Goal: Task Accomplishment & Management: Use online tool/utility

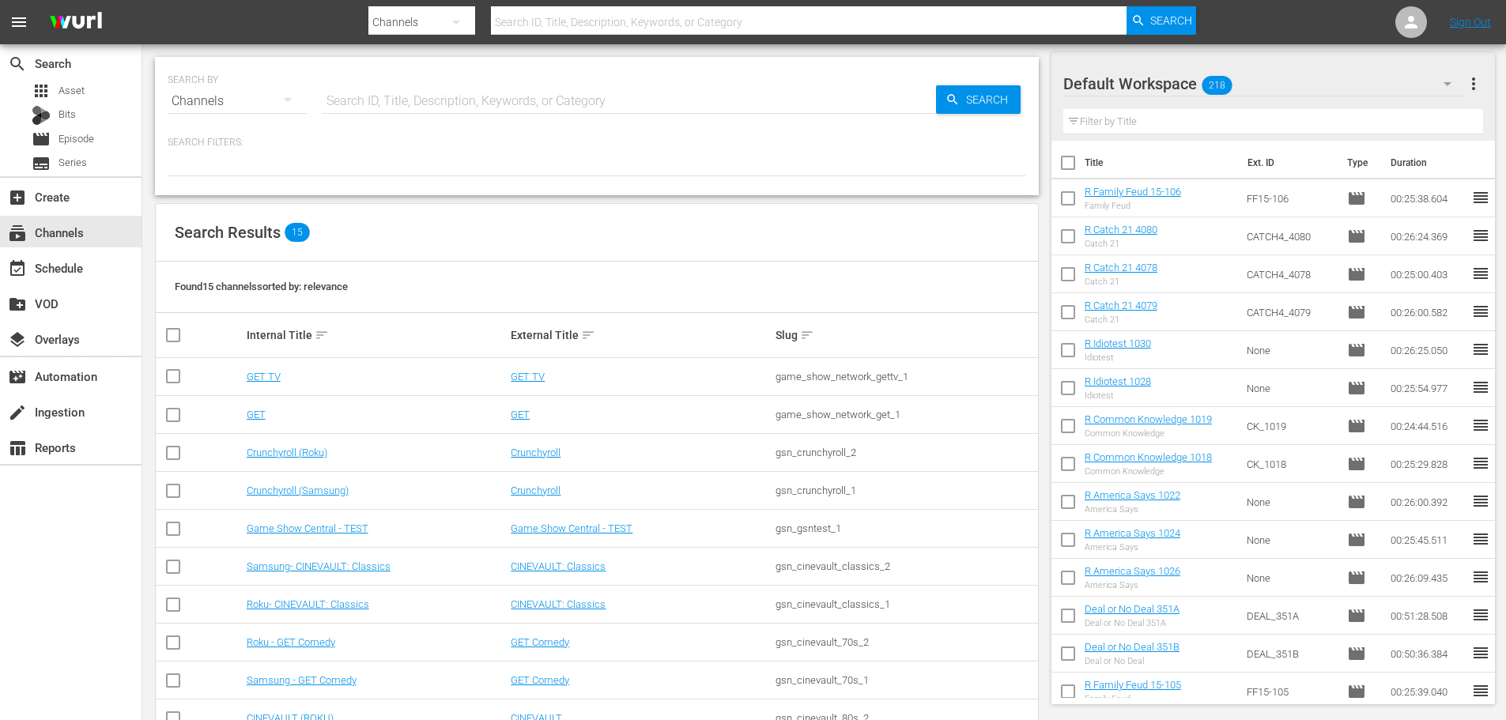
scroll to position [236, 0]
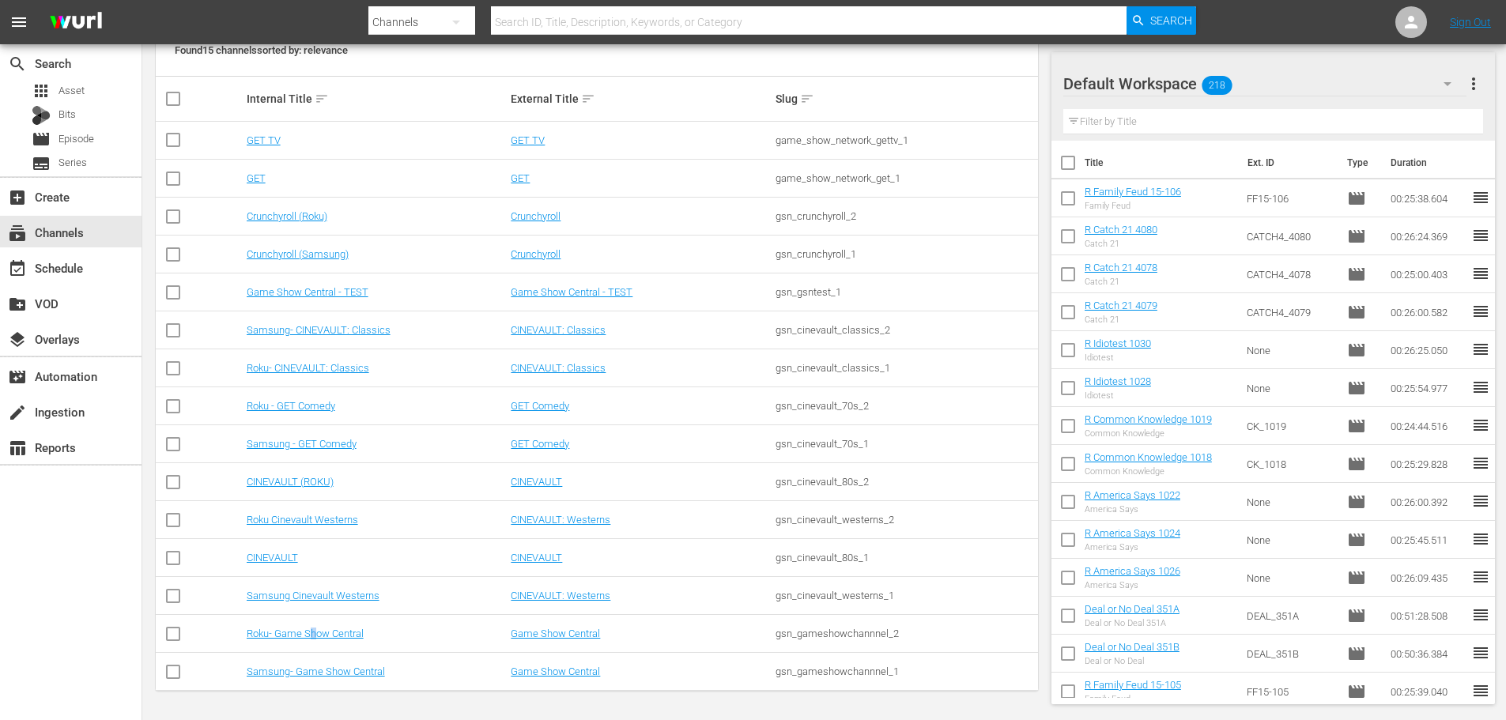
click at [314, 644] on td "Roku- Game Show Central" at bounding box center [376, 634] width 265 height 38
click at [301, 672] on link "Samsung- Game Show Central" at bounding box center [316, 672] width 138 height 12
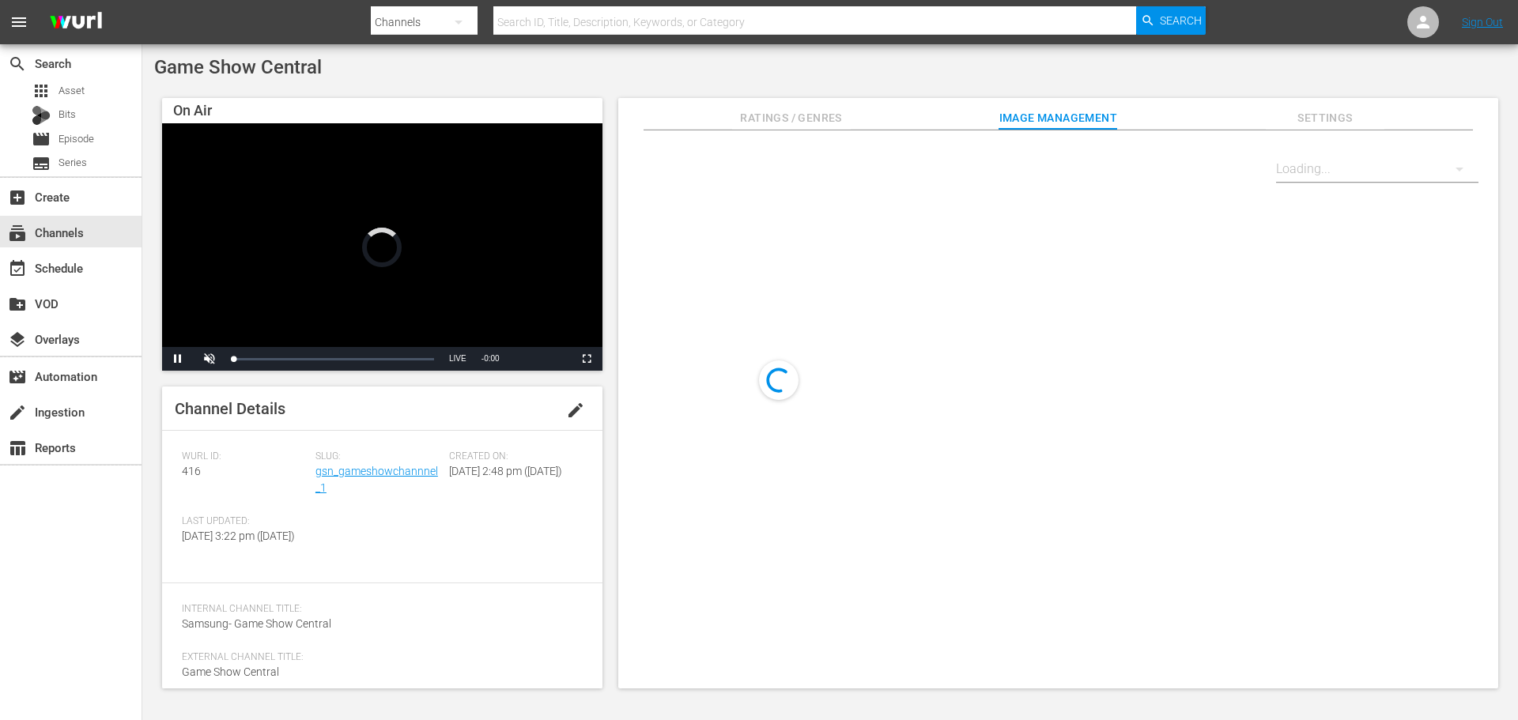
click at [86, 284] on div "event_available Schedule" at bounding box center [71, 267] width 142 height 36
click at [83, 253] on div "event_available Schedule" at bounding box center [71, 267] width 142 height 32
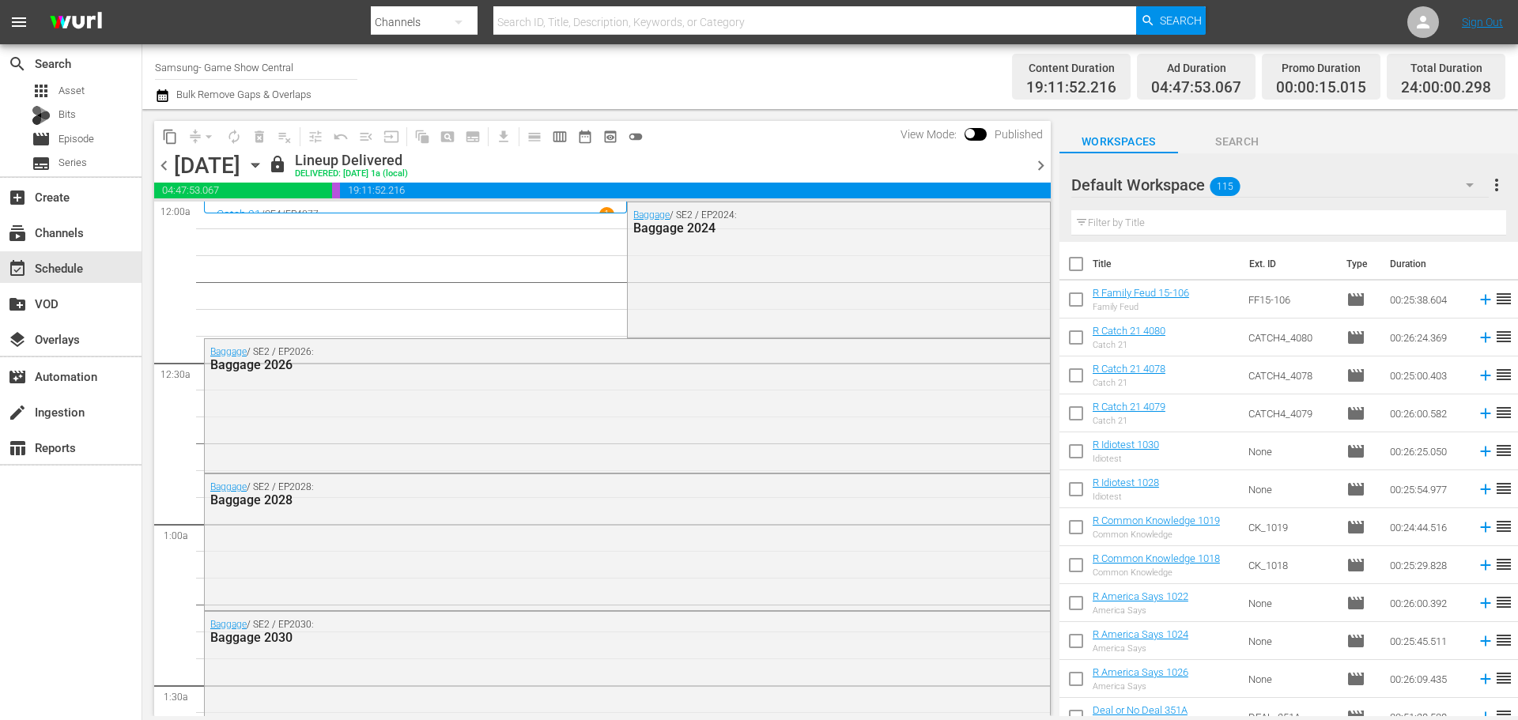
click at [264, 161] on icon "button" at bounding box center [255, 165] width 17 height 17
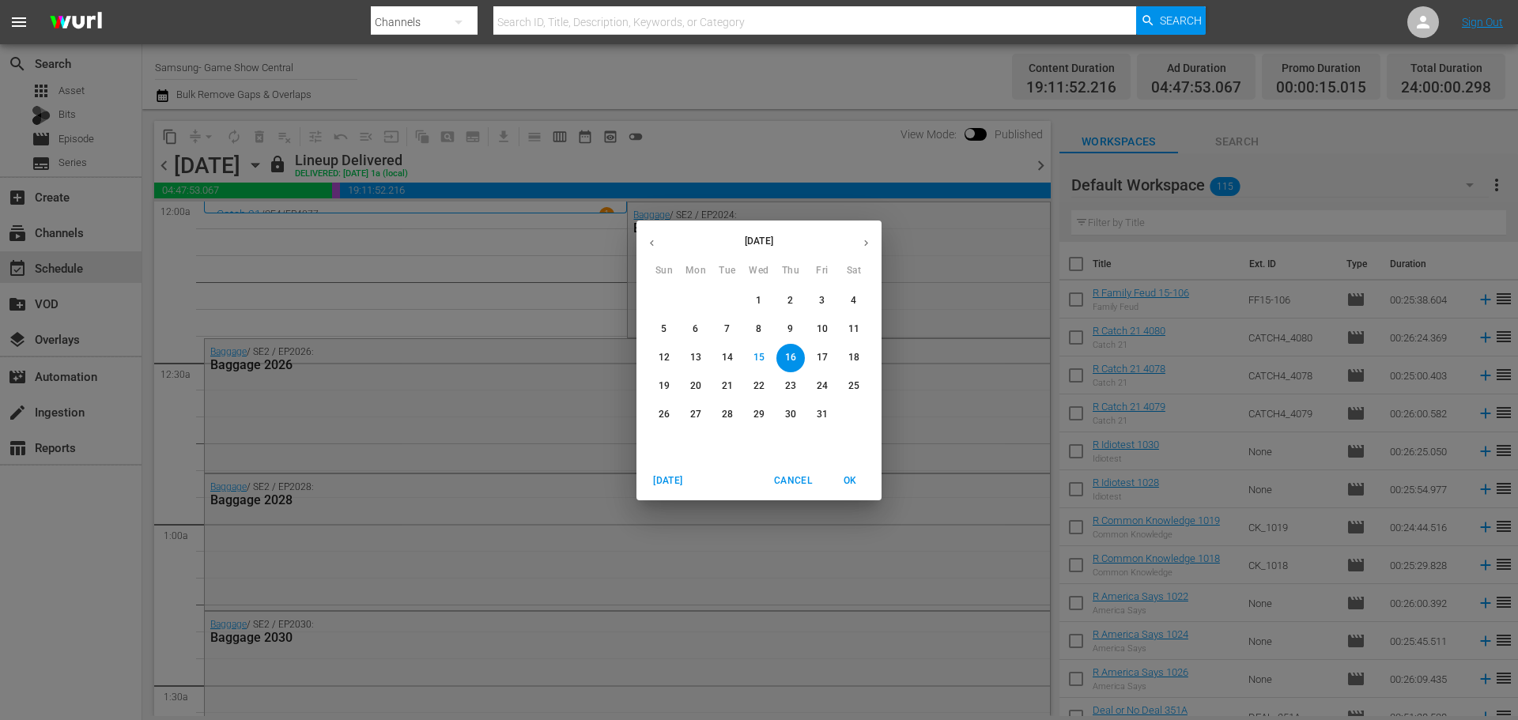
click at [487, 297] on div "October 2025 Sun Mon Tue Wed Thu Fri Sat 28 29 30 1 2 3 4 5 6 7 8 9 10 11 12 13…" at bounding box center [759, 360] width 1518 height 720
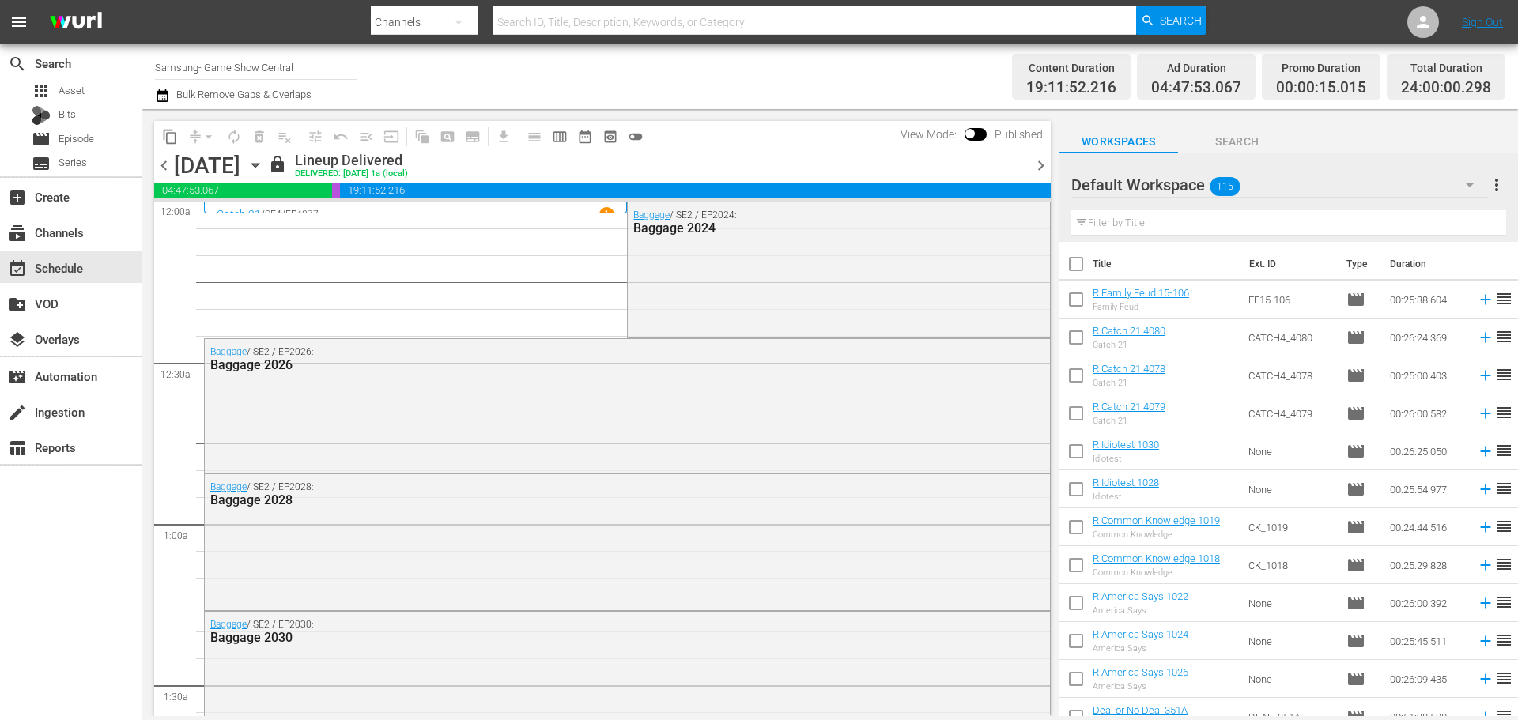
click at [264, 171] on icon "button" at bounding box center [255, 165] width 17 height 17
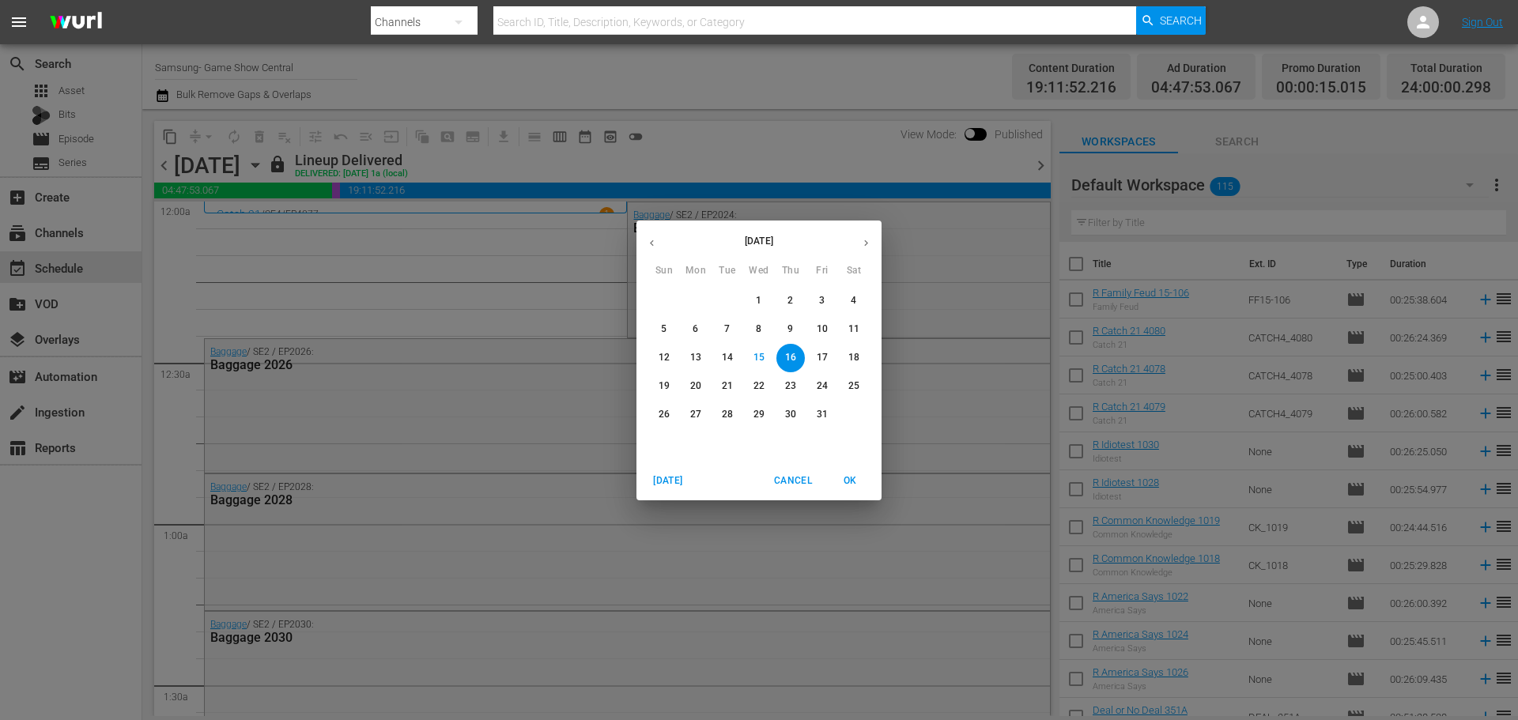
click at [825, 357] on p "17" at bounding box center [822, 357] width 11 height 13
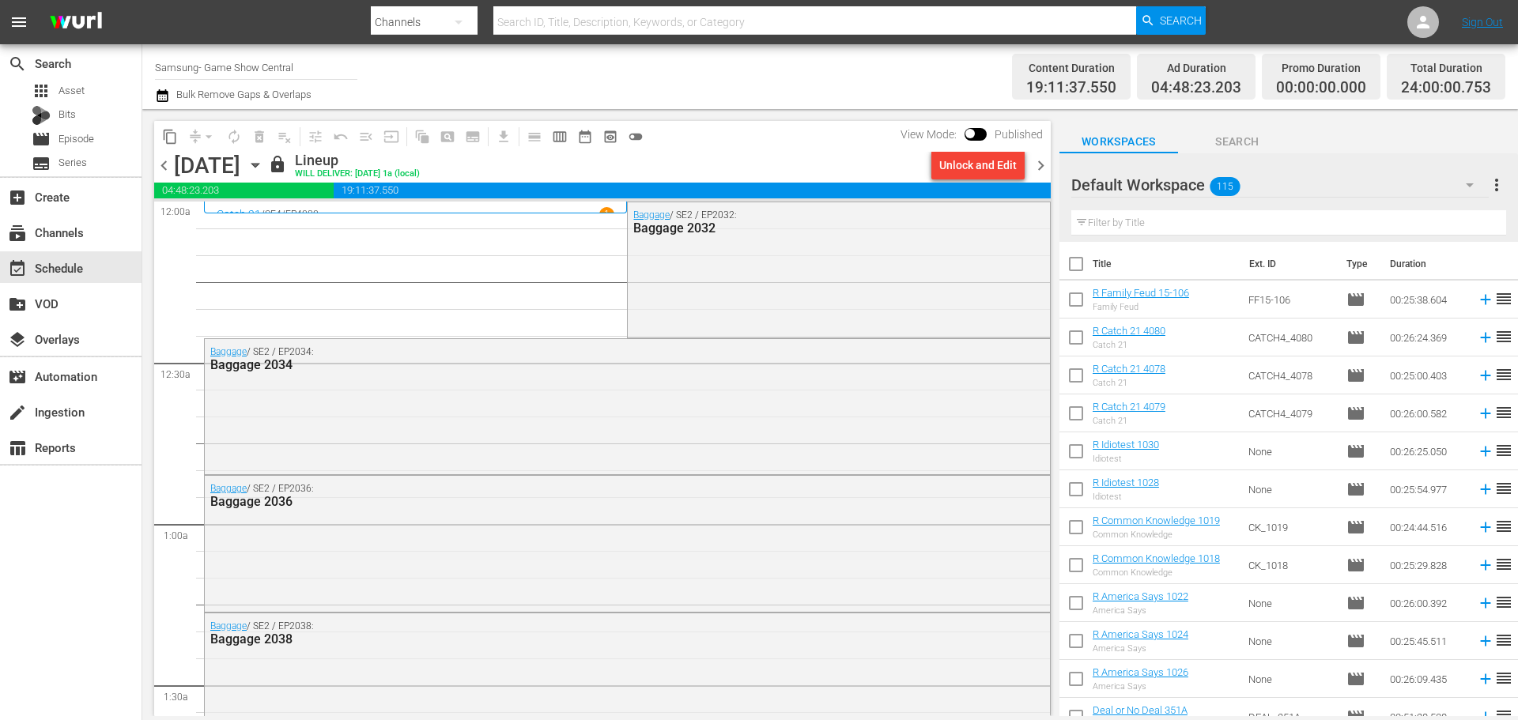
click at [1037, 169] on span "chevron_right" at bounding box center [1041, 166] width 20 height 20
click at [1035, 168] on span "chevron_right" at bounding box center [1041, 166] width 20 height 20
click at [983, 161] on div "Unlock and Edit" at bounding box center [977, 165] width 77 height 28
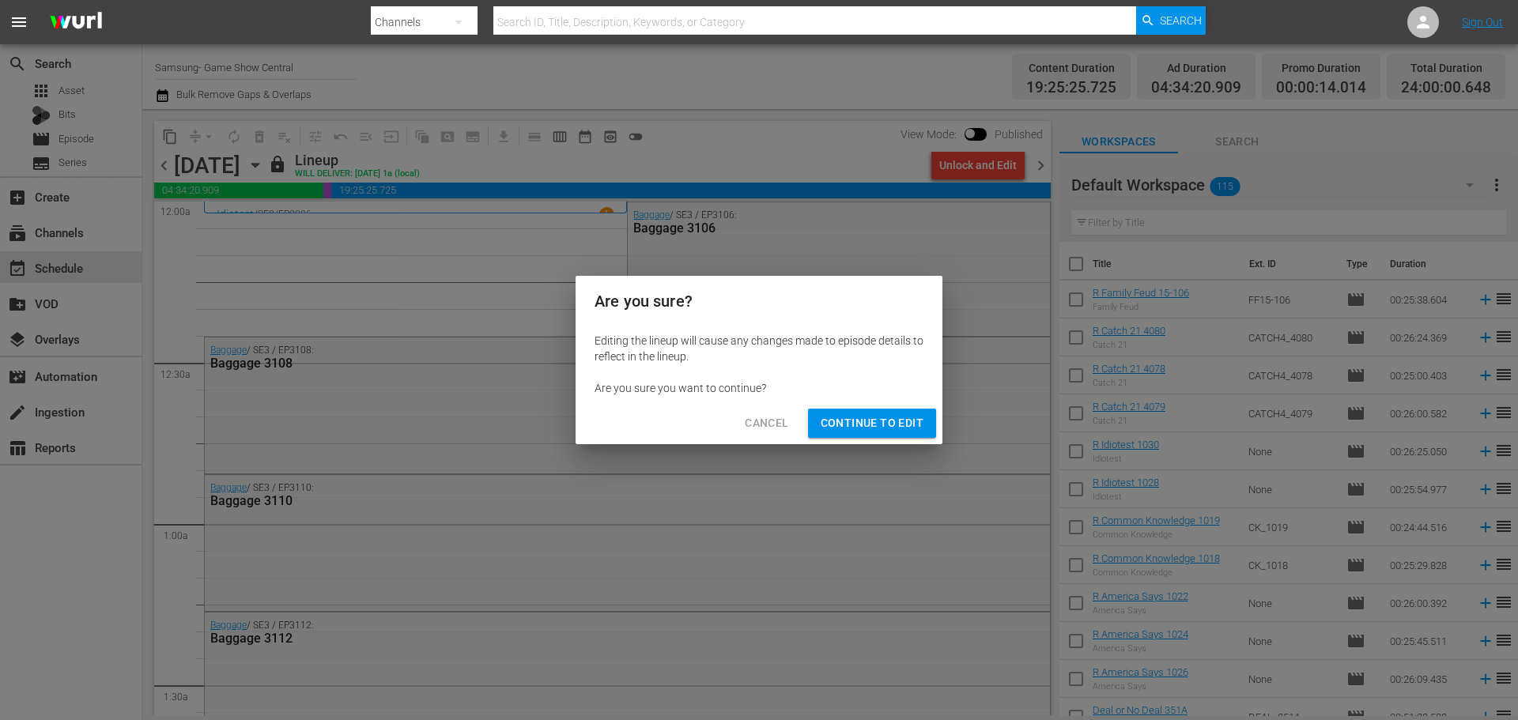
click at [841, 425] on span "Continue to Edit" at bounding box center [872, 424] width 103 height 20
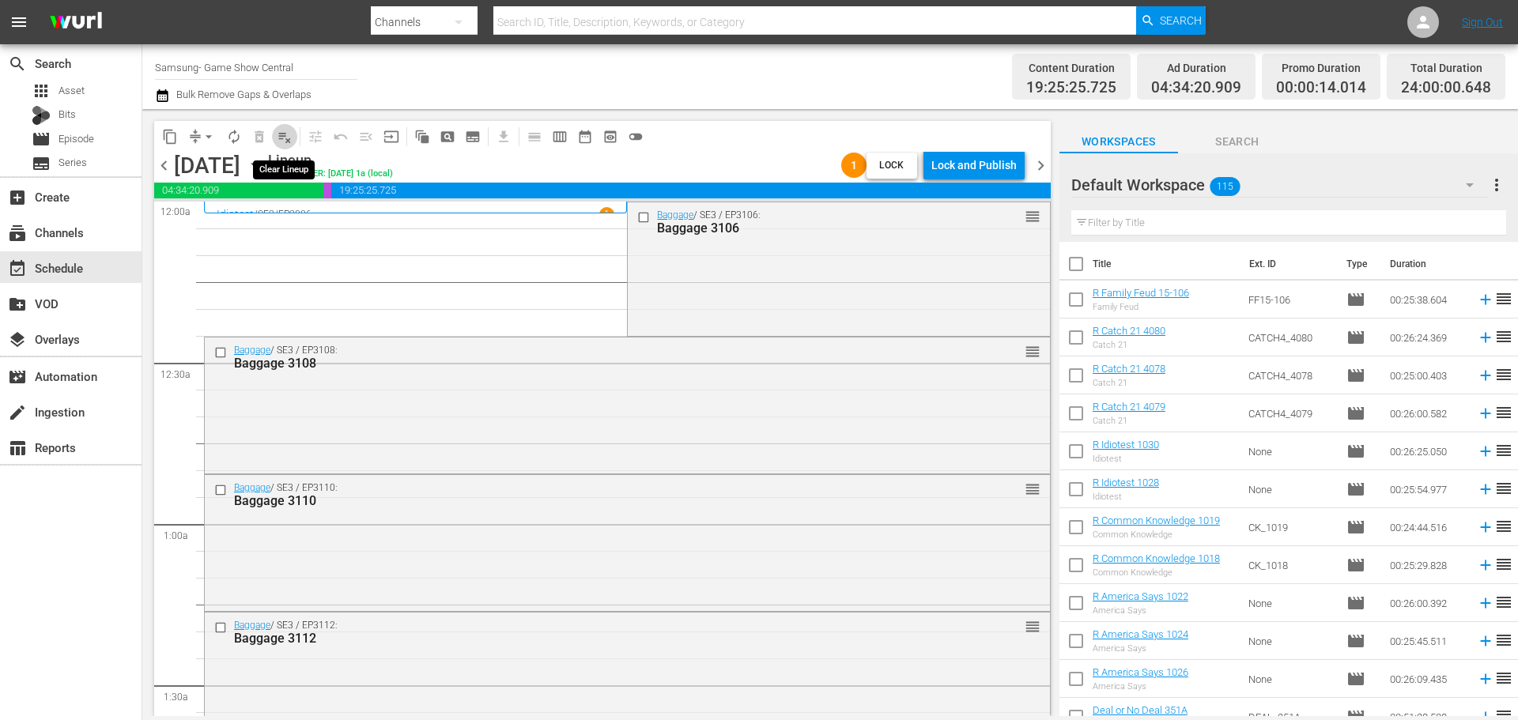
click at [281, 138] on span "playlist_remove_outlined" at bounding box center [285, 137] width 16 height 16
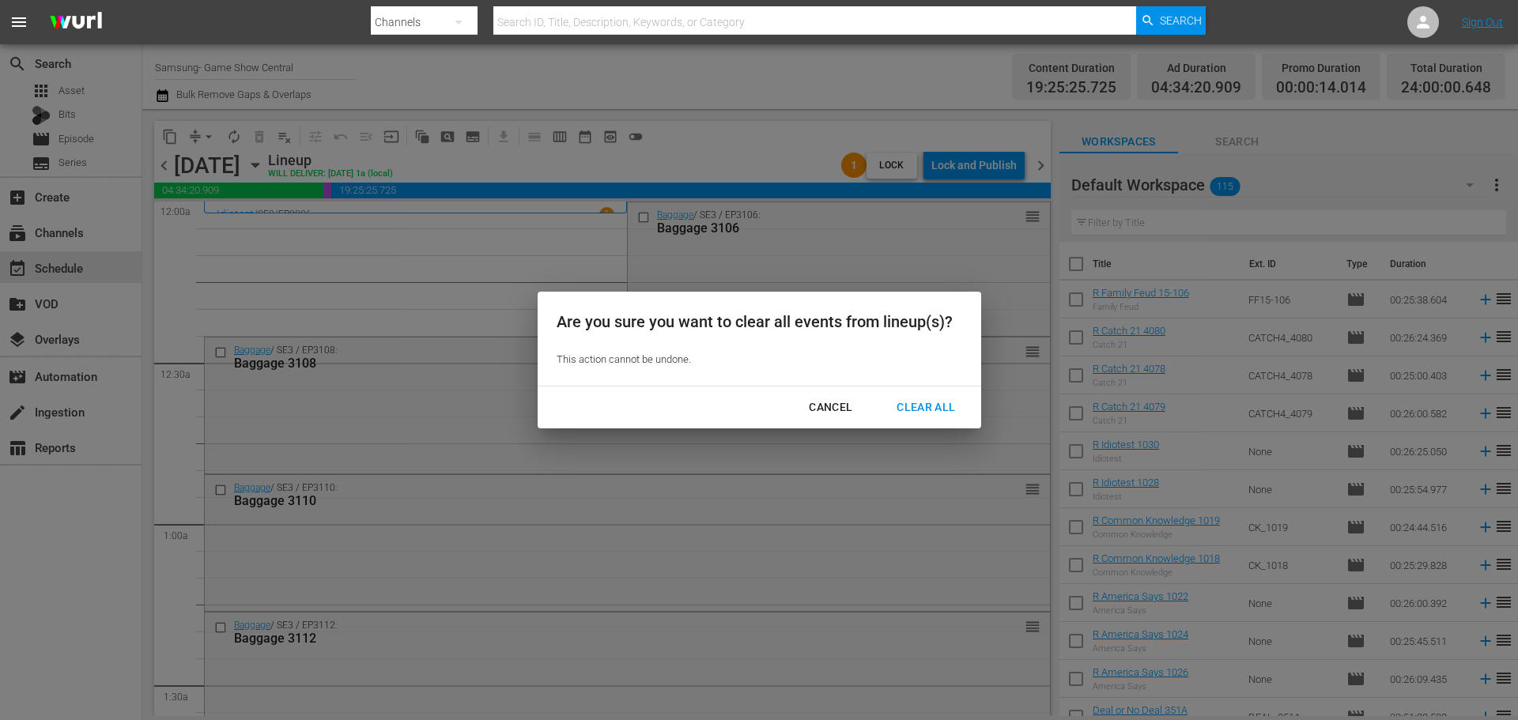
click at [910, 402] on div "Clear All" at bounding box center [926, 408] width 84 height 20
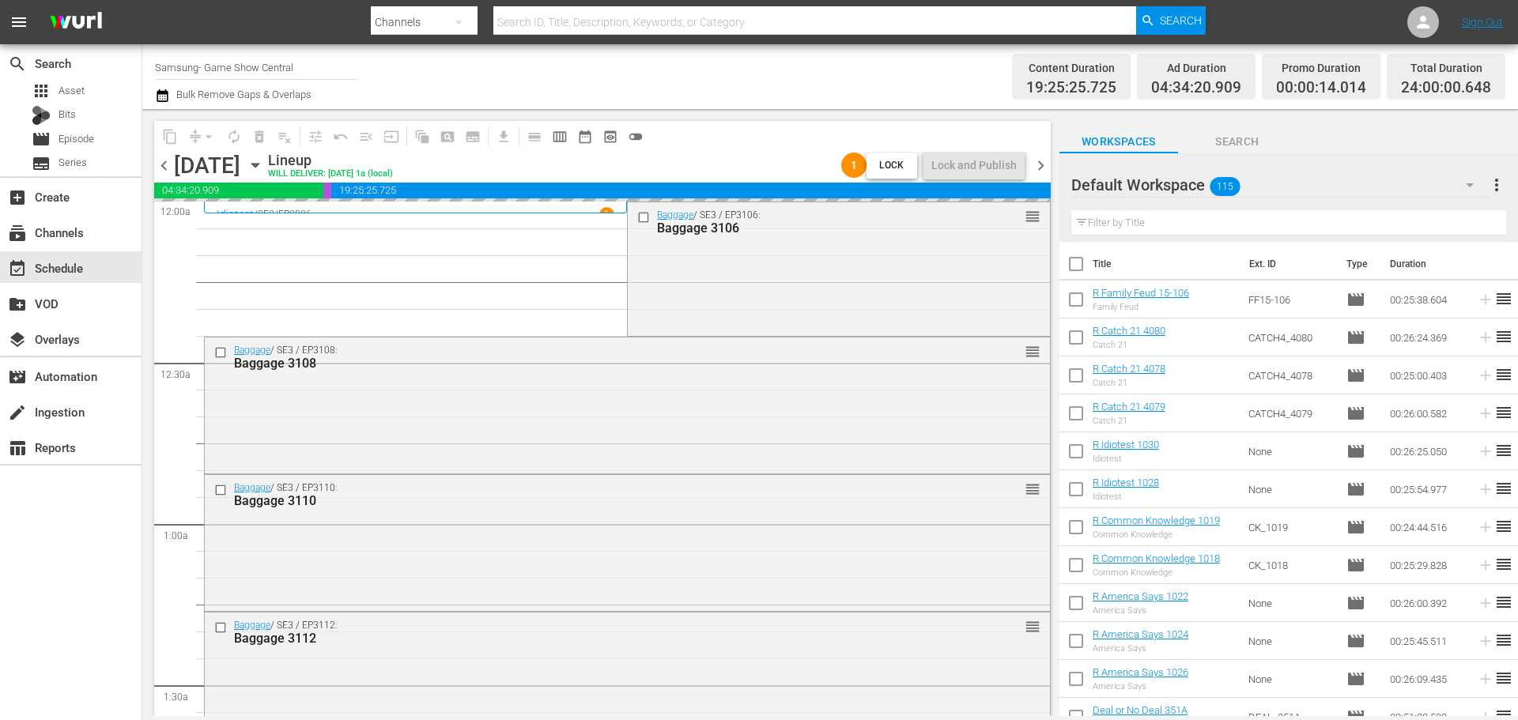
click at [264, 164] on icon "button" at bounding box center [255, 165] width 17 height 17
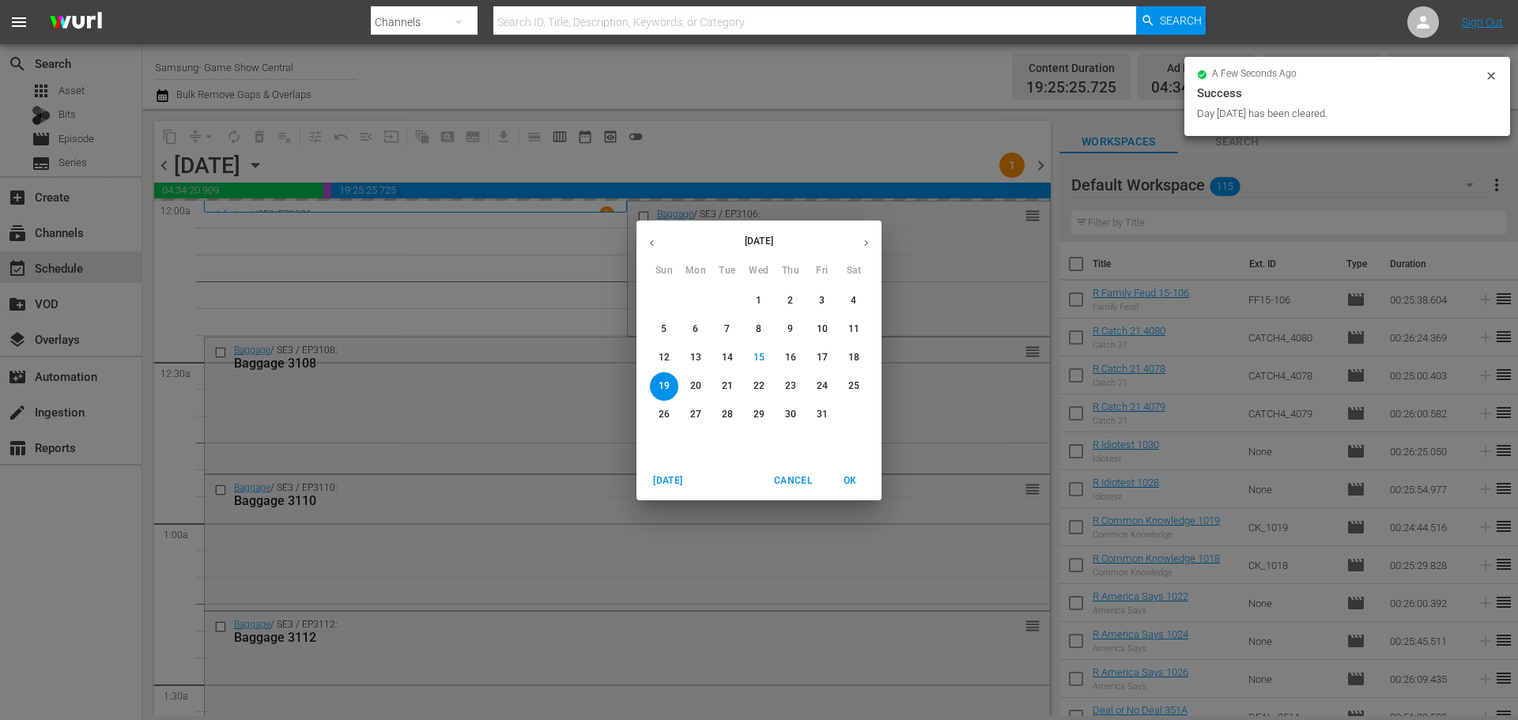
click at [855, 320] on button "11" at bounding box center [854, 329] width 28 height 28
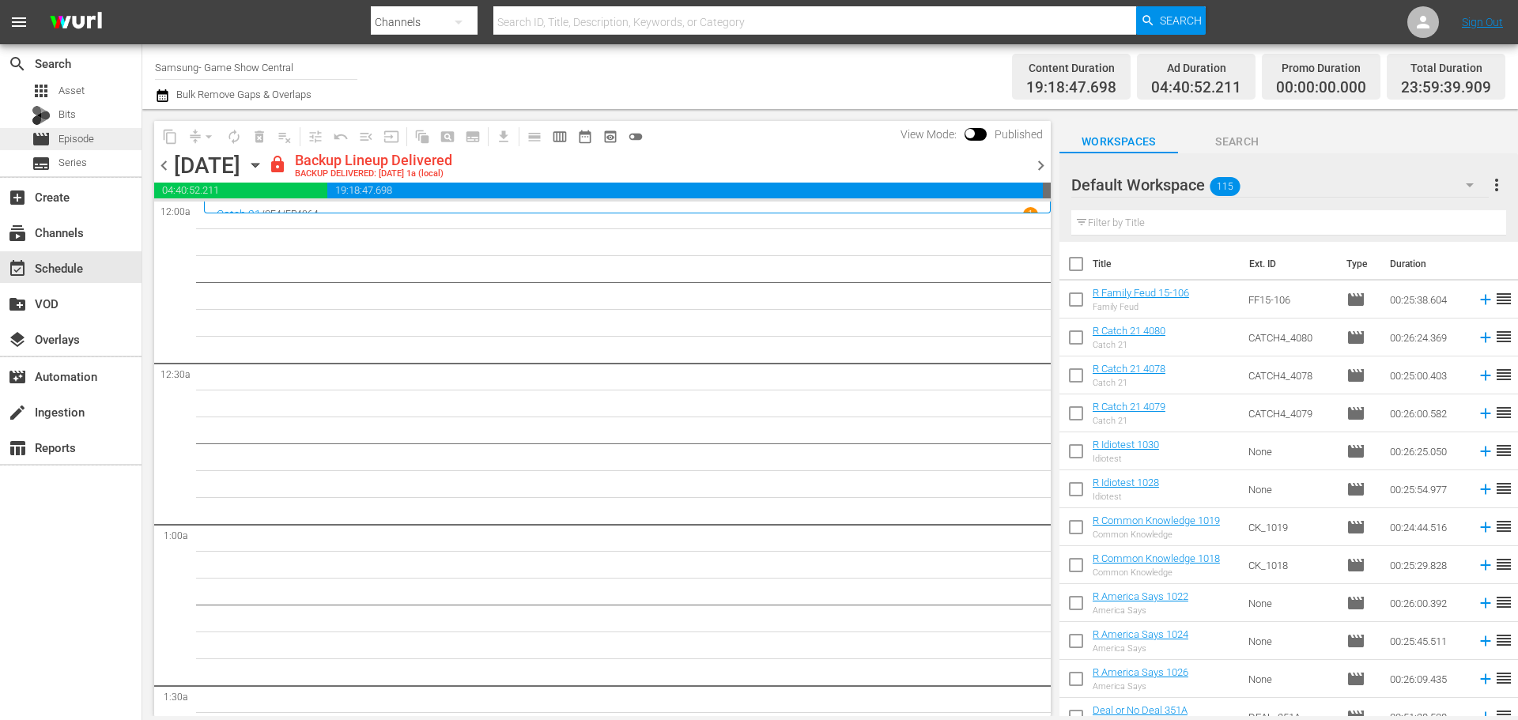
click at [106, 147] on div "movie Episode" at bounding box center [71, 139] width 142 height 22
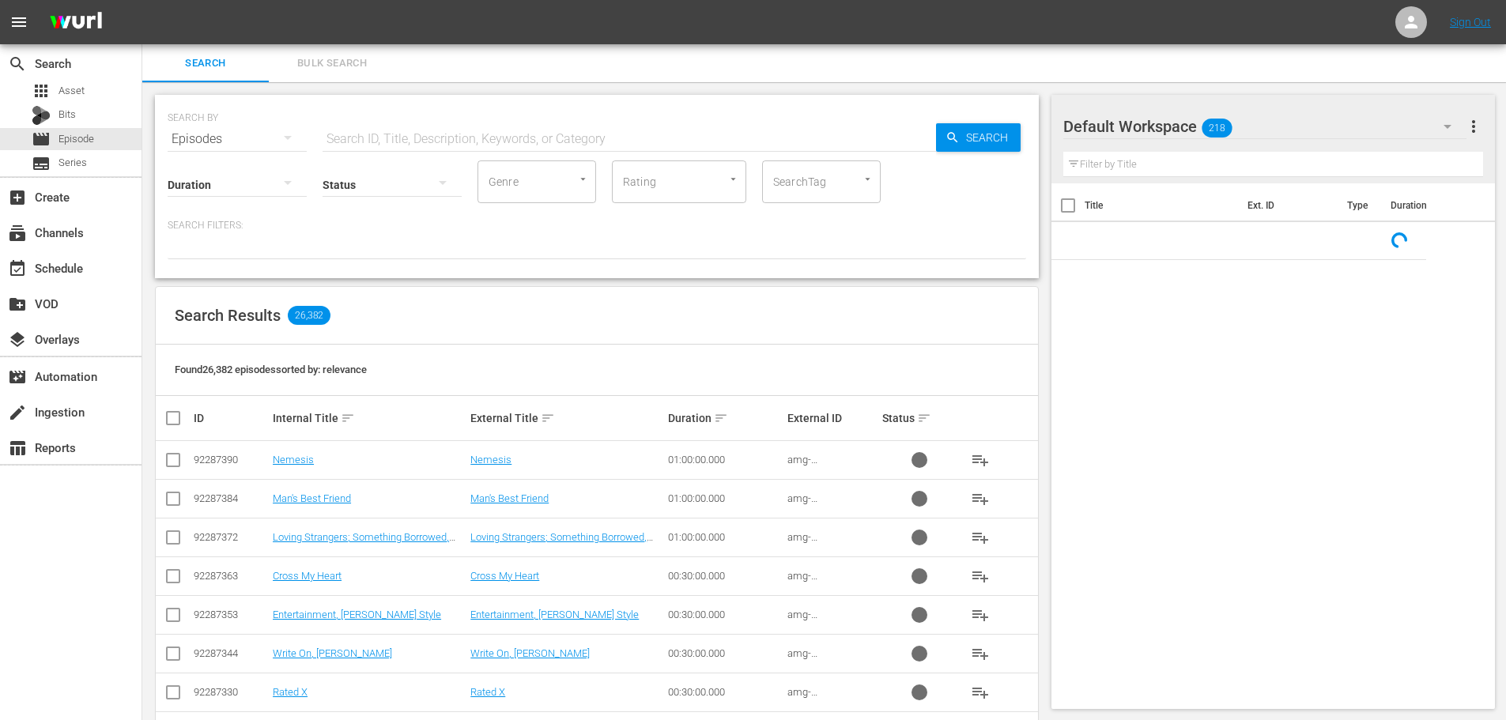
click at [508, 145] on input "text" at bounding box center [630, 139] width 614 height 38
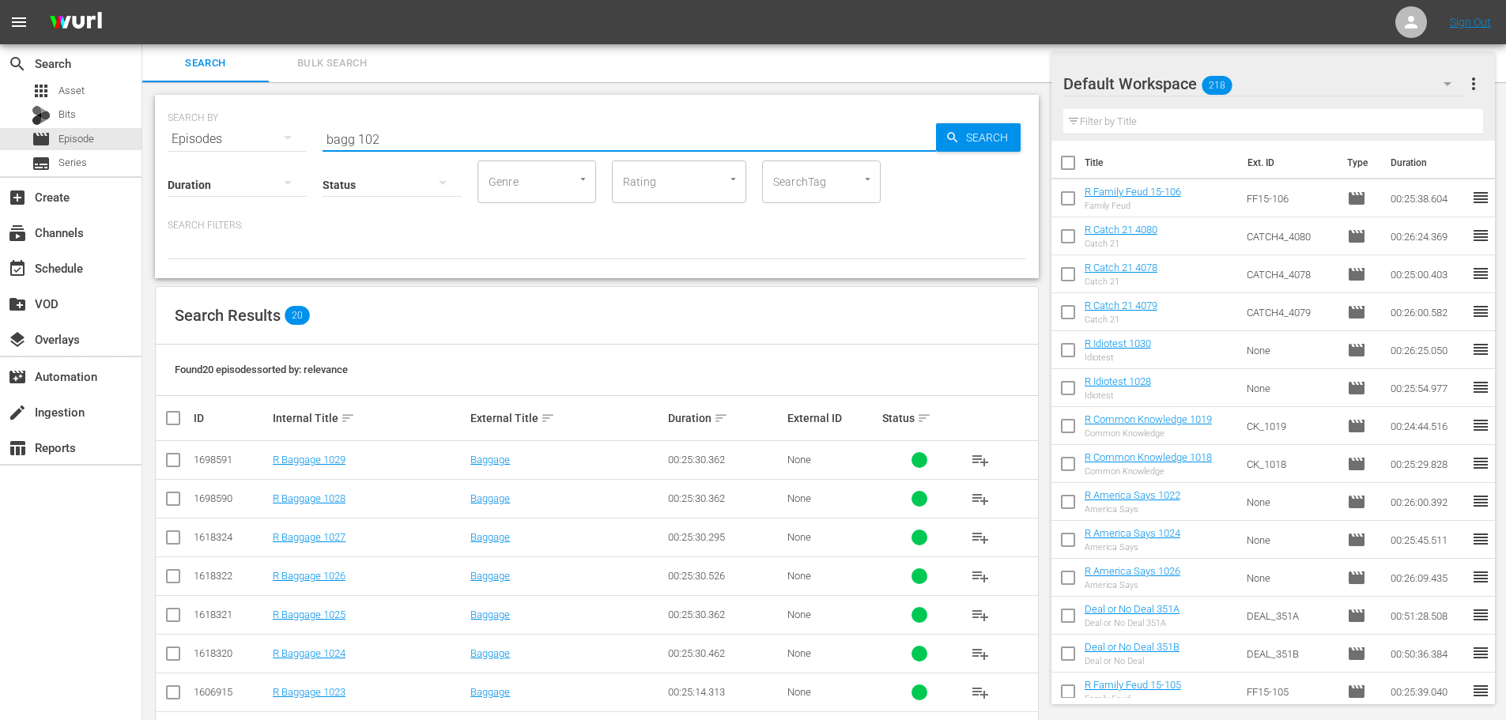
scroll to position [525, 0]
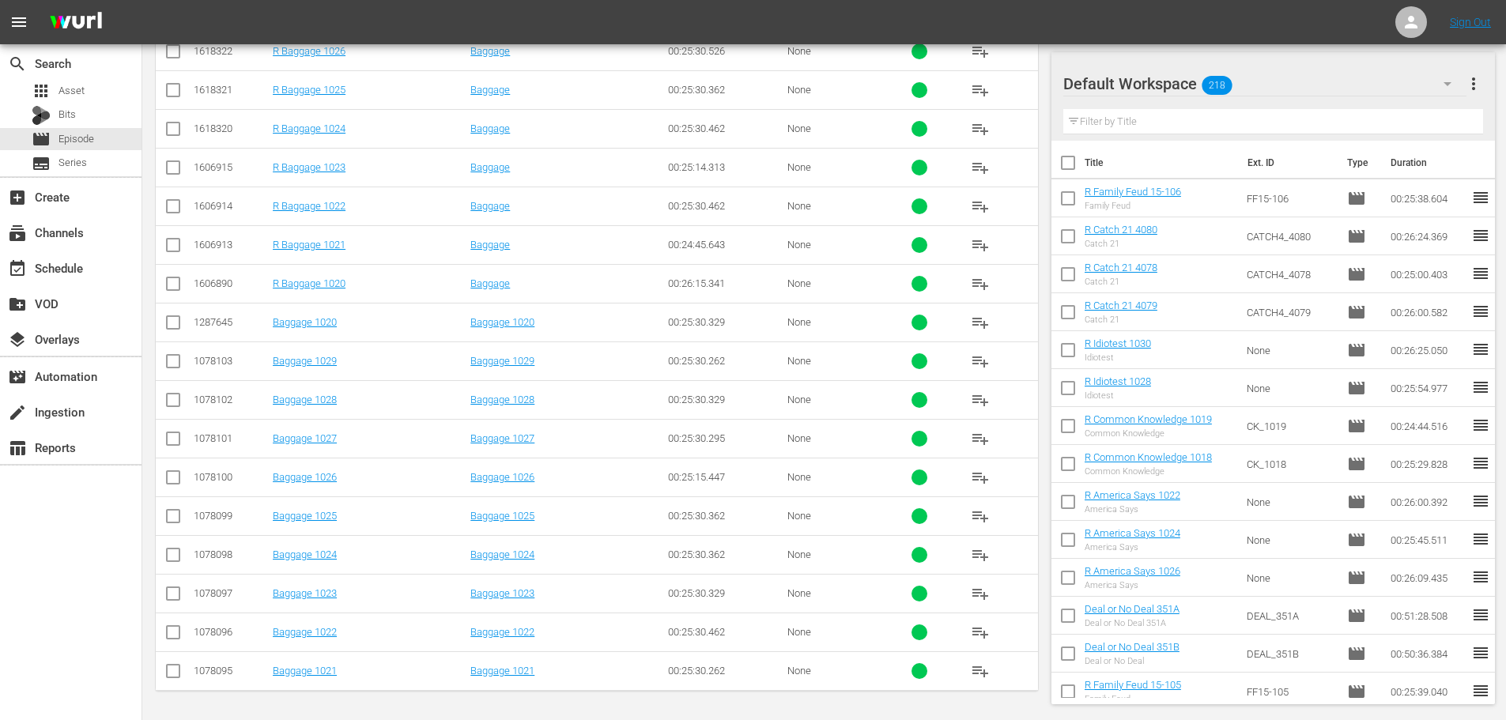
type input "bagg 102"
drag, startPoint x: 179, startPoint y: 606, endPoint x: 183, endPoint y: 551, distance: 54.7
click at [179, 606] on input "checkbox" at bounding box center [173, 596] width 19 height 19
checkbox input "true"
click at [176, 521] on input "checkbox" at bounding box center [173, 519] width 19 height 19
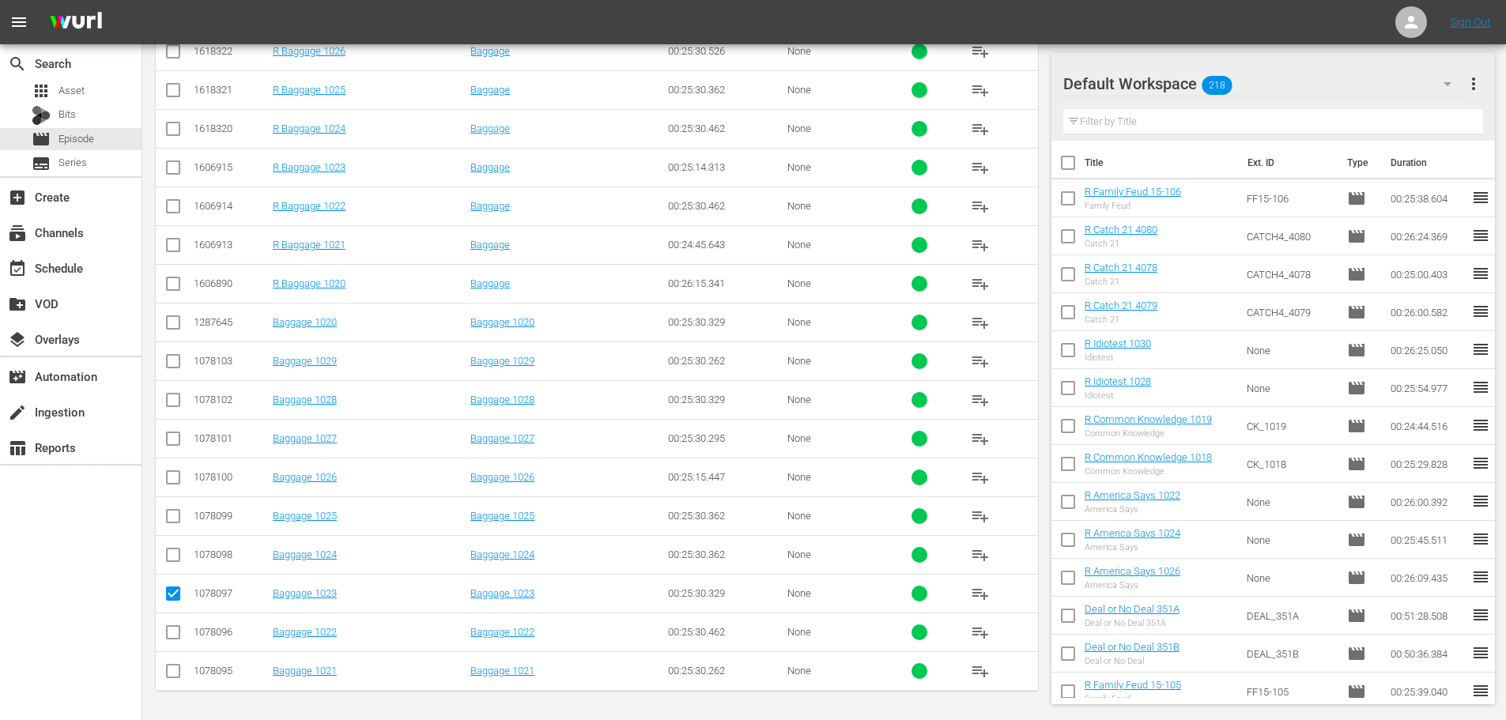
checkbox input "true"
click at [179, 440] on input "checkbox" at bounding box center [173, 442] width 19 height 19
checkbox input "true"
click at [171, 365] on input "checkbox" at bounding box center [173, 364] width 19 height 19
checkbox input "true"
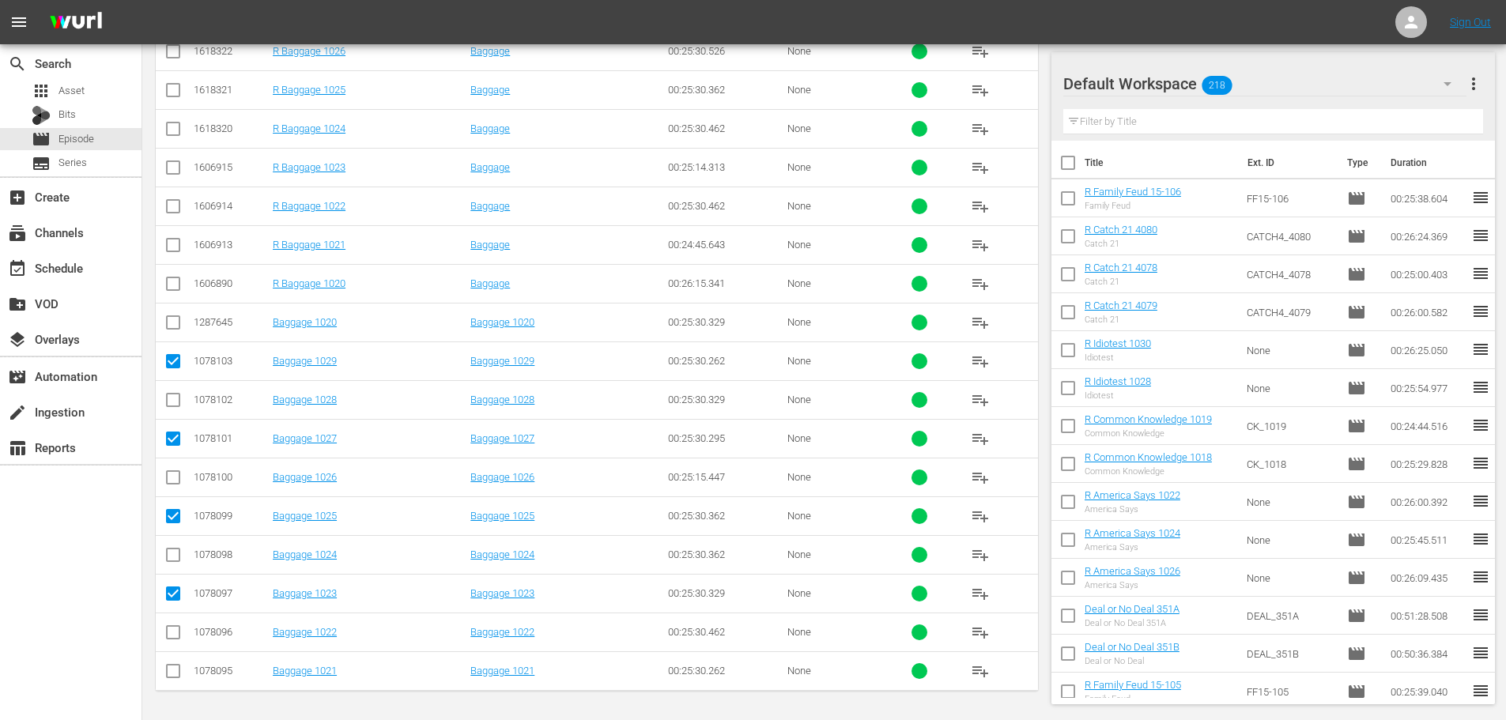
scroll to position [0, 0]
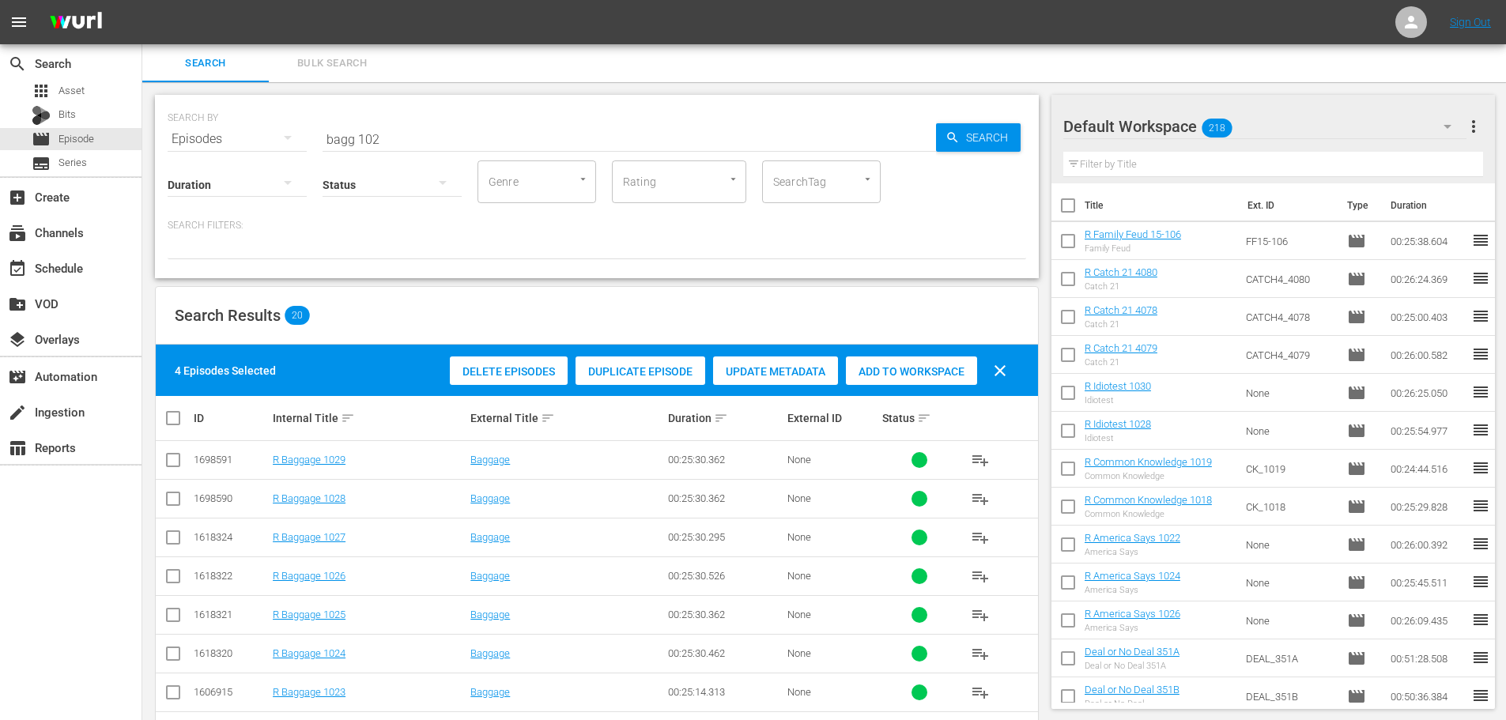
drag, startPoint x: 906, startPoint y: 372, endPoint x: 338, endPoint y: 57, distance: 649.1
click at [908, 370] on span "Add to Workspace" at bounding box center [911, 371] width 131 height 13
drag, startPoint x: 417, startPoint y: 138, endPoint x: 296, endPoint y: 134, distance: 121.0
click at [296, 134] on div "SEARCH BY Search By Episodes Search ID, Title, Description, Keywords, or Catego…" at bounding box center [597, 129] width 859 height 57
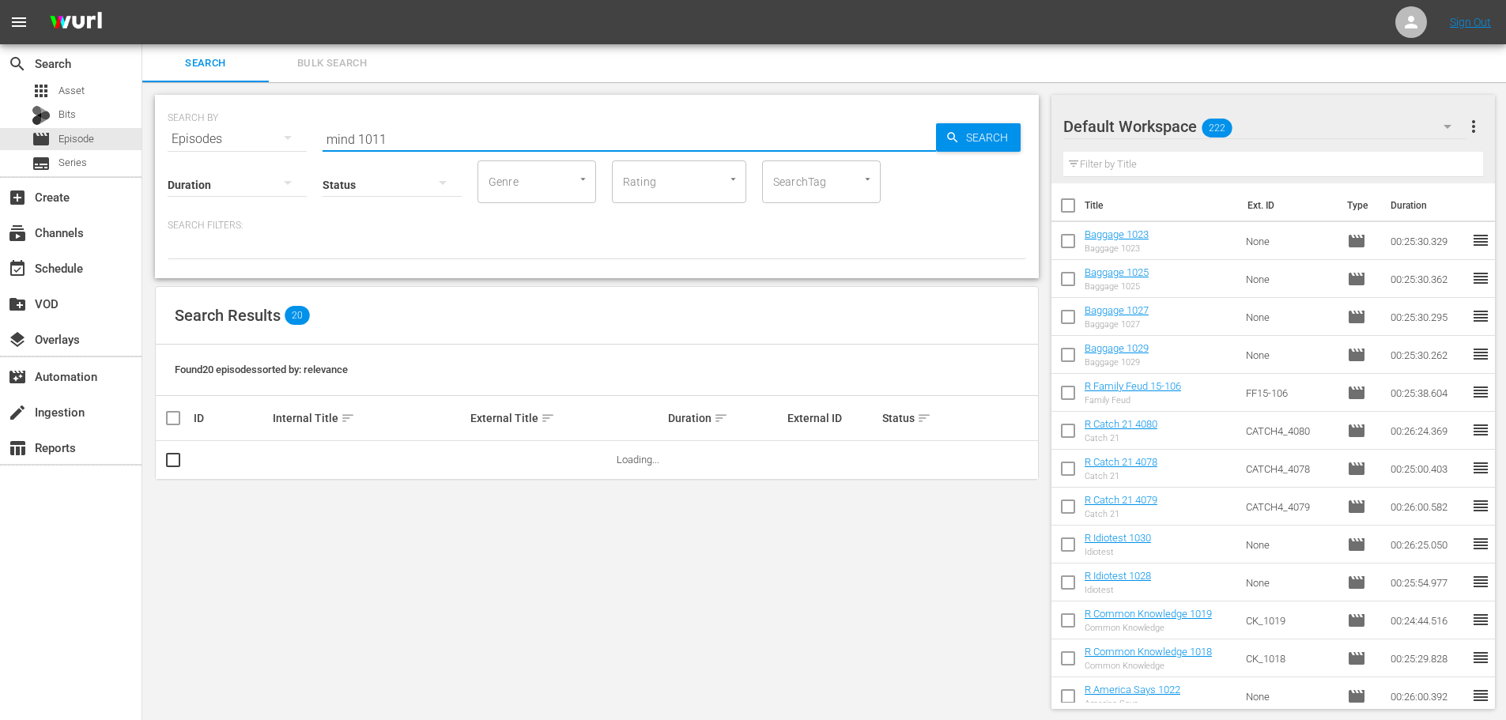
type input "mind 1011"
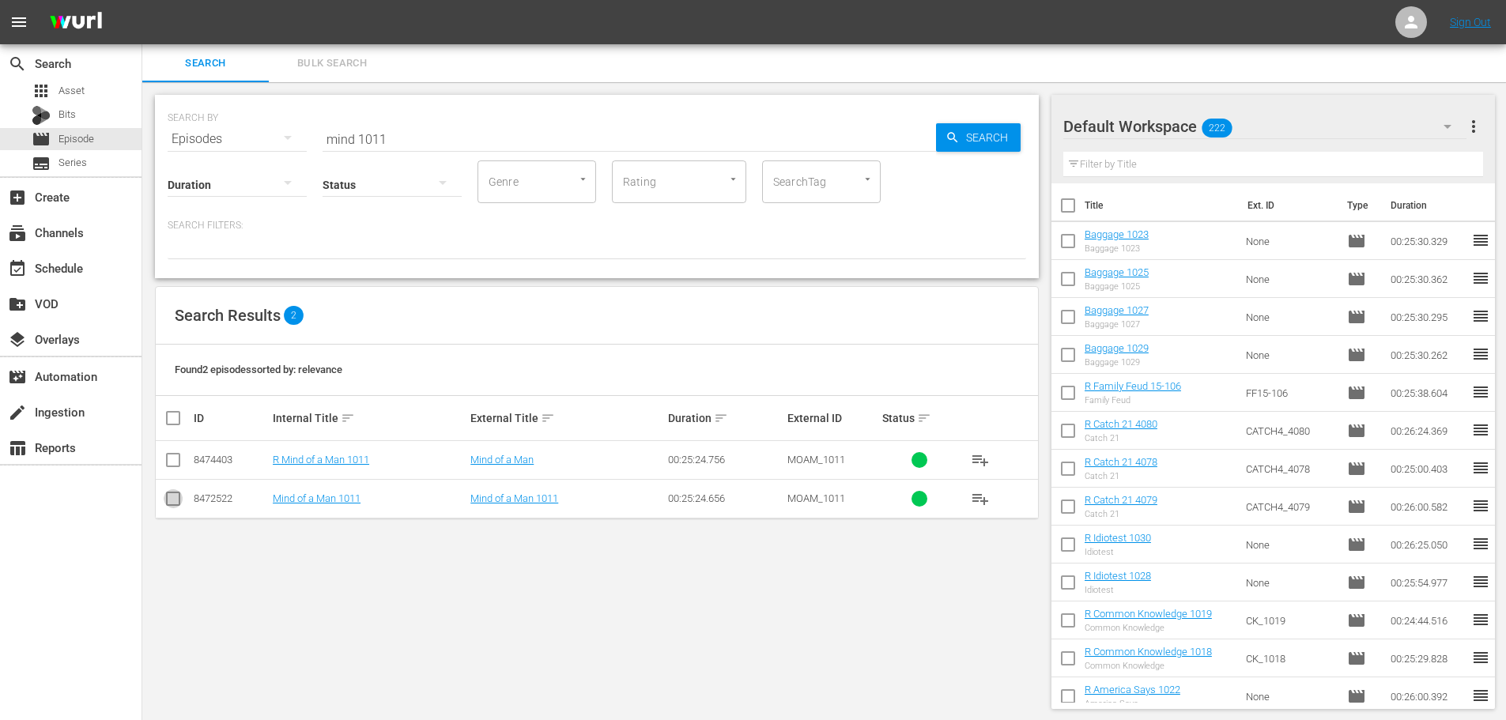
click at [176, 496] on input "checkbox" at bounding box center [173, 502] width 19 height 19
checkbox input "true"
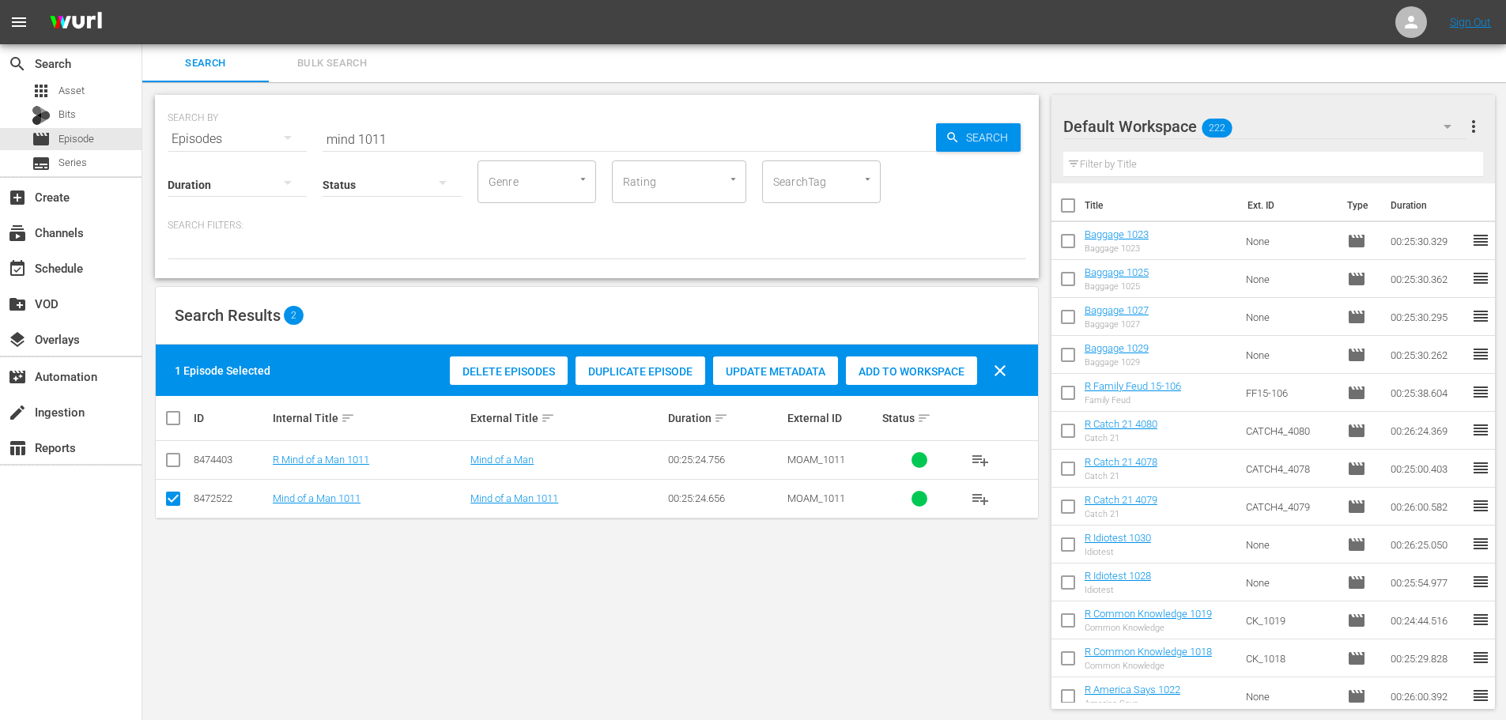
drag, startPoint x: 881, startPoint y: 377, endPoint x: 883, endPoint y: 356, distance: 21.5
click at [884, 372] on span "Add to Workspace" at bounding box center [911, 371] width 131 height 13
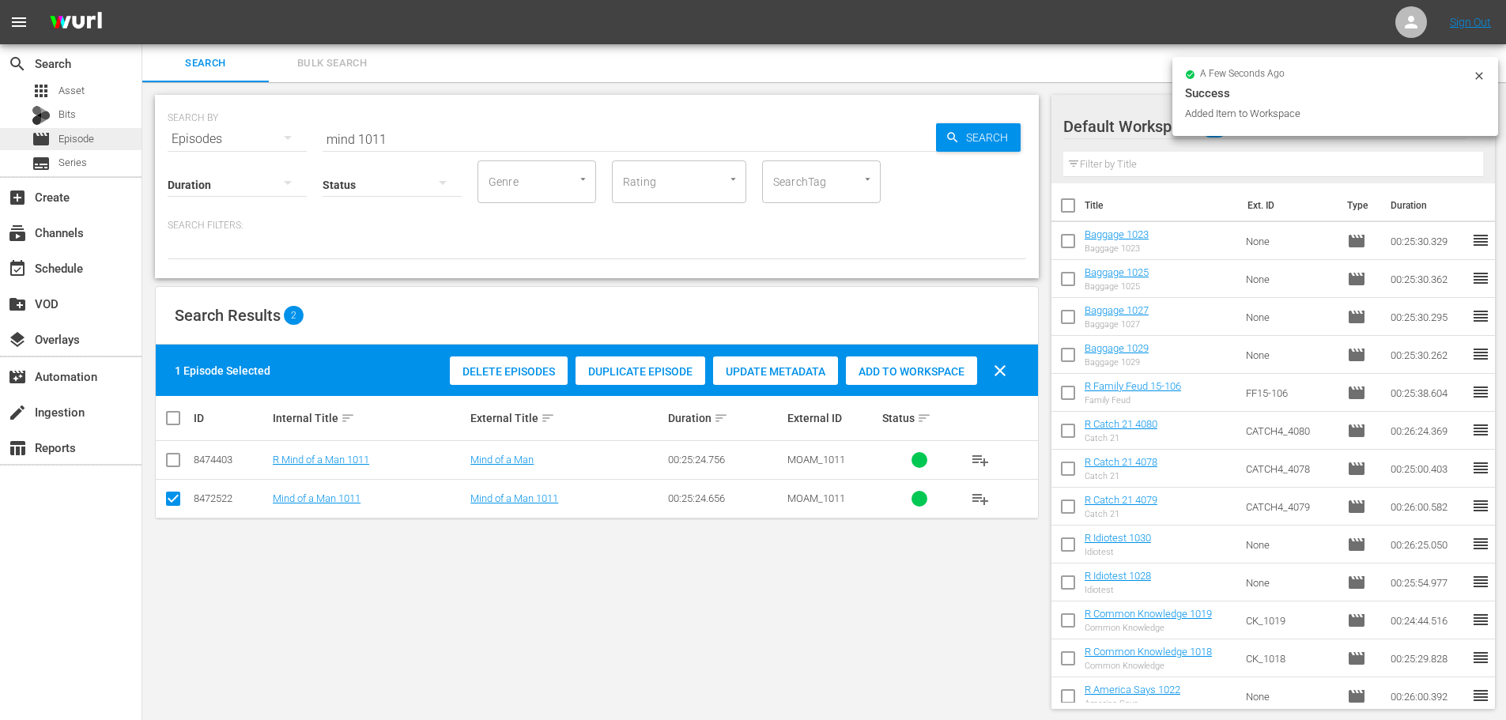
drag, startPoint x: 8, startPoint y: 142, endPoint x: 0, endPoint y: 144, distance: 8.1
click at [142, 0] on div "search Search apps Asset Bits movie Episode subtitles Series add_box Create sub…" at bounding box center [824, 0] width 1364 height 0
type input "d"
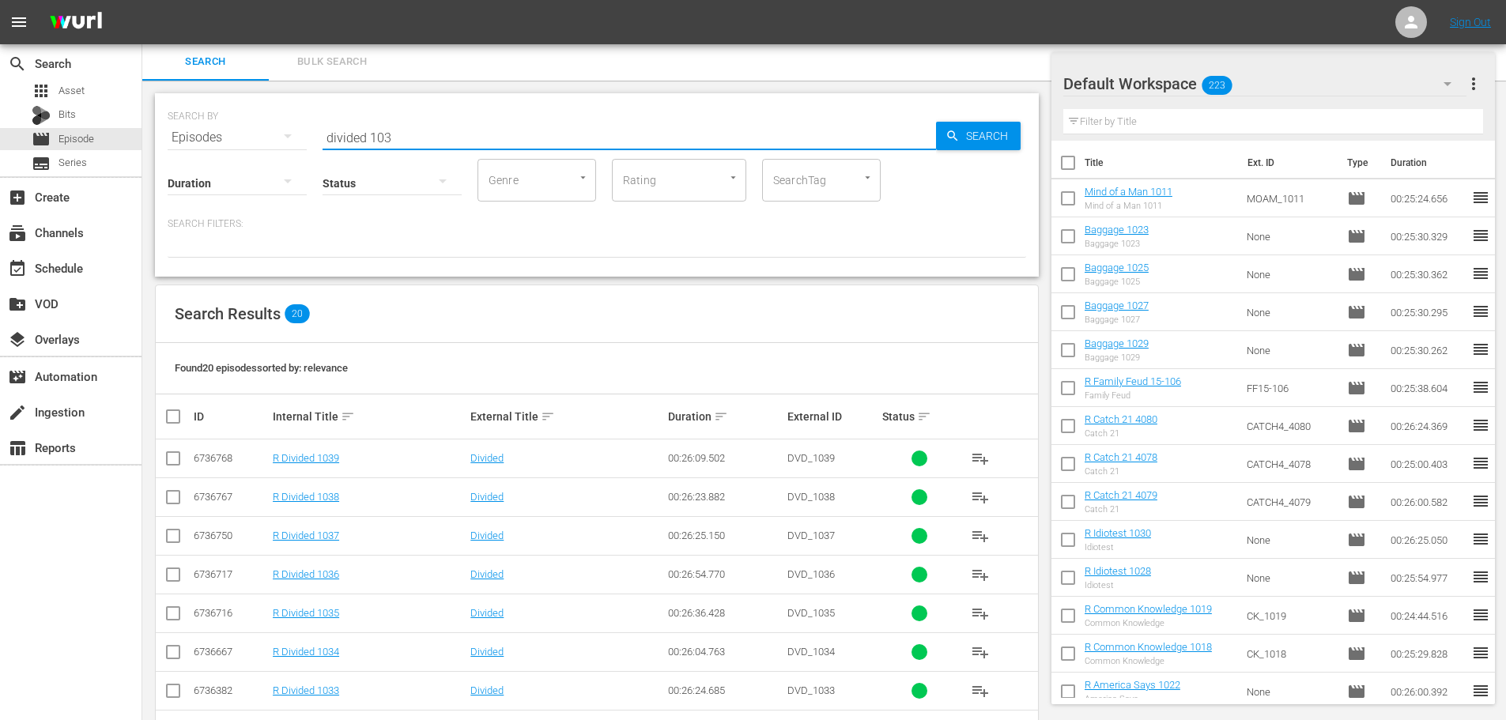
scroll to position [525, 0]
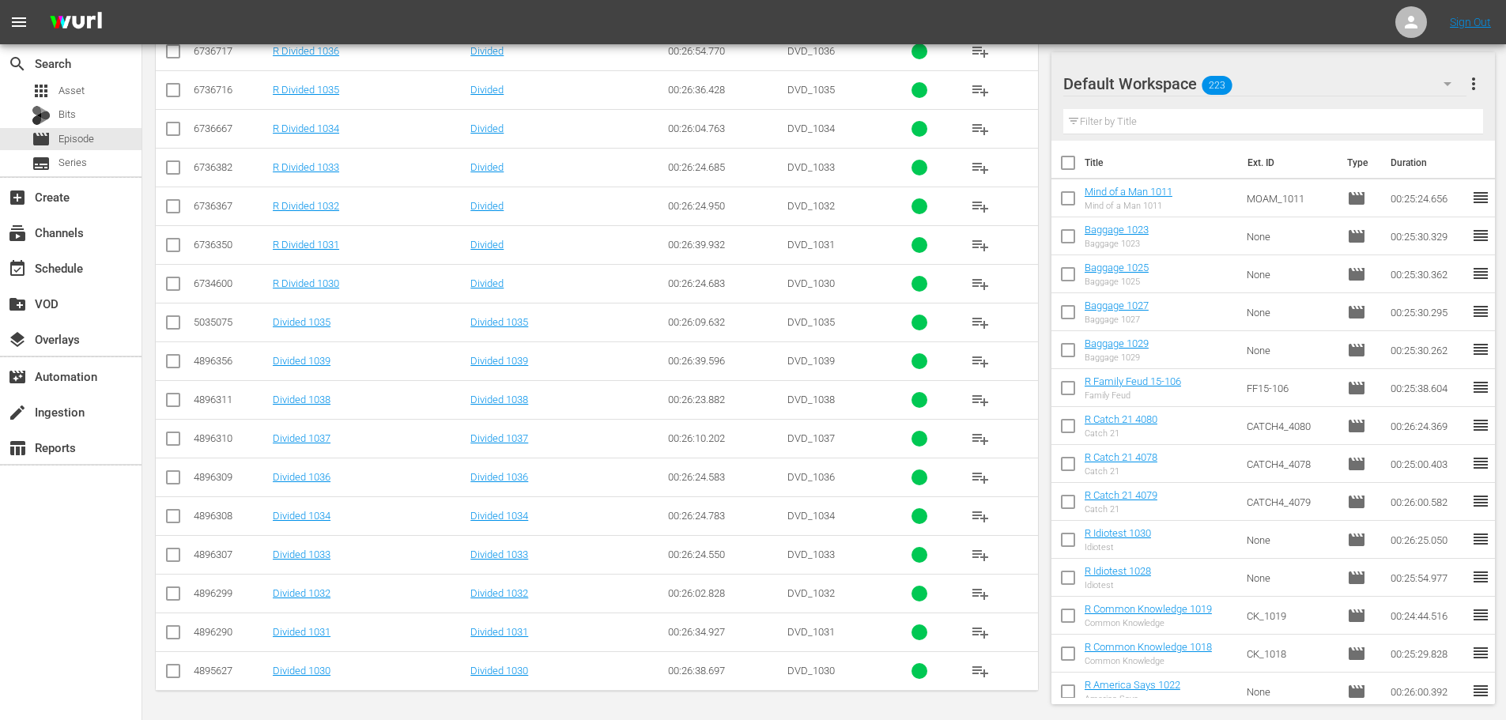
type input "divided 103"
click at [173, 444] on input "checkbox" at bounding box center [173, 442] width 19 height 19
checkbox input "true"
click at [172, 408] on input "checkbox" at bounding box center [173, 403] width 19 height 19
checkbox input "true"
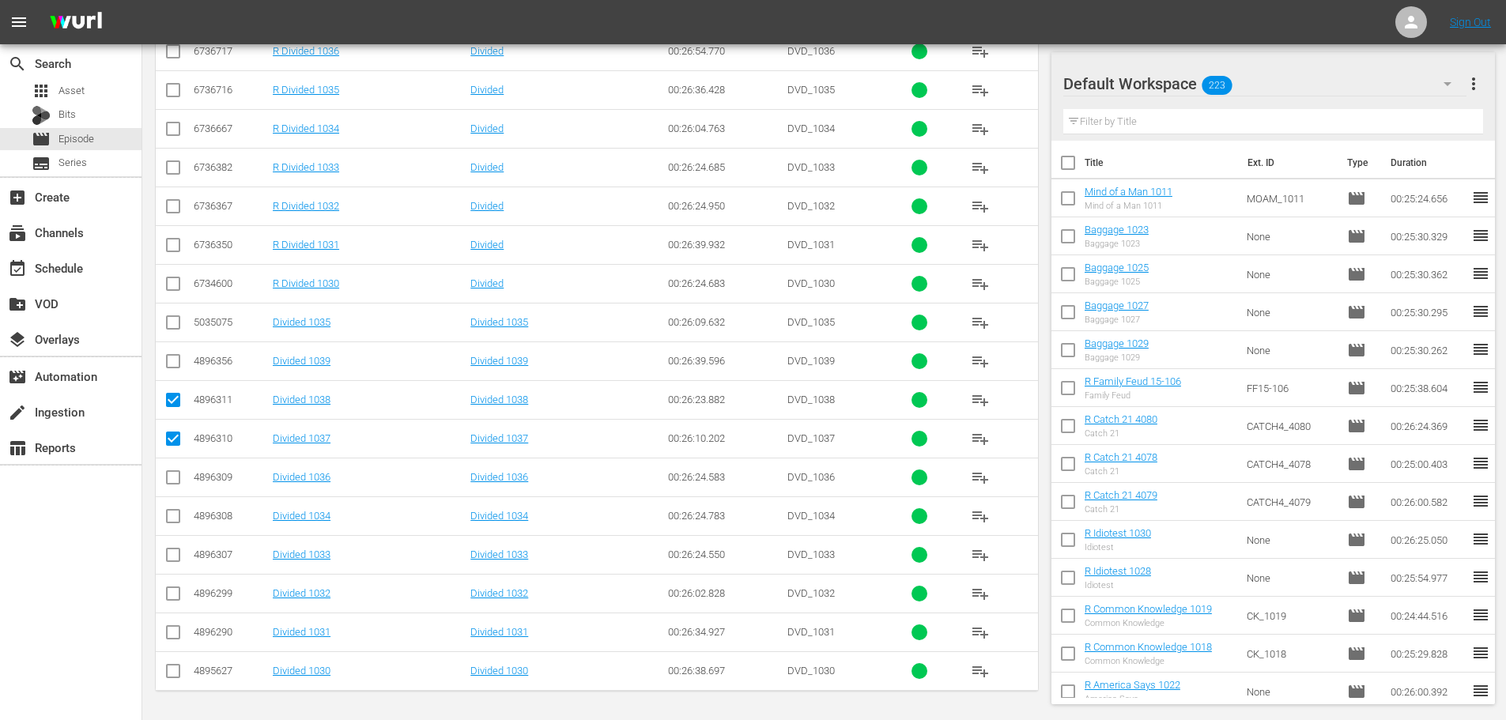
scroll to position [0, 0]
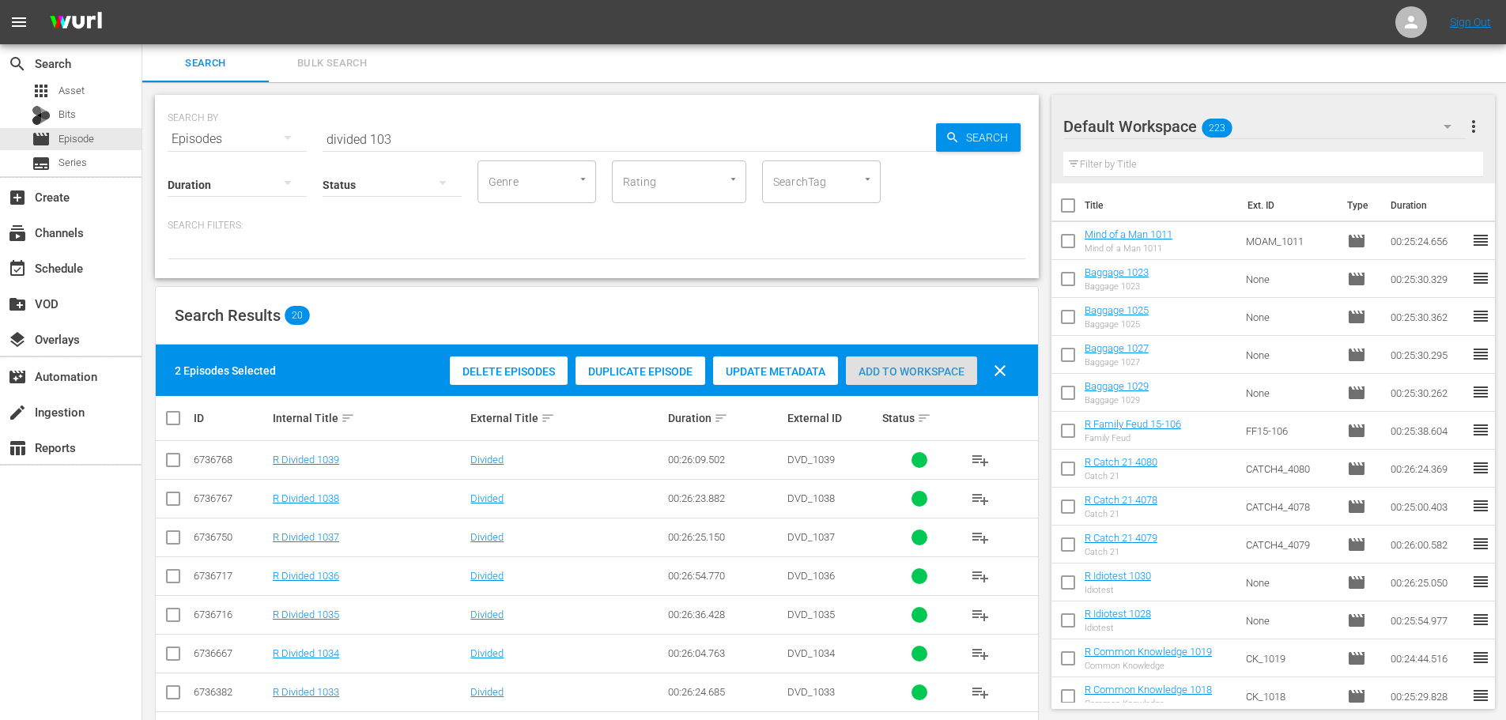
click at [958, 357] on div "Add to Workspace" at bounding box center [911, 372] width 131 height 30
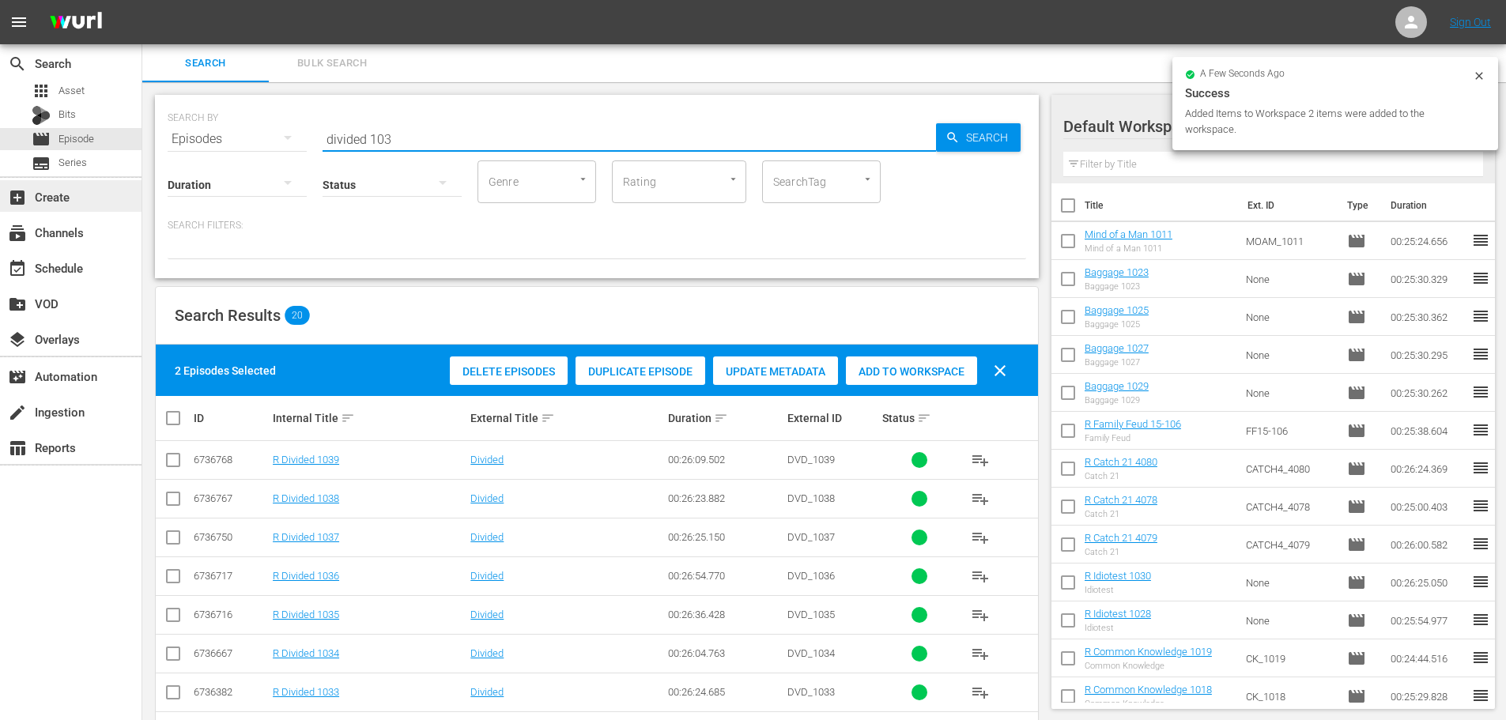
drag, startPoint x: 445, startPoint y: 131, endPoint x: 0, endPoint y: 202, distance: 450.8
click at [142, 0] on div "search Search apps Asset Bits movie Episode subtitles Series add_box Create sub…" at bounding box center [824, 0] width 1364 height 0
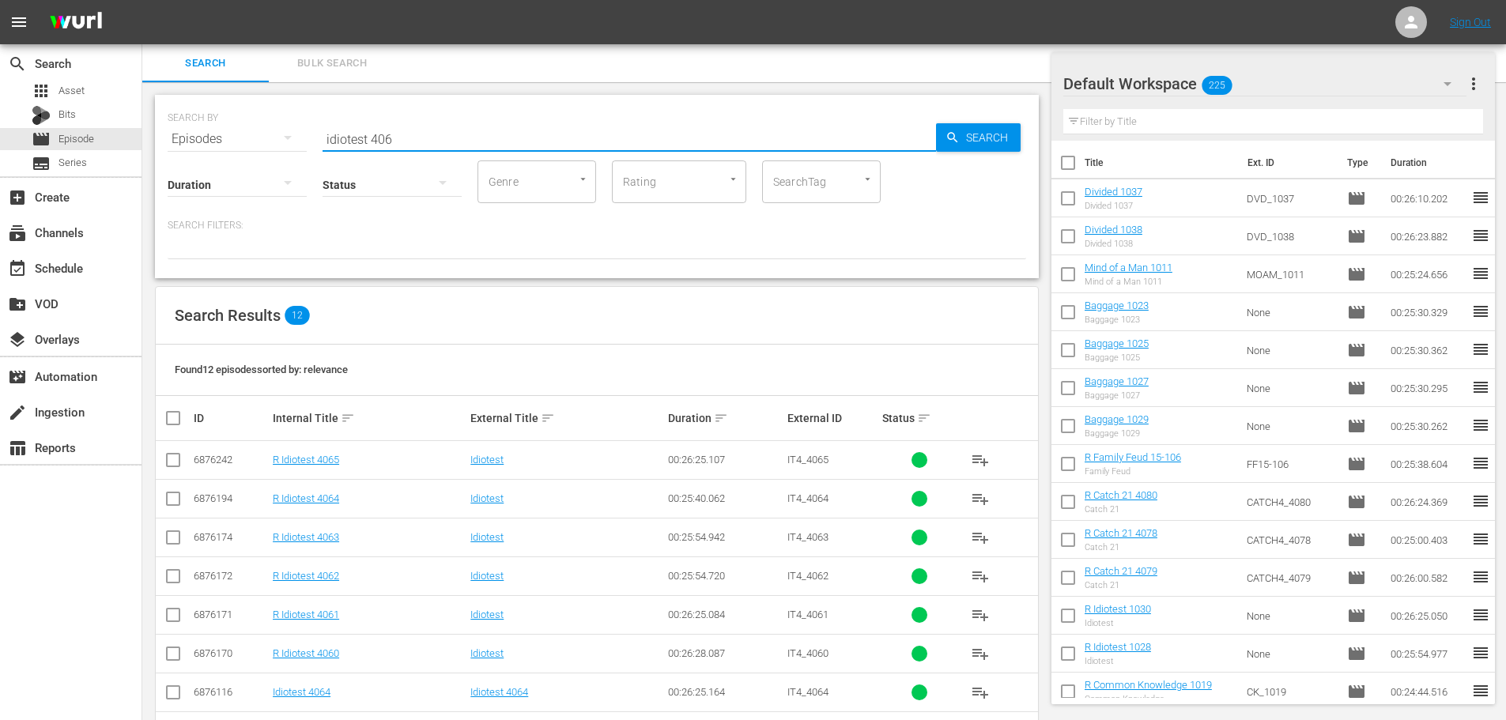
scroll to position [215, 0]
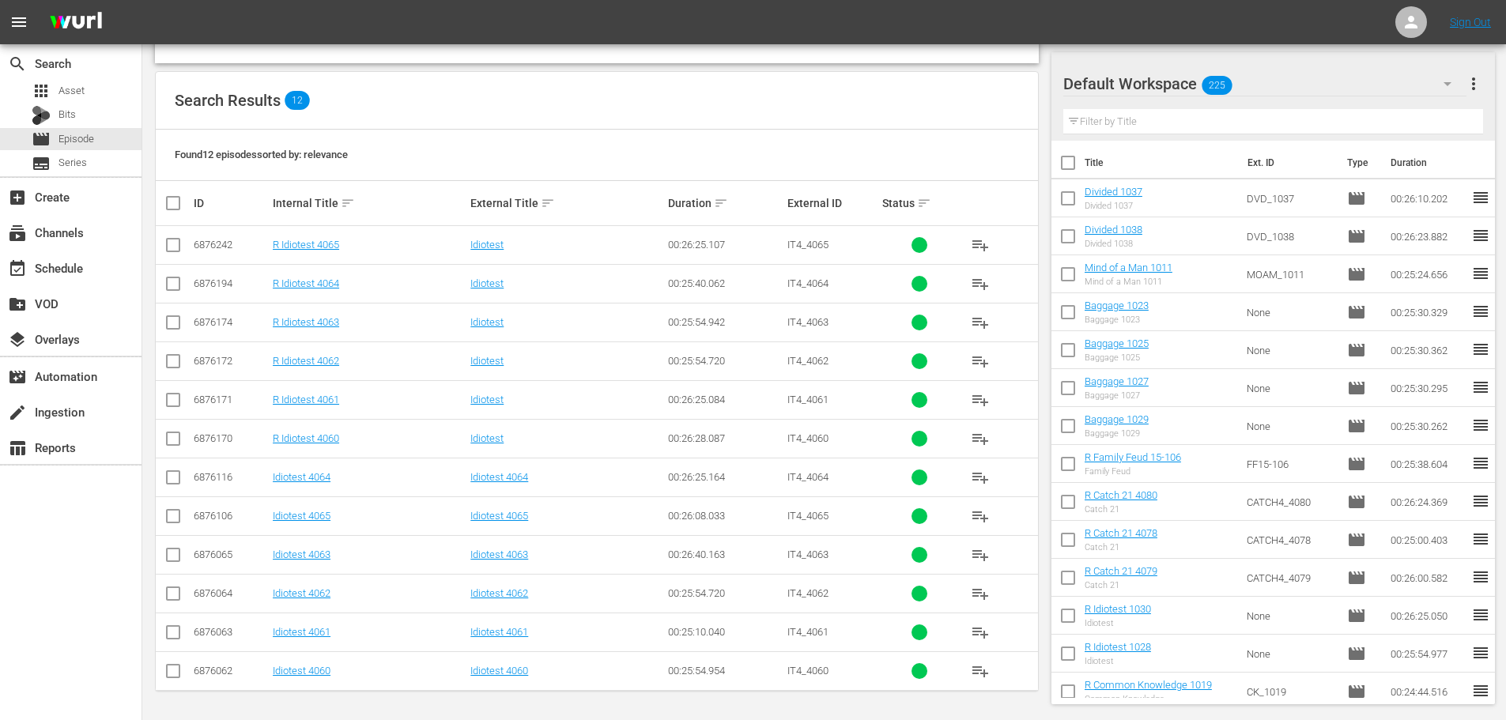
type input "idiotest 406"
click at [174, 591] on input "checkbox" at bounding box center [173, 596] width 19 height 19
checkbox input "true"
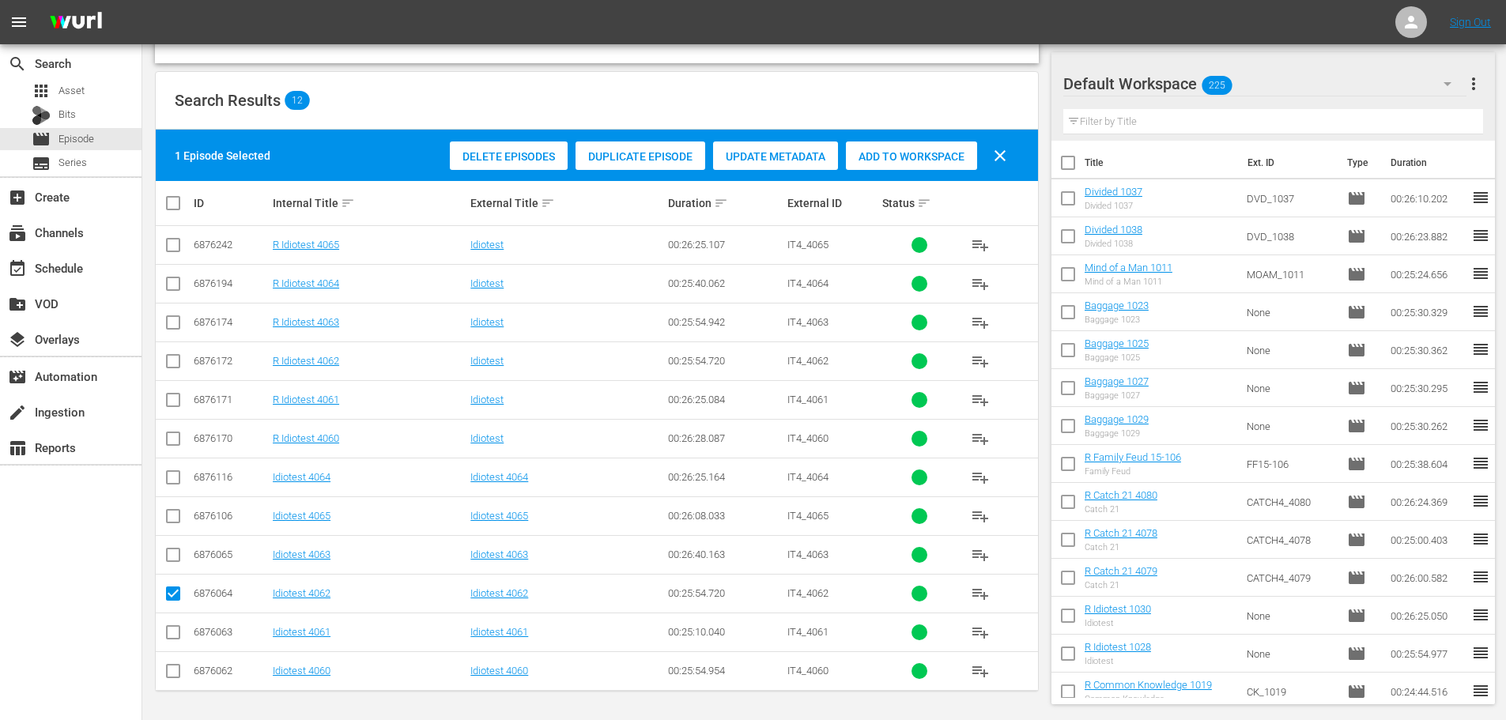
scroll to position [0, 0]
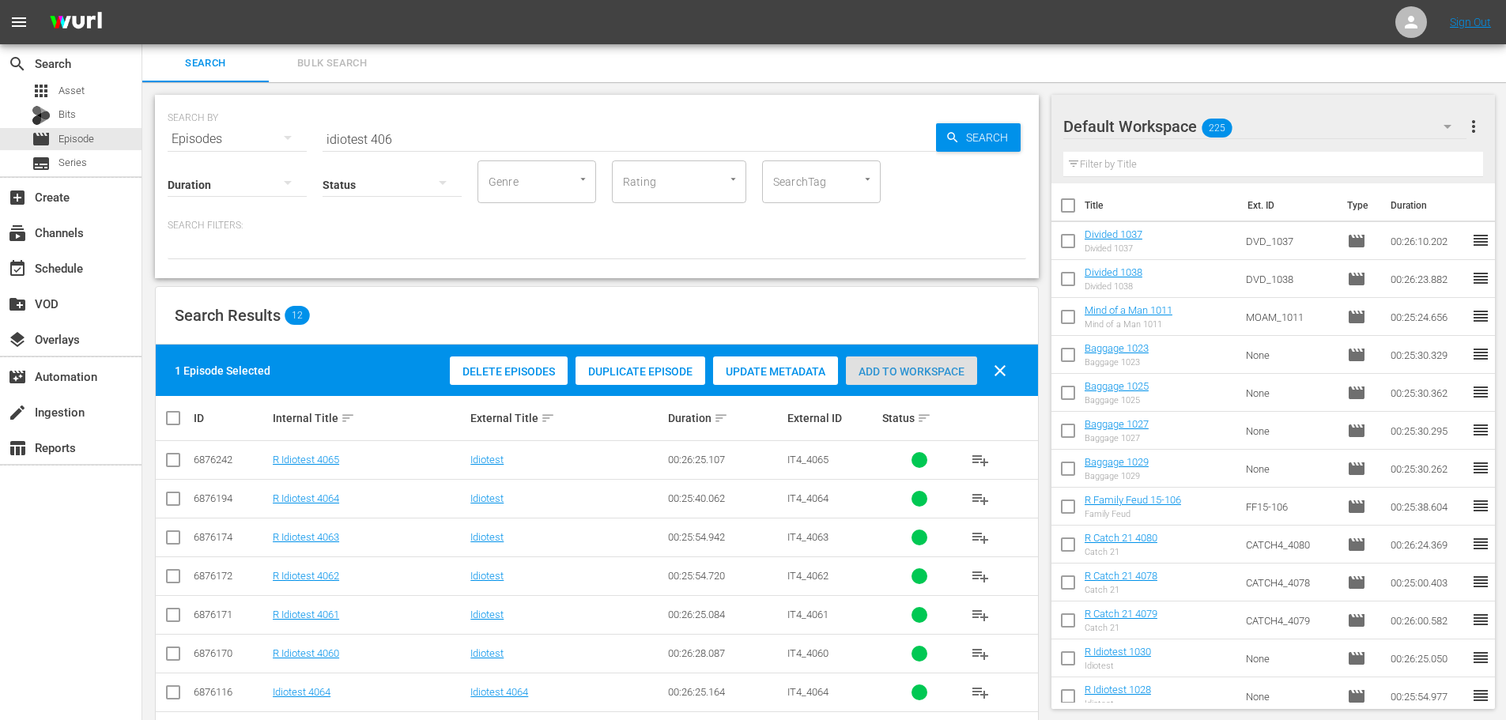
click at [939, 372] on span "Add to Workspace" at bounding box center [911, 371] width 131 height 13
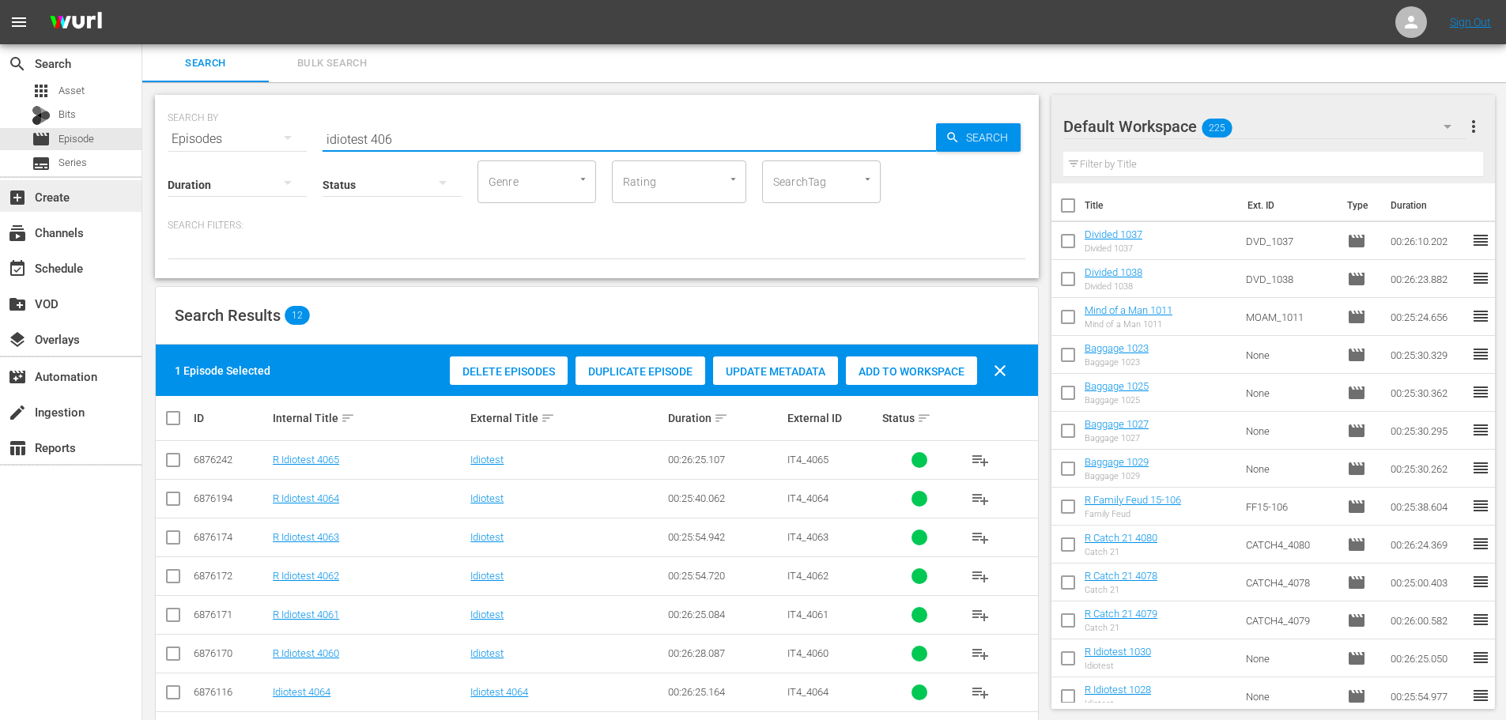
drag, startPoint x: 458, startPoint y: 145, endPoint x: 63, endPoint y: 184, distance: 396.5
click at [142, 0] on div "search Search apps Asset Bits movie Episode subtitles Series add_box Create sub…" at bounding box center [824, 0] width 1364 height 0
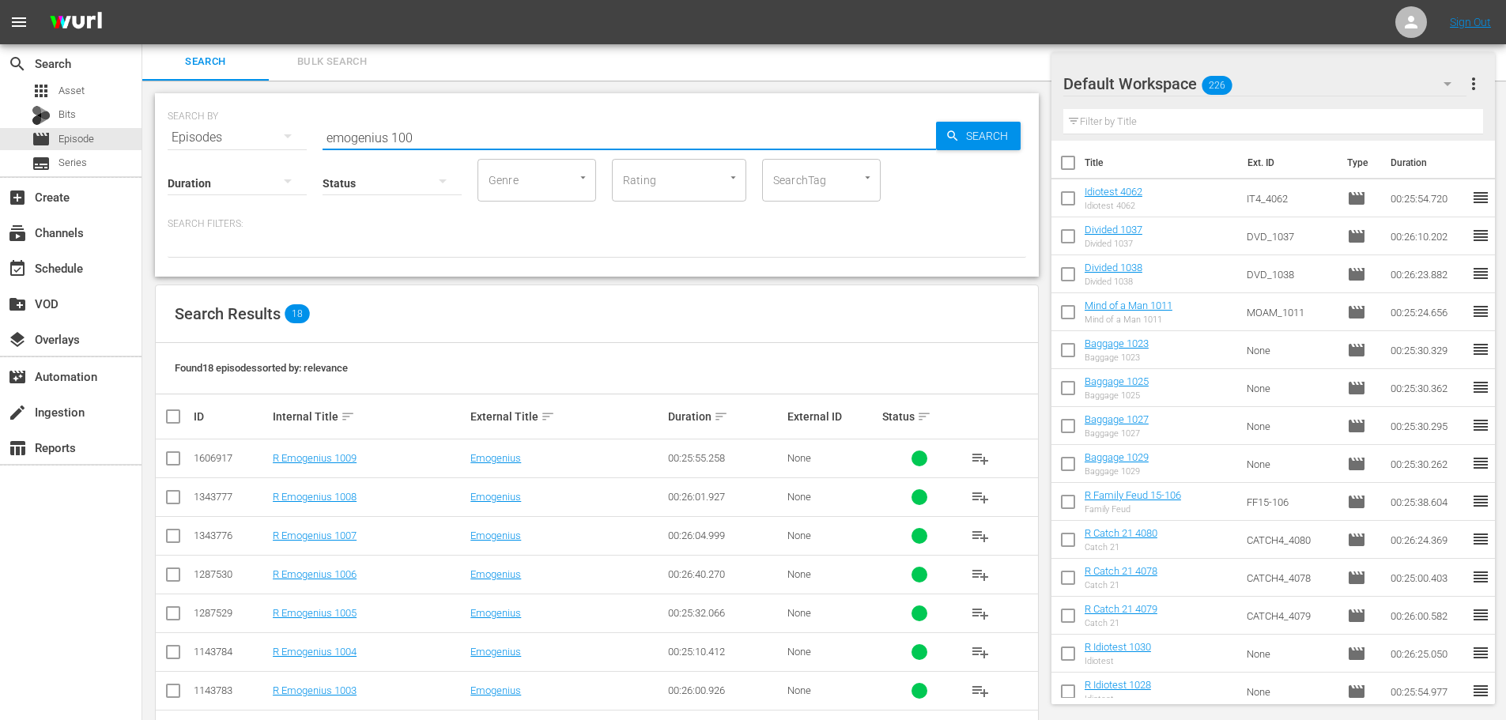
scroll to position [448, 0]
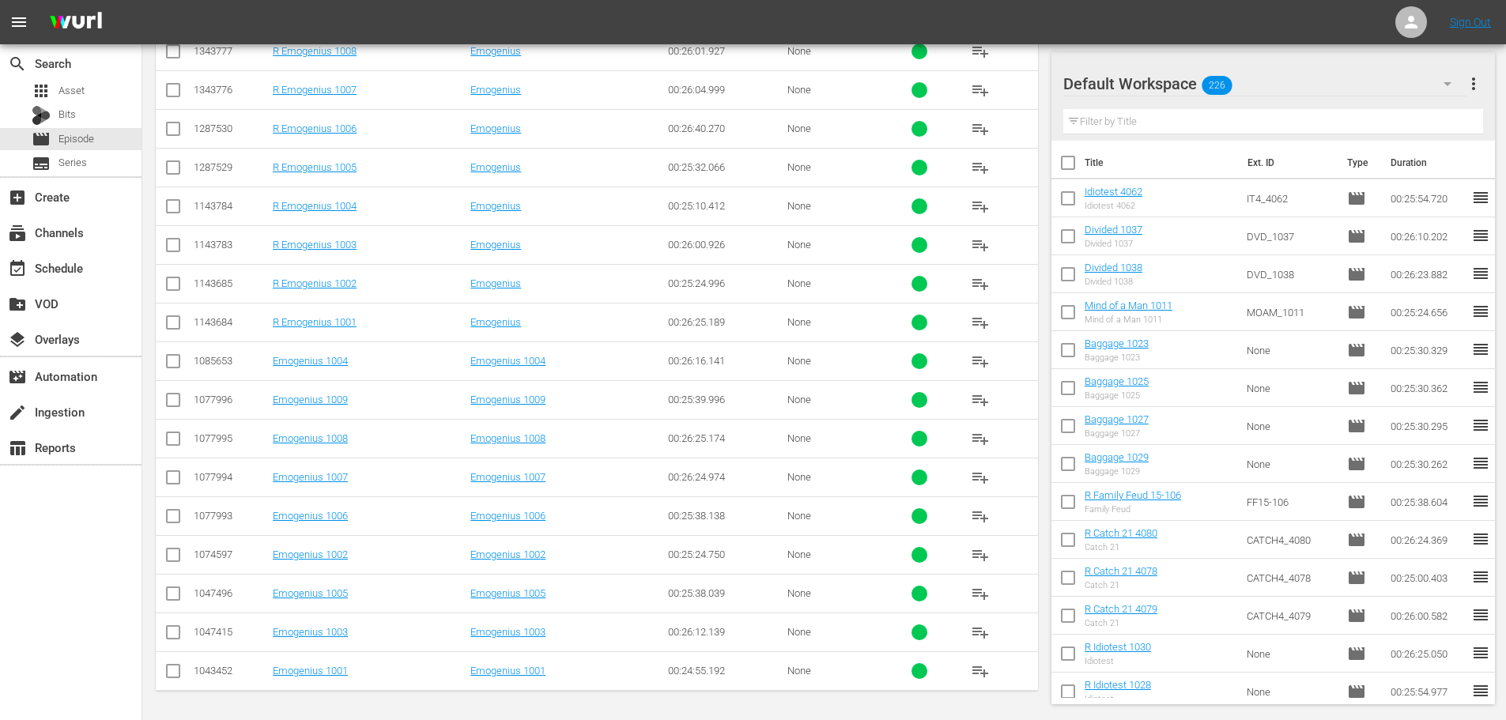
type input "emogenius 100"
drag, startPoint x: 165, startPoint y: 672, endPoint x: 163, endPoint y: 657, distance: 15.2
click at [167, 671] on input "checkbox" at bounding box center [173, 674] width 19 height 19
checkbox input "true"
click at [175, 636] on input "checkbox" at bounding box center [173, 635] width 19 height 19
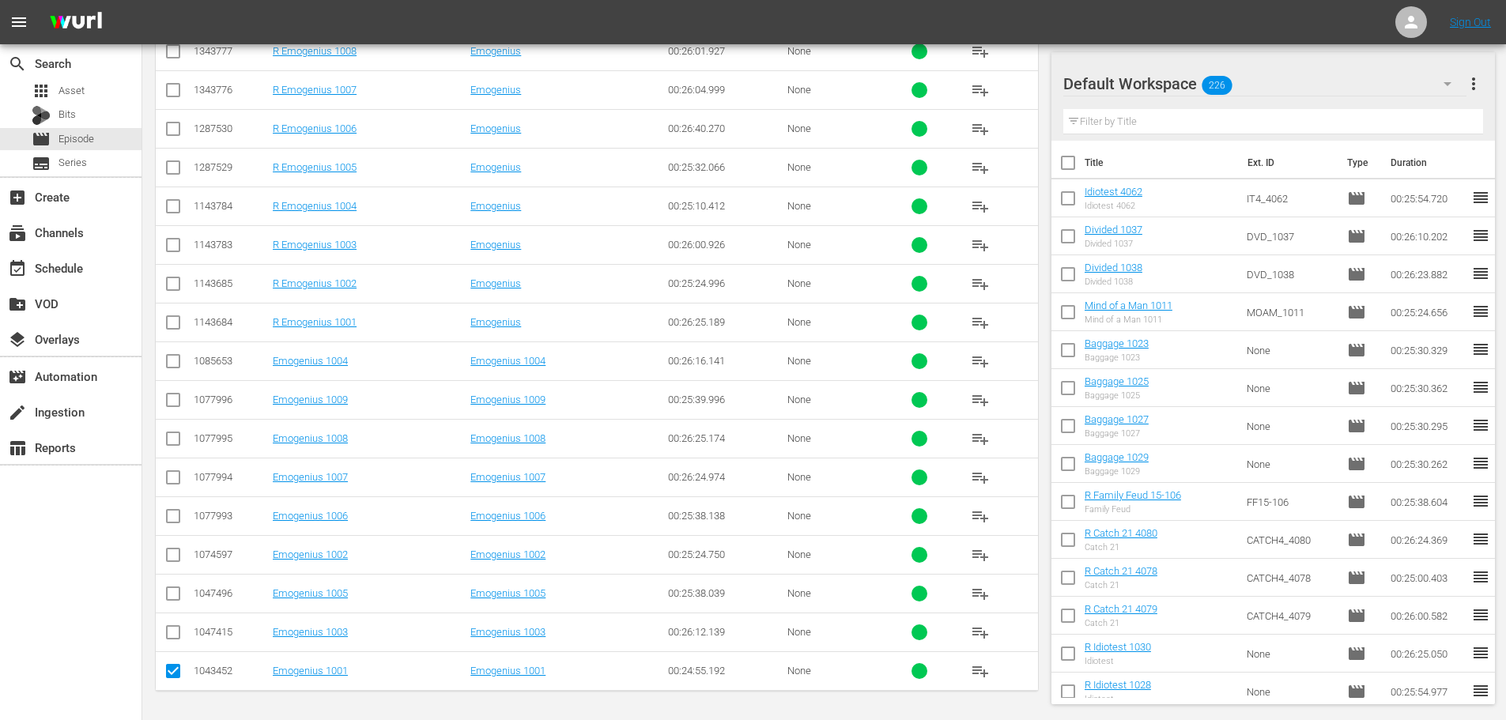
checkbox input "true"
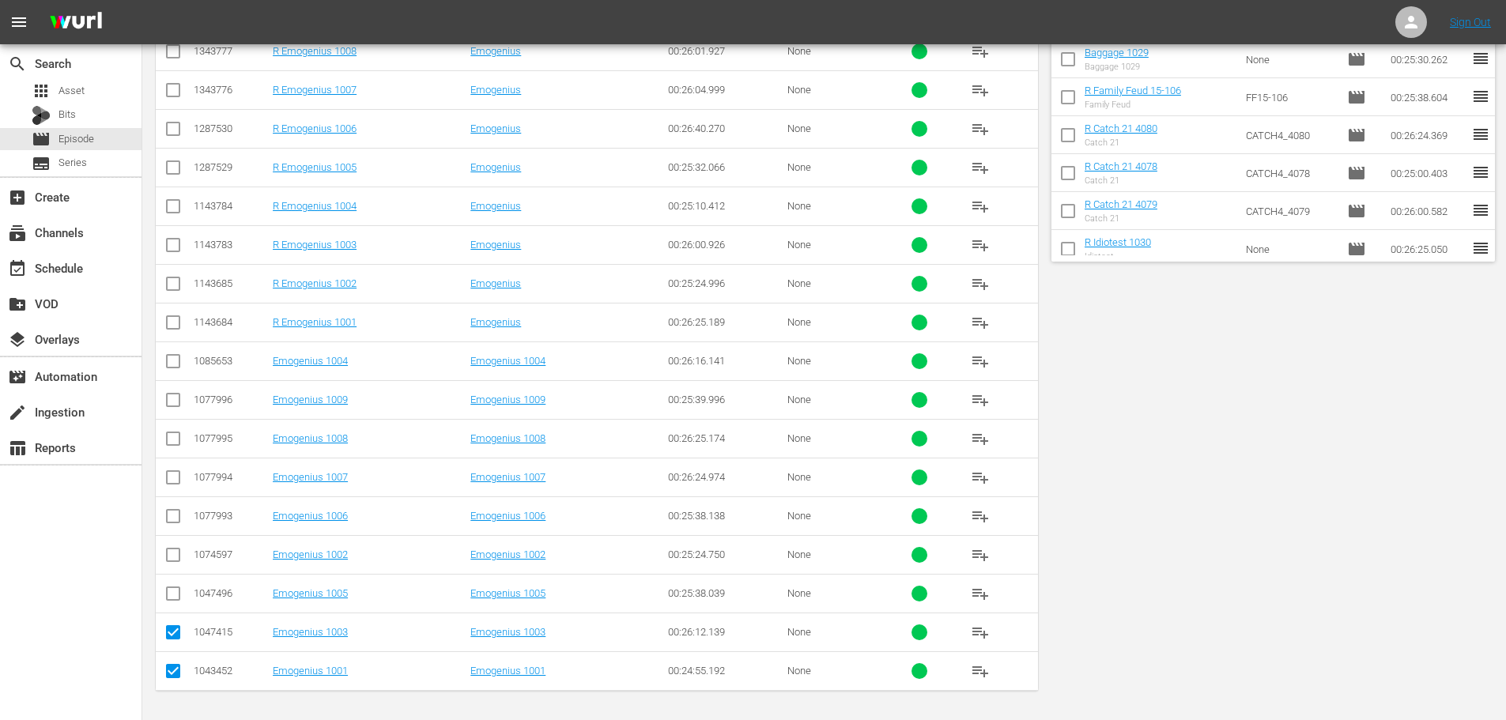
scroll to position [0, 0]
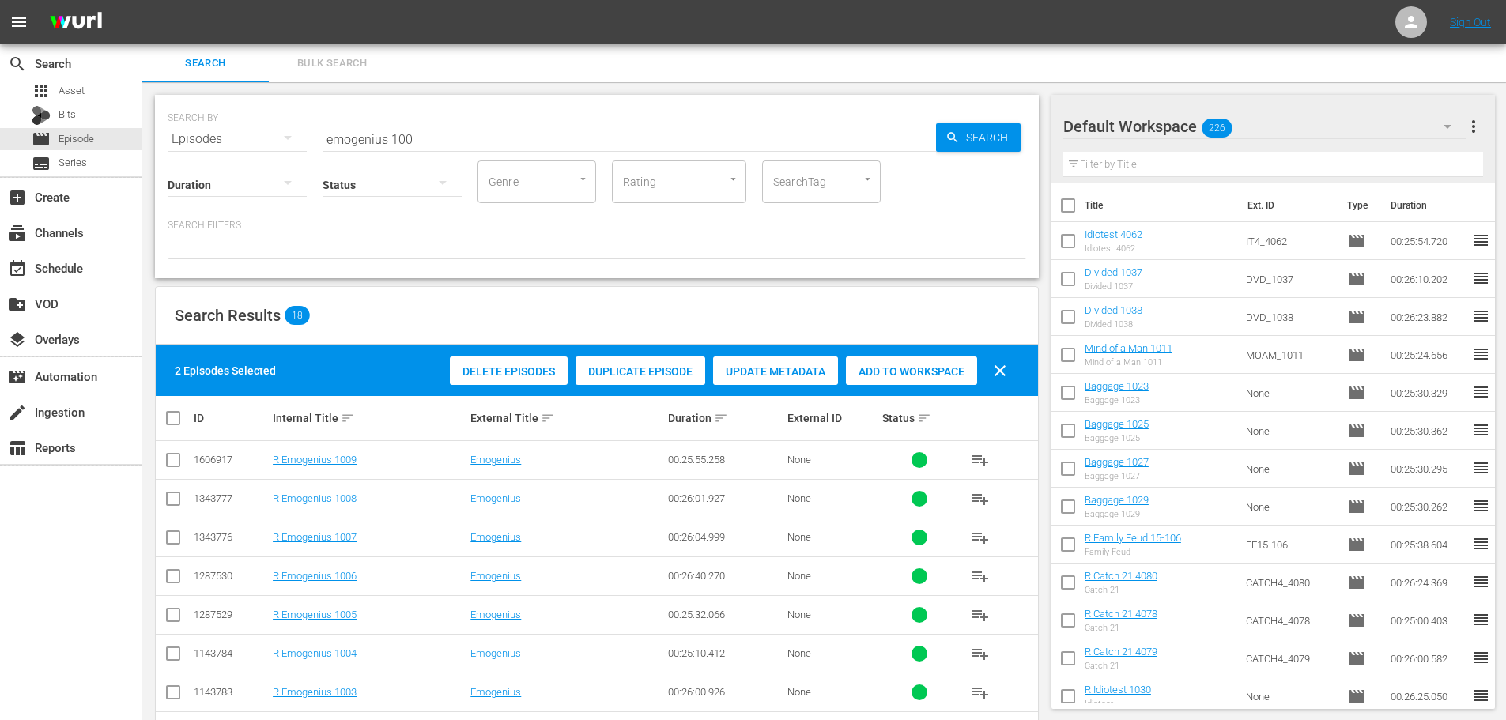
drag, startPoint x: 863, startPoint y: 388, endPoint x: 874, endPoint y: 376, distance: 16.3
click at [866, 384] on div "Delete Episodes Duplicate Episode Update Metadata Add to Workspace clear" at bounding box center [732, 371] width 573 height 38
click at [879, 368] on span "Add to Workspace" at bounding box center [911, 371] width 131 height 13
drag, startPoint x: 437, startPoint y: 139, endPoint x: 0, endPoint y: 17, distance: 453.9
click at [142, 0] on div "search Search apps Asset Bits movie Episode subtitles Series add_box Create sub…" at bounding box center [824, 0] width 1364 height 0
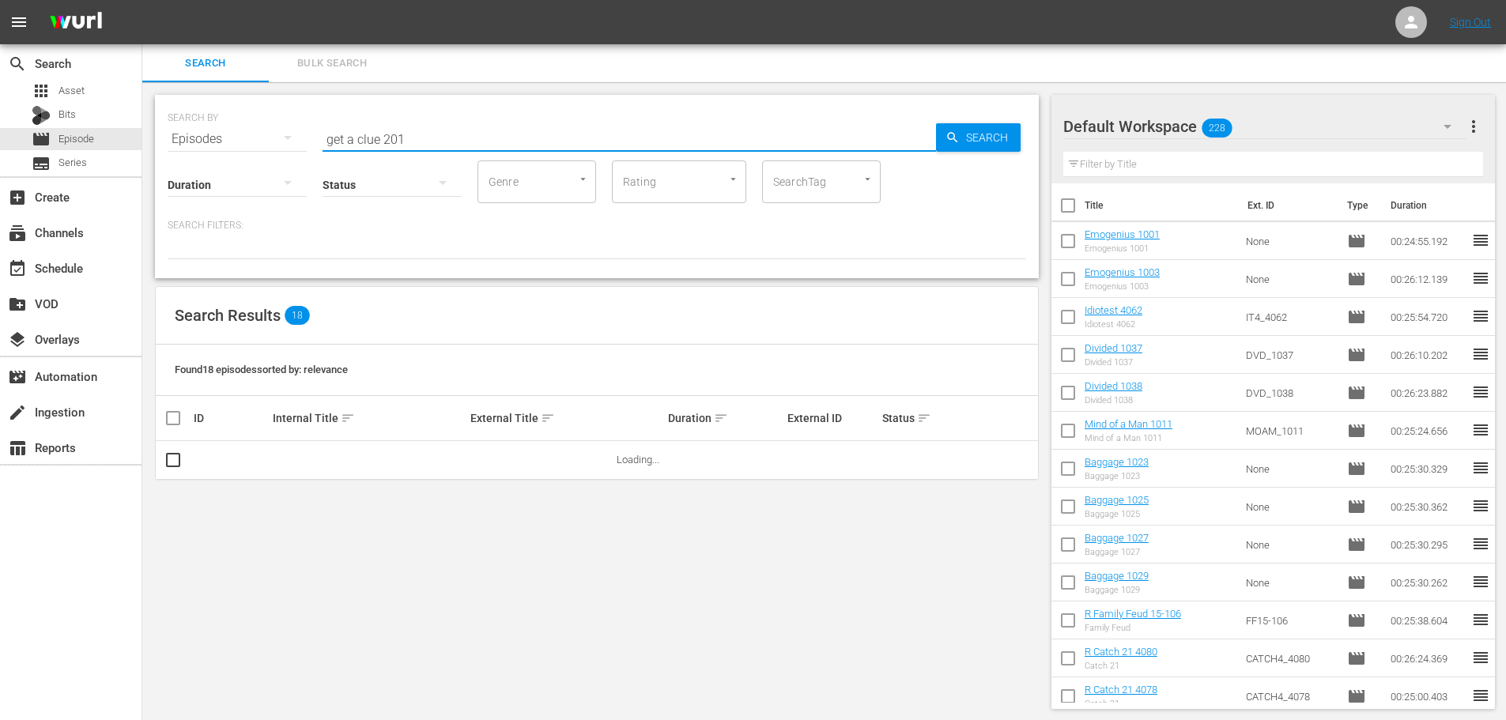
type input "get a clue 201"
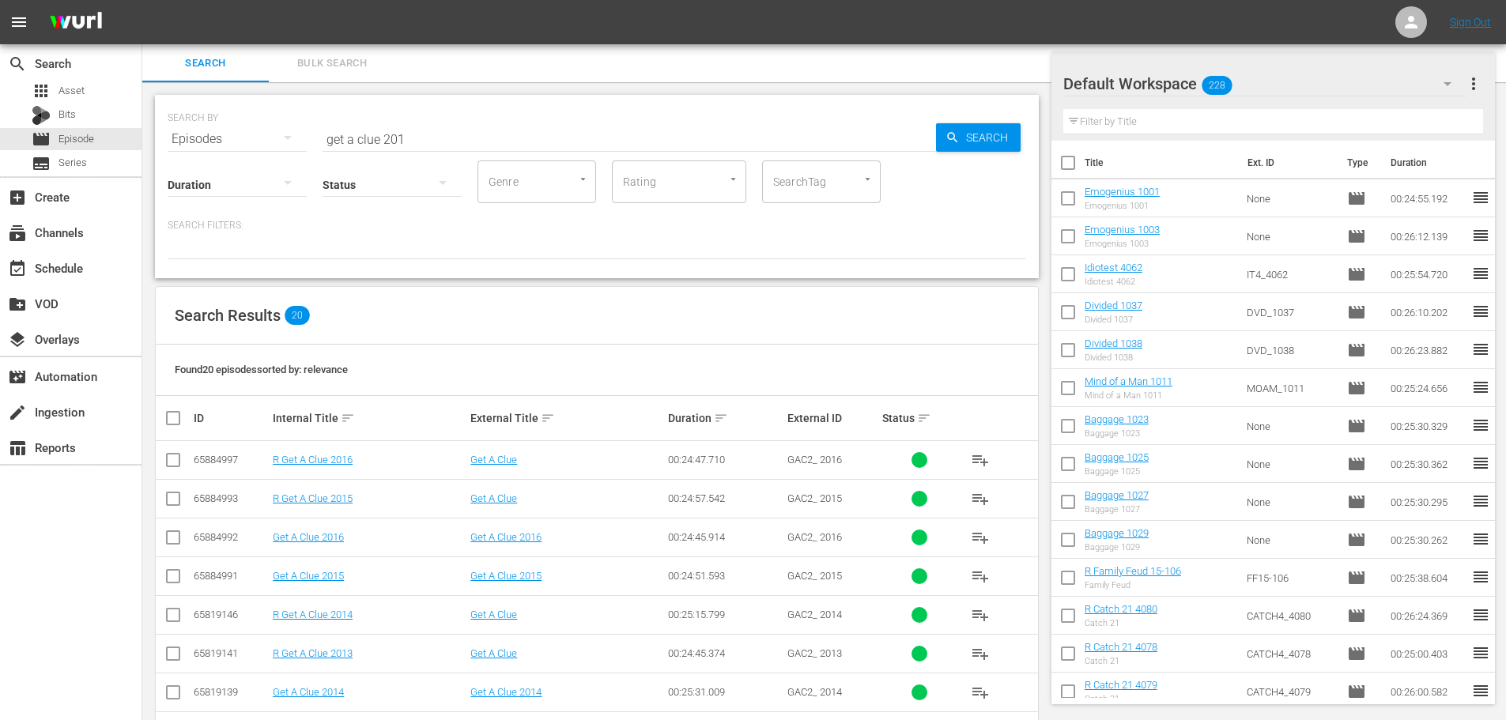
click at [180, 712] on td at bounding box center [174, 731] width 36 height 39
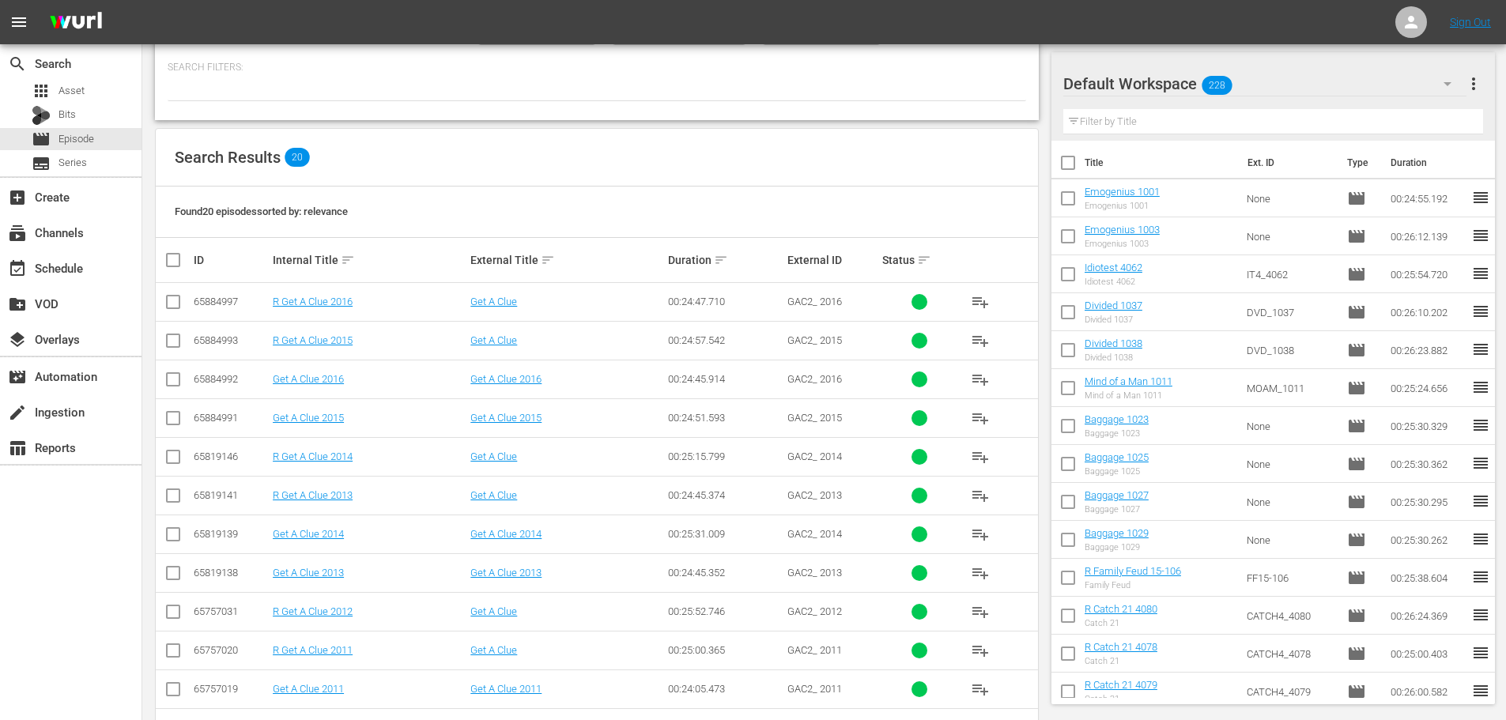
click at [179, 535] on input "checkbox" at bounding box center [173, 537] width 19 height 19
checkbox input "true"
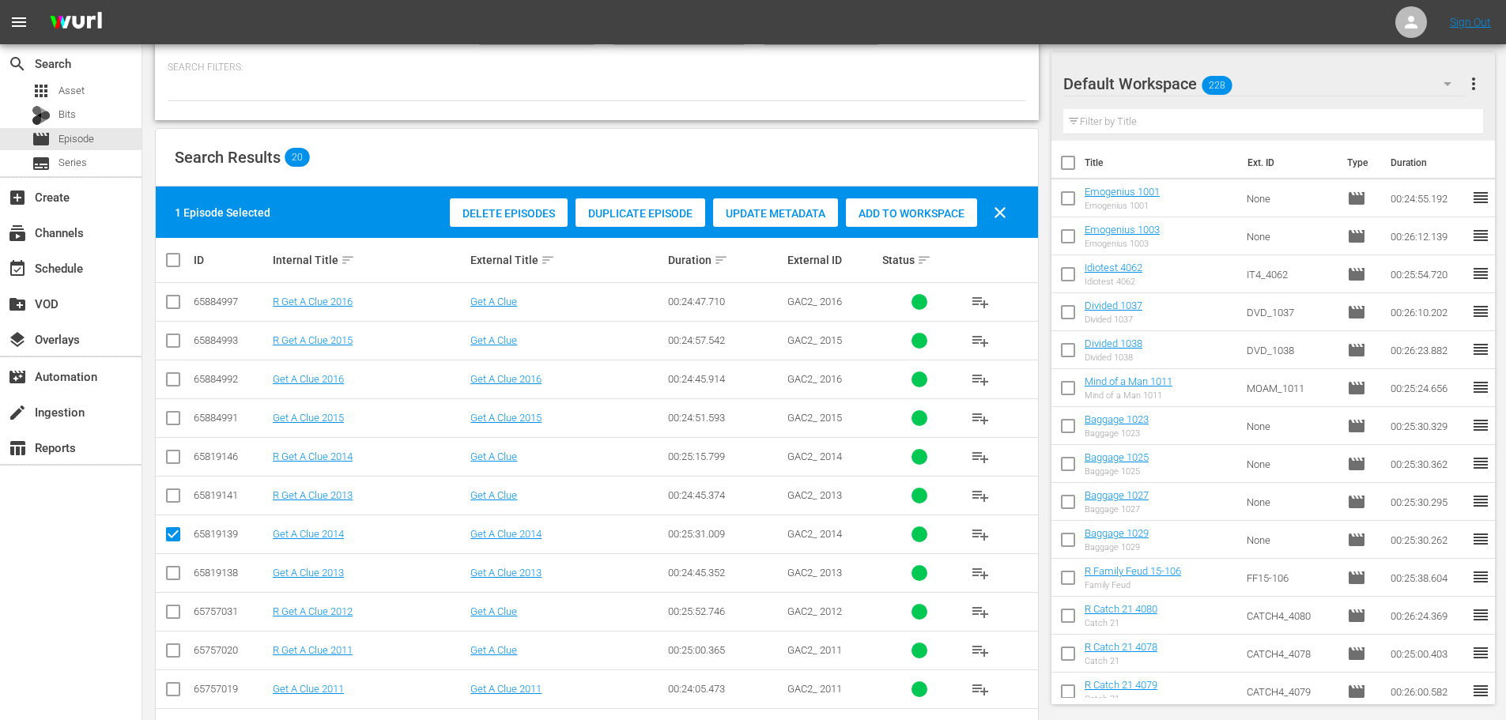
click at [180, 571] on input "checkbox" at bounding box center [173, 576] width 19 height 19
checkbox input "true"
click at [891, 217] on span "Add to Workspace" at bounding box center [911, 213] width 131 height 13
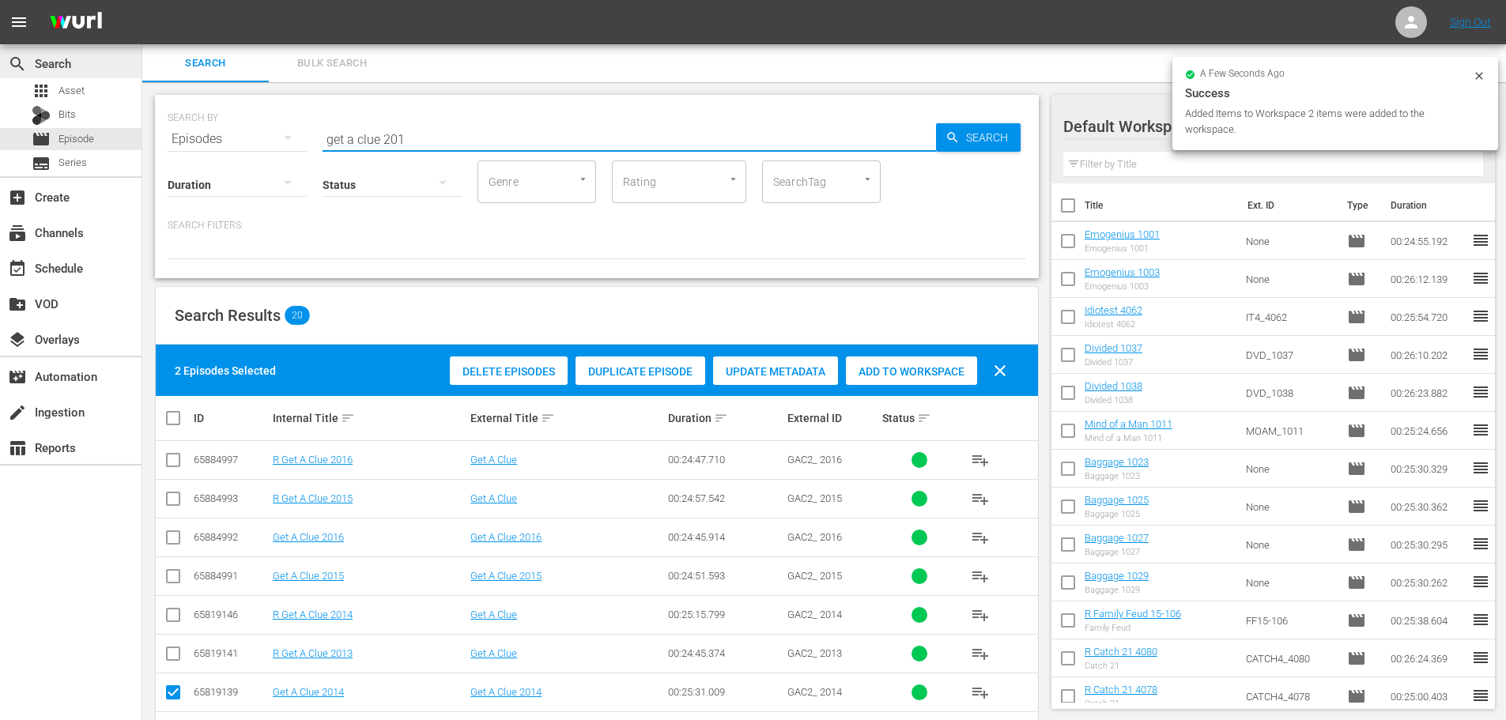
drag, startPoint x: 516, startPoint y: 127, endPoint x: 0, endPoint y: 55, distance: 521.3
click at [142, 0] on div "search Search apps Asset Bits movie Episode subtitles Series add_box Create sub…" at bounding box center [824, 0] width 1364 height 0
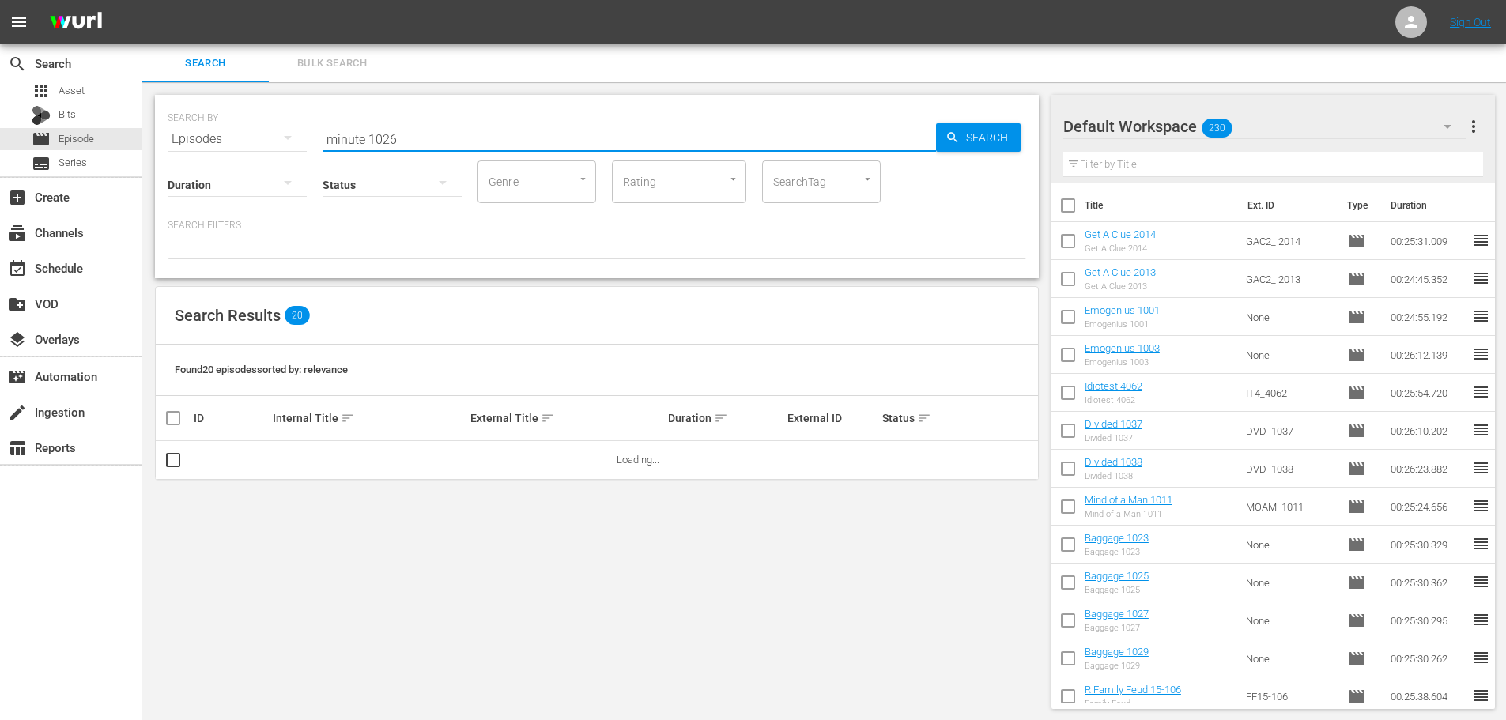
type input "minute 1026"
click at [172, 497] on div "SEARCH BY Search By Episodes Search ID, Title, Description, Keywords, or Catego…" at bounding box center [596, 402] width 909 height 640
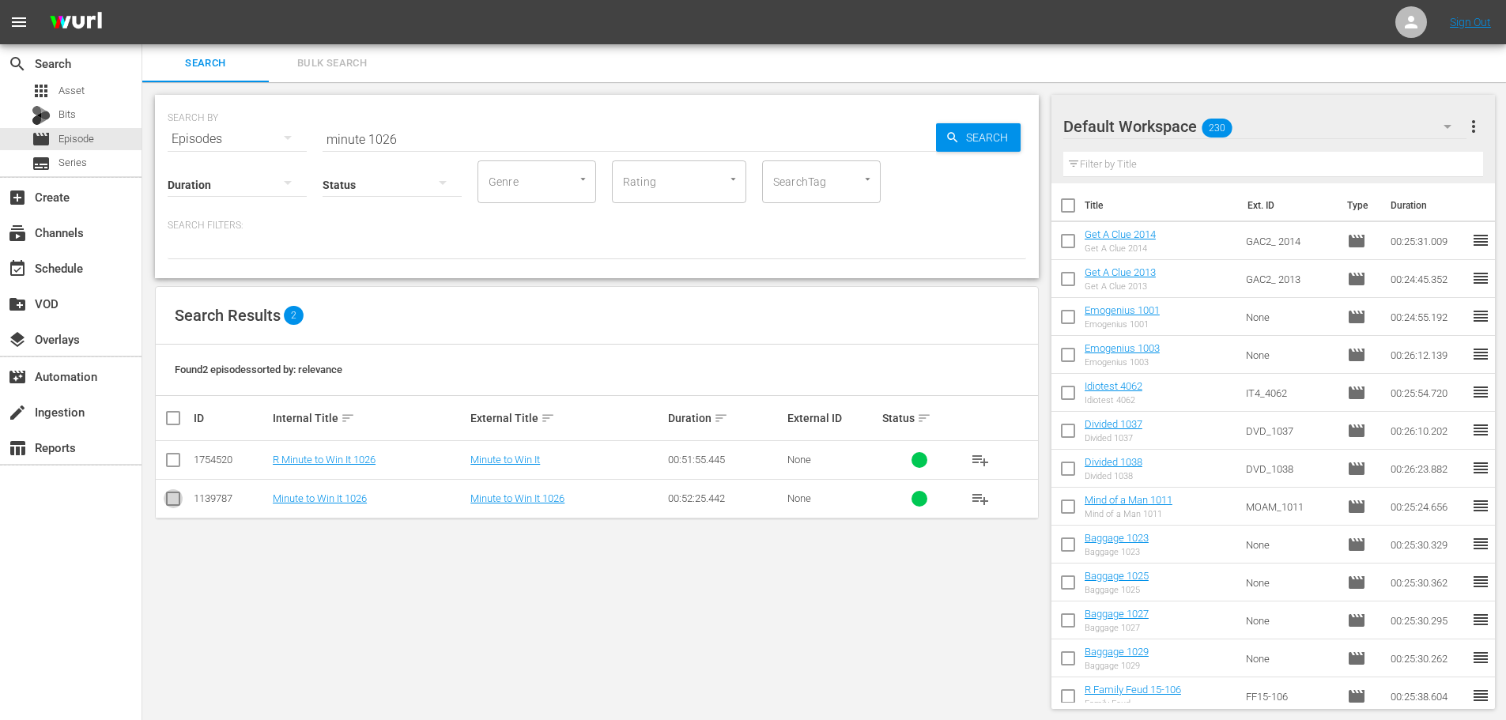
click at [171, 501] on input "checkbox" at bounding box center [173, 502] width 19 height 19
checkbox input "true"
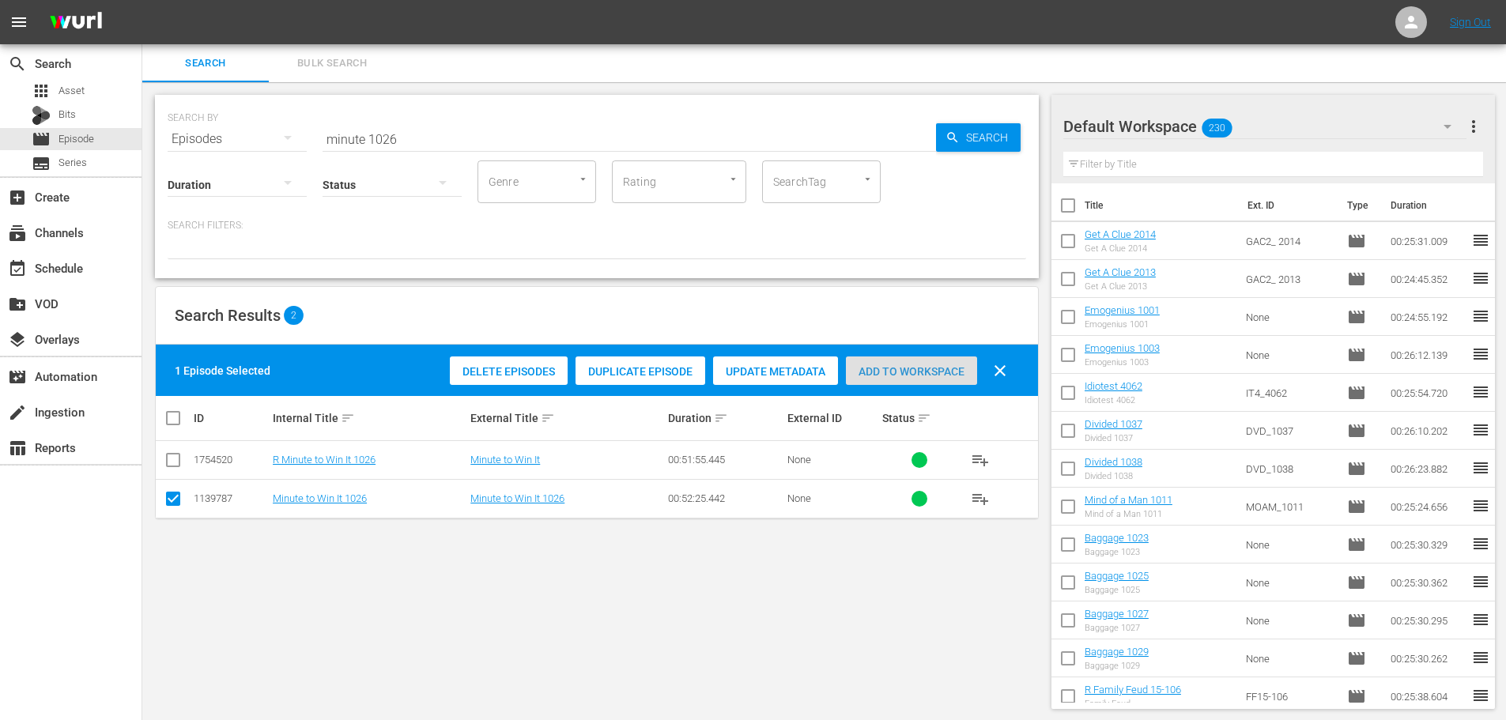
click at [876, 367] on span "Add to Workspace" at bounding box center [911, 371] width 131 height 13
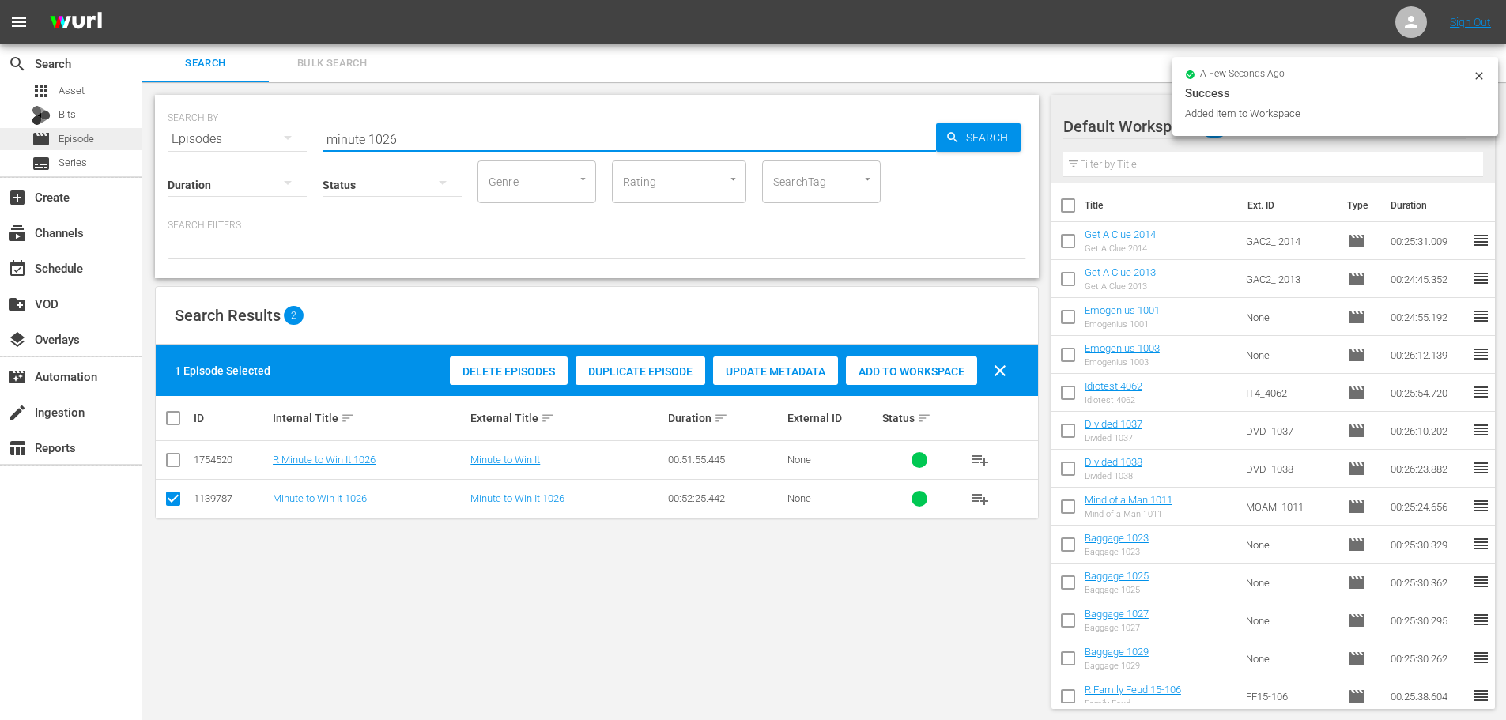
drag, startPoint x: 544, startPoint y: 136, endPoint x: 0, endPoint y: 143, distance: 544.1
click at [142, 0] on div "search Search apps Asset Bits movie Episode subtitles Series add_box Create sub…" at bounding box center [824, 0] width 1364 height 0
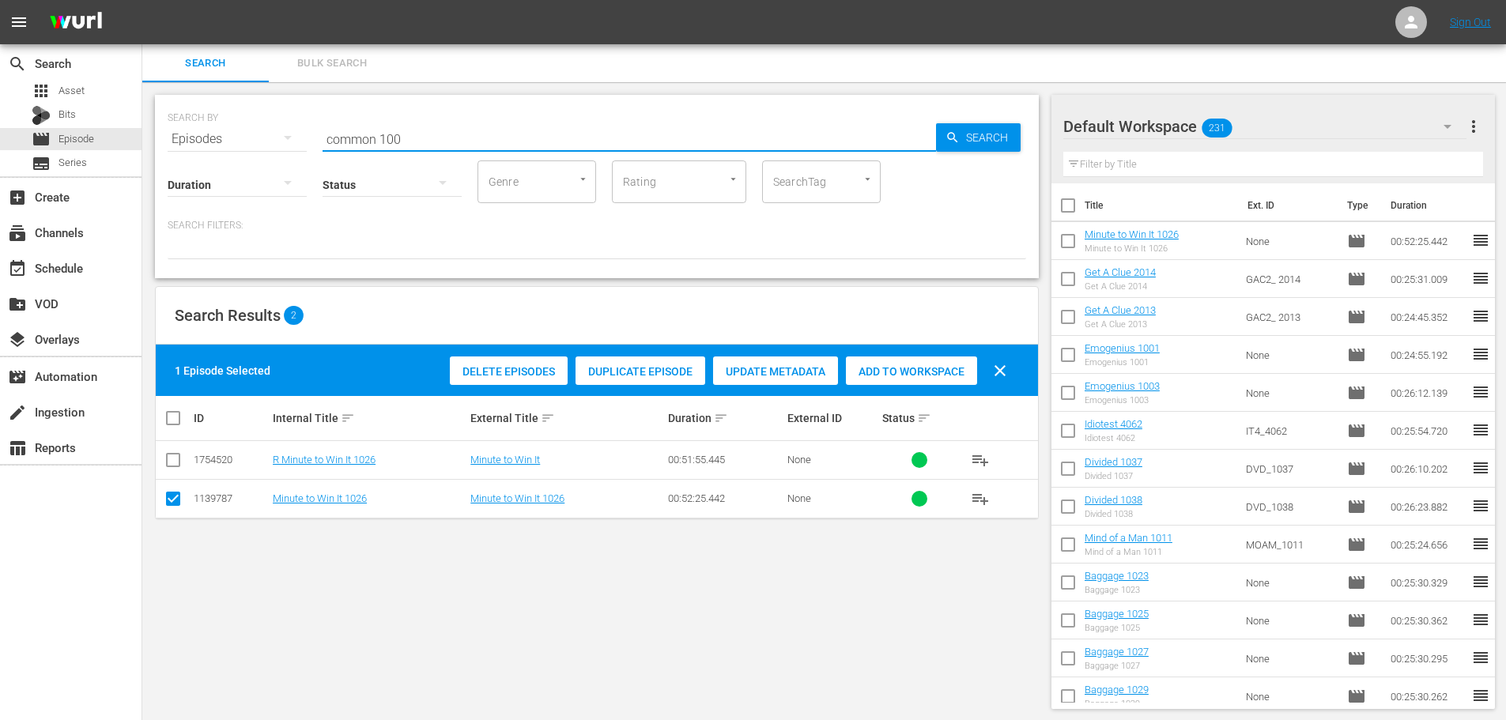
type input "common 100"
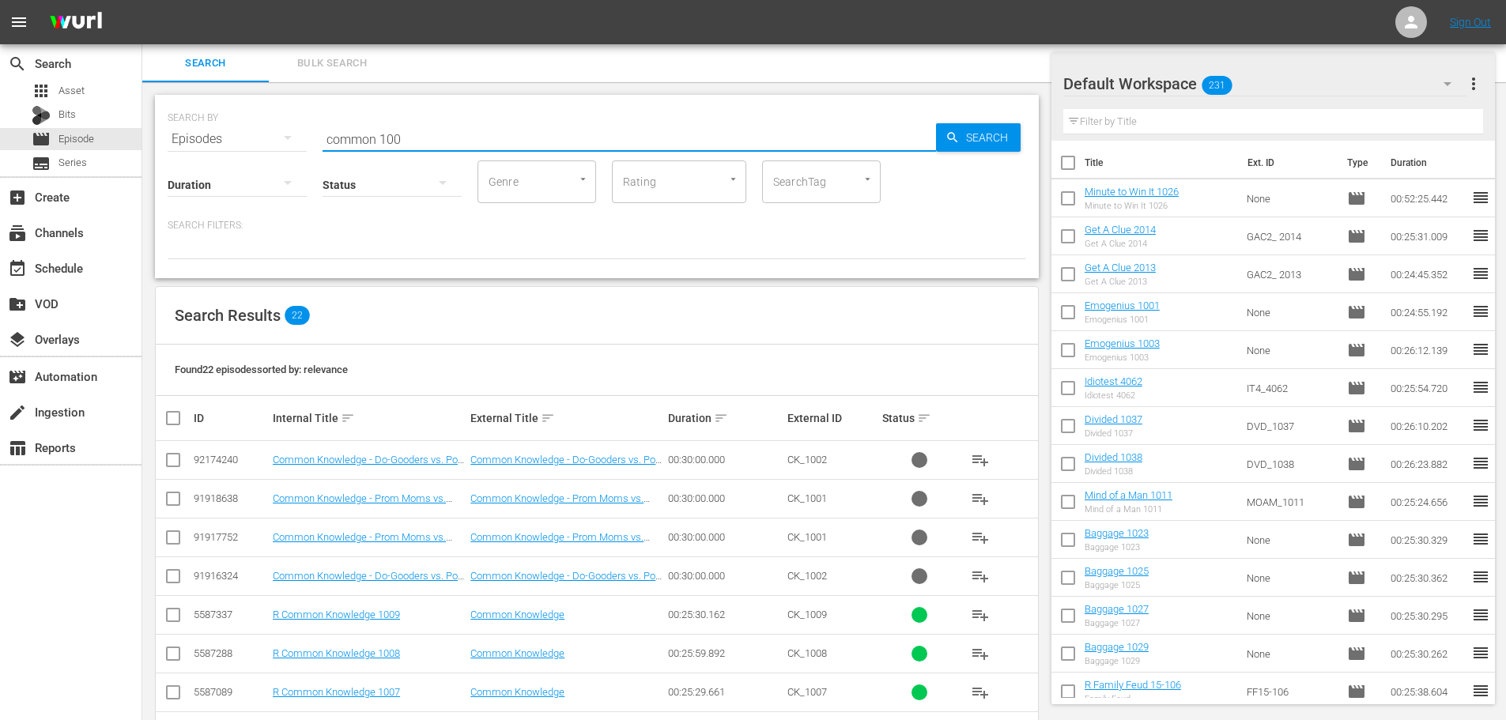
scroll to position [563, 0]
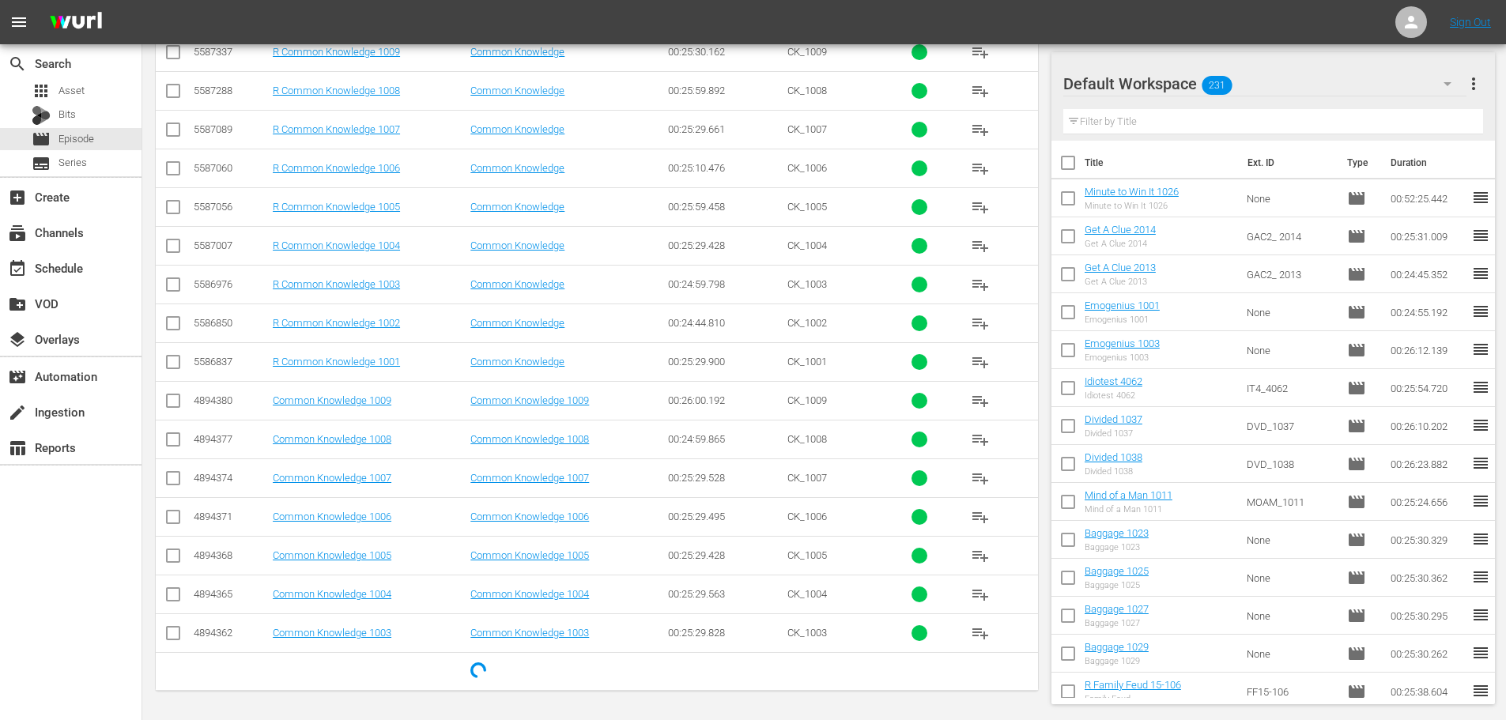
click at [175, 603] on input "checkbox" at bounding box center [173, 597] width 19 height 19
checkbox input "true"
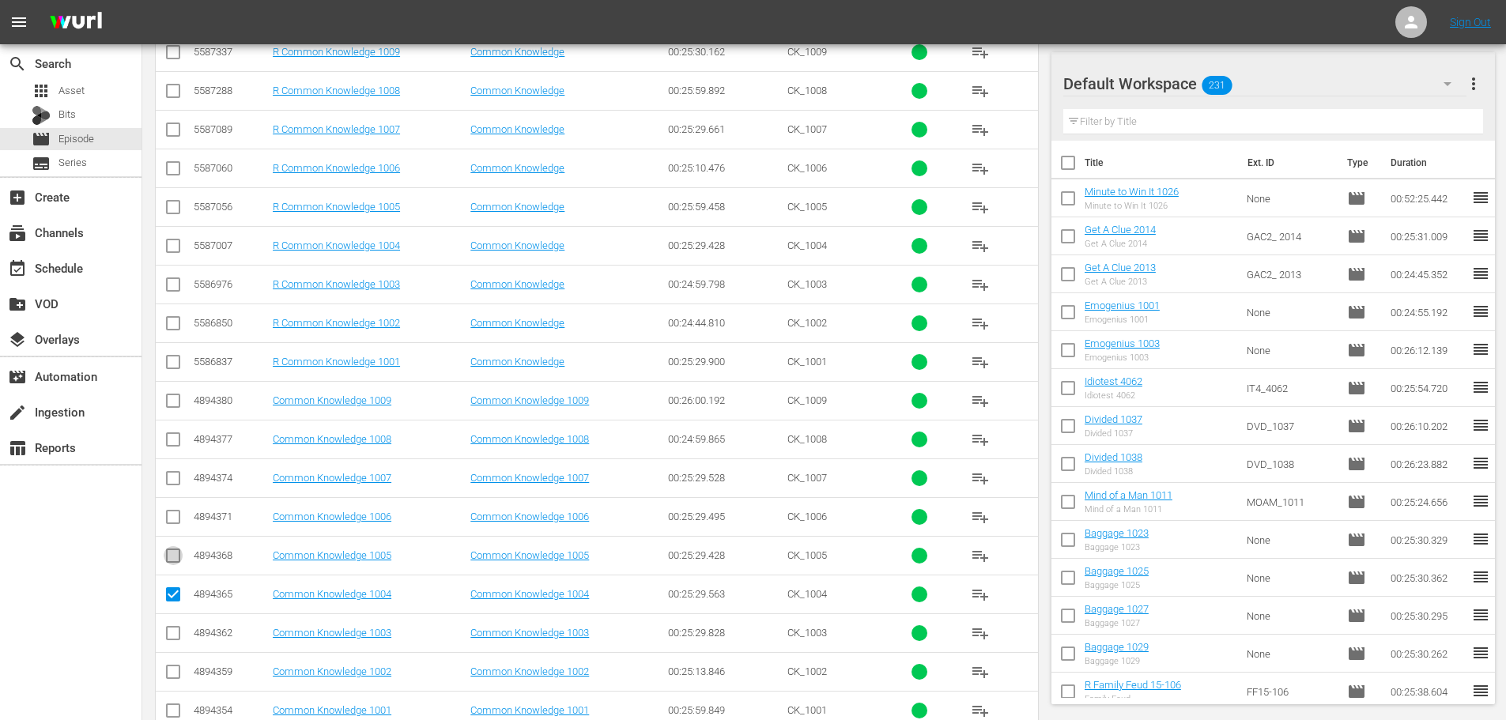
click at [170, 567] on input "checkbox" at bounding box center [173, 559] width 19 height 19
checkbox input "true"
click at [169, 523] on input "checkbox" at bounding box center [173, 520] width 19 height 19
checkbox input "true"
click at [167, 474] on input "checkbox" at bounding box center [173, 481] width 19 height 19
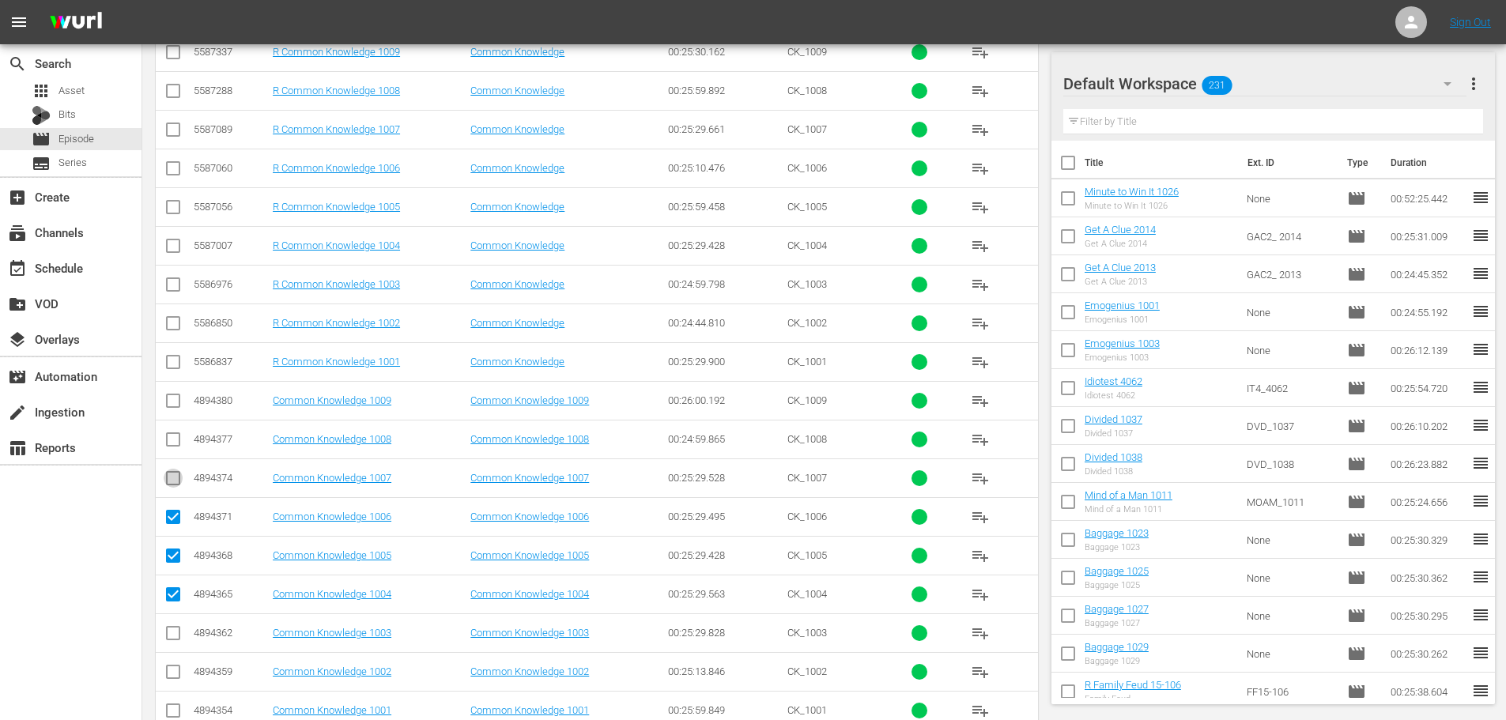
checkbox input "true"
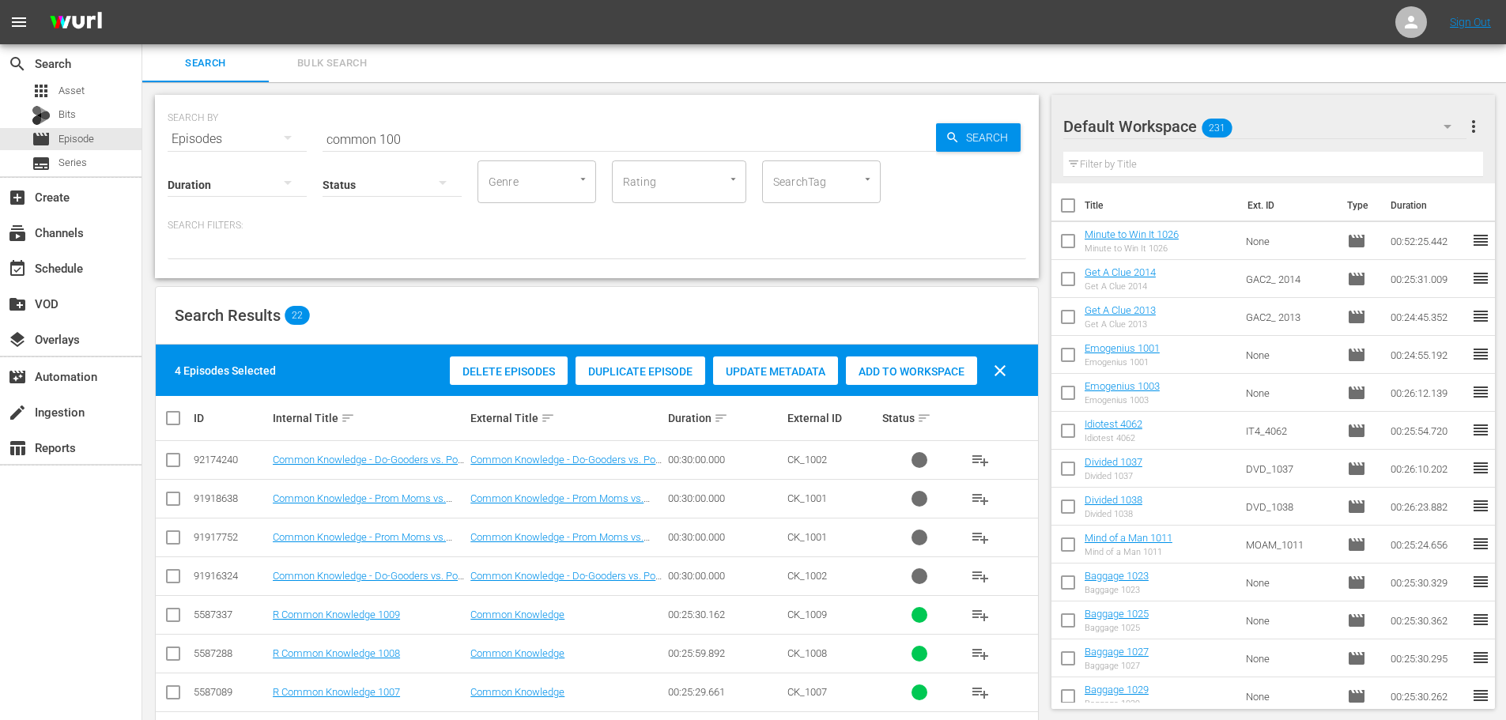
drag, startPoint x: 933, startPoint y: 362, endPoint x: 920, endPoint y: 355, distance: 14.5
click at [935, 362] on div "Add to Workspace" at bounding box center [911, 372] width 131 height 30
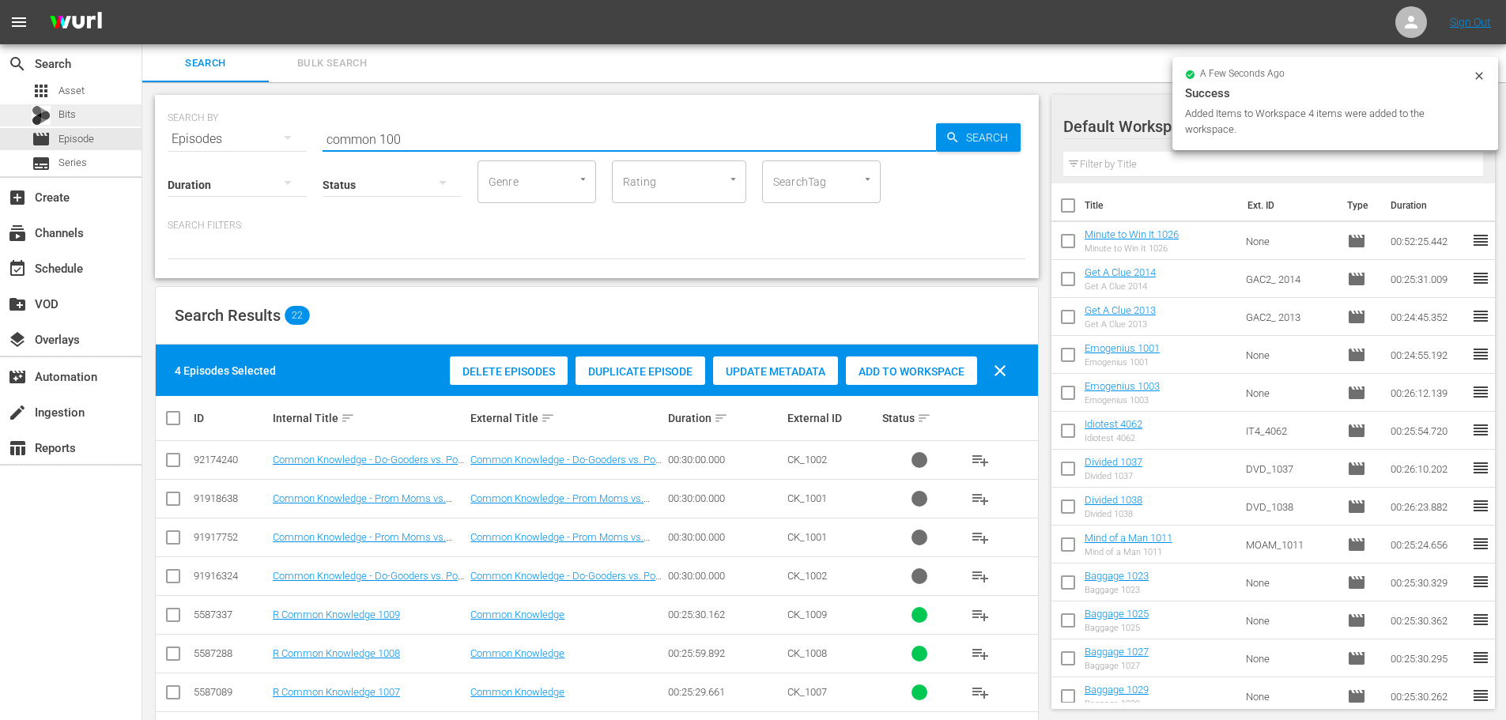
drag, startPoint x: 176, startPoint y: 114, endPoint x: 116, endPoint y: 112, distance: 59.3
click at [142, 0] on div "search Search apps Asset Bits movie Episode subtitles Series add_box Create sub…" at bounding box center [824, 0] width 1364 height 0
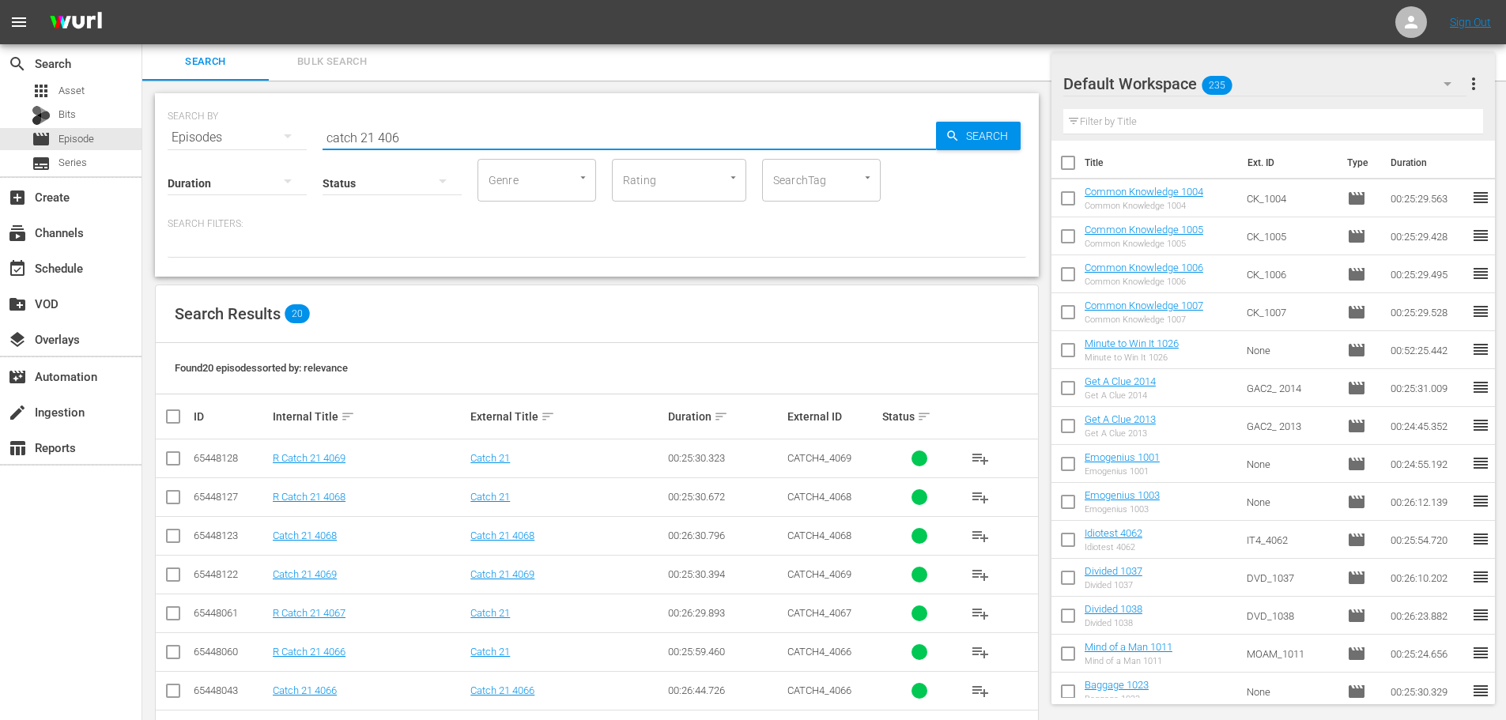
scroll to position [476, 0]
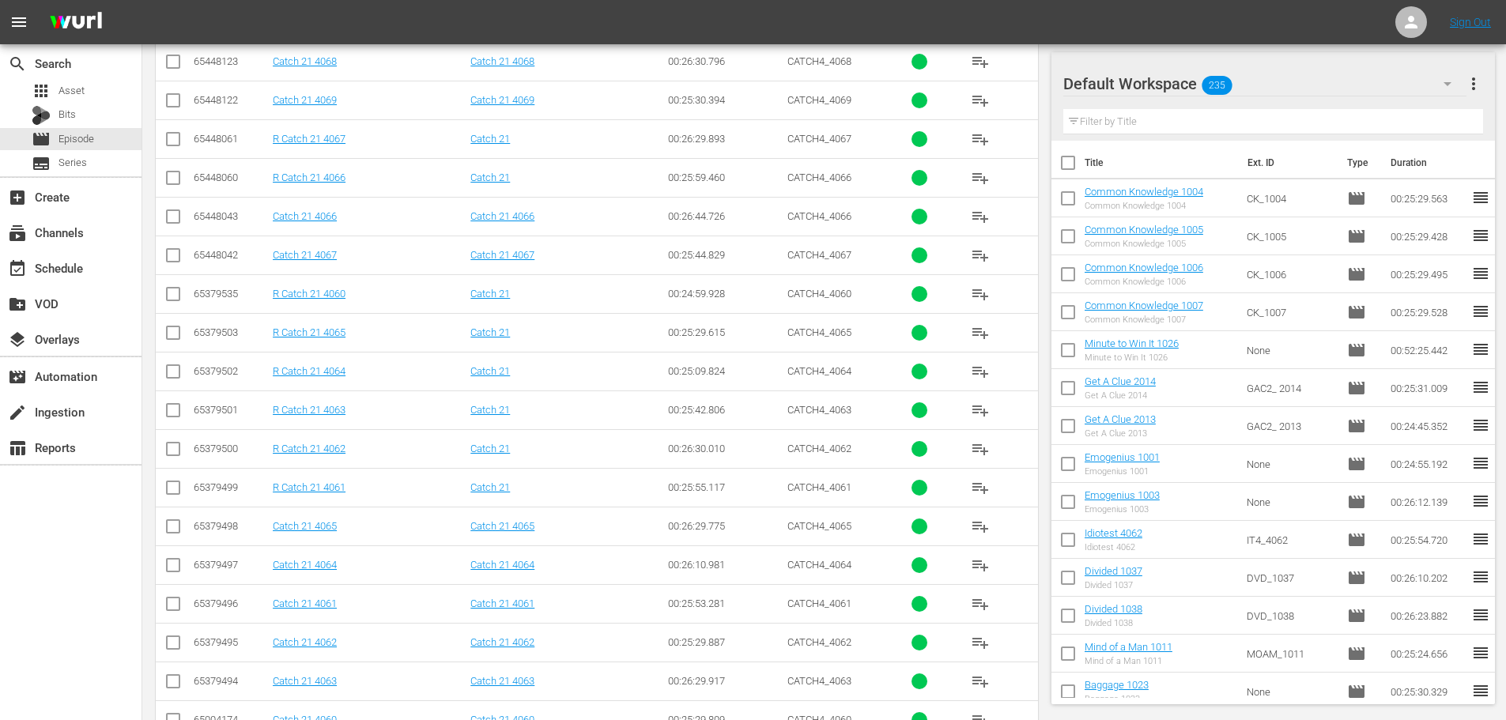
type input "catch 21 406"
click at [174, 533] on input "checkbox" at bounding box center [173, 529] width 19 height 19
checkbox input "true"
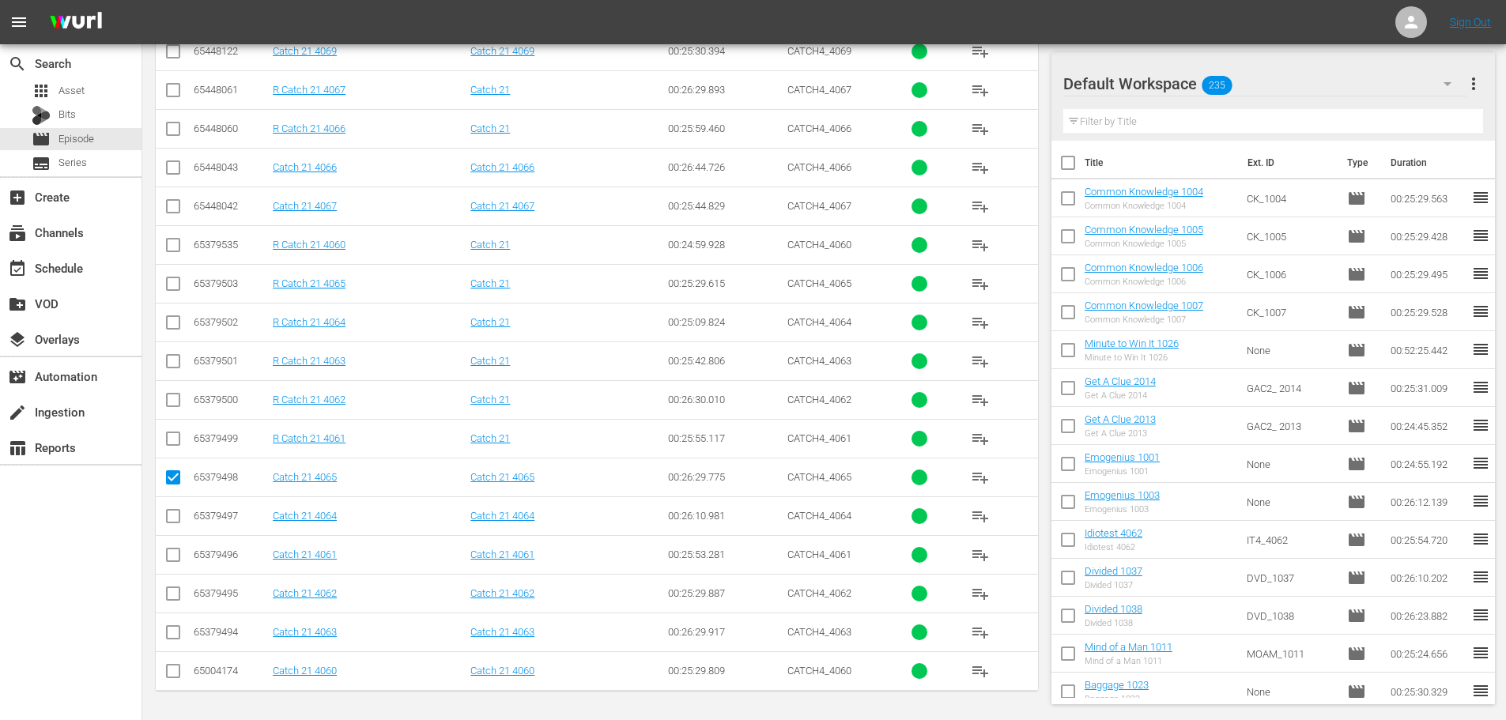
scroll to position [446, 0]
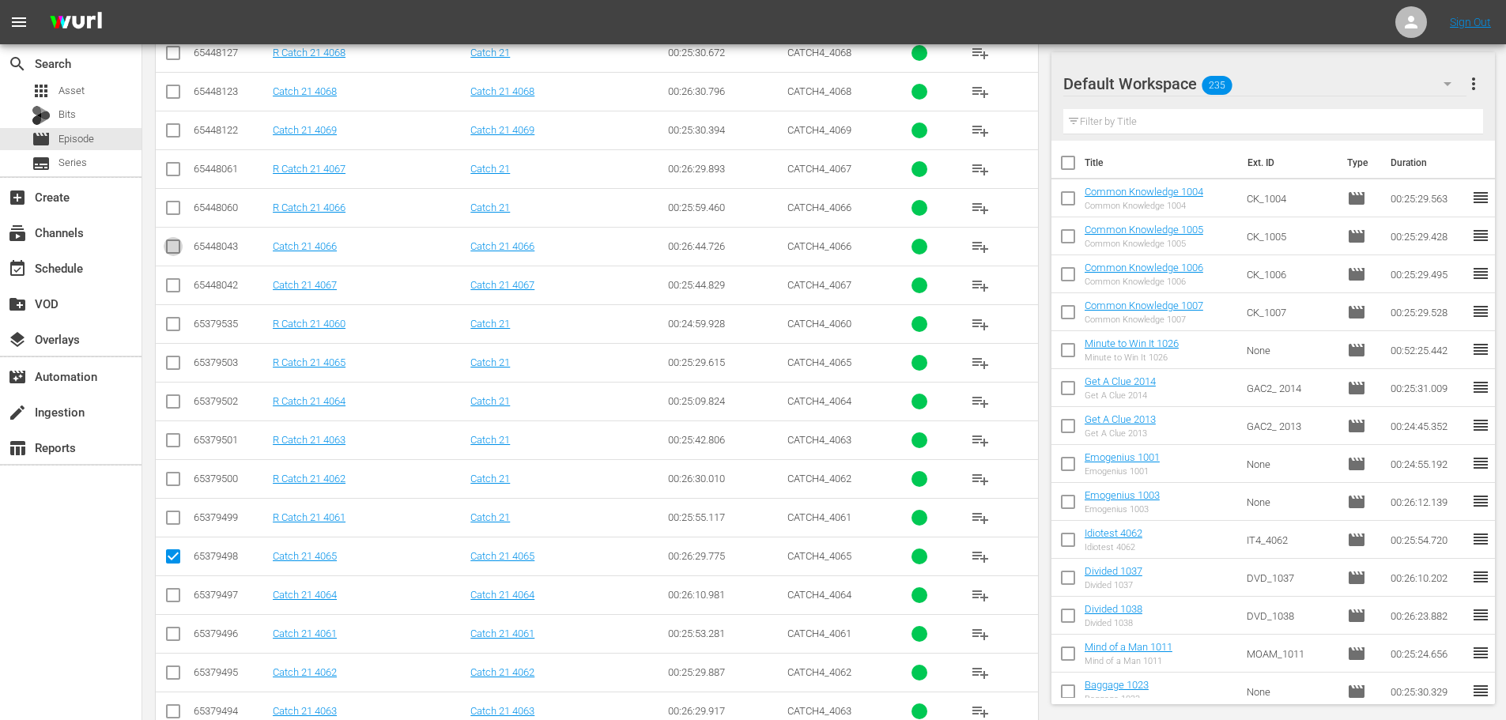
click at [178, 240] on input "checkbox" at bounding box center [173, 249] width 19 height 19
checkbox input "true"
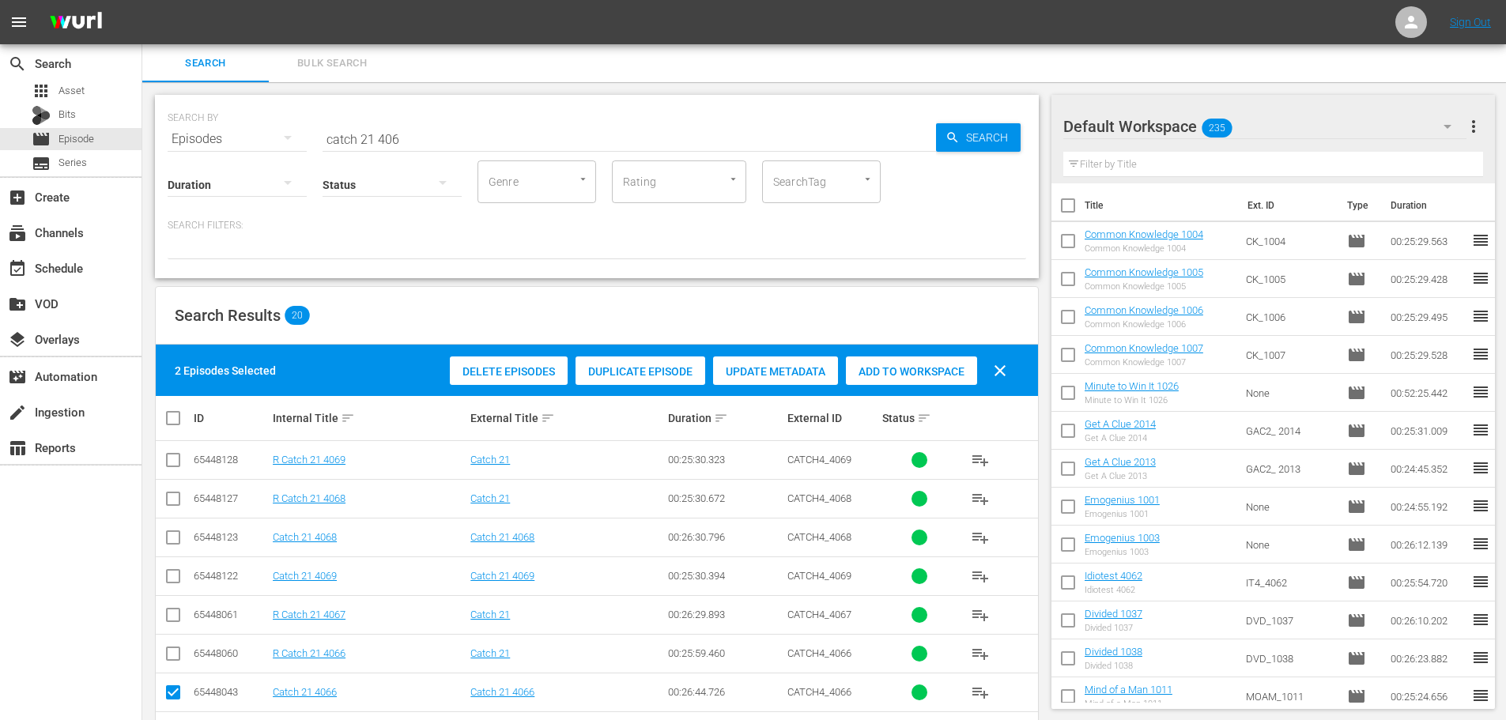
drag, startPoint x: 928, startPoint y: 365, endPoint x: 436, endPoint y: 134, distance: 543.7
click at [928, 365] on span "Add to Workspace" at bounding box center [911, 371] width 131 height 13
drag, startPoint x: 450, startPoint y: 138, endPoint x: 0, endPoint y: 163, distance: 450.6
click at [142, 0] on div "search Search apps Asset Bits movie Episode subtitles Series add_box Create sub…" at bounding box center [824, 0] width 1364 height 0
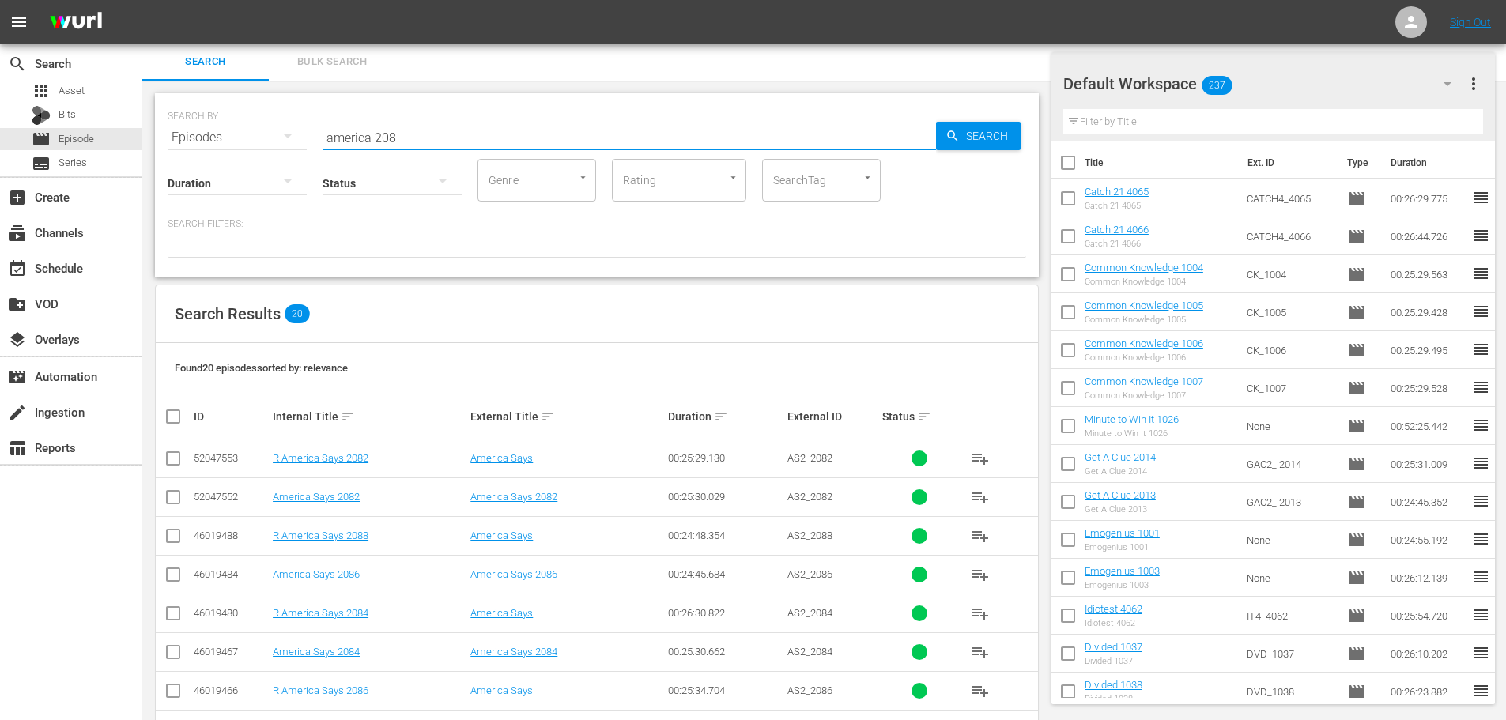
scroll to position [525, 0]
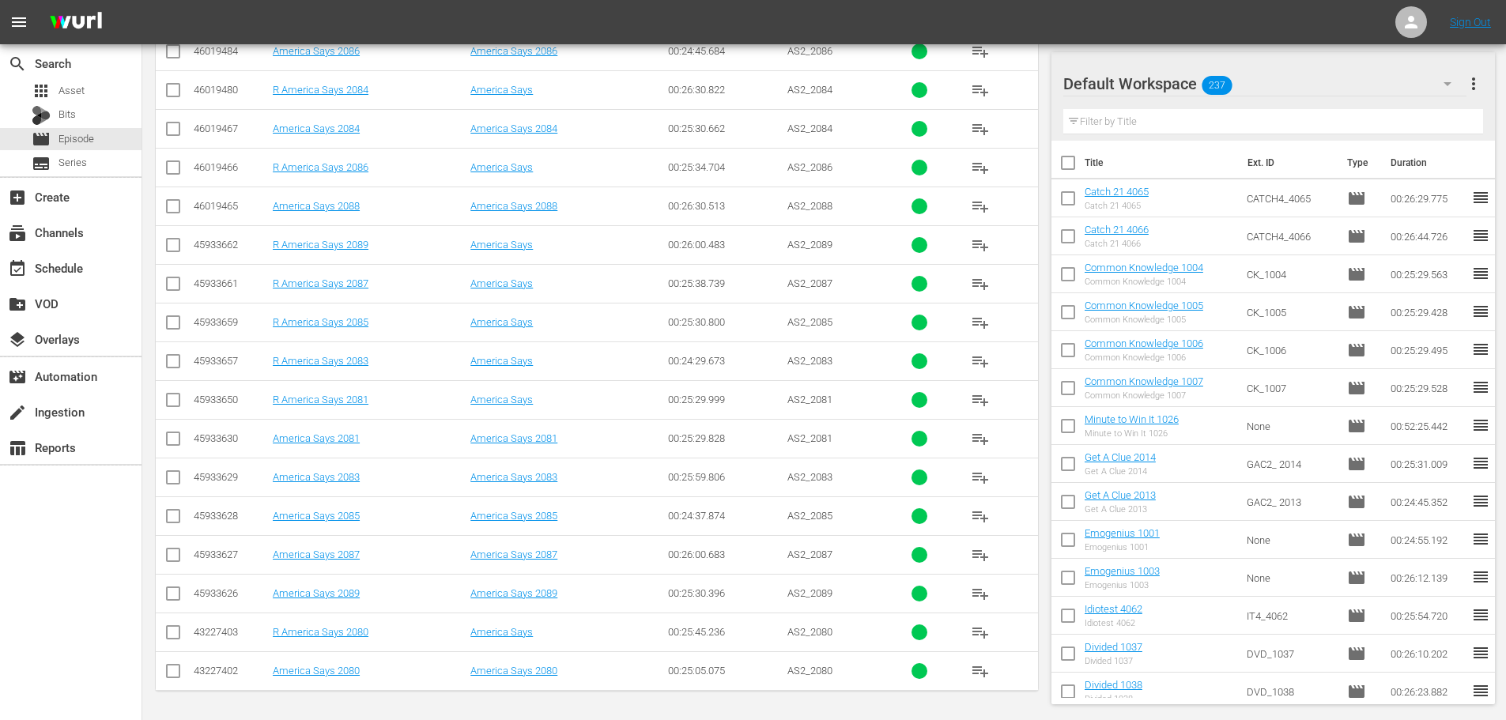
type input "america 208"
click at [183, 570] on td at bounding box center [174, 554] width 36 height 39
click at [178, 557] on input "checkbox" at bounding box center [173, 558] width 19 height 19
checkbox input "true"
click at [178, 512] on input "checkbox" at bounding box center [173, 519] width 19 height 19
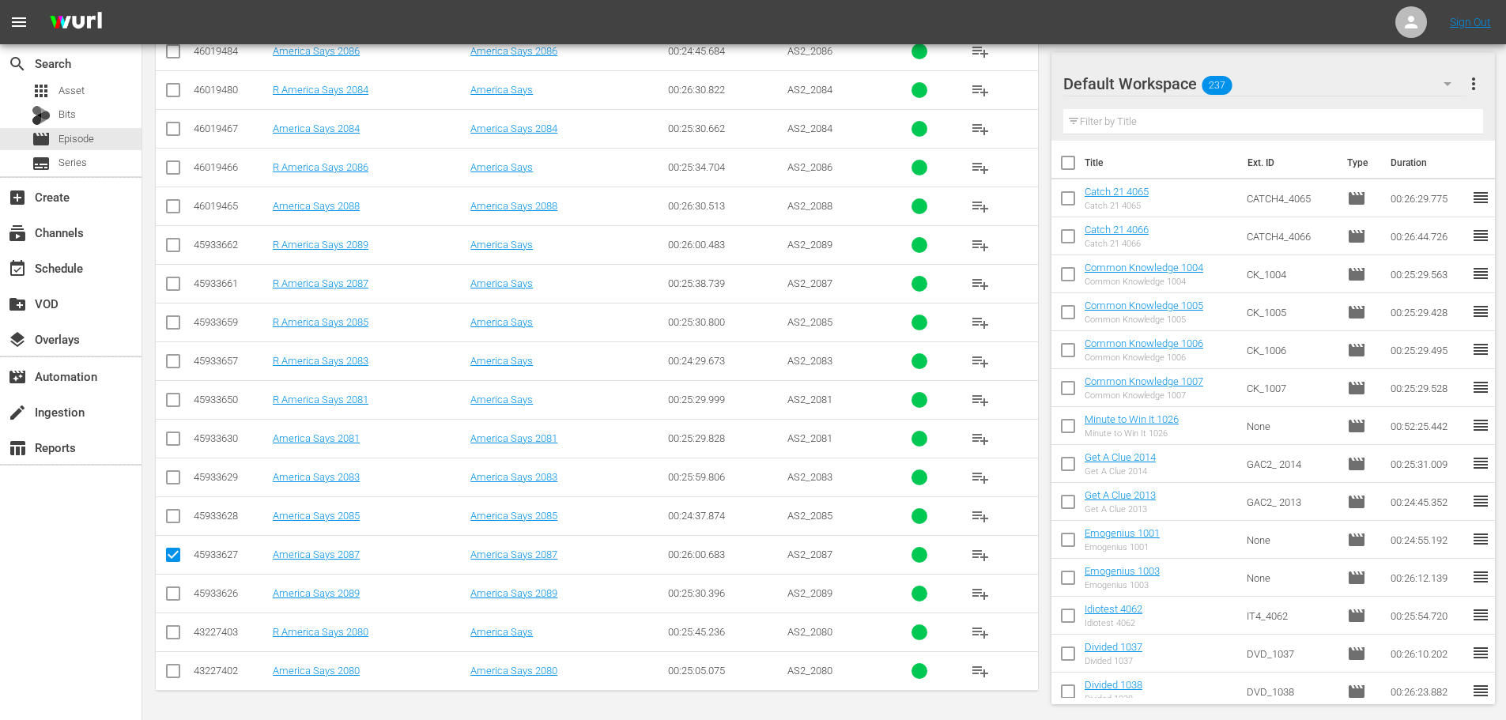
checkbox input "true"
click at [172, 600] on input "checkbox" at bounding box center [173, 596] width 19 height 19
checkbox input "true"
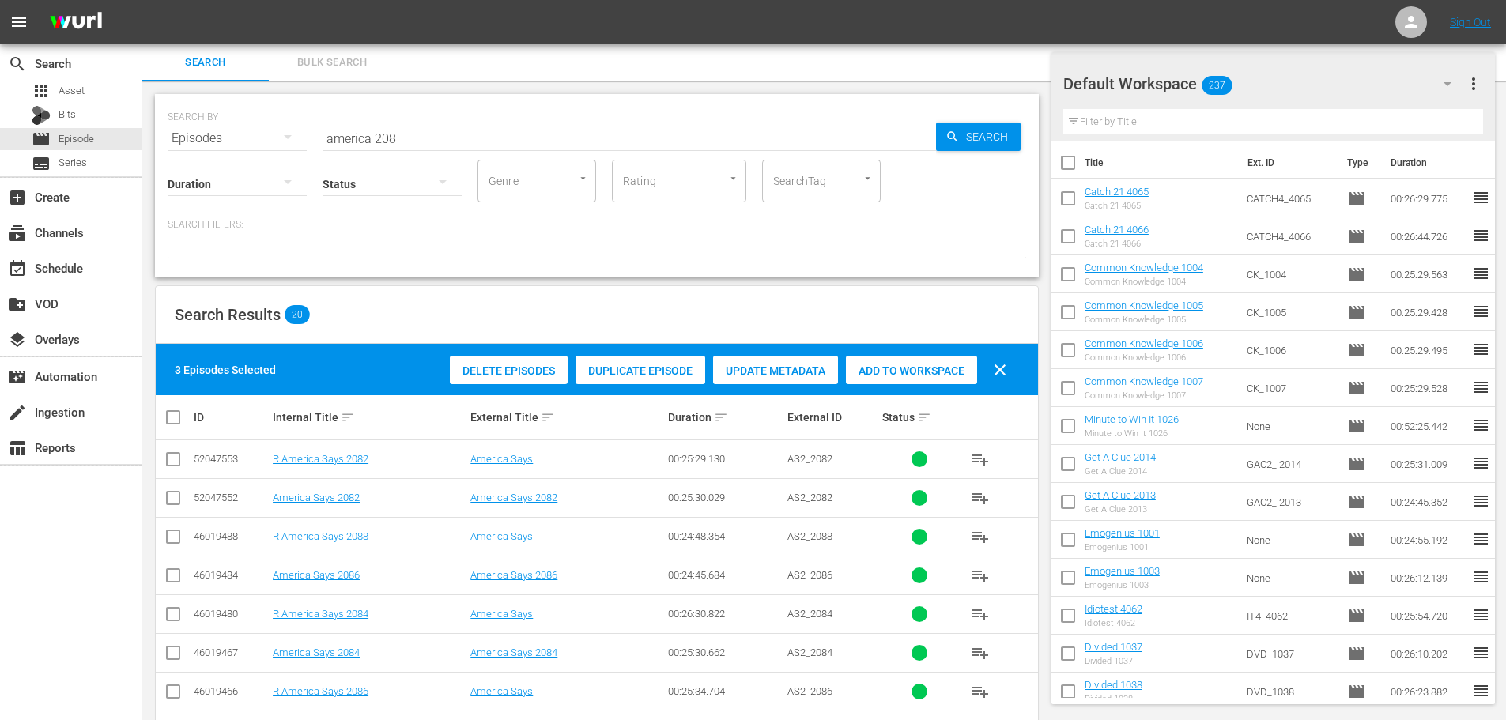
scroll to position [0, 0]
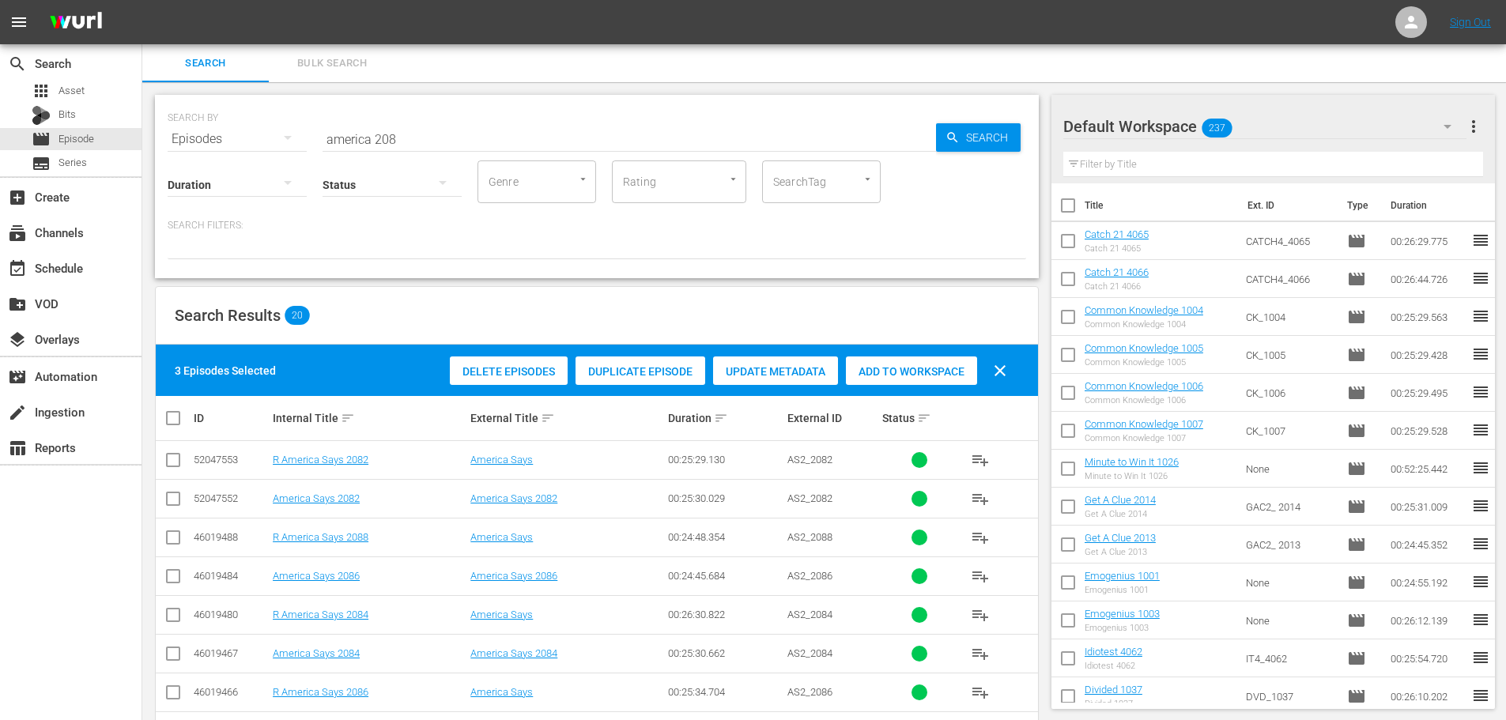
drag, startPoint x: 895, startPoint y: 364, endPoint x: 888, endPoint y: 340, distance: 24.8
click at [896, 352] on div "Delete Episodes Duplicate Episode Update Metadata Add to Workspace clear" at bounding box center [732, 371] width 573 height 38
drag, startPoint x: 554, startPoint y: 145, endPoint x: 0, endPoint y: 76, distance: 558.5
click at [142, 0] on div "search Search apps Asset Bits movie Episode subtitles Series add_box Create sub…" at bounding box center [824, 0] width 1364 height 0
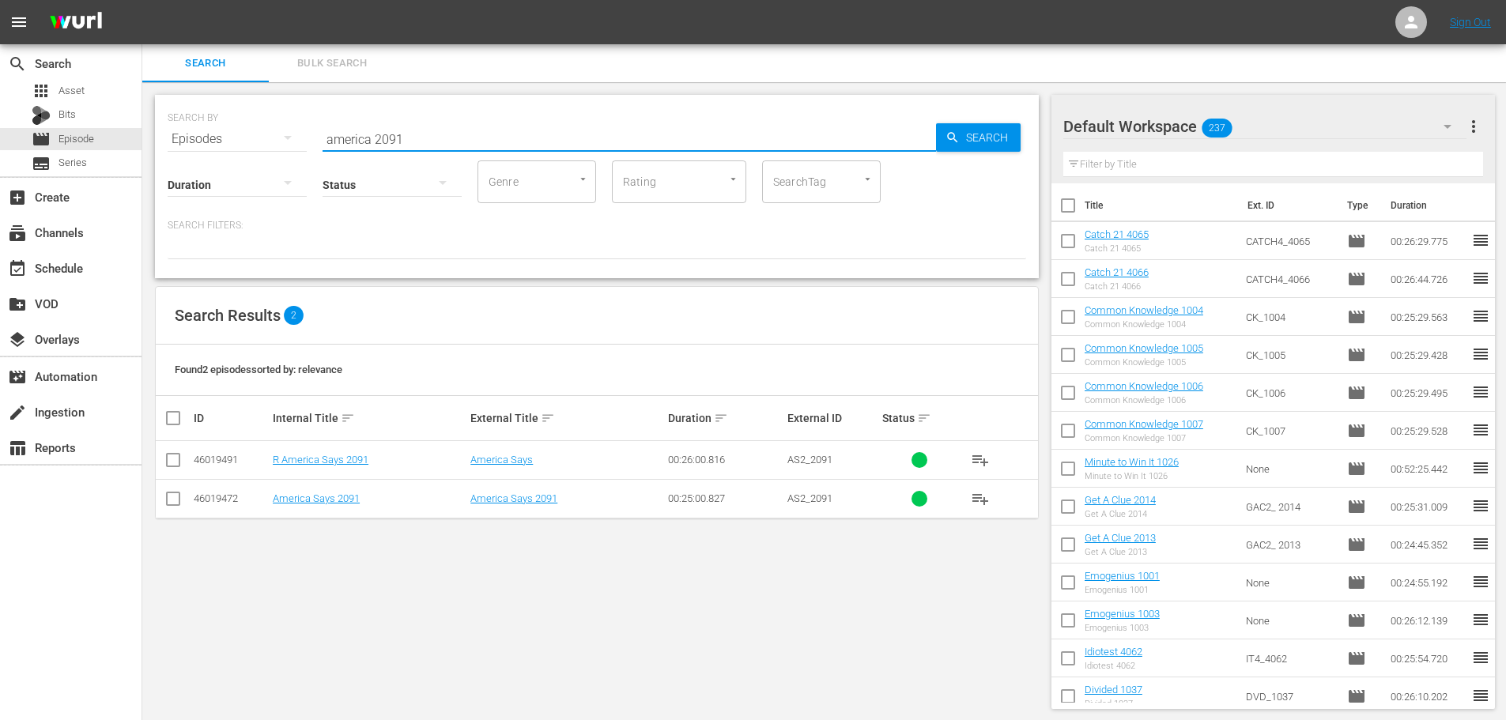
type input "america 2091"
click at [182, 493] on input "checkbox" at bounding box center [173, 502] width 19 height 19
checkbox input "true"
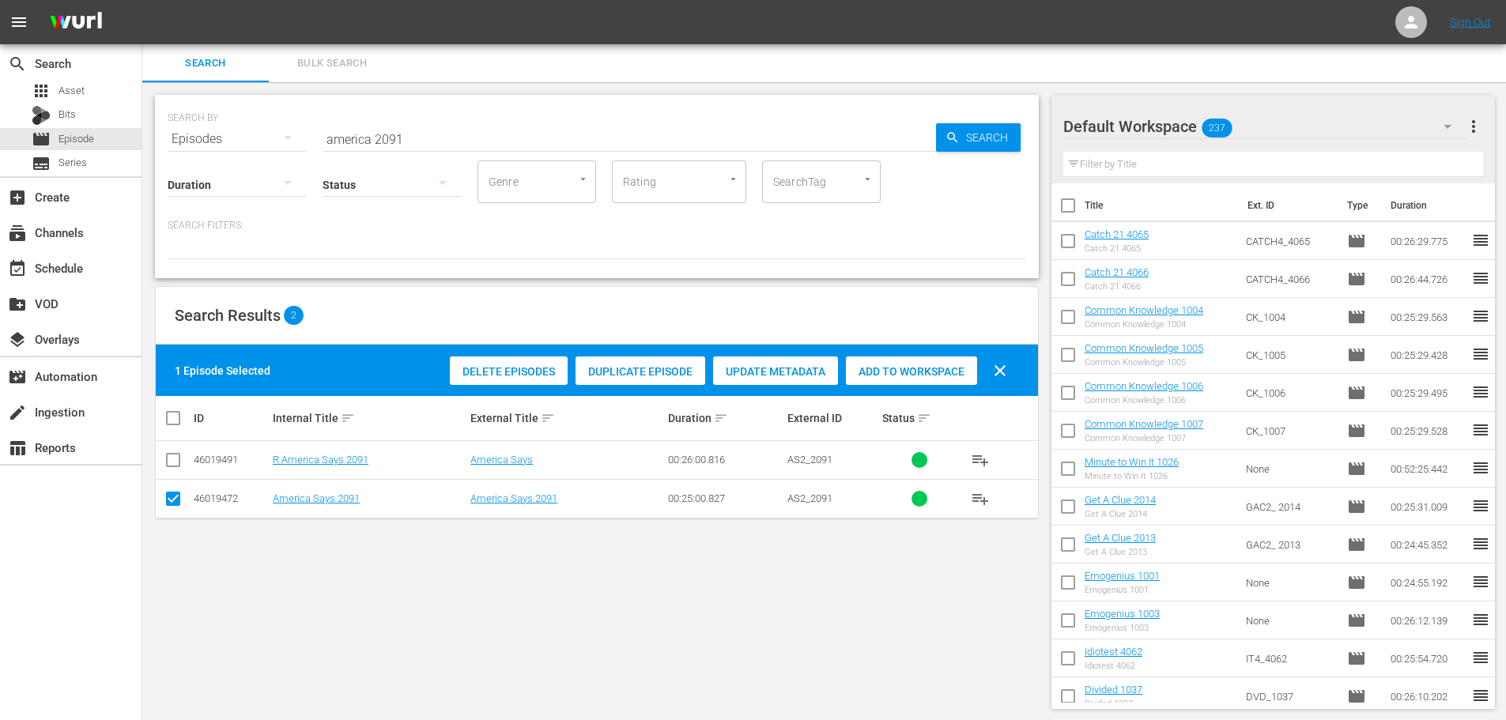
drag, startPoint x: 900, startPoint y: 362, endPoint x: 594, endPoint y: 198, distance: 347.4
click at [901, 362] on div "Add to Workspace" at bounding box center [911, 372] width 131 height 30
drag, startPoint x: 474, startPoint y: 142, endPoint x: 169, endPoint y: 137, distance: 304.5
click at [169, 137] on div "SEARCH BY Search By Episodes Search ID, Title, Description, Keywords, or Catego…" at bounding box center [597, 129] width 859 height 57
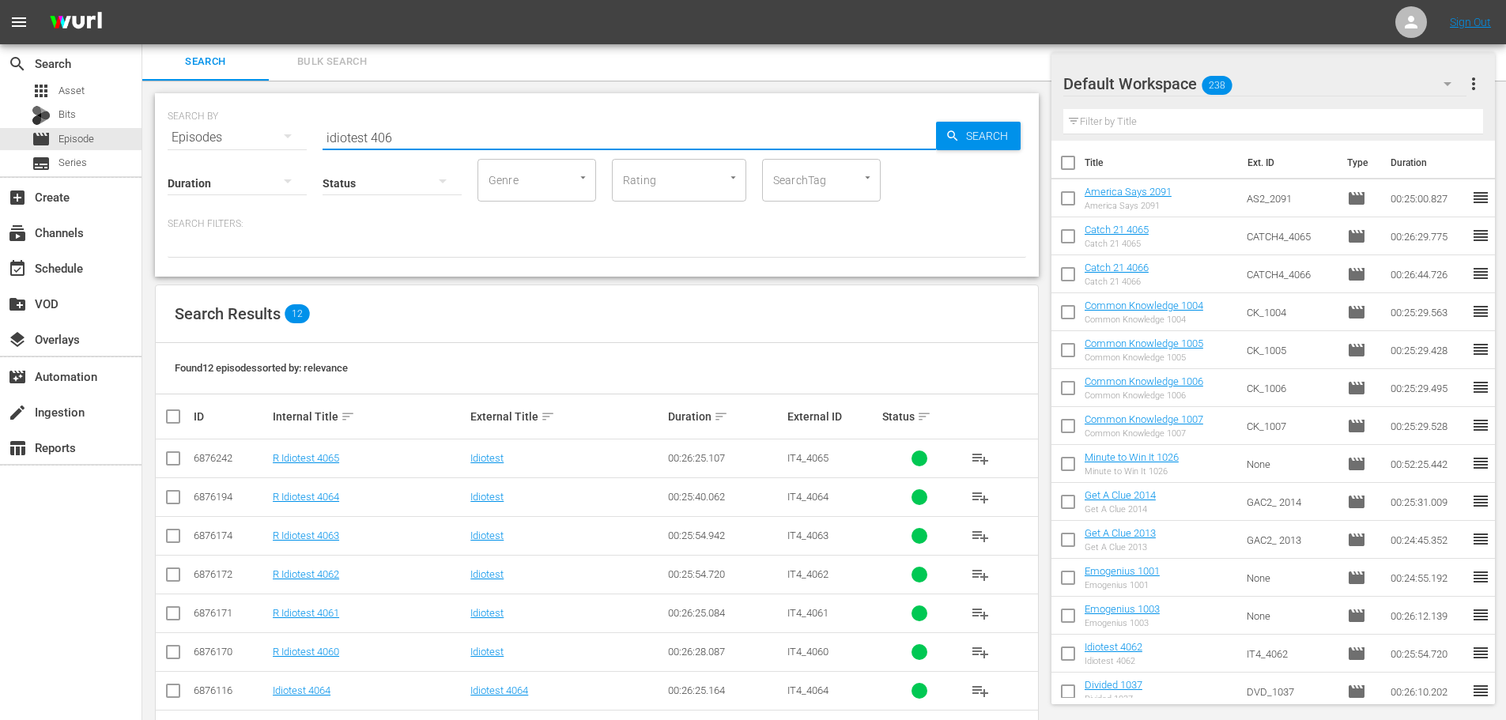
scroll to position [215, 0]
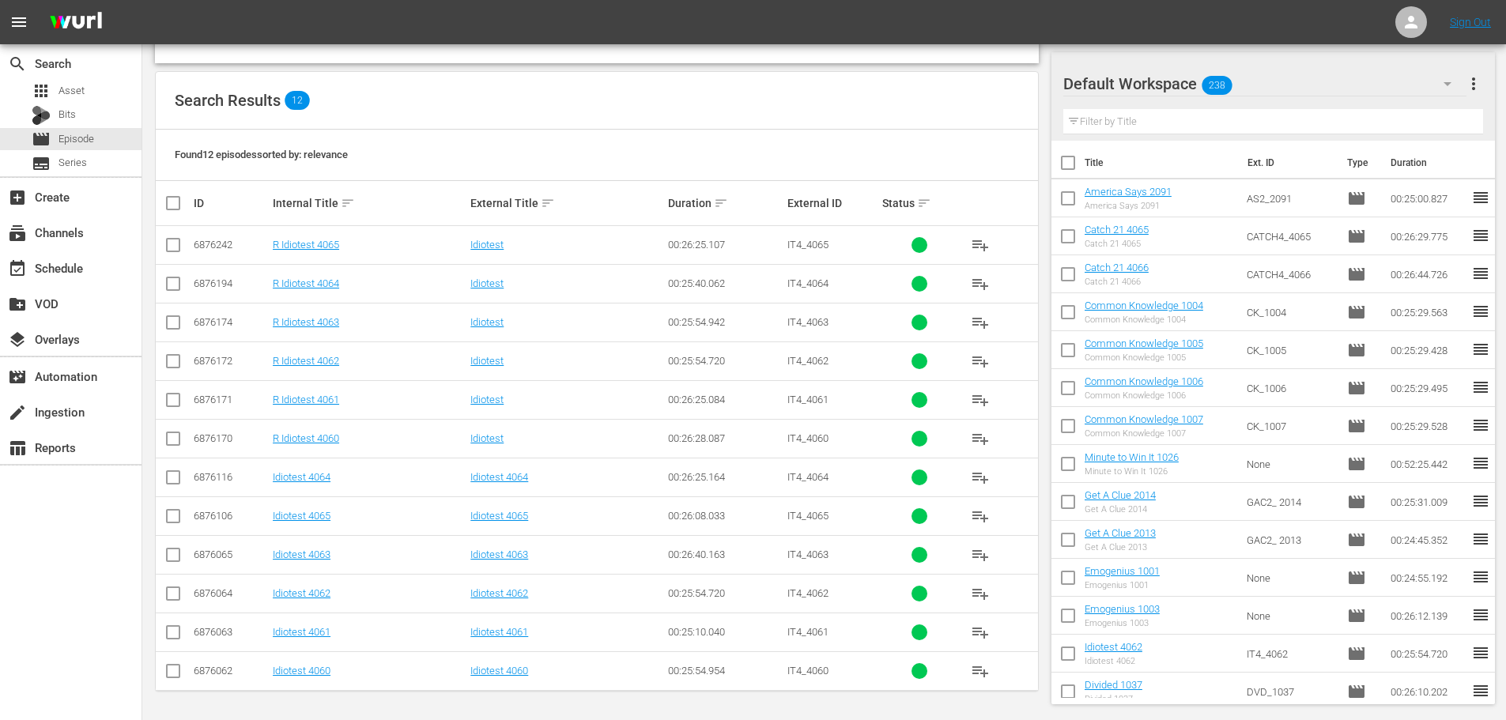
type input "idiotest 406"
click at [173, 481] on input "checkbox" at bounding box center [173, 480] width 19 height 19
checkbox input "true"
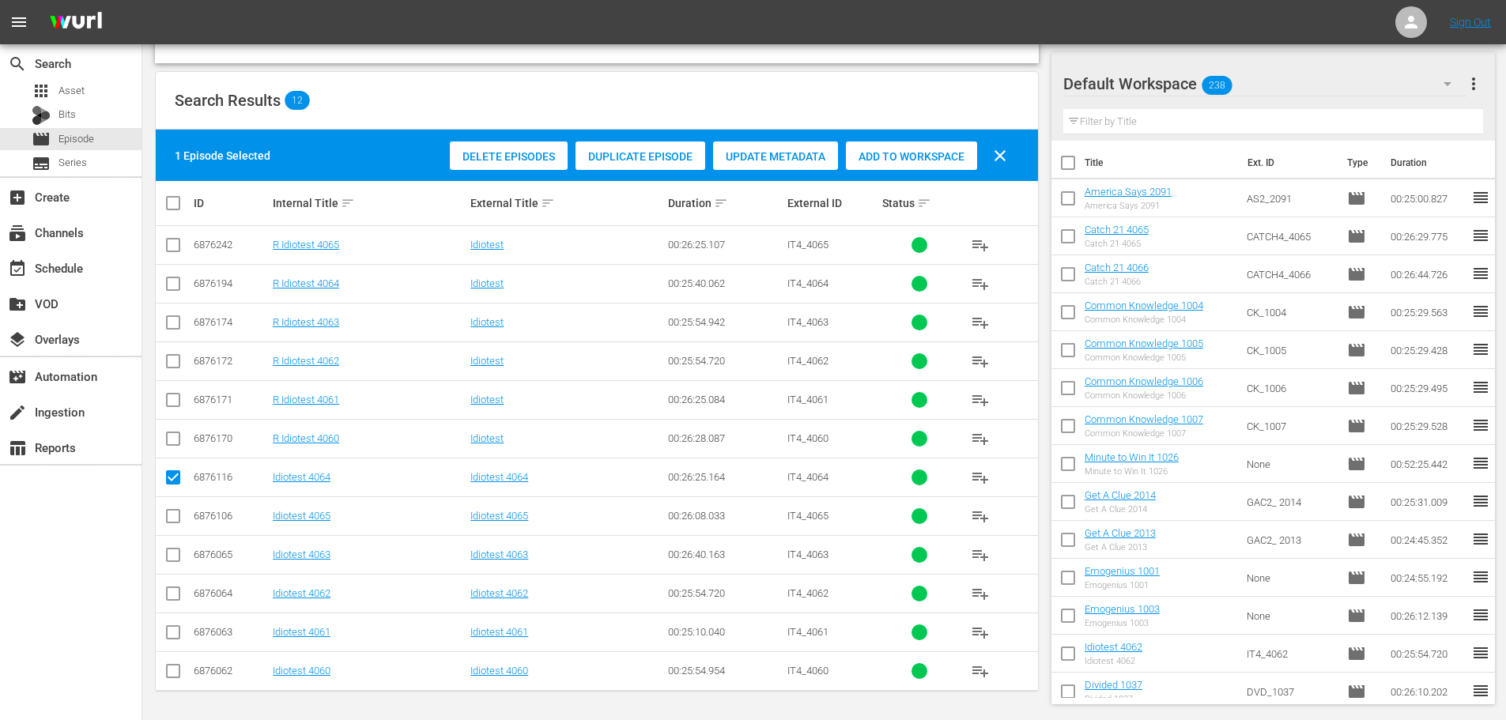
click at [181, 533] on td at bounding box center [174, 516] width 36 height 39
click at [182, 520] on input "checkbox" at bounding box center [173, 519] width 19 height 19
checkbox input "true"
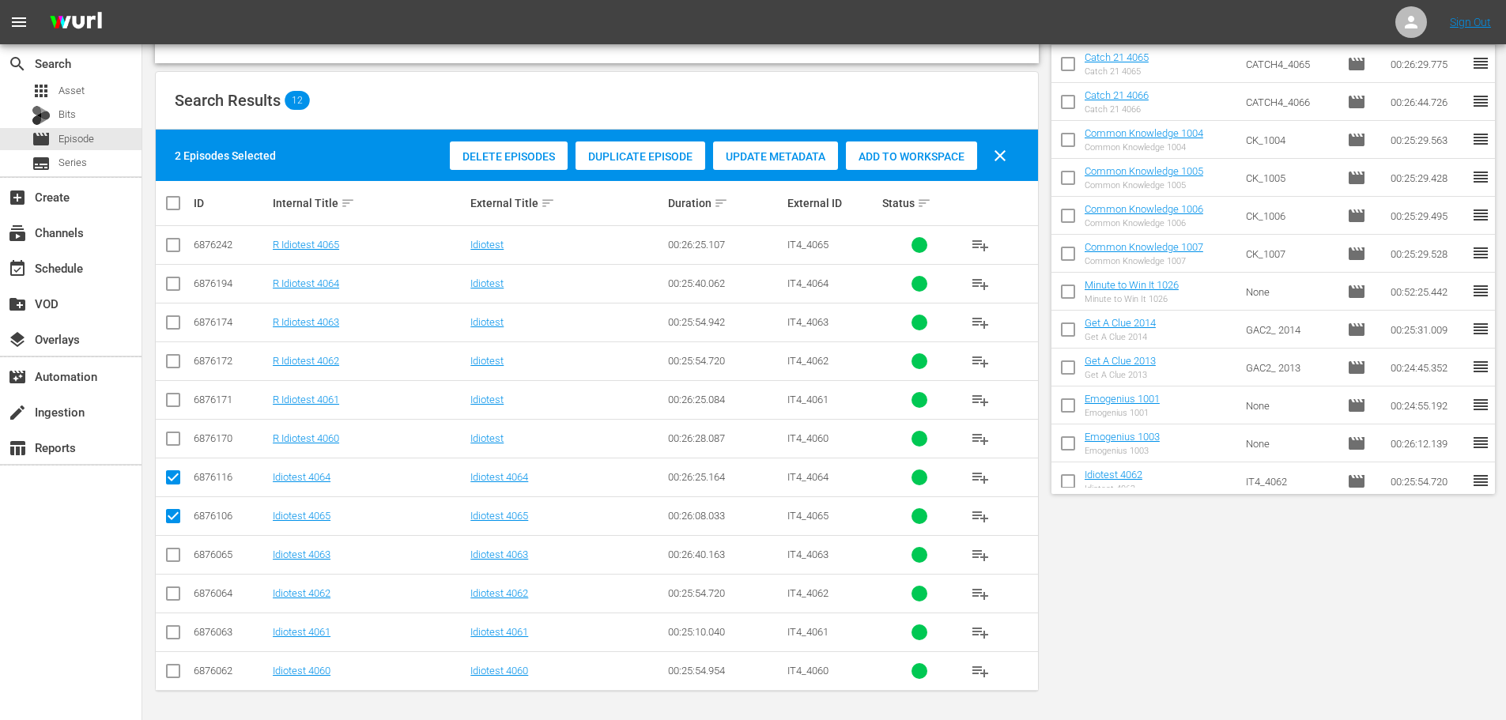
scroll to position [0, 0]
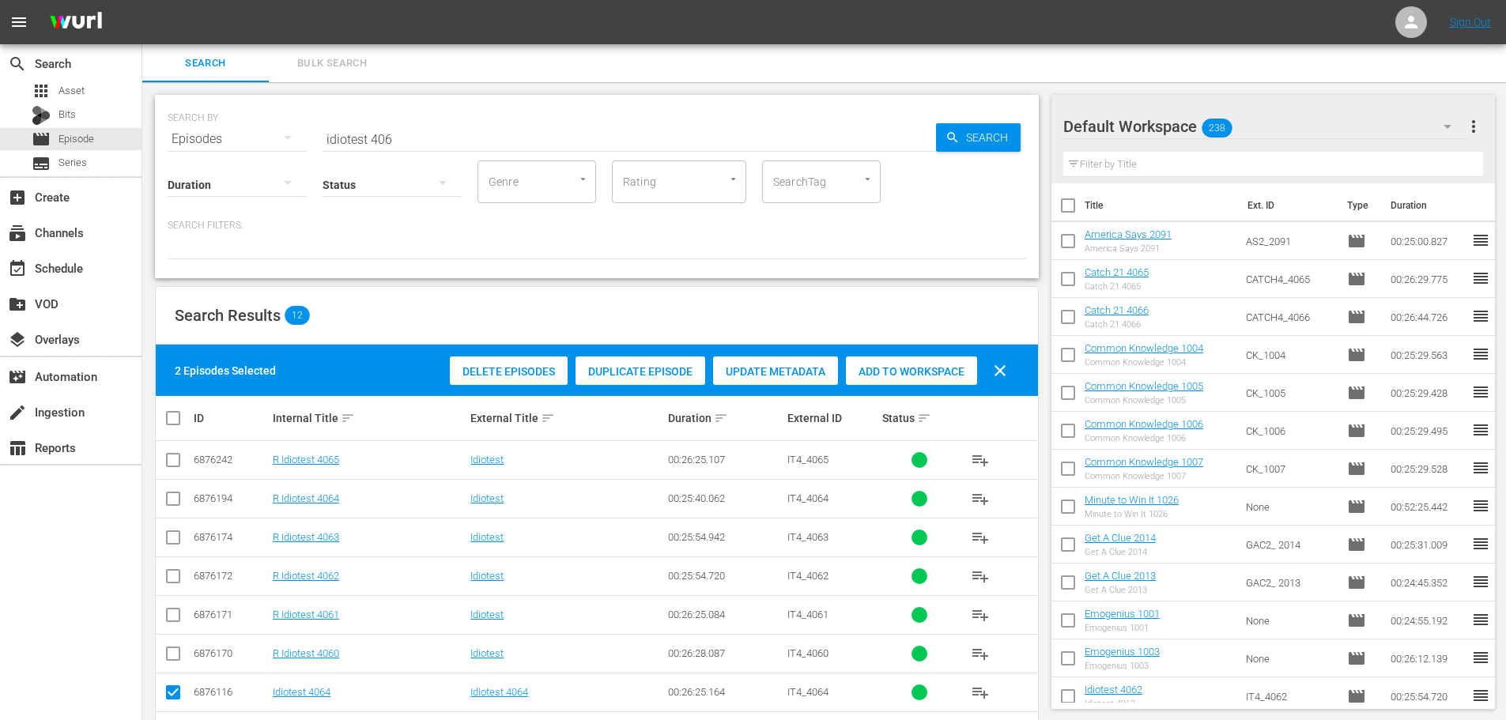
click at [897, 358] on div "Add to Workspace" at bounding box center [911, 372] width 131 height 30
drag, startPoint x: 484, startPoint y: 119, endPoint x: 368, endPoint y: 126, distance: 116.5
click at [368, 126] on div "SEARCH BY Search By Episodes Search ID, Title, Description, Keywords, or Catego…" at bounding box center [597, 129] width 859 height 57
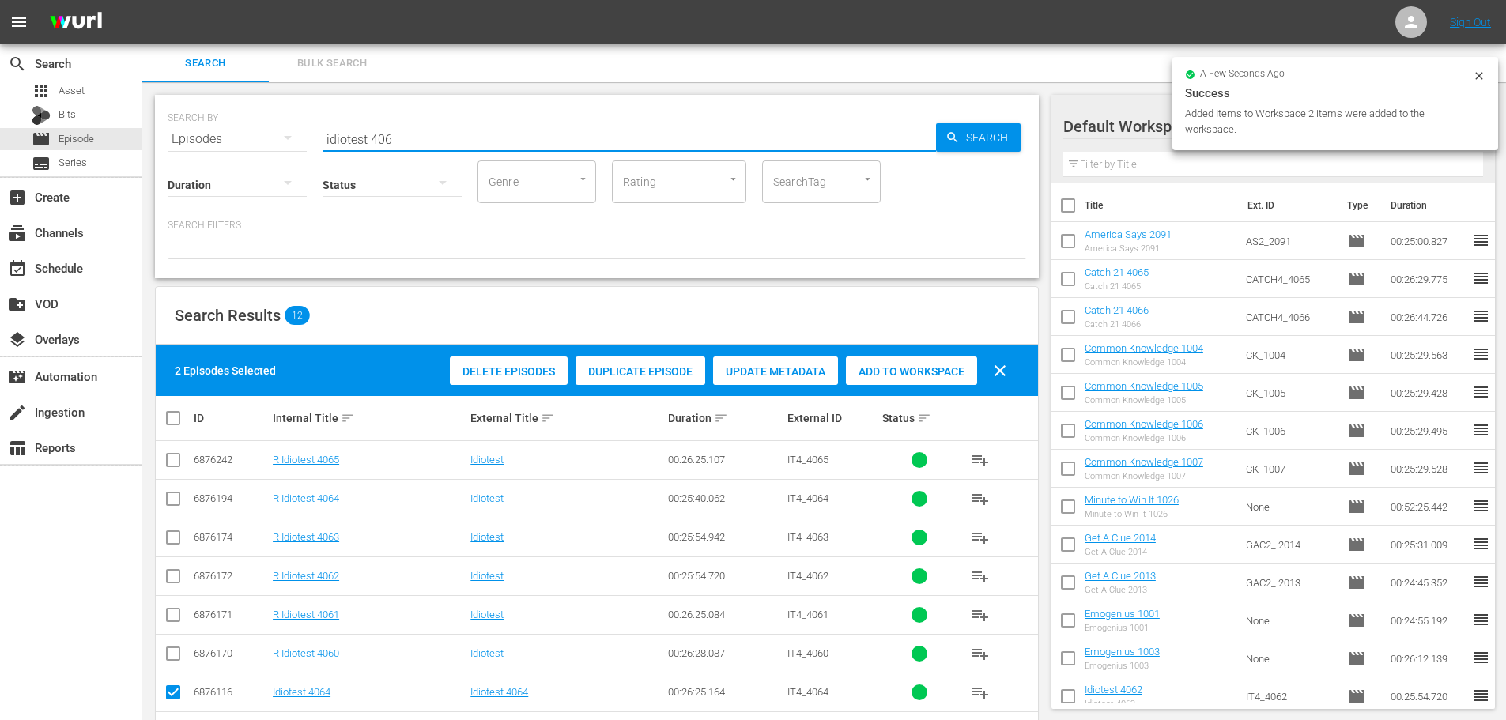
drag, startPoint x: 444, startPoint y: 142, endPoint x: 312, endPoint y: 162, distance: 134.3
click at [312, 162] on div "SEARCH BY Search By Episodes Search ID, Title, Description, Keywords, or Catego…" at bounding box center [597, 186] width 884 height 183
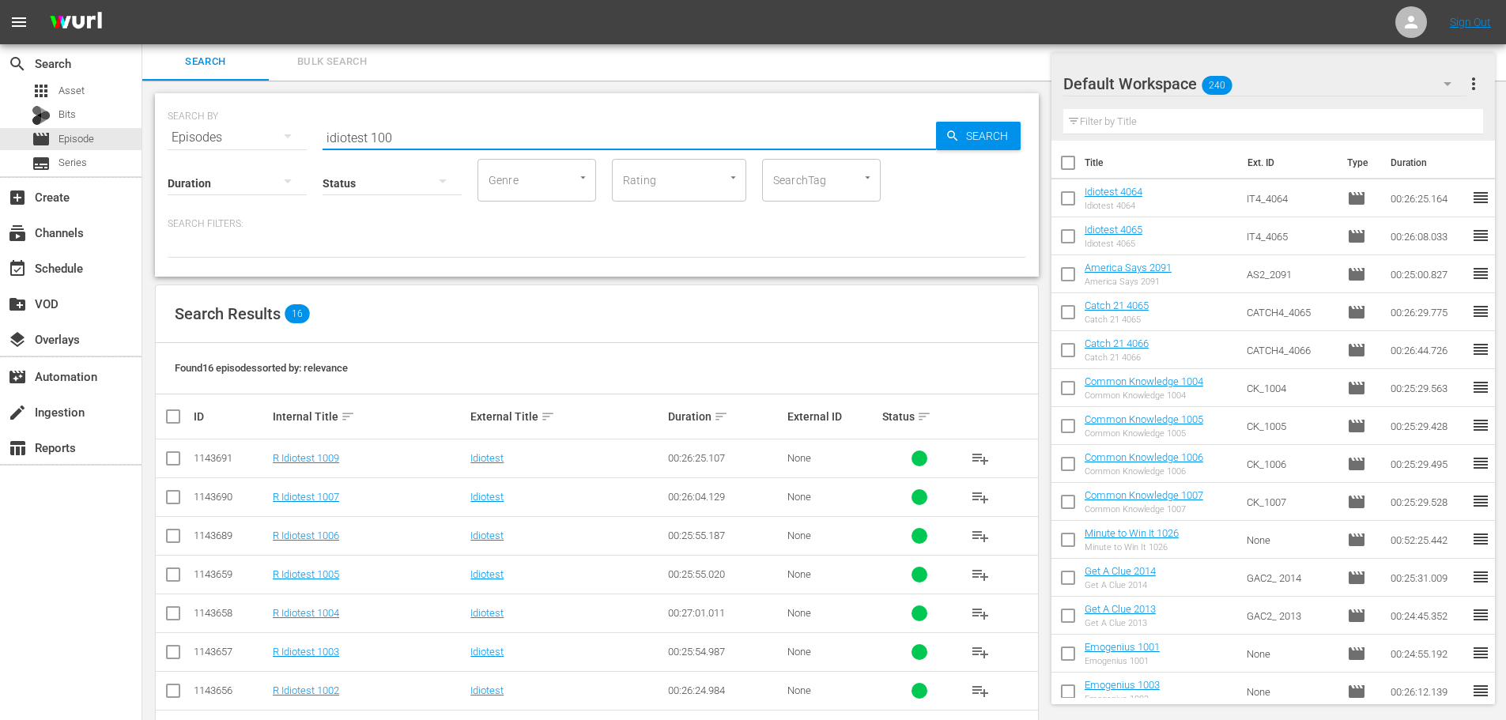
scroll to position [370, 0]
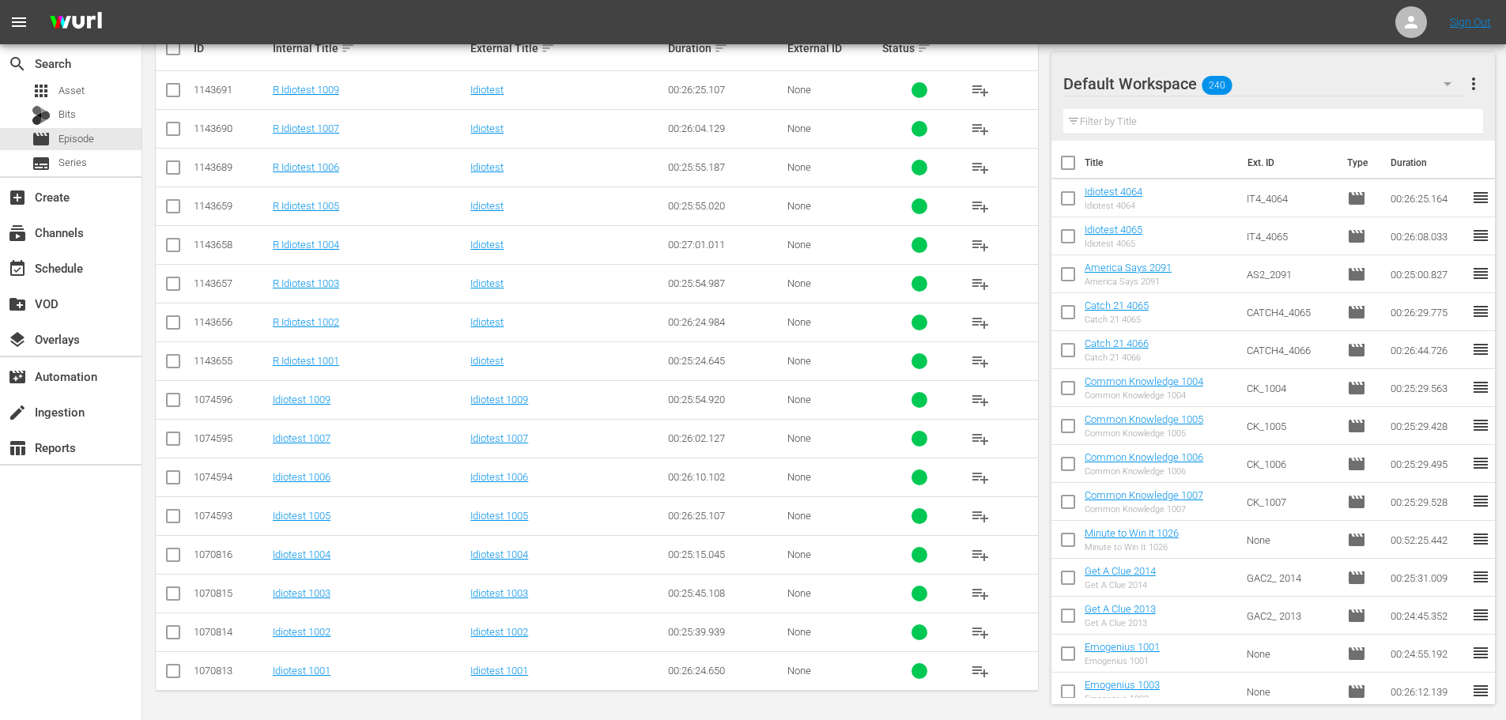
type input "idiotest 100"
click at [176, 638] on input "checkbox" at bounding box center [173, 635] width 19 height 19
checkbox input "true"
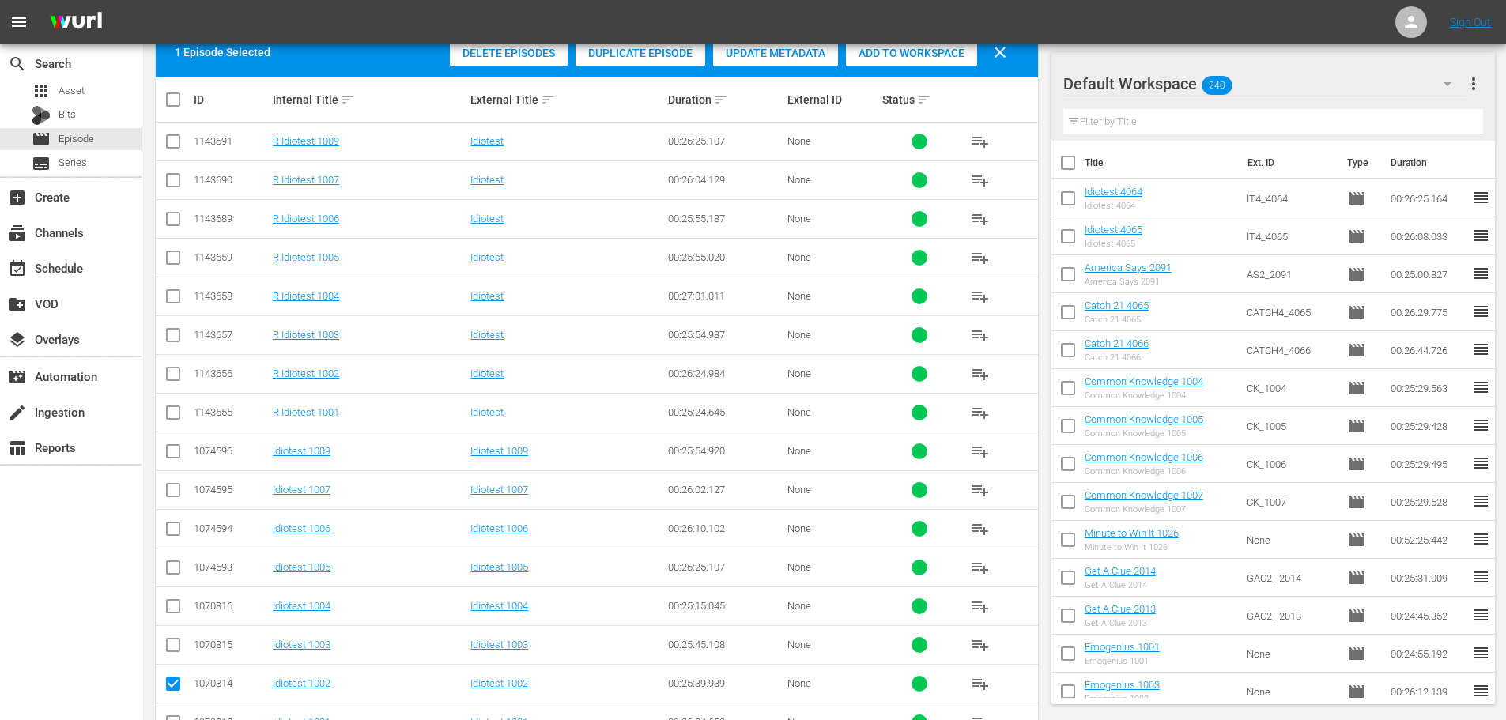
click at [167, 605] on input "checkbox" at bounding box center [173, 609] width 19 height 19
checkbox input "true"
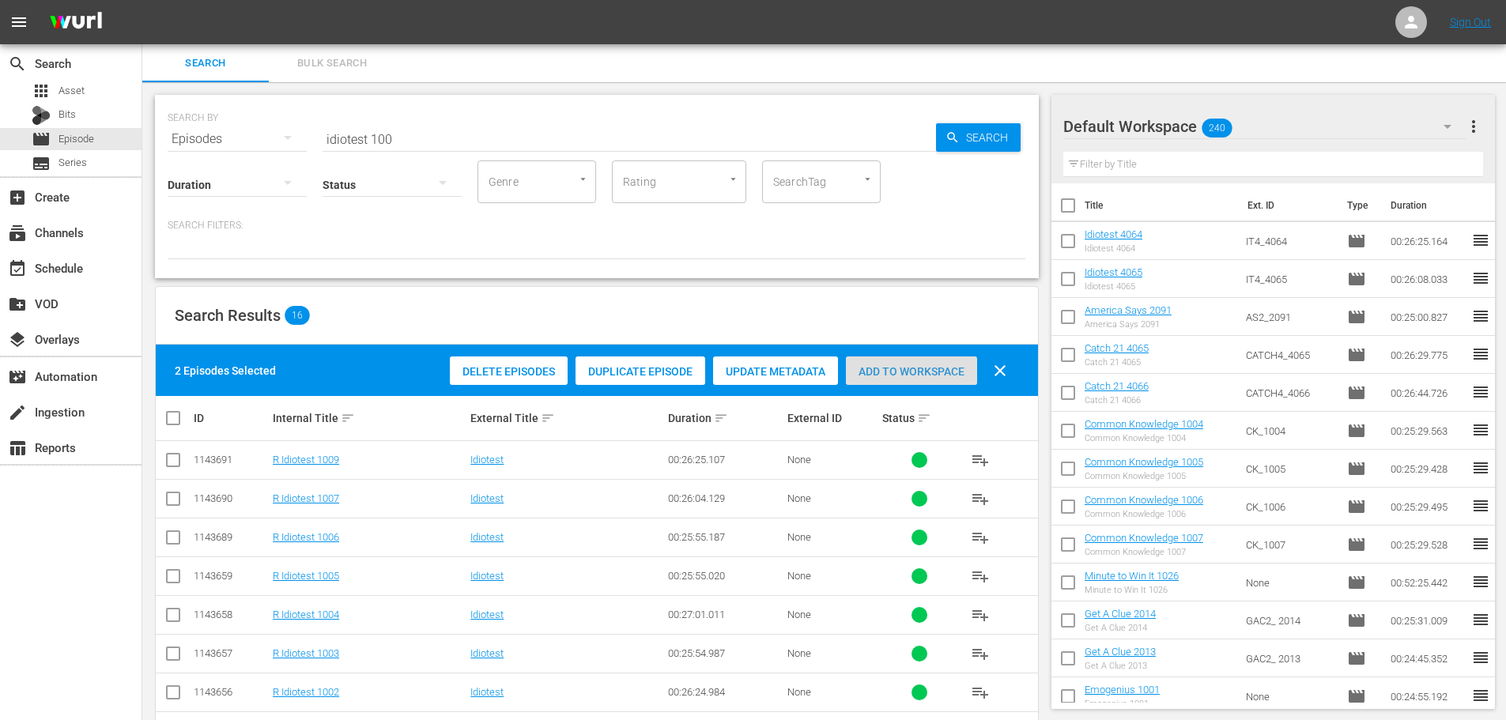
click at [865, 383] on div "Add to Workspace" at bounding box center [911, 372] width 131 height 30
click at [77, 273] on div "event_available Schedule" at bounding box center [44, 266] width 89 height 14
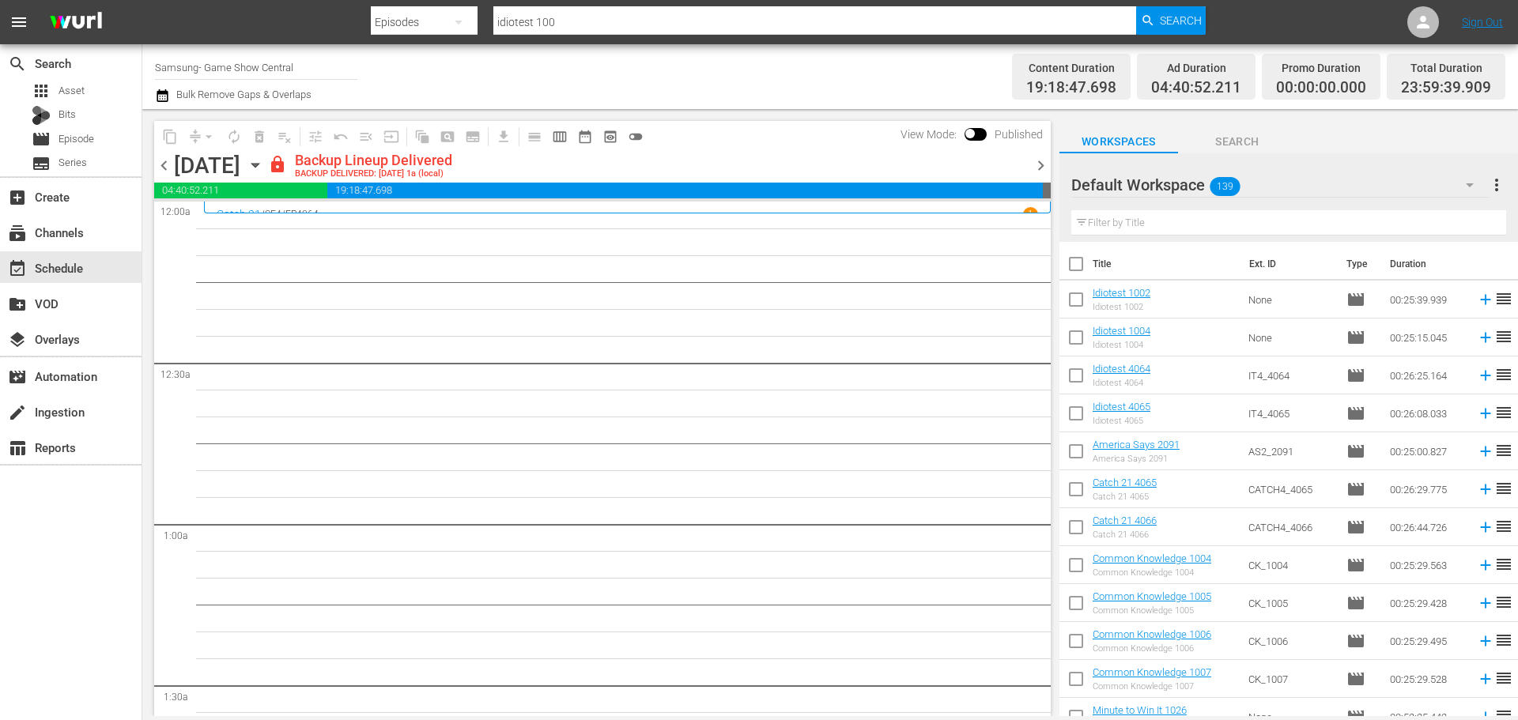
click at [59, 90] on span "Asset" at bounding box center [72, 91] width 26 height 16
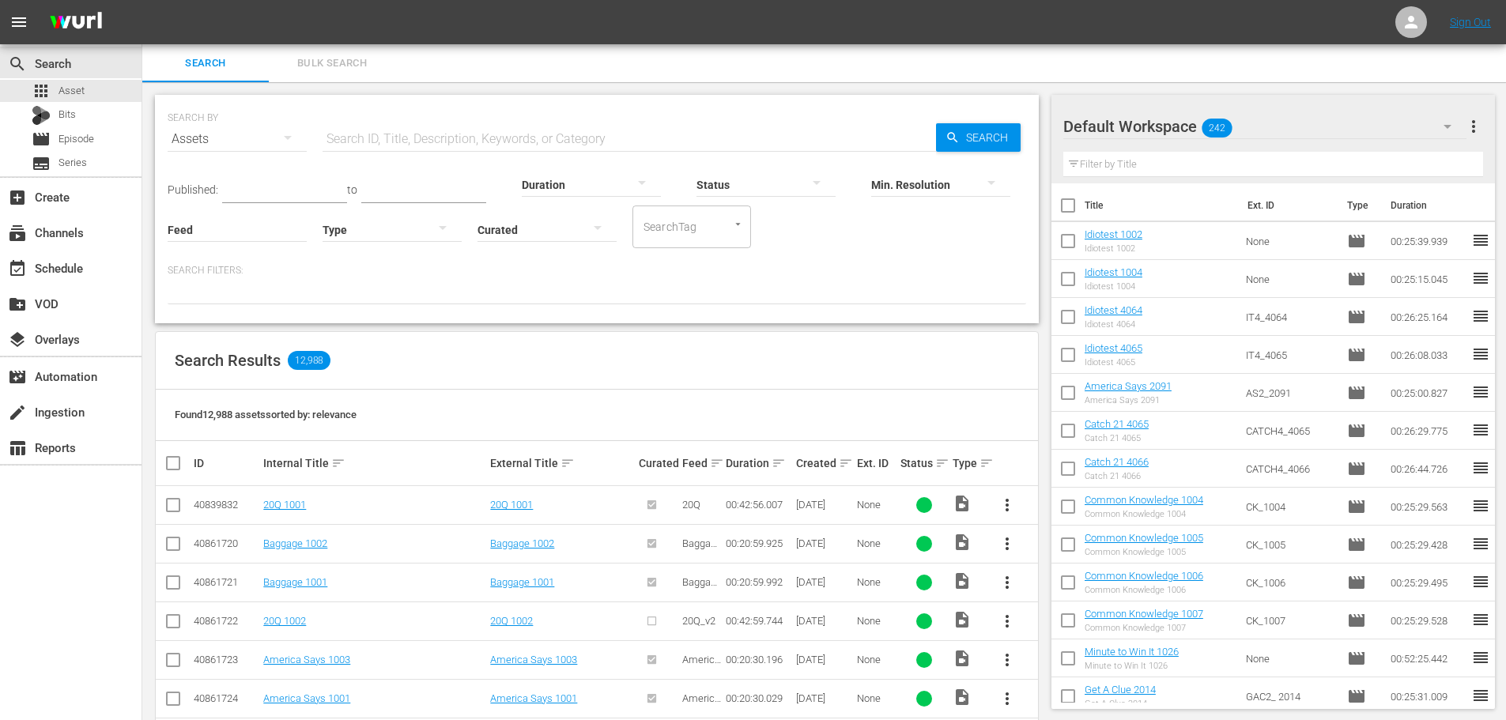
click at [616, 143] on input "text" at bounding box center [630, 139] width 614 height 38
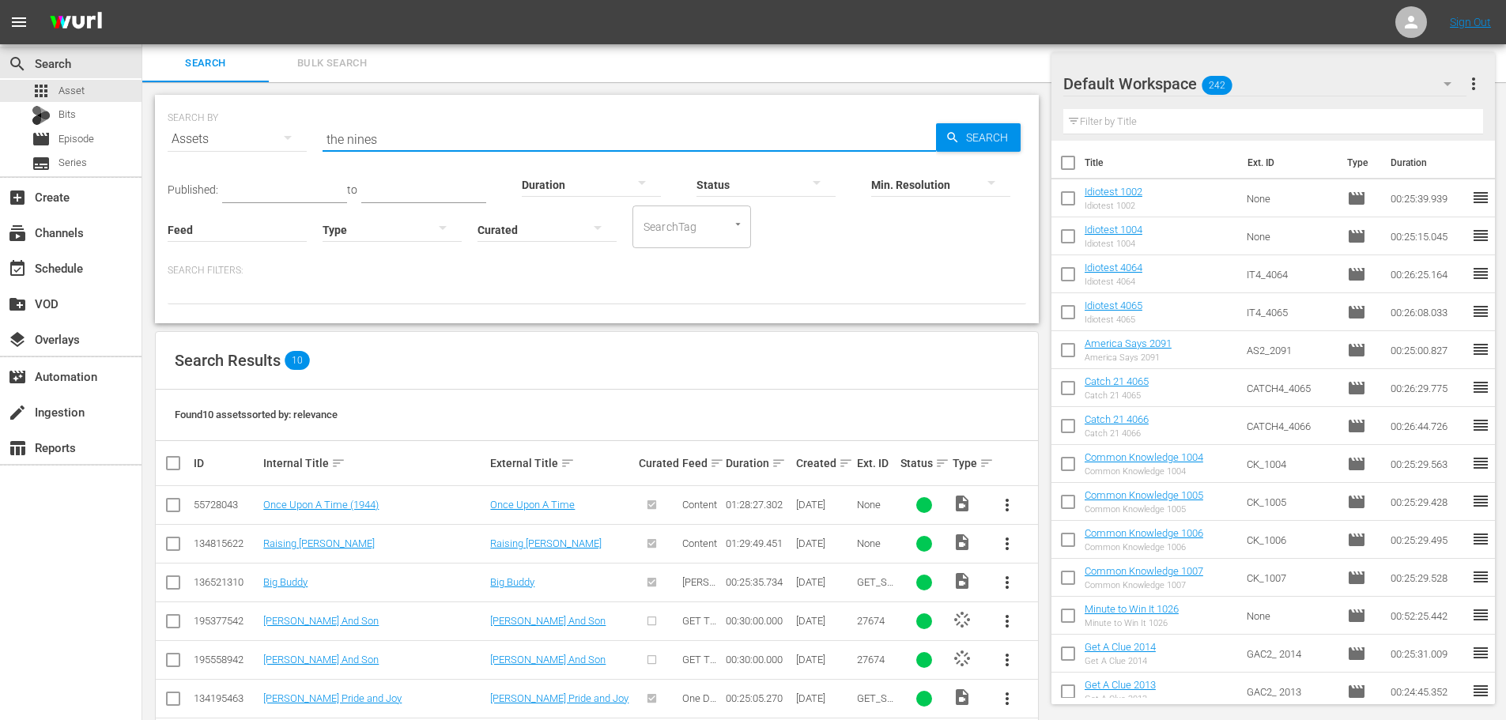
scroll to position [183, 0]
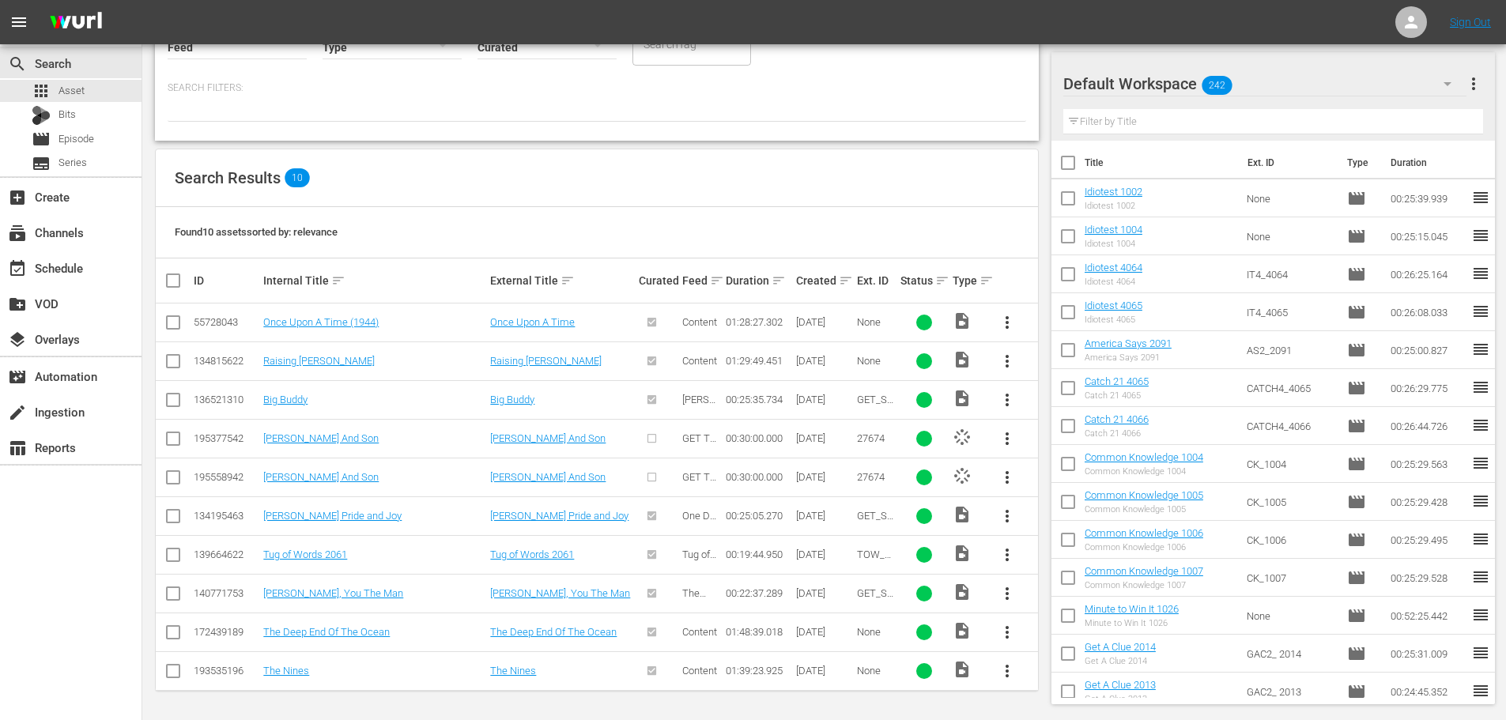
type input "the nines"
click at [299, 679] on td "The Nines" at bounding box center [374, 671] width 227 height 39
click at [303, 659] on td "The Nines" at bounding box center [374, 671] width 227 height 39
click at [298, 666] on link "The Nines" at bounding box center [286, 671] width 46 height 12
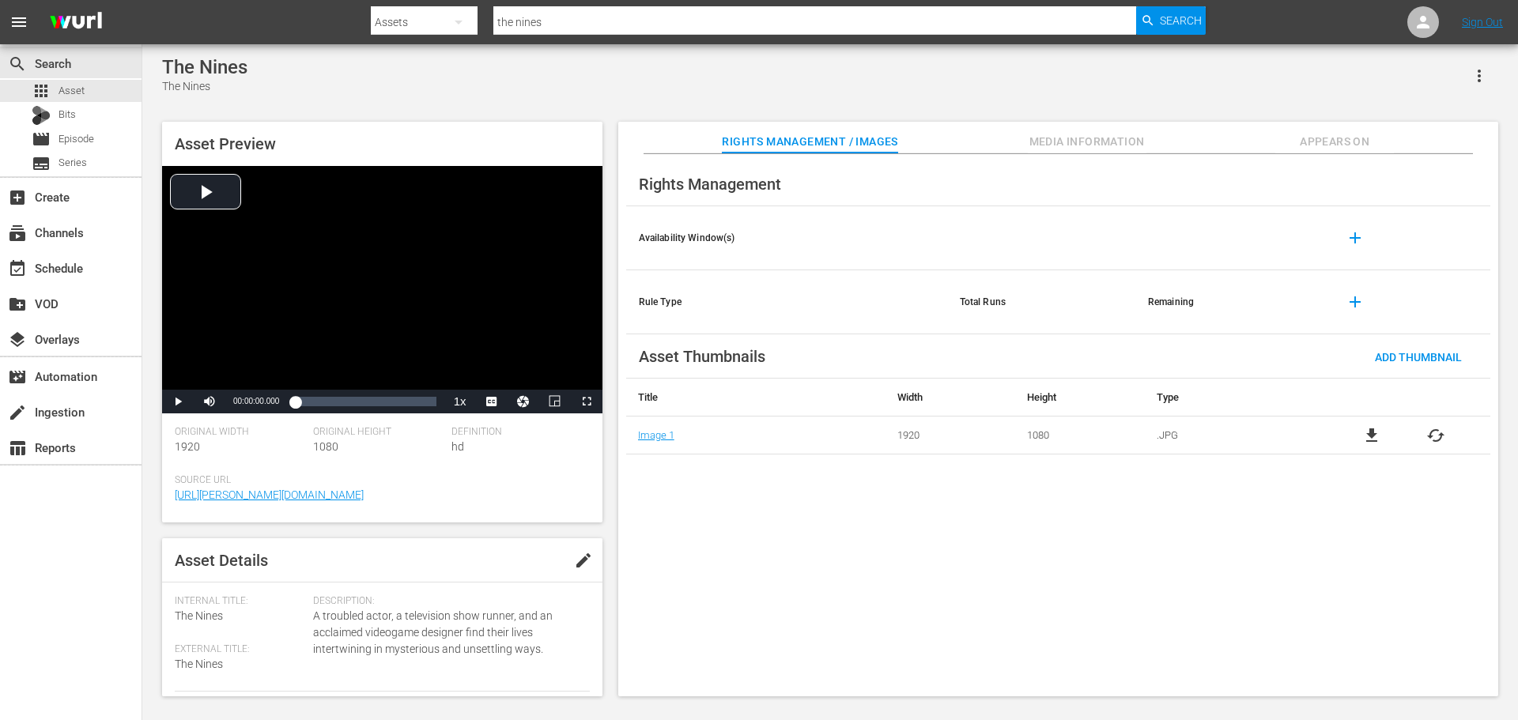
click at [1105, 142] on span "Media Information" at bounding box center [1087, 142] width 119 height 20
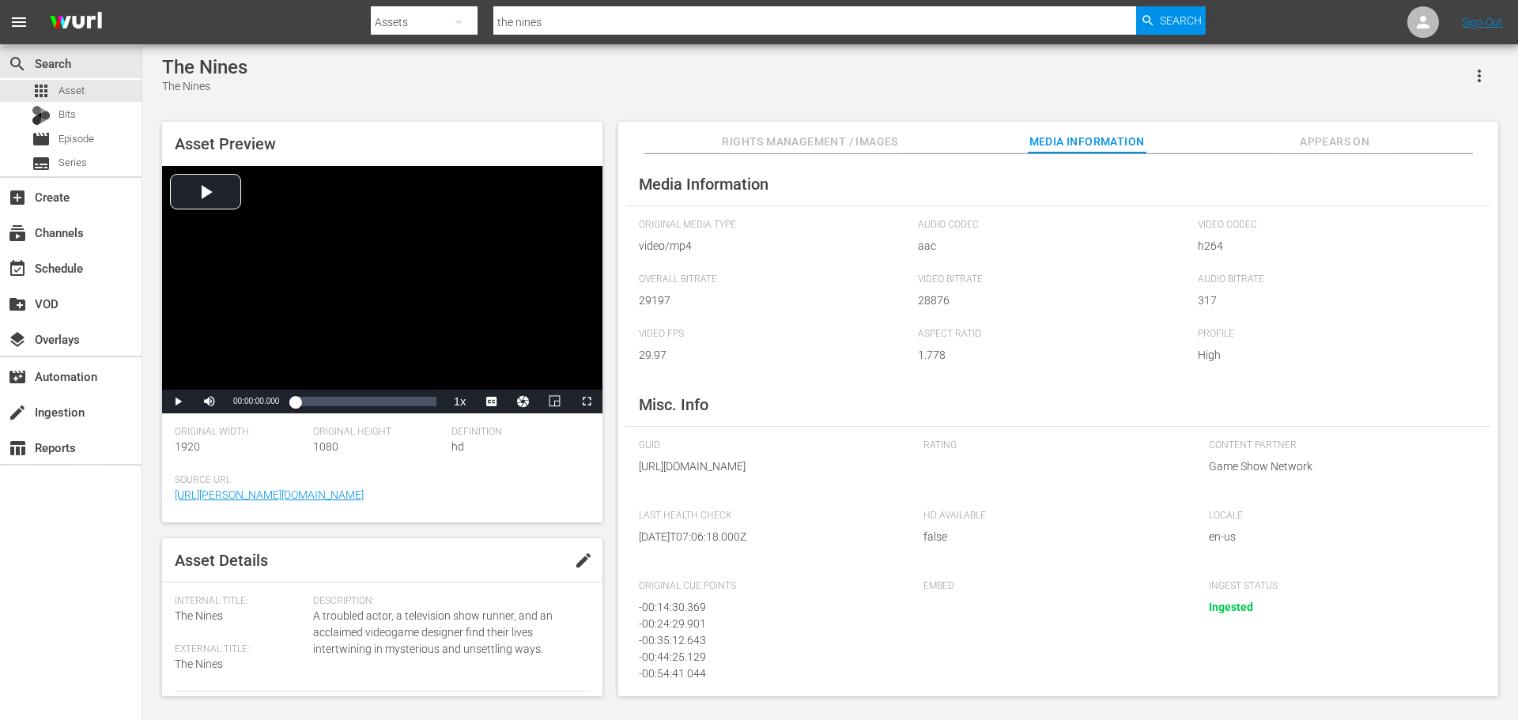
click at [1310, 135] on span "Appears On" at bounding box center [1334, 142] width 119 height 20
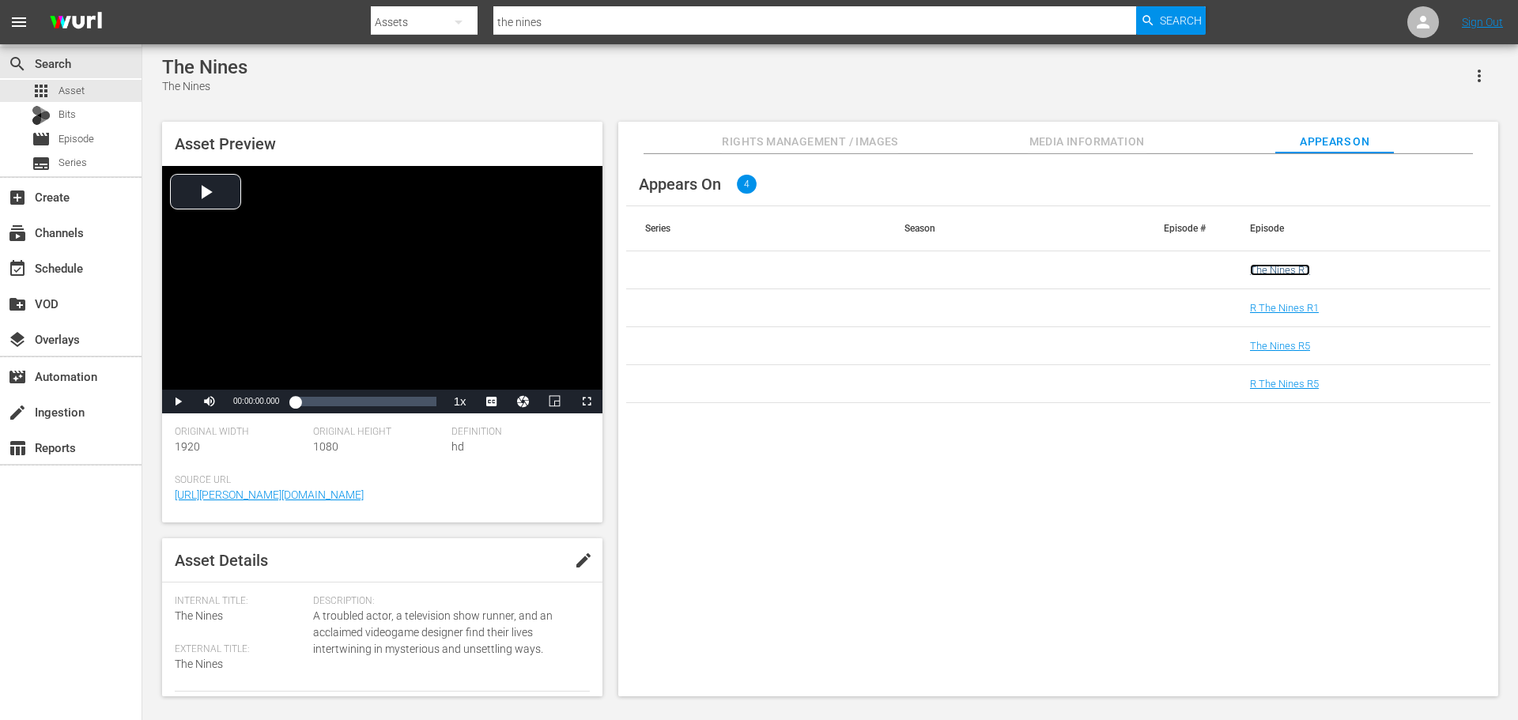
click at [1277, 273] on link "The Nines R1" at bounding box center [1280, 270] width 60 height 12
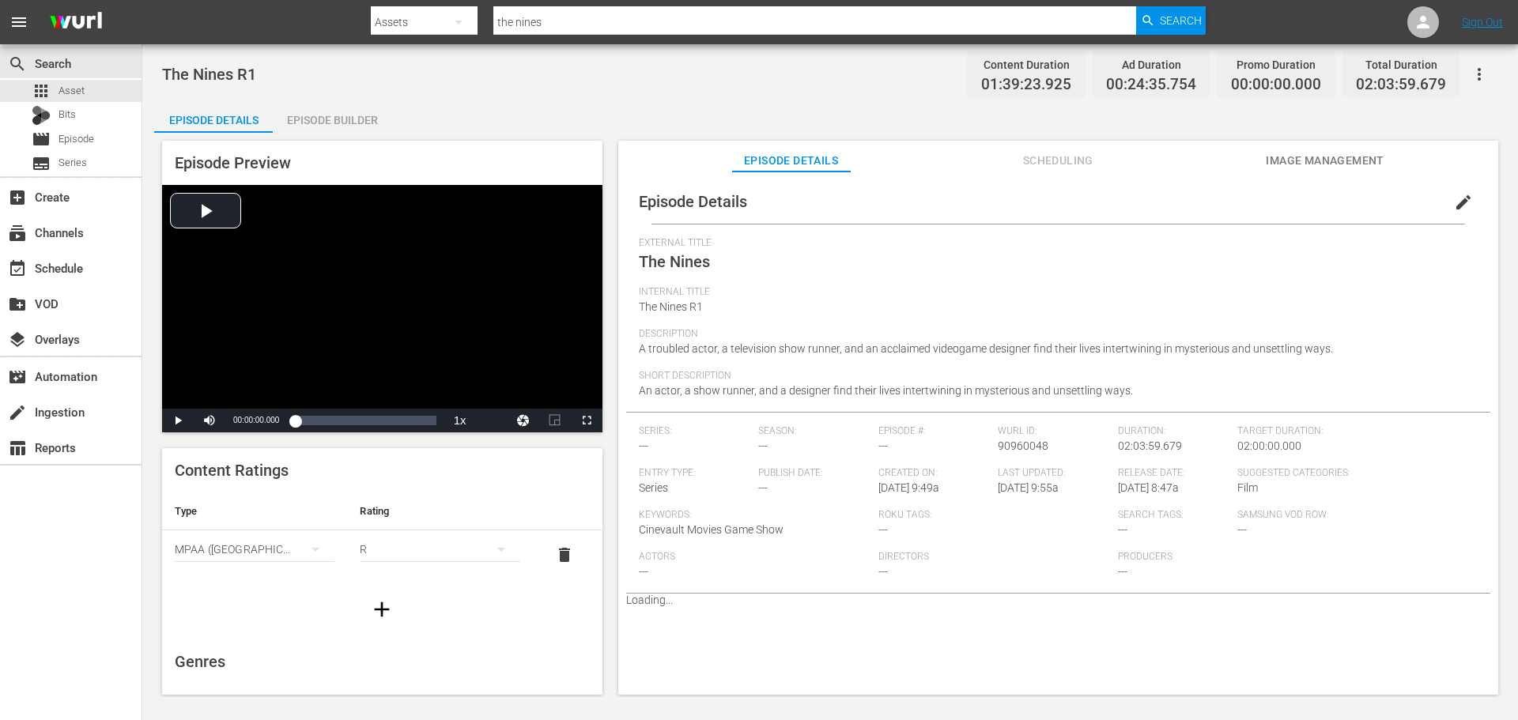
click at [424, 550] on div "R" at bounding box center [440, 549] width 160 height 44
click at [436, 550] on div "G" at bounding box center [432, 555] width 117 height 25
click at [436, 550] on div "G PG PG13 R NC17" at bounding box center [759, 360] width 1518 height 720
click at [435, 555] on div "G" at bounding box center [440, 549] width 160 height 44
click at [403, 610] on div "PG13" at bounding box center [432, 606] width 117 height 25
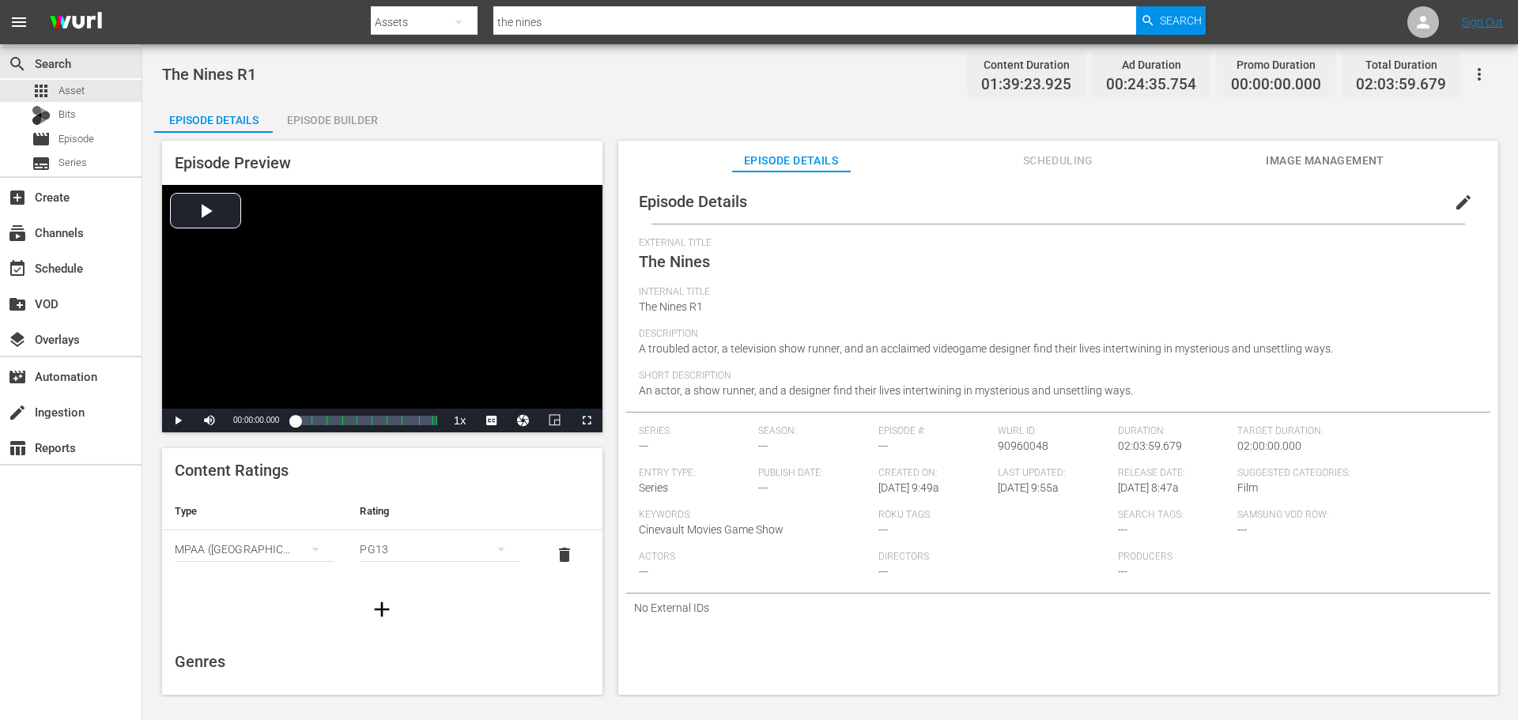
click at [495, 614] on div at bounding box center [382, 609] width 440 height 44
click at [123, 134] on div "movie Episode" at bounding box center [71, 139] width 142 height 22
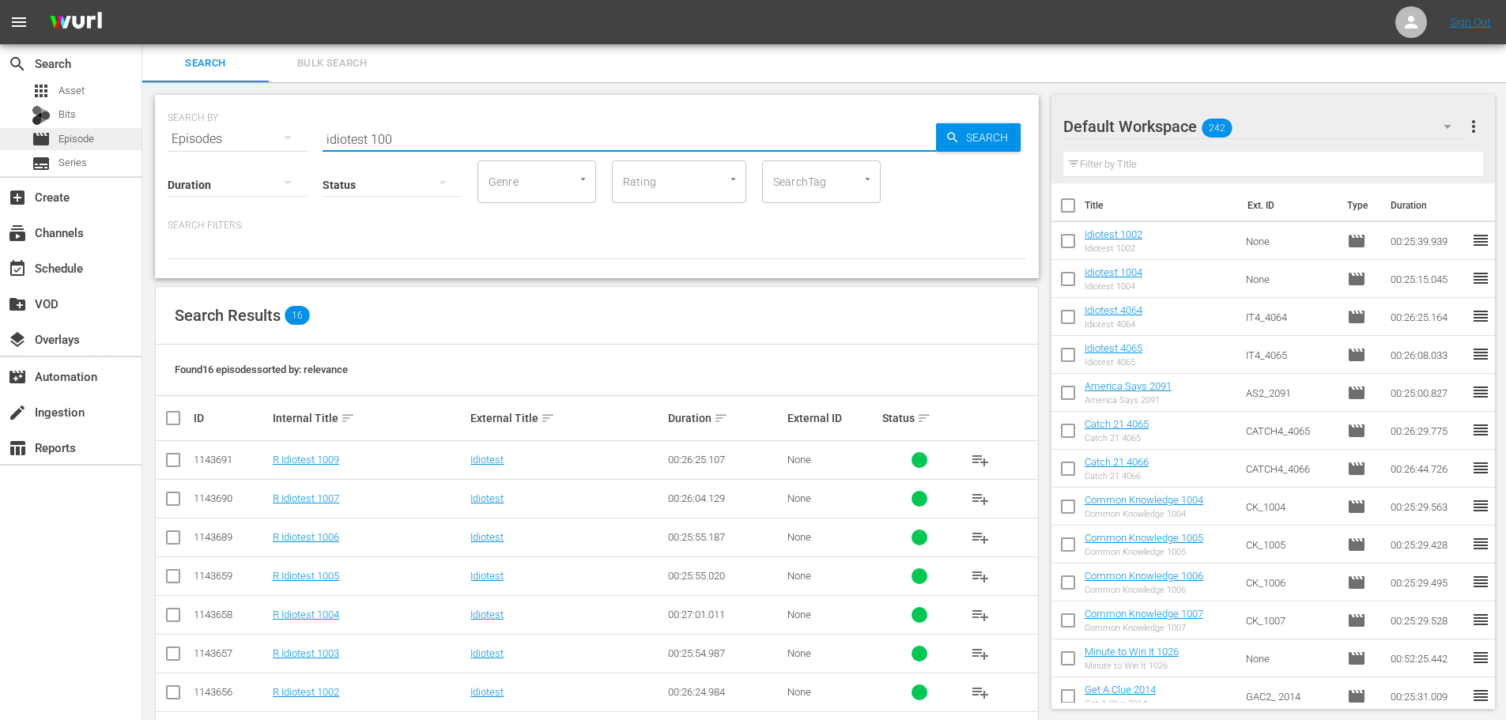
drag, startPoint x: 417, startPoint y: 137, endPoint x: 0, endPoint y: 128, distance: 417.6
click at [142, 0] on div "search Search apps Asset Bits movie Episode subtitles Series add_box Create sub…" at bounding box center [824, 0] width 1364 height 0
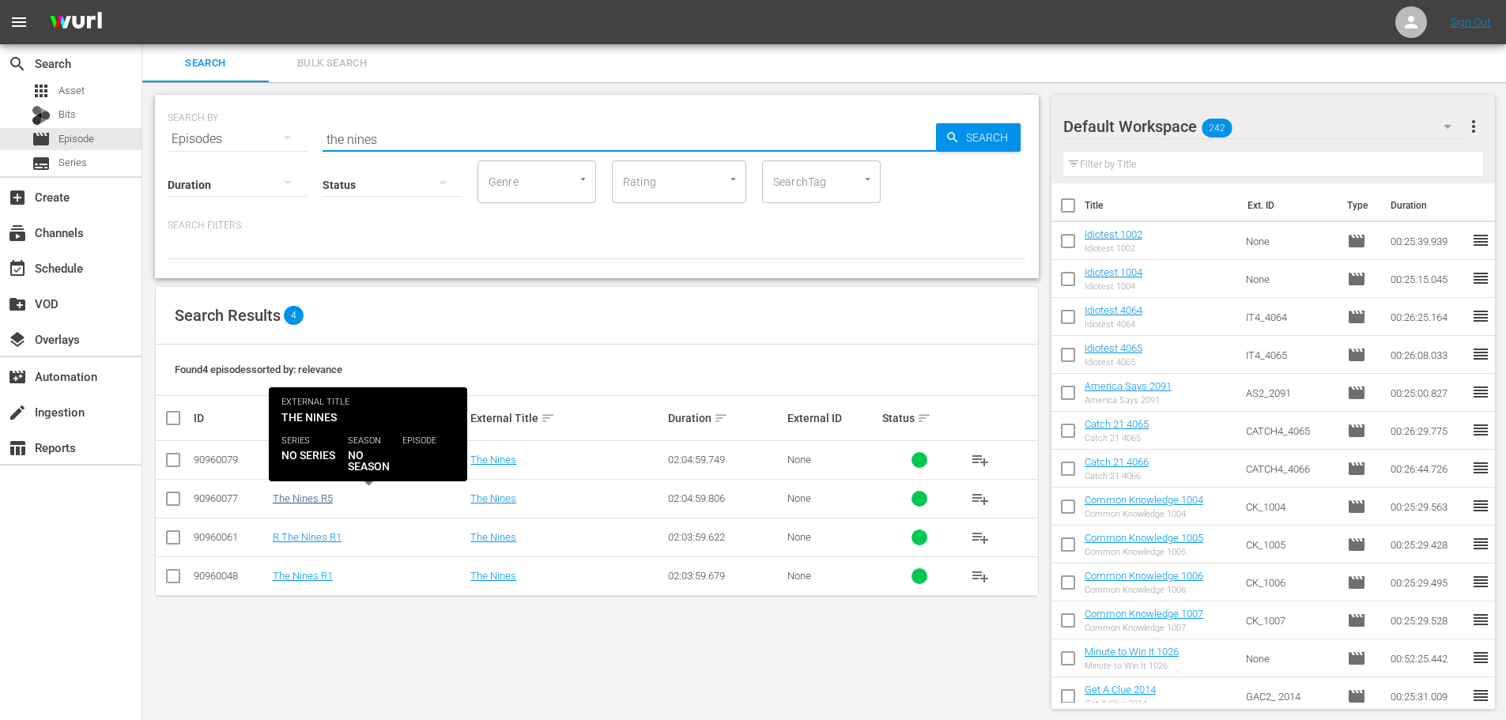
type input "the nines"
click at [318, 498] on link "The Nines R5" at bounding box center [303, 499] width 60 height 12
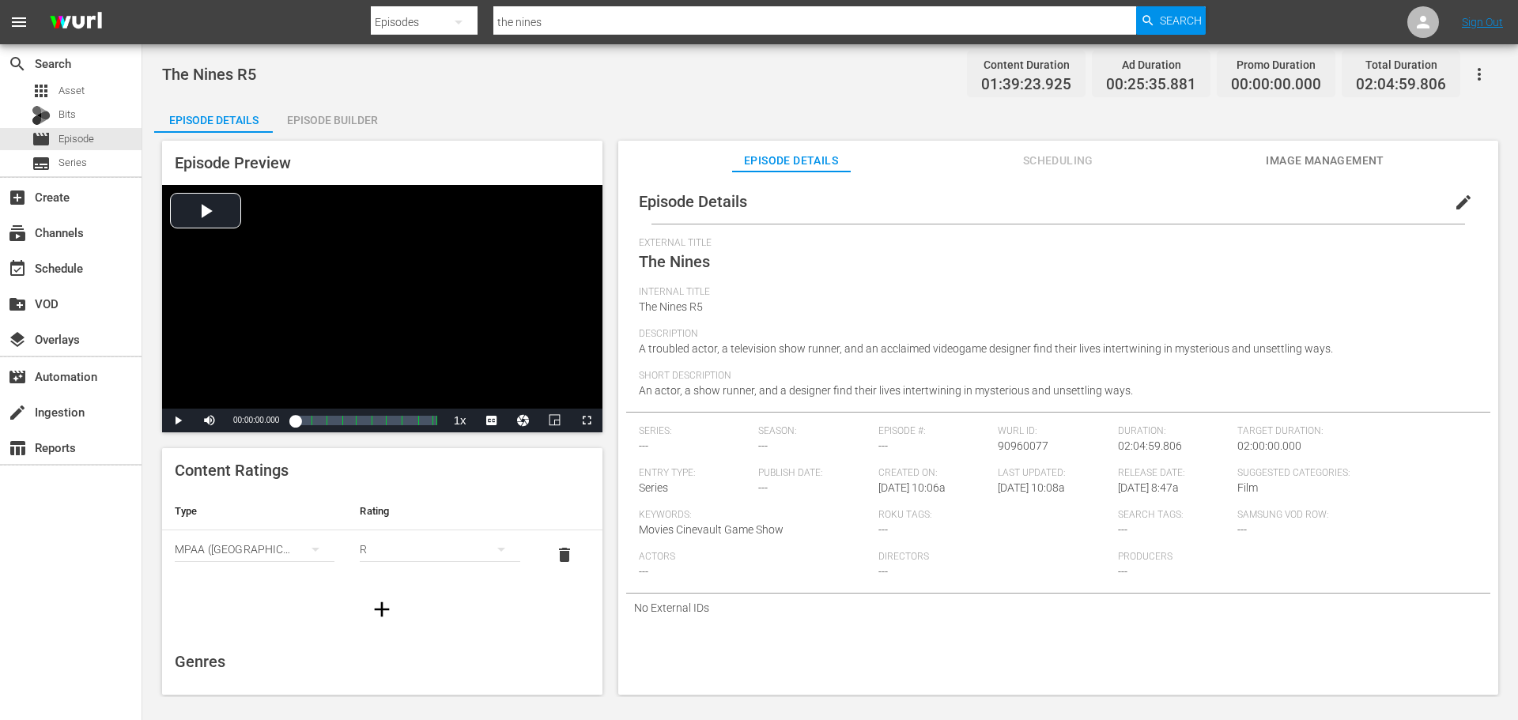
click at [425, 550] on div "R" at bounding box center [440, 549] width 160 height 44
click at [394, 612] on div "PG13" at bounding box center [432, 606] width 117 height 25
click at [113, 145] on div "movie Episode" at bounding box center [71, 139] width 142 height 22
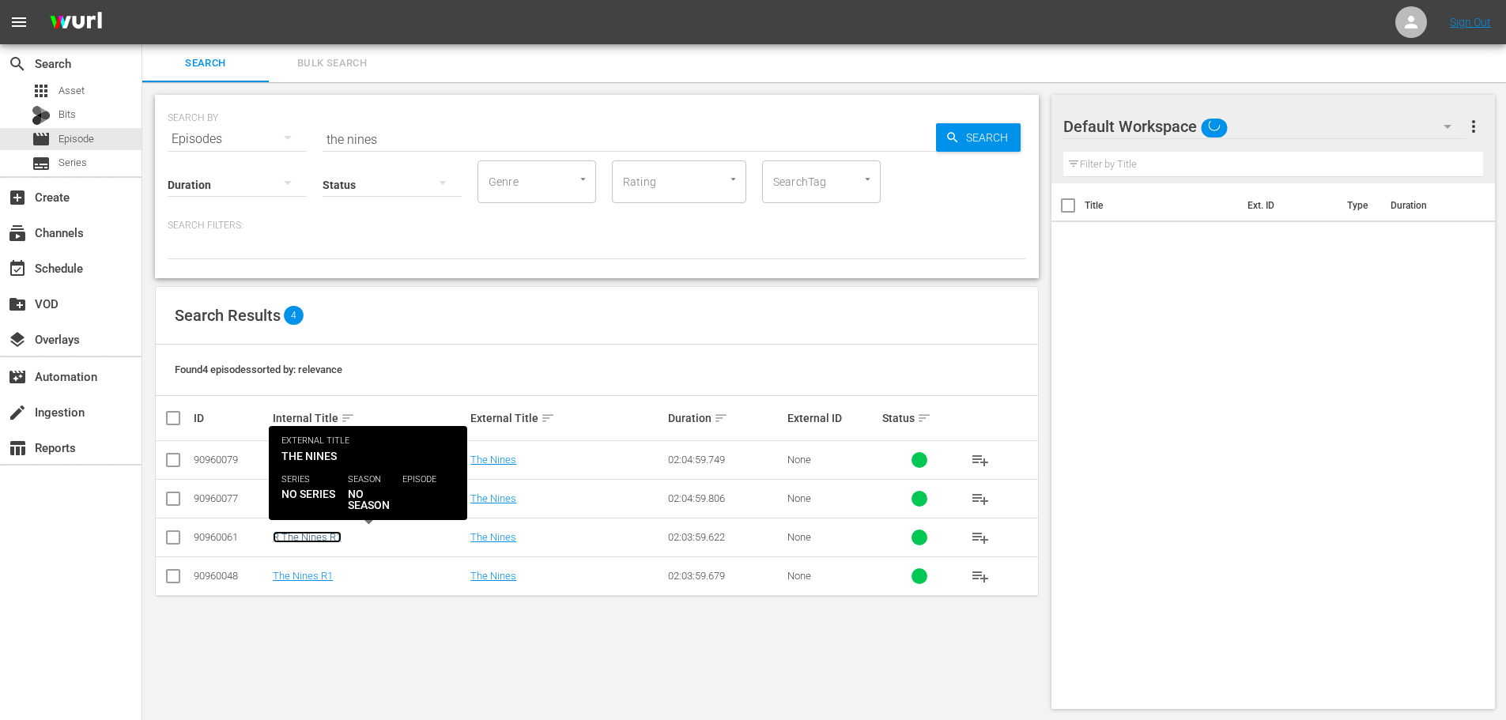
click at [323, 532] on link "R The Nines R1" at bounding box center [307, 537] width 69 height 12
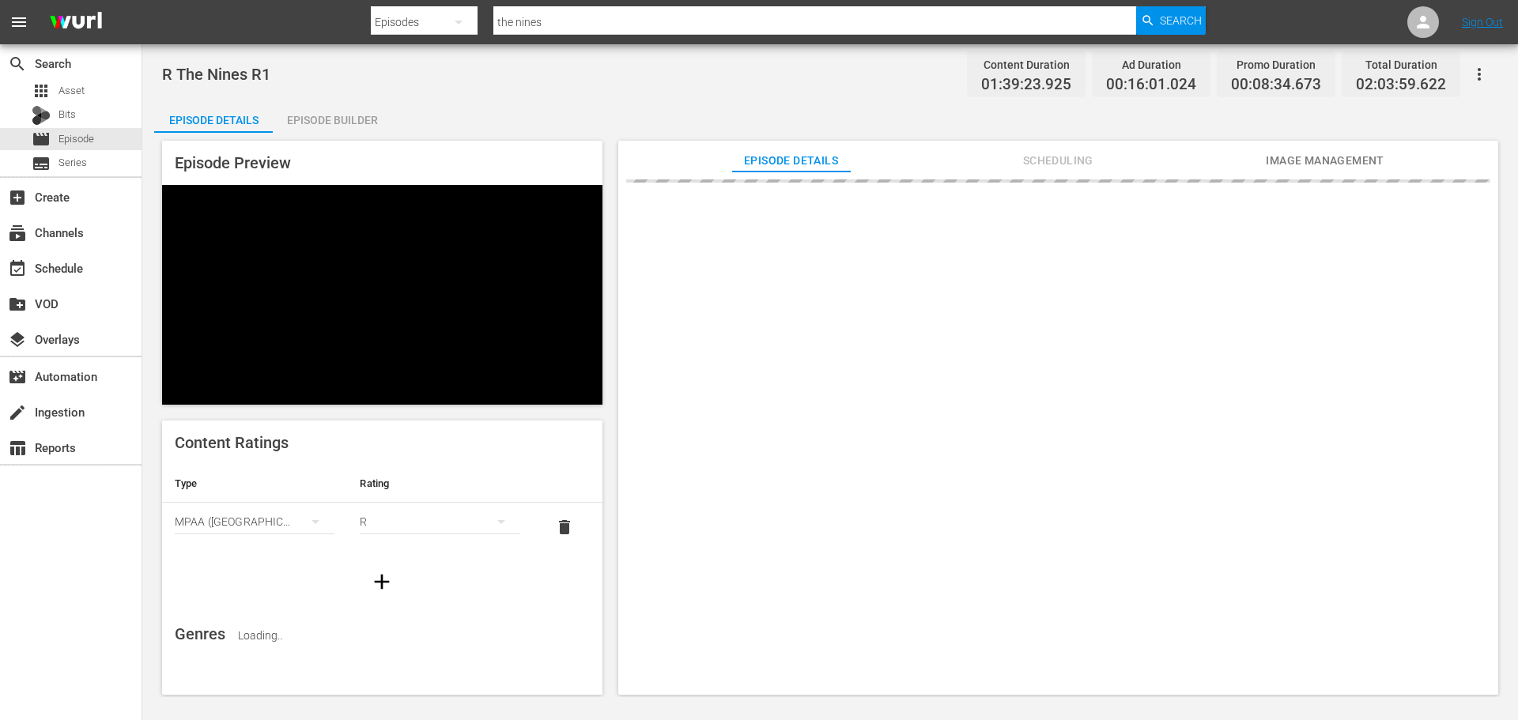
click at [457, 500] on div "R" at bounding box center [440, 522] width 160 height 44
click at [414, 471] on div "PG13" at bounding box center [440, 477] width 122 height 25
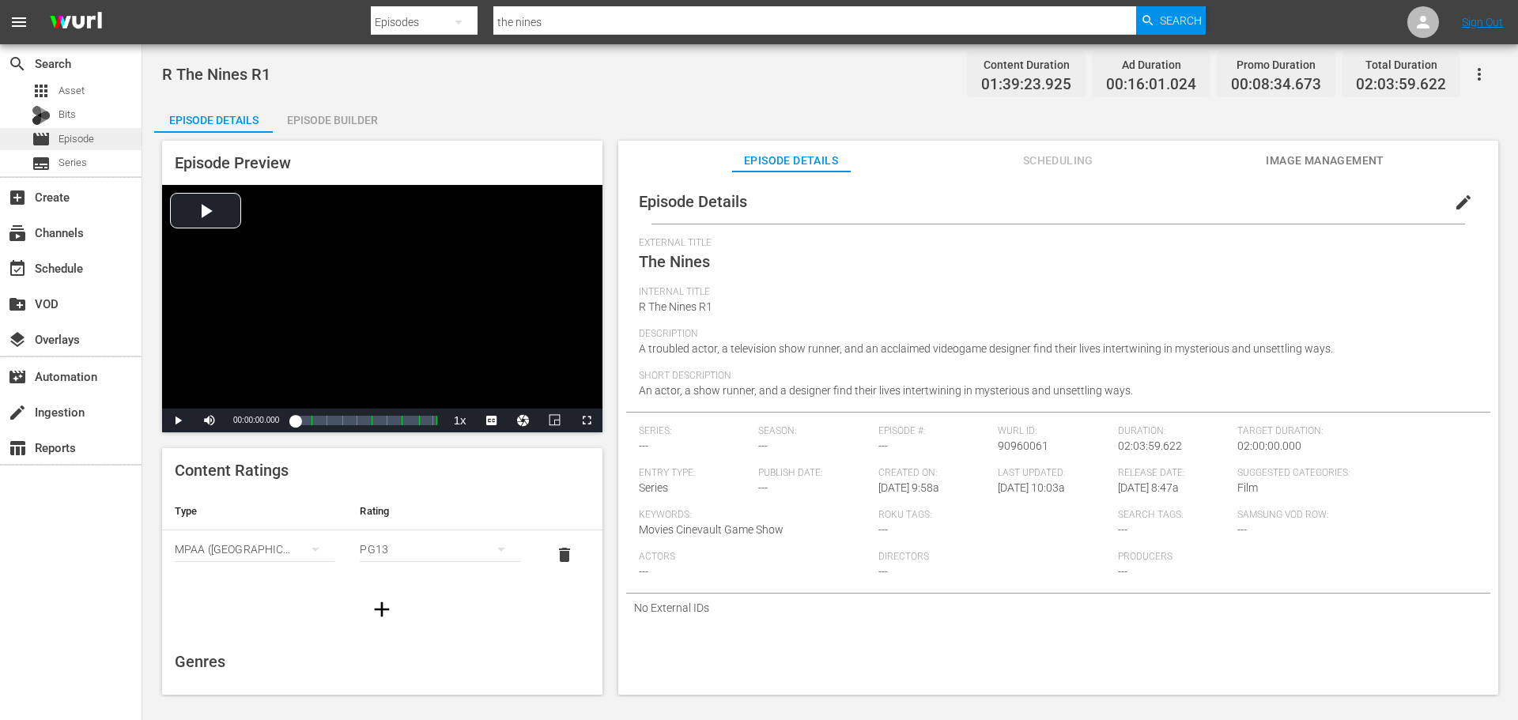
click at [80, 138] on span "Episode" at bounding box center [77, 139] width 36 height 16
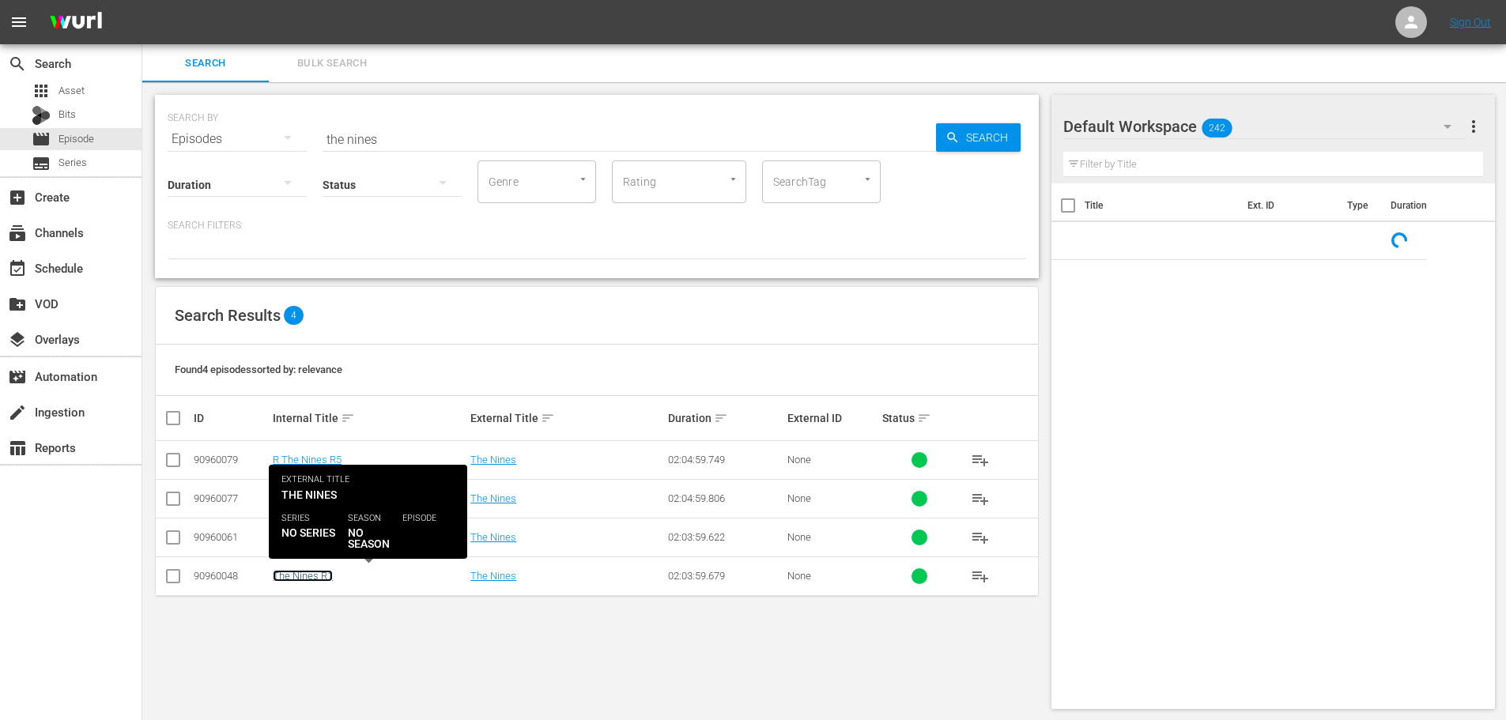
click at [331, 571] on link "The Nines R1" at bounding box center [303, 576] width 60 height 12
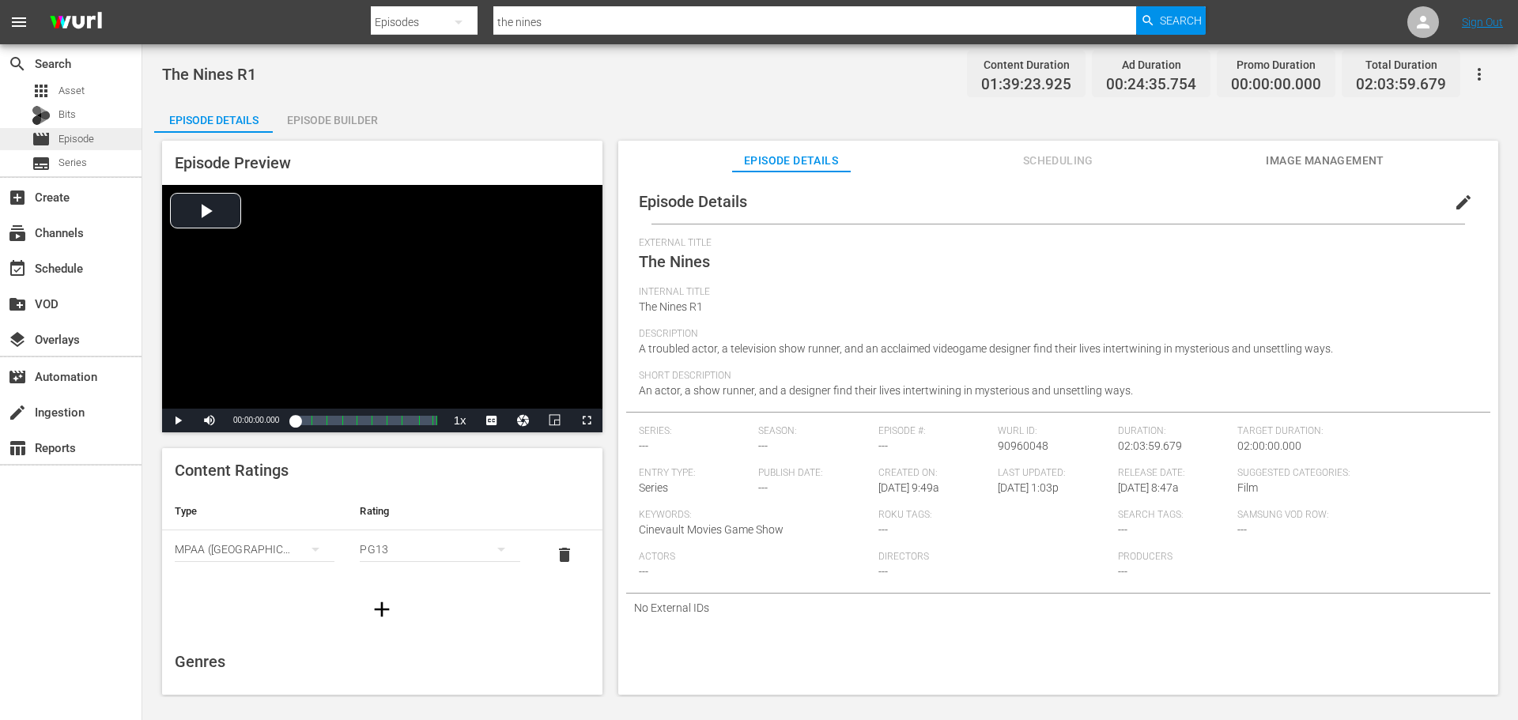
click at [61, 147] on div "movie Episode" at bounding box center [63, 139] width 62 height 22
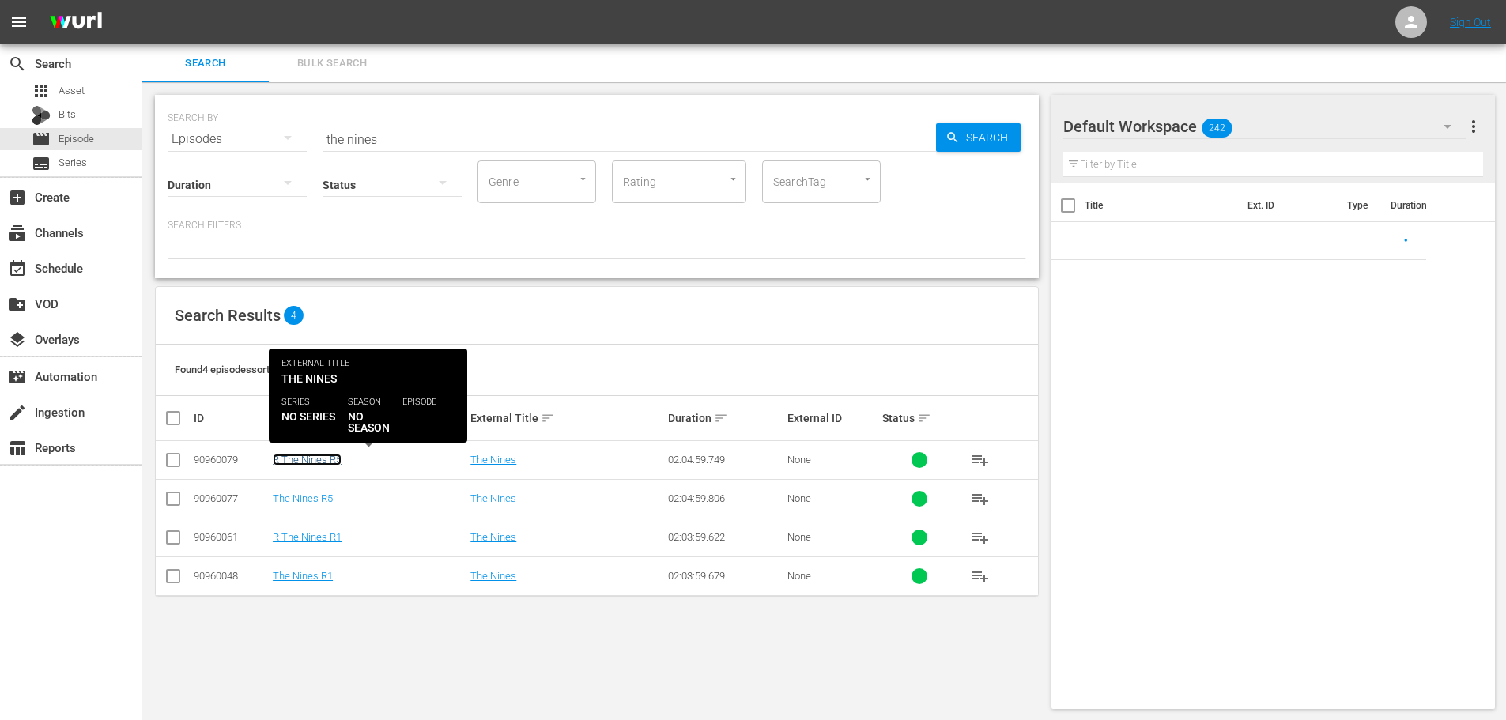
click at [338, 458] on link "R The Nines R5" at bounding box center [307, 460] width 69 height 12
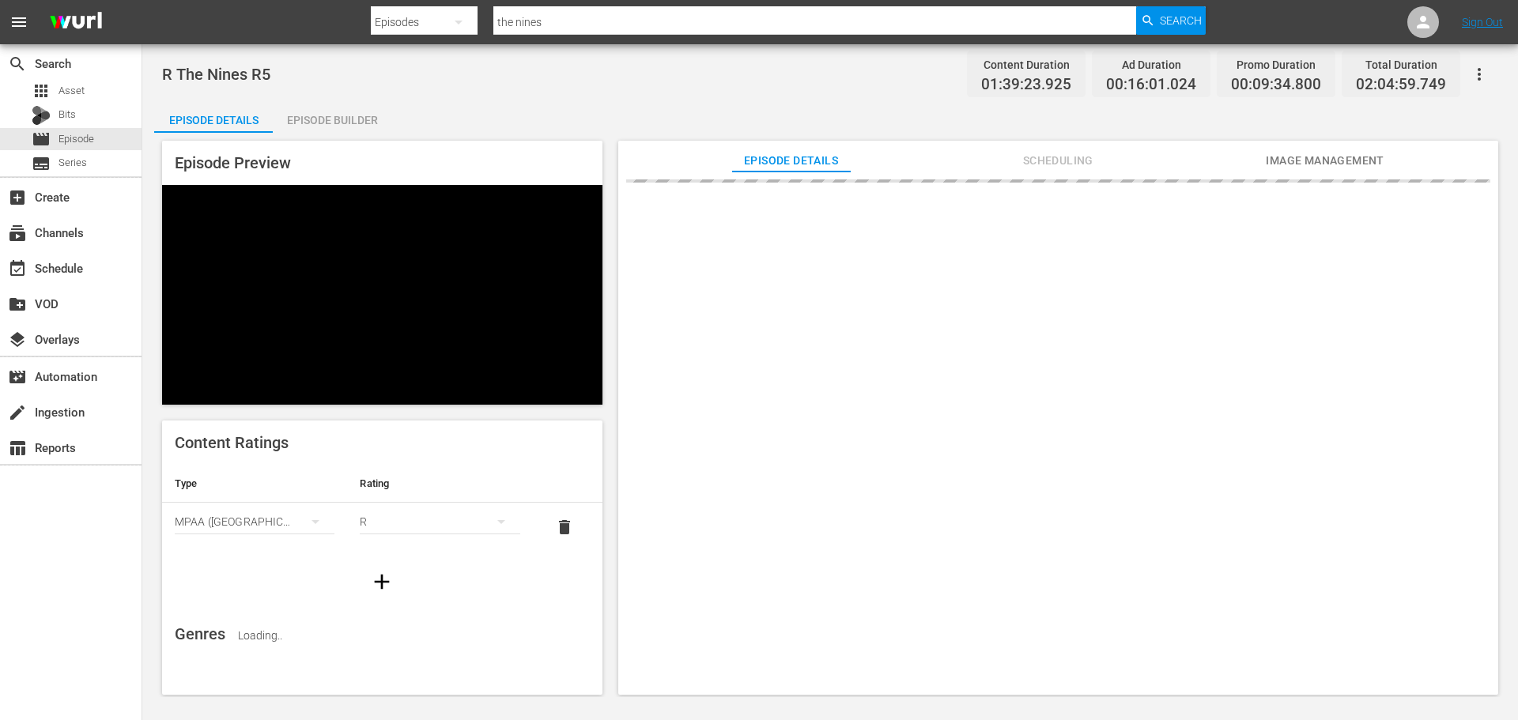
click at [440, 500] on div "R" at bounding box center [440, 522] width 160 height 44
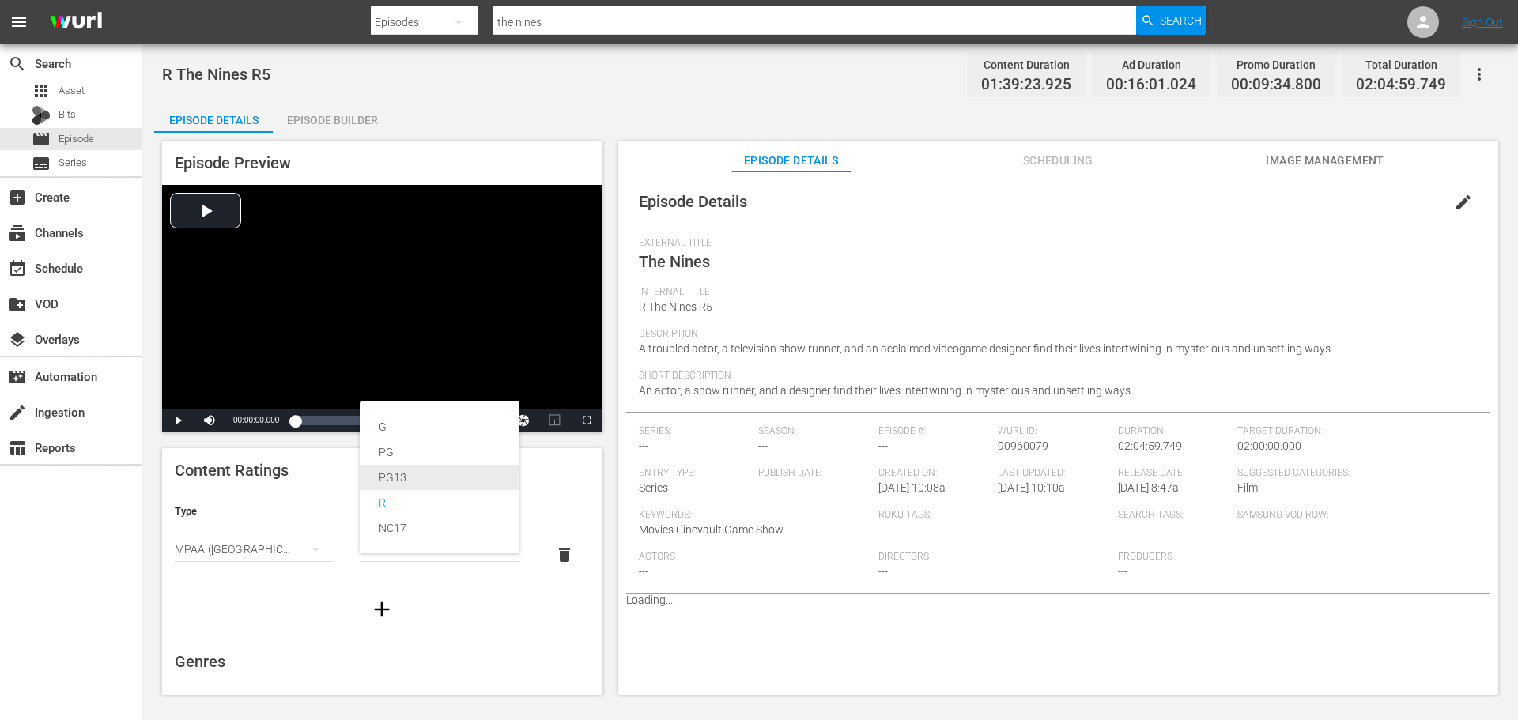
click at [405, 485] on div "PG13" at bounding box center [440, 477] width 122 height 25
click at [84, 138] on span "Episode" at bounding box center [77, 139] width 36 height 16
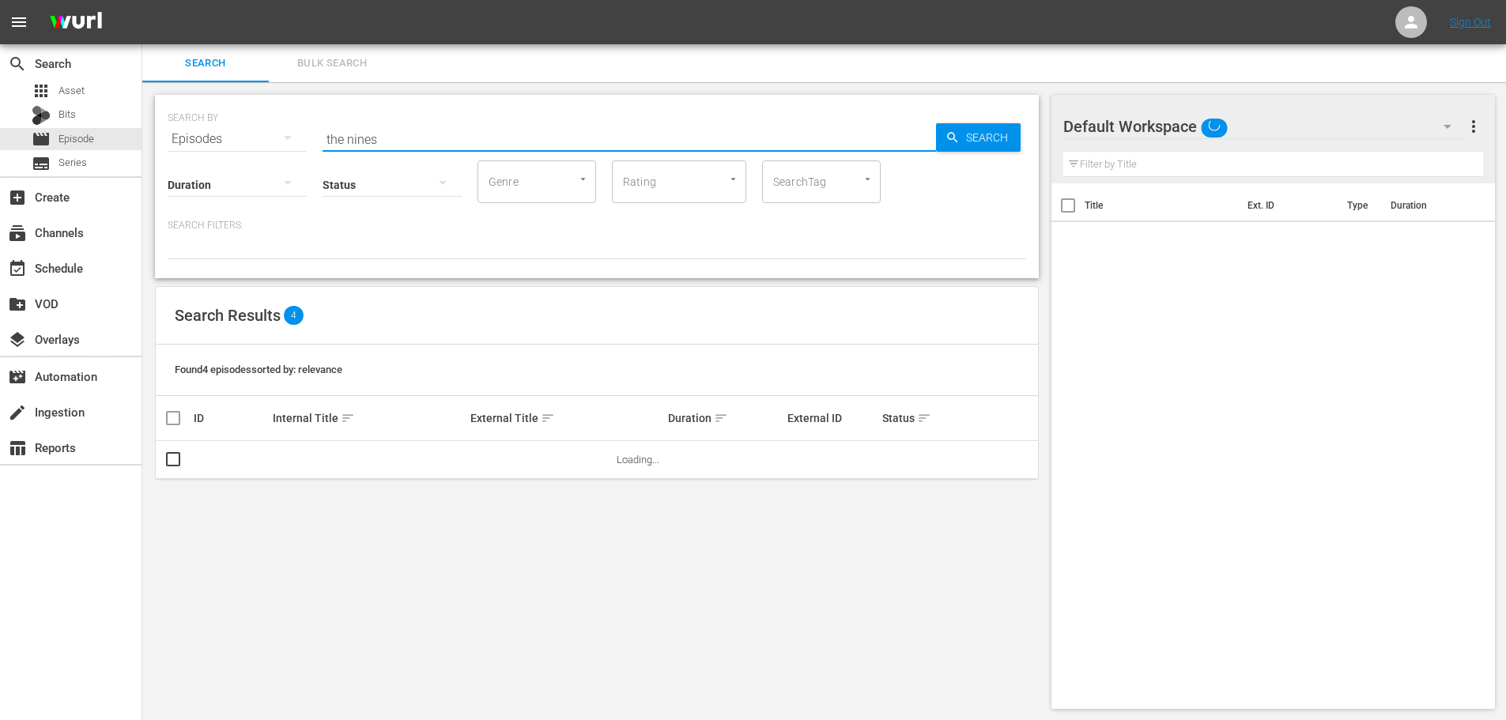
drag, startPoint x: 536, startPoint y: 130, endPoint x: 523, endPoint y: 149, distance: 22.8
click at [536, 129] on input "the nines" at bounding box center [630, 139] width 614 height 38
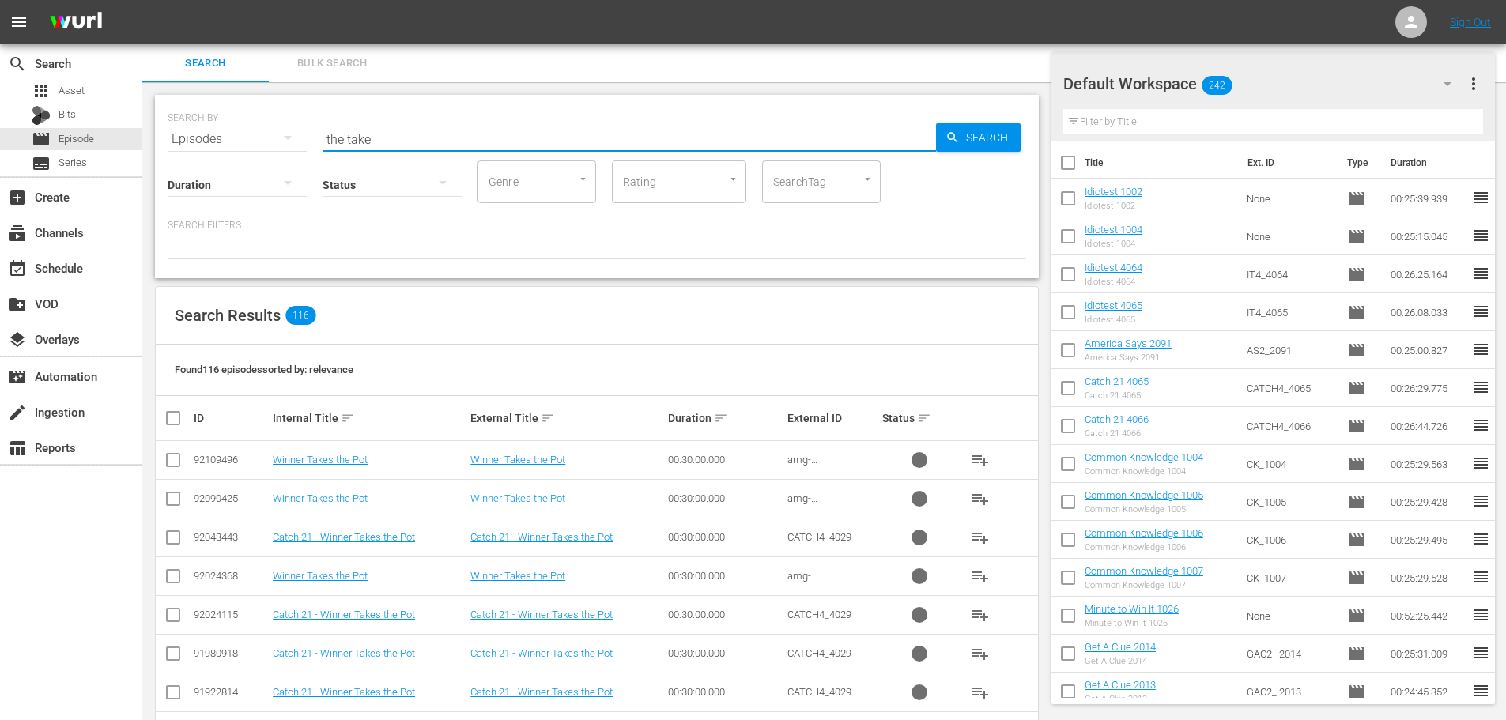
scroll to position [553, 0]
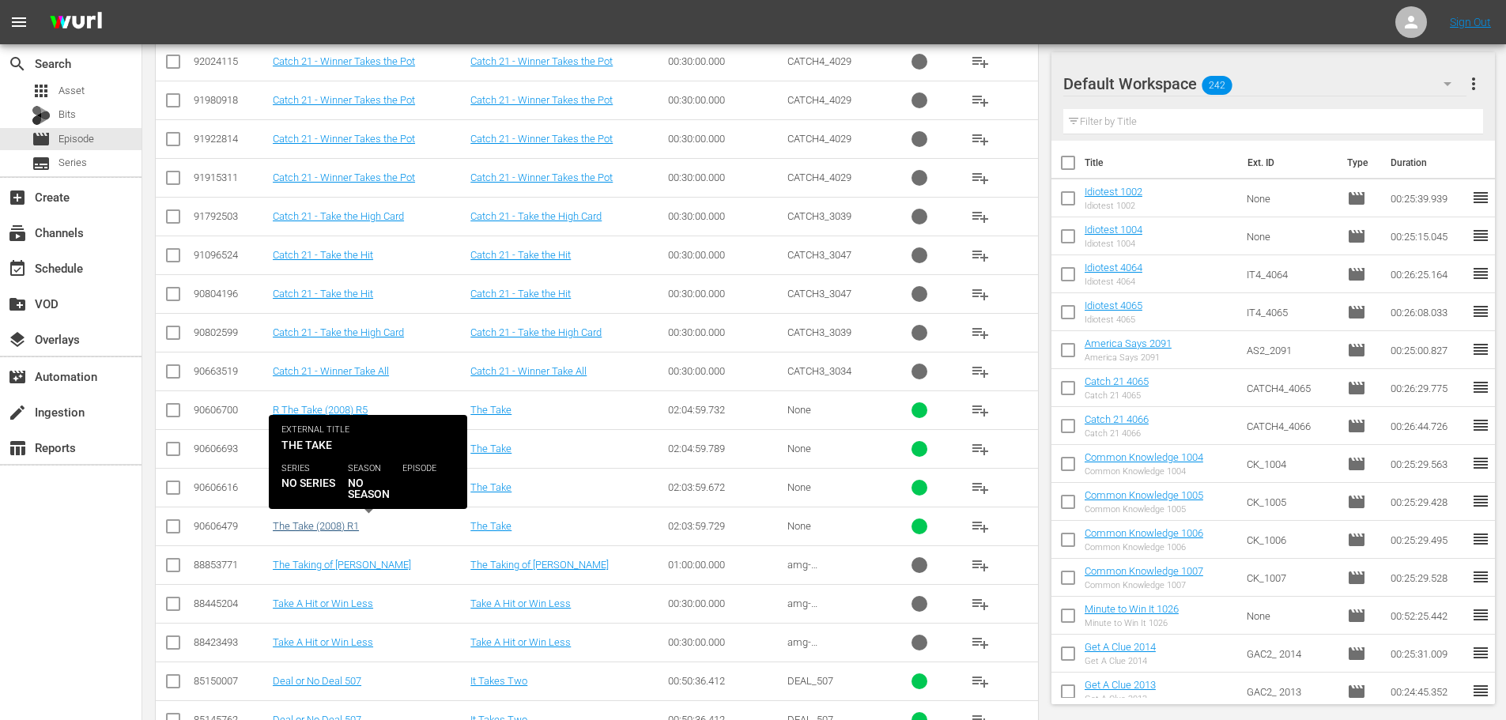
type input "the take"
click at [331, 532] on link "The Take (2008) R1" at bounding box center [316, 526] width 86 height 12
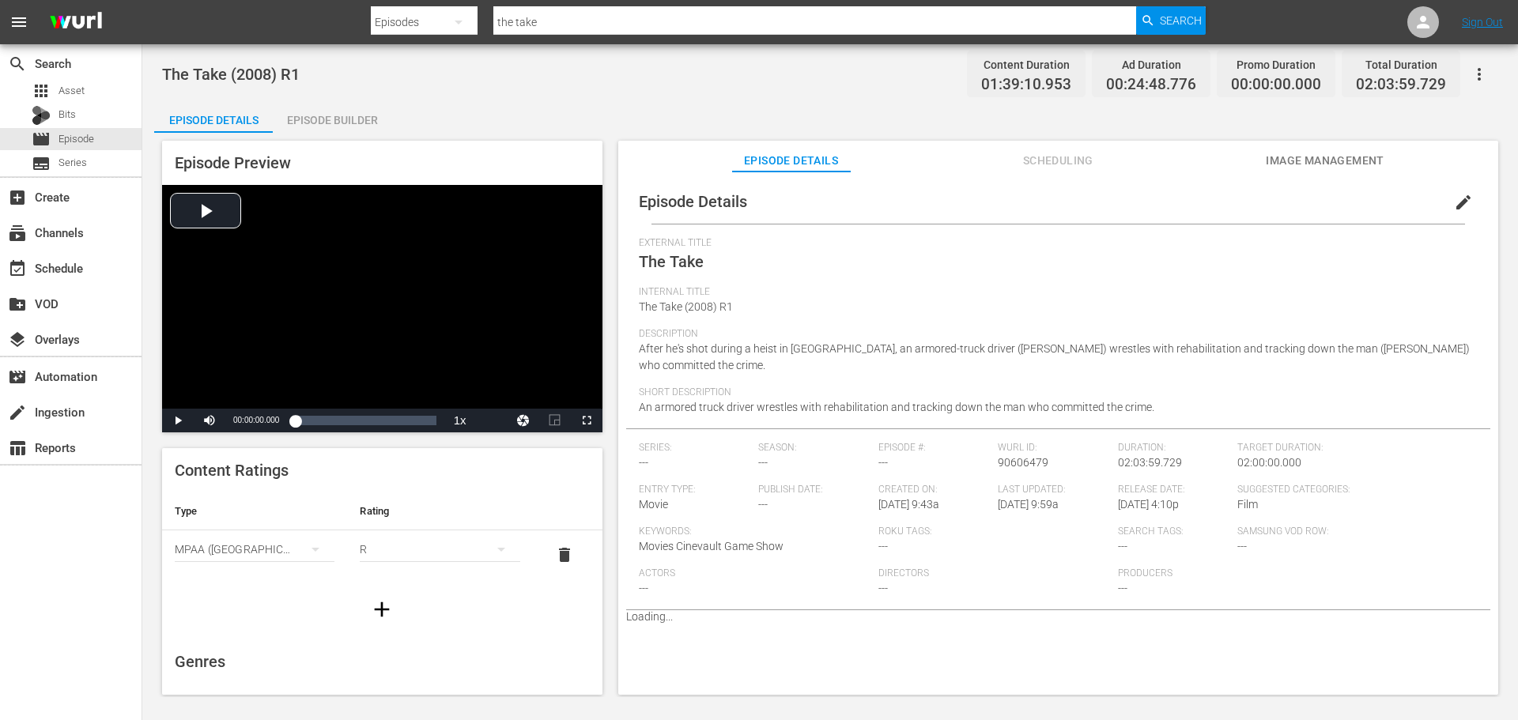
click at [402, 544] on div "R" at bounding box center [440, 549] width 160 height 44
click at [388, 604] on div "PG13" at bounding box center [432, 606] width 117 height 25
click at [89, 146] on span "Episode" at bounding box center [77, 139] width 36 height 16
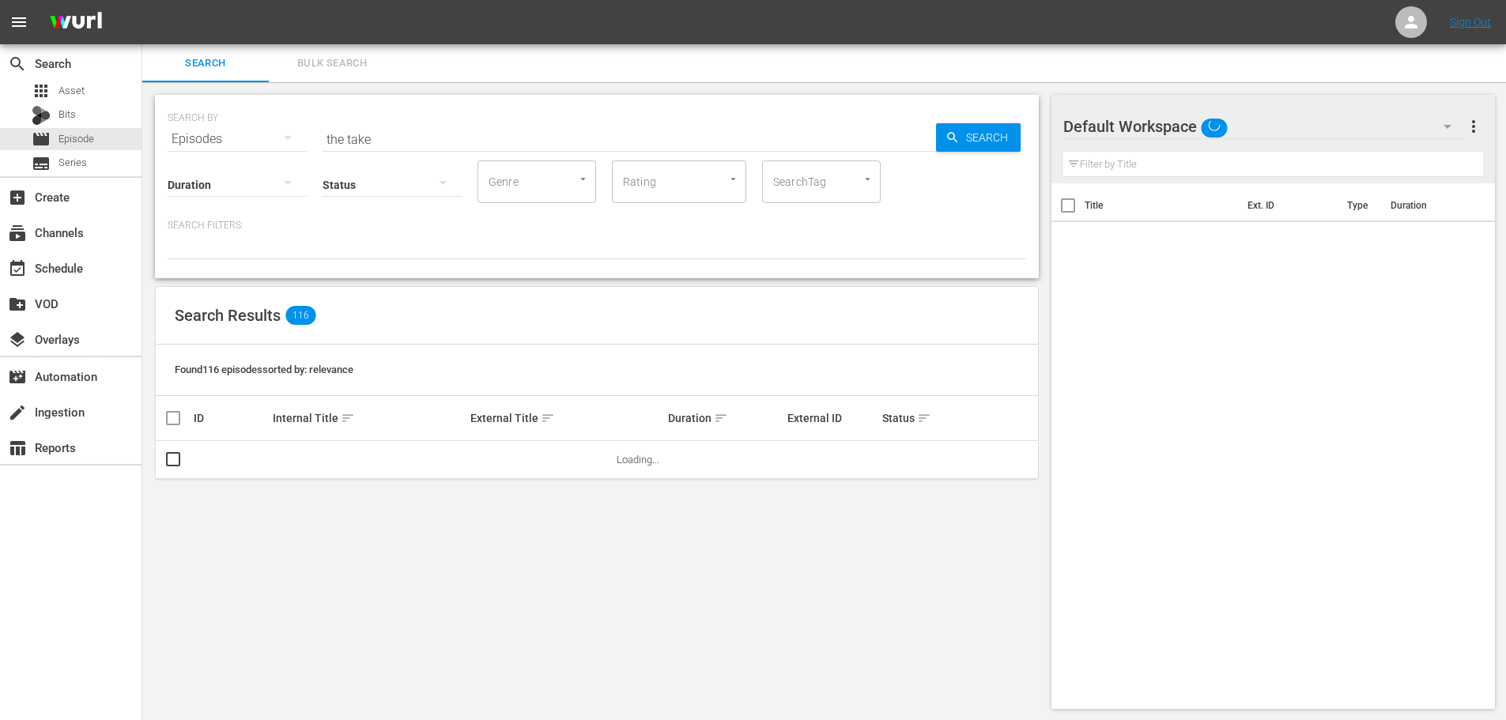
click at [376, 123] on input "the take" at bounding box center [630, 139] width 614 height 38
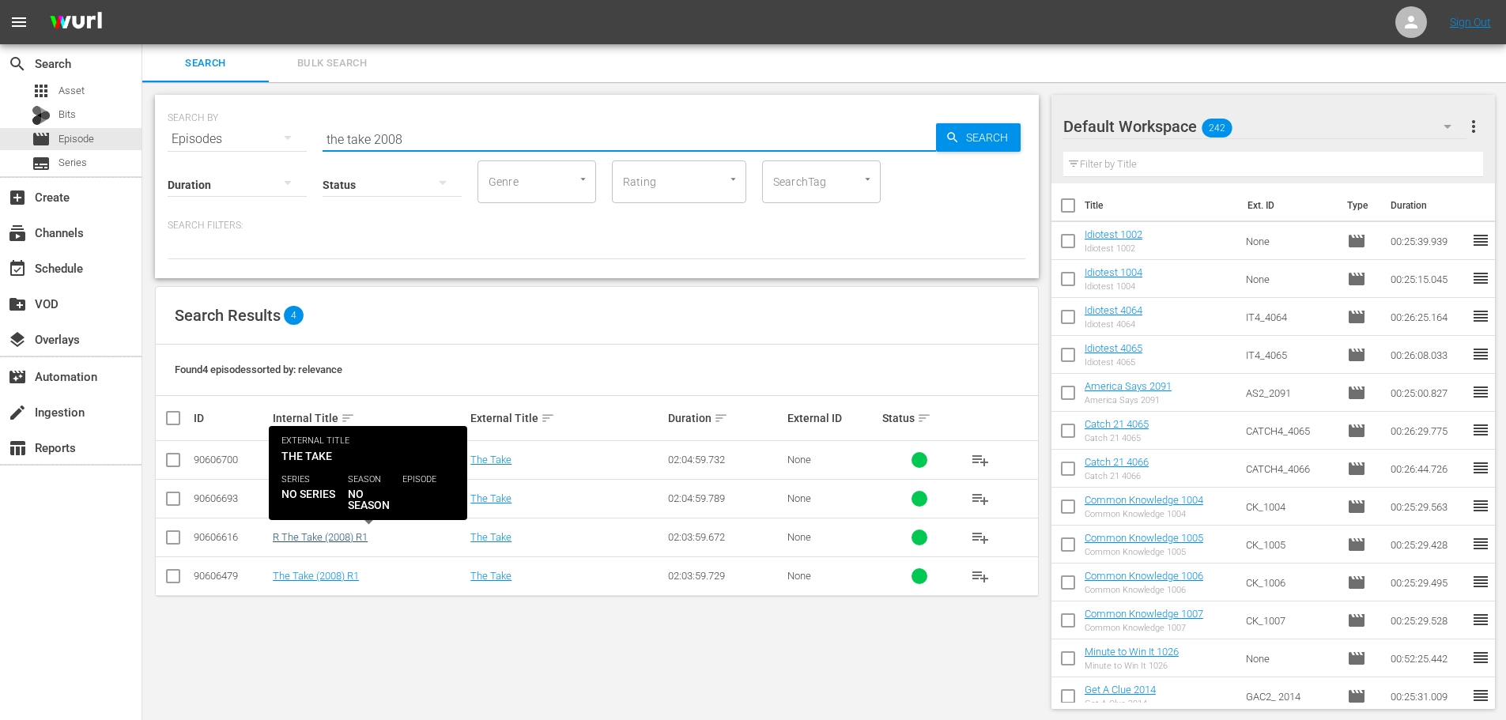
type input "the take 2008"
click at [336, 540] on link "R The Take (2008) R1" at bounding box center [320, 537] width 95 height 12
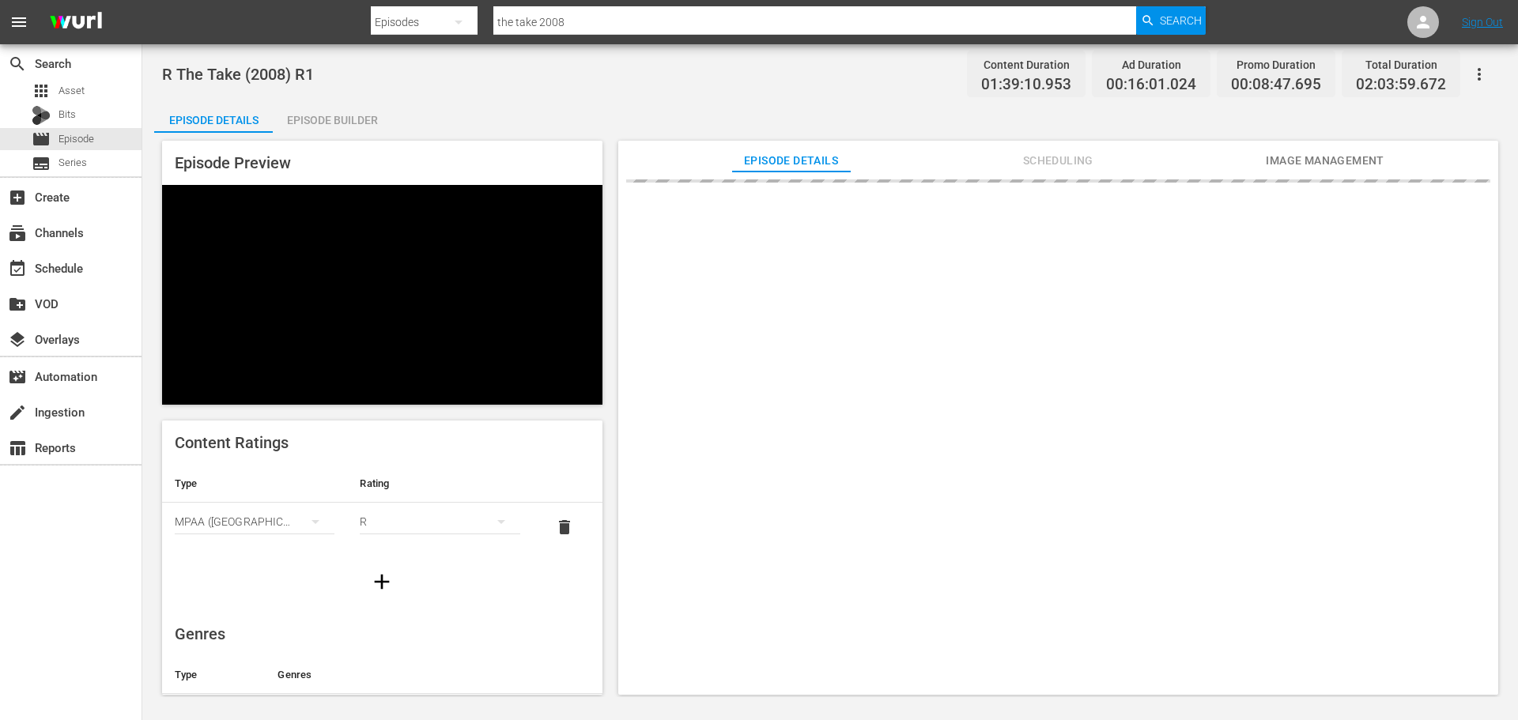
click at [428, 500] on div "R" at bounding box center [440, 522] width 160 height 44
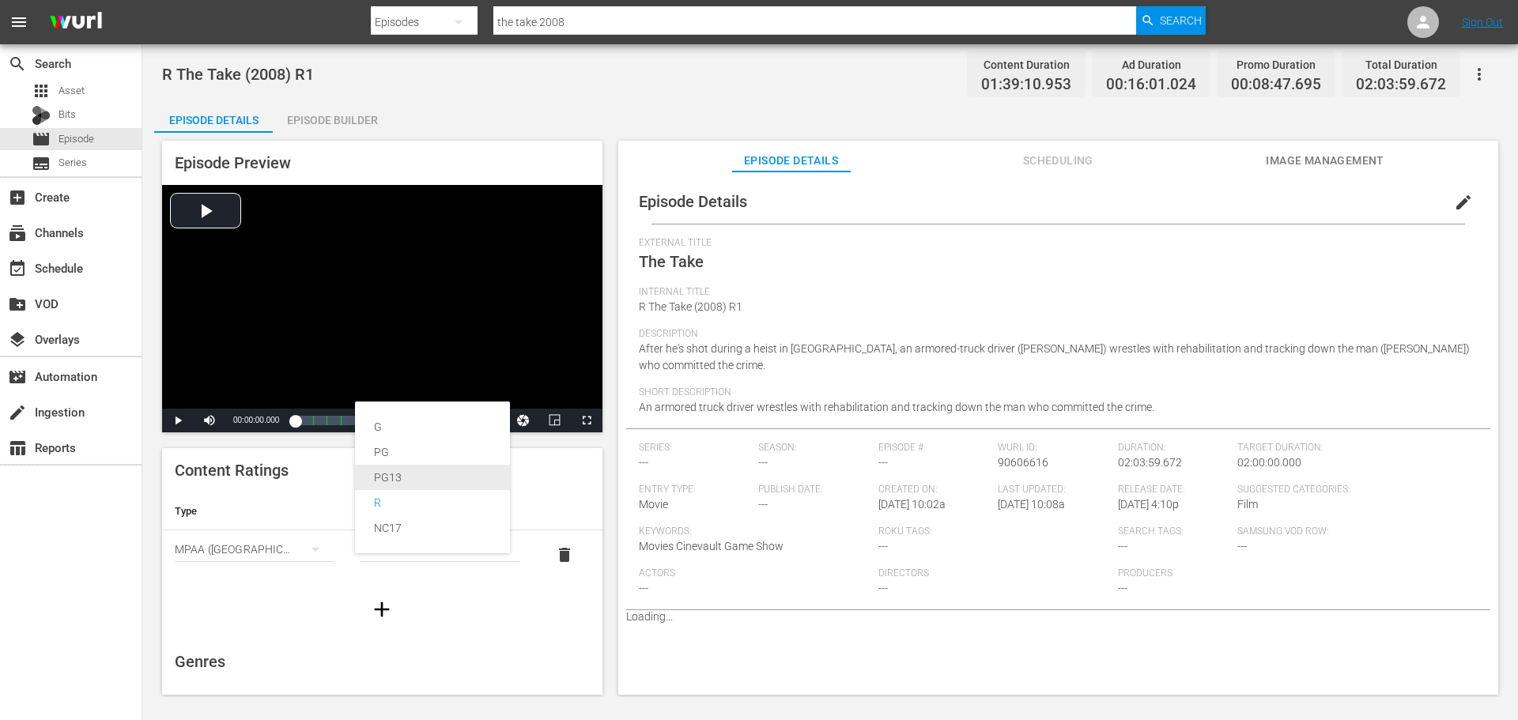
click at [380, 467] on div "PG13" at bounding box center [432, 477] width 117 height 25
click at [73, 140] on span "Episode" at bounding box center [77, 139] width 36 height 16
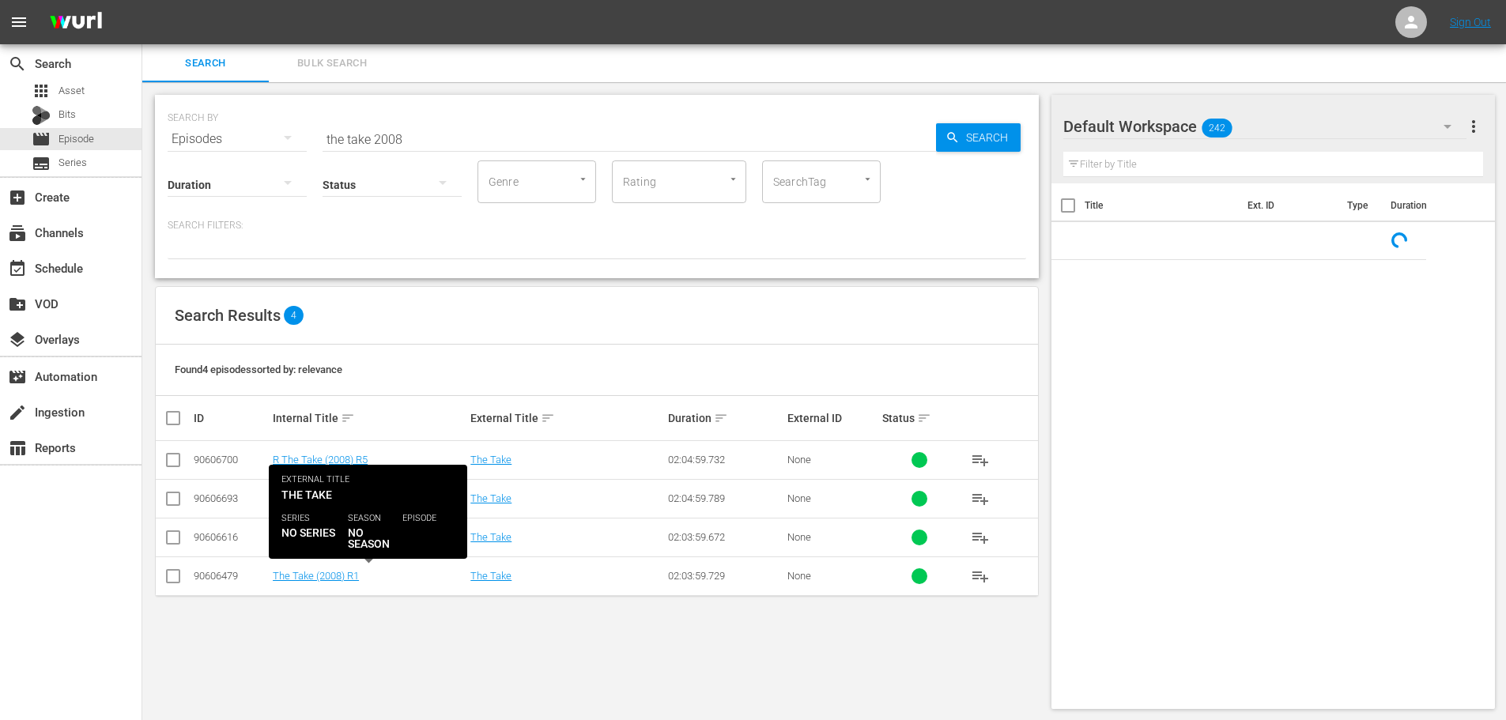
click at [350, 583] on td "The Take (2008) R1" at bounding box center [369, 576] width 198 height 39
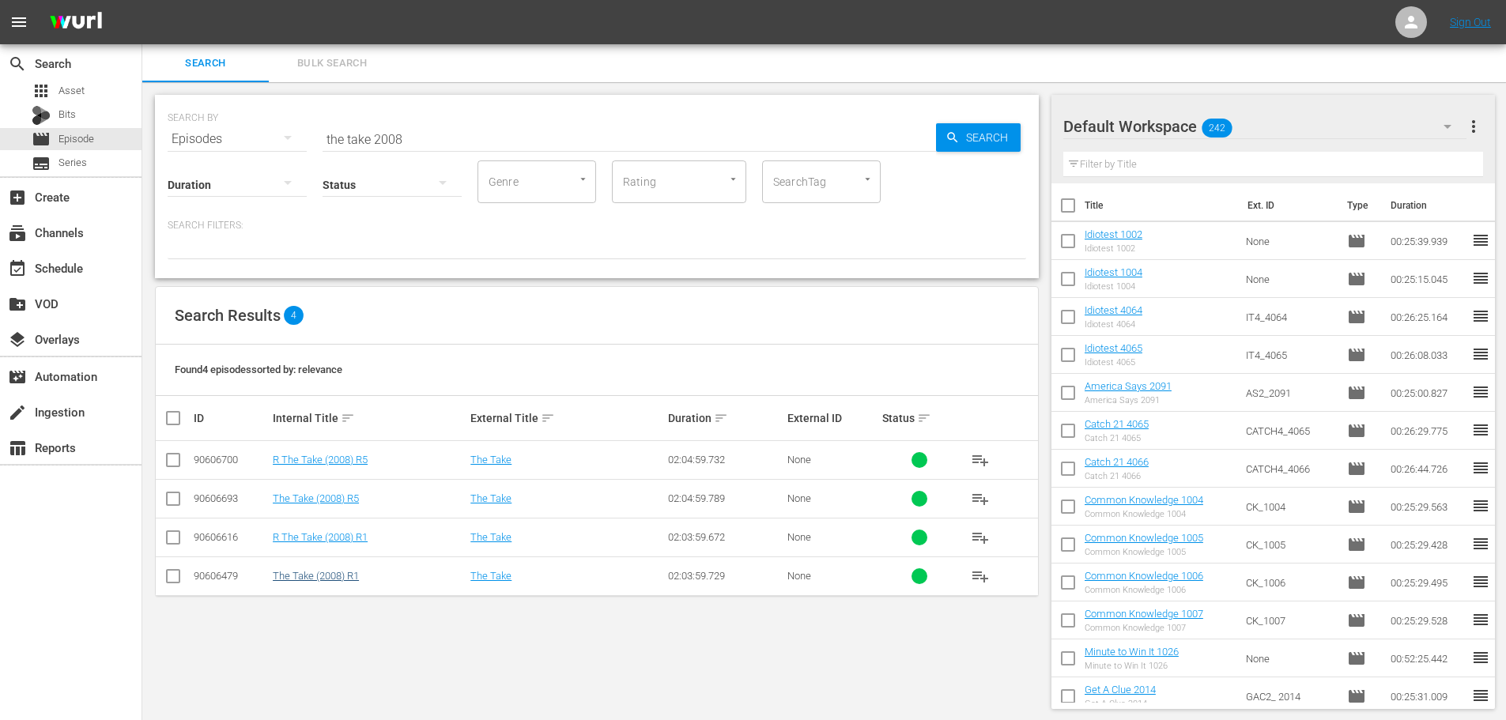
click at [346, 569] on td "The Take (2008) R1" at bounding box center [369, 576] width 198 height 39
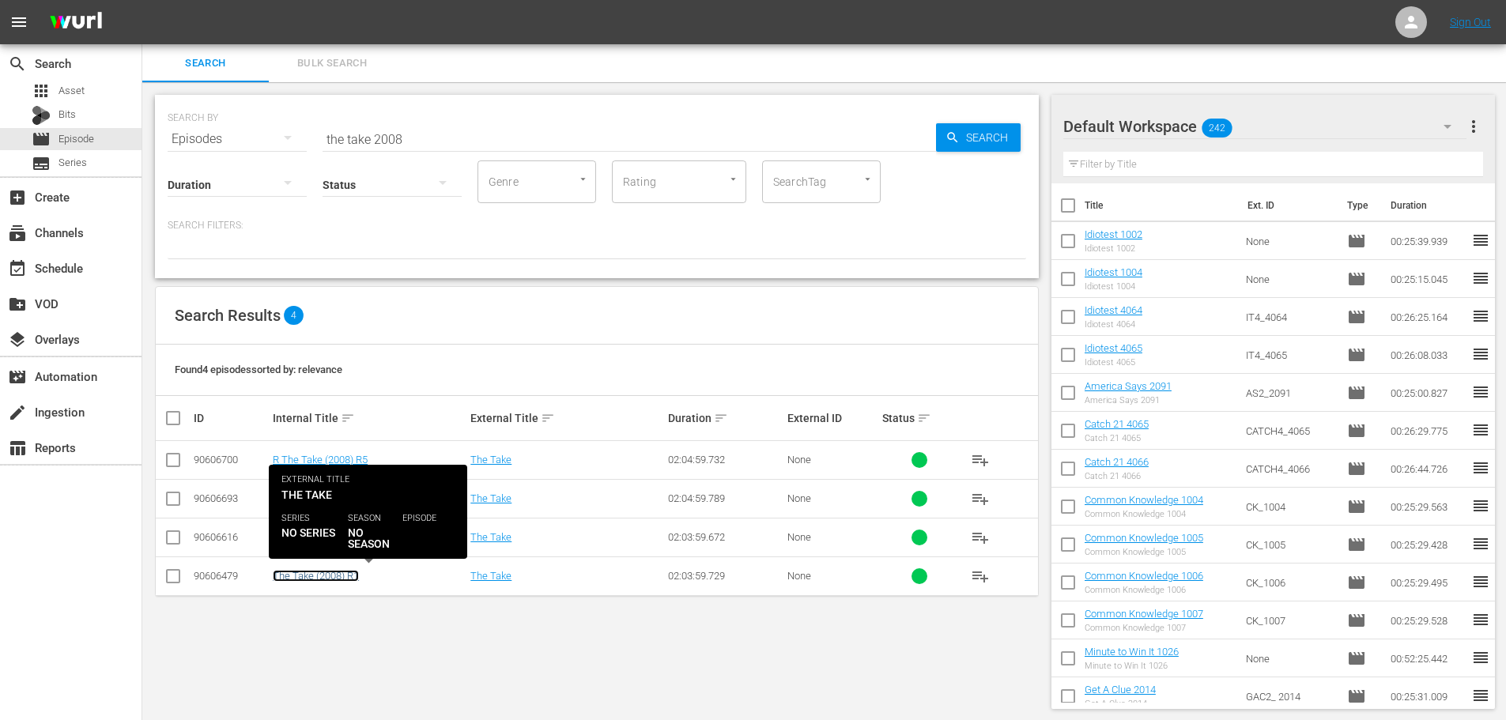
click at [346, 577] on link "The Take (2008) R1" at bounding box center [316, 576] width 86 height 12
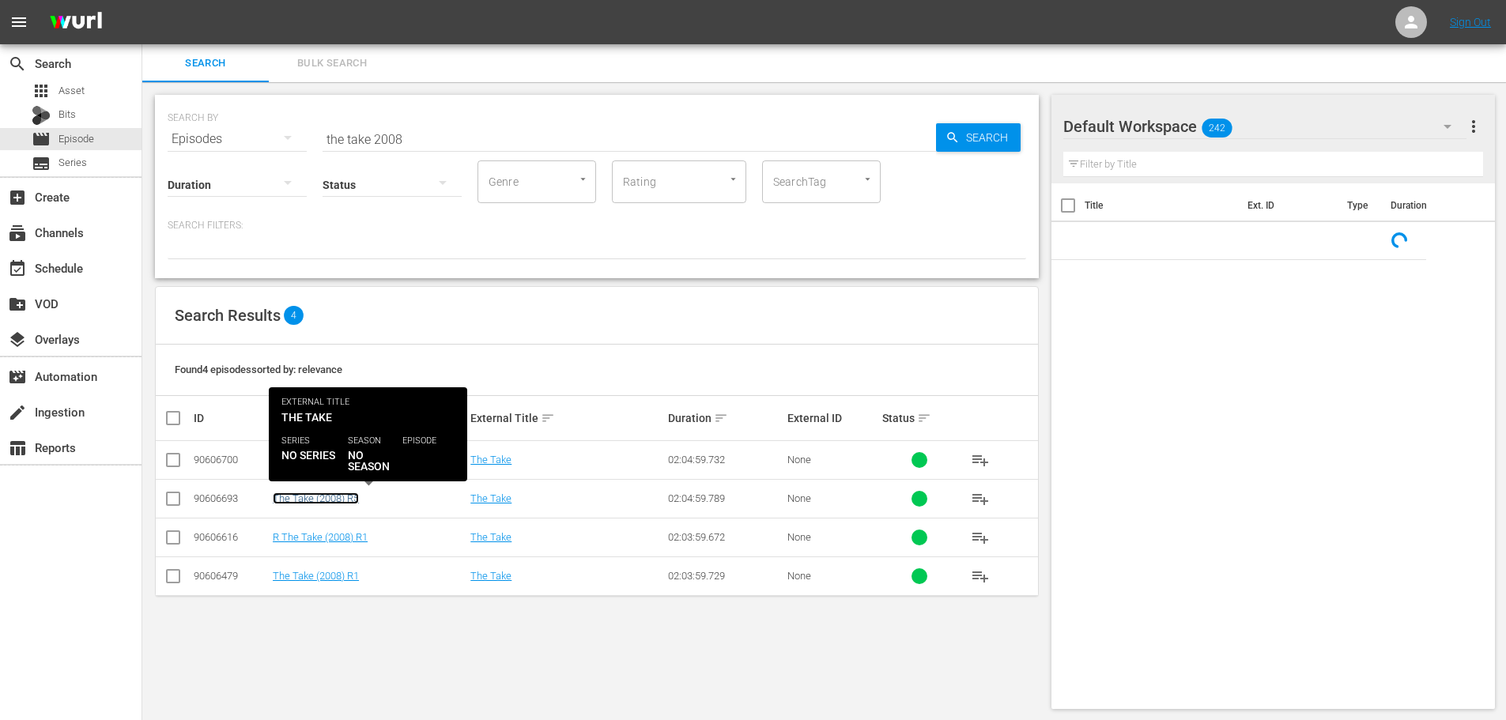
click at [346, 494] on link "The Take (2008) R5" at bounding box center [316, 499] width 86 height 12
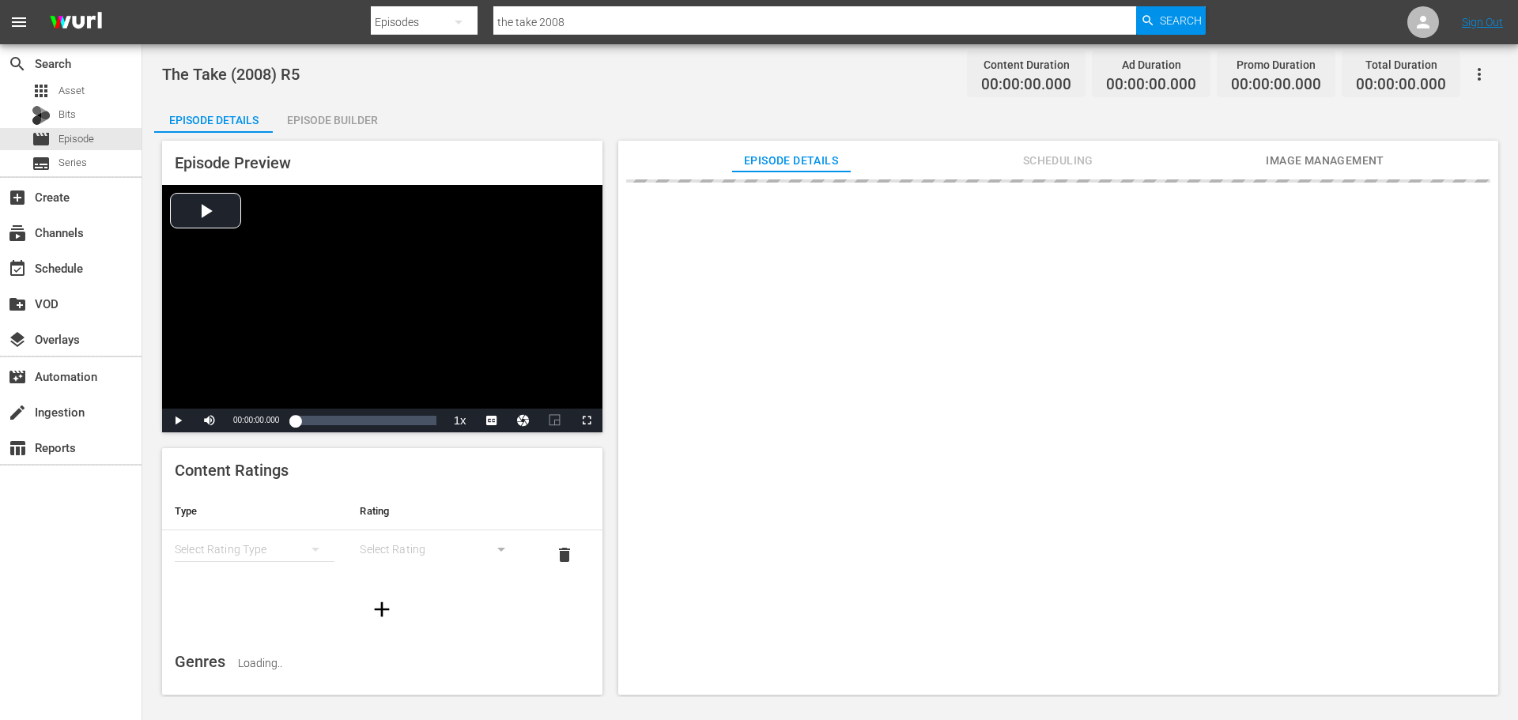
click at [470, 561] on div "simple table" at bounding box center [440, 549] width 160 height 44
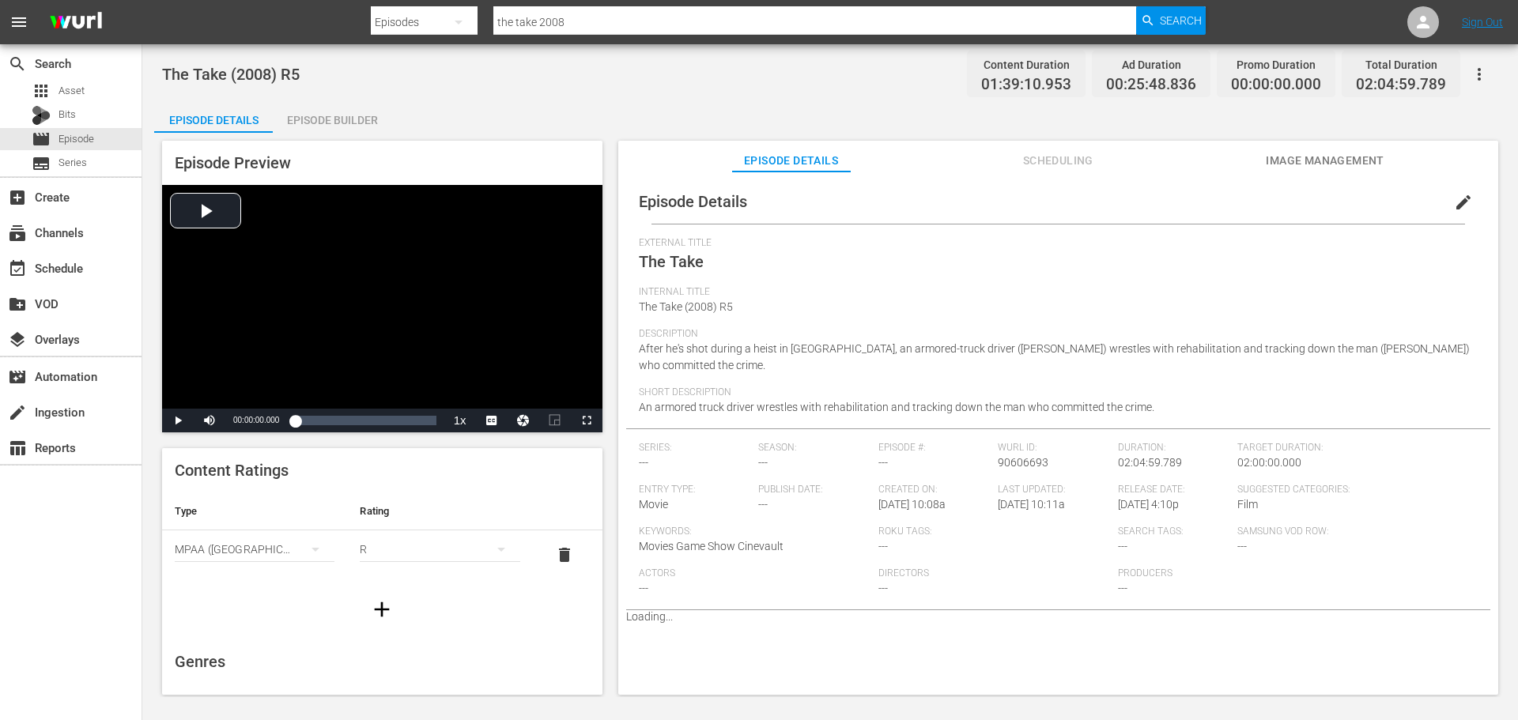
click at [492, 555] on icon "simple table" at bounding box center [501, 549] width 19 height 19
click at [399, 598] on div "PG13" at bounding box center [432, 606] width 117 height 25
click at [119, 145] on div "movie Episode" at bounding box center [71, 139] width 142 height 22
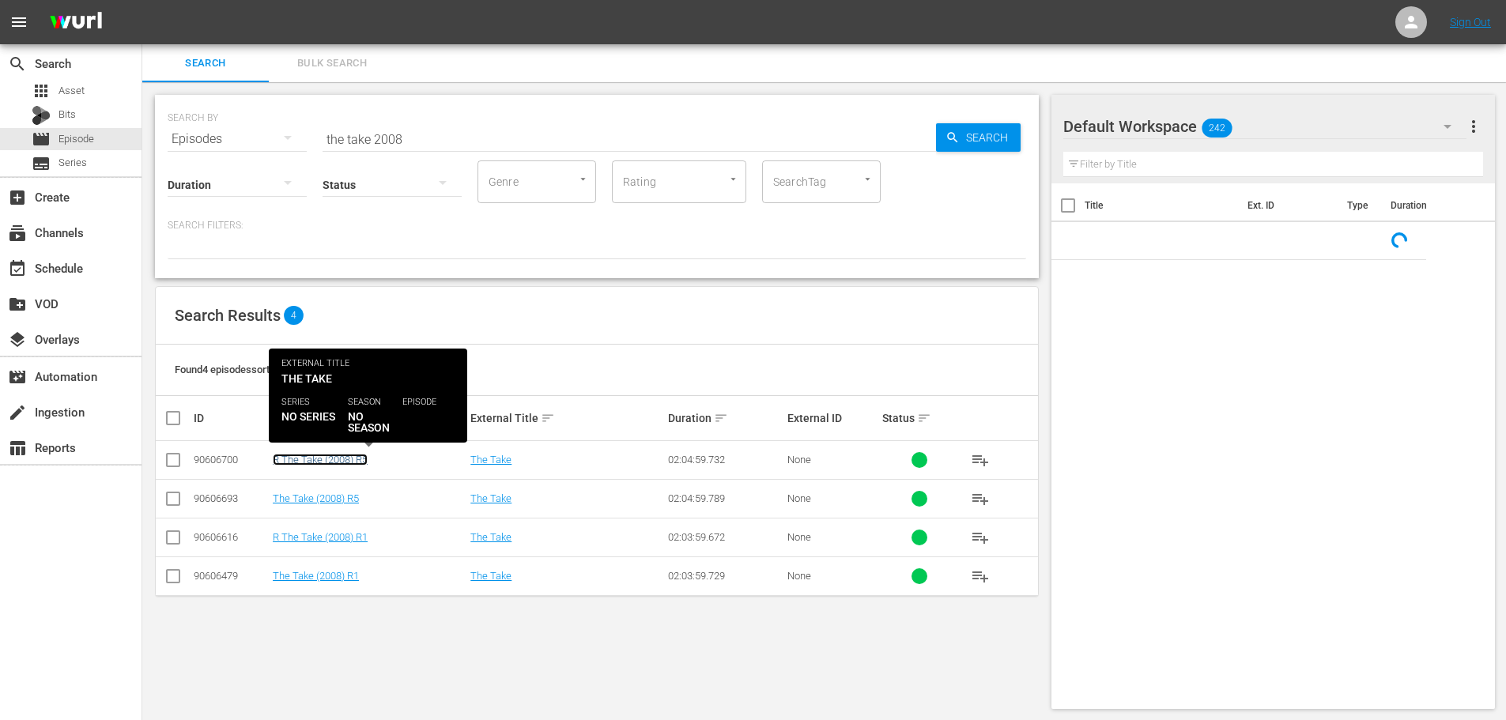
click at [357, 459] on link "R The Take (2008) R5" at bounding box center [320, 460] width 95 height 12
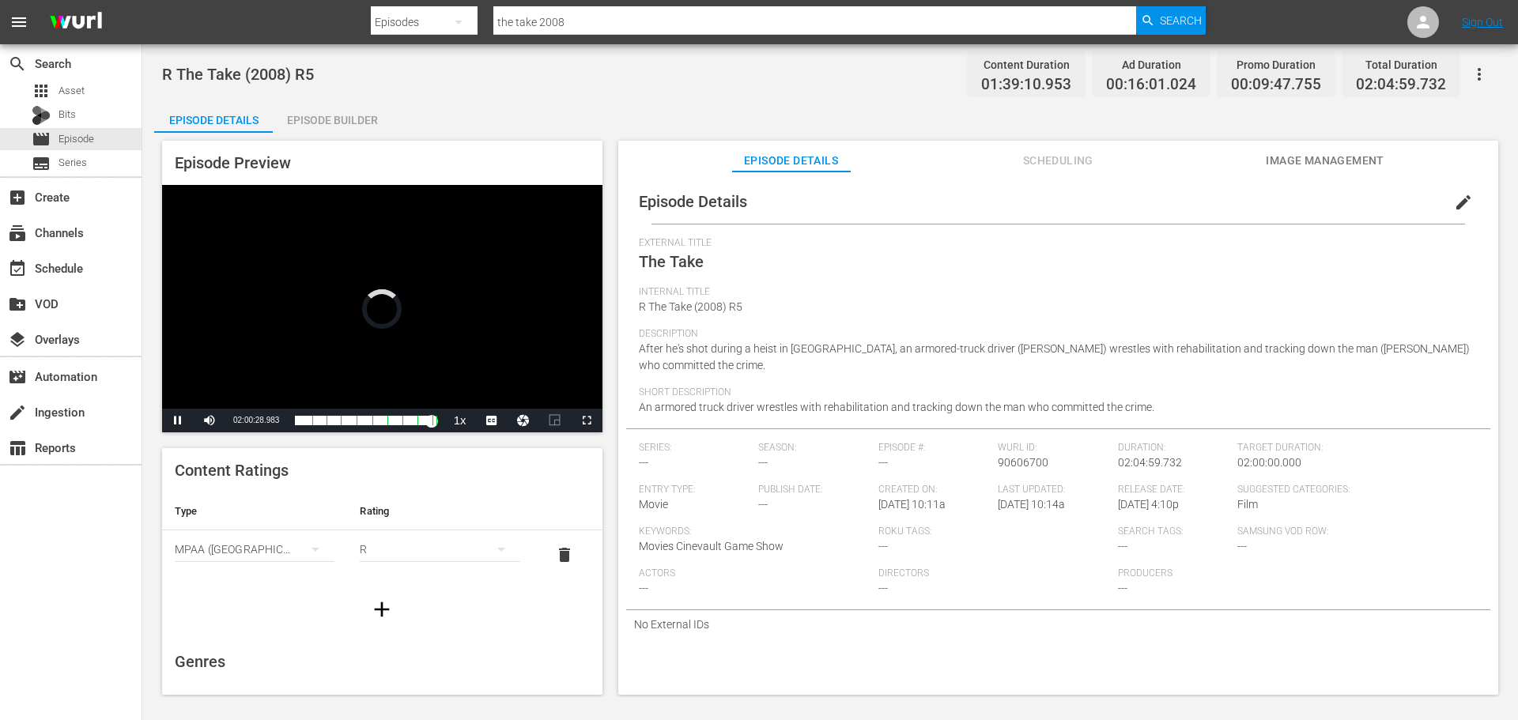
click at [421, 567] on div "R" at bounding box center [440, 549] width 160 height 44
click at [406, 606] on div "PG13" at bounding box center [432, 606] width 117 height 25
click at [115, 137] on div "movie Episode" at bounding box center [71, 139] width 142 height 22
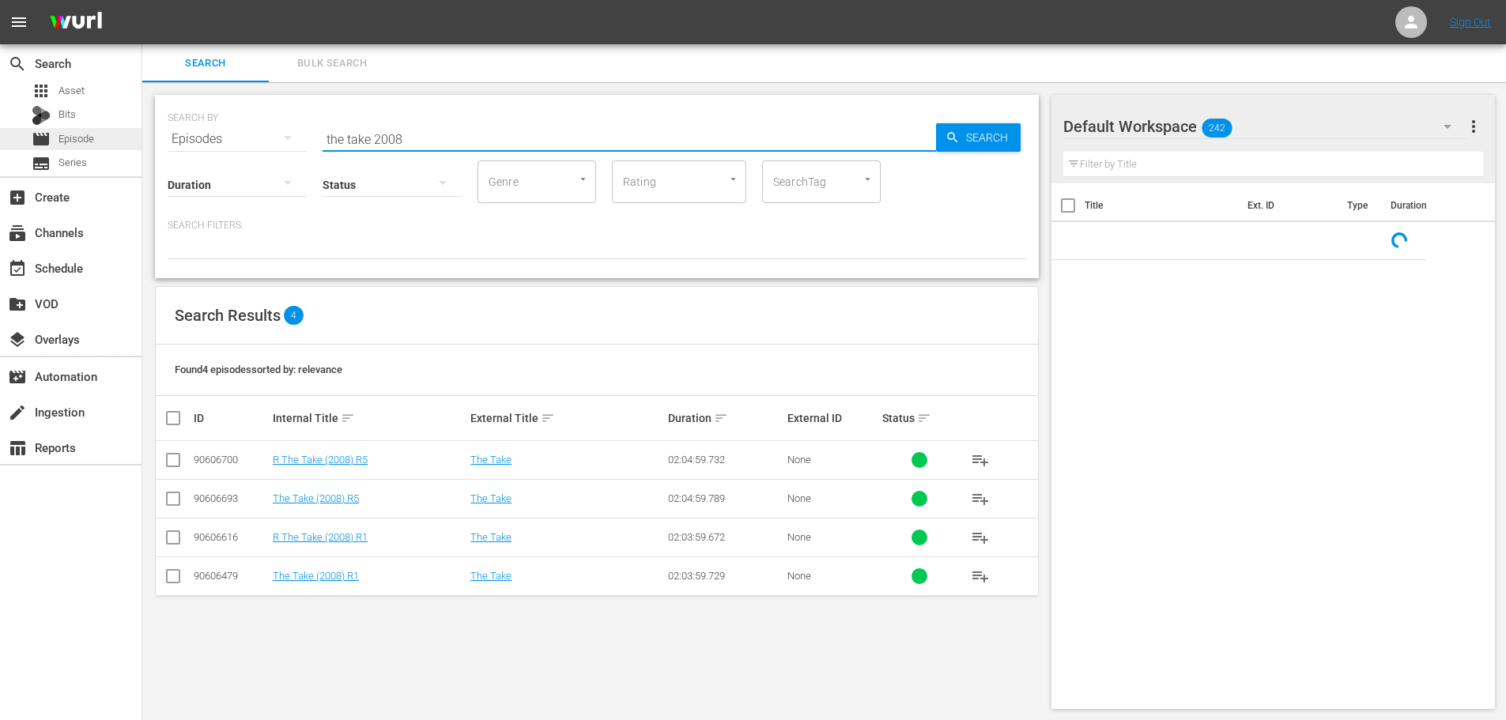
drag, startPoint x: 516, startPoint y: 154, endPoint x: 0, endPoint y: 141, distance: 515.7
click at [142, 0] on div "search Search apps Asset Bits movie Episode subtitles Series add_box Create sub…" at bounding box center [824, 0] width 1364 height 0
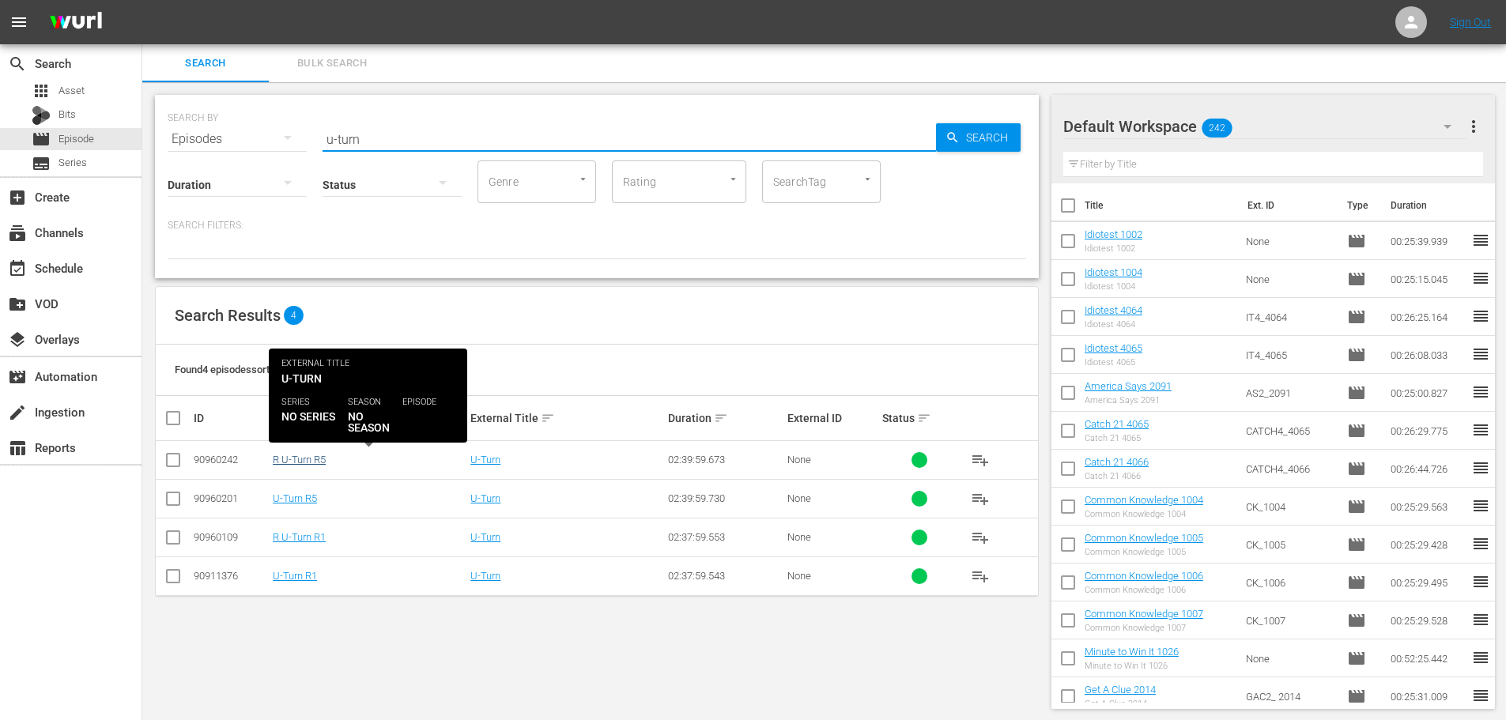
type input "u-turn"
click at [319, 463] on link "R U-Turn R5" at bounding box center [299, 460] width 53 height 12
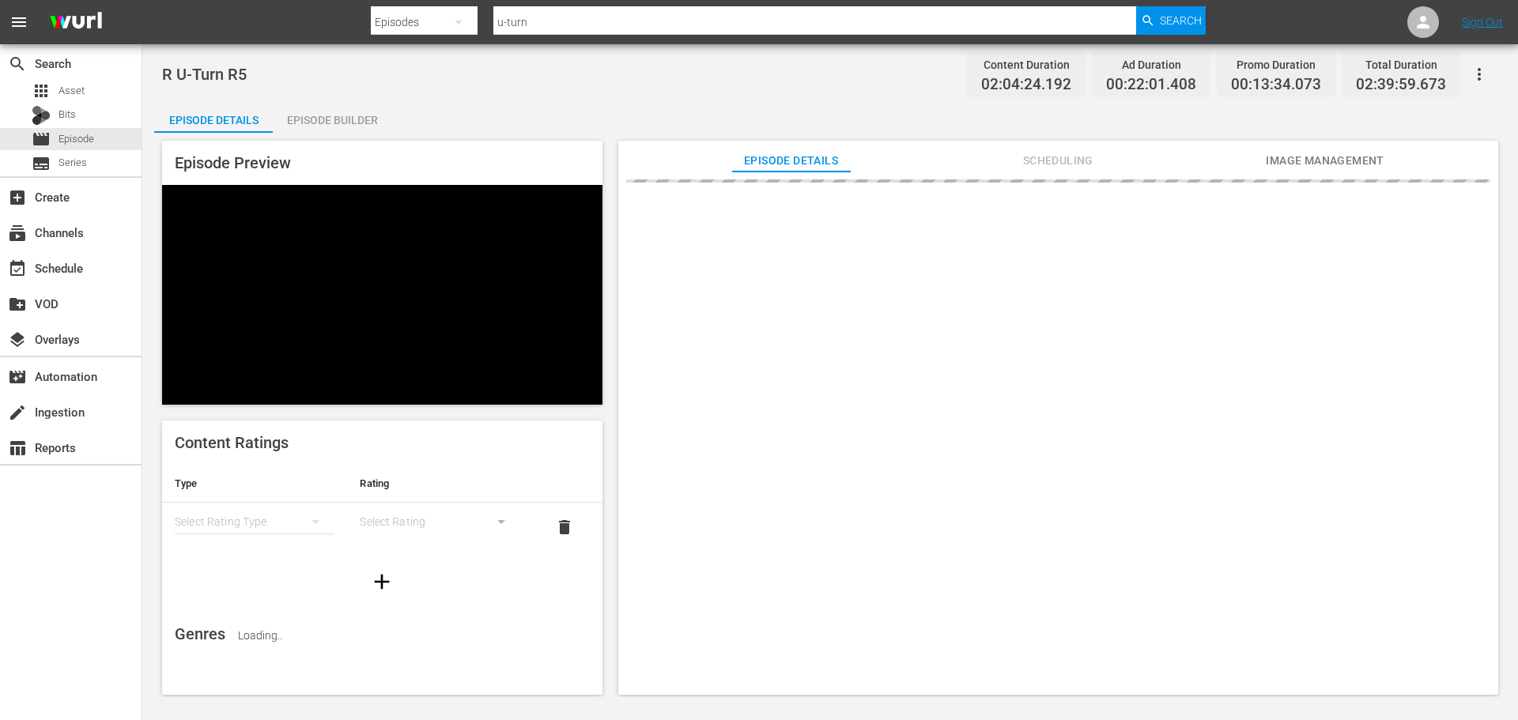
click at [202, 500] on div "simple table" at bounding box center [255, 522] width 160 height 44
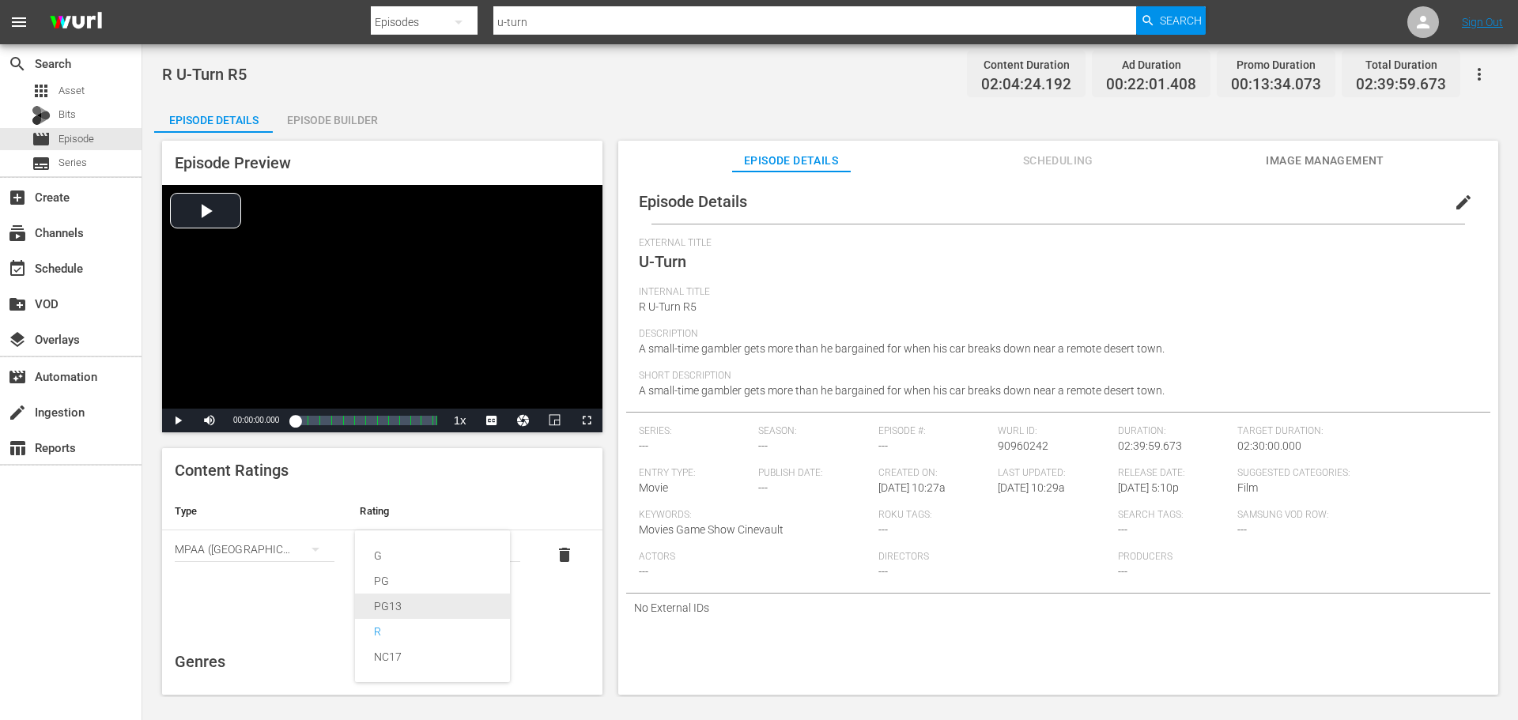
click at [409, 605] on div "PG13" at bounding box center [432, 606] width 117 height 25
click at [63, 136] on span "Episode" at bounding box center [77, 139] width 36 height 16
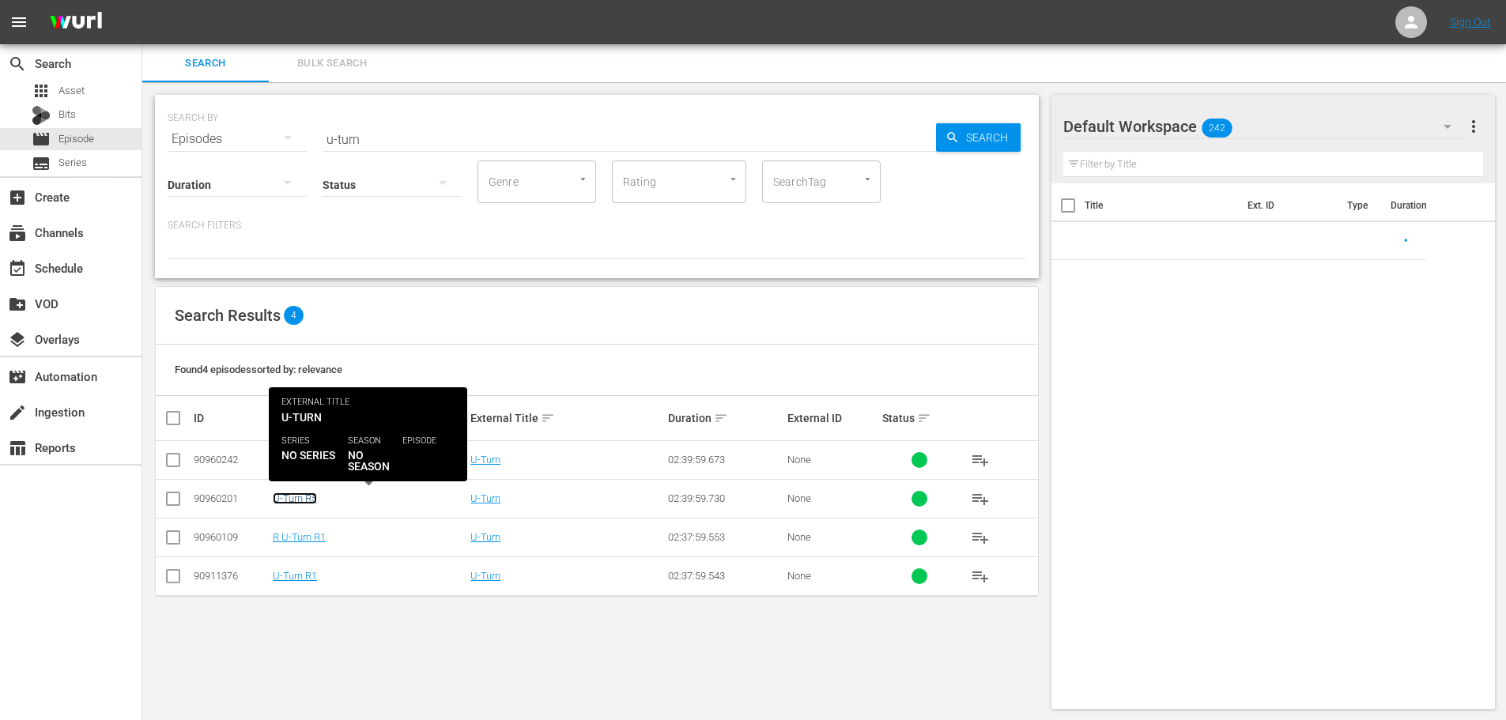
click at [312, 501] on link "U-Turn R5" at bounding box center [295, 499] width 44 height 12
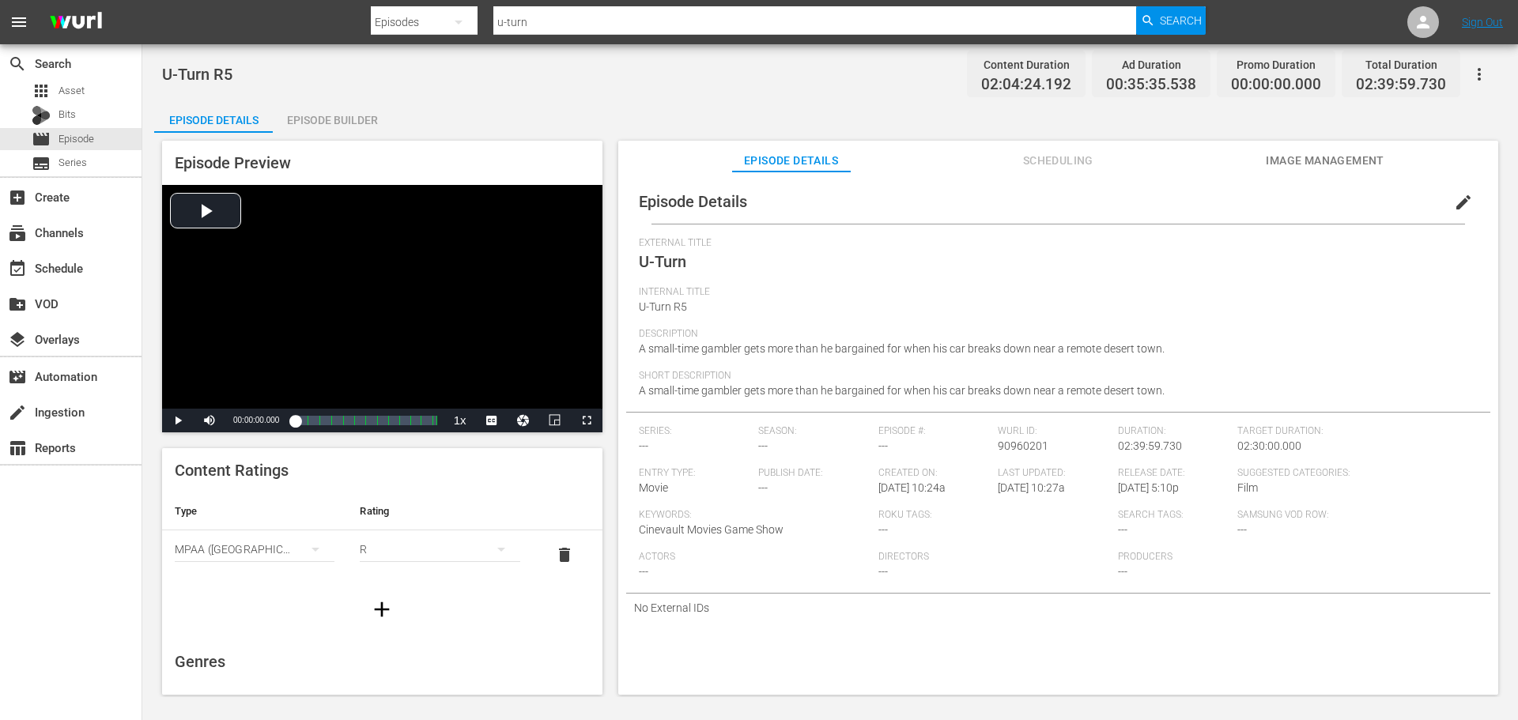
click at [395, 561] on div "Select Rating R" at bounding box center [440, 550] width 160 height 38
click at [395, 545] on div "R" at bounding box center [440, 549] width 160 height 44
click at [386, 607] on div "PG13" at bounding box center [432, 606] width 117 height 25
click at [117, 144] on div "movie Episode" at bounding box center [71, 139] width 142 height 22
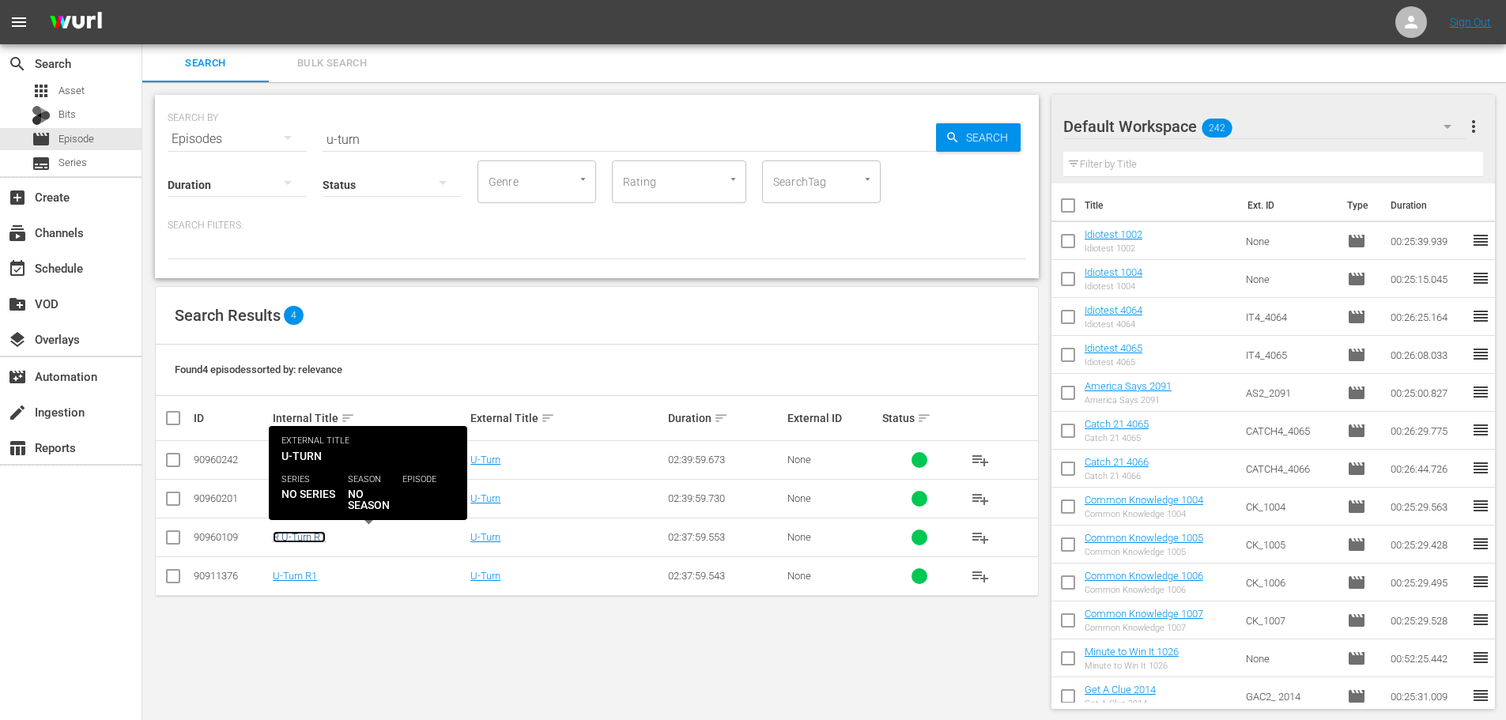
click at [296, 532] on link "R U-Turn R1" at bounding box center [299, 537] width 53 height 12
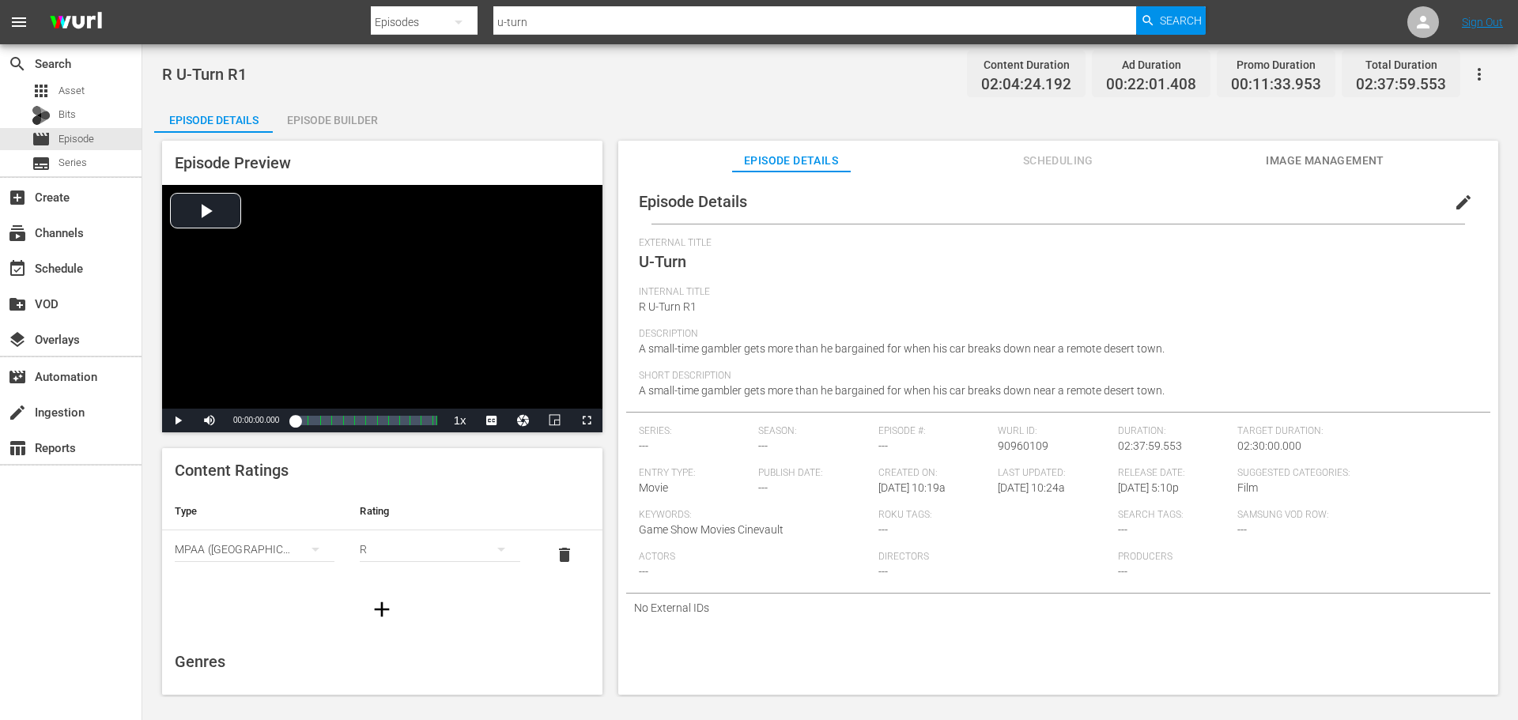
click at [417, 552] on div "R" at bounding box center [440, 549] width 160 height 44
click at [417, 603] on div "PG13" at bounding box center [432, 606] width 117 height 25
click at [85, 136] on span "Episode" at bounding box center [77, 139] width 36 height 16
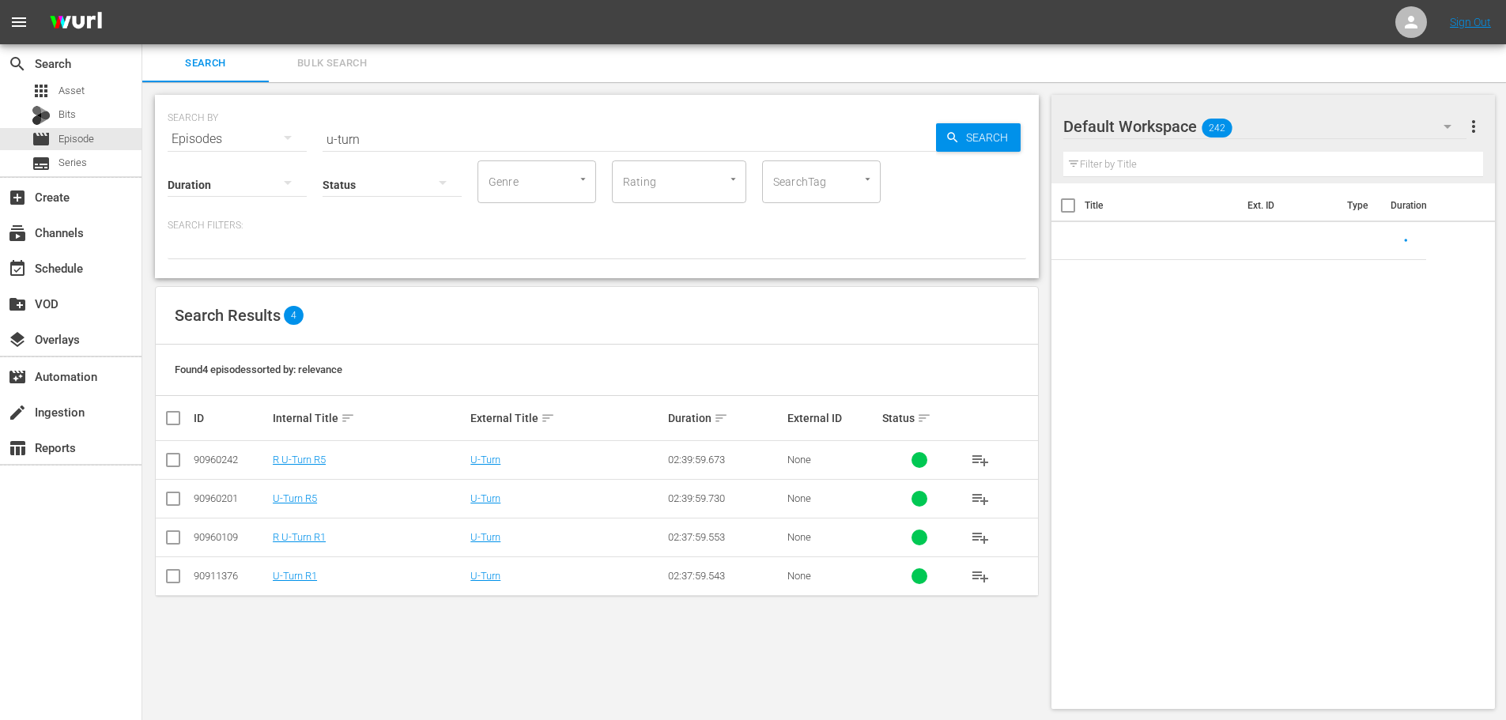
click at [287, 567] on td "U-Turn R1" at bounding box center [369, 576] width 198 height 39
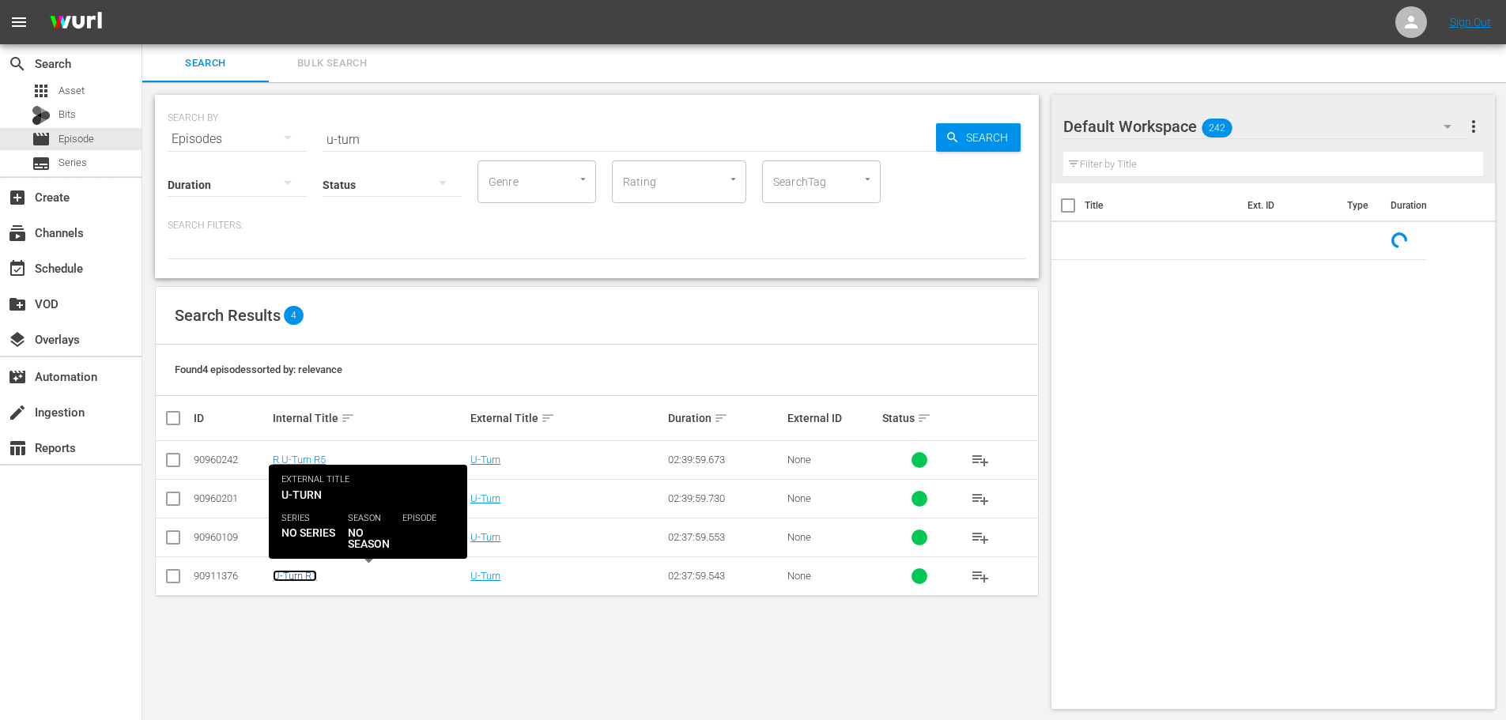
click at [293, 570] on link "U-Turn R1" at bounding box center [295, 576] width 44 height 12
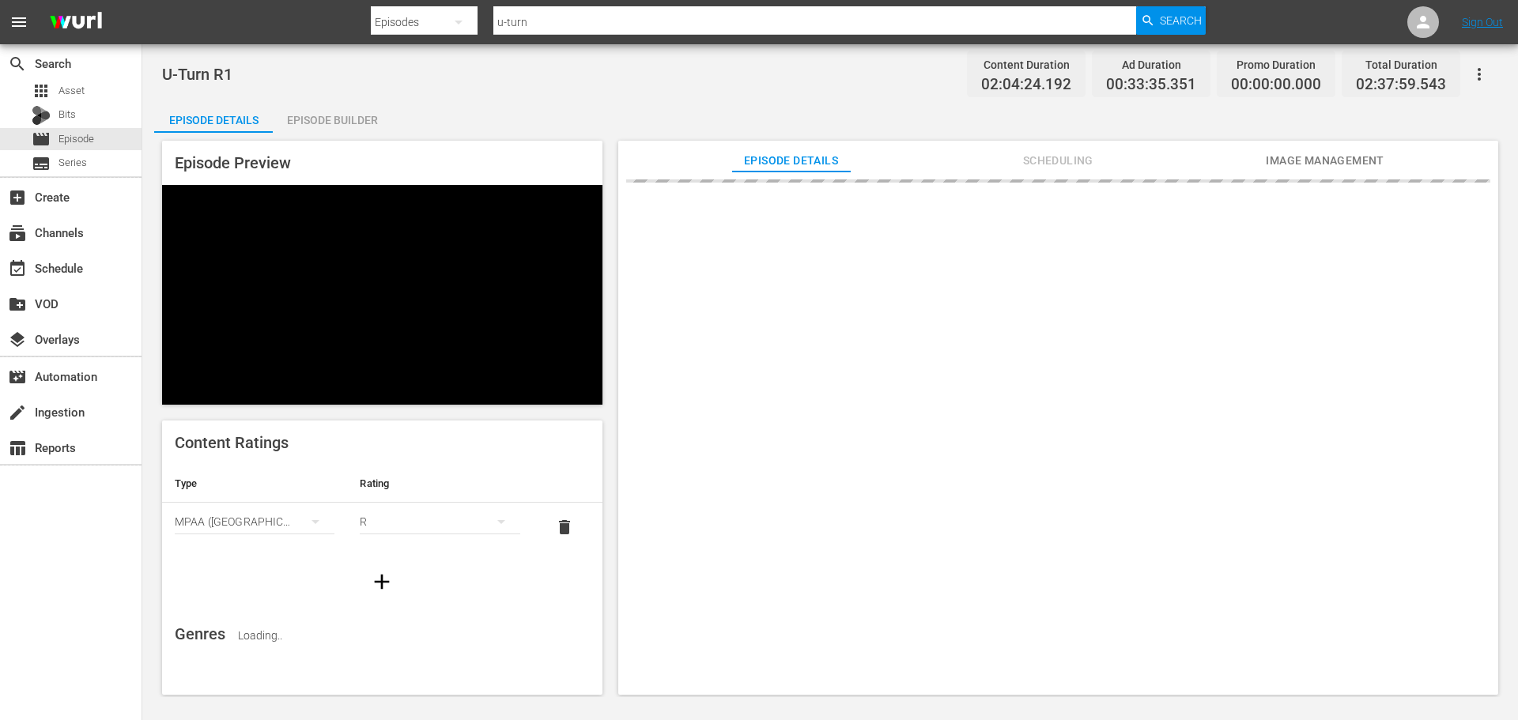
click at [418, 500] on div "R" at bounding box center [440, 522] width 160 height 44
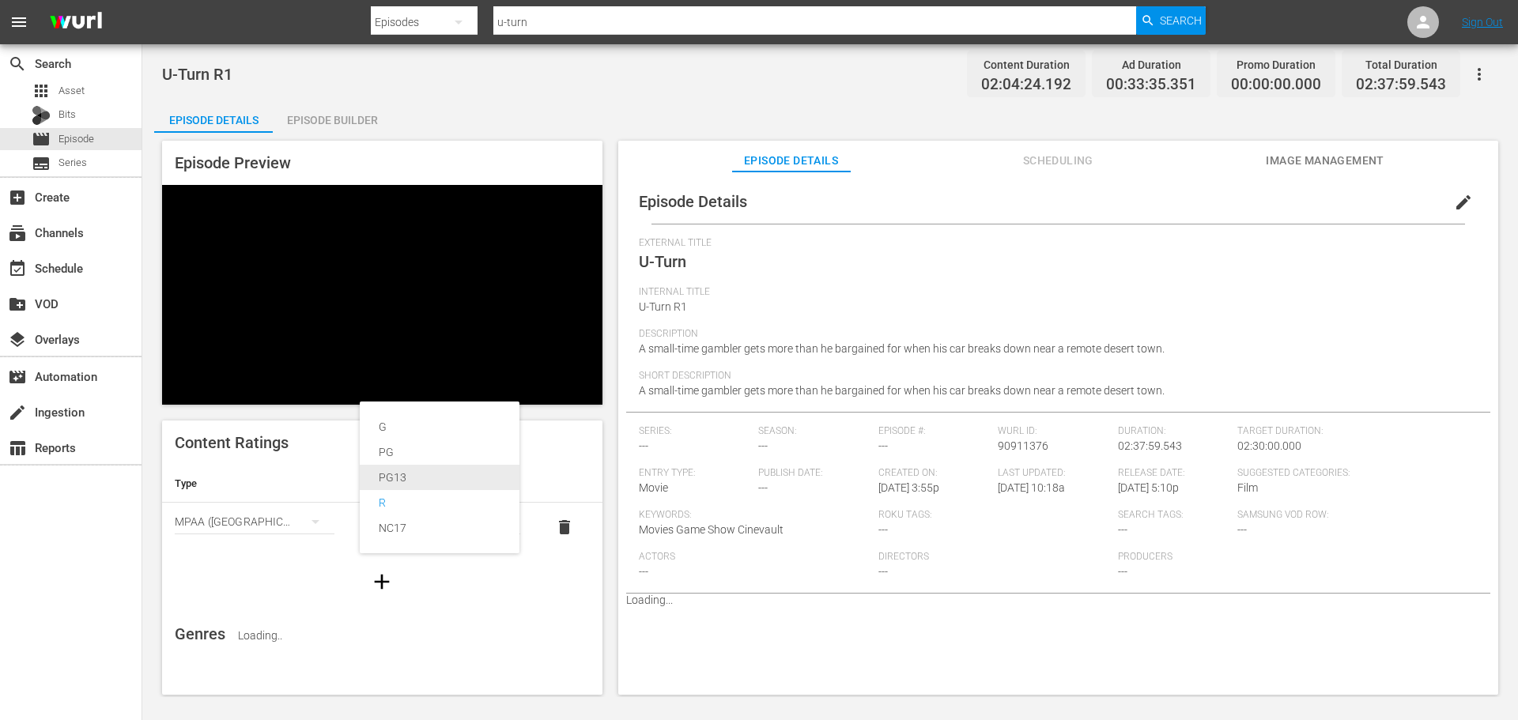
click at [402, 463] on div "PG" at bounding box center [440, 452] width 122 height 25
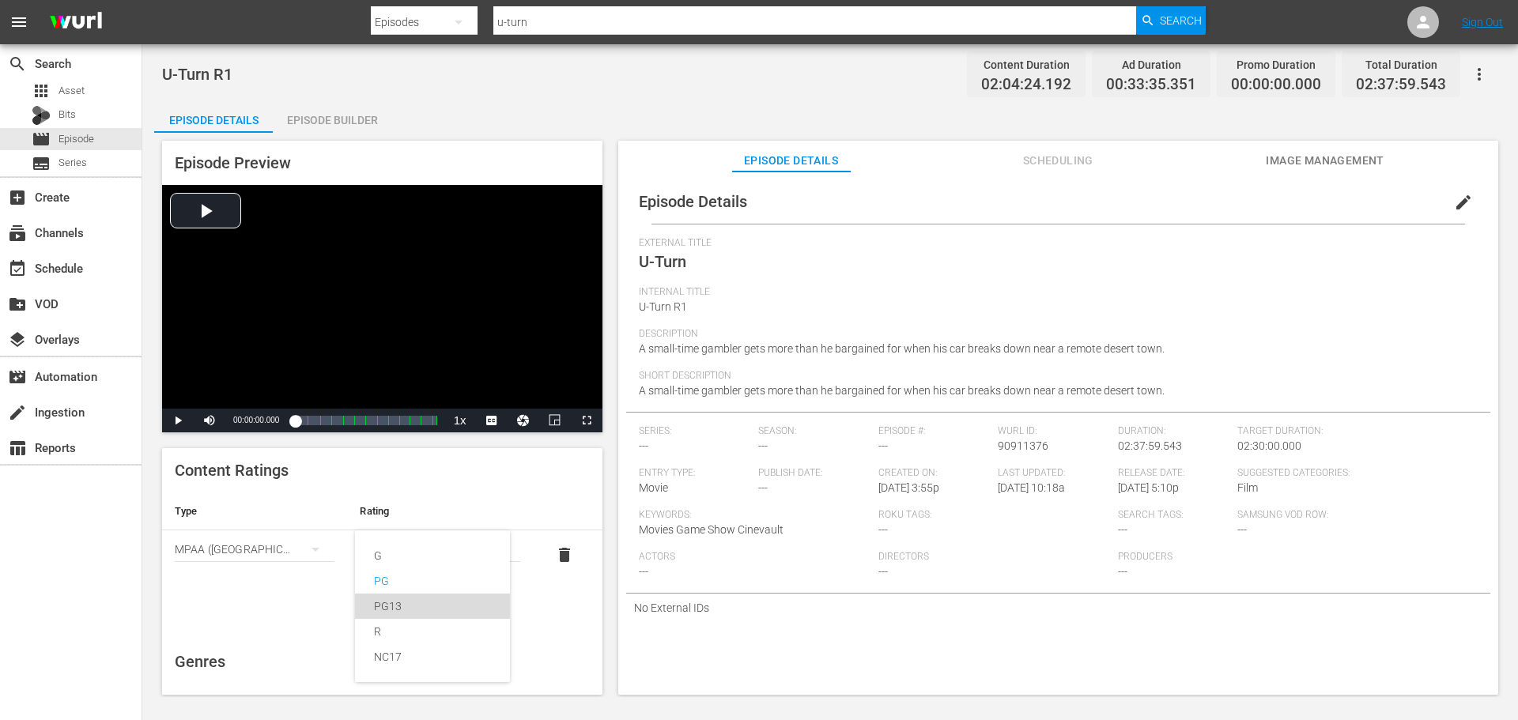
click at [395, 616] on div "PG13" at bounding box center [432, 606] width 117 height 25
click at [47, 138] on span "movie" at bounding box center [41, 139] width 19 height 19
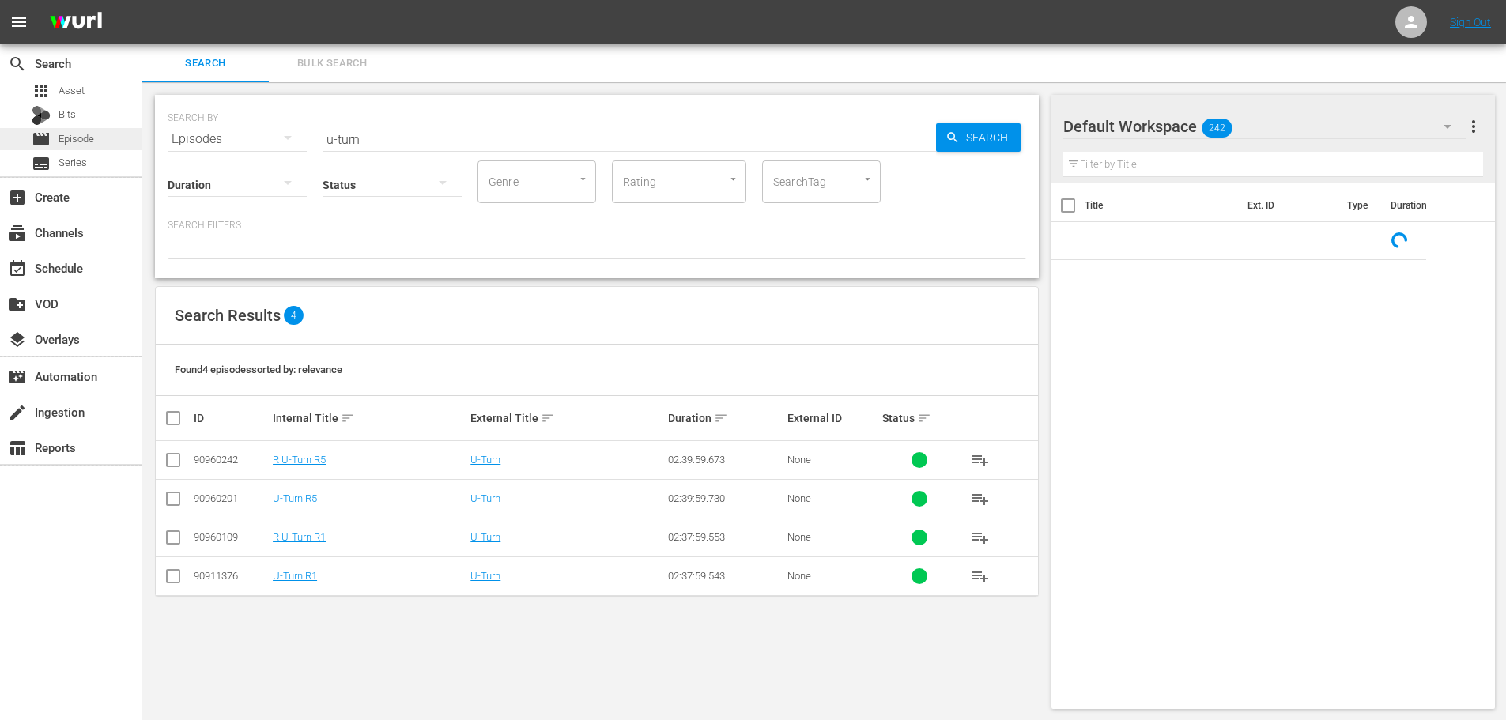
drag, startPoint x: 399, startPoint y: 155, endPoint x: 79, endPoint y: 129, distance: 321.3
click at [142, 0] on div "search Search apps Asset Bits movie Episode subtitles Series add_box Create sub…" at bounding box center [824, 0] width 1364 height 0
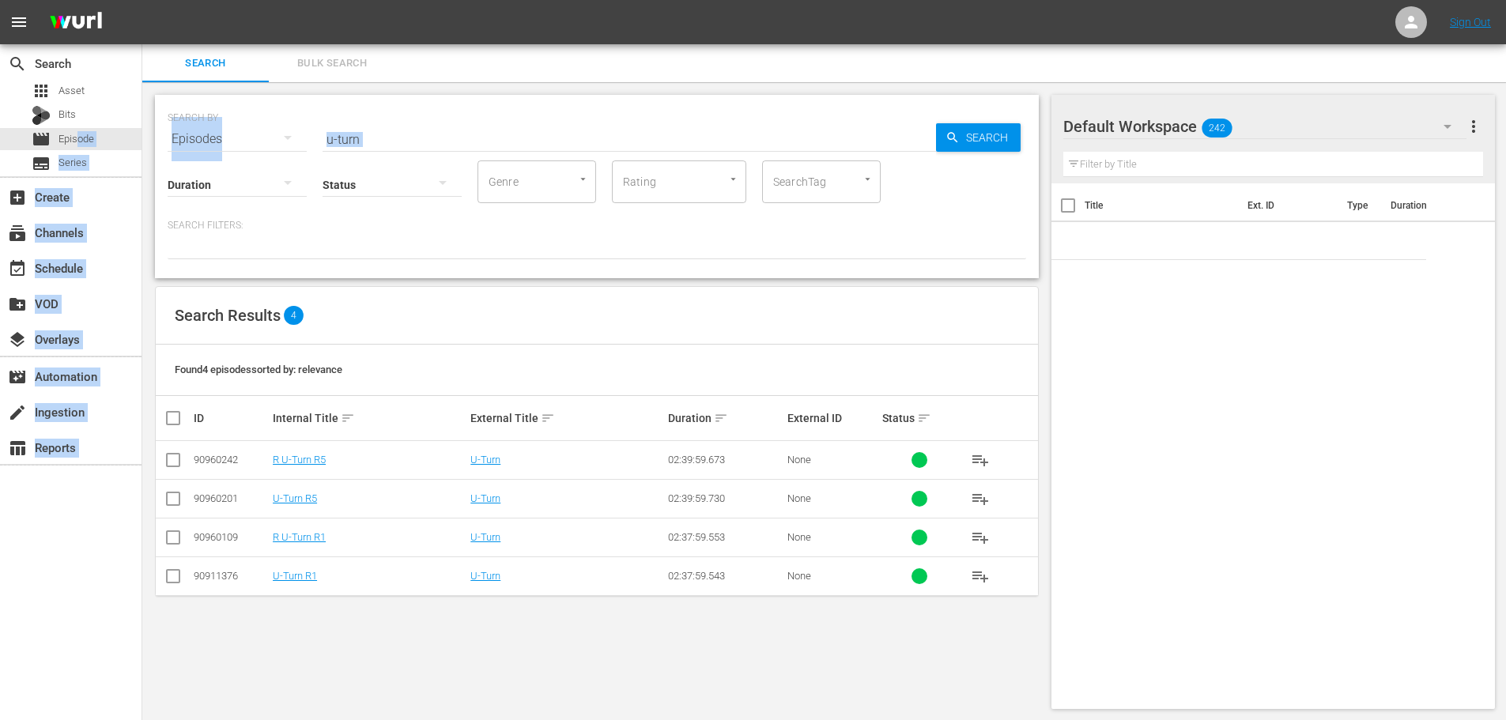
click at [451, 119] on div "SEARCH BY Search By Episodes Search ID, Title, Description, Keywords, or Catego…" at bounding box center [597, 129] width 859 height 57
click at [447, 123] on input "u-turn" at bounding box center [630, 139] width 614 height 38
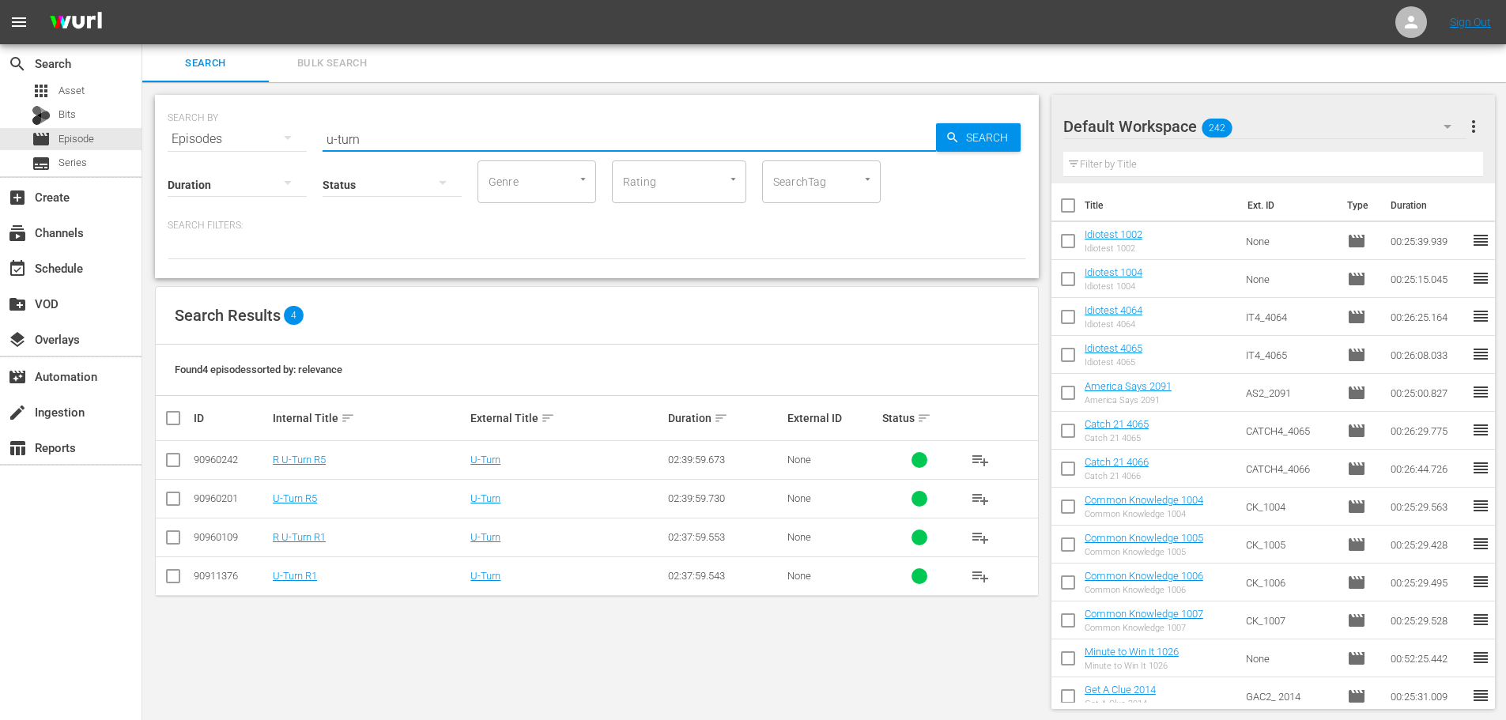
drag, startPoint x: 447, startPoint y: 123, endPoint x: 272, endPoint y: 122, distance: 174.7
click at [274, 121] on div "SEARCH BY Search By Episodes Search ID, Title, Description, Keywords, or Catego…" at bounding box center [597, 129] width 859 height 57
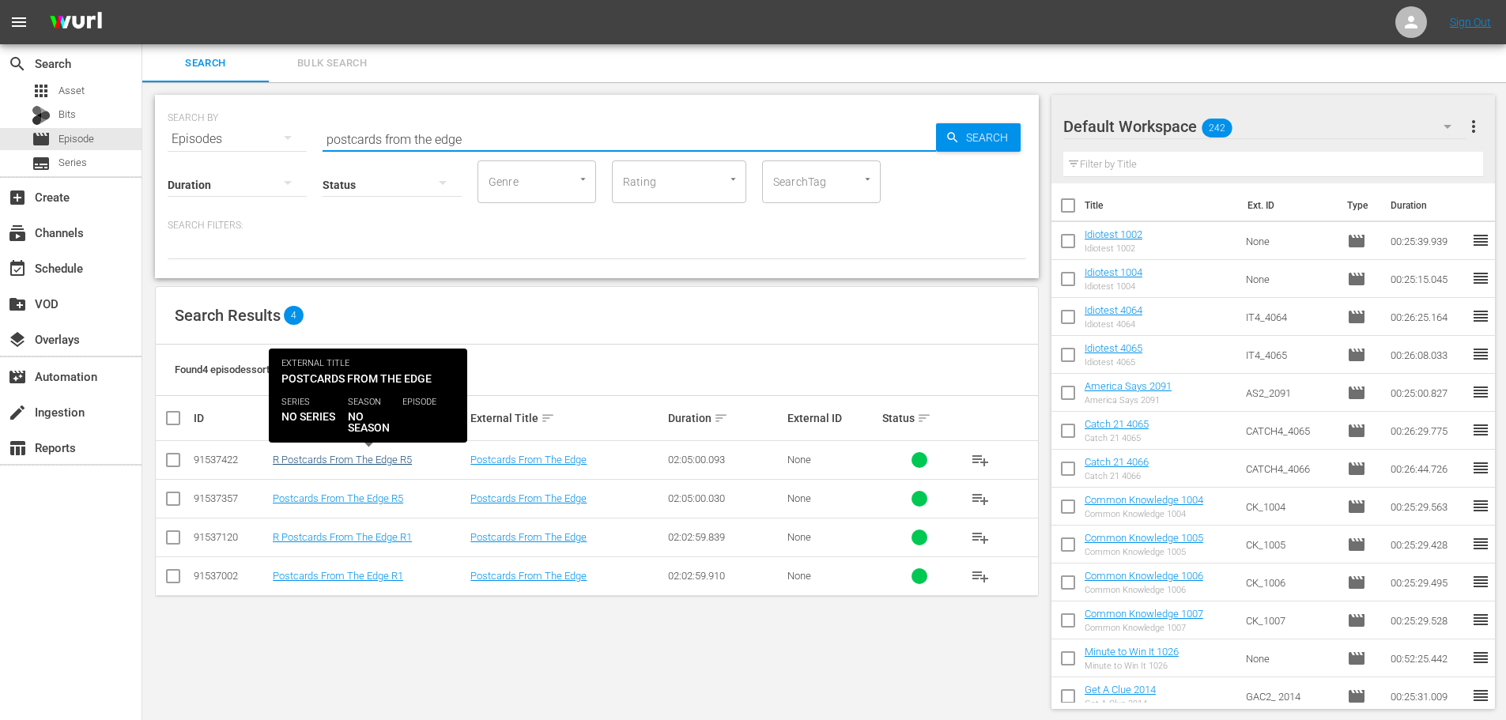
type input "postcards from the edge"
click at [308, 461] on link "R Postcards From The Edge R5" at bounding box center [342, 460] width 139 height 12
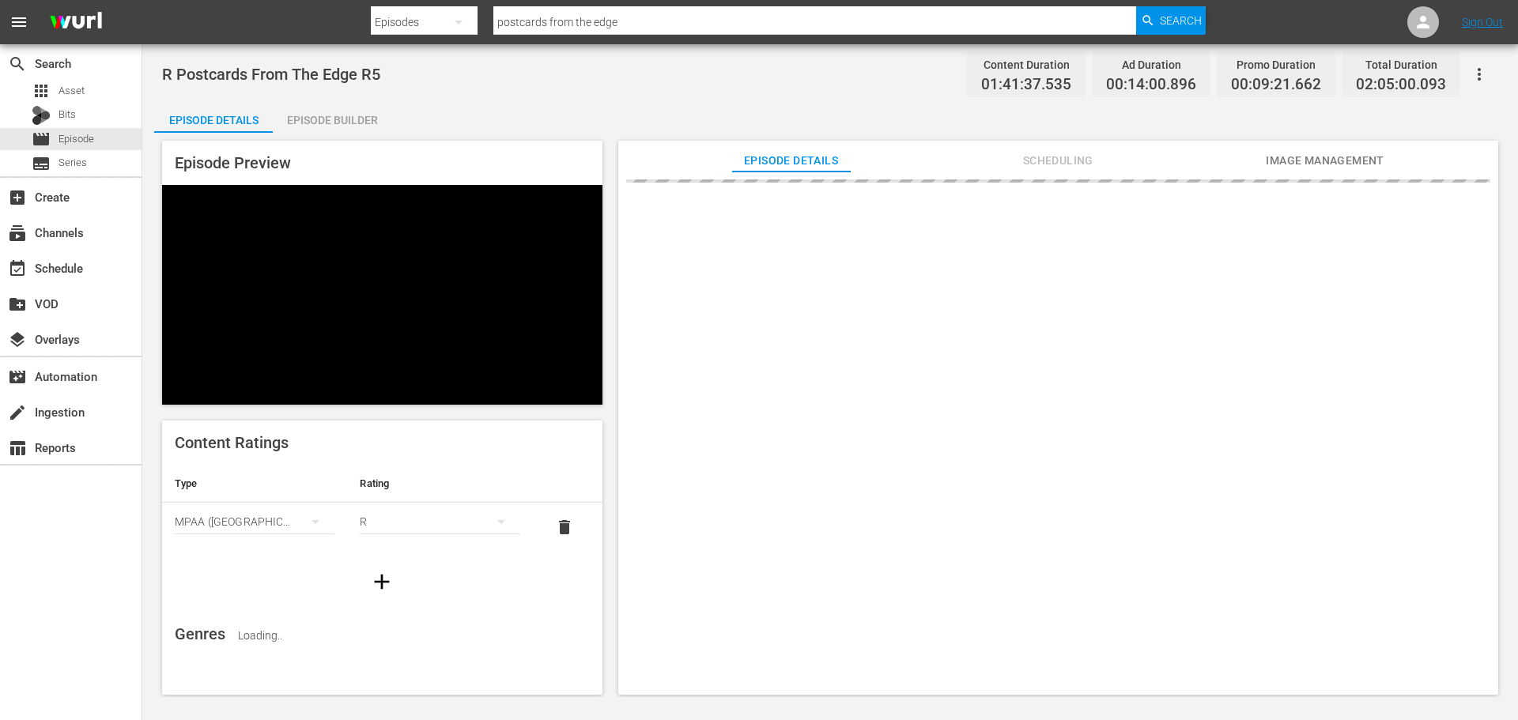
click at [403, 500] on div "R" at bounding box center [440, 522] width 160 height 44
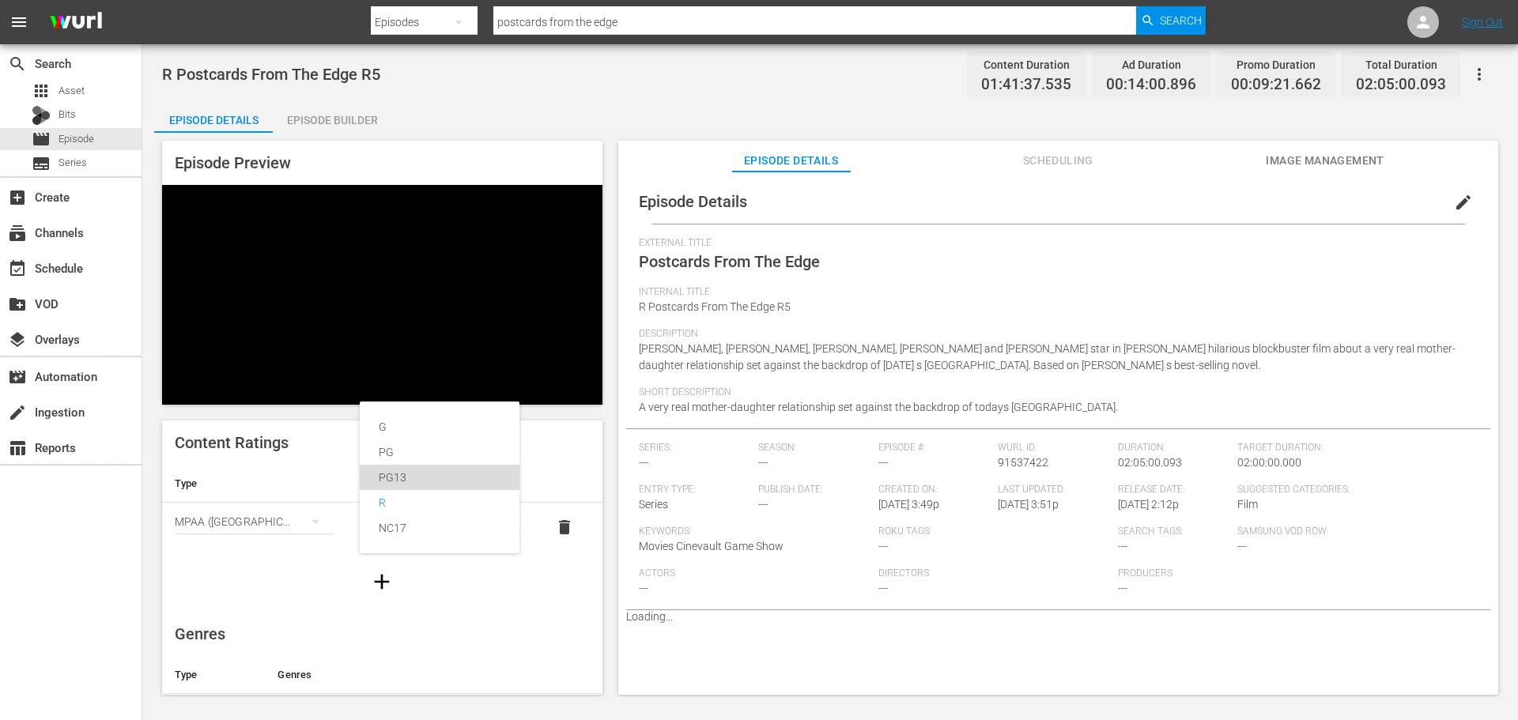
click at [405, 469] on div "PG13" at bounding box center [440, 477] width 122 height 25
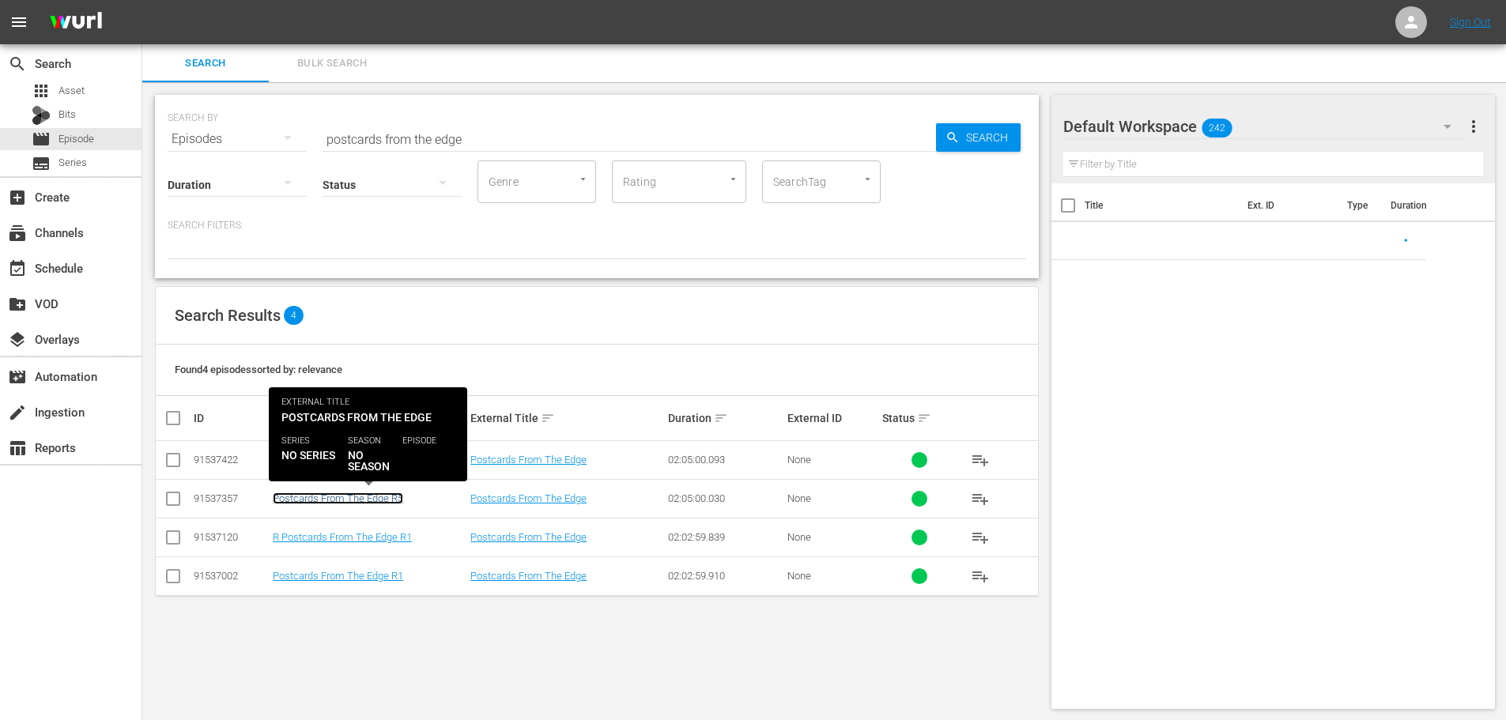
click at [351, 496] on link "Postcards From The Edge R5" at bounding box center [338, 499] width 130 height 12
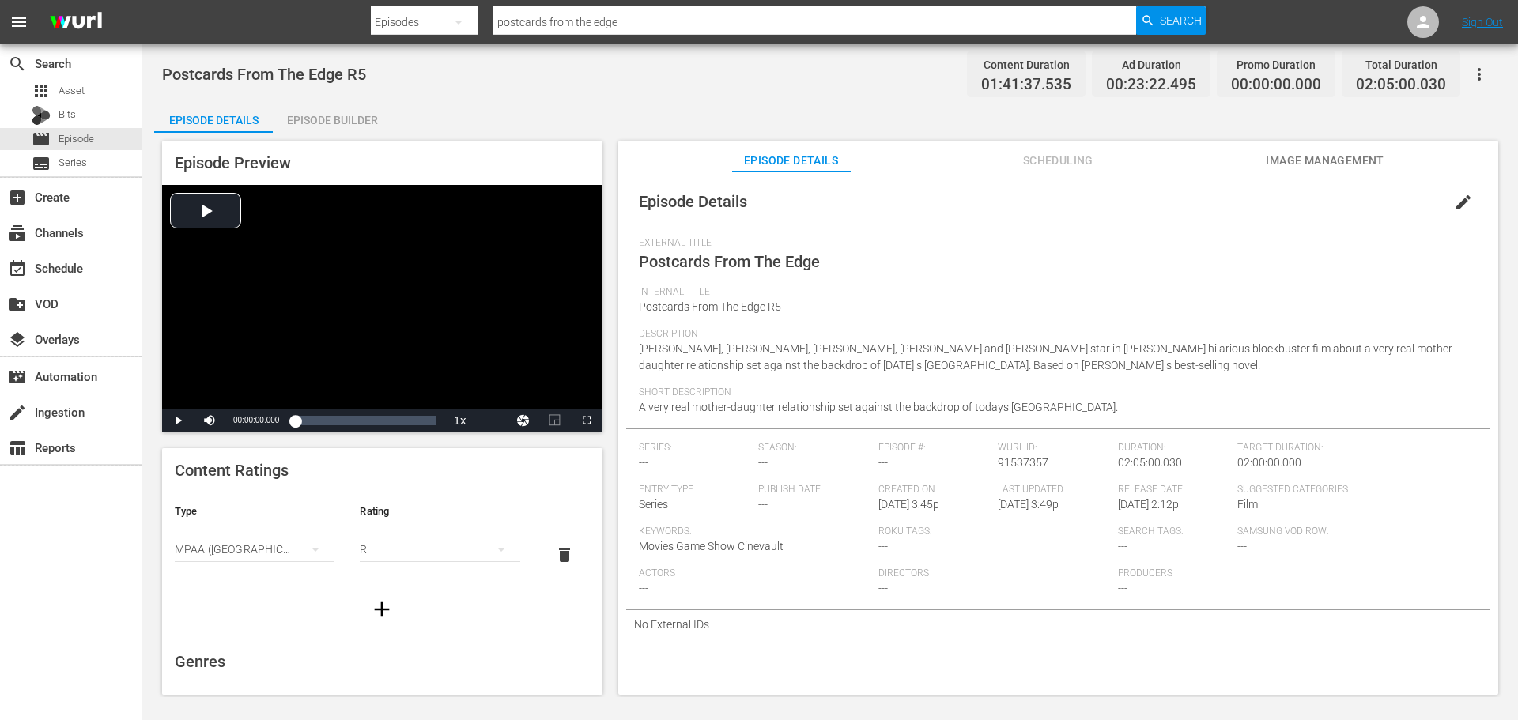
click at [470, 426] on button "Playback Rate" at bounding box center [460, 421] width 32 height 24
click at [447, 555] on div "R" at bounding box center [440, 549] width 160 height 44
click at [400, 603] on div "PG13" at bounding box center [432, 606] width 117 height 25
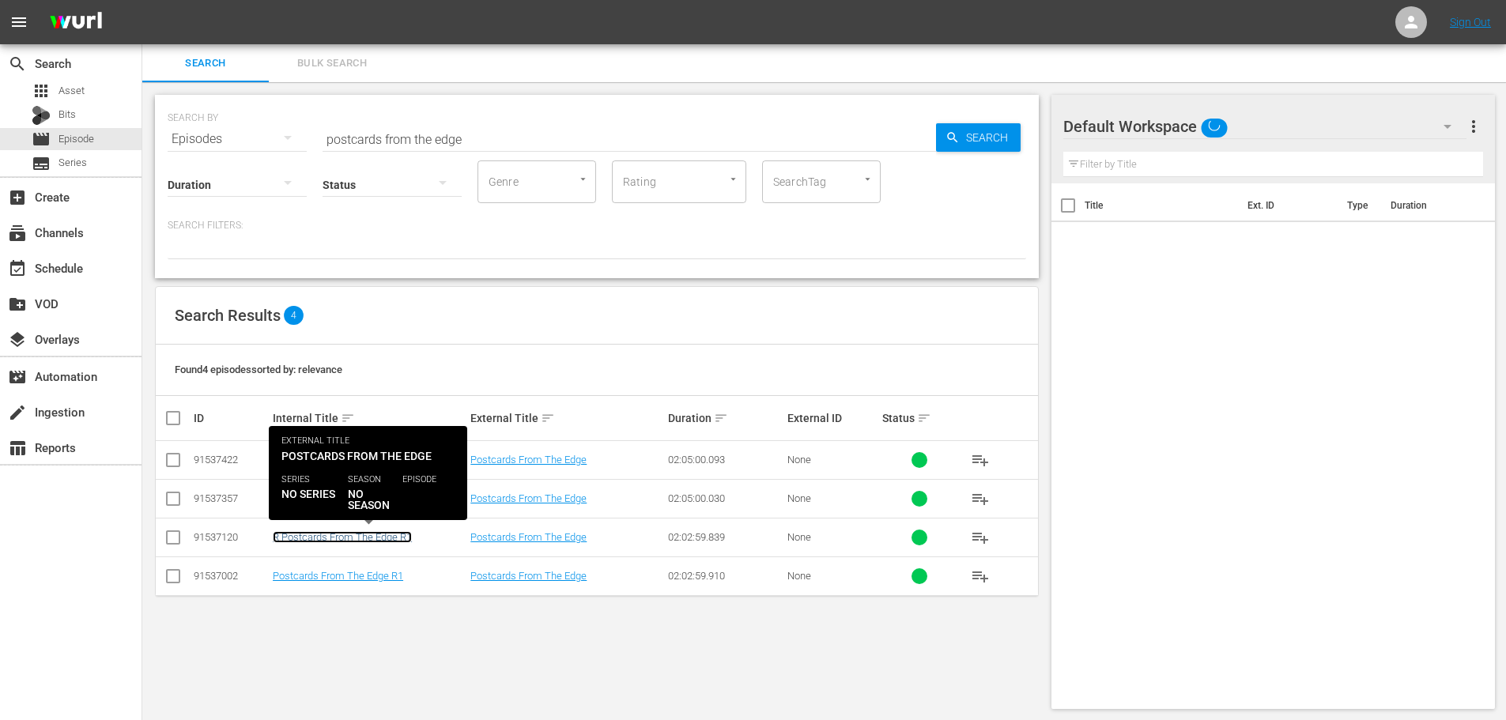
click at [336, 542] on link "R Postcards From The Edge R1" at bounding box center [342, 537] width 139 height 12
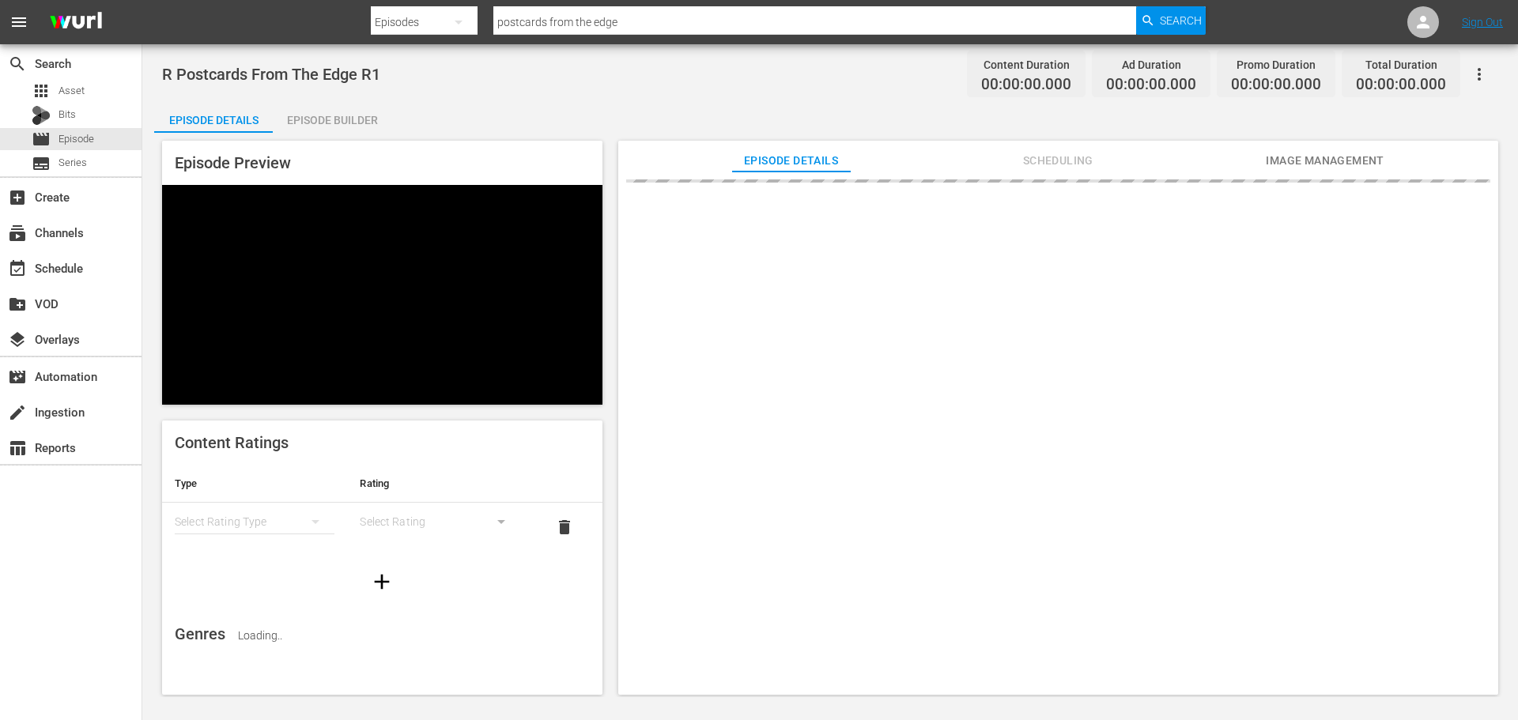
click at [270, 500] on div "simple table" at bounding box center [255, 522] width 160 height 44
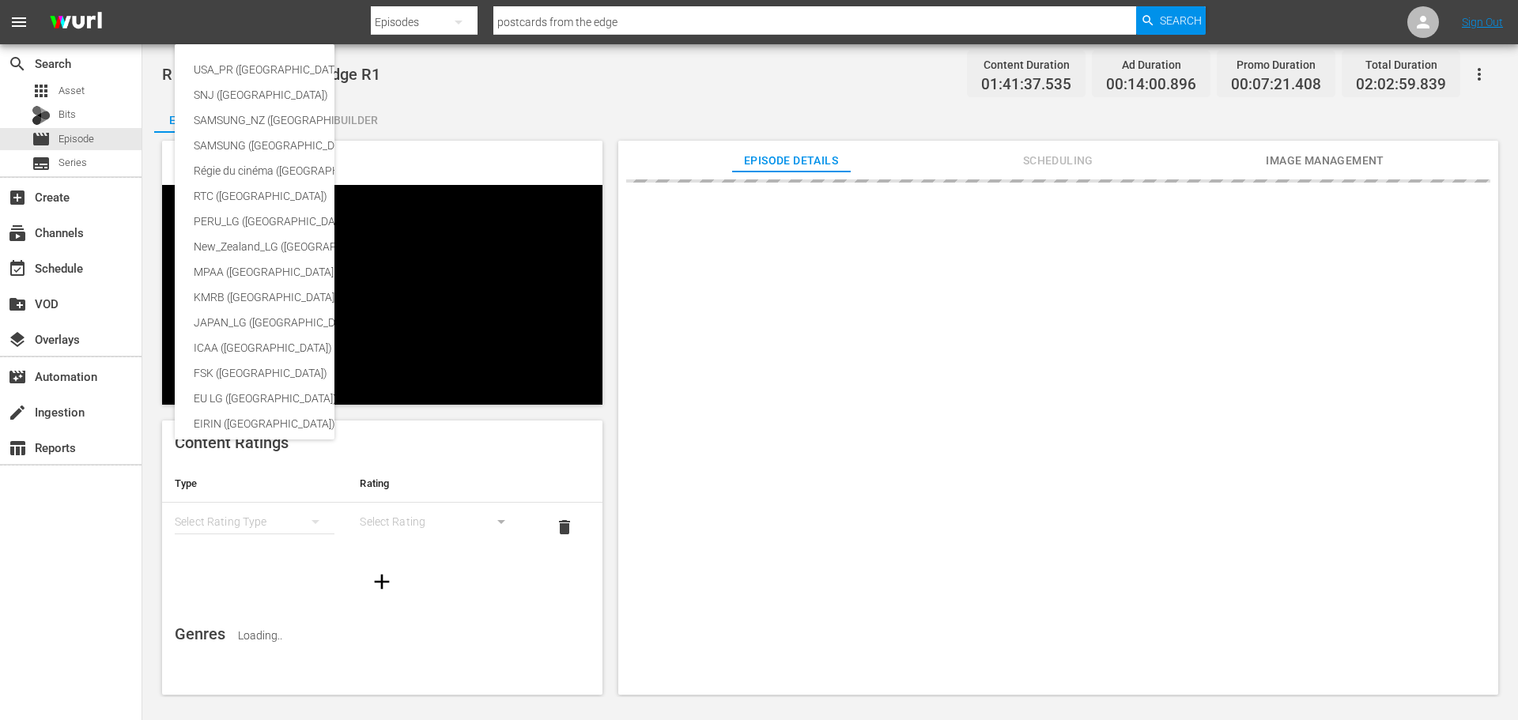
click at [559, 560] on div at bounding box center [382, 582] width 440 height 44
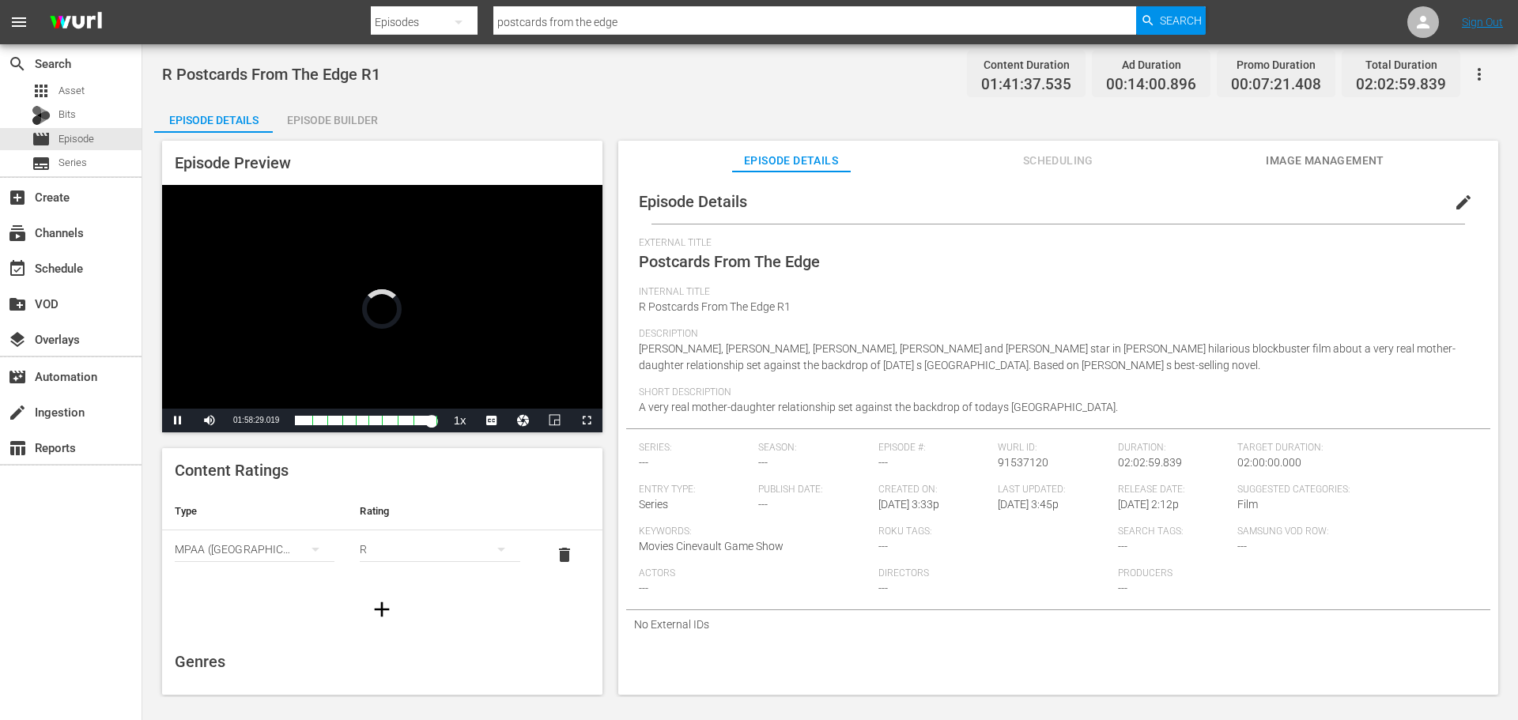
click at [380, 555] on div "R" at bounding box center [440, 549] width 160 height 44
click at [381, 603] on div "PG13" at bounding box center [432, 606] width 117 height 25
click at [65, 135] on span "Episode" at bounding box center [77, 139] width 36 height 16
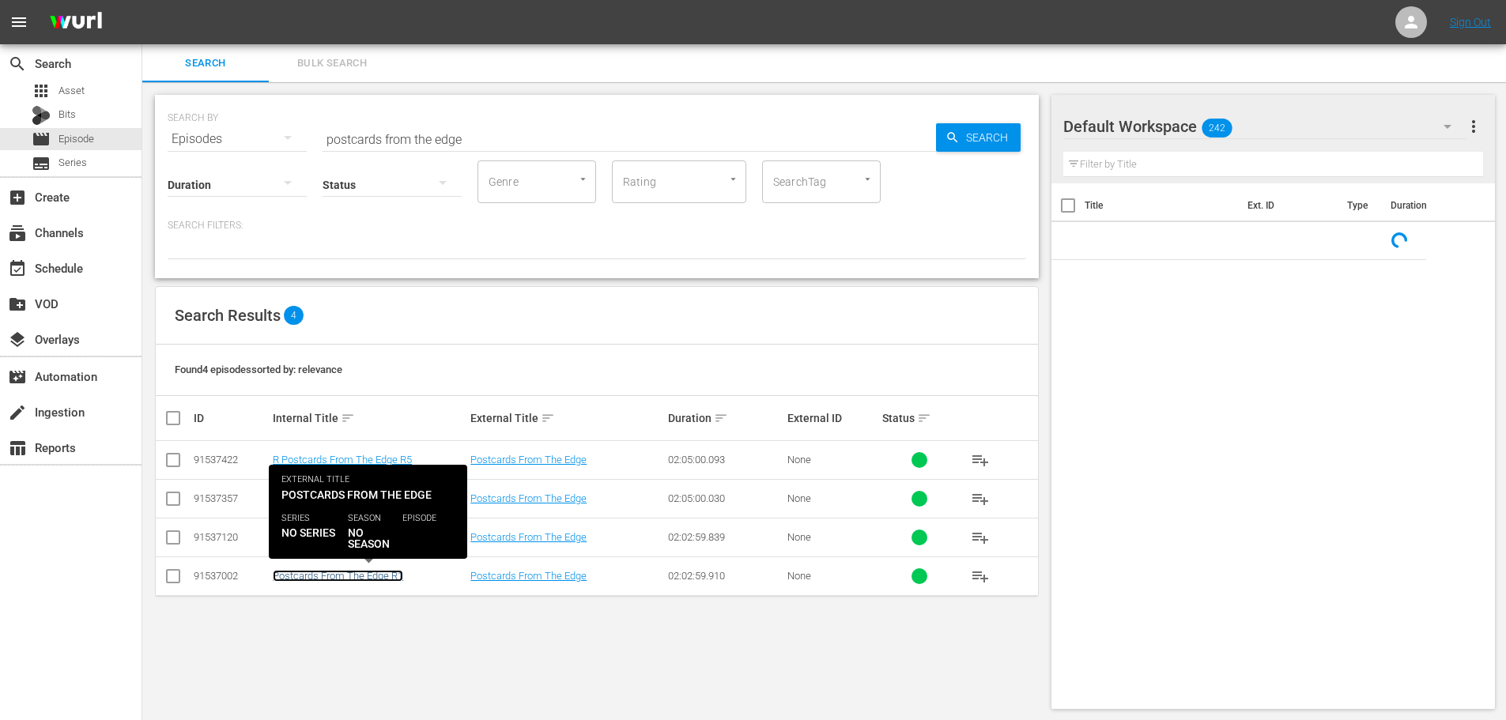
click at [373, 582] on link "Postcards From The Edge R1" at bounding box center [338, 576] width 130 height 12
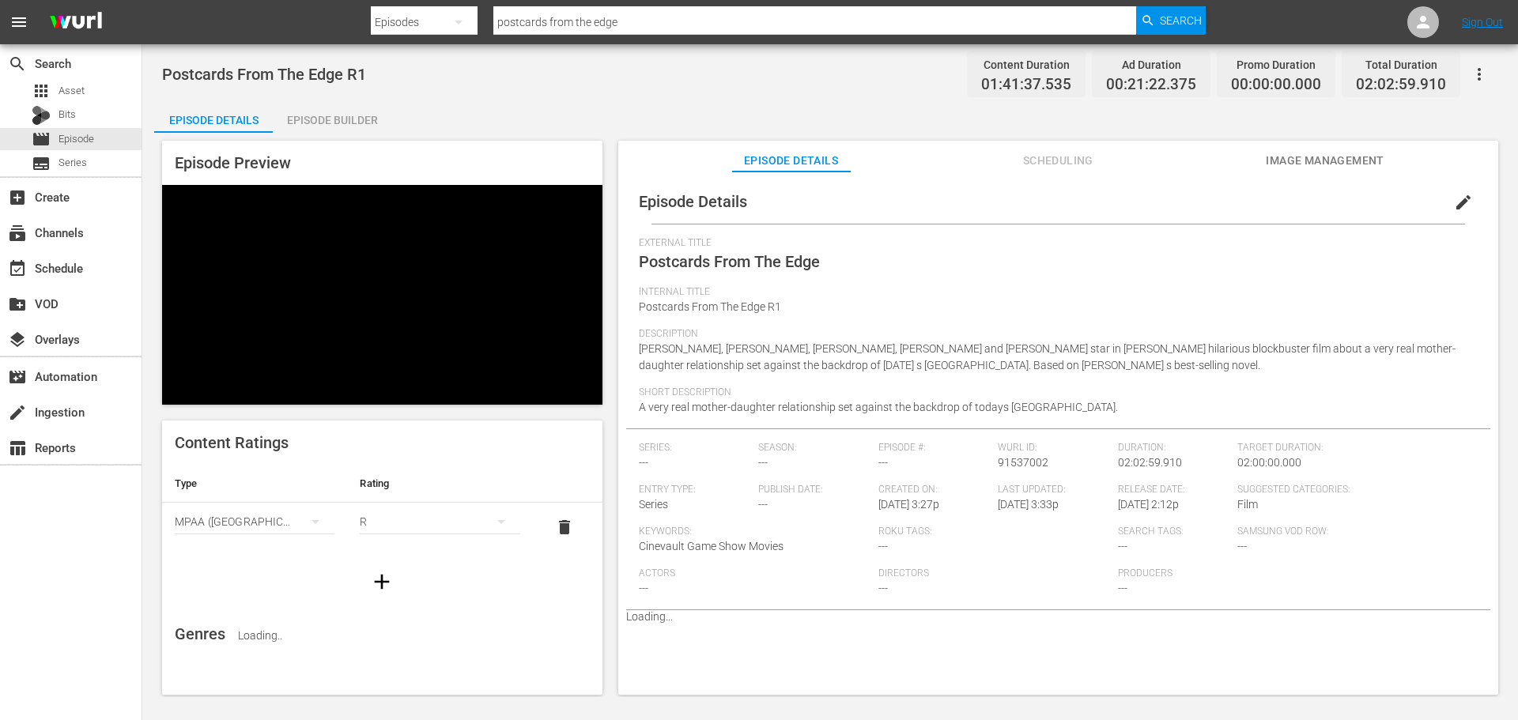
click at [452, 500] on div "R" at bounding box center [440, 522] width 160 height 44
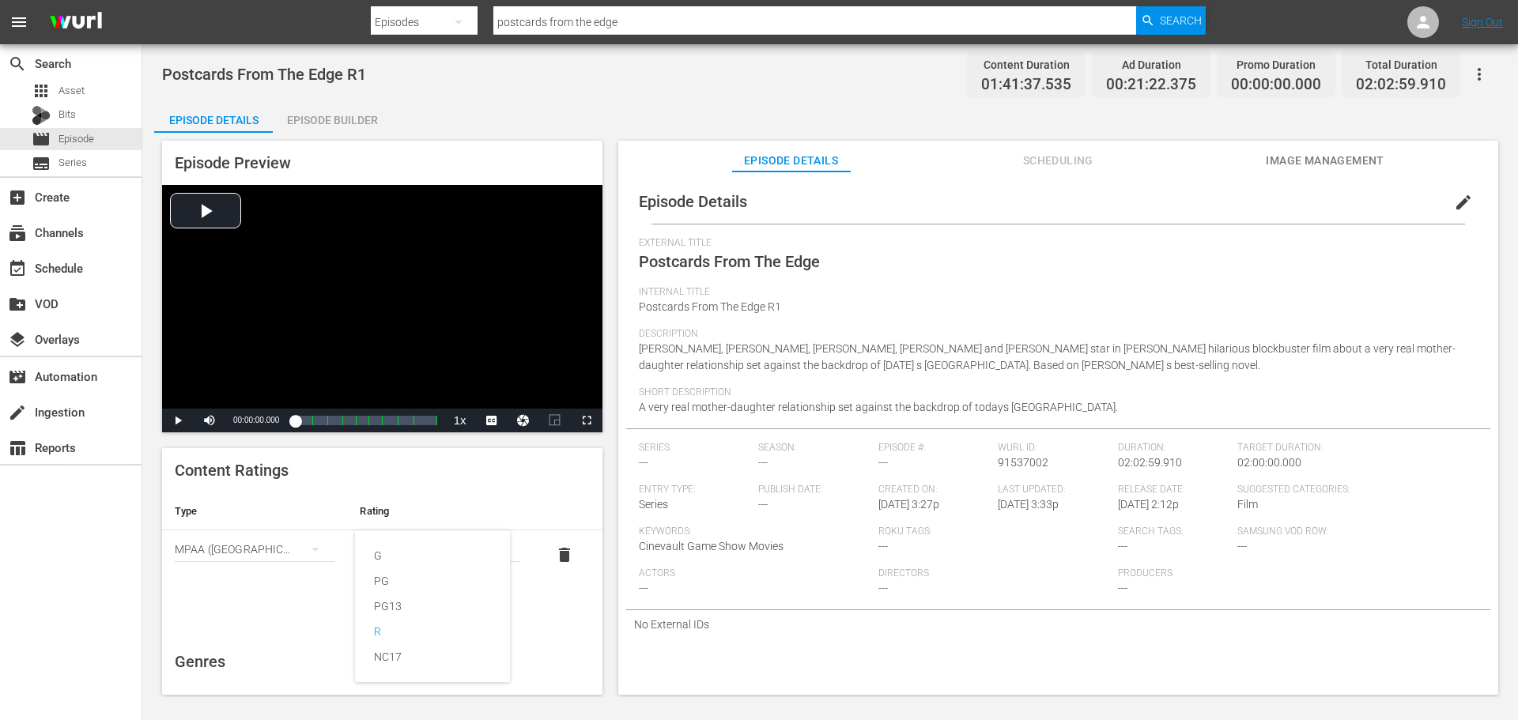
click at [410, 485] on div "G PG PG13 R NC17" at bounding box center [759, 360] width 1518 height 720
drag, startPoint x: 391, startPoint y: 557, endPoint x: 391, endPoint y: 548, distance: 9.5
click at [391, 548] on div "R" at bounding box center [440, 549] width 160 height 44
click at [385, 609] on div "PG13" at bounding box center [432, 606] width 117 height 25
click at [112, 138] on div "movie Episode" at bounding box center [71, 139] width 142 height 22
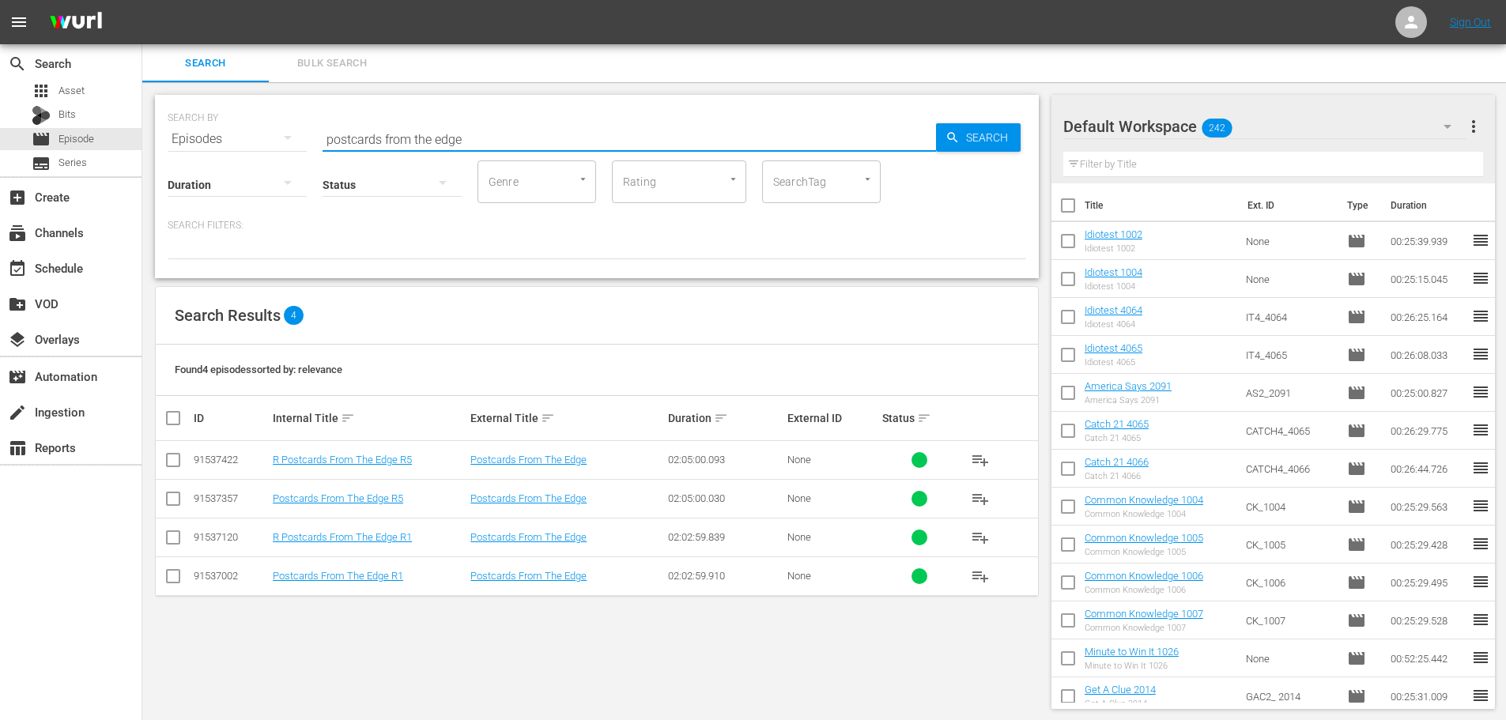
drag, startPoint x: 487, startPoint y: 138, endPoint x: 165, endPoint y: 55, distance: 332.2
click at [176, 74] on div "Search Bulk Search SEARCH BY Search By Episodes Search ID, Title, Description, …" at bounding box center [824, 383] width 1364 height 678
type input "about last night"
click at [340, 457] on link "R About Last Night (1986) R5" at bounding box center [337, 460] width 128 height 12
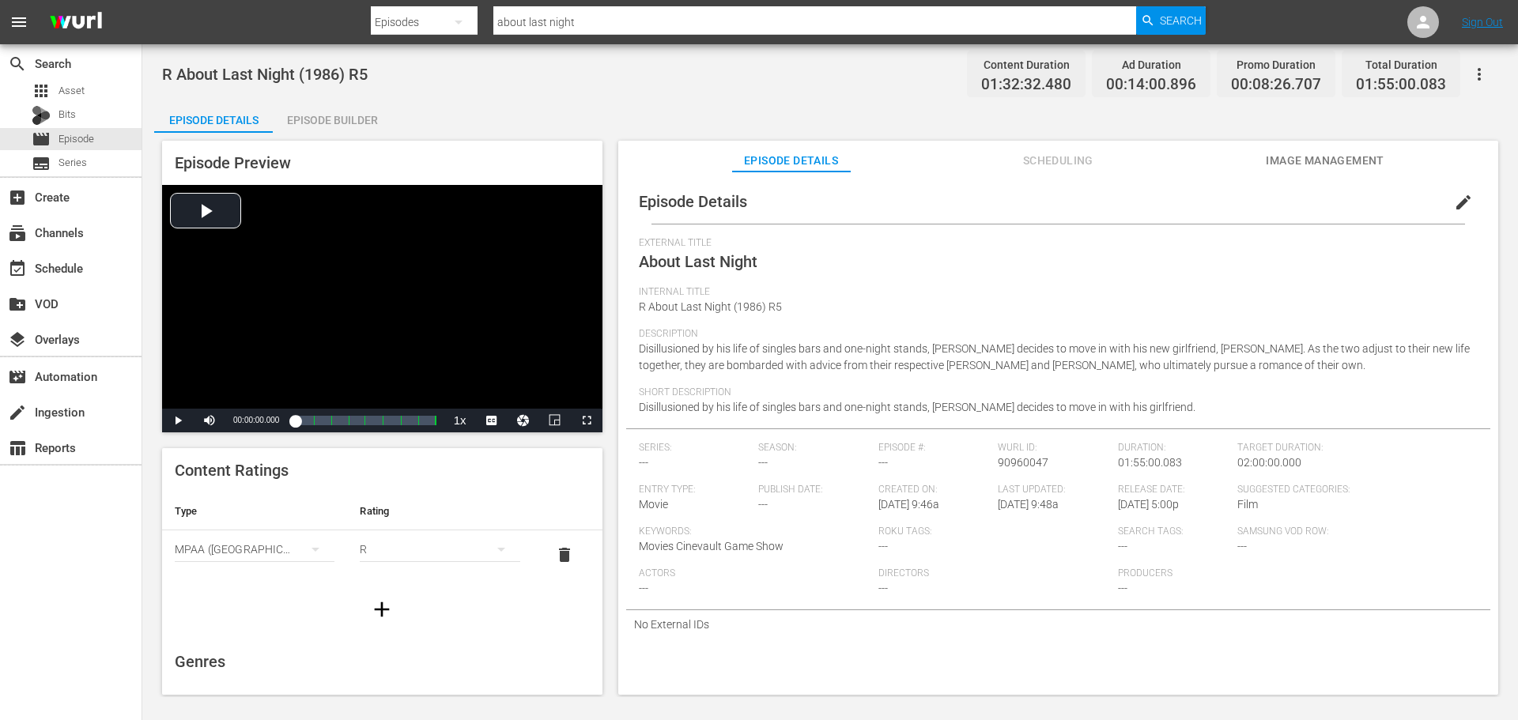
click at [372, 558] on div "R" at bounding box center [440, 549] width 160 height 44
click at [397, 603] on div "PG13" at bounding box center [432, 606] width 117 height 25
click at [47, 147] on span "movie" at bounding box center [41, 139] width 19 height 19
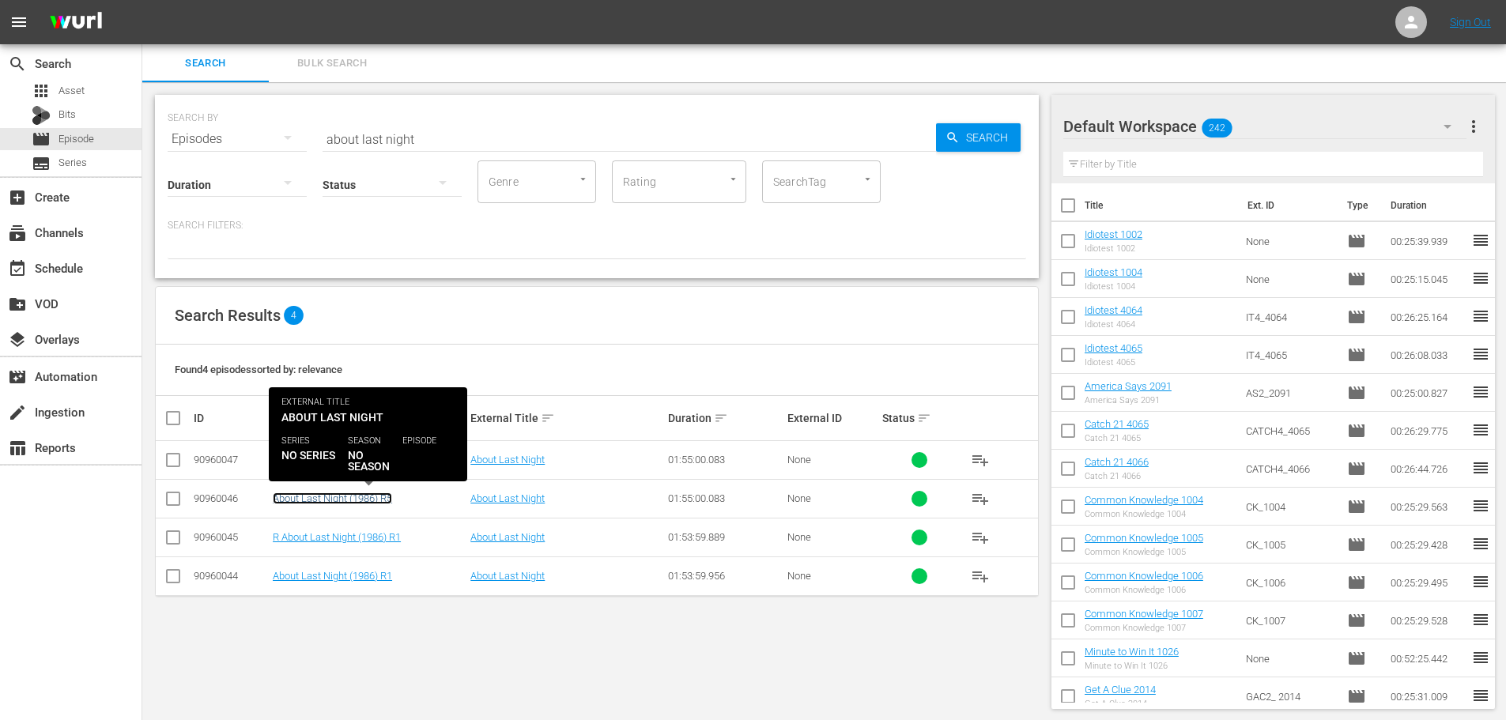
click at [305, 504] on link "About Last Night (1986) R5" at bounding box center [332, 499] width 119 height 12
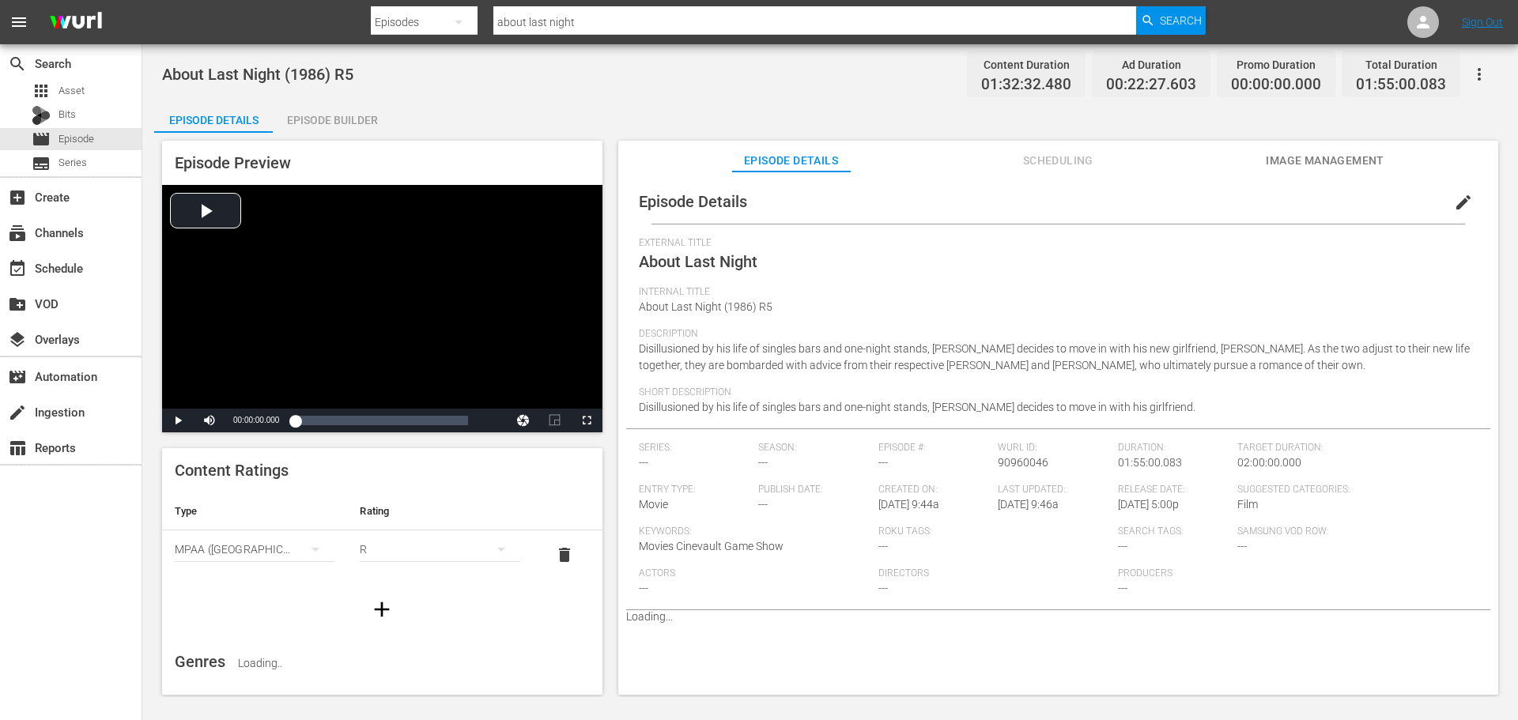
click at [390, 432] on div "Loaded : 0% 00:00:00.000" at bounding box center [381, 421] width 188 height 24
click at [439, 552] on div "R" at bounding box center [440, 549] width 160 height 44
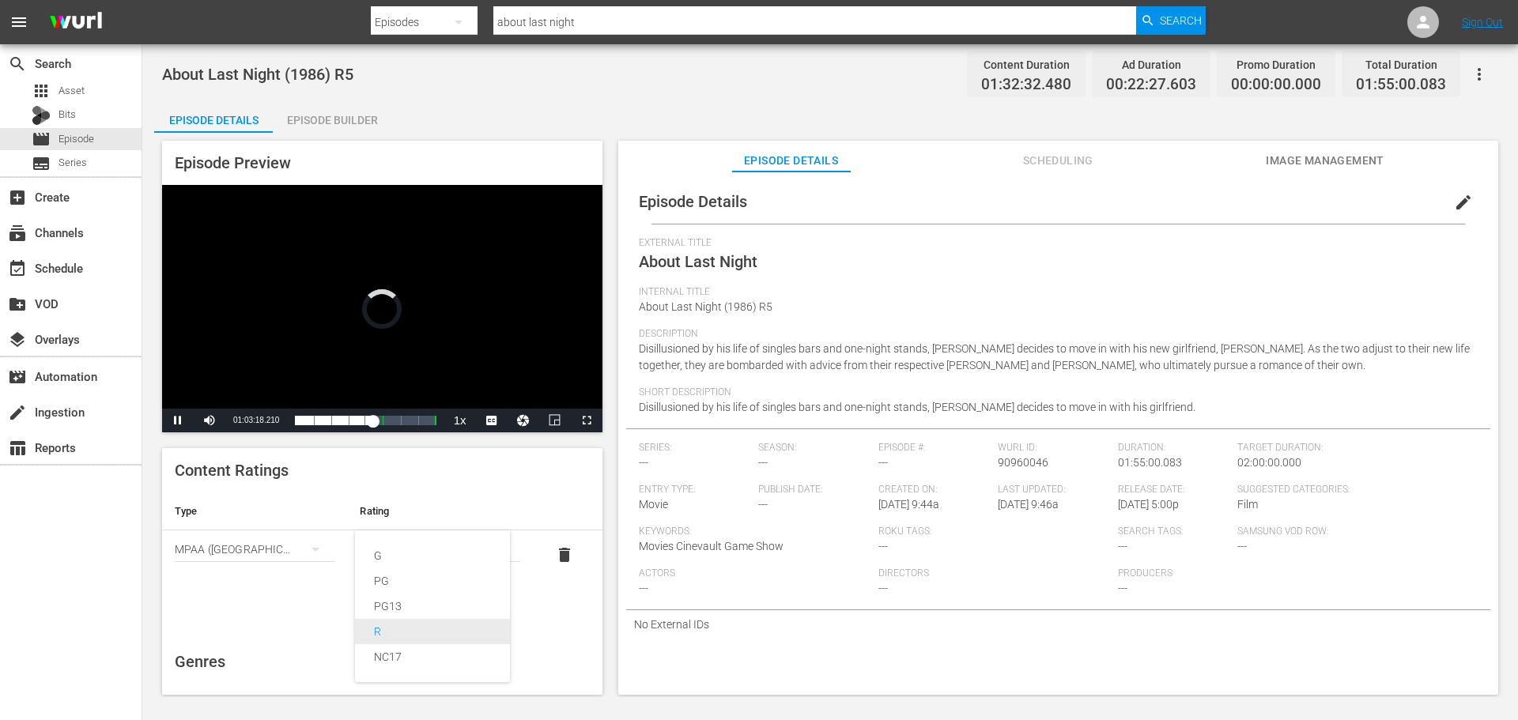
click at [419, 619] on div "R" at bounding box center [432, 631] width 117 height 25
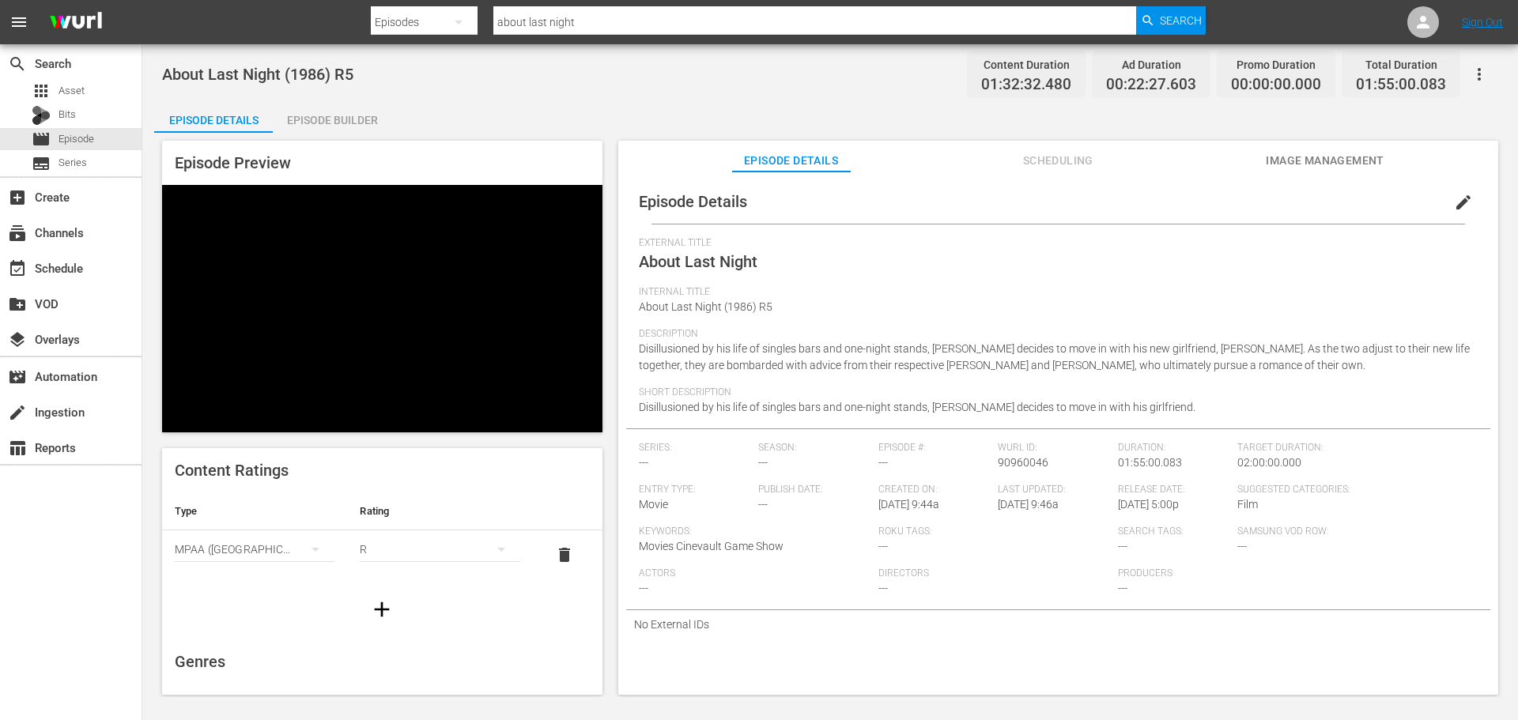
click at [391, 542] on div "R" at bounding box center [440, 549] width 160 height 44
click at [414, 598] on div "PG13" at bounding box center [432, 606] width 117 height 25
click at [81, 144] on span "Episode" at bounding box center [77, 139] width 36 height 16
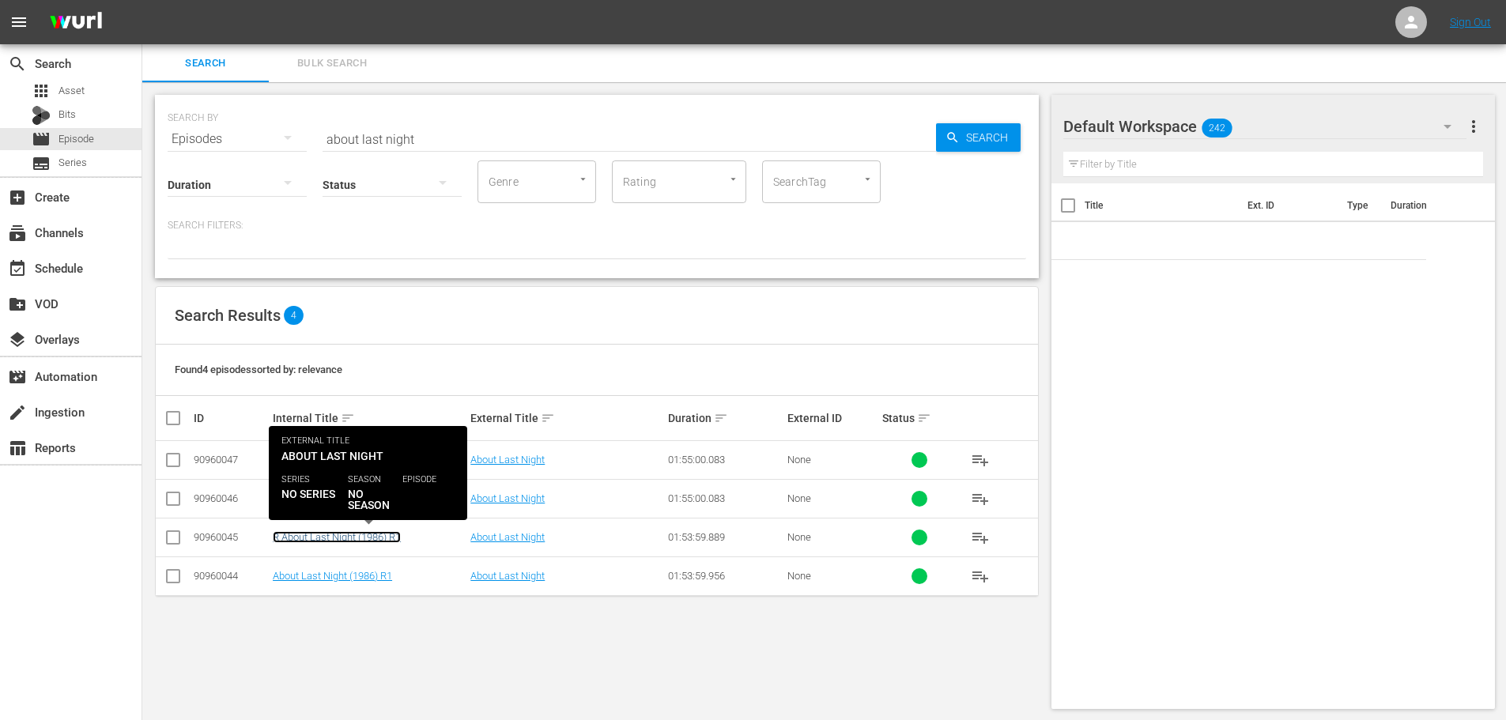
click at [384, 537] on link "R About Last Night (1986) R1" at bounding box center [337, 537] width 128 height 12
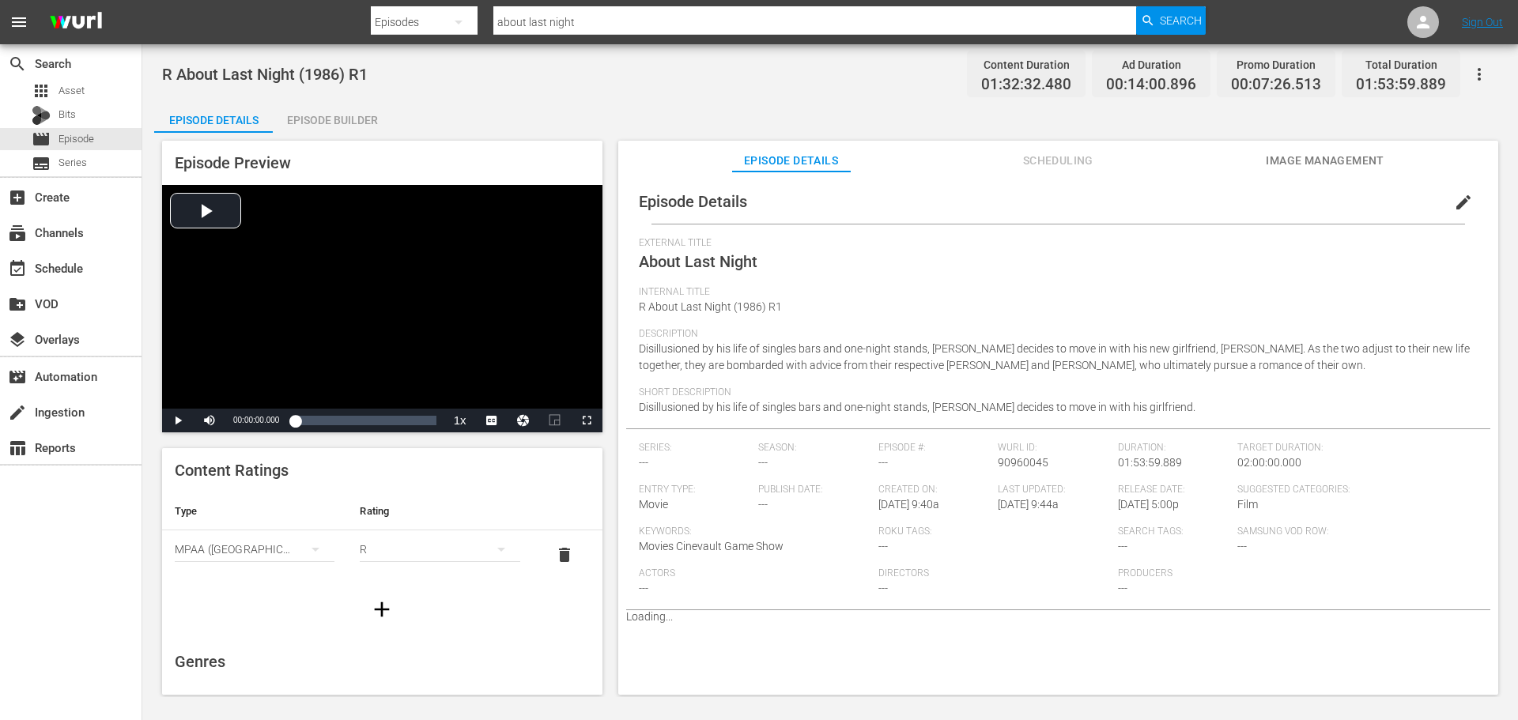
click at [450, 546] on div "R" at bounding box center [440, 549] width 160 height 44
click at [387, 610] on div "PG13" at bounding box center [432, 606] width 117 height 25
click at [60, 142] on span "Episode" at bounding box center [77, 139] width 36 height 16
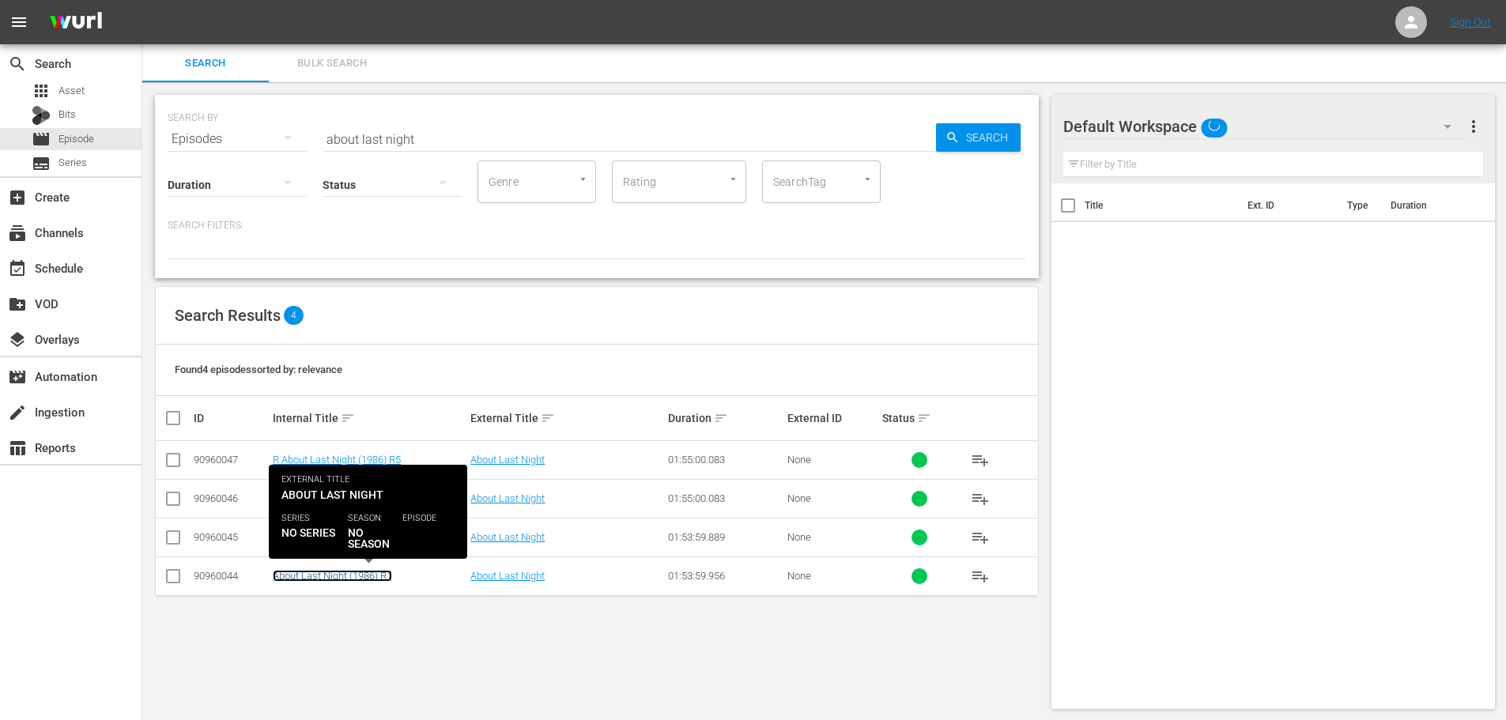
click at [360, 572] on link "About Last Night (1986) R1" at bounding box center [332, 576] width 119 height 12
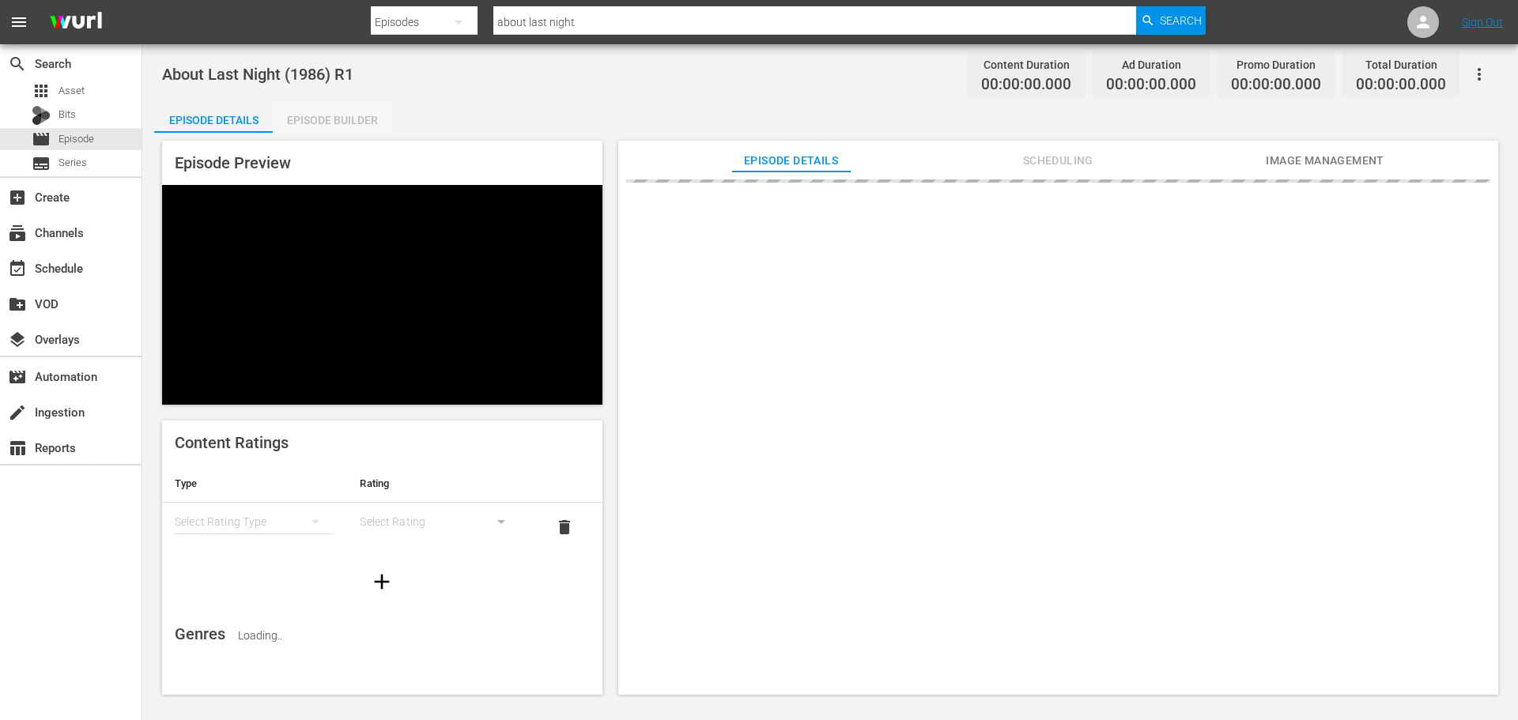
click at [382, 125] on div "Episode Builder" at bounding box center [332, 120] width 119 height 38
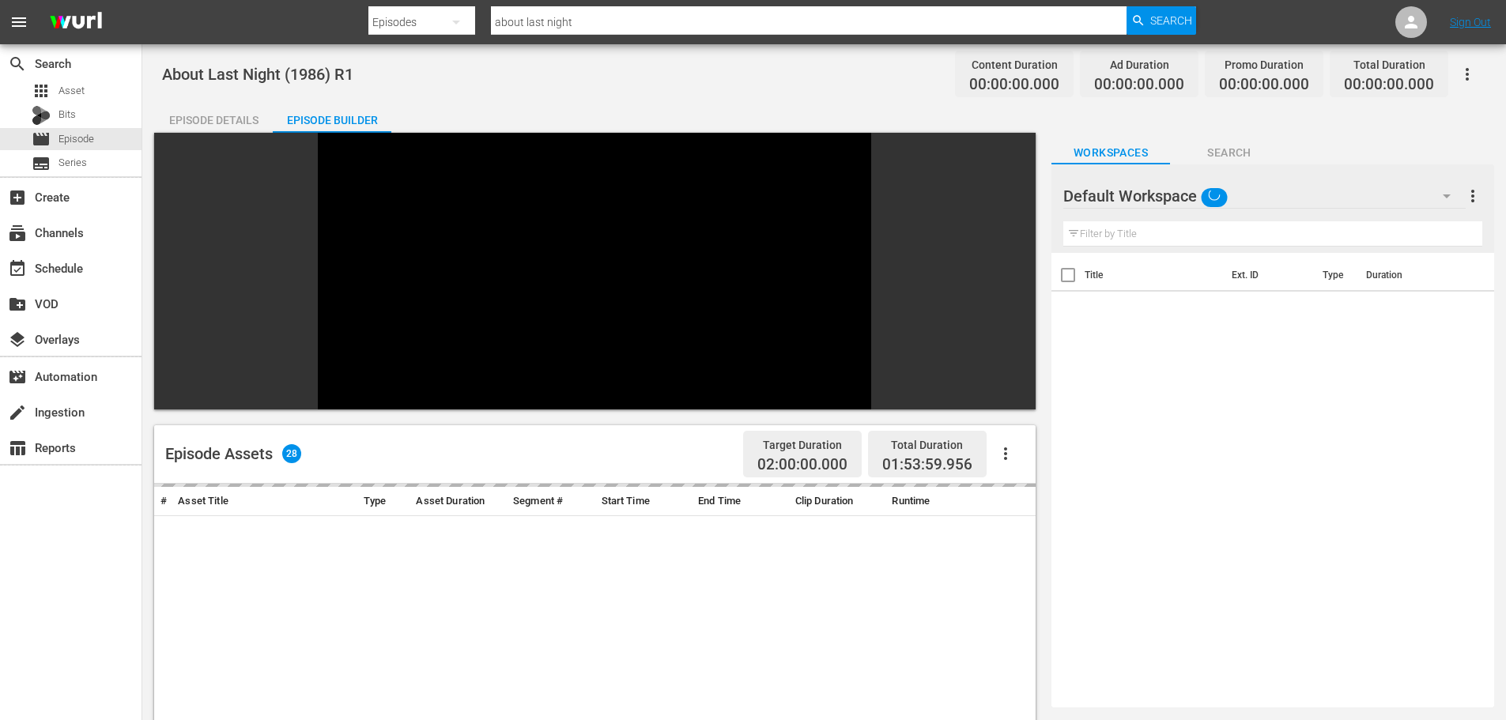
scroll to position [219, 0]
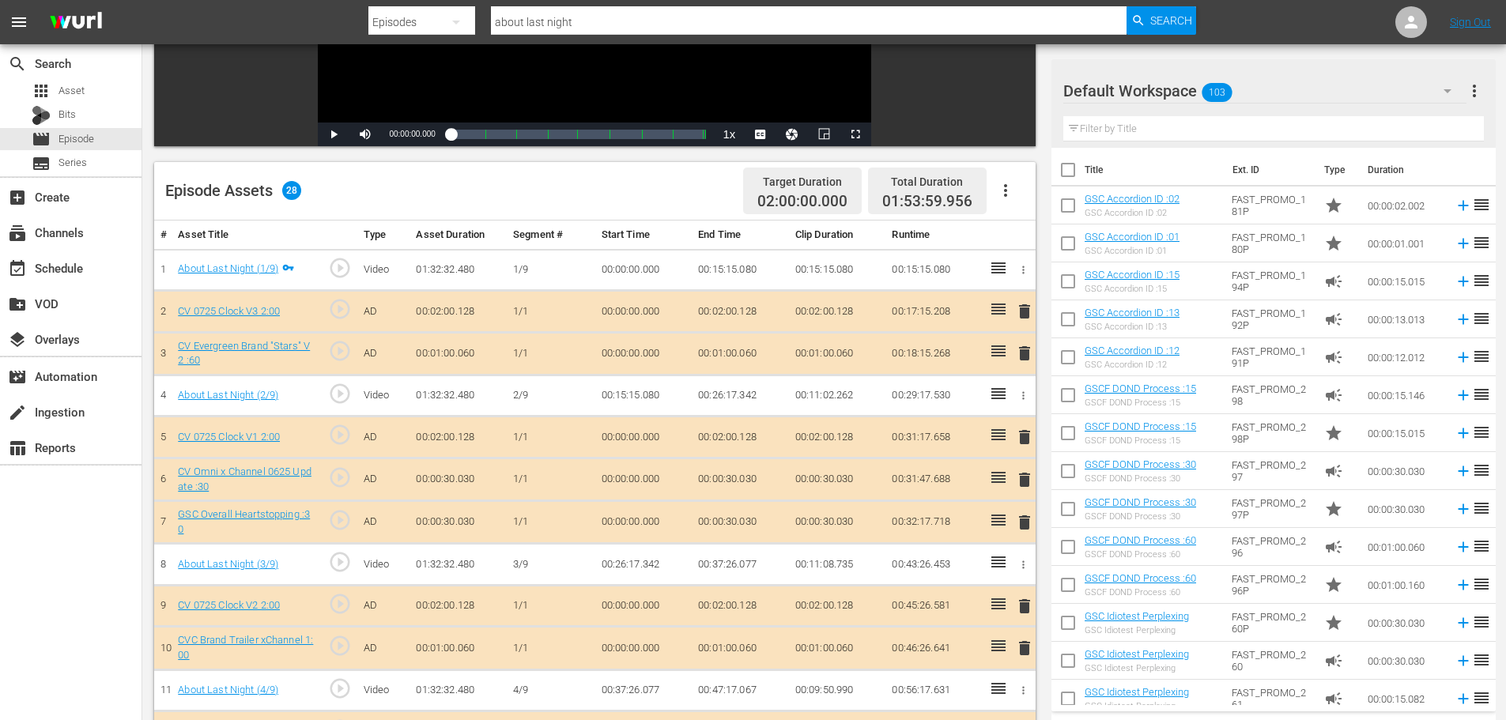
scroll to position [298, 0]
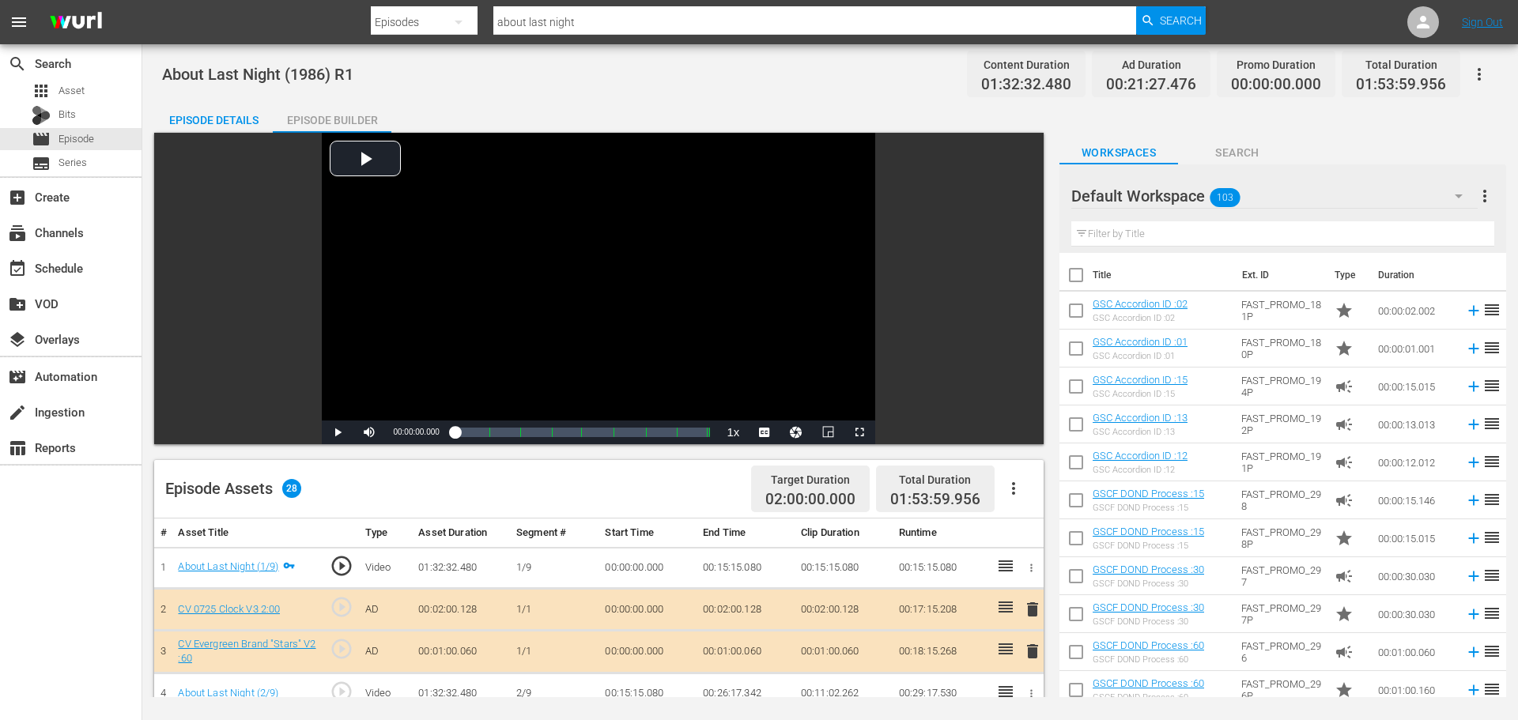
click at [203, 100] on div "About Last Night (1986) R1 Content Duration 01:32:32.480 Ad Duration 00:21:27.4…" at bounding box center [830, 370] width 1376 height 653
click at [213, 114] on div "Episode Details" at bounding box center [213, 120] width 119 height 38
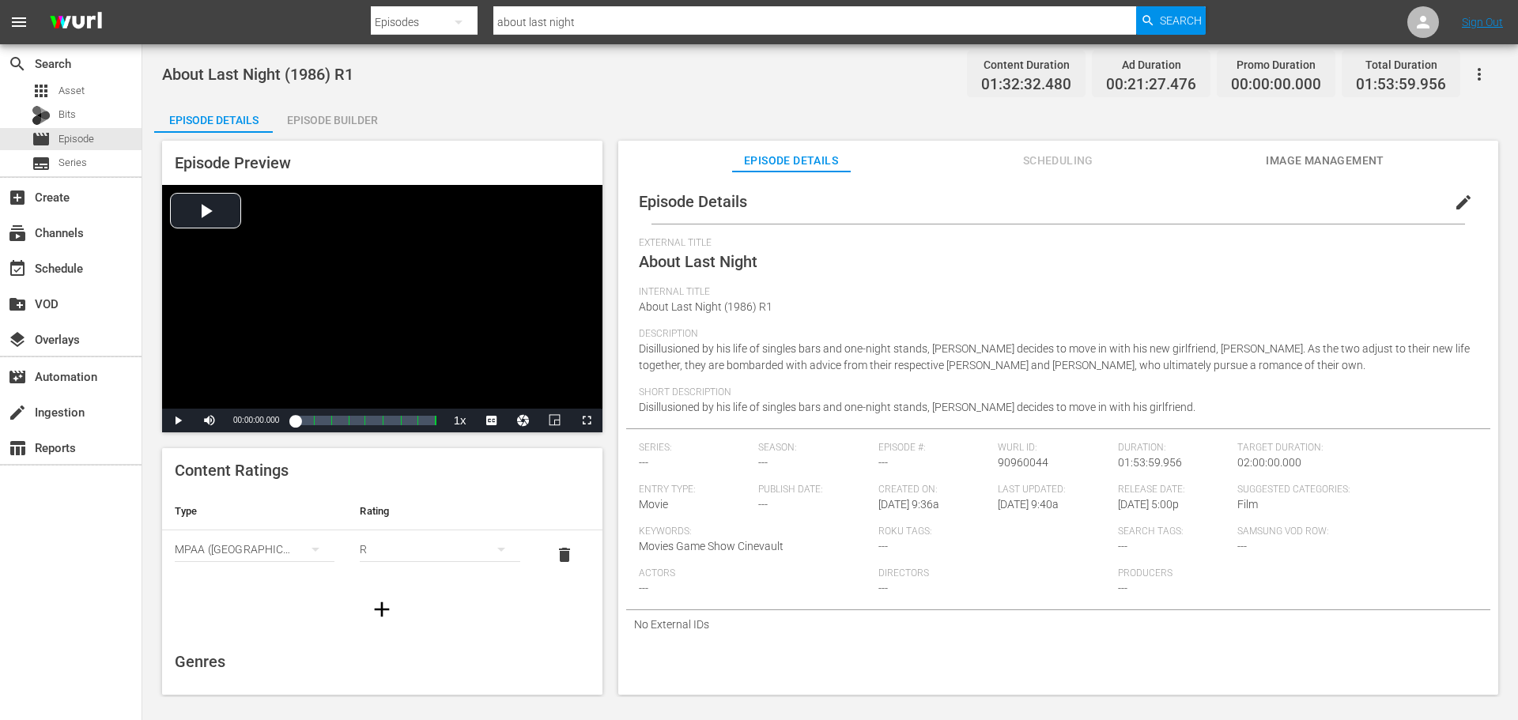
click at [446, 550] on div "R" at bounding box center [440, 549] width 160 height 44
click at [429, 616] on div "PG13" at bounding box center [432, 606] width 117 height 25
click at [83, 128] on div "movie Episode" at bounding box center [63, 139] width 62 height 22
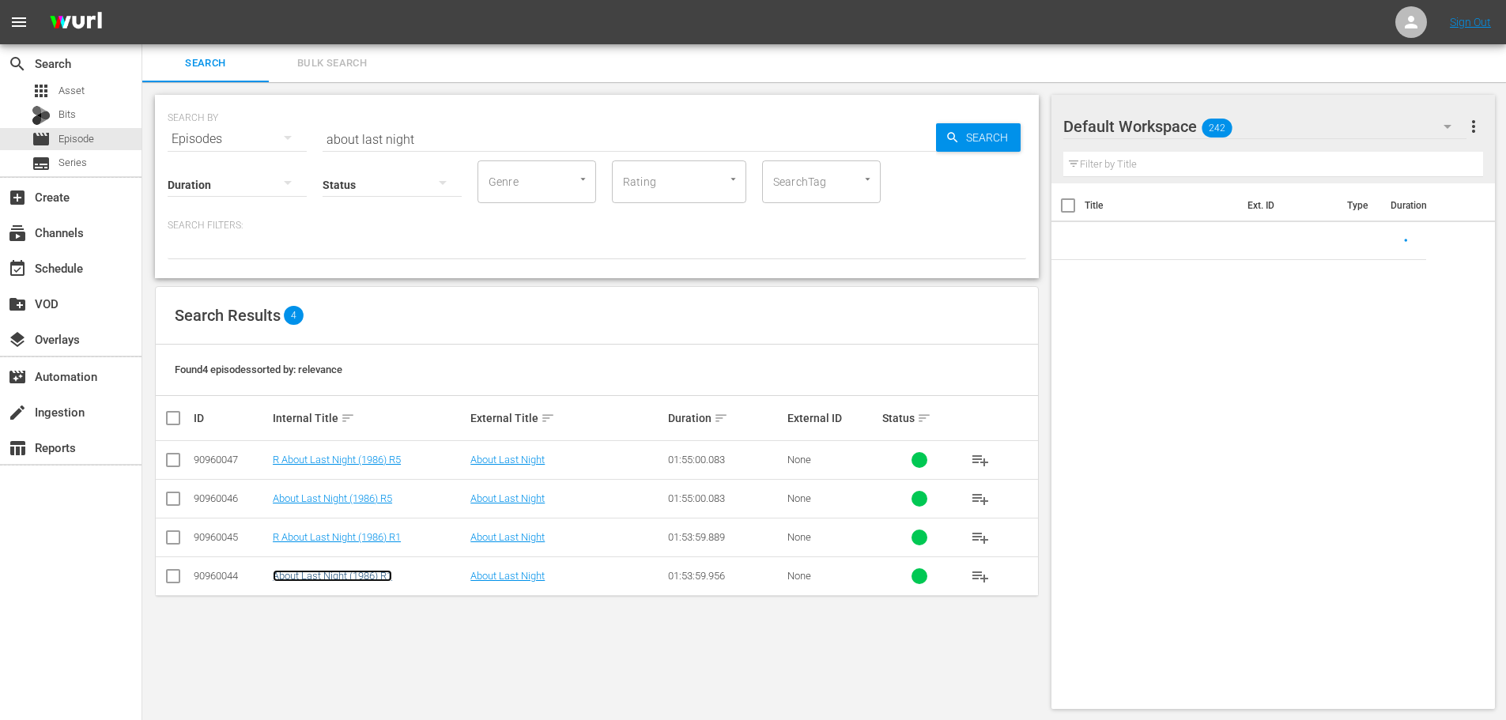
click at [383, 581] on link "About Last Night (1986) R1" at bounding box center [332, 576] width 119 height 12
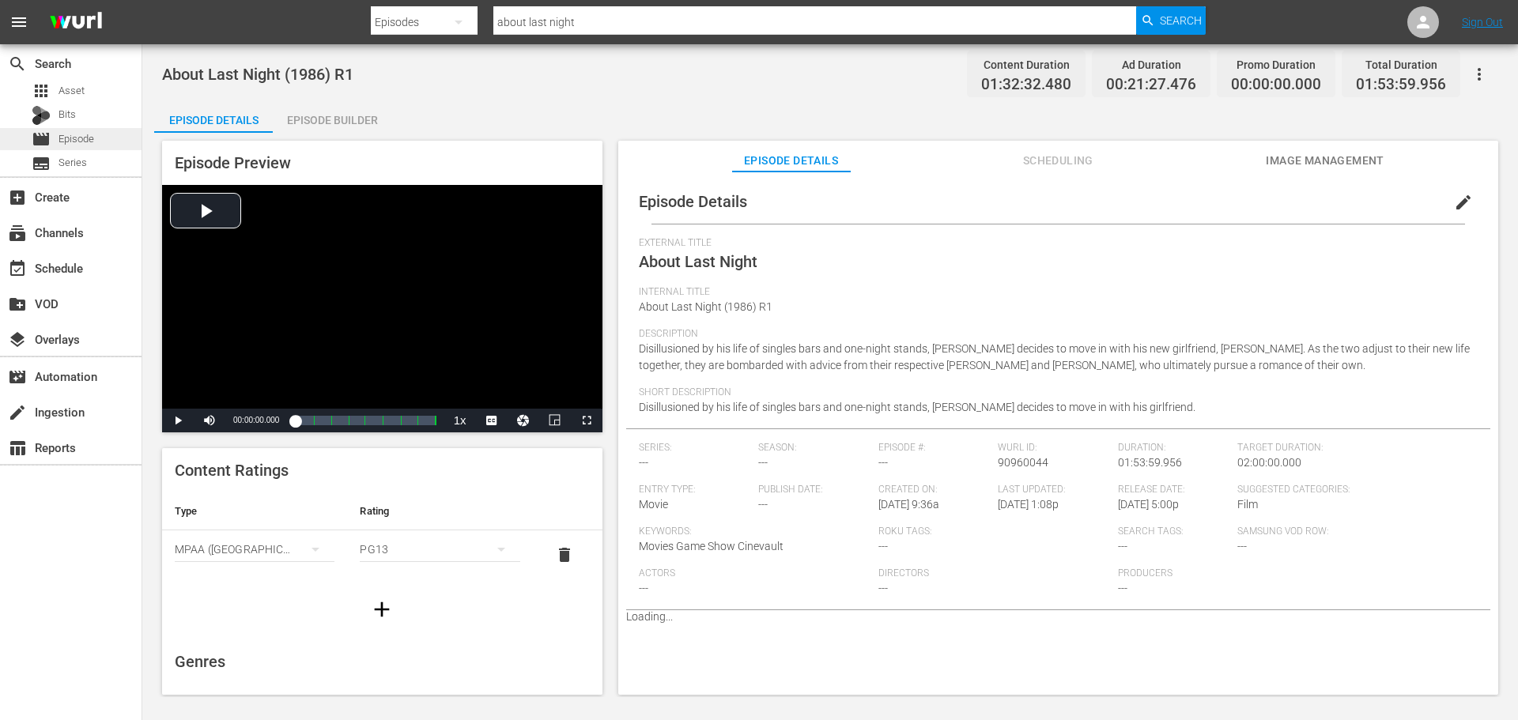
click at [141, 144] on div "movie Episode" at bounding box center [71, 139] width 142 height 22
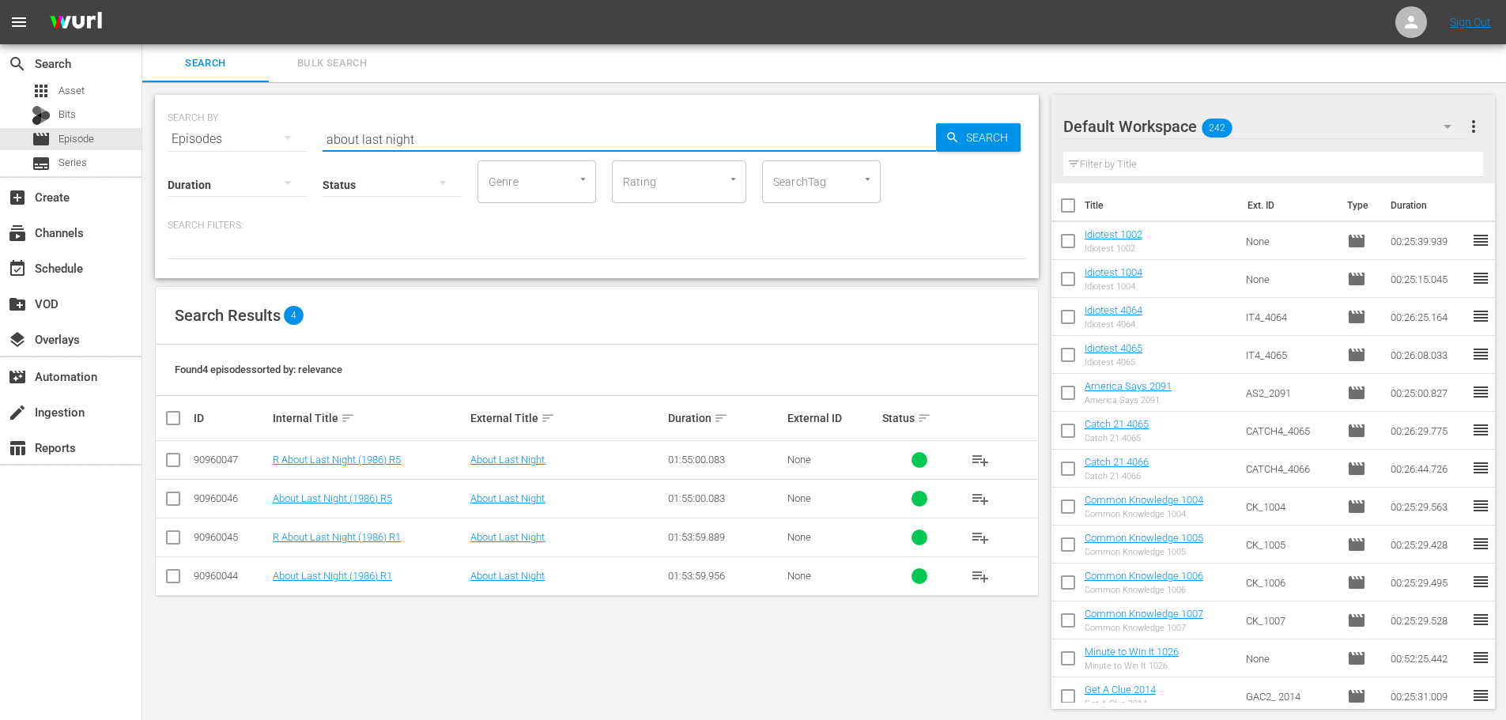
drag, startPoint x: 514, startPoint y: 132, endPoint x: 0, endPoint y: 103, distance: 514.8
click at [142, 0] on div "search Search apps Asset Bits movie Episode subtitles Series add_box Create sub…" at bounding box center [824, 0] width 1364 height 0
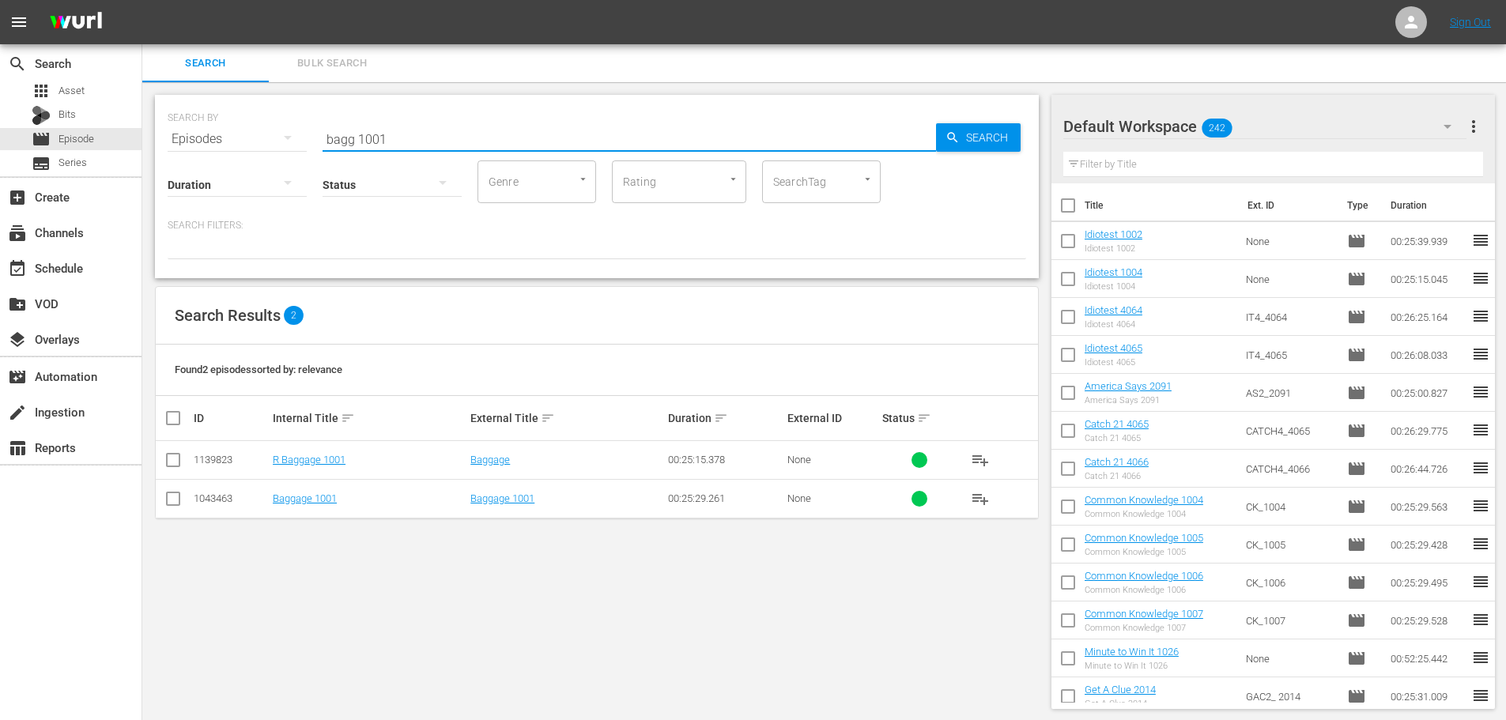
type input "bagg 1001"
click at [312, 508] on td "Baggage 1001" at bounding box center [369, 498] width 198 height 39
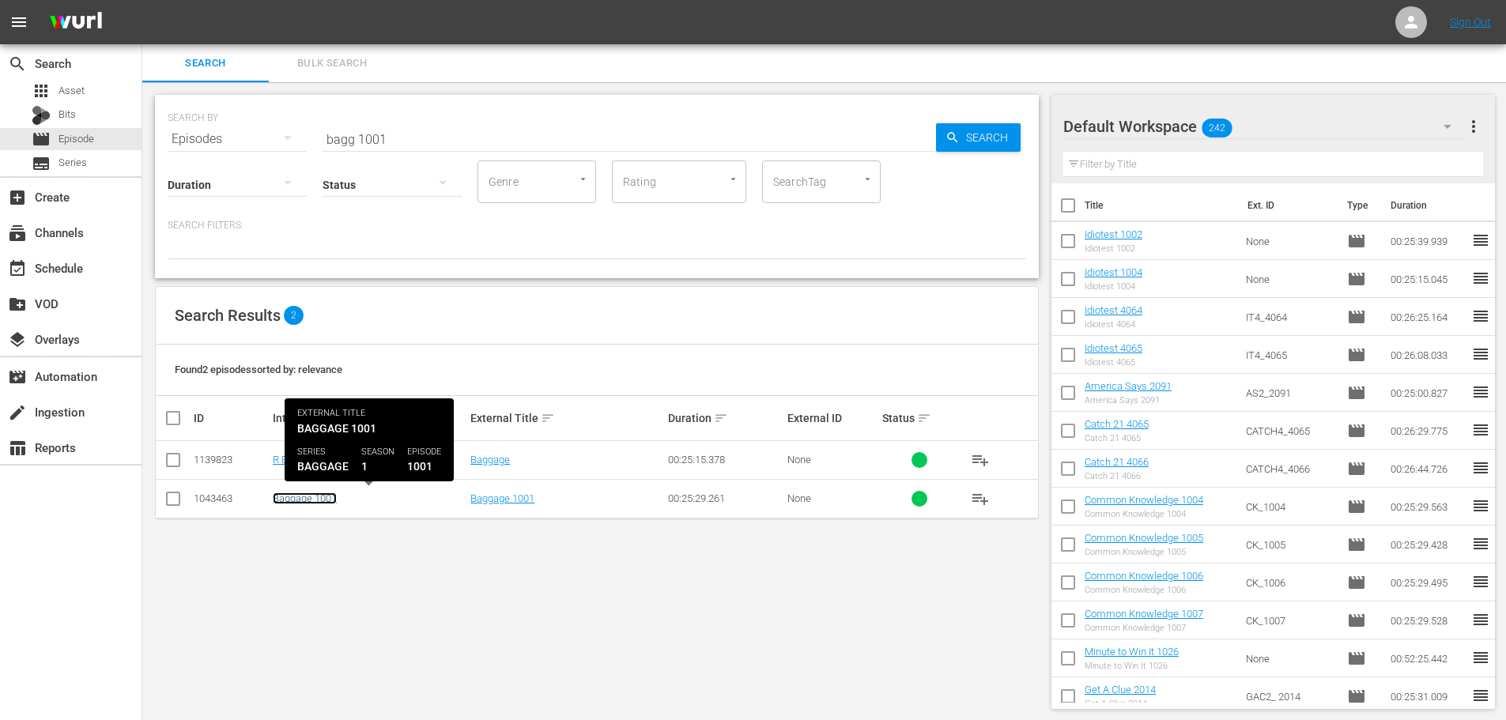
click at [312, 497] on link "Baggage 1001" at bounding box center [305, 499] width 64 height 12
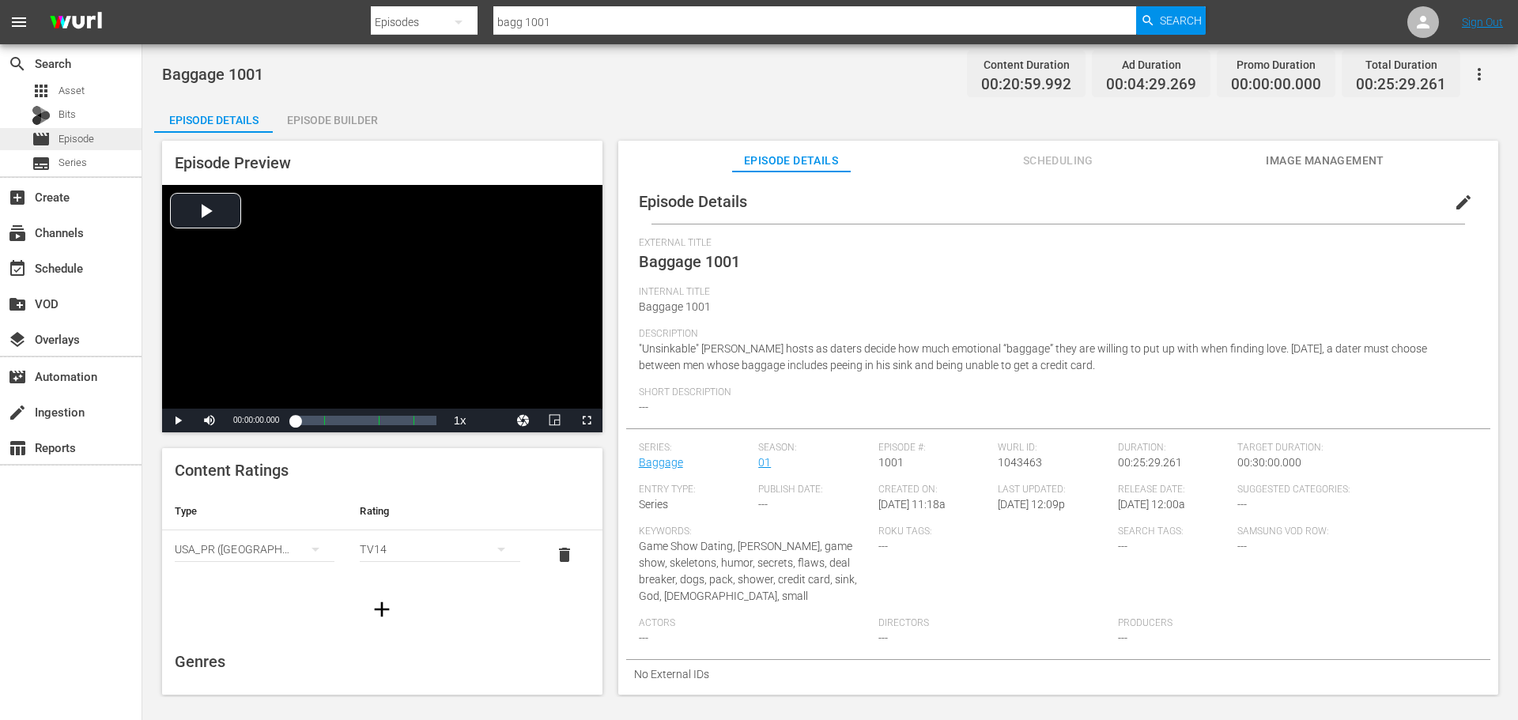
click at [85, 146] on span "Episode" at bounding box center [77, 139] width 36 height 16
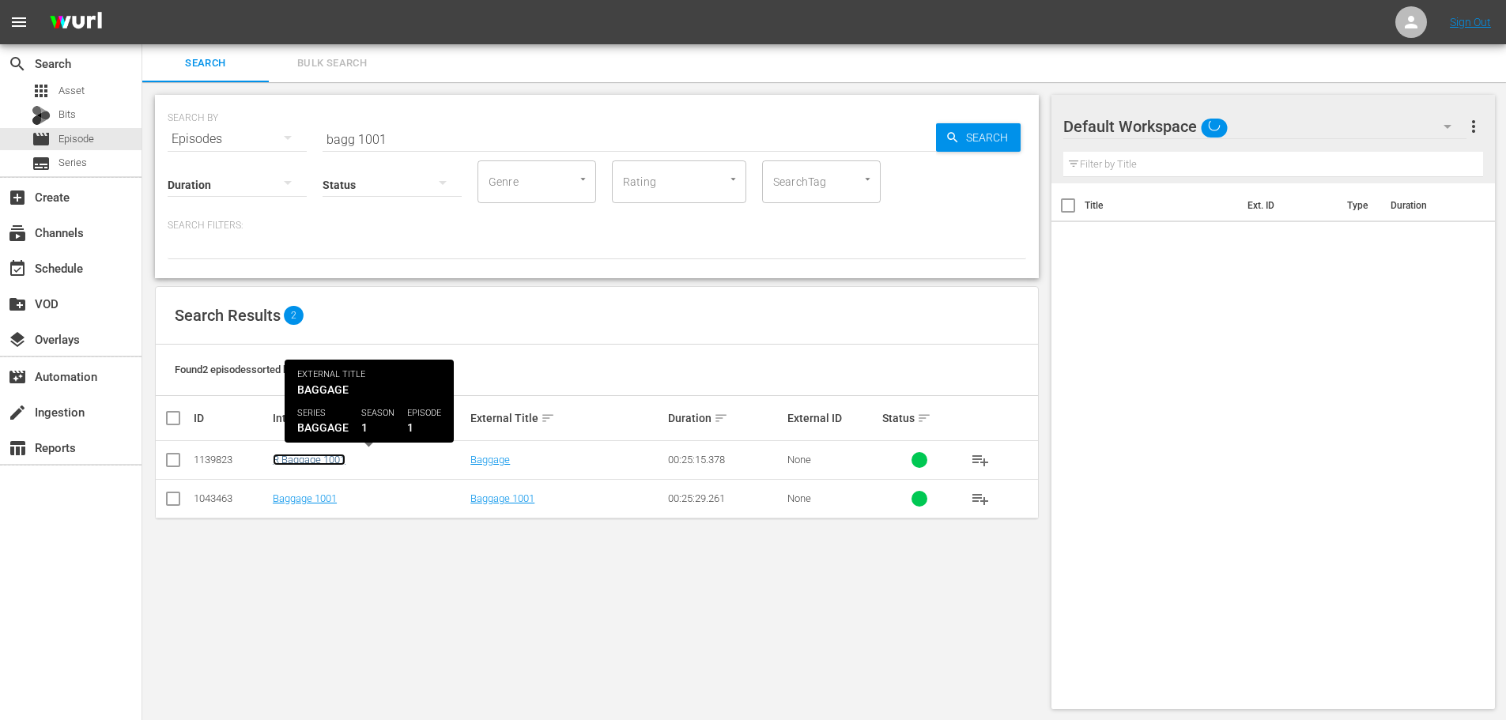
click at [309, 457] on link "R Baggage 1001" at bounding box center [309, 460] width 73 height 12
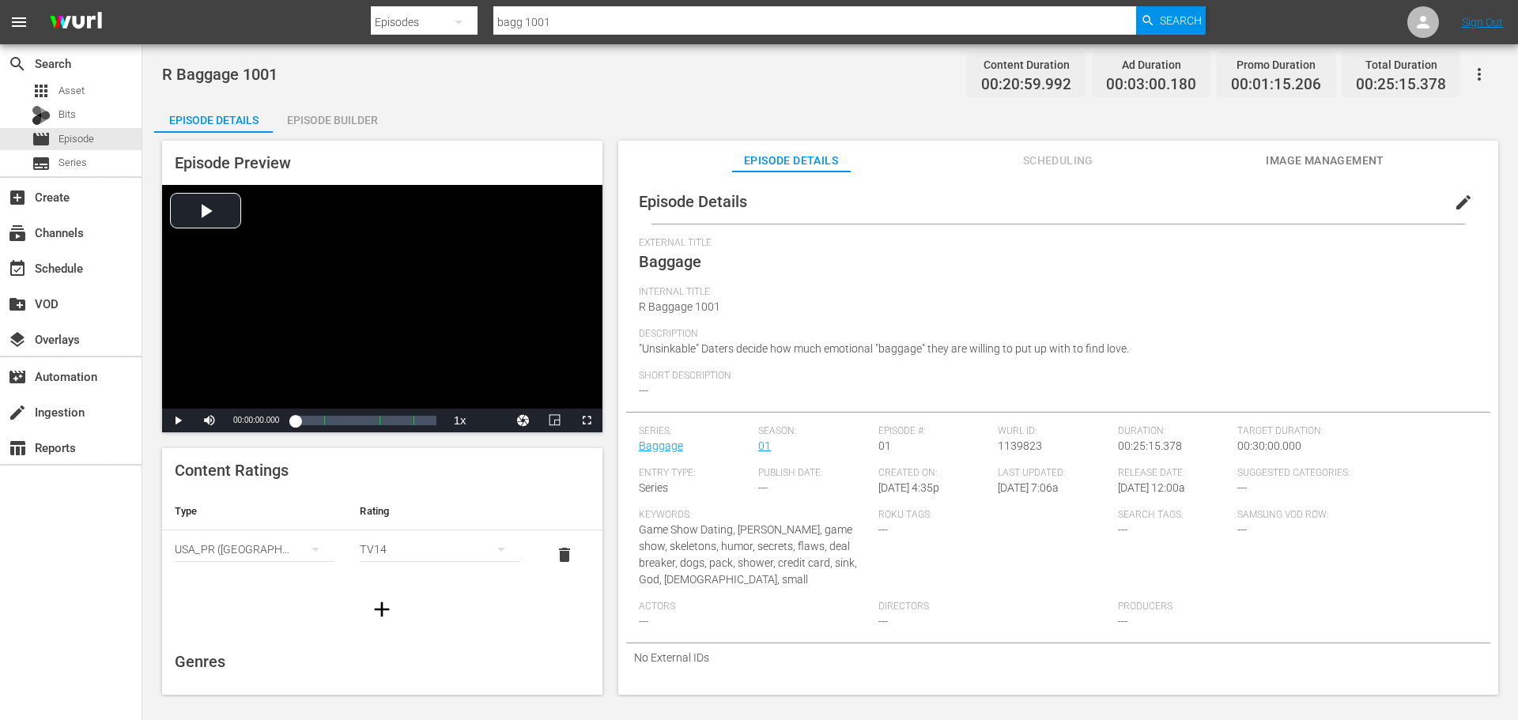
click at [1456, 205] on span "edit" at bounding box center [1463, 202] width 19 height 19
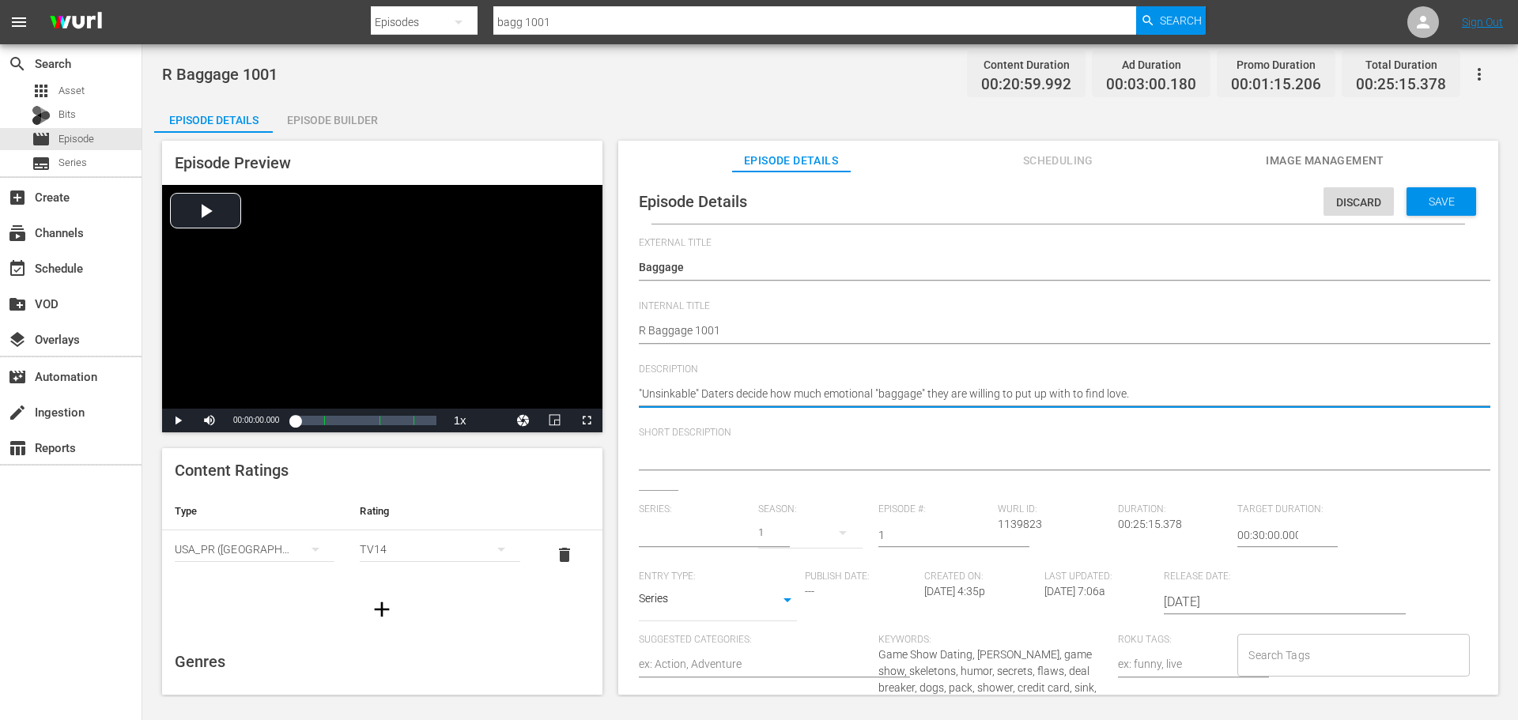
type input "Baggage"
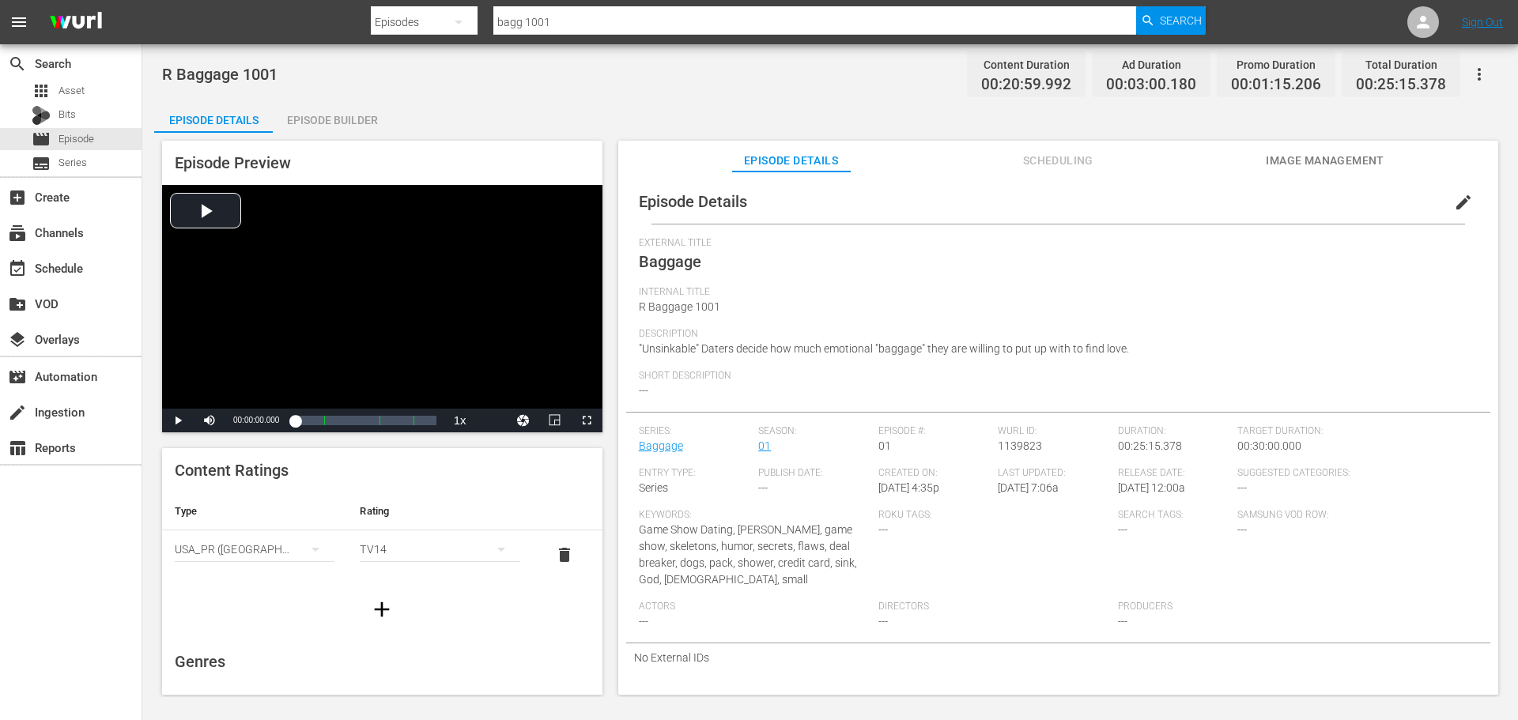
click at [1454, 205] on span "edit" at bounding box center [1463, 202] width 19 height 19
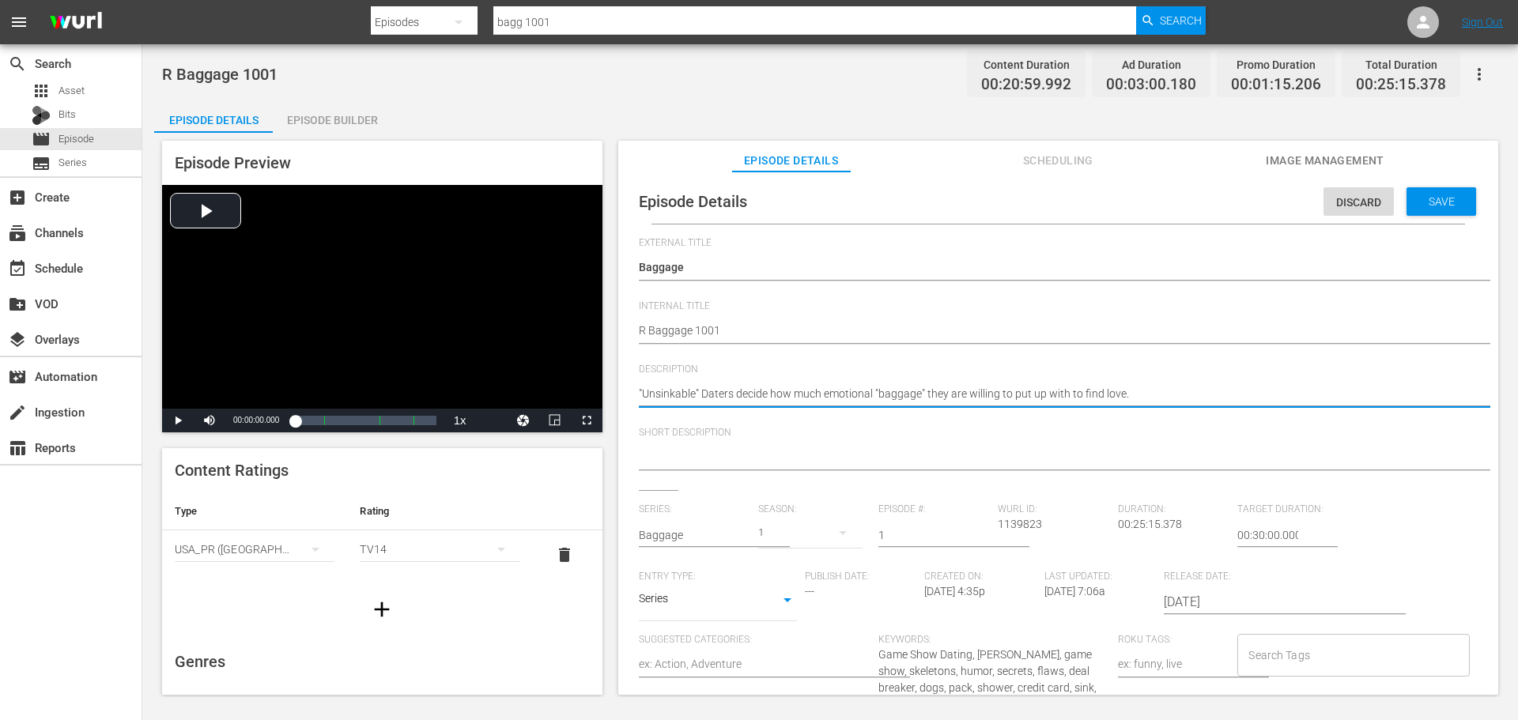
click at [857, 393] on textarea ""Unsinkable" Daters decide how much emotional "baggage" they are willing to put…" at bounding box center [1054, 395] width 831 height 19
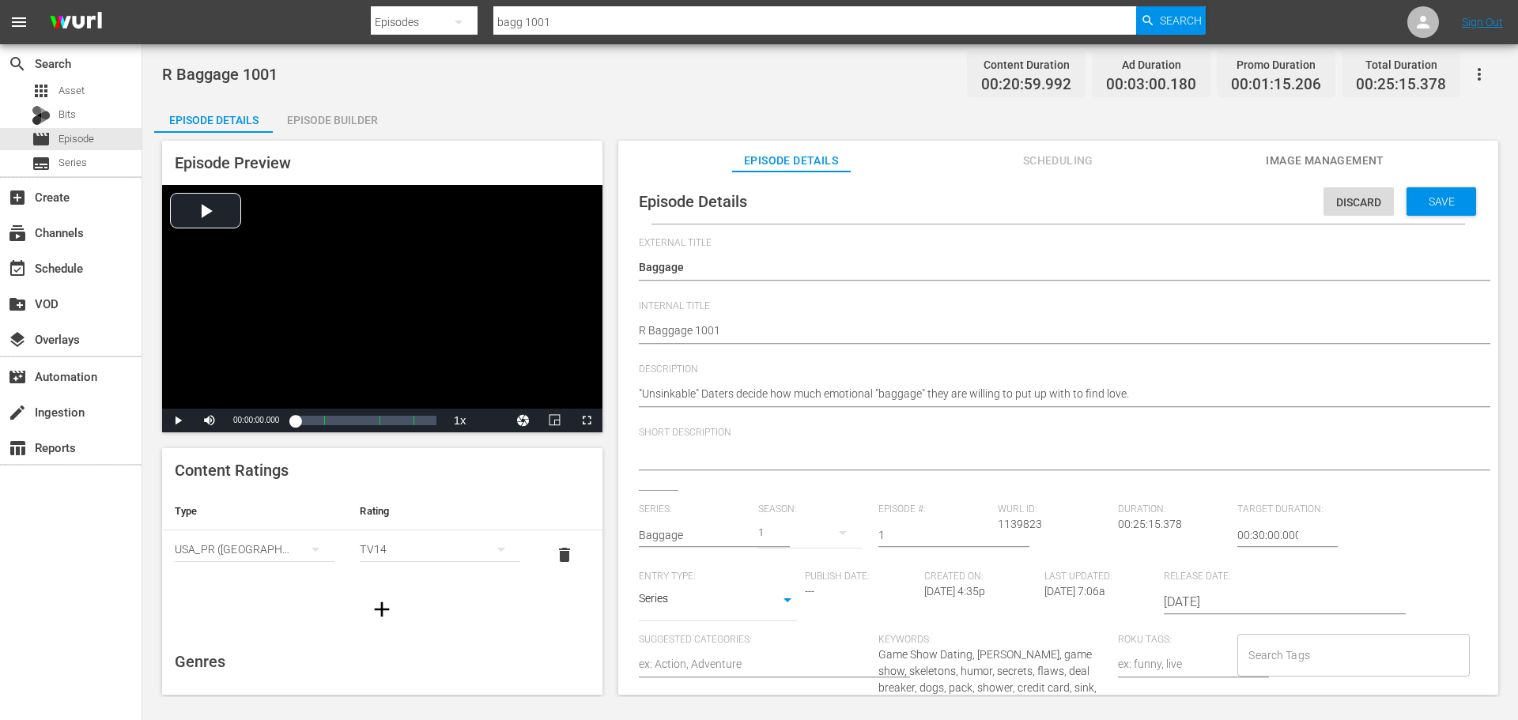
click at [1061, 374] on span "Description" at bounding box center [1054, 370] width 831 height 13
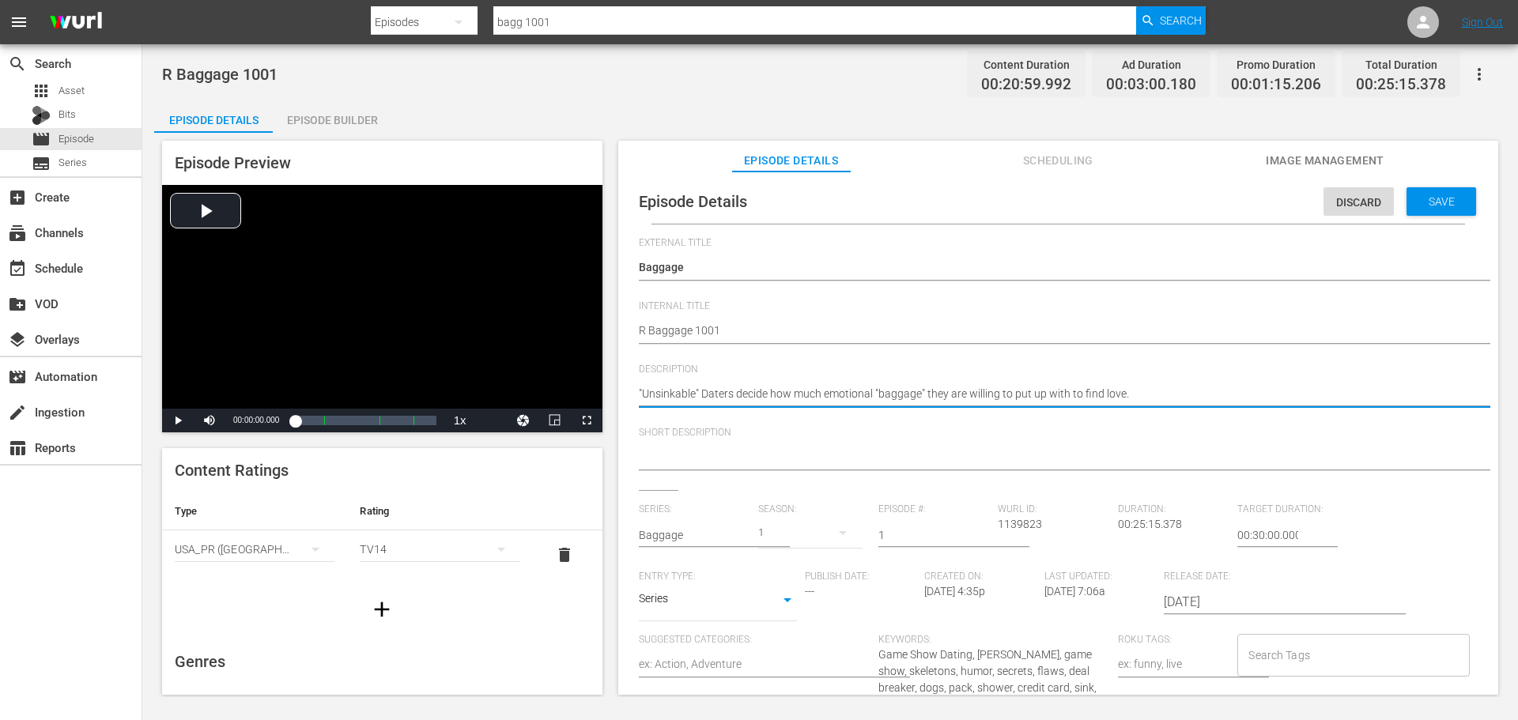
type textarea ""Unsinkable" Daters decide how much emotional "baggage" they are willing to put…"
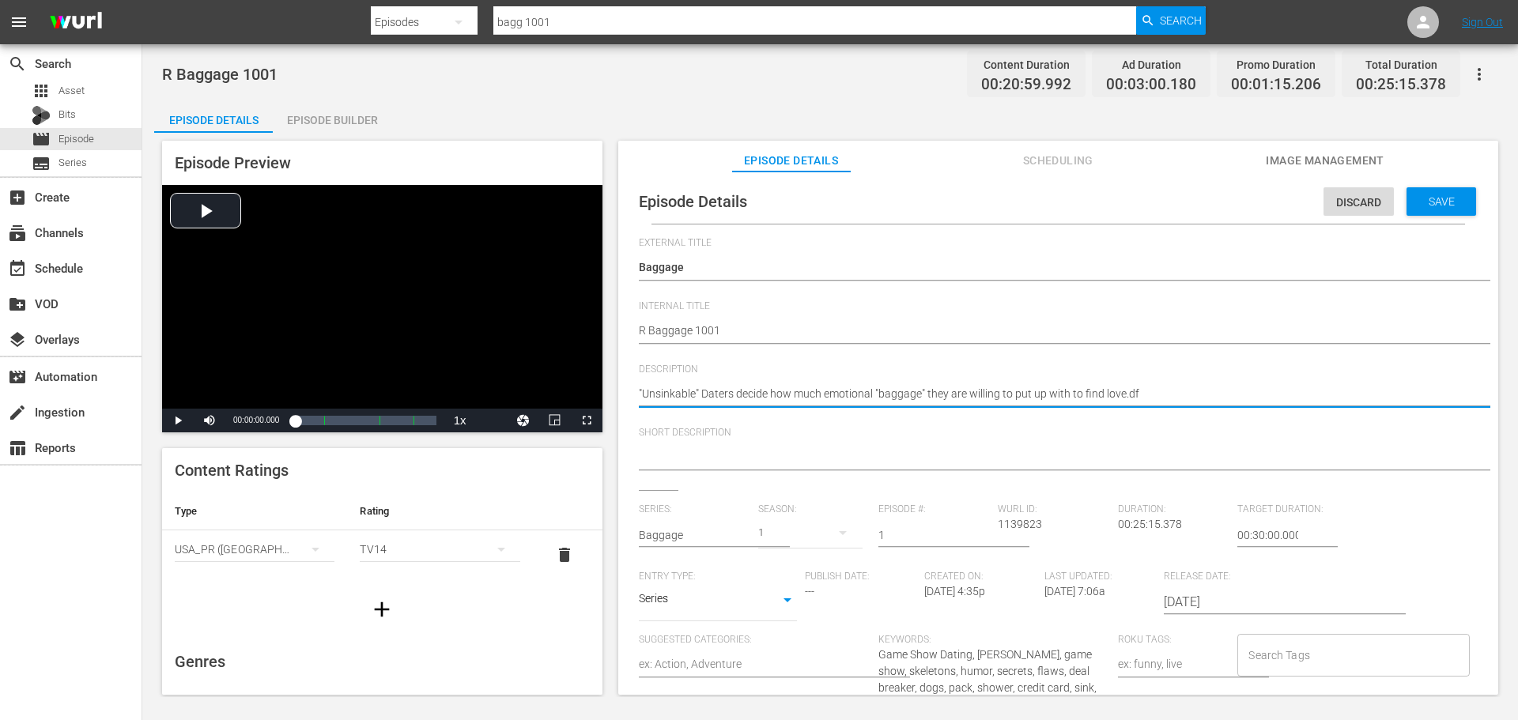
type textarea ""Unsinkable" Daters decide how much emotional "baggage" they are willing to put…"
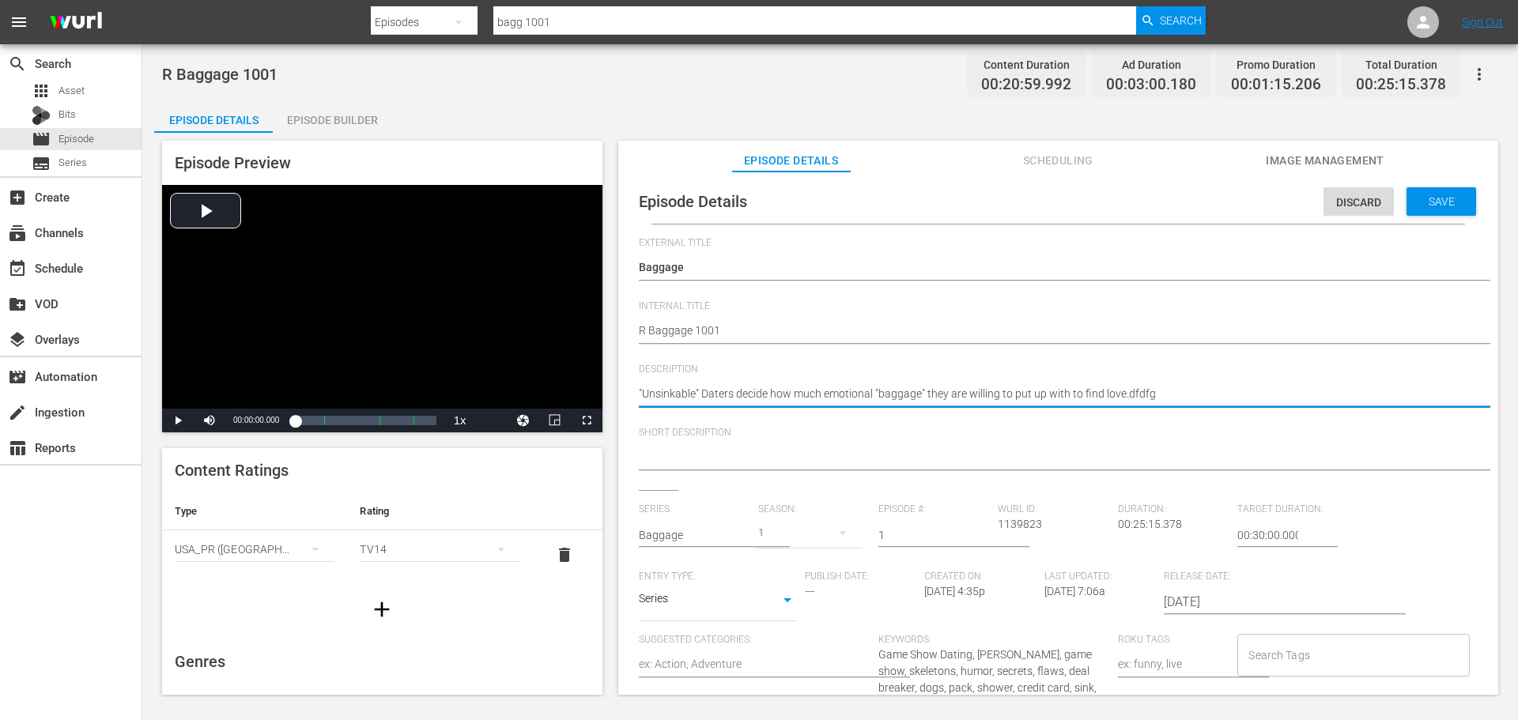
type textarea ""Unsinkable" Daters decide how much emotional "baggage" they are willing to put…"
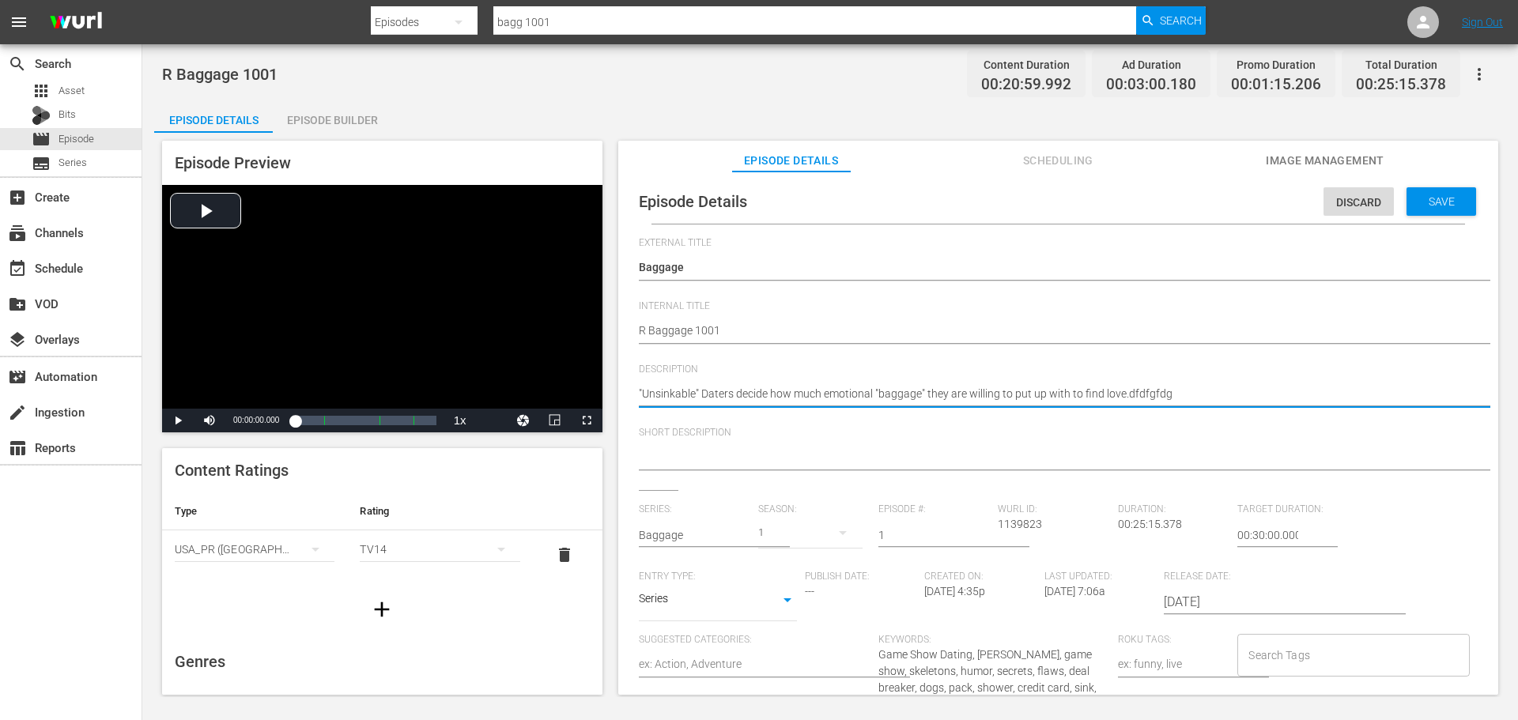
type textarea ""Unsinkable" Daters decide how much emotional "baggage" they are willing to put…"
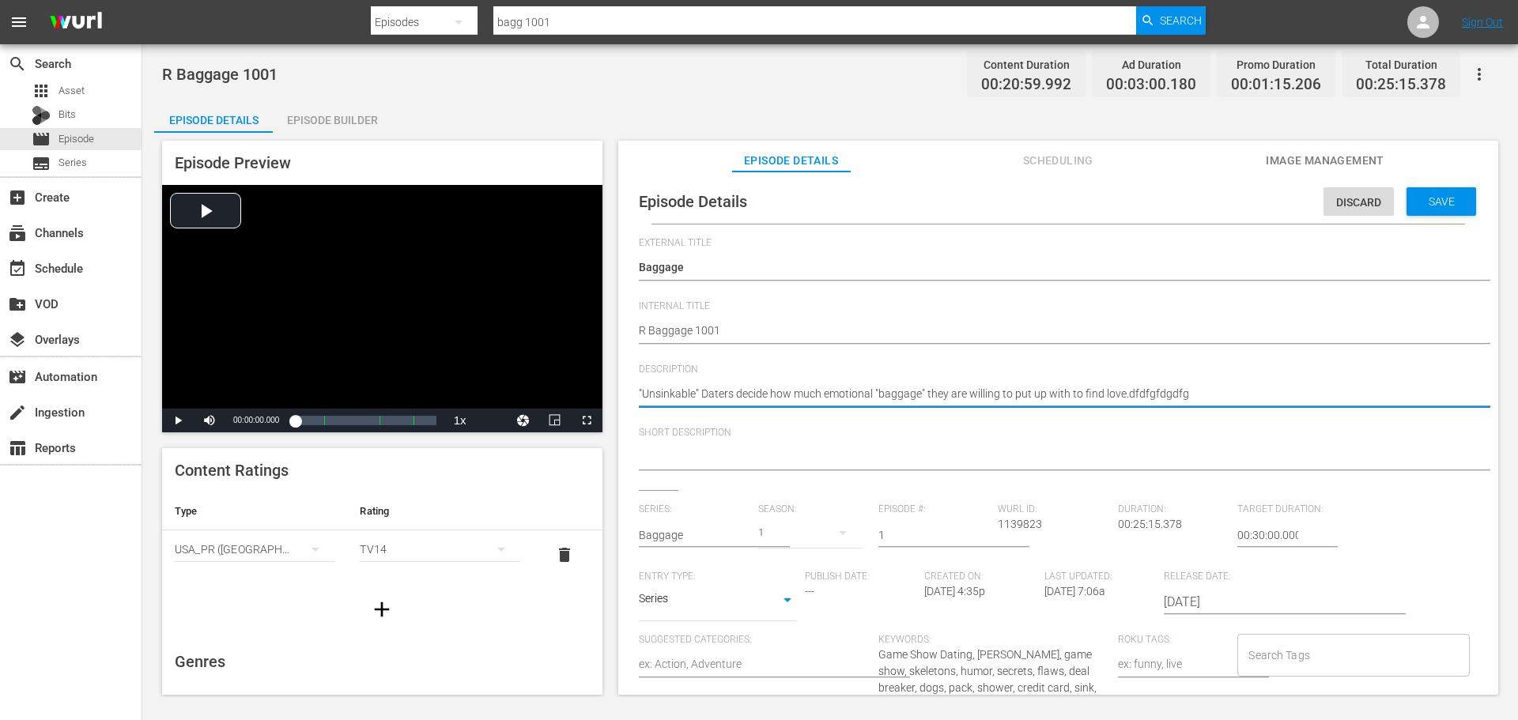
type textarea ""Unsinkable" Daters decide how much emotional "baggage" they are willing to put…"
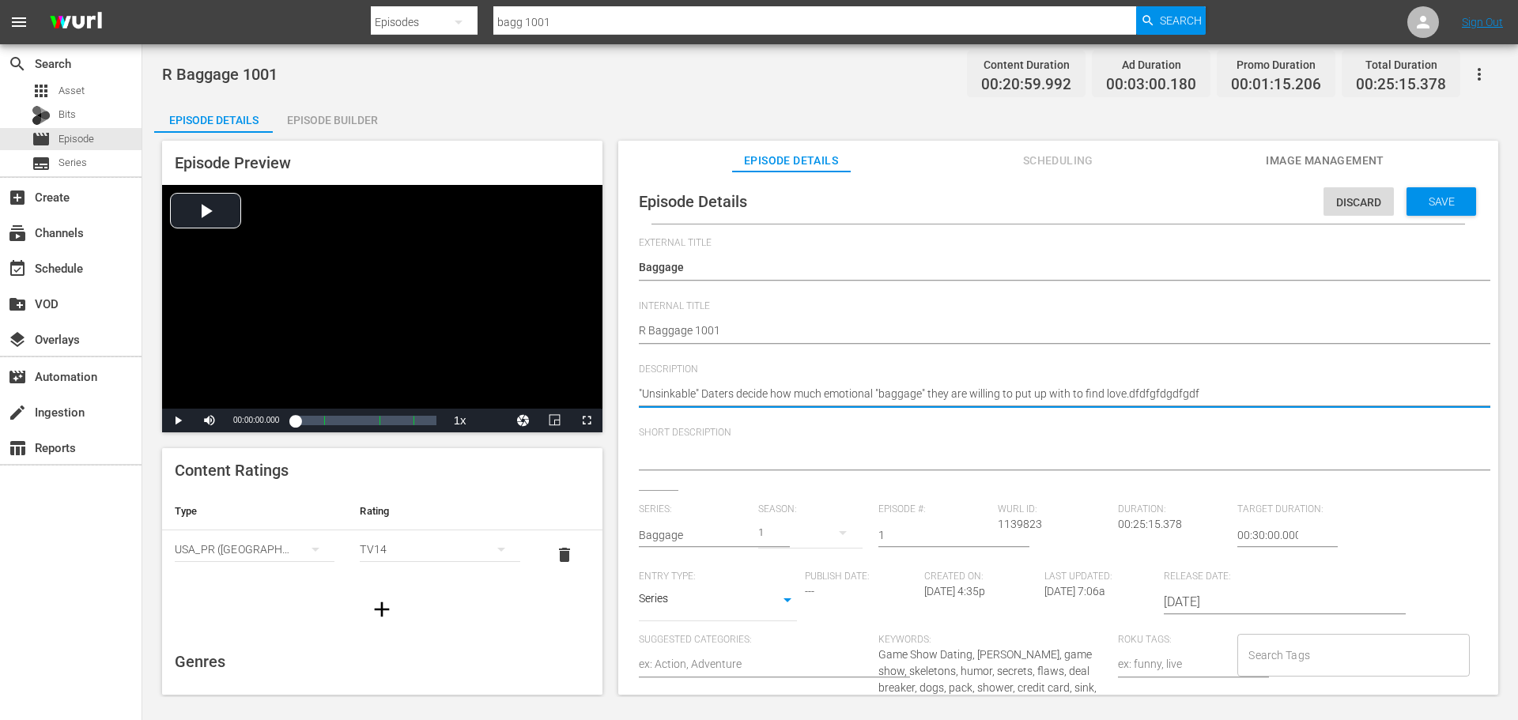
type textarea ""Unsinkable" Daters decide how much emotional "baggage" they are willing to put…"
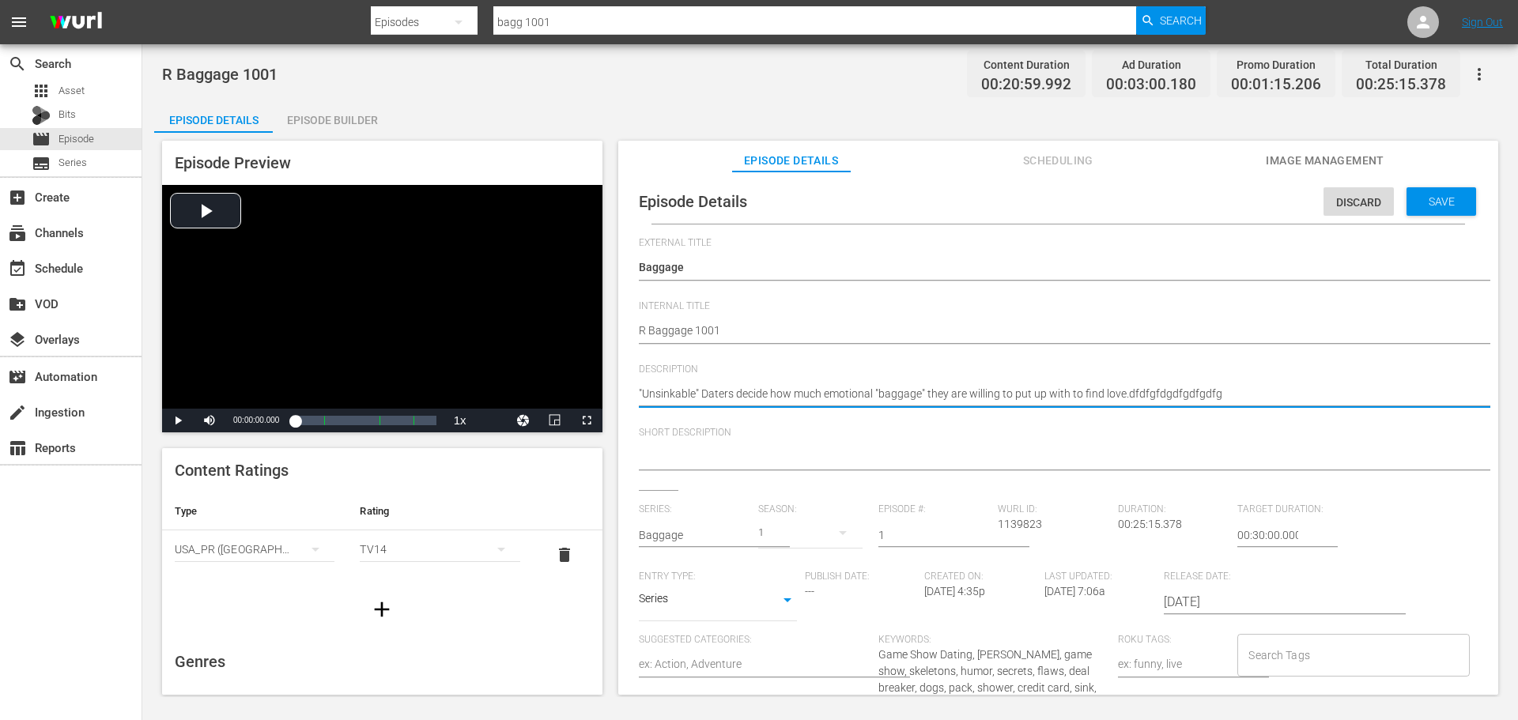
type textarea ""Unsinkable" Daters decide how much emotional "baggage" they are willing to put…"
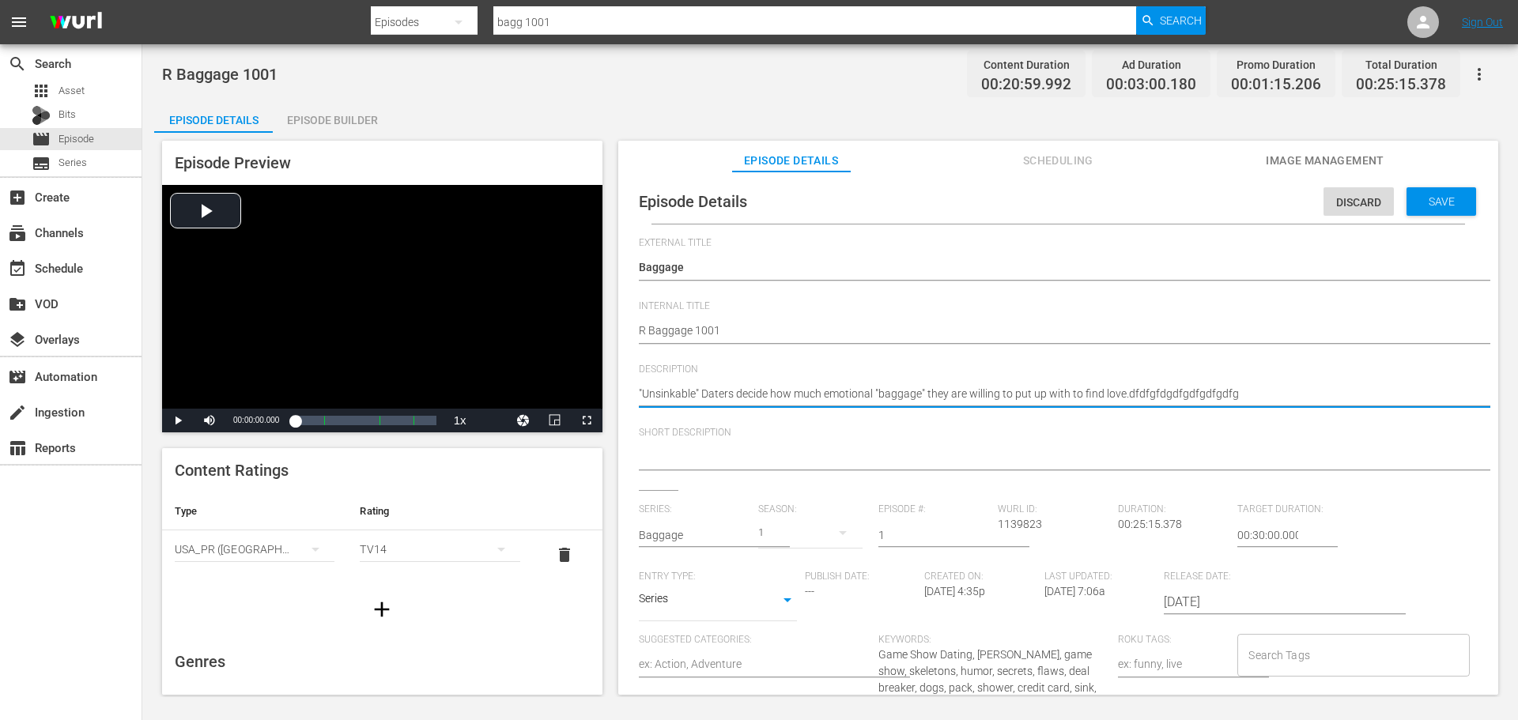
type textarea ""Unsinkable" Daters decide how much emotional "baggage" they are willing to put…"
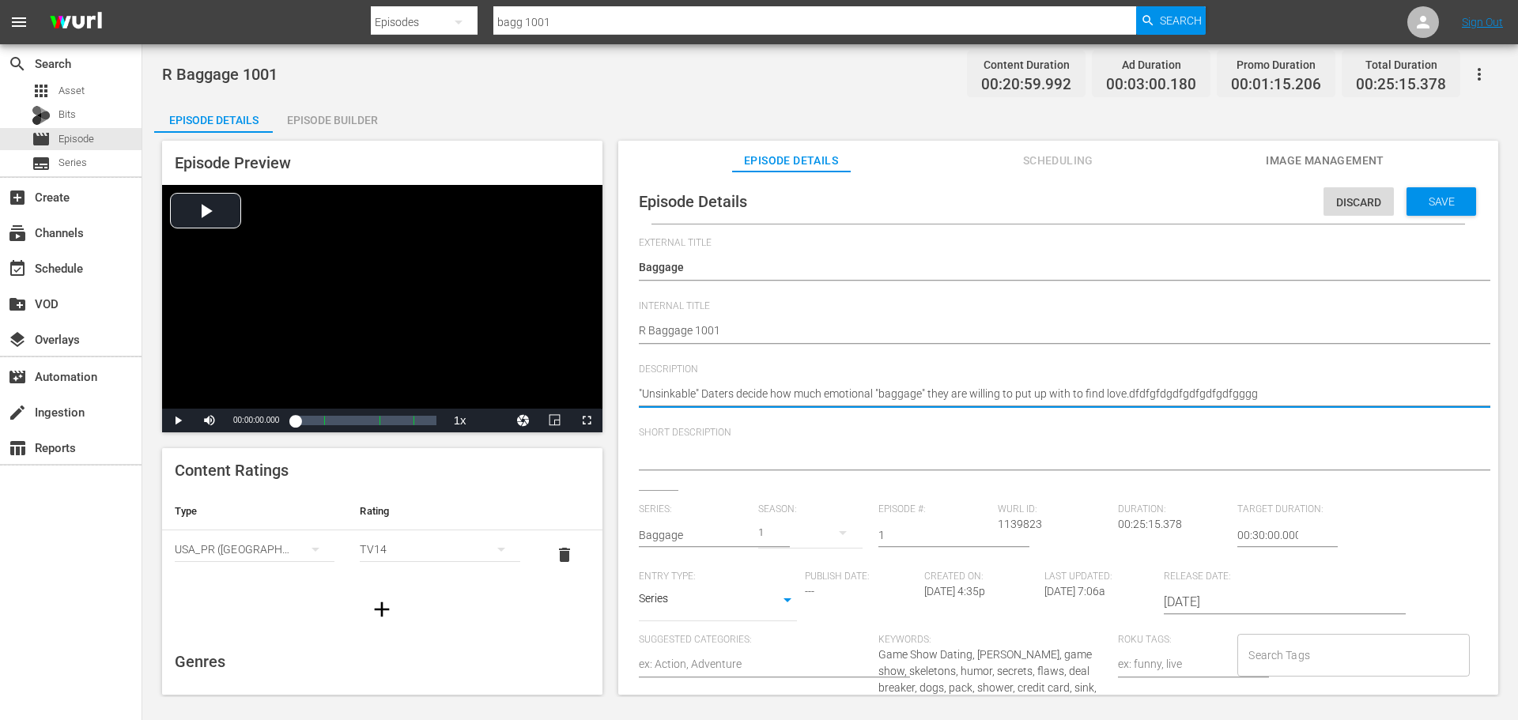
type textarea ""Unsinkable" Daters decide how much emotional "baggage" they are willing to put…"
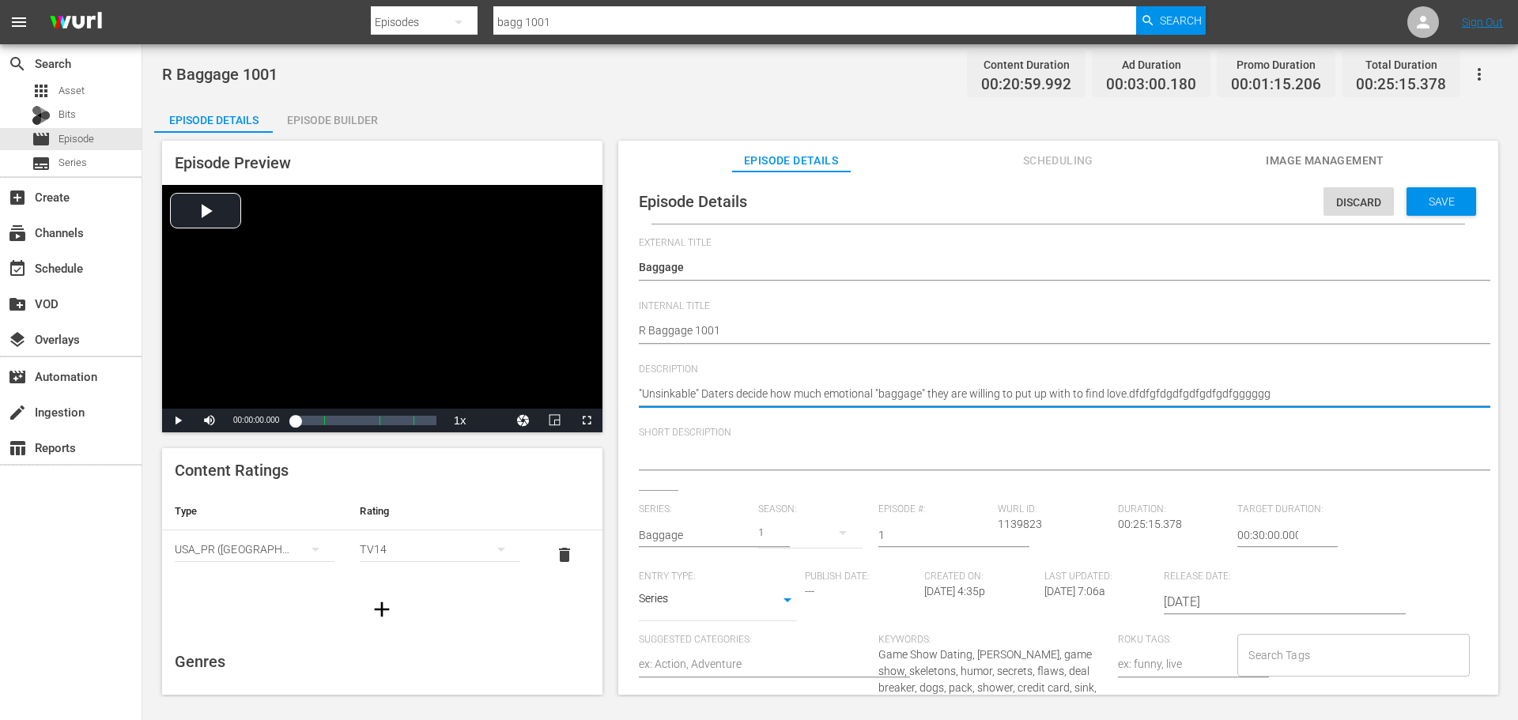
type textarea ""Unsinkable" Daters decide how much emotional "baggage" they are willing to put…"
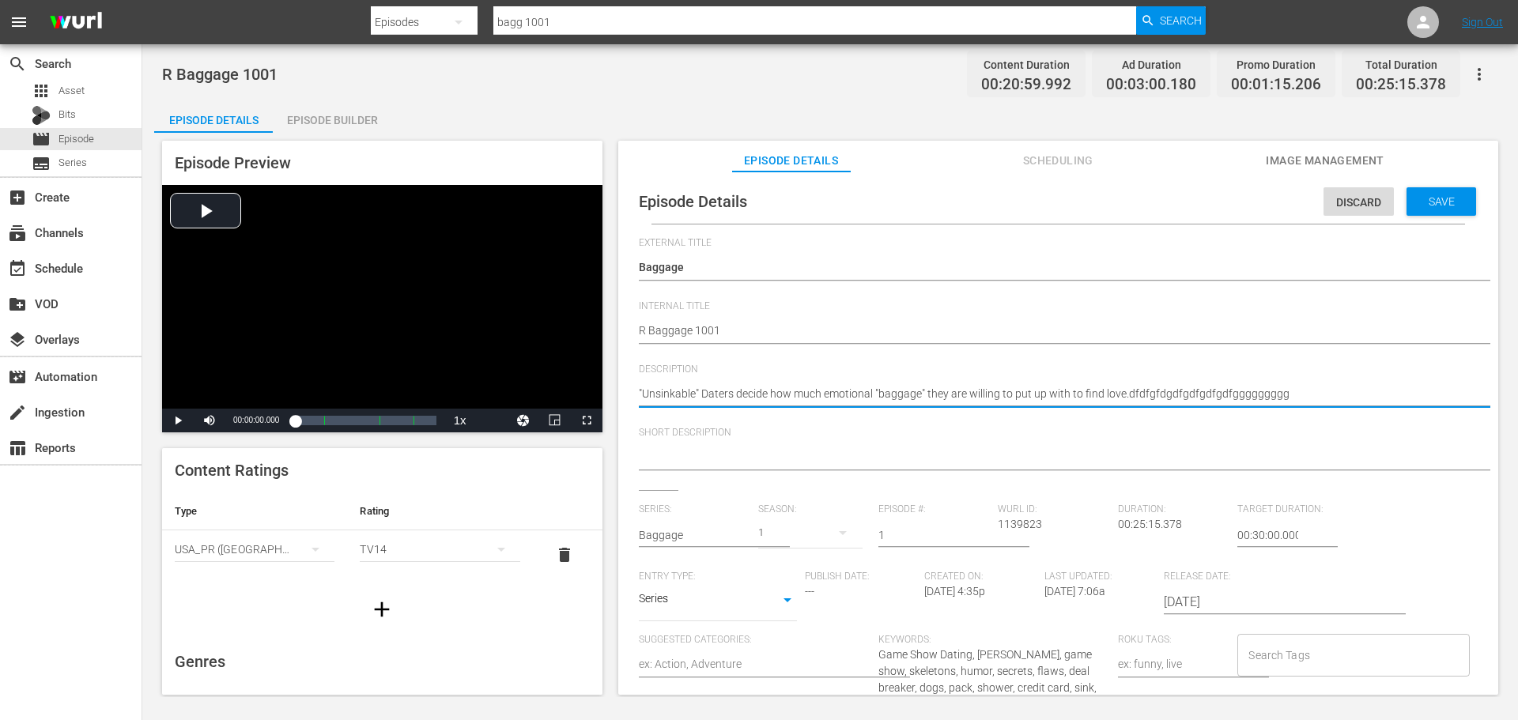
type textarea ""Unsinkable" Daters decide how much emotional "baggage" they are willing to put…"
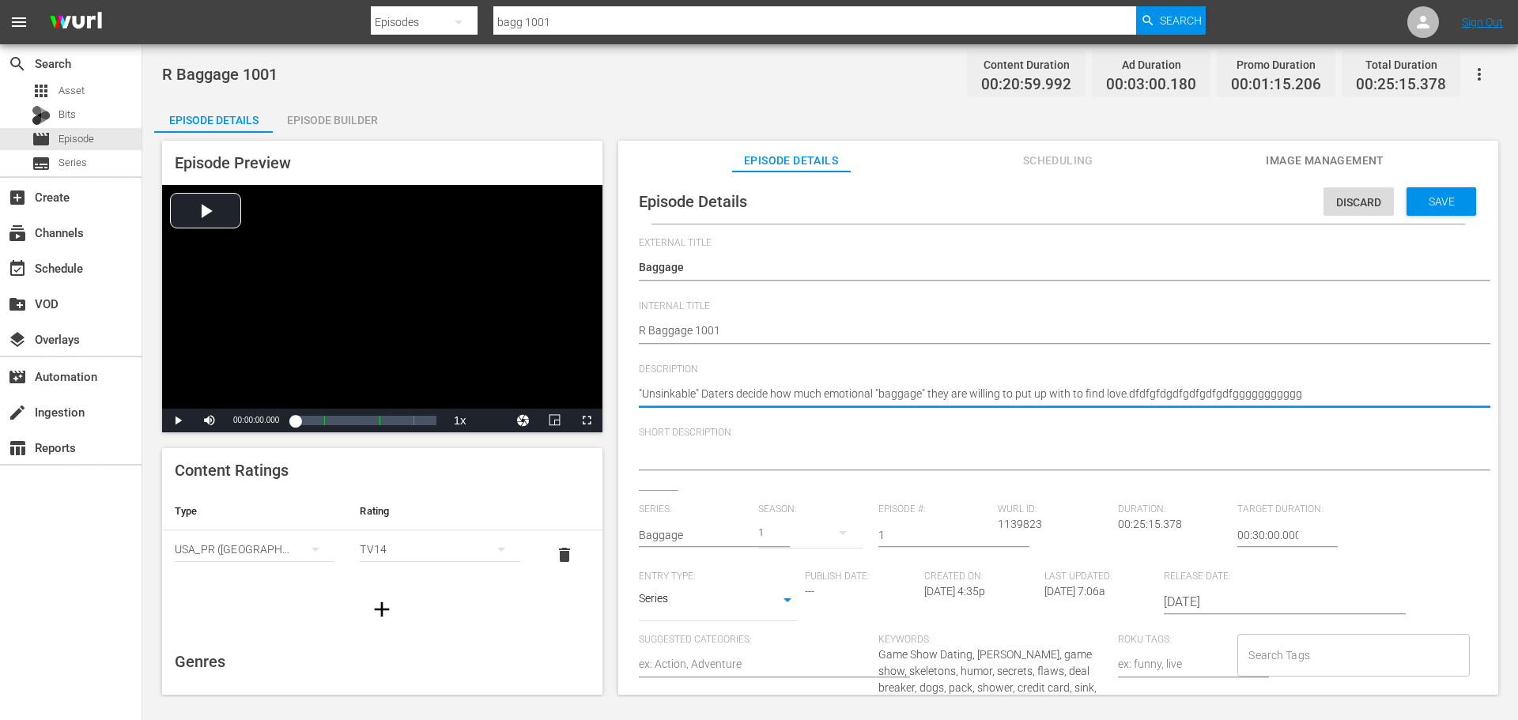
type textarea ""Unsinkable" Daters decide how much emotional "baggage" they are willing to put…"
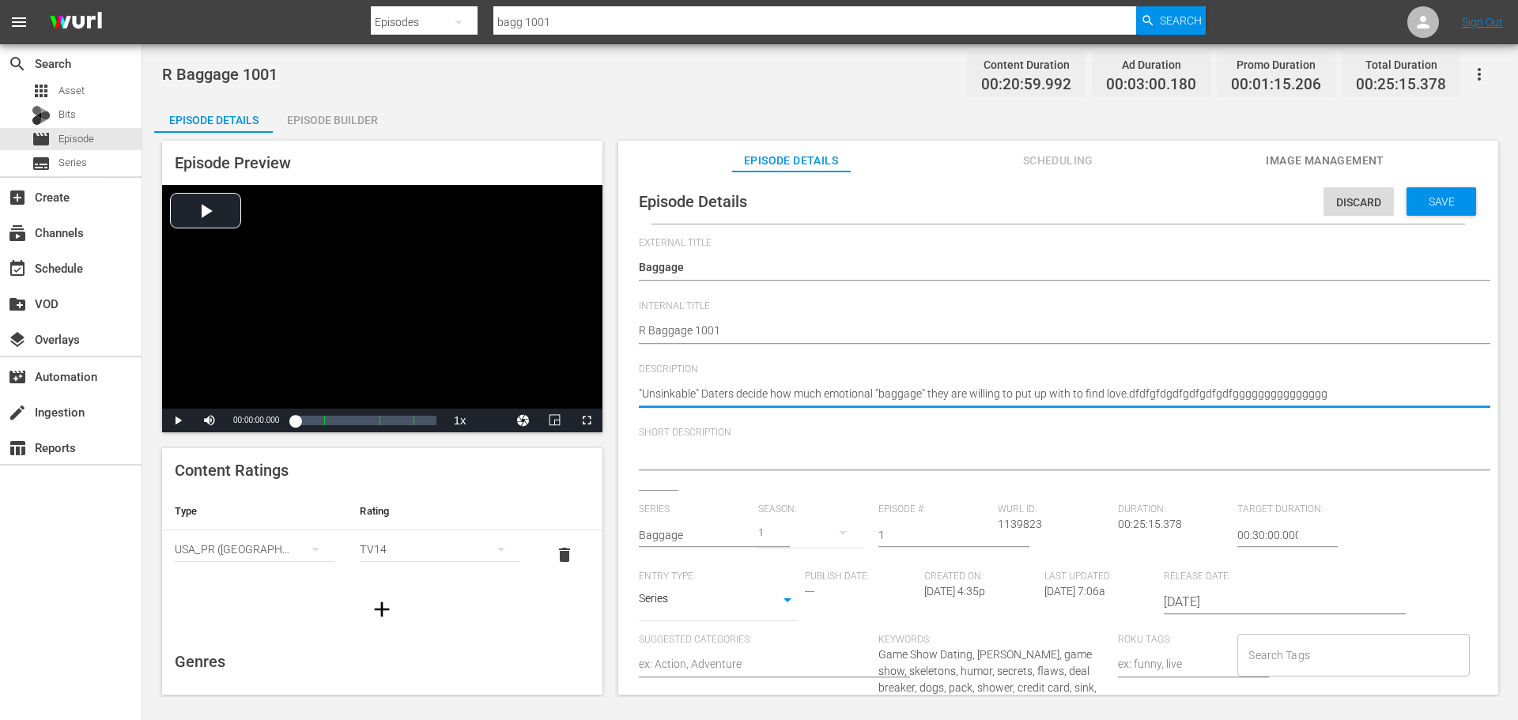
type textarea ""Unsinkable" Daters decide how much emotional "baggage" they are willing to put…"
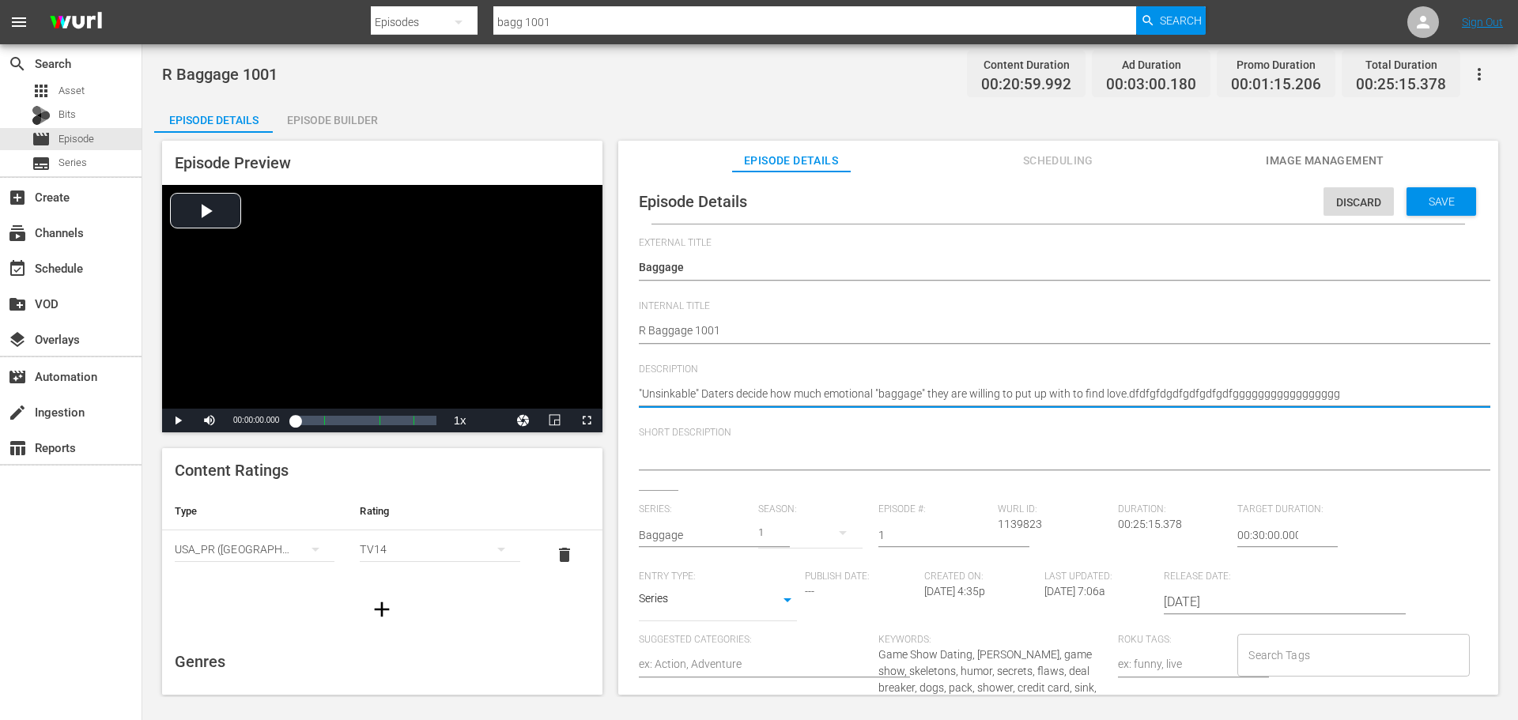
type textarea ""Unsinkable" Daters decide how much emotional "baggage" they are willing to put…"
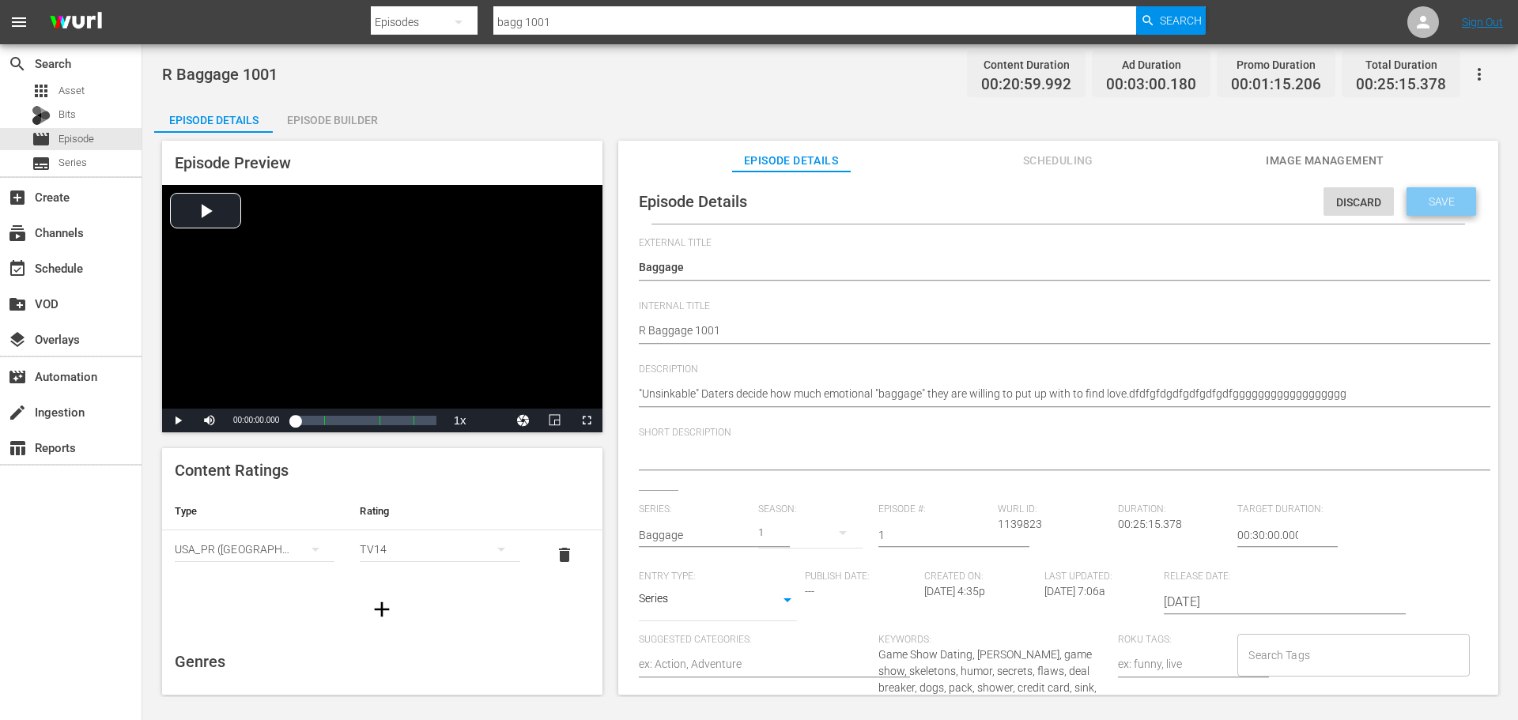
drag, startPoint x: 1409, startPoint y: 200, endPoint x: 1424, endPoint y: 202, distance: 15.2
click at [1424, 202] on span "Save" at bounding box center [1441, 201] width 51 height 13
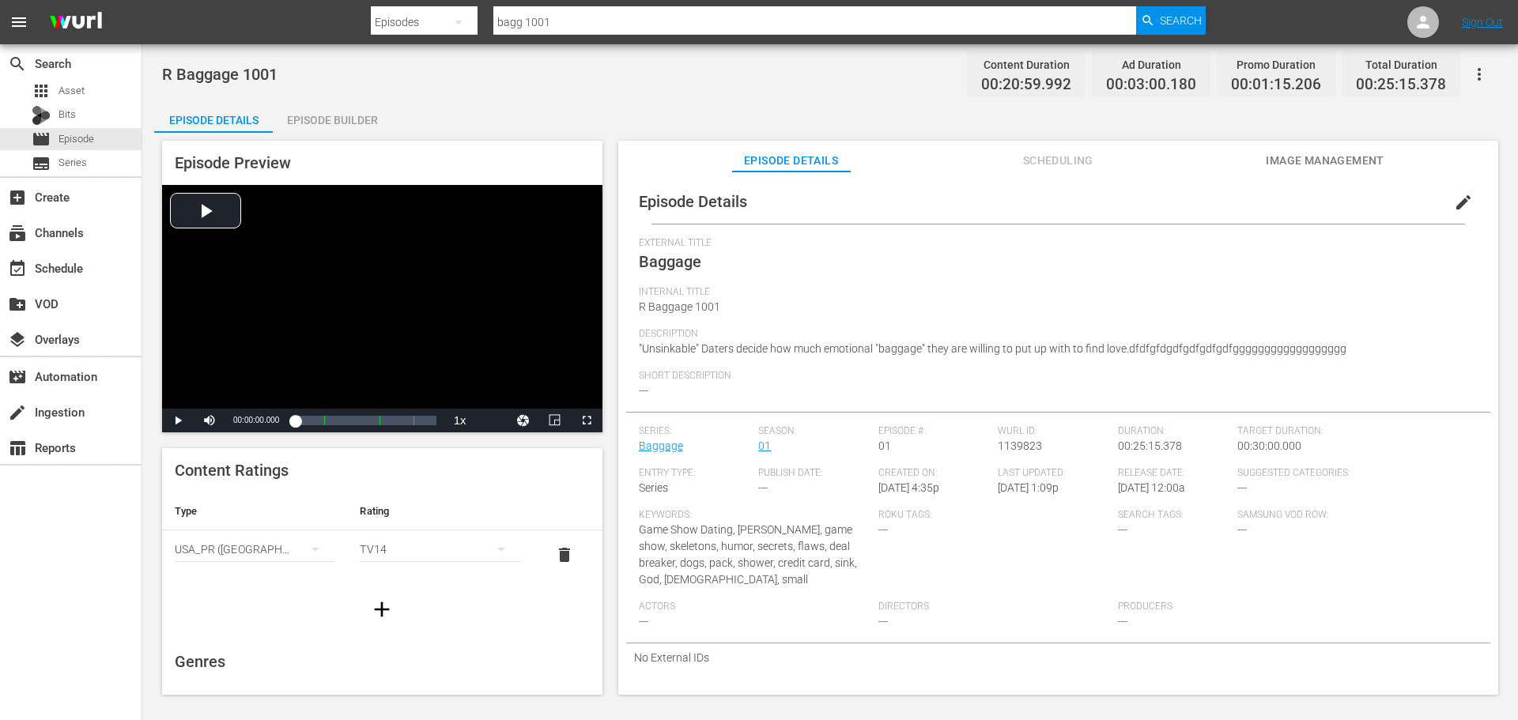
click at [1445, 207] on button "edit" at bounding box center [1464, 202] width 38 height 38
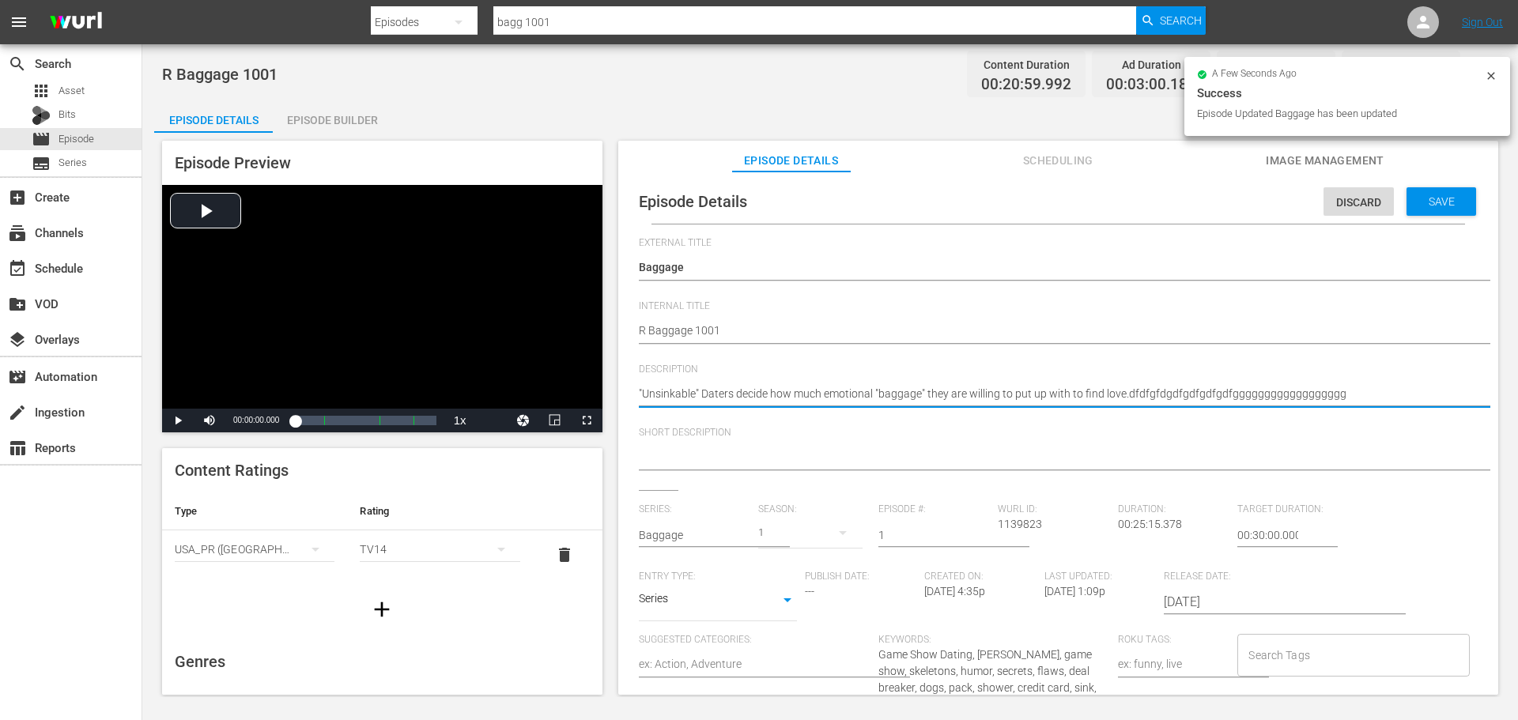
drag, startPoint x: 1359, startPoint y: 396, endPoint x: 1125, endPoint y: 395, distance: 234.0
type textarea ""Unsinkable" Daters decide how much emotional "baggage" they are willing to put…"
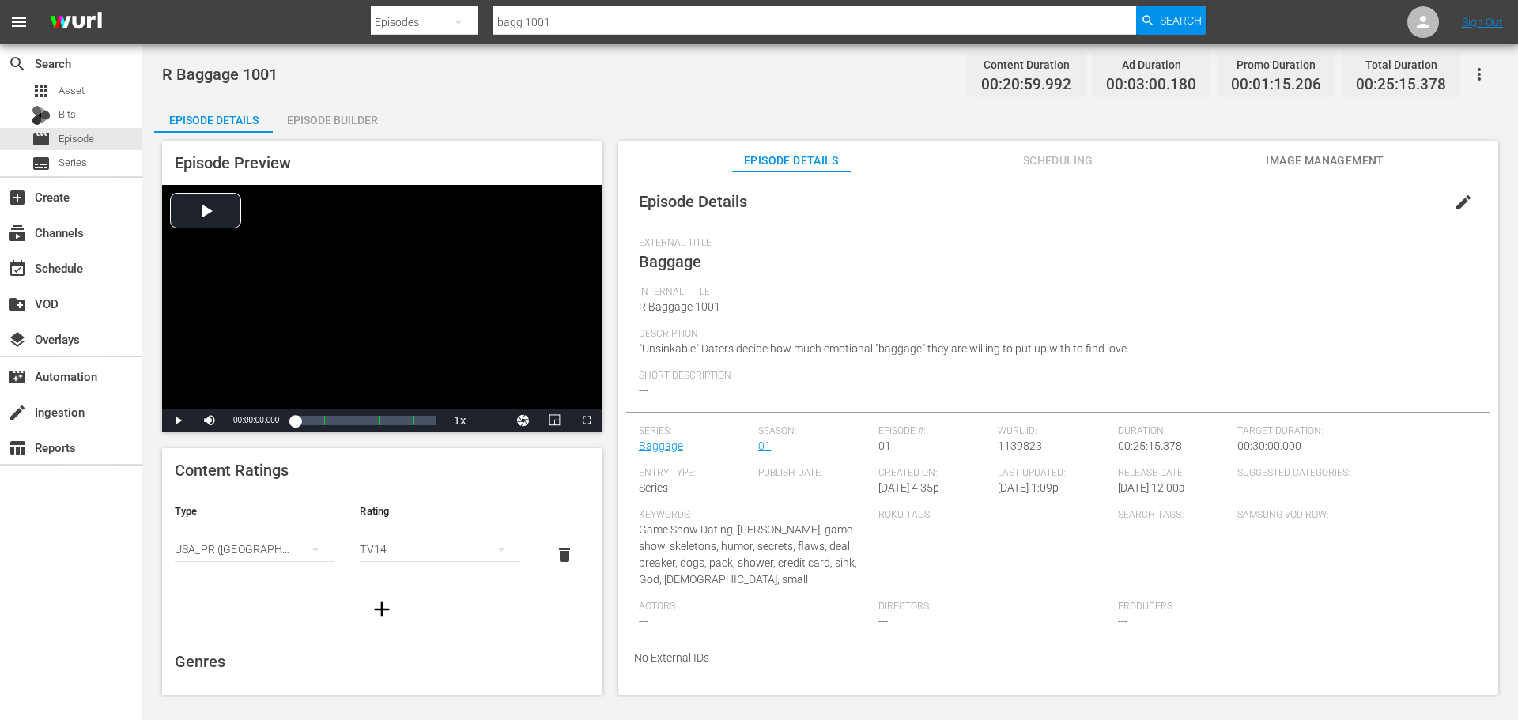
click at [1162, 344] on div "Description "Unsinkable" Daters decide how much emotional "baggage" they are wi…" at bounding box center [1058, 349] width 839 height 42
drag, startPoint x: 1172, startPoint y: 336, endPoint x: 1171, endPoint y: 363, distance: 26.9
click at [1171, 363] on div "Description "Unsinkable" Daters decide how much emotional "baggage" they are wi…" at bounding box center [1058, 349] width 839 height 42
copy div ""Unsinkable" Daters decide how much emotional "baggage" they are willing to put…"
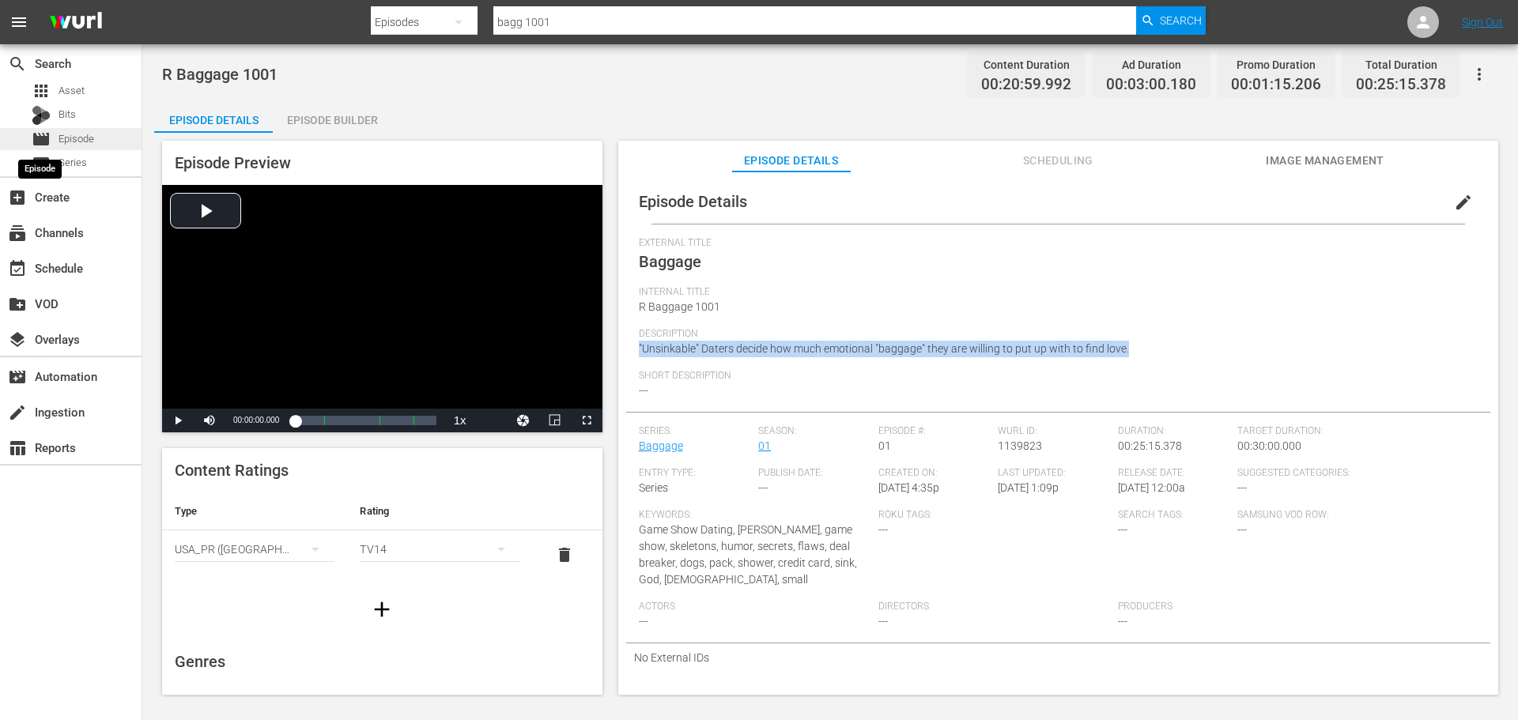
click at [52, 135] on div "movie Episode" at bounding box center [63, 139] width 62 height 22
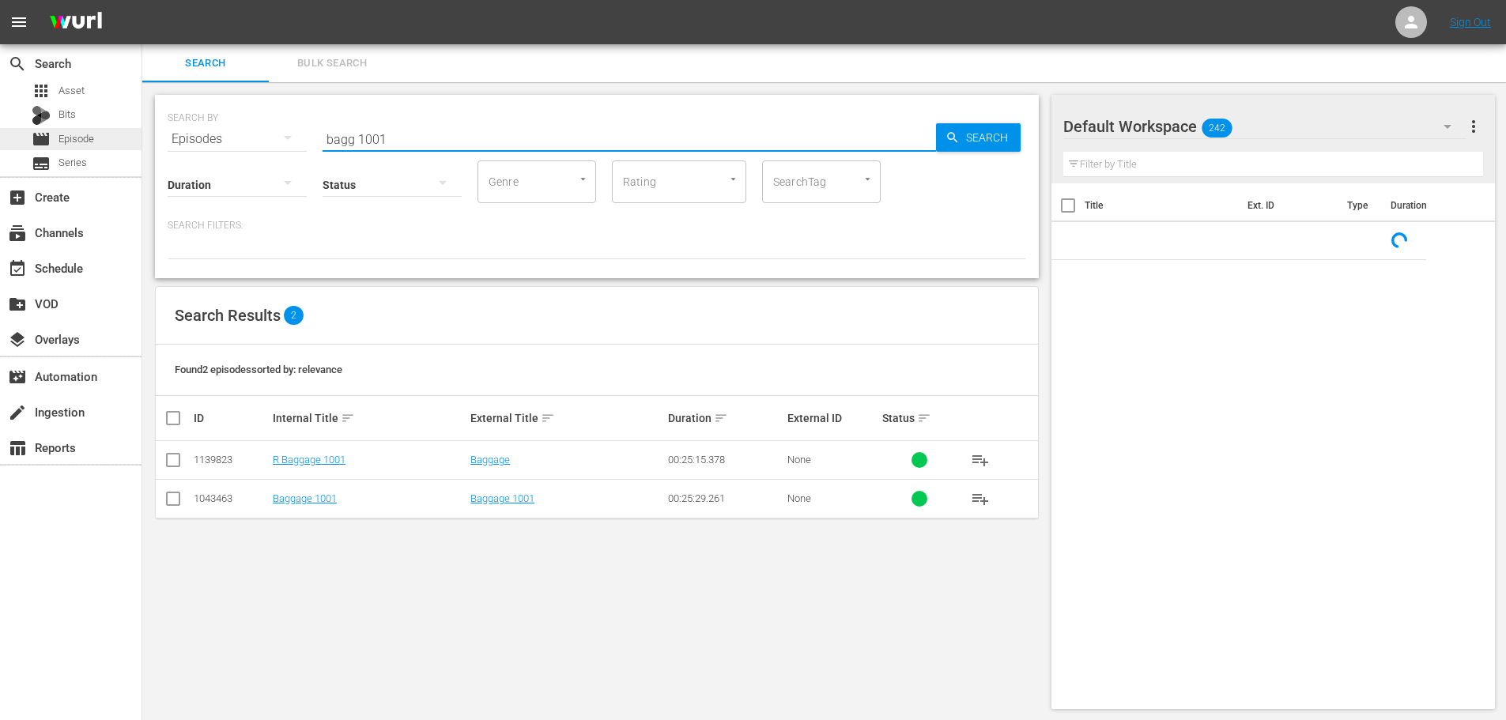
drag, startPoint x: 362, startPoint y: 119, endPoint x: 47, endPoint y: 134, distance: 315.1
click at [179, 117] on div "SEARCH BY Search By Episodes Search ID, Title, Description, Keywords, or Catego…" at bounding box center [597, 129] width 859 height 57
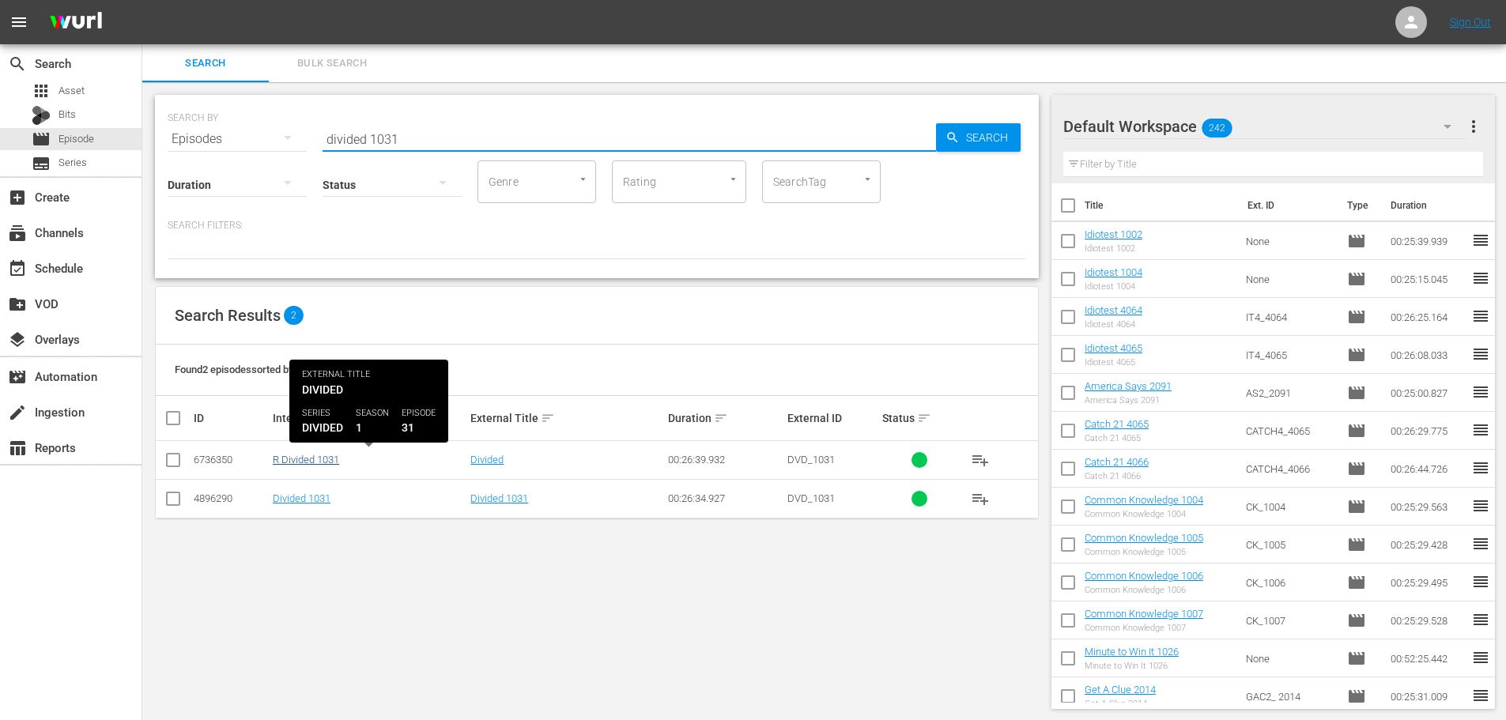
type input "divided 1031"
click at [302, 458] on link "R Divided 1031" at bounding box center [306, 460] width 66 height 12
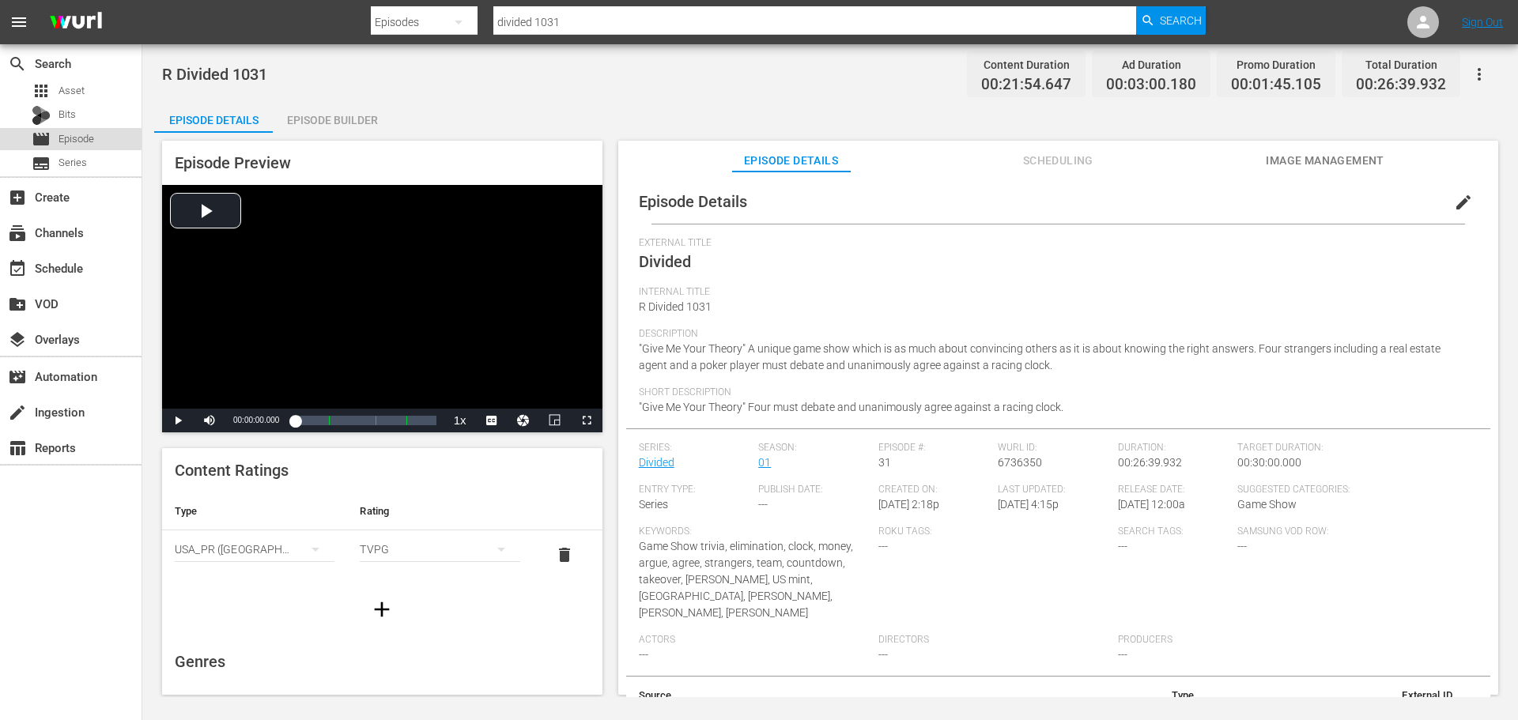
click at [117, 142] on div "movie Episode" at bounding box center [71, 139] width 142 height 22
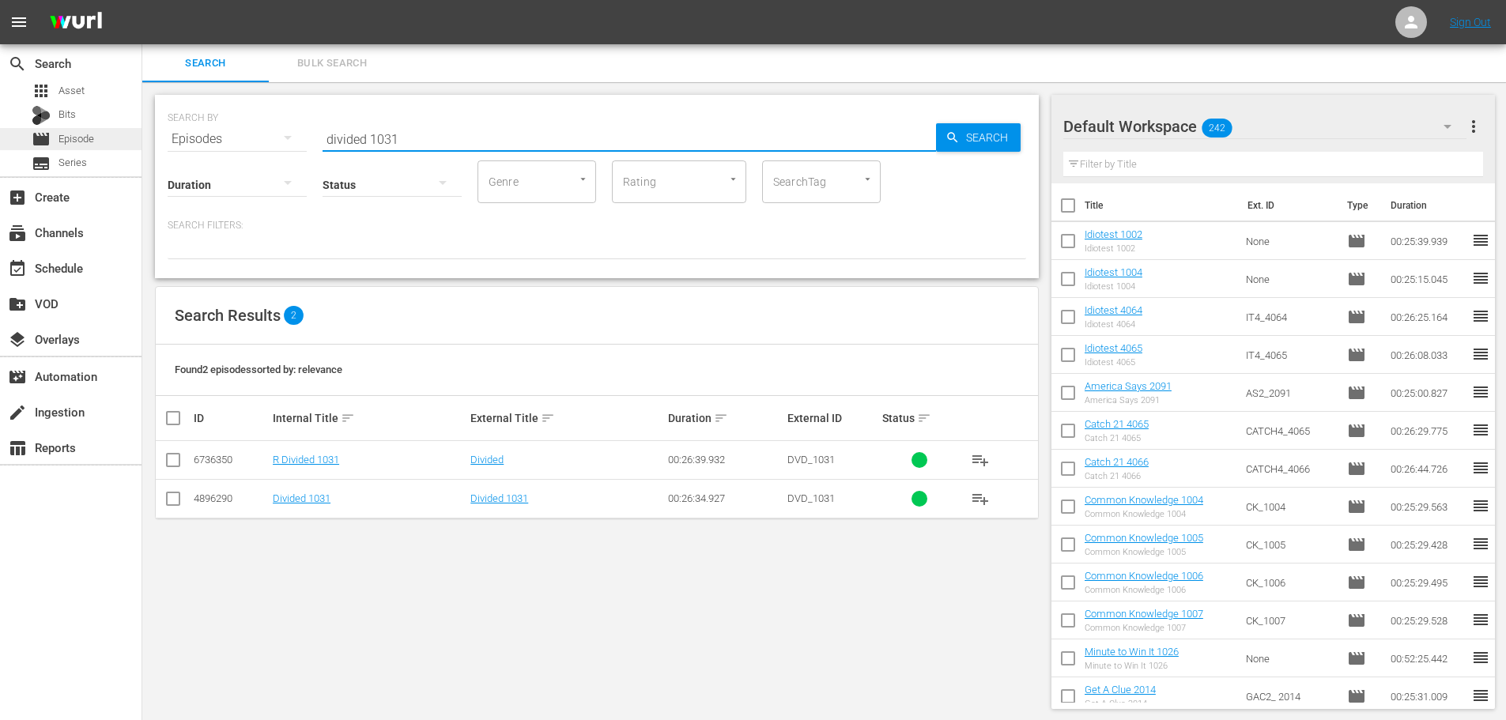
drag, startPoint x: 422, startPoint y: 128, endPoint x: 123, endPoint y: 128, distance: 299.7
click at [142, 0] on div "search Search apps Asset Bits movie Episode subtitles Series add_box Create sub…" at bounding box center [824, 0] width 1364 height 0
type input "bagg 1003"
click at [292, 469] on td "R Baggage 1003" at bounding box center [369, 460] width 198 height 39
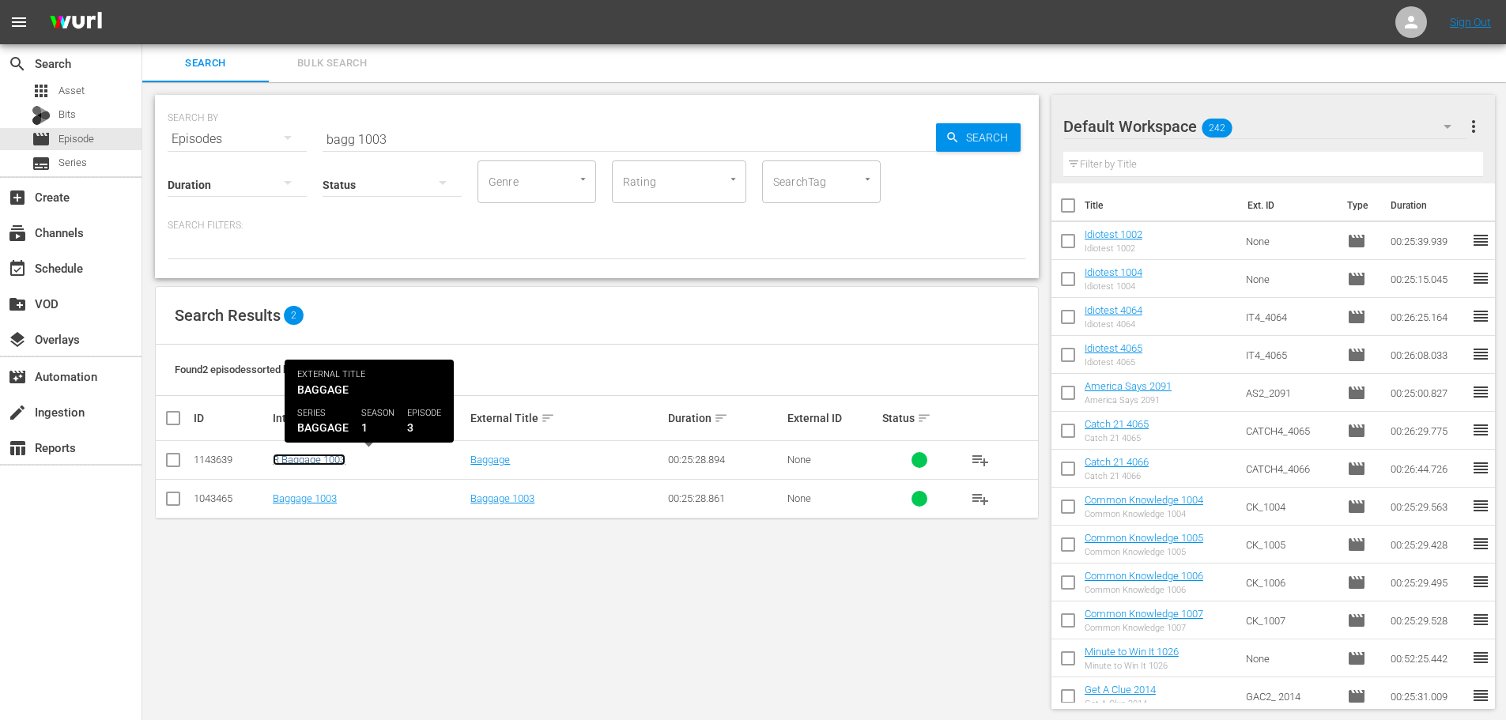
click at [293, 463] on link "R Baggage 1003" at bounding box center [309, 460] width 73 height 12
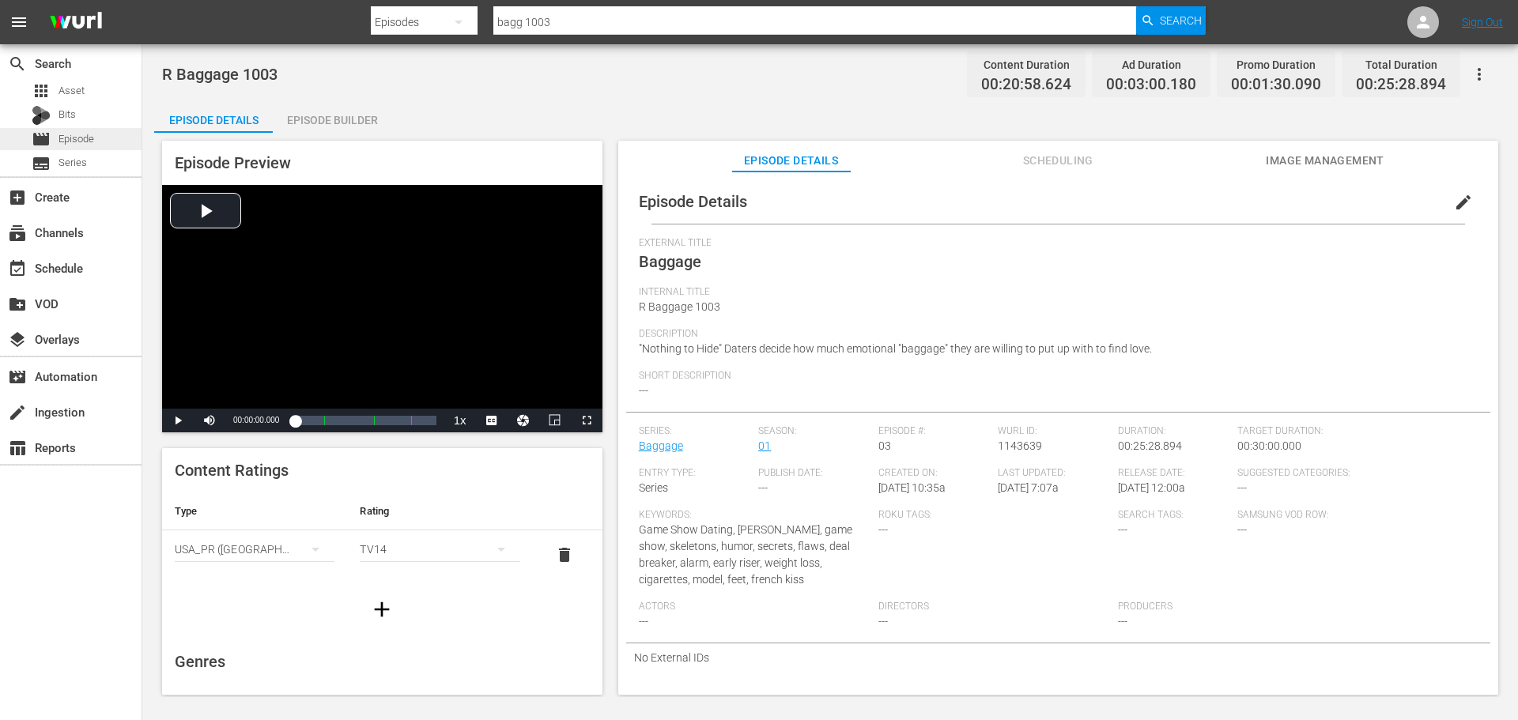
click at [123, 129] on div "movie Episode" at bounding box center [71, 139] width 142 height 22
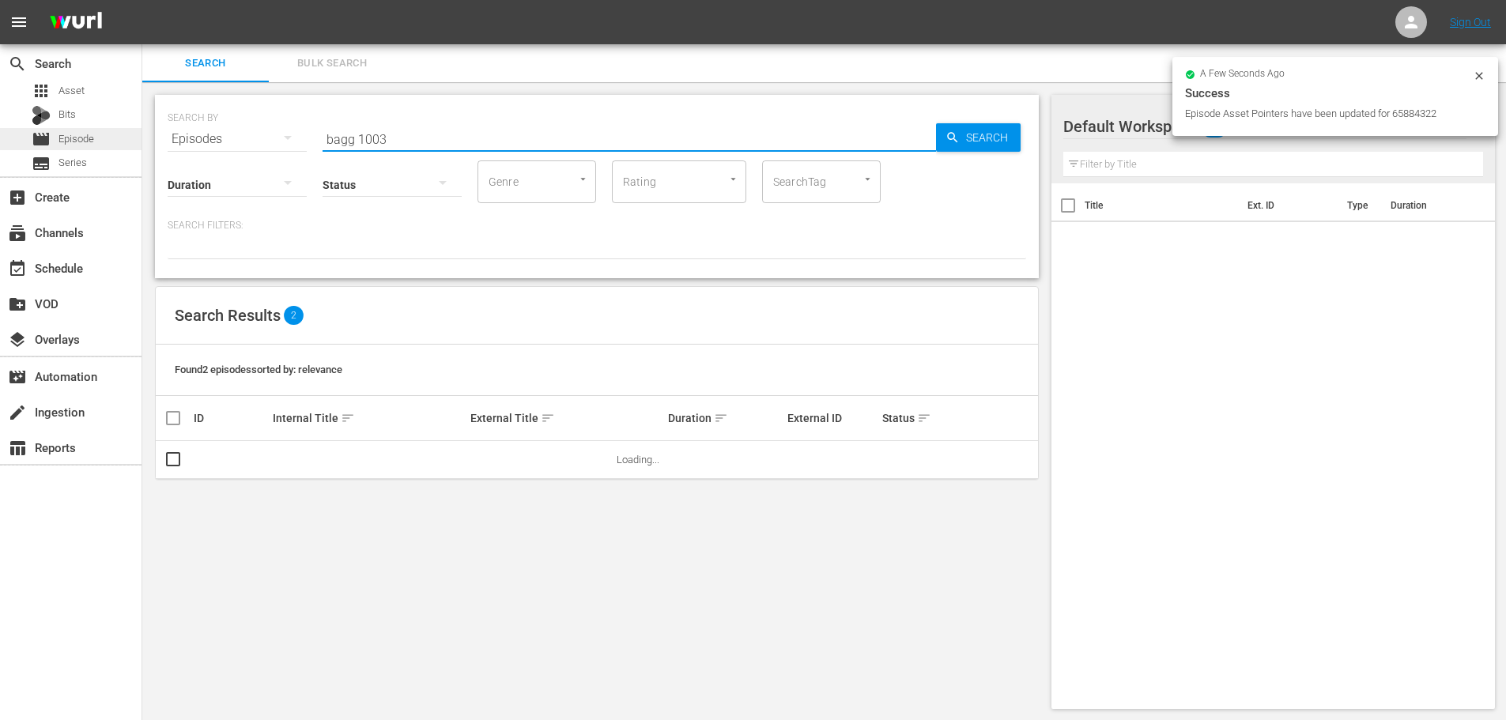
drag, startPoint x: 398, startPoint y: 124, endPoint x: 89, endPoint y: 142, distance: 308.9
click at [142, 0] on div "search Search apps Asset Bits movie Episode subtitles Series add_box Create sub…" at bounding box center [824, 0] width 1364 height 0
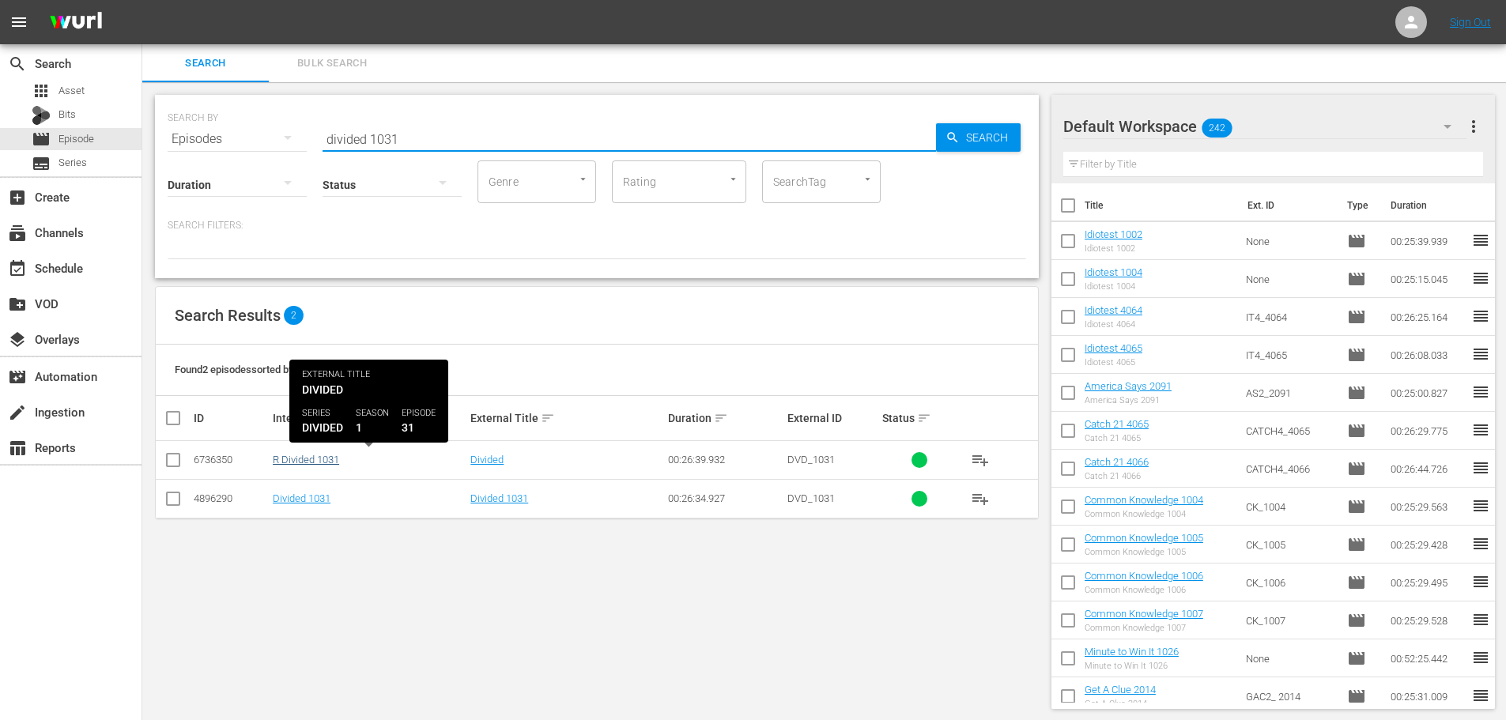
type input "divided 1031"
click at [293, 459] on link "R Divided 1031" at bounding box center [306, 460] width 66 height 12
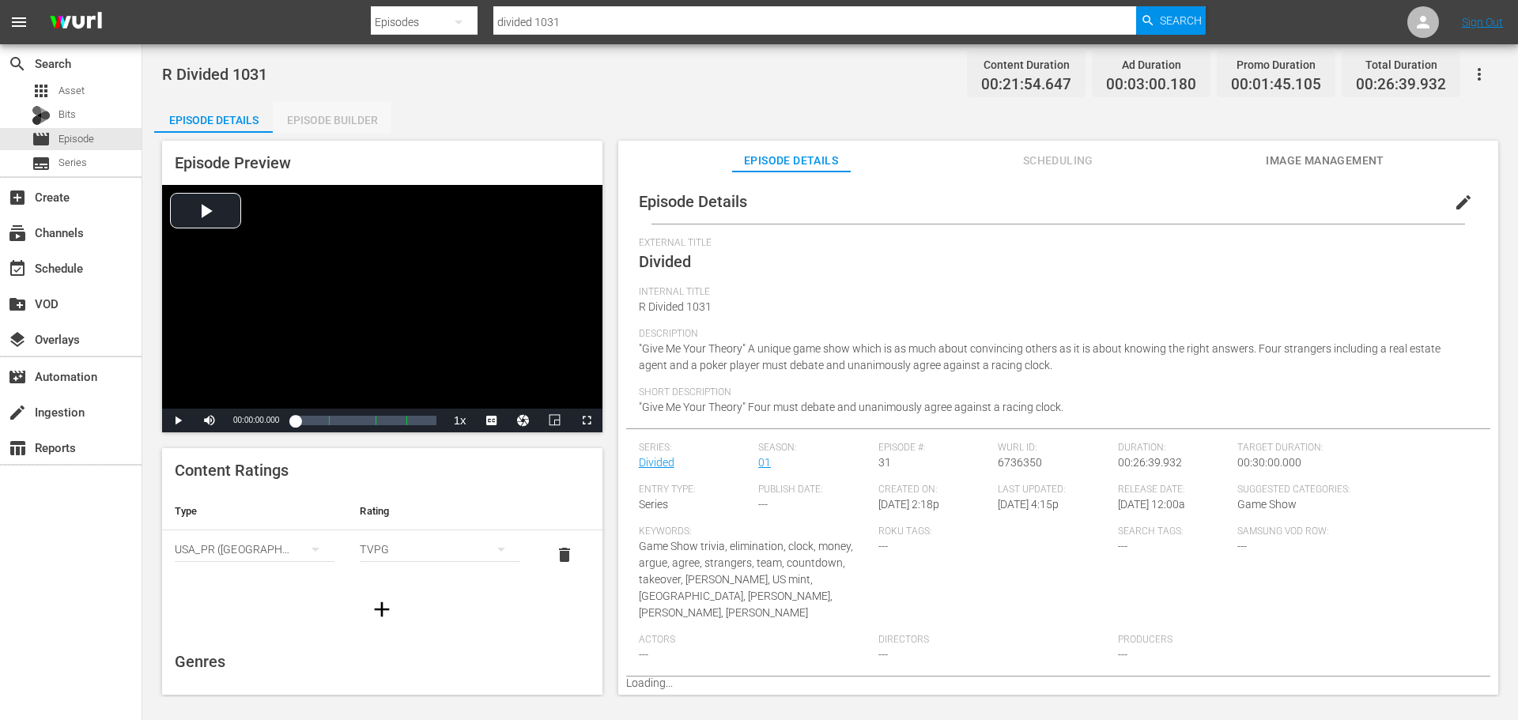
click at [328, 115] on div "Episode Builder" at bounding box center [332, 120] width 119 height 38
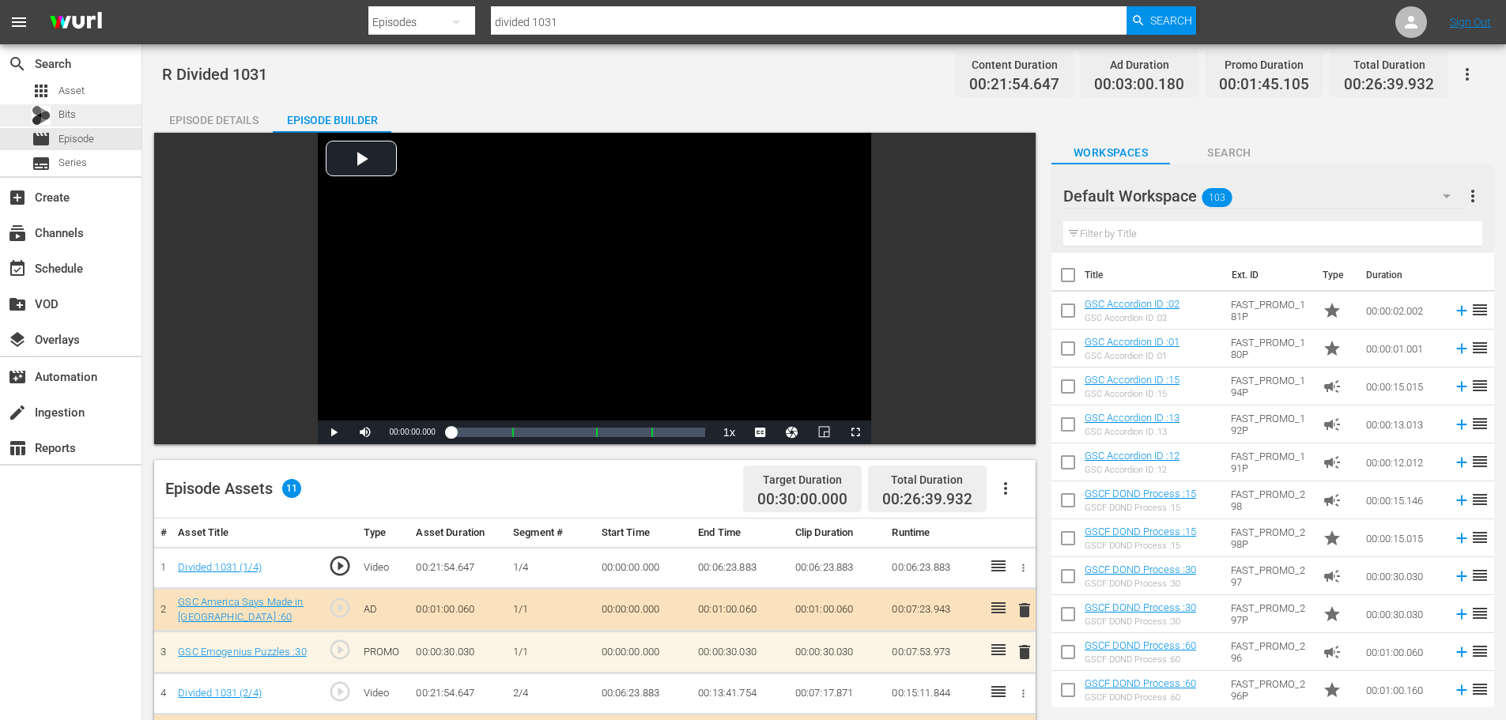
click at [123, 115] on div "Bits" at bounding box center [71, 115] width 142 height 22
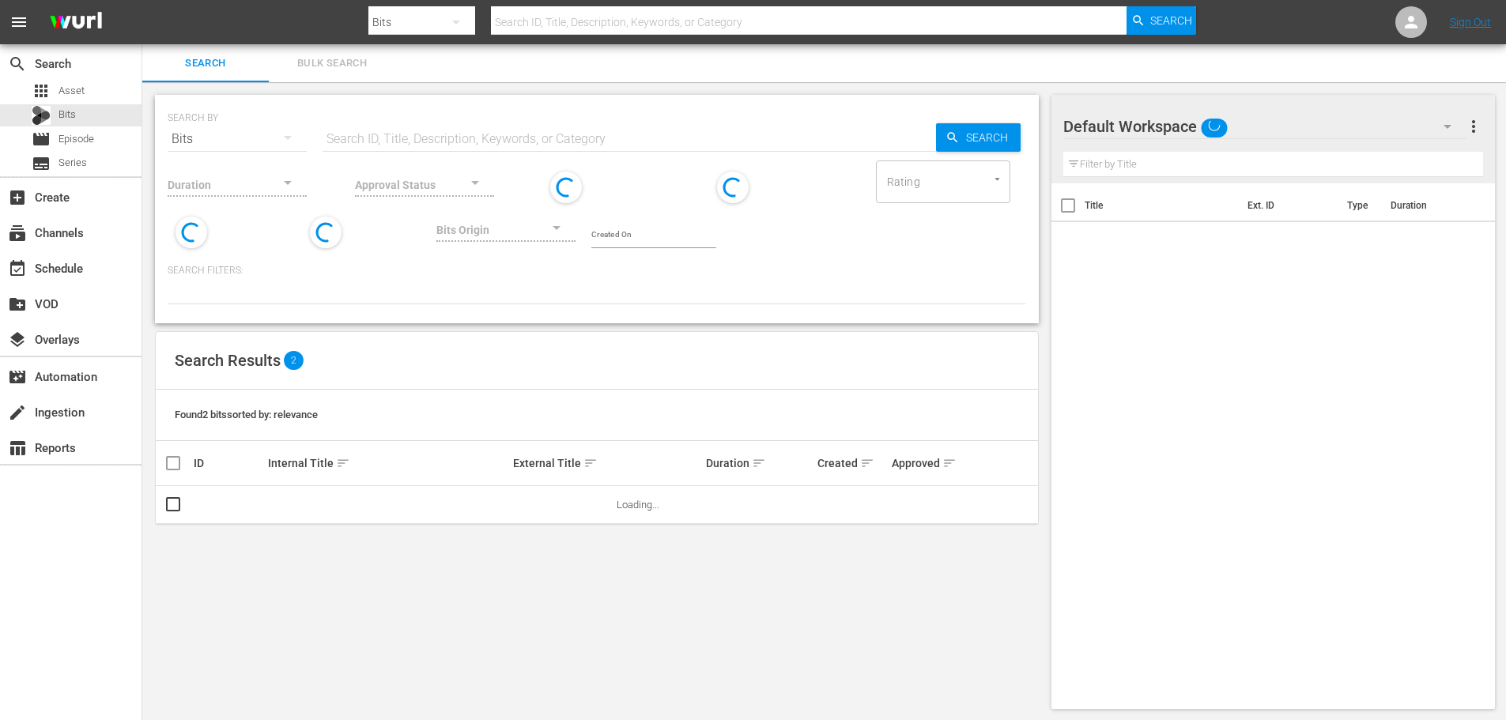
click at [232, 104] on div "SEARCH BY Search By Bits" at bounding box center [237, 129] width 139 height 57
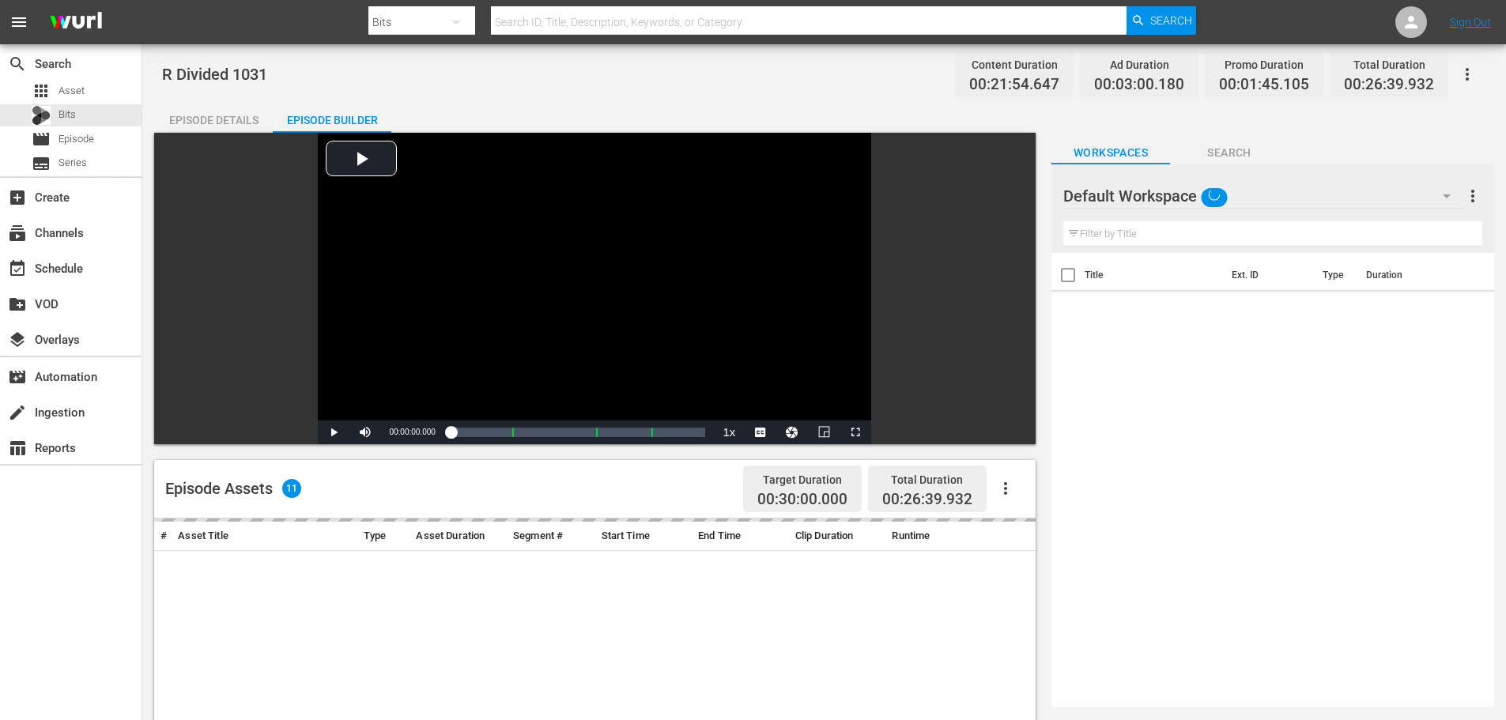
click at [224, 114] on div "Episode Details" at bounding box center [213, 120] width 119 height 38
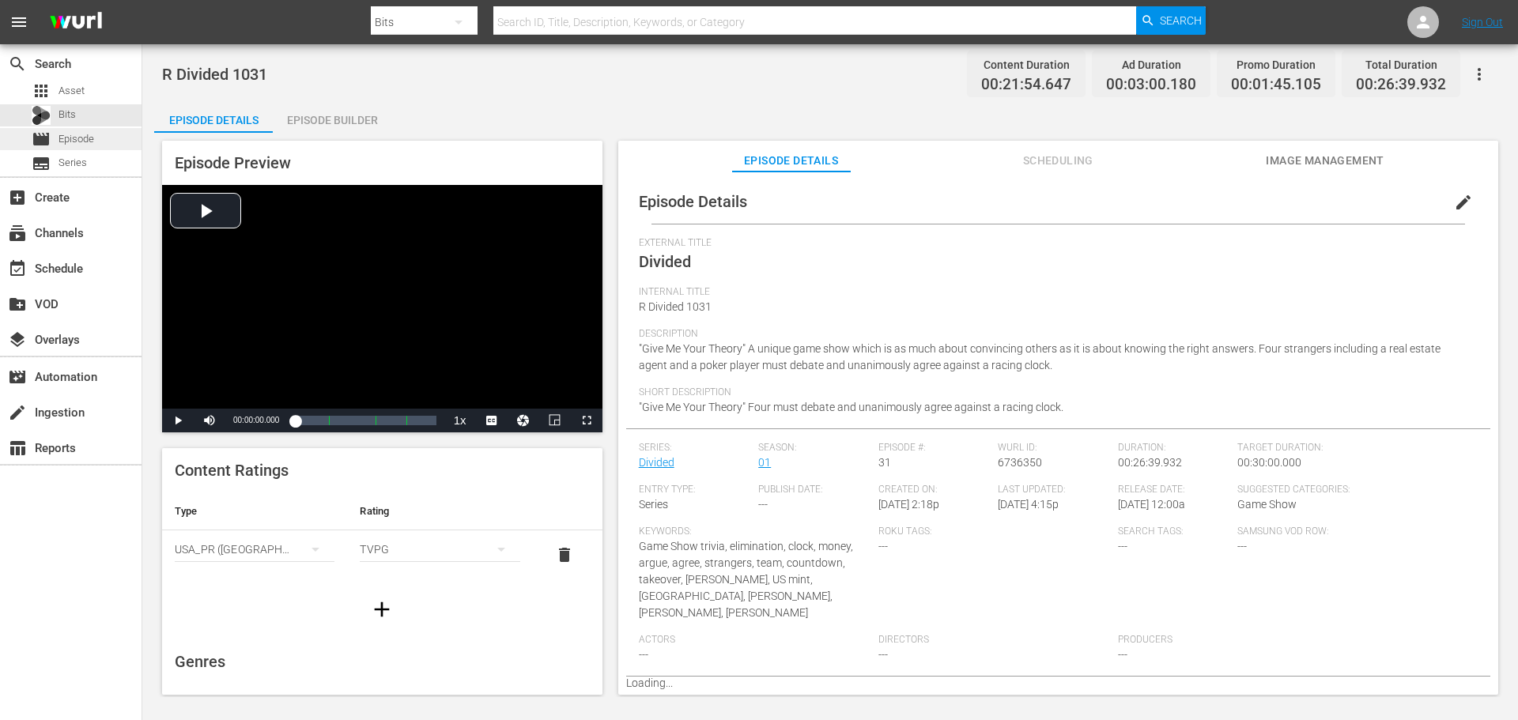
click at [92, 148] on div "movie Episode" at bounding box center [63, 139] width 62 height 22
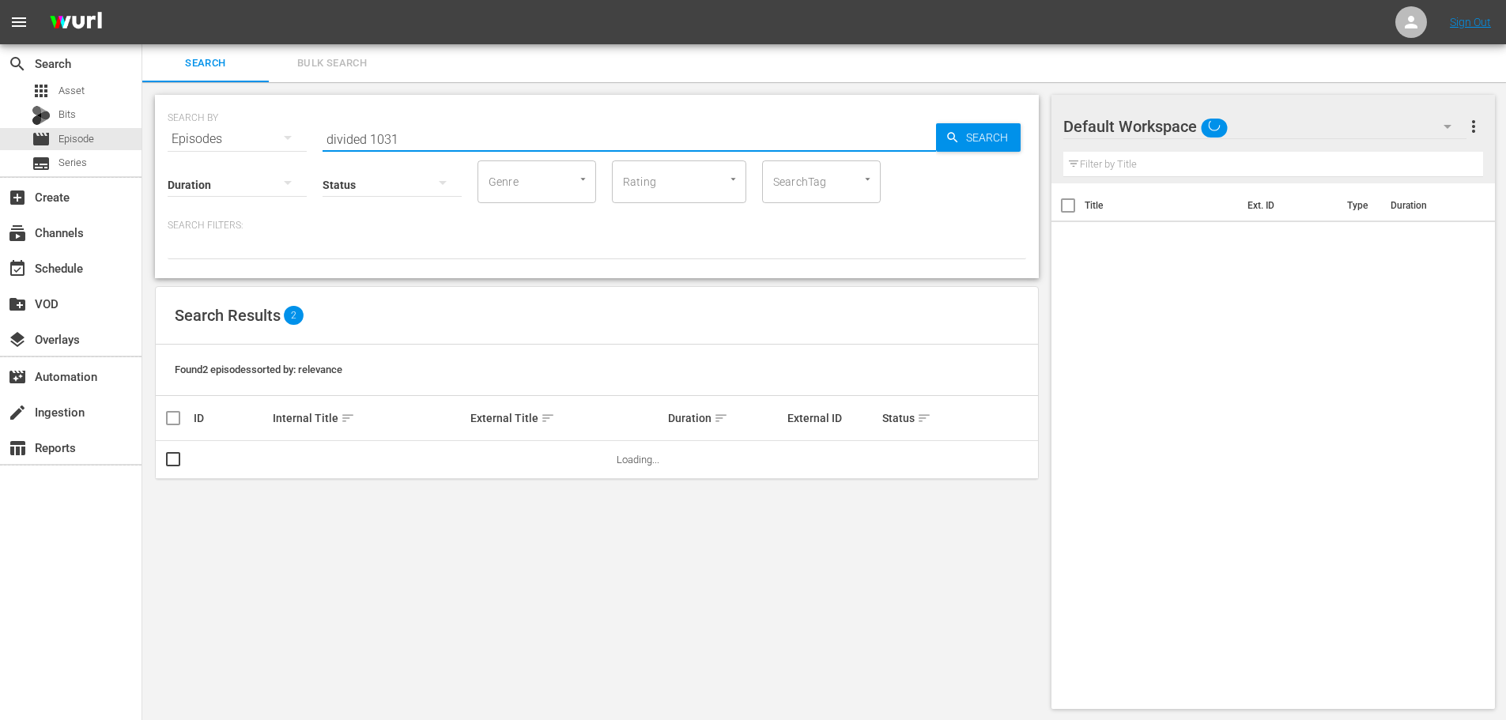
drag, startPoint x: 390, startPoint y: 145, endPoint x: 221, endPoint y: 136, distance: 169.4
click at [217, 143] on div "SEARCH BY Search By Episodes Search ID, Title, Description, Keywords, or Catego…" at bounding box center [597, 129] width 859 height 57
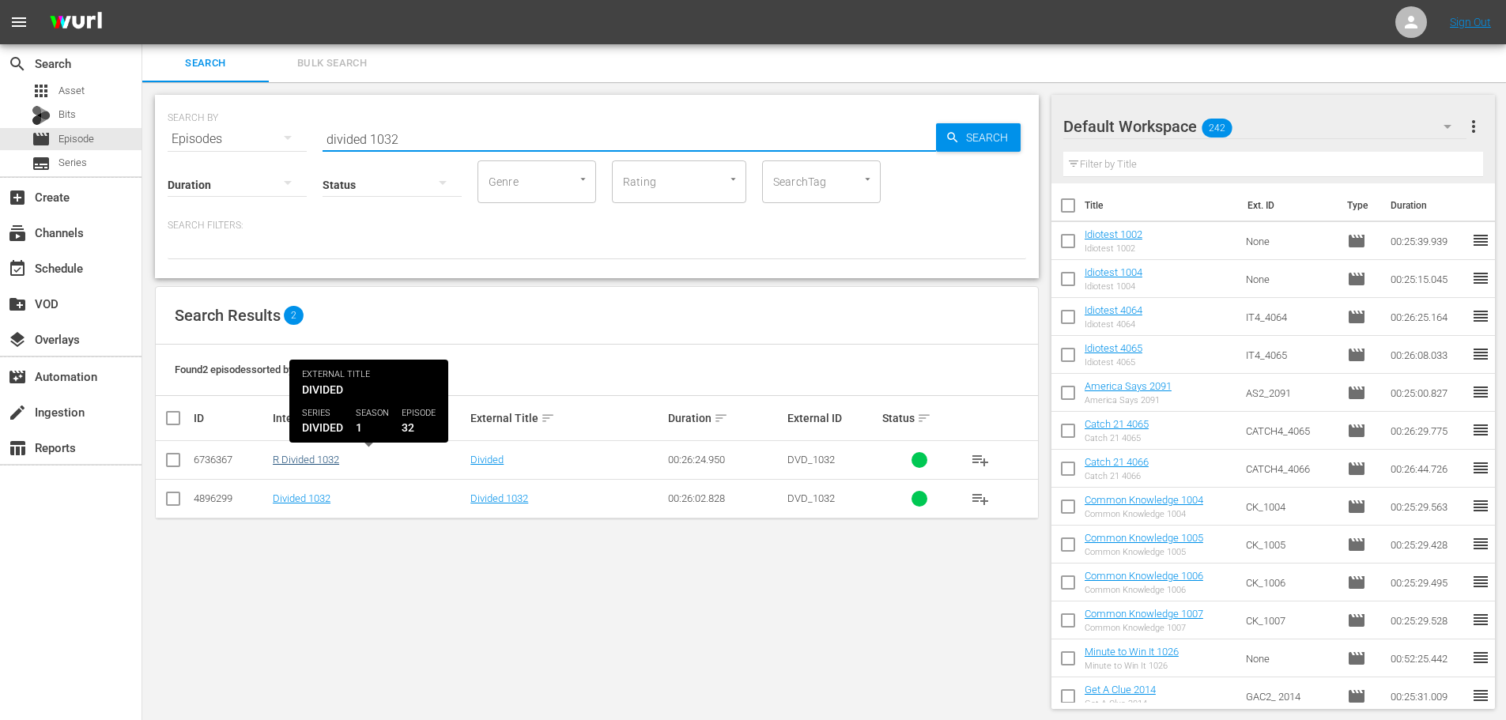
type input "divided 1032"
click at [289, 459] on link "R Divided 1032" at bounding box center [306, 460] width 66 height 12
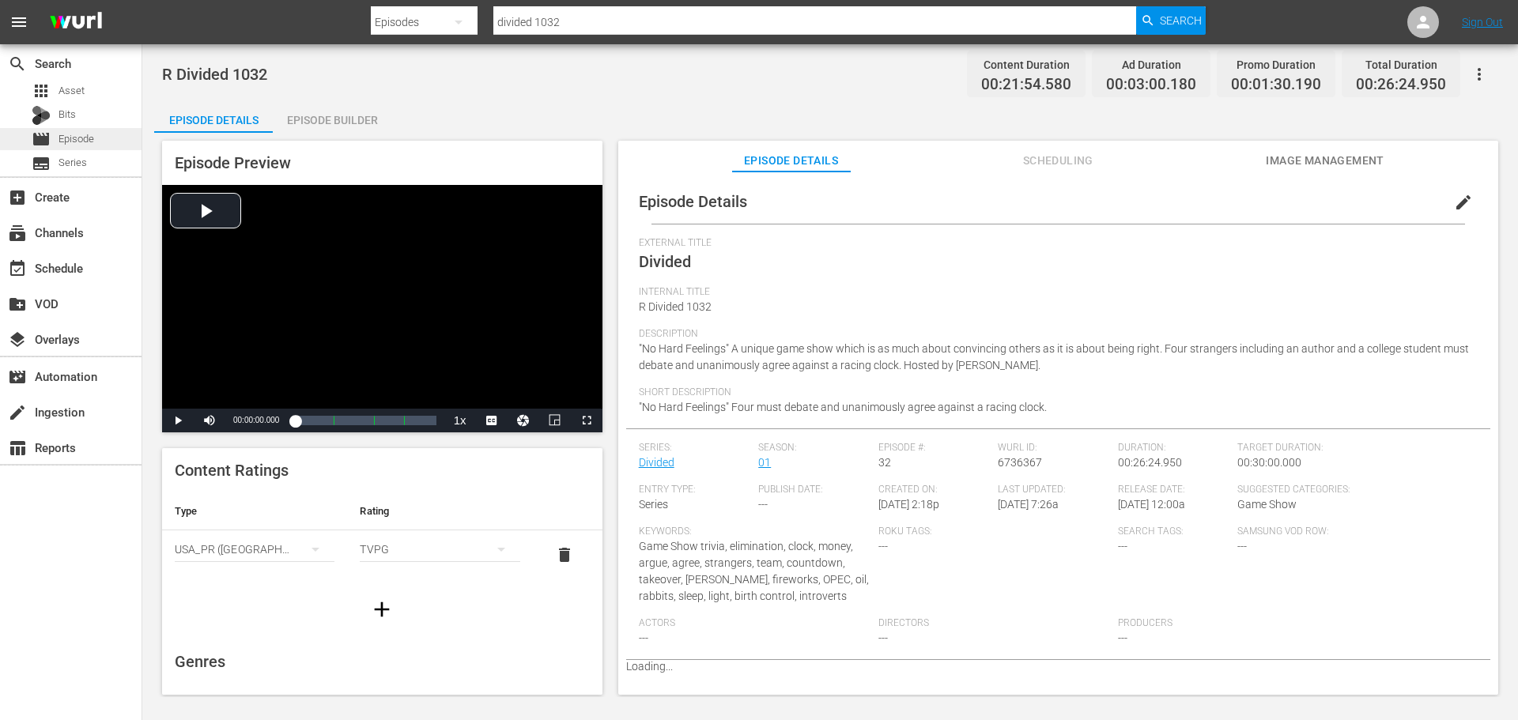
click at [108, 134] on div "movie Episode" at bounding box center [71, 139] width 142 height 22
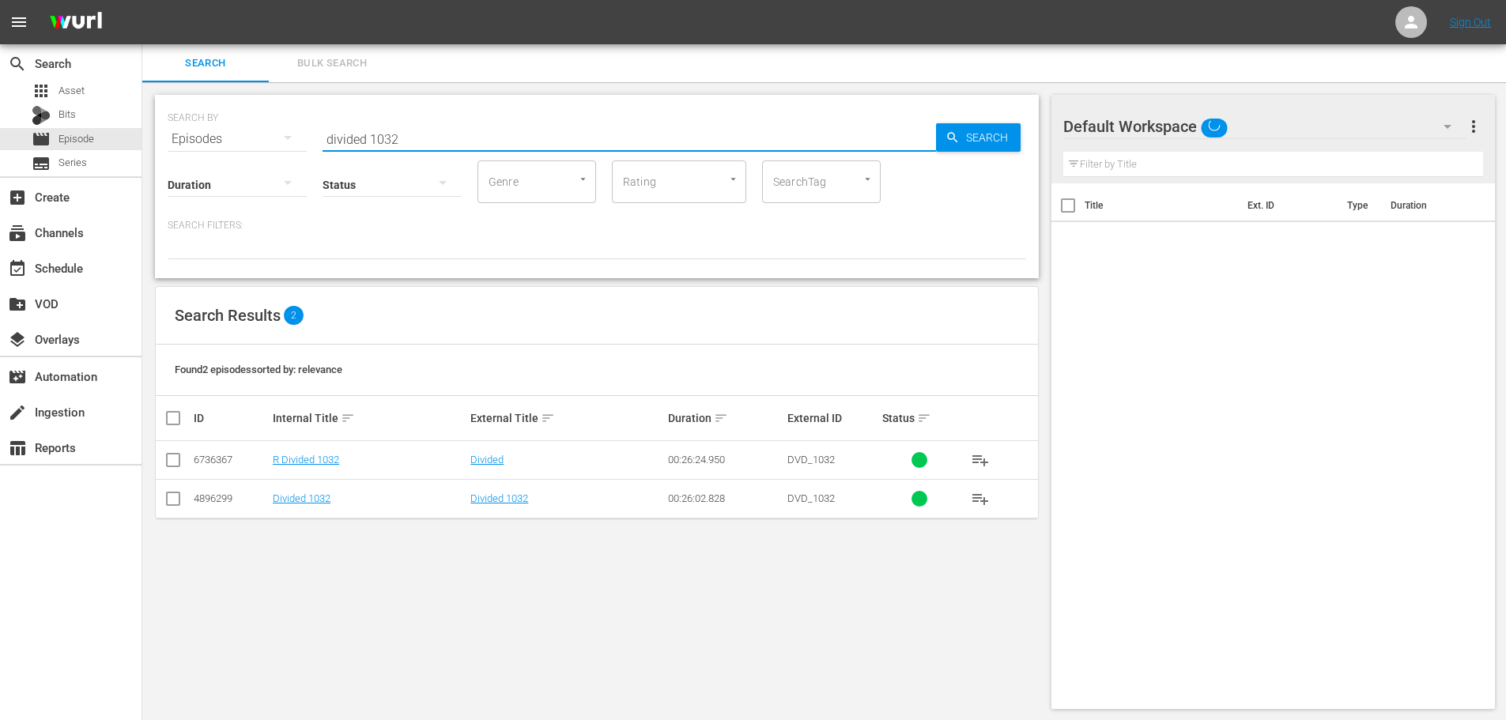
drag, startPoint x: 384, startPoint y: 135, endPoint x: 174, endPoint y: 157, distance: 211.4
click at [194, 149] on div "SEARCH BY Search By Episodes Search ID, Title, Description, Keywords, or Catego…" at bounding box center [597, 186] width 884 height 183
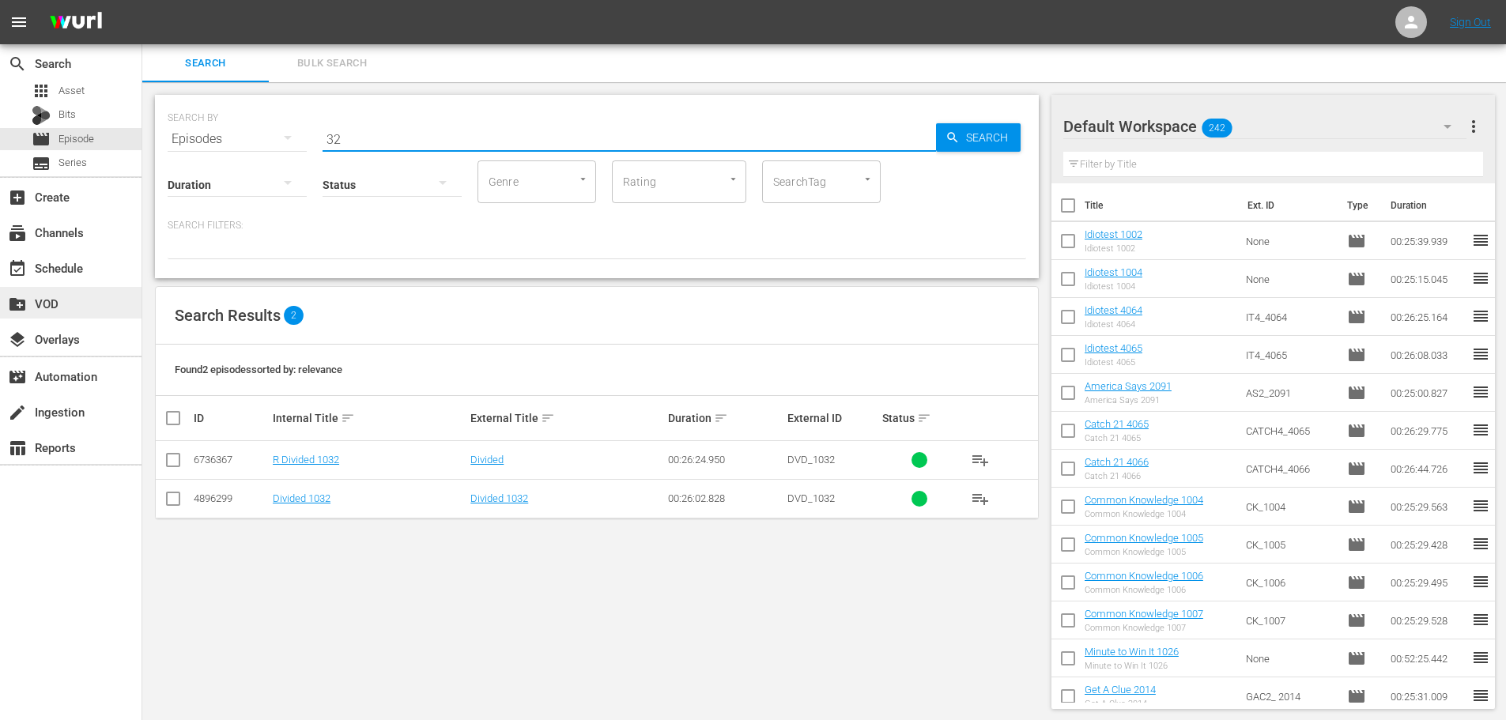
type input "3"
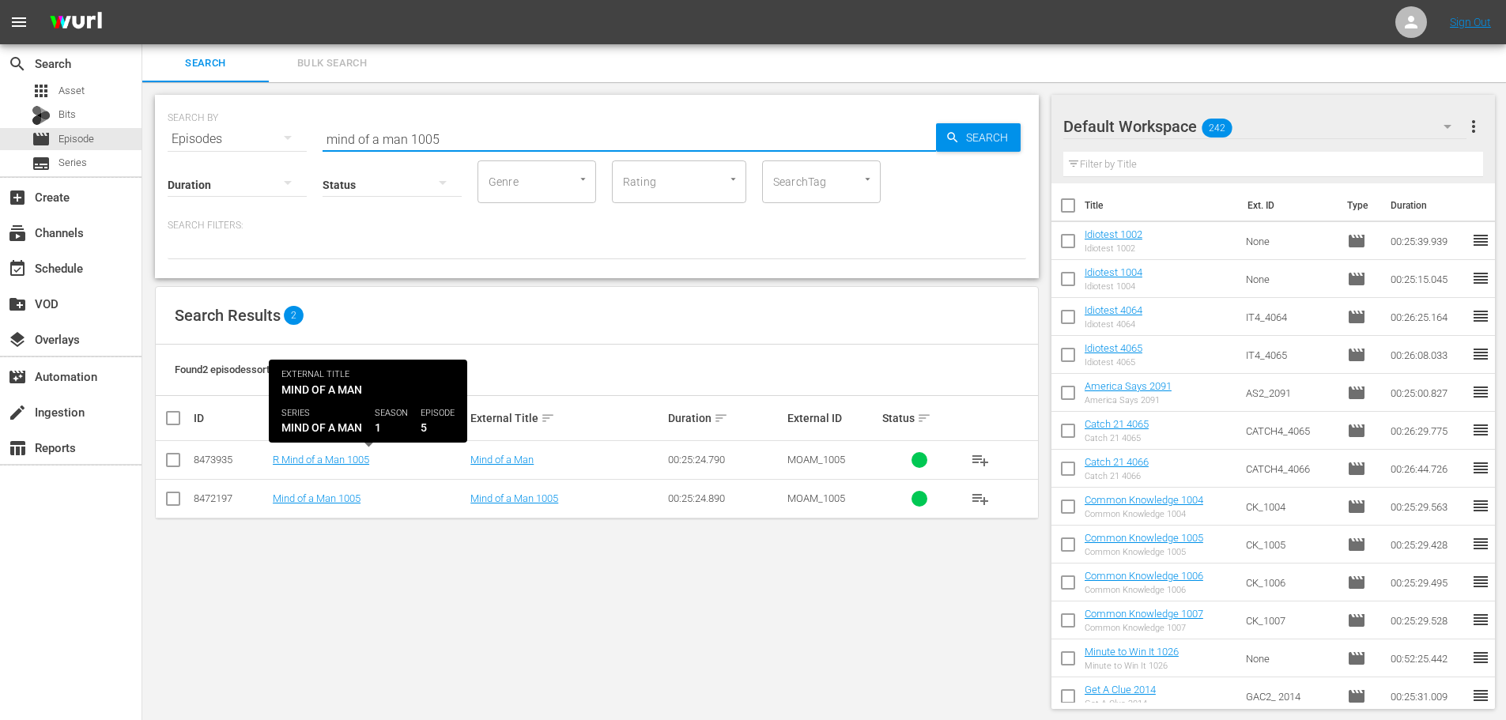
type input "mind of a man 1005"
click at [328, 459] on link "R Mind of a Man 1005" at bounding box center [321, 460] width 96 height 12
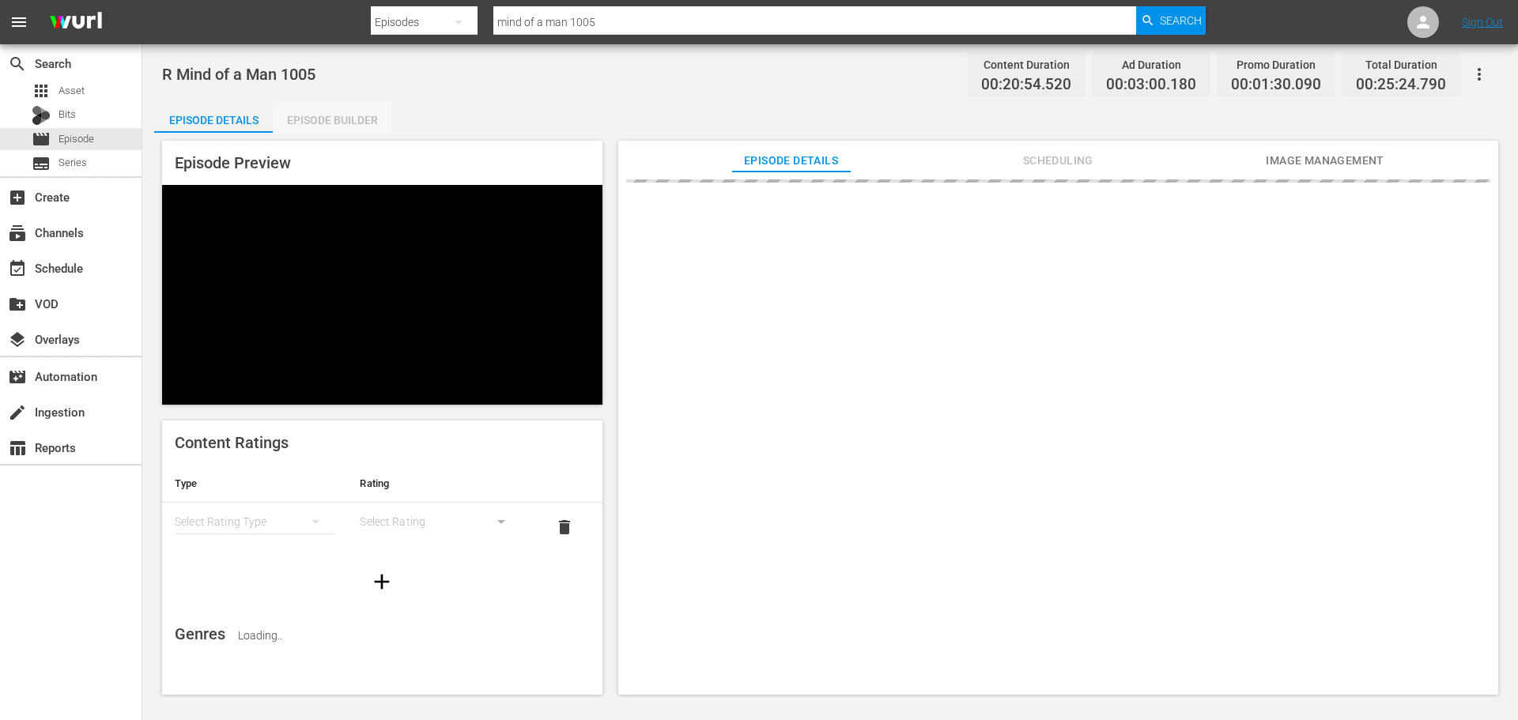
click at [339, 130] on div "Episode Builder" at bounding box center [332, 120] width 119 height 38
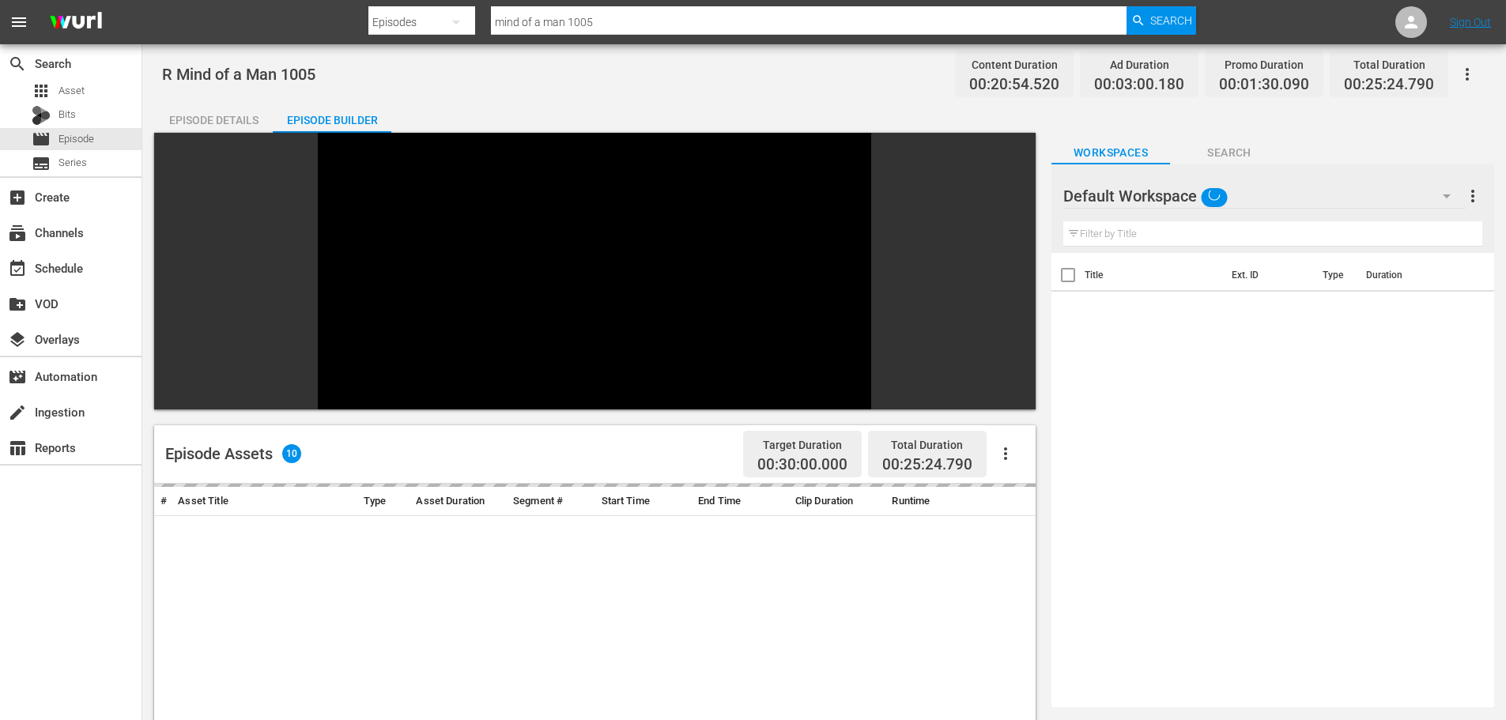
click at [200, 115] on div "Episode Details" at bounding box center [213, 120] width 119 height 38
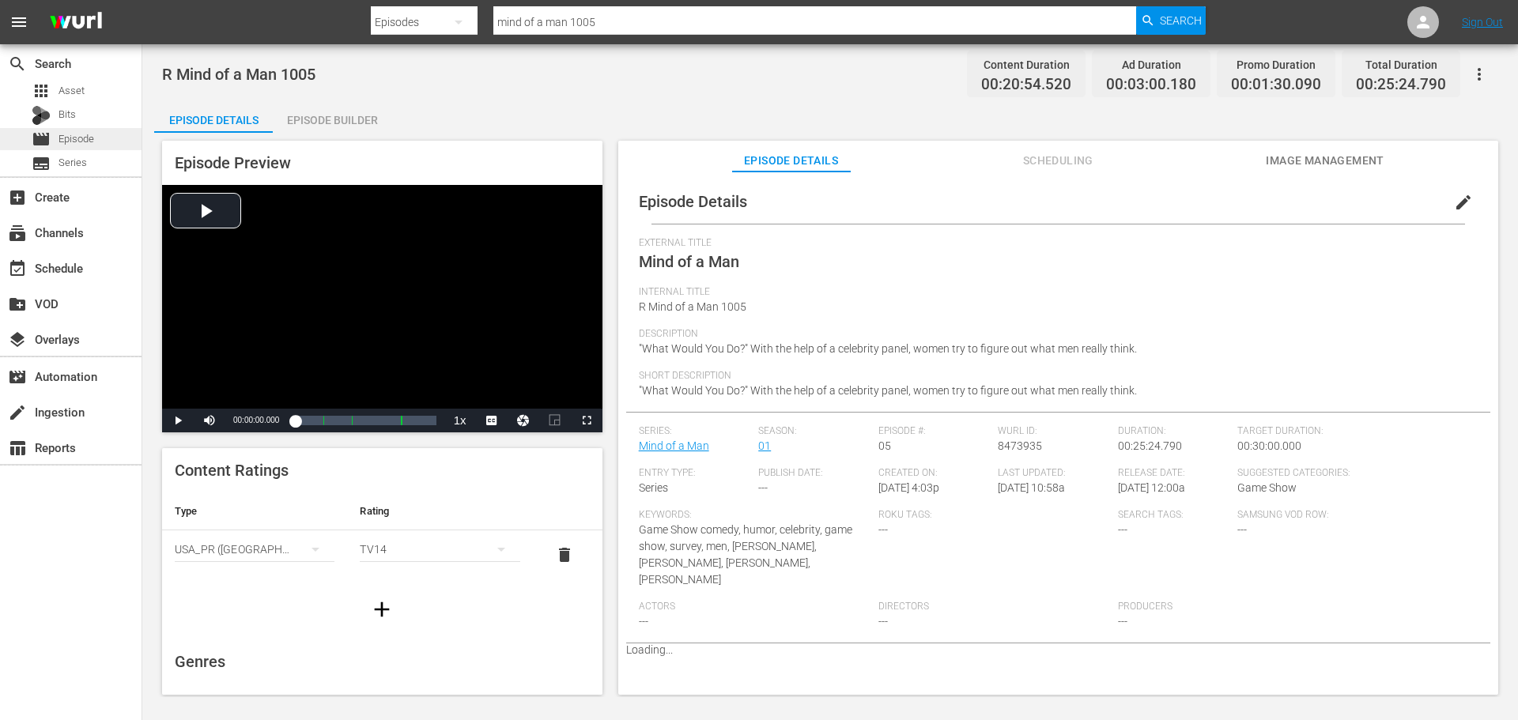
click at [59, 134] on span "Episode" at bounding box center [77, 139] width 36 height 16
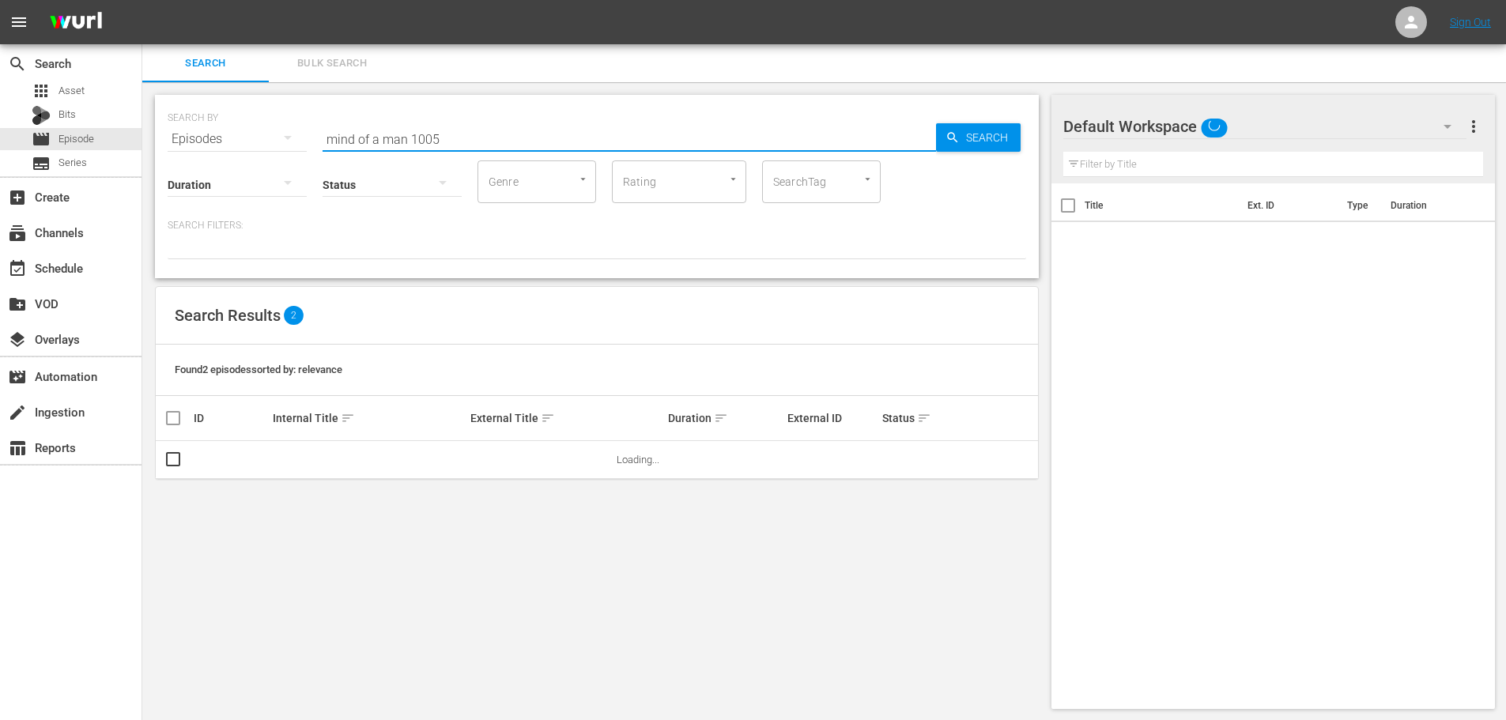
drag, startPoint x: 291, startPoint y: 149, endPoint x: 251, endPoint y: 153, distance: 39.7
click at [251, 153] on div "SEARCH BY Search By Episodes Search ID, Title, Description, Keywords, or Catego…" at bounding box center [597, 186] width 884 height 183
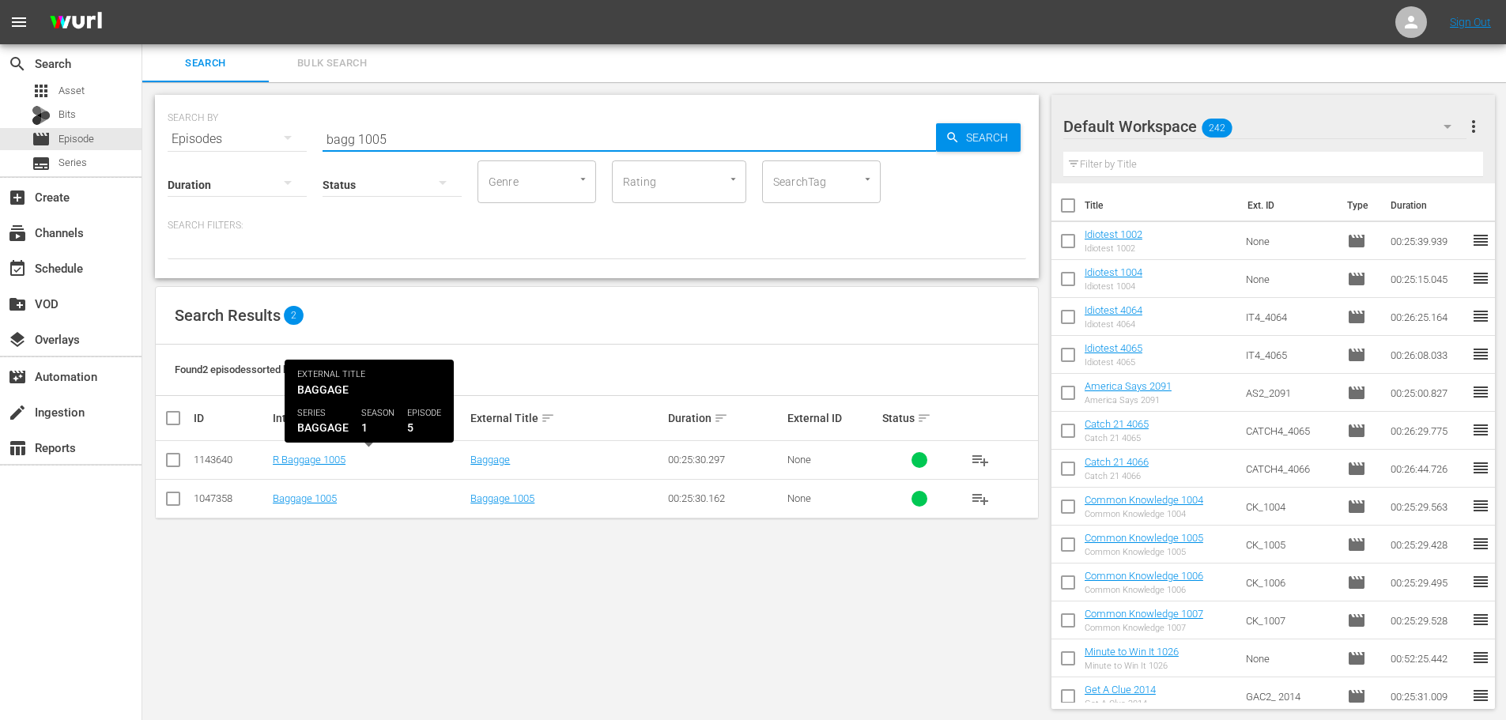
type input "bagg 1005"
click at [349, 456] on div "R Baggage 1005" at bounding box center [369, 460] width 193 height 12
click at [349, 463] on div "R Baggage 1005" at bounding box center [369, 460] width 193 height 12
click at [345, 463] on link "R Baggage 1005" at bounding box center [309, 460] width 73 height 12
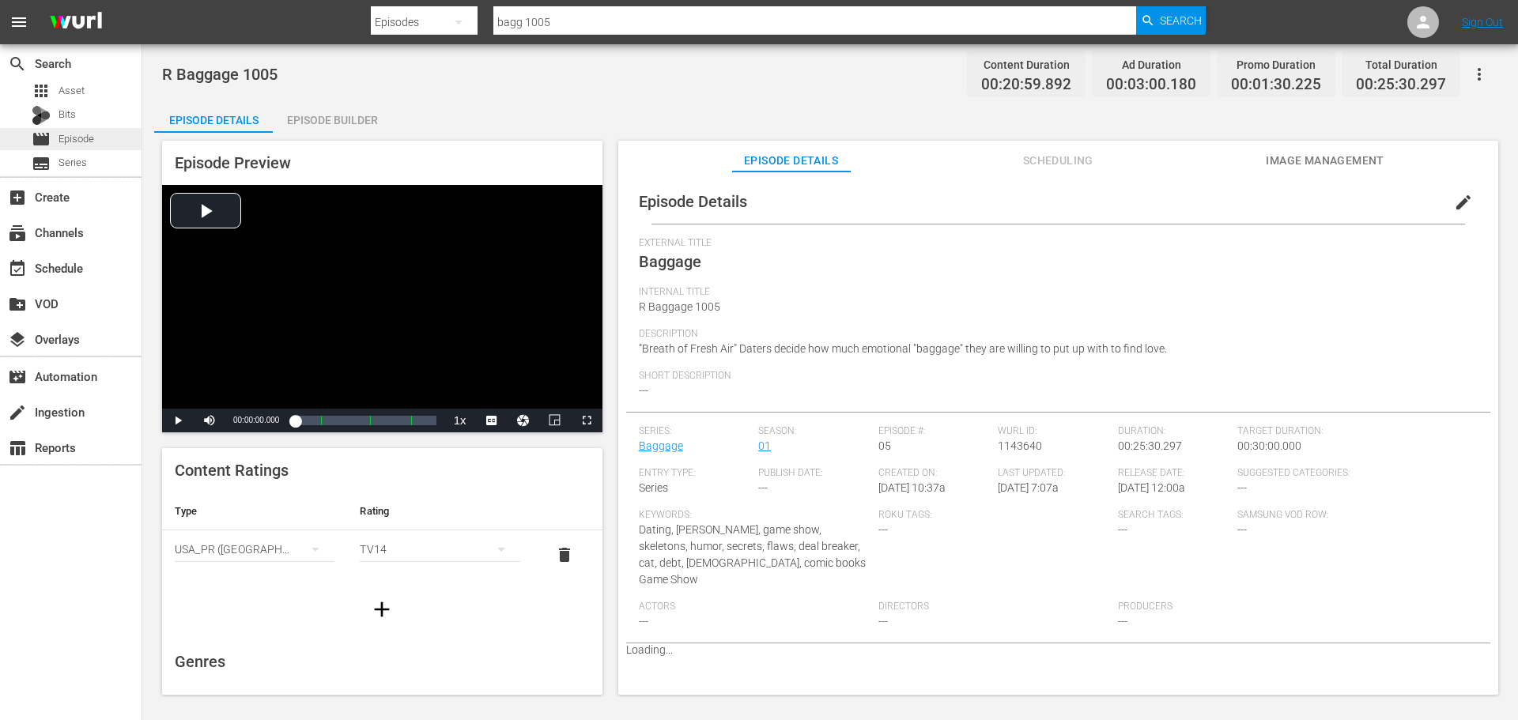
click at [92, 131] on span "Episode" at bounding box center [77, 139] width 36 height 16
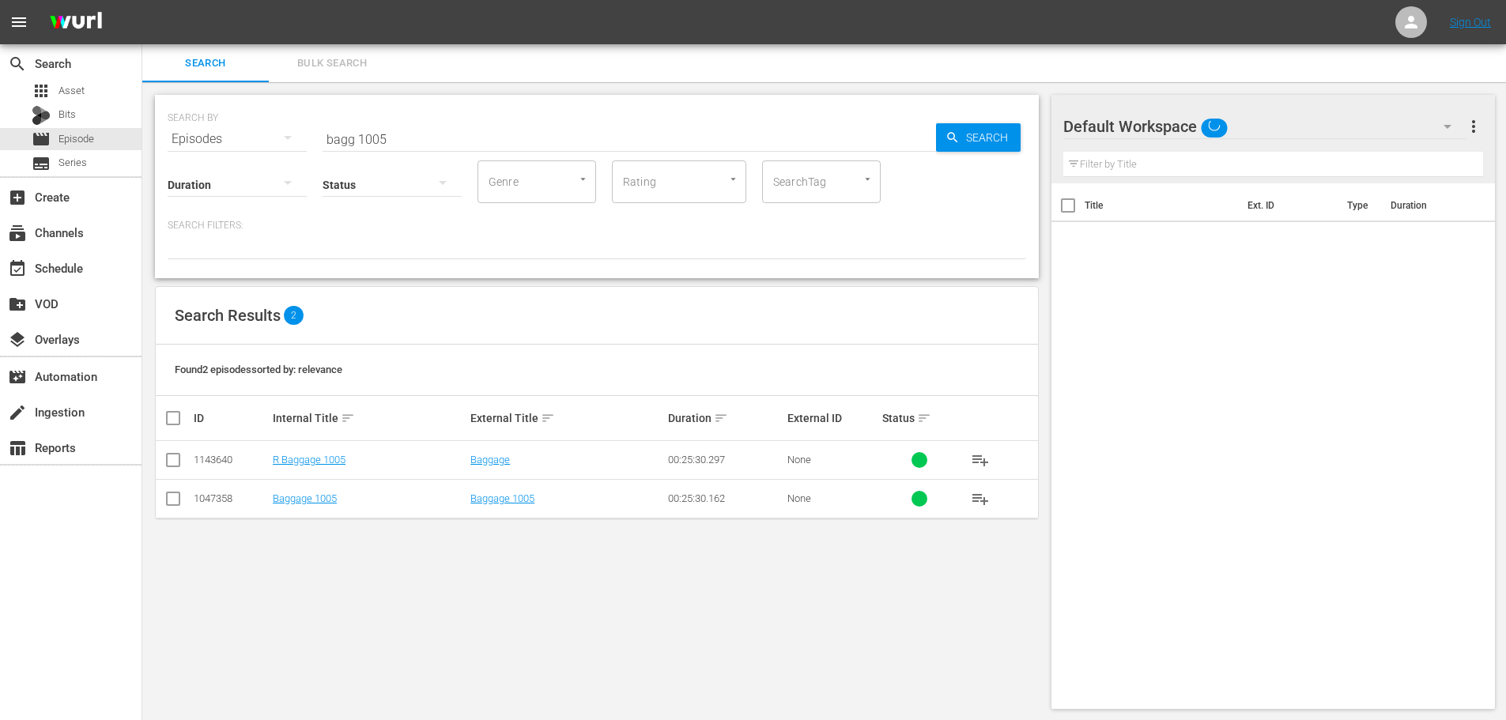
drag, startPoint x: 433, startPoint y: 153, endPoint x: 427, endPoint y: 142, distance: 11.7
click at [427, 145] on div "SEARCH BY Search By Episodes Search ID, Title, Description, Keywords, or Catego…" at bounding box center [597, 186] width 884 height 183
drag, startPoint x: 426, startPoint y: 132, endPoint x: 289, endPoint y: 160, distance: 139.6
click at [289, 160] on div "SEARCH BY Search By Episodes Search ID, Title, Description, Keywords, or Catego…" at bounding box center [597, 186] width 884 height 183
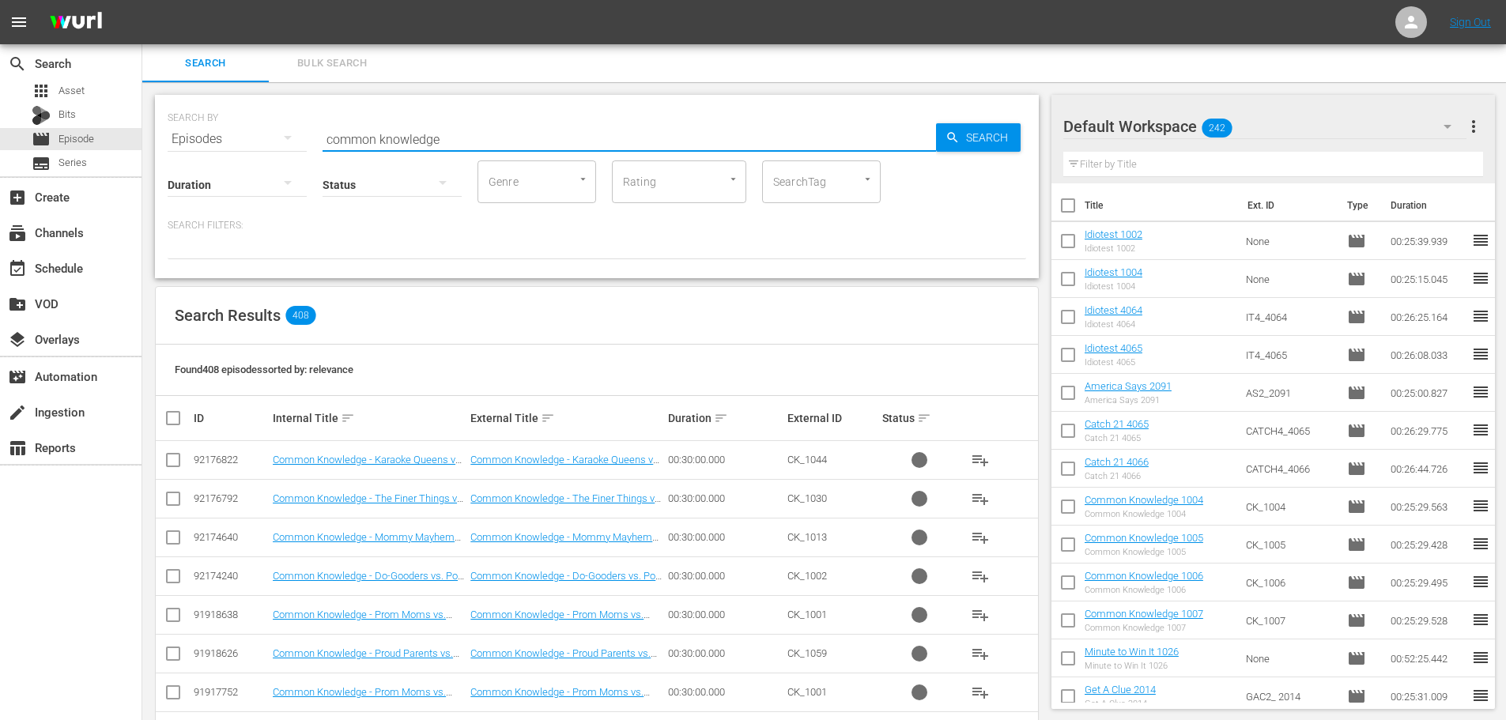
type input "common knowledge"
drag, startPoint x: 211, startPoint y: 139, endPoint x: 159, endPoint y: 141, distance: 52.2
click at [159, 141] on div "SEARCH BY Search By Episodes Search ID, Title, Description, Keywords, or Catego…" at bounding box center [597, 186] width 884 height 183
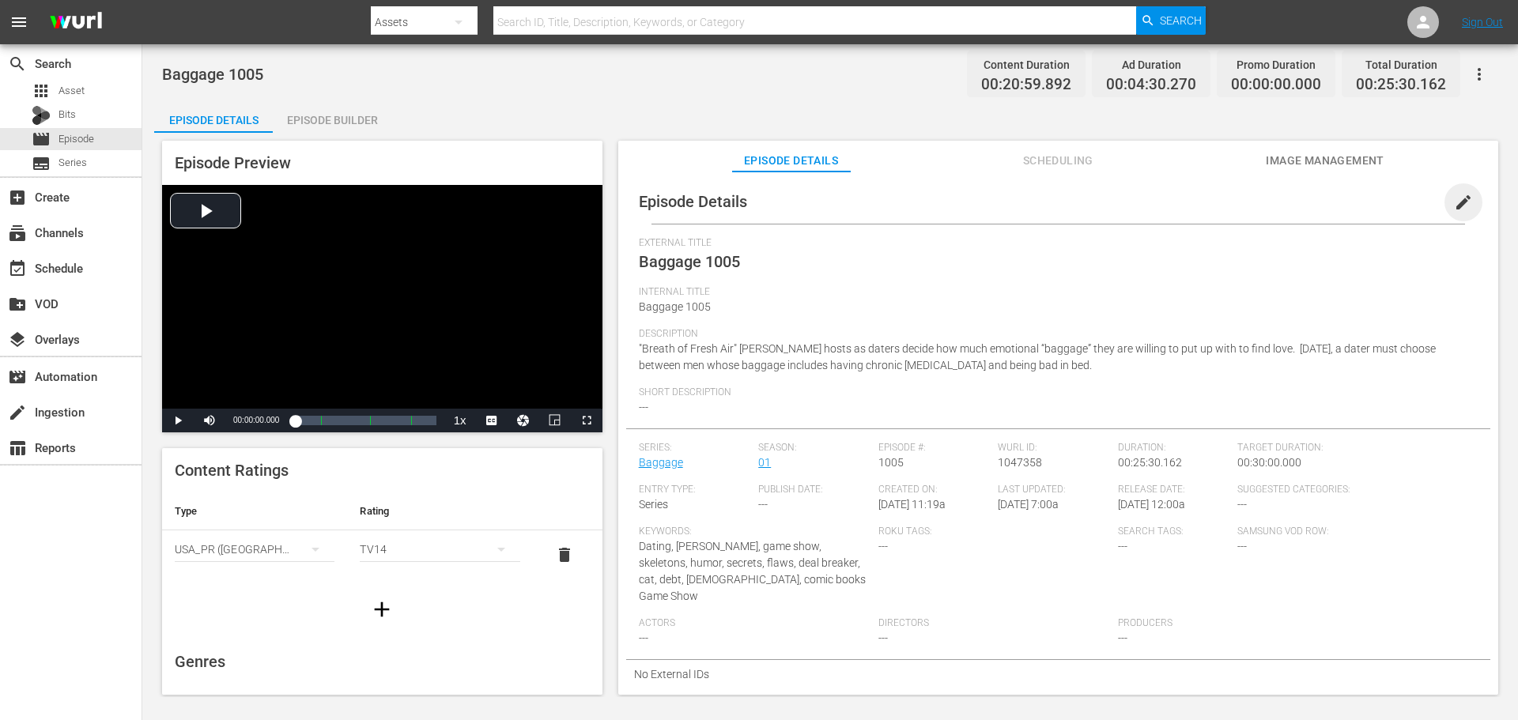
click at [1454, 198] on span "edit" at bounding box center [1463, 202] width 19 height 19
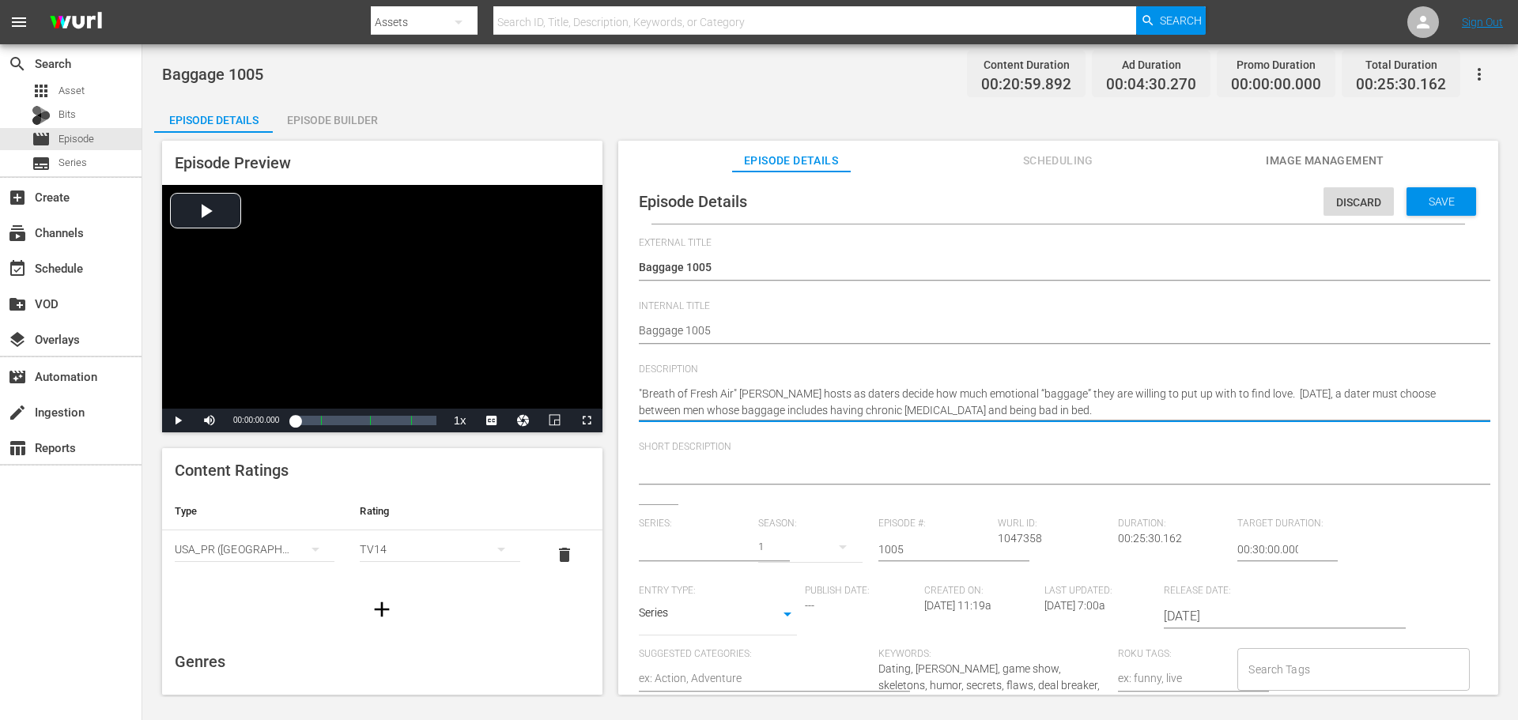
type input "Baggage"
drag, startPoint x: 1178, startPoint y: 412, endPoint x: 1280, endPoint y: 399, distance: 102.9
type textarea ""Breath of Fresh Air" Jerry Springer hosts as daters decide how much emotional …"
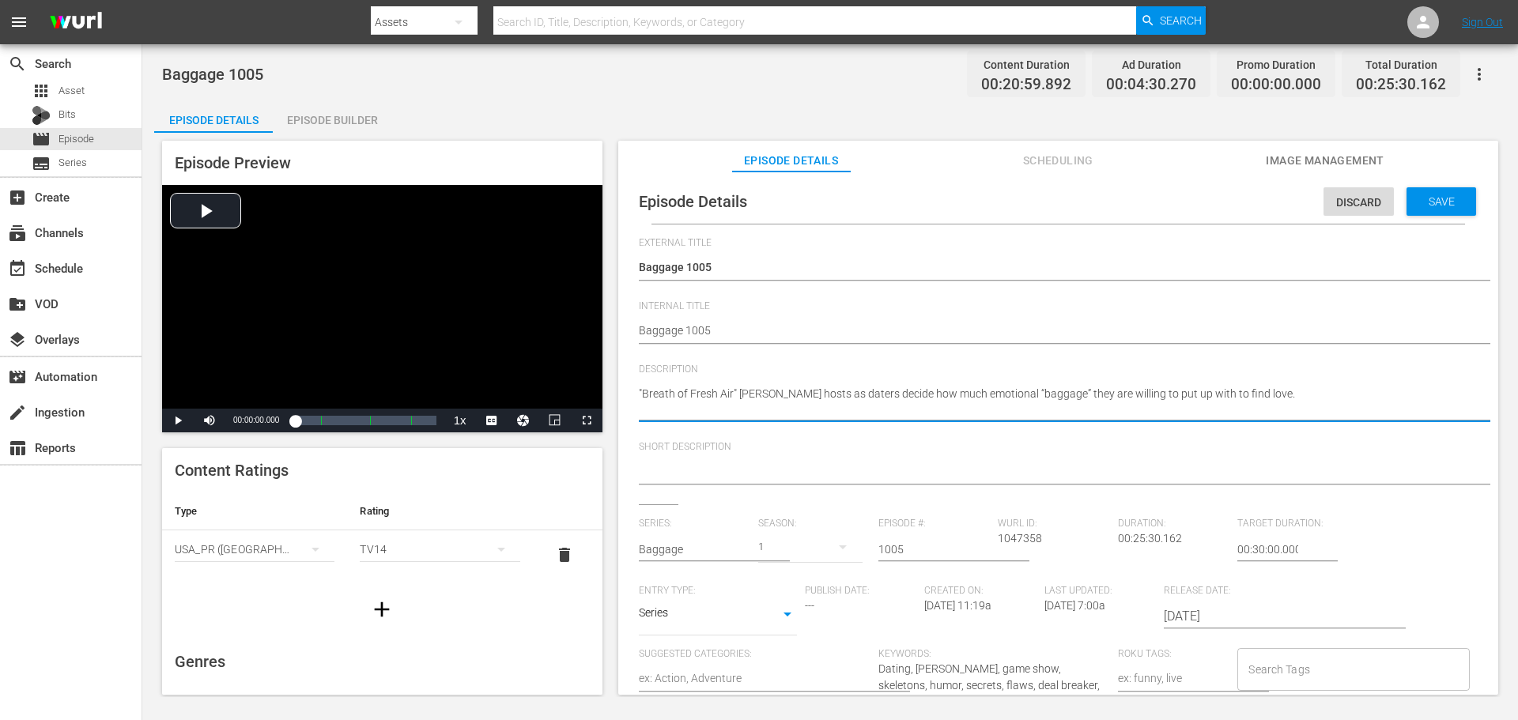
type textarea ""Breath of Fresh Air" Jerry Springer hosts as daters decide how much emotional …"
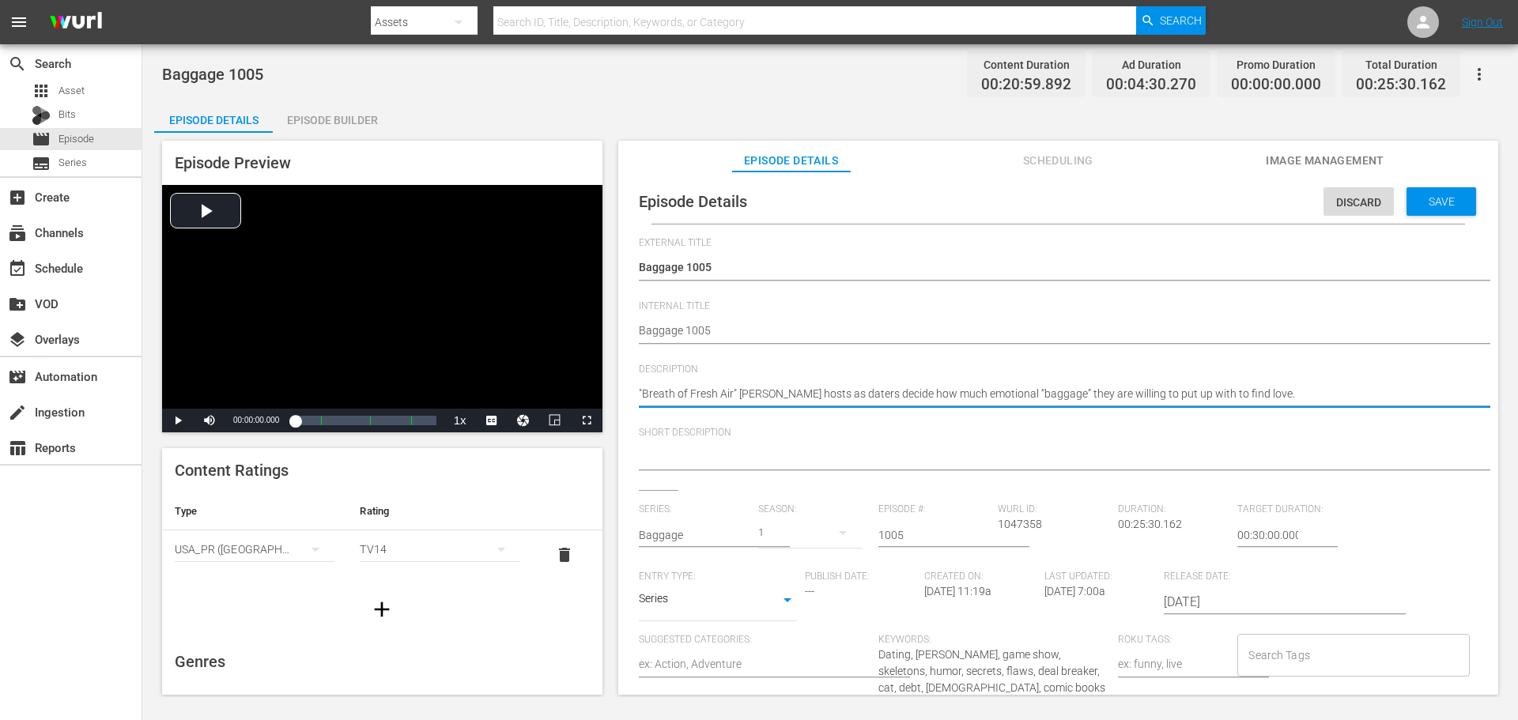
type textarea ""Breath of Fresh Air" Jerry Springer hosts as daters decide how much emotional …"
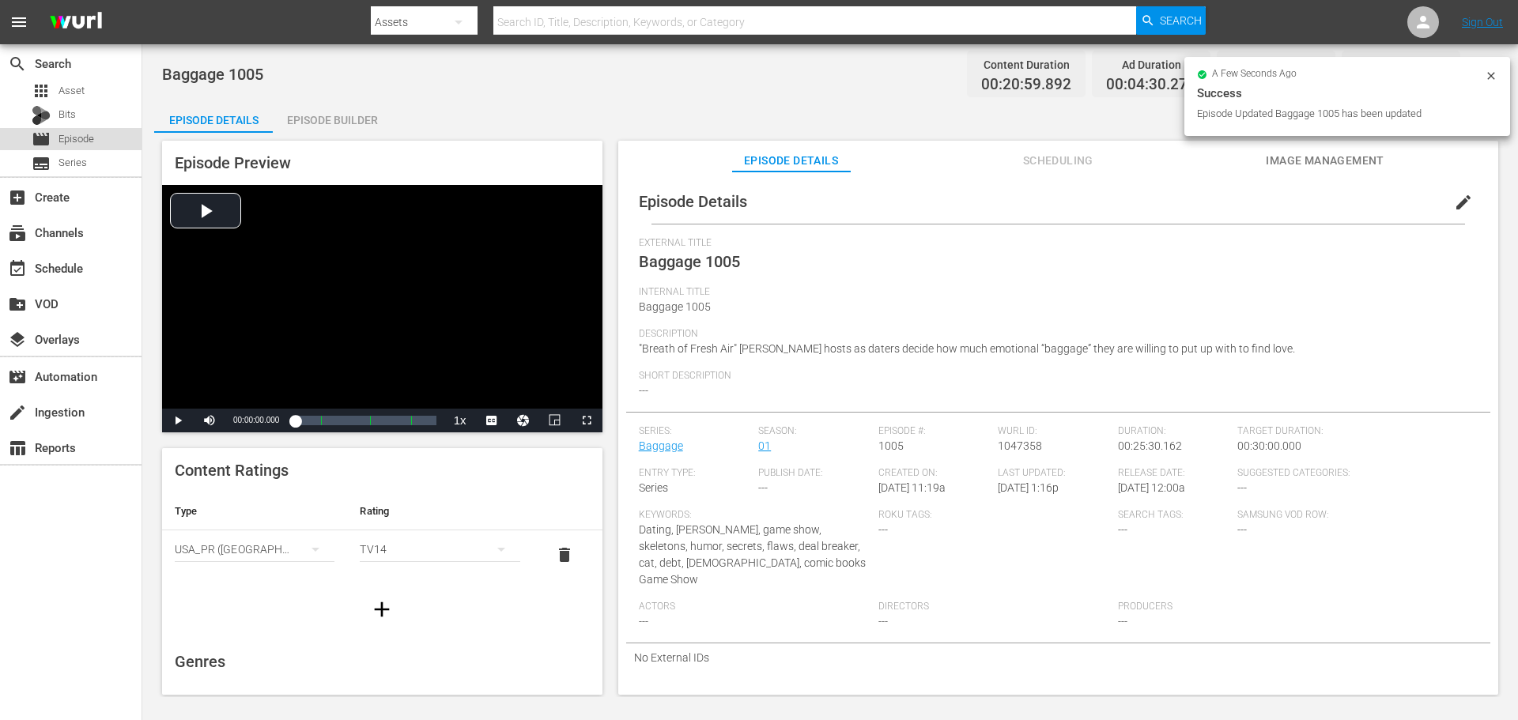
click at [99, 134] on div "movie Episode" at bounding box center [71, 139] width 142 height 22
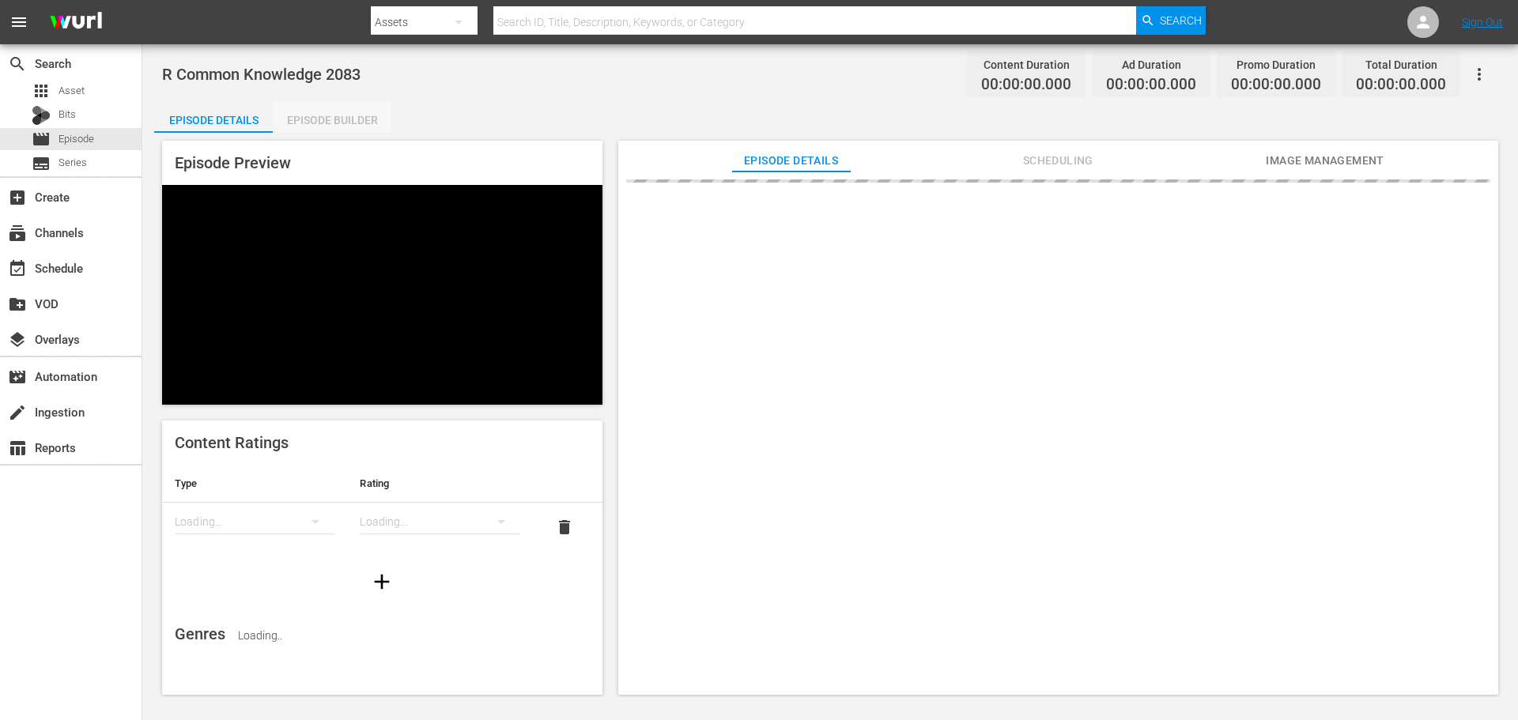
click at [294, 115] on div "Episode Builder" at bounding box center [332, 120] width 119 height 38
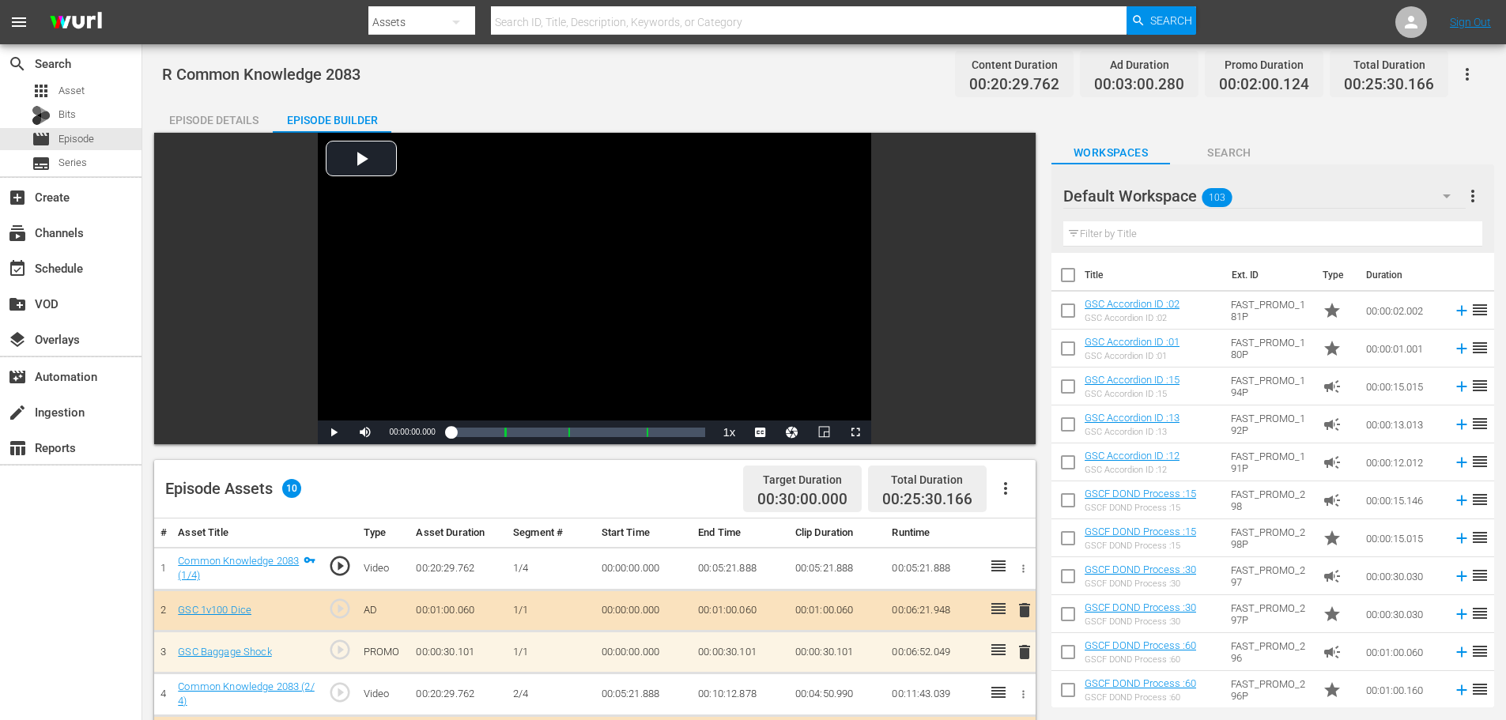
click at [245, 107] on div "Episode Details" at bounding box center [213, 120] width 119 height 38
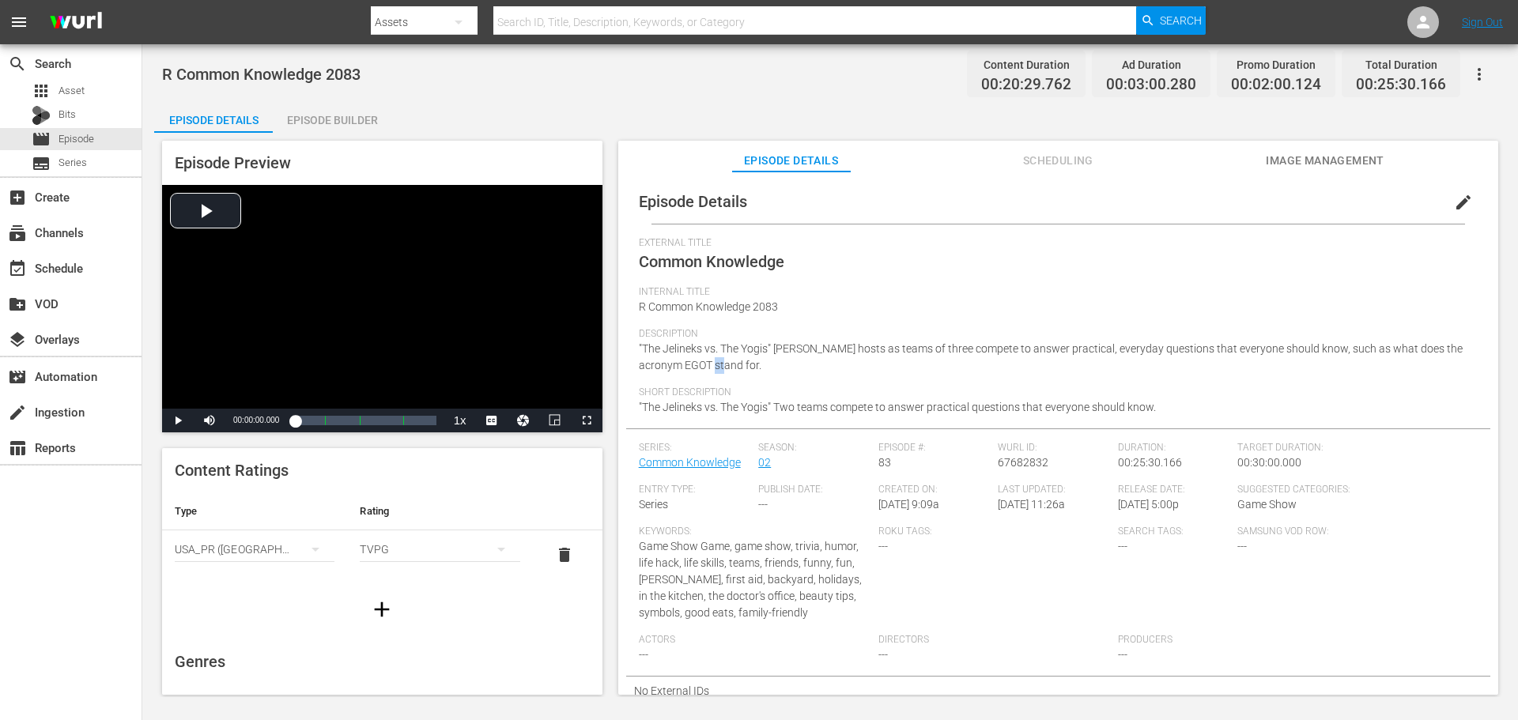
click at [732, 375] on div "Description "The Jelineks vs. The Yogis" Joey Fatone hosts as teams of three co…" at bounding box center [1058, 357] width 839 height 59
drag, startPoint x: 644, startPoint y: 348, endPoint x: 887, endPoint y: 347, distance: 243.5
click at [887, 347] on span ""The Jelineks vs. The Yogis" Joey Fatone hosts as teams of three compete to ans…" at bounding box center [1051, 356] width 824 height 29
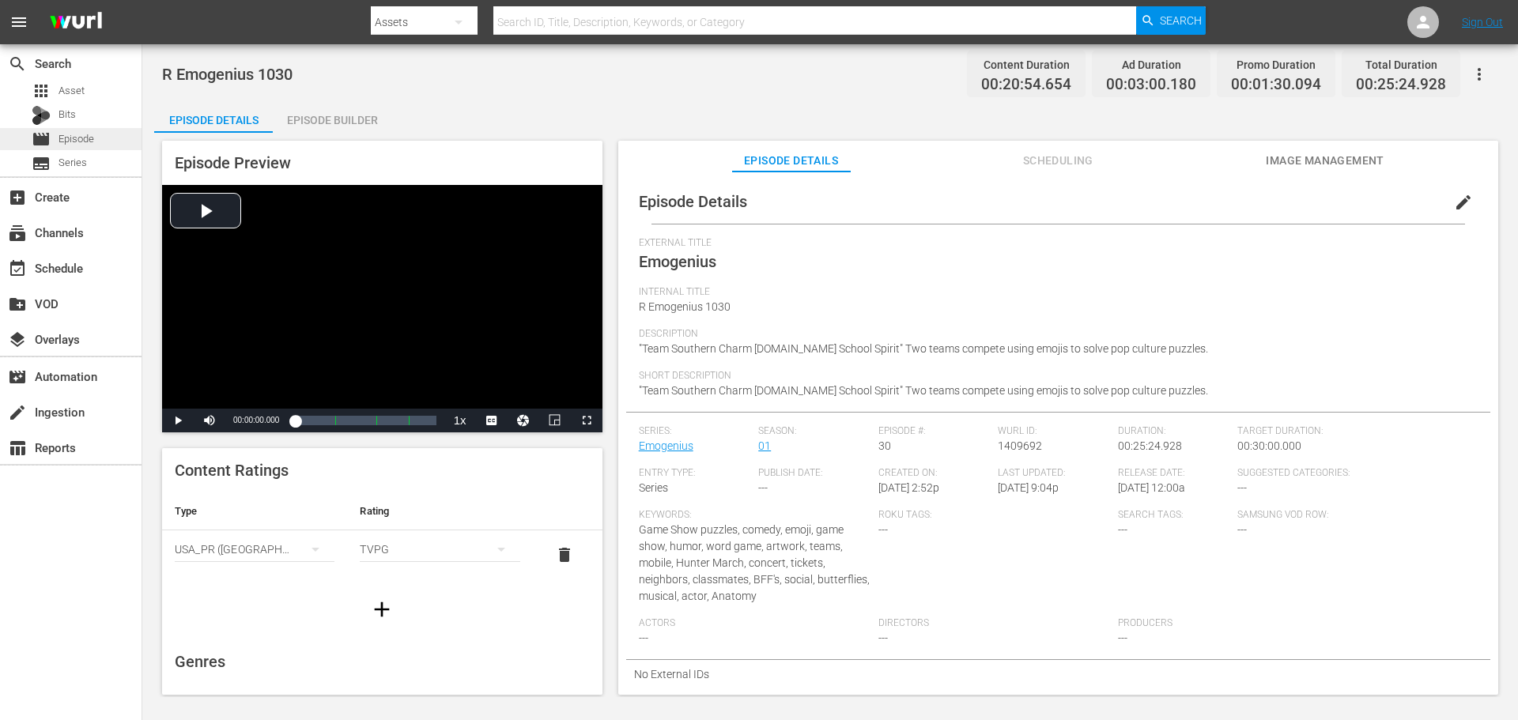
click at [21, 142] on div "movie Episode" at bounding box center [47, 139] width 94 height 22
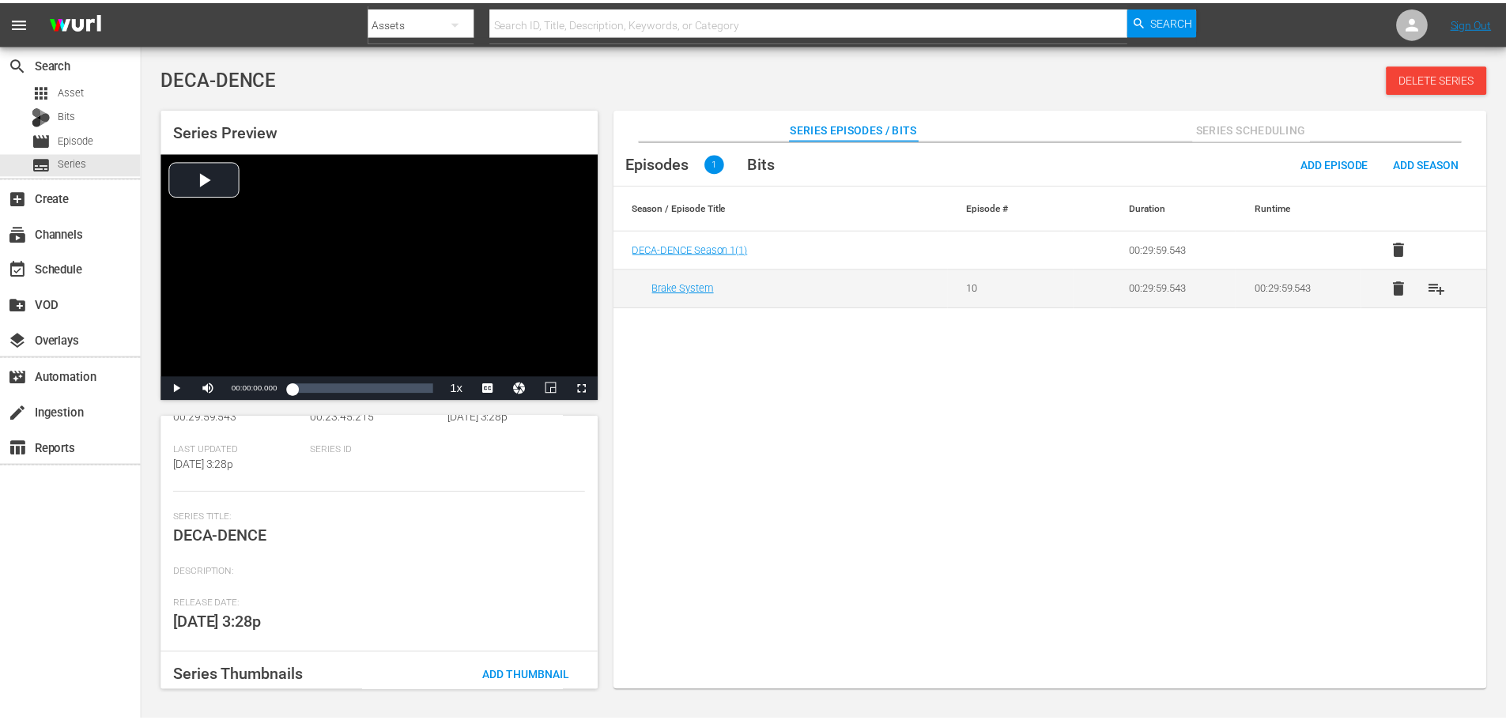
scroll to position [208, 0]
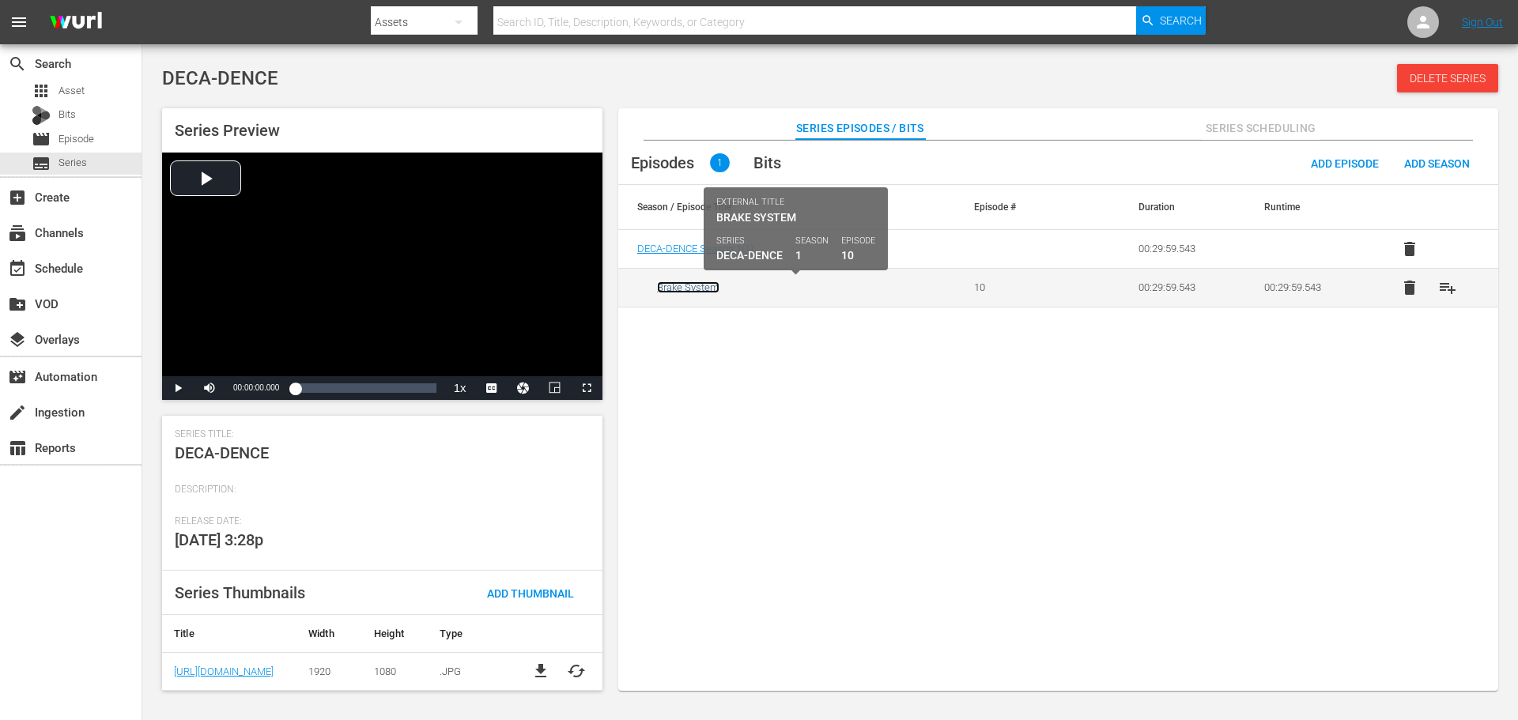
click at [707, 284] on link "Brake System" at bounding box center [688, 287] width 62 height 12
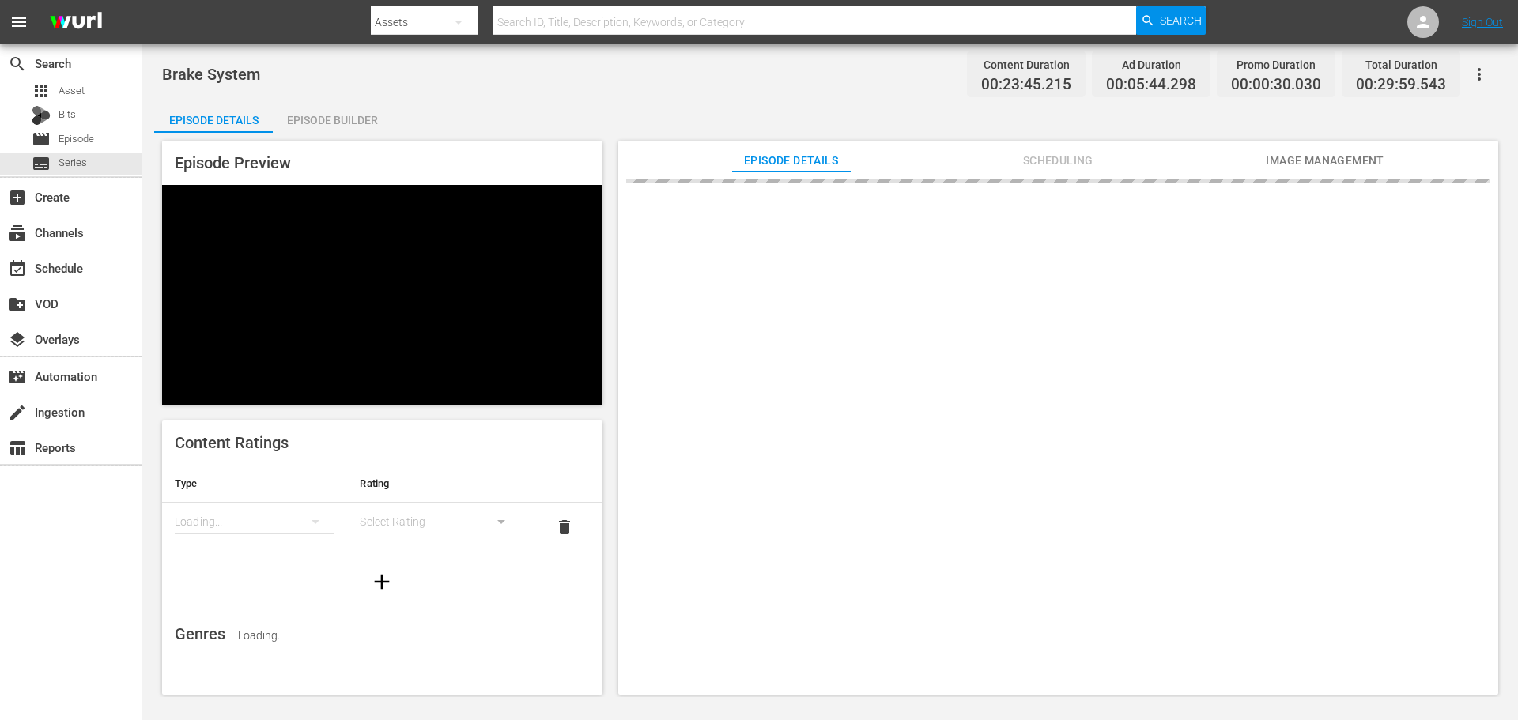
click at [363, 105] on div "Episode Builder" at bounding box center [332, 120] width 119 height 38
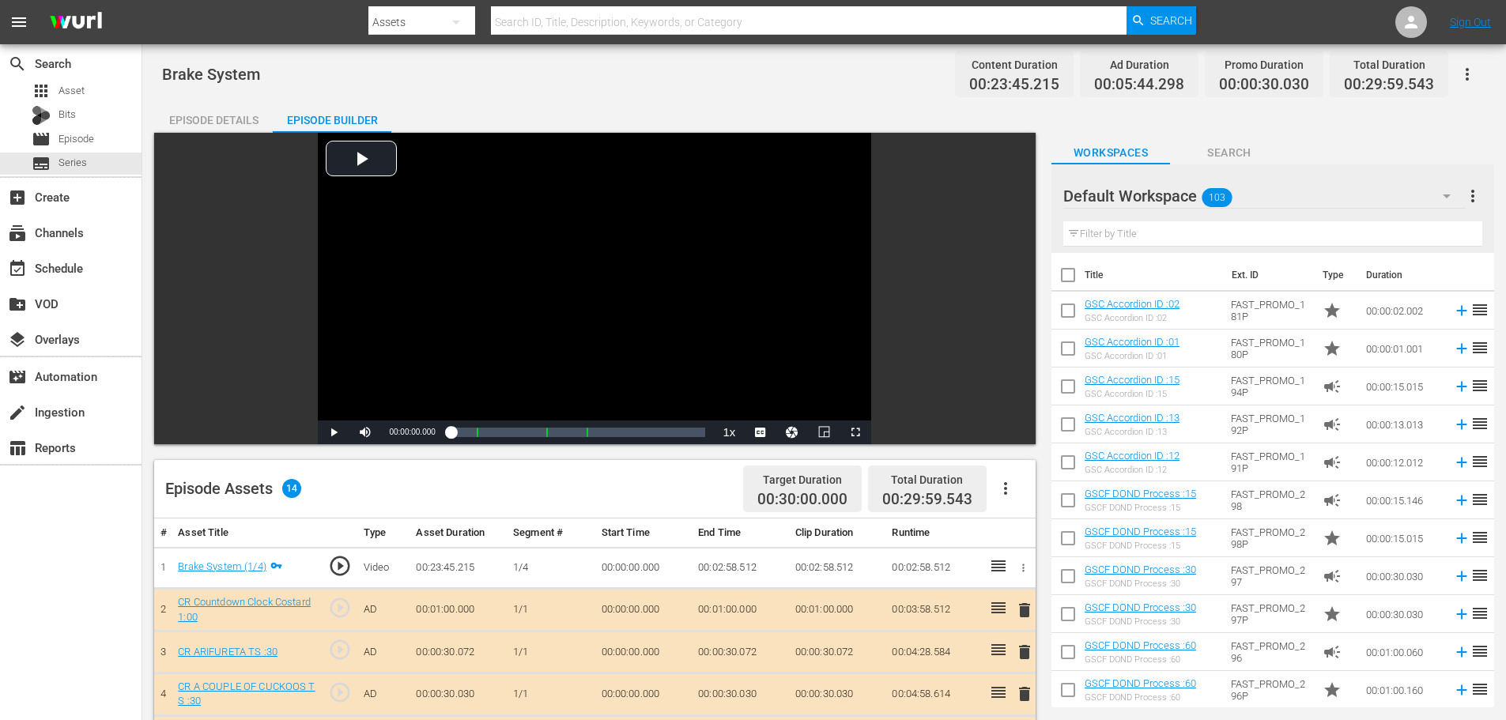
drag, startPoint x: 176, startPoint y: 104, endPoint x: 184, endPoint y: 107, distance: 8.3
click at [176, 105] on div "Episode Details" at bounding box center [213, 120] width 119 height 38
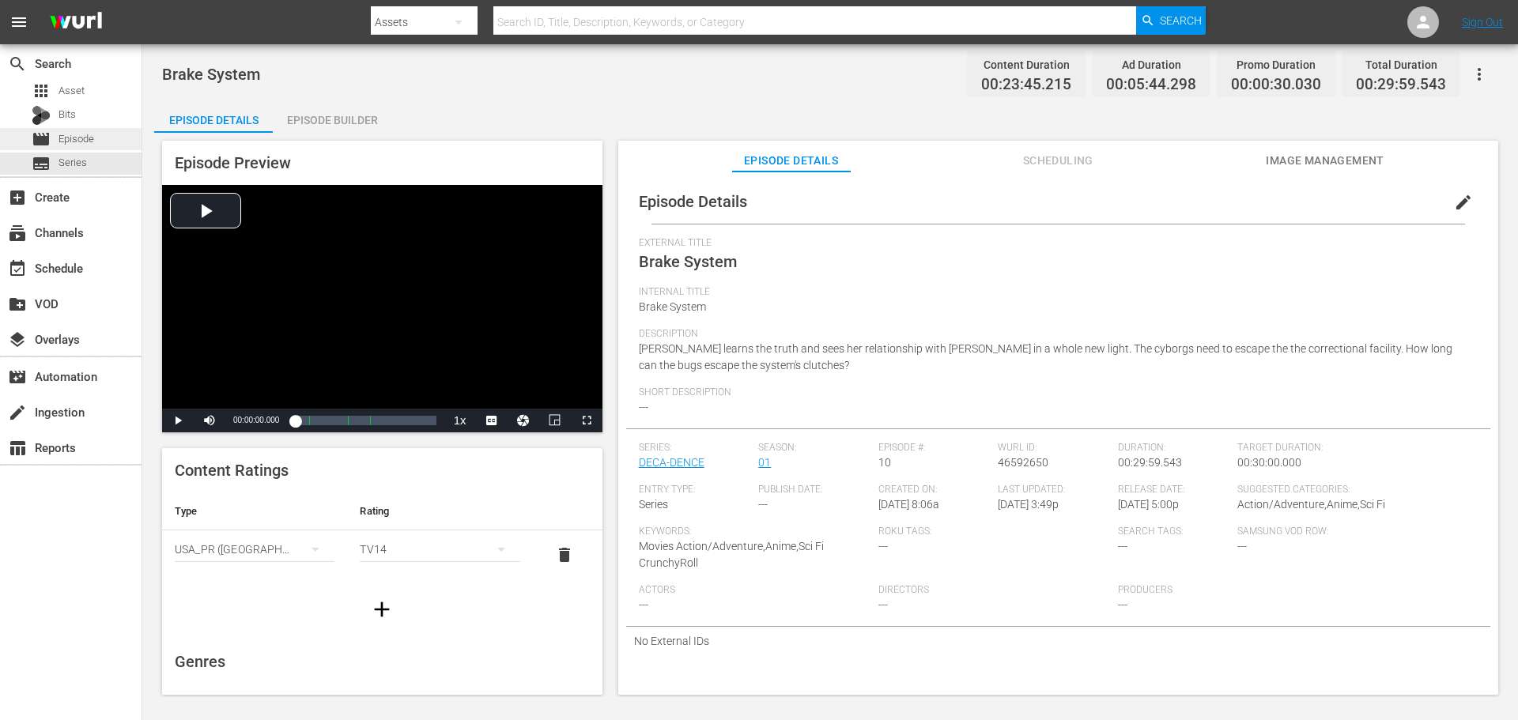
click at [77, 139] on span "Episode" at bounding box center [77, 139] width 36 height 16
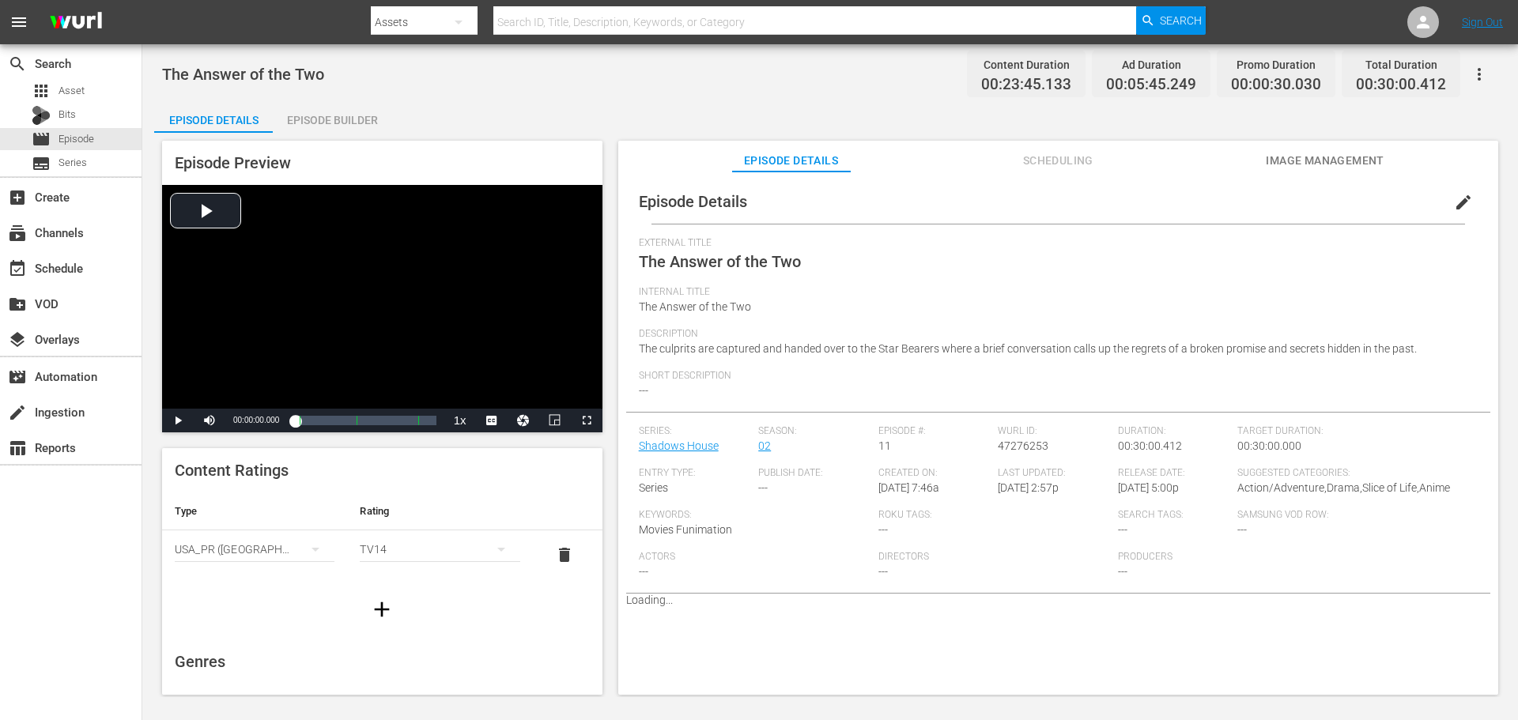
click at [1459, 191] on button "edit" at bounding box center [1464, 202] width 38 height 38
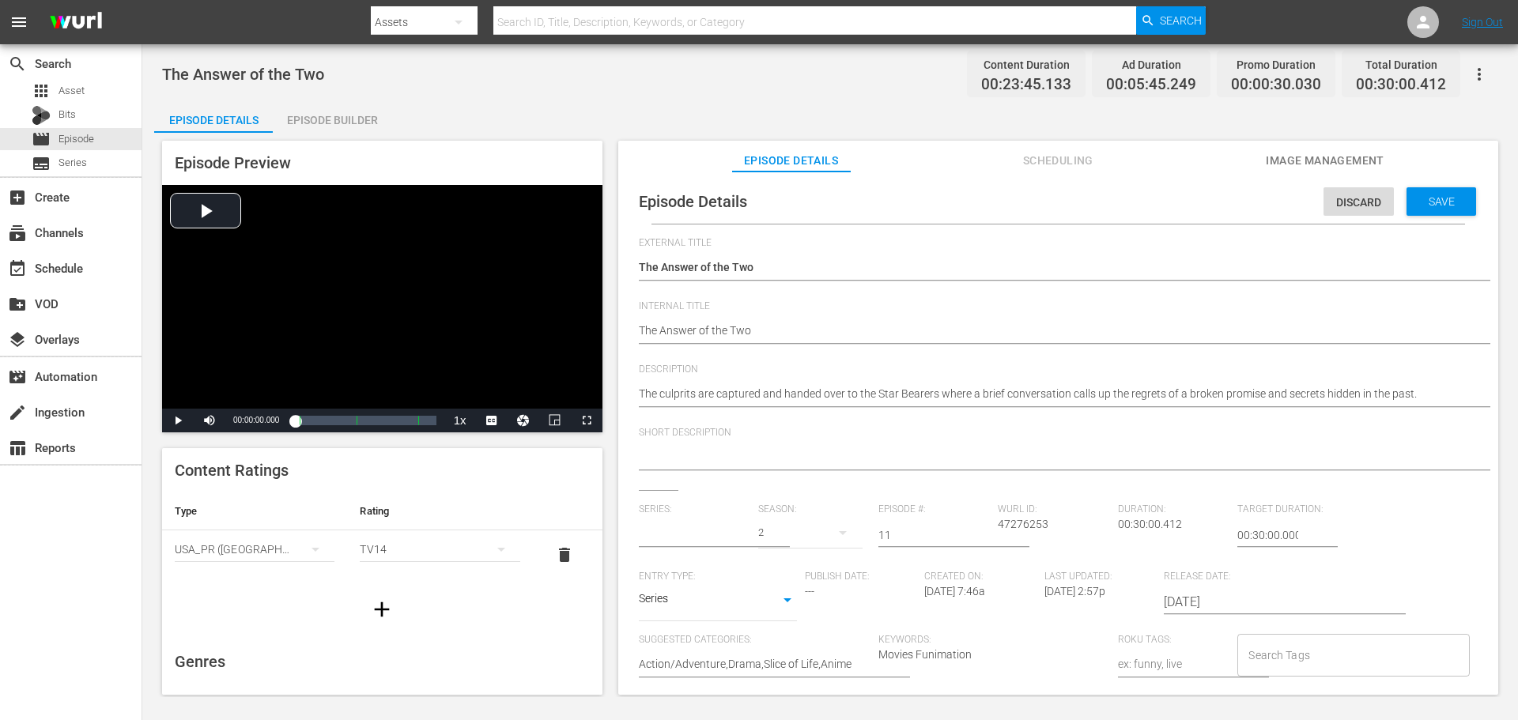
drag, startPoint x: 1456, startPoint y: 364, endPoint x: 1441, endPoint y: 389, distance: 29.4
click at [1453, 374] on span "Description" at bounding box center [1054, 370] width 831 height 13
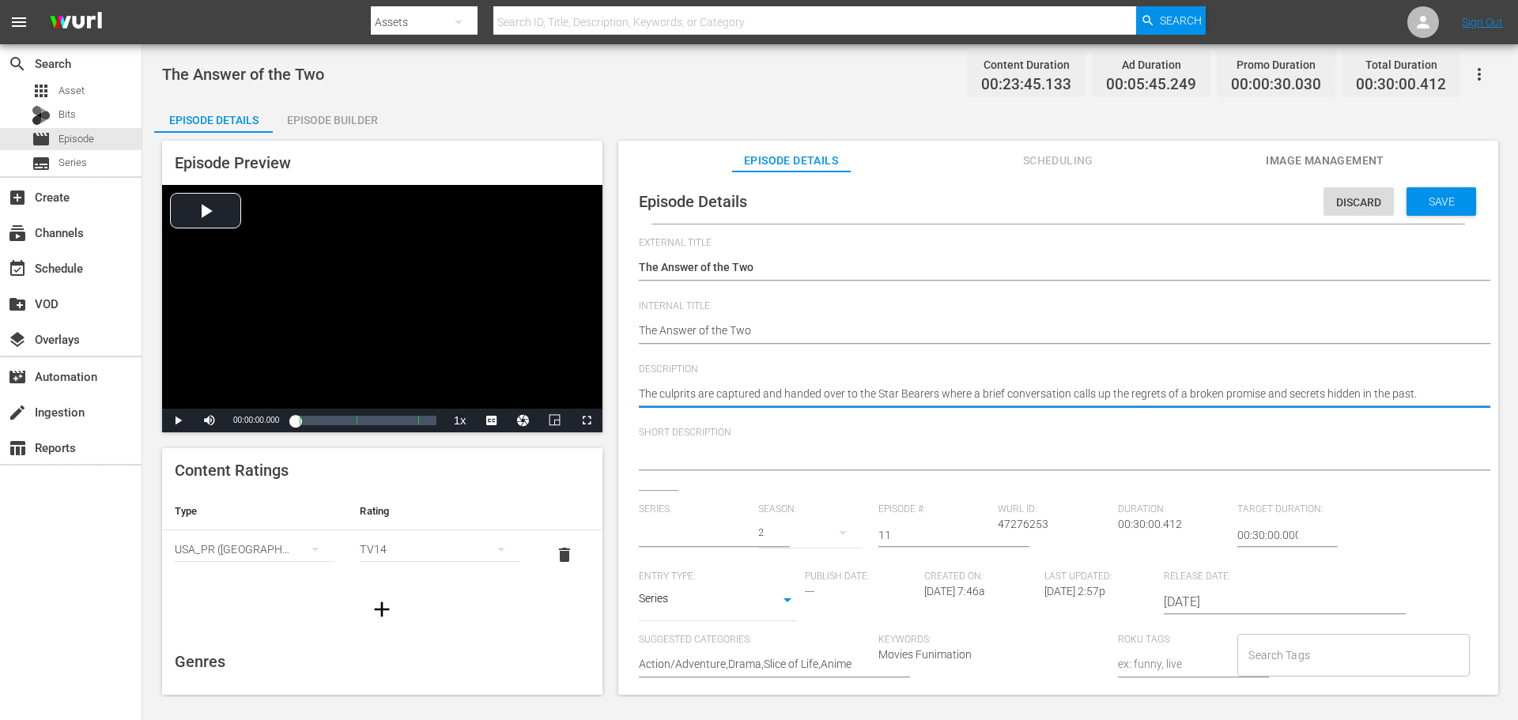
type input "Shadows House"
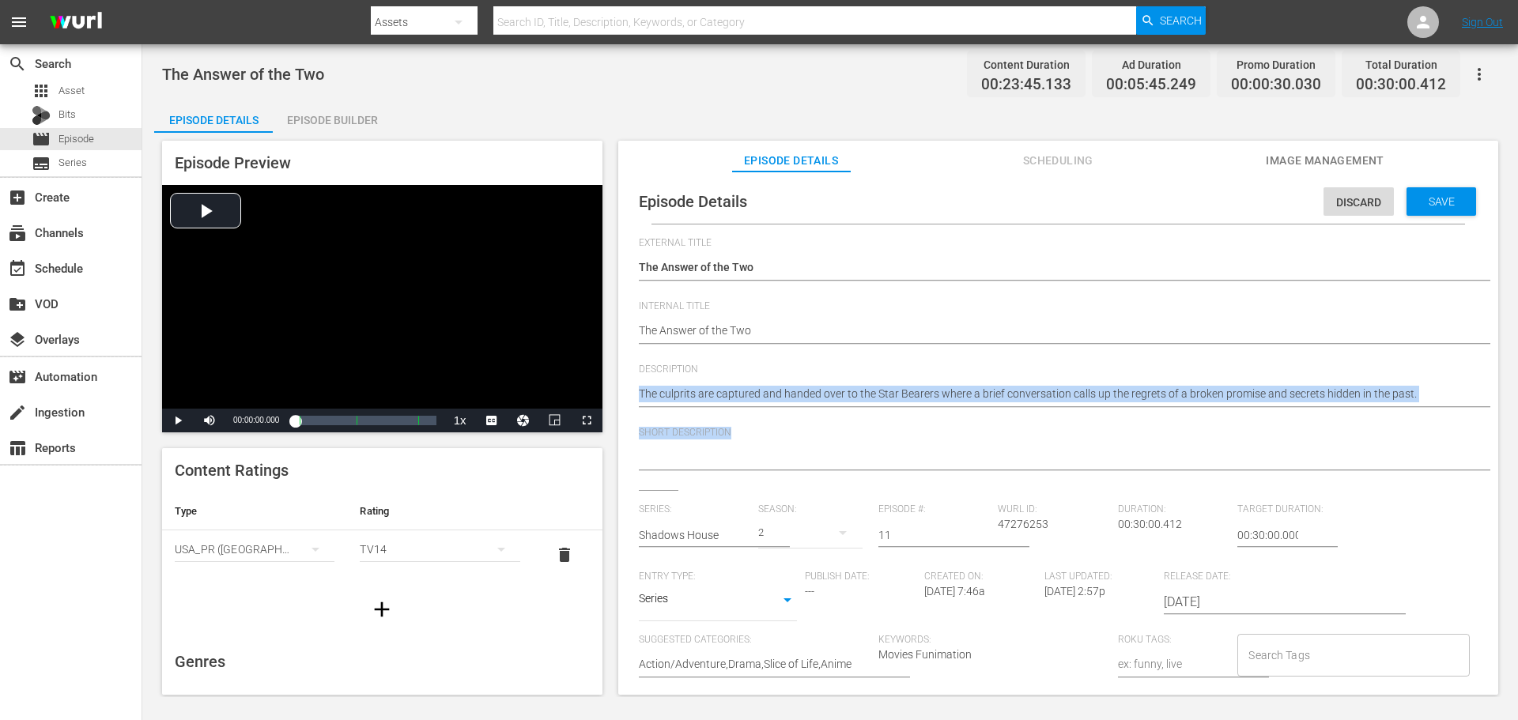
drag, startPoint x: 1422, startPoint y: 383, endPoint x: 622, endPoint y: 446, distance: 802.7
click at [622, 446] on div "Episode Details Discard Save External Title The Answer of the Two The Answer of…" at bounding box center [1058, 441] width 880 height 538
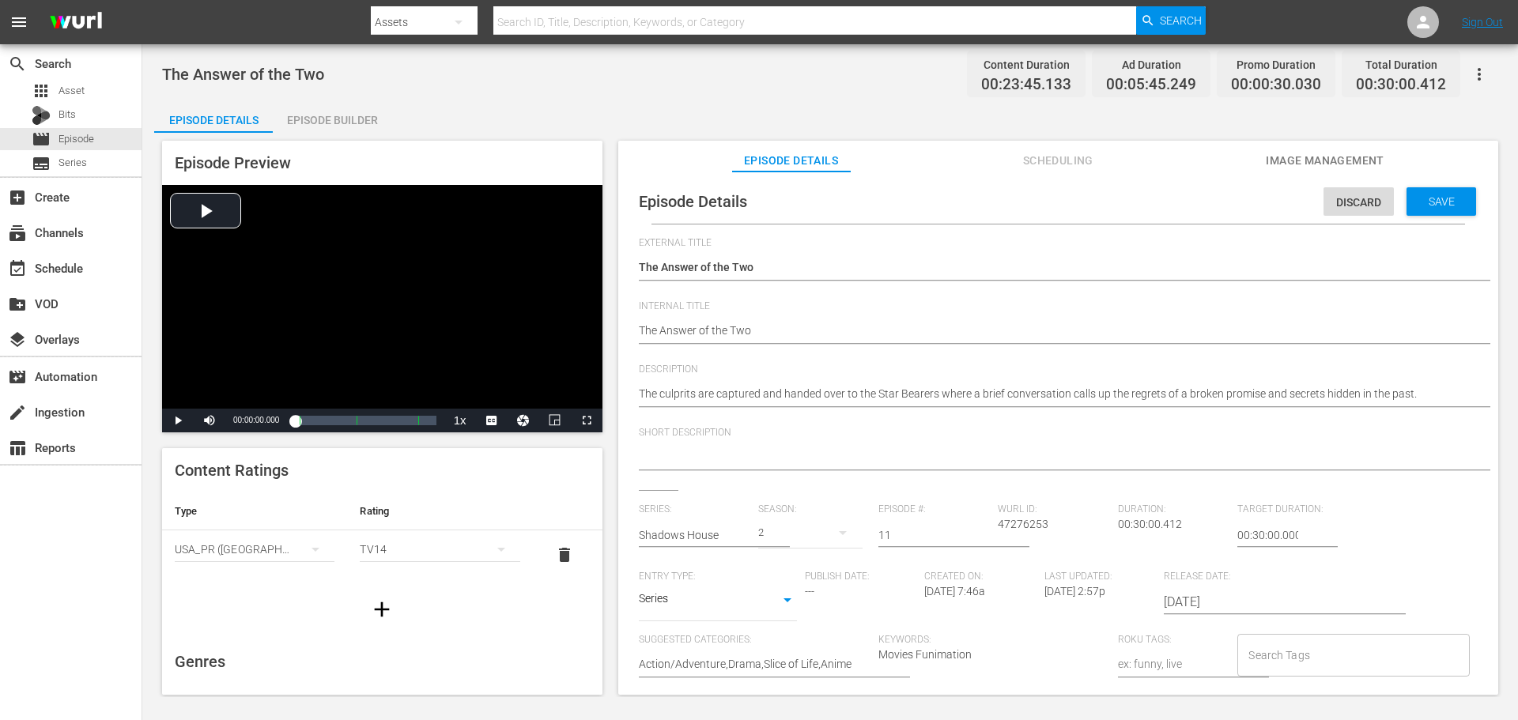
drag, startPoint x: 1453, startPoint y: 388, endPoint x: 725, endPoint y: 414, distance: 728.7
click at [725, 414] on div "The culprits are captured and handed over to the Star Bearers where a brief con…" at bounding box center [1054, 395] width 831 height 38
copy textarea "The culprits are captured and handed over to the Star Bearers where a brief con…"
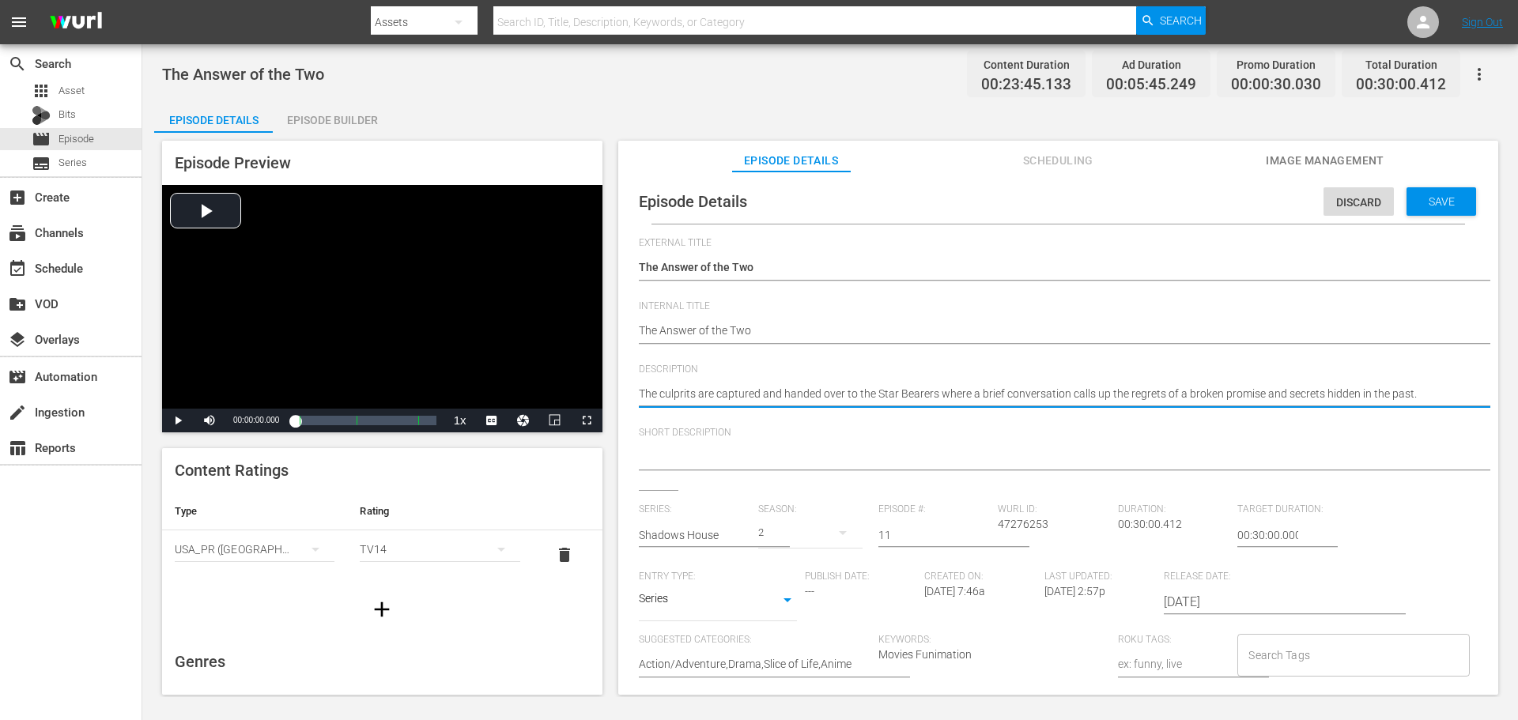
click at [1419, 186] on div "Discard Save" at bounding box center [1403, 197] width 159 height 36
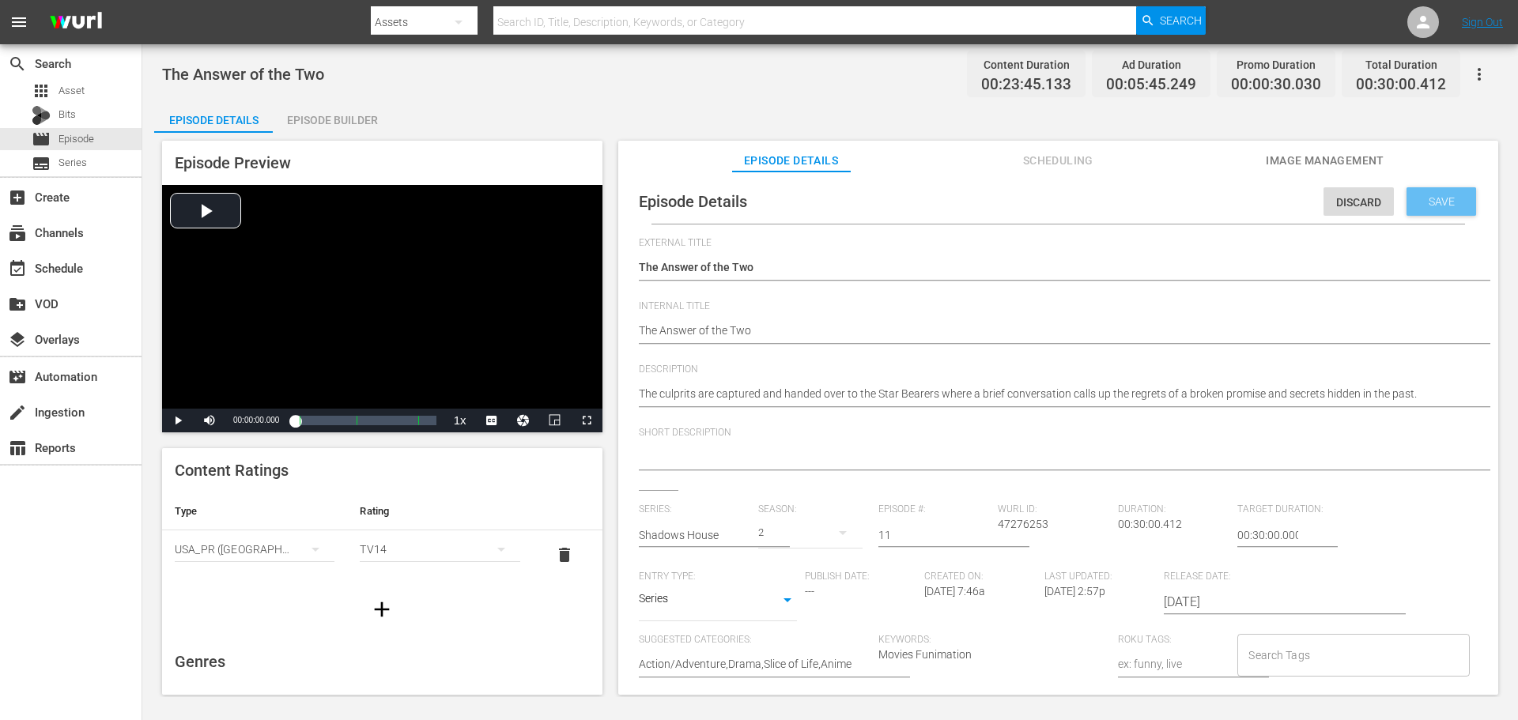
click at [1430, 205] on span "Save" at bounding box center [1441, 201] width 51 height 13
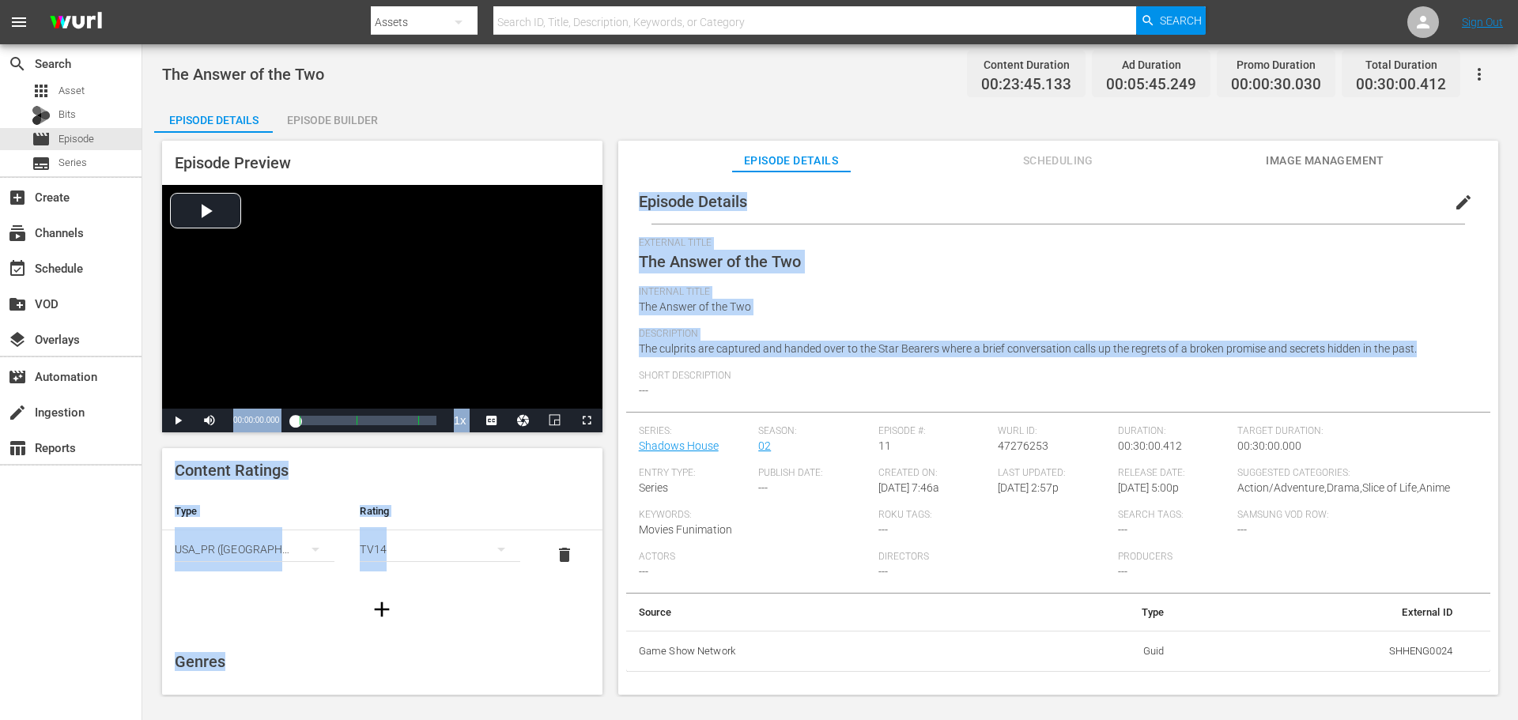
drag, startPoint x: 1421, startPoint y: 351, endPoint x: 607, endPoint y: 368, distance: 813.8
click at [607, 368] on div "Episode Preview Video Player is loading. Play Video Play Mute Current Time 00:0…" at bounding box center [830, 420] width 1352 height 575
click at [693, 357] on div "Description The culprits are captured and handed over to the Star Bearers where…" at bounding box center [1058, 349] width 839 height 42
click at [661, 352] on span "The culprits are captured and handed over to the Star Bearers where a brief con…" at bounding box center [1028, 348] width 778 height 13
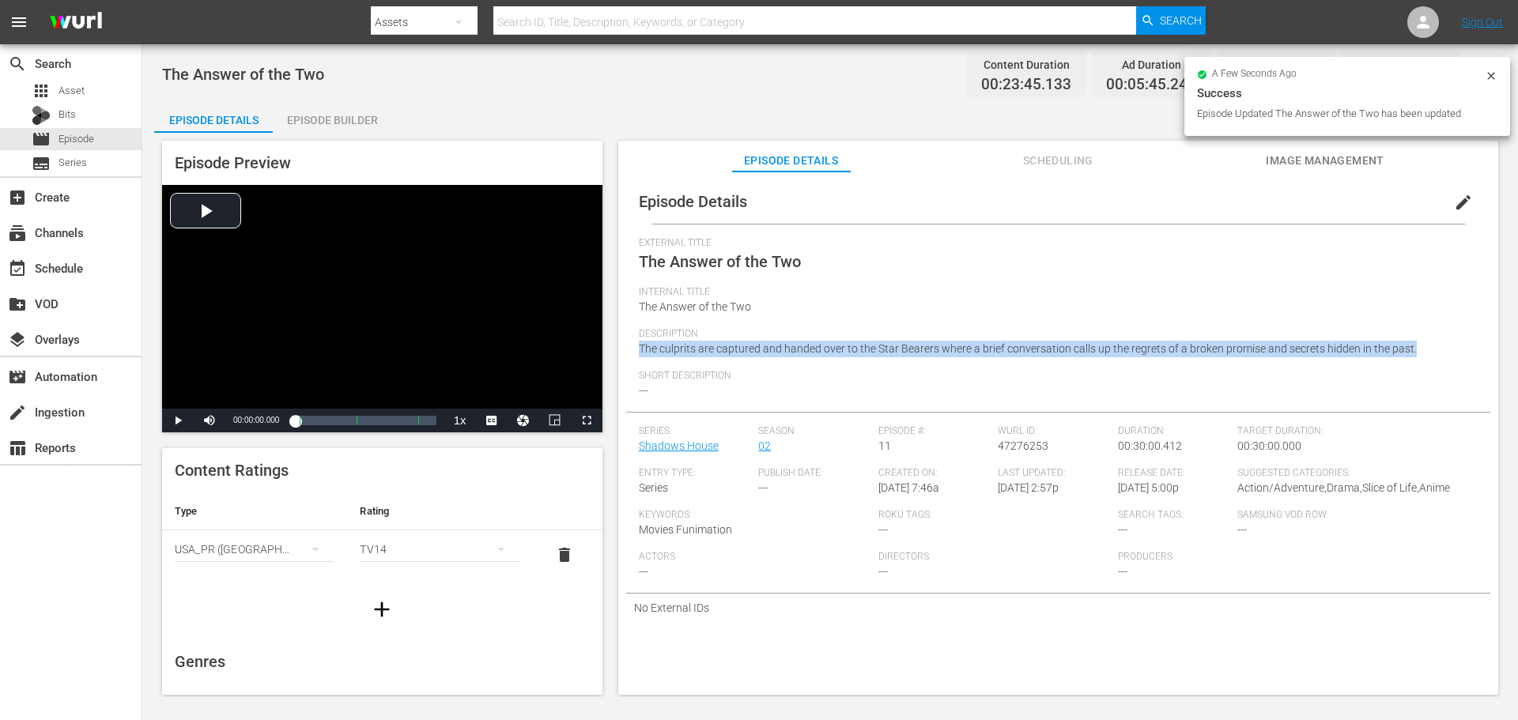
drag, startPoint x: 640, startPoint y: 342, endPoint x: 1528, endPoint y: 361, distance: 888.1
click at [1517, 361] on html "menu Search By Assets Search ID, Title, Description, Keywords, or Category Sear…" at bounding box center [759, 360] width 1518 height 720
copy span "The culprits are captured and handed over to the Star Bearers where a brief con…"
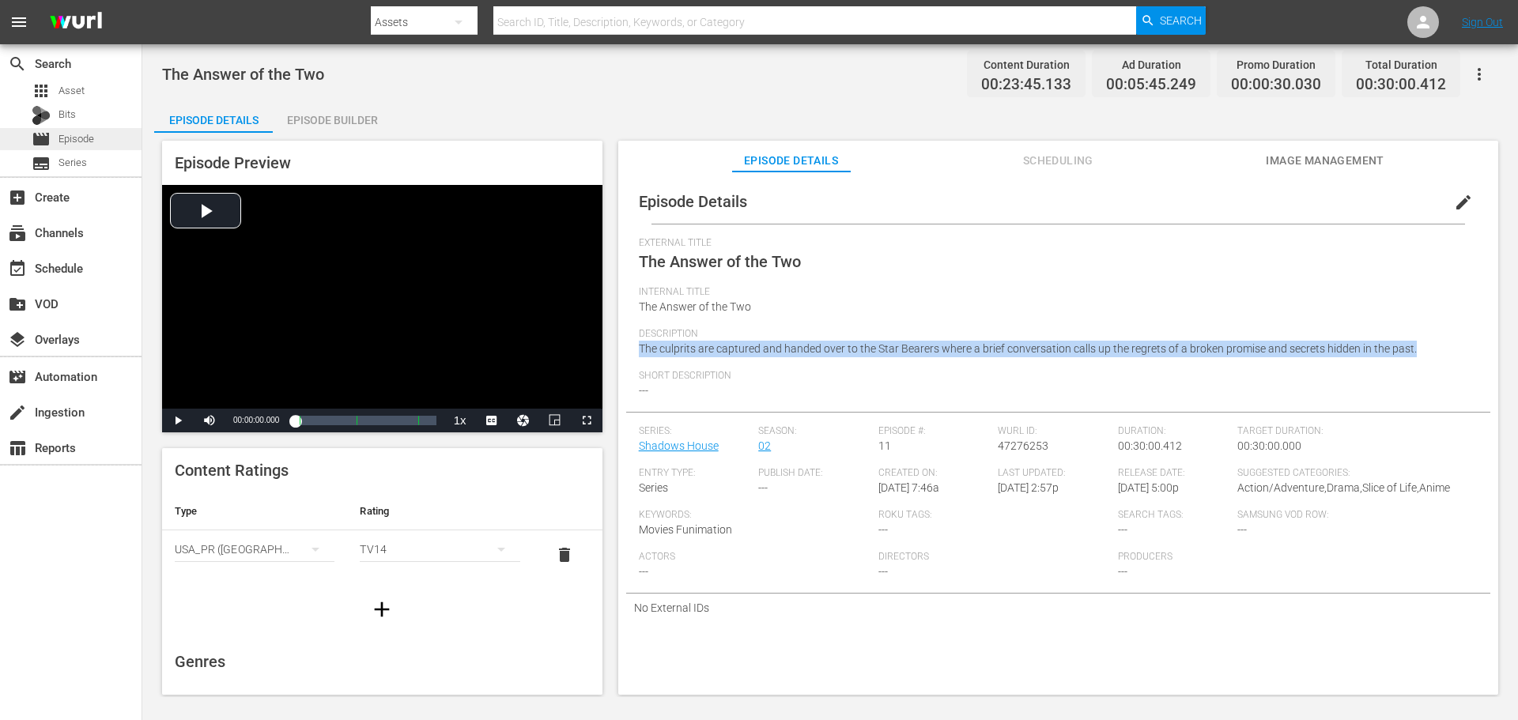
click at [62, 138] on span "Episode" at bounding box center [77, 139] width 36 height 16
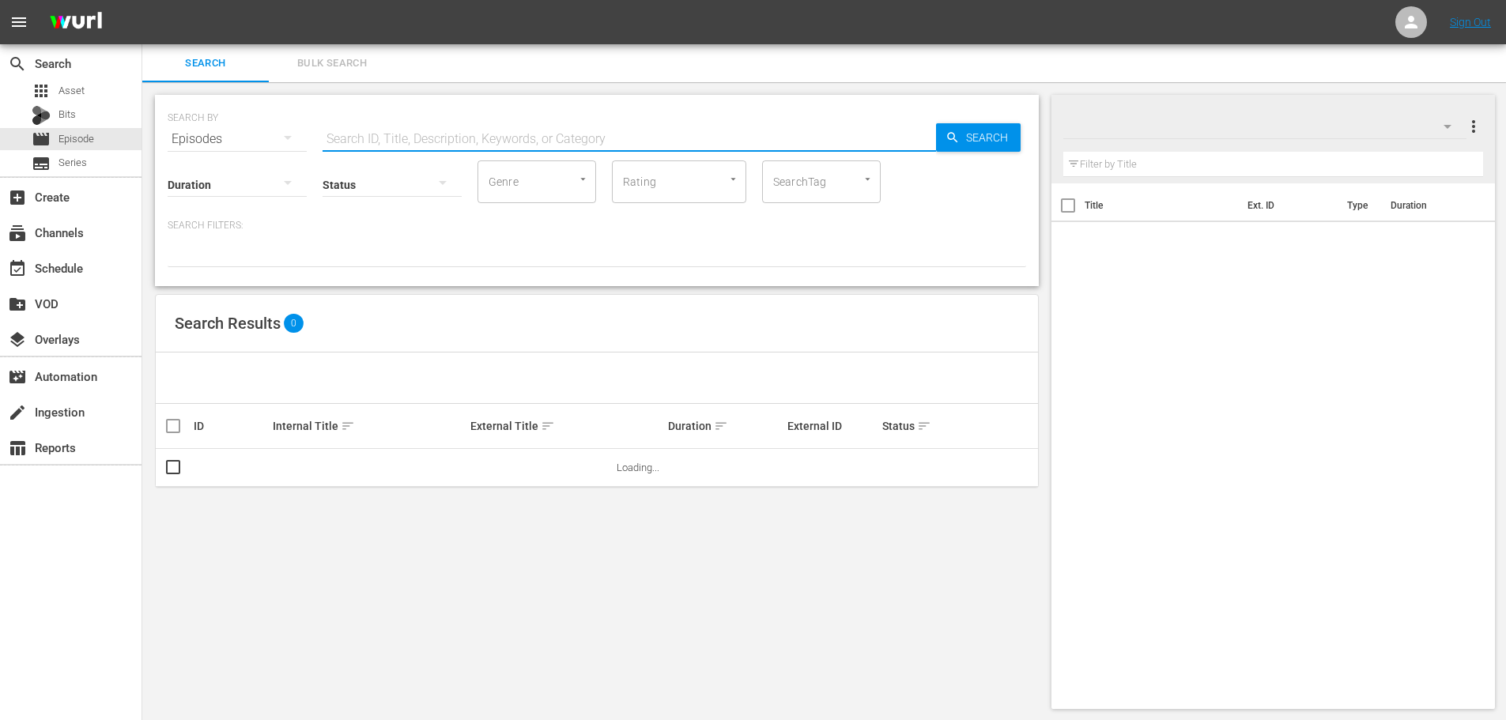
click at [515, 127] on input "text" at bounding box center [630, 139] width 614 height 38
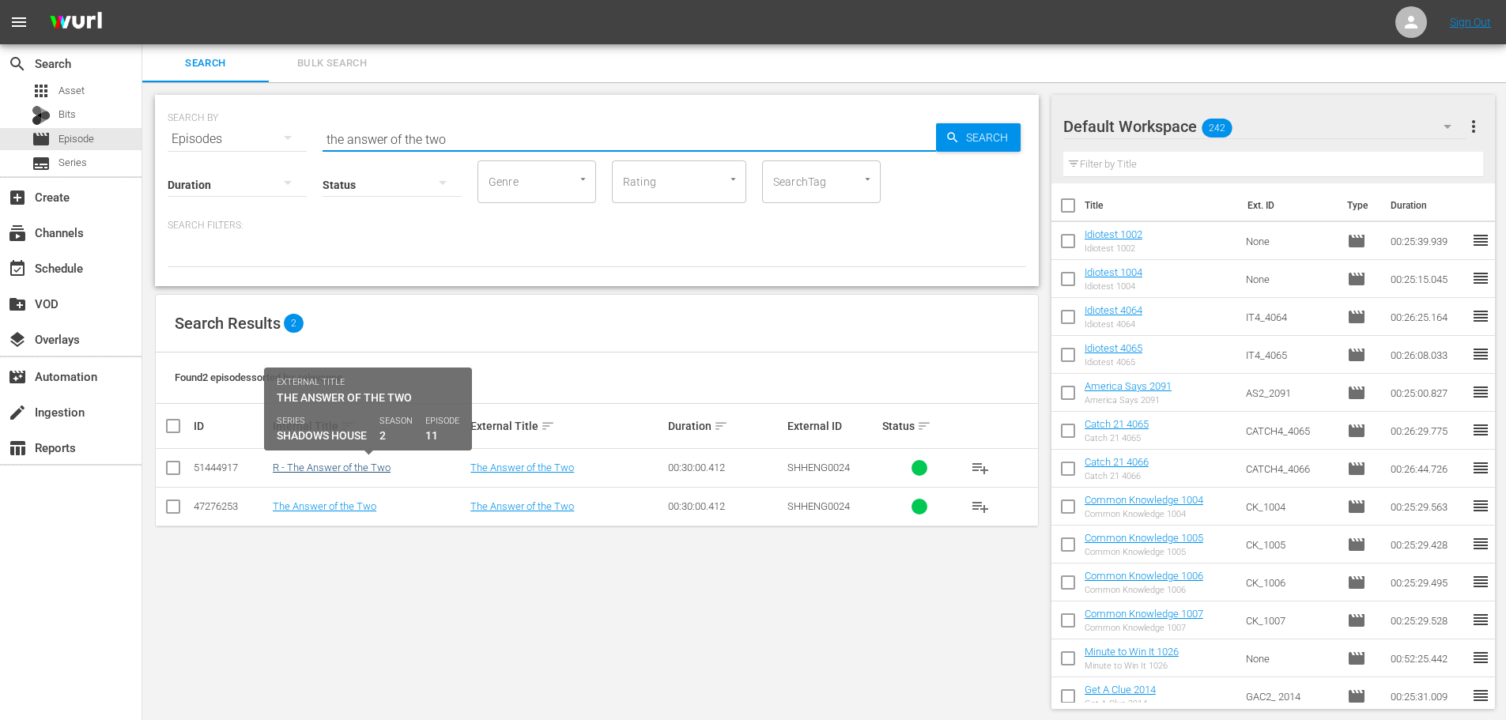
type input "the answer of the two"
click at [369, 472] on link "R - The Answer of the Two" at bounding box center [332, 468] width 118 height 12
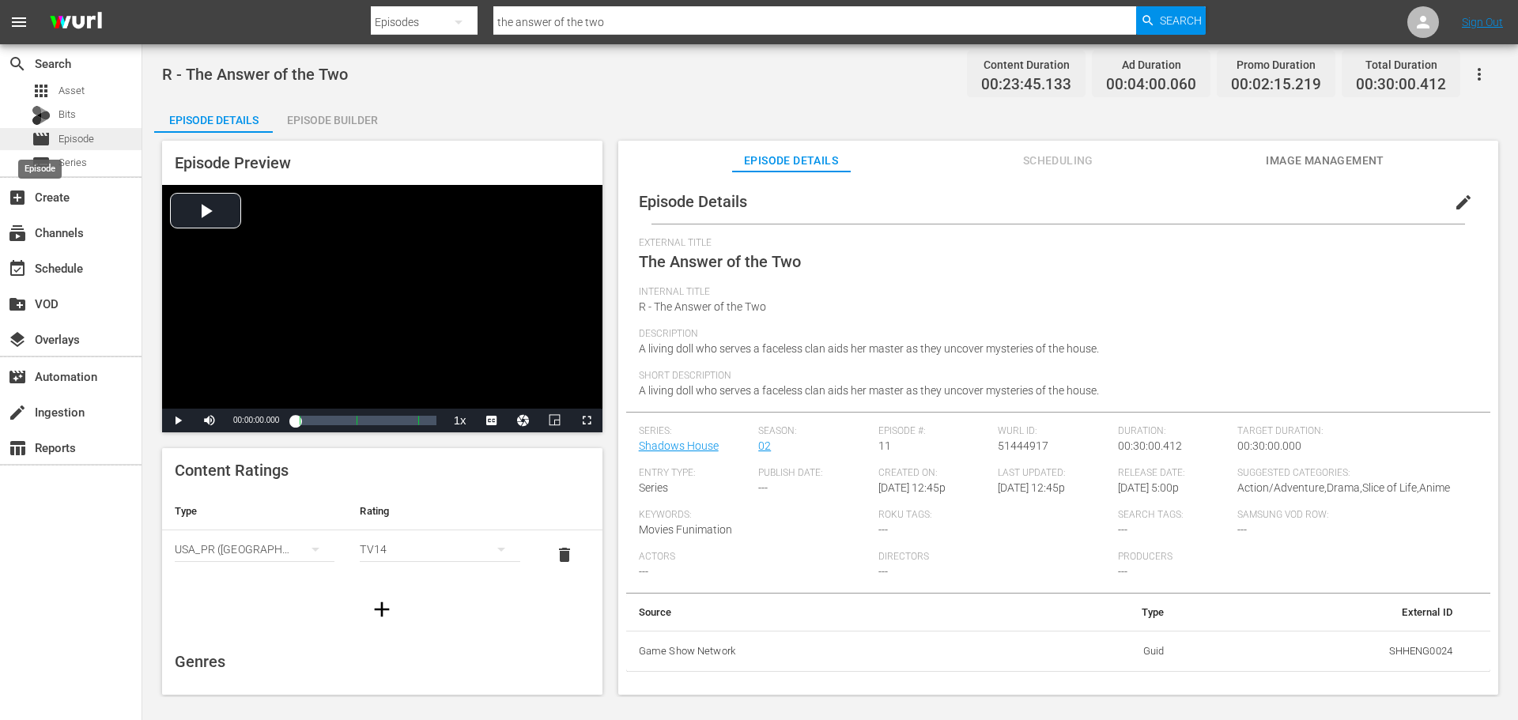
click at [49, 130] on span "movie" at bounding box center [41, 139] width 19 height 19
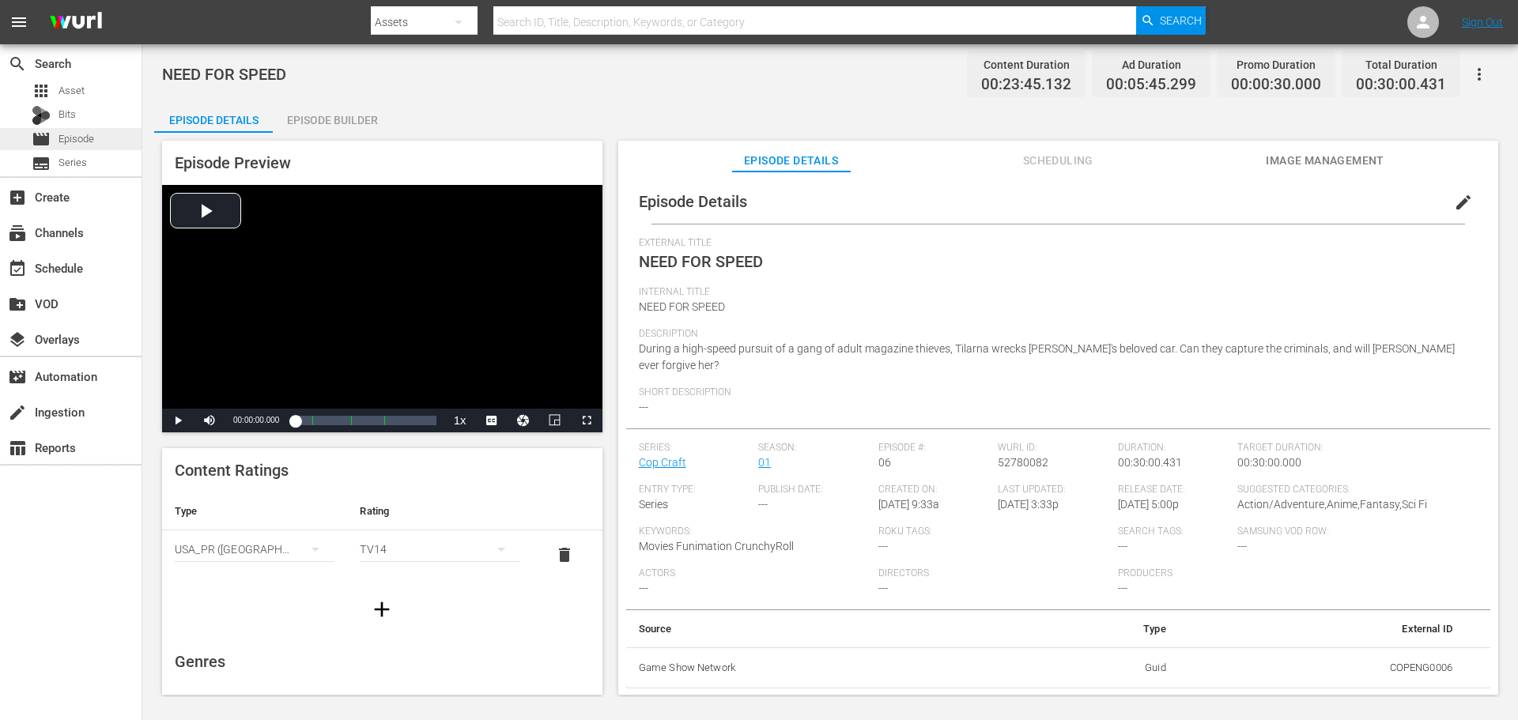
click at [77, 140] on span "Episode" at bounding box center [77, 139] width 36 height 16
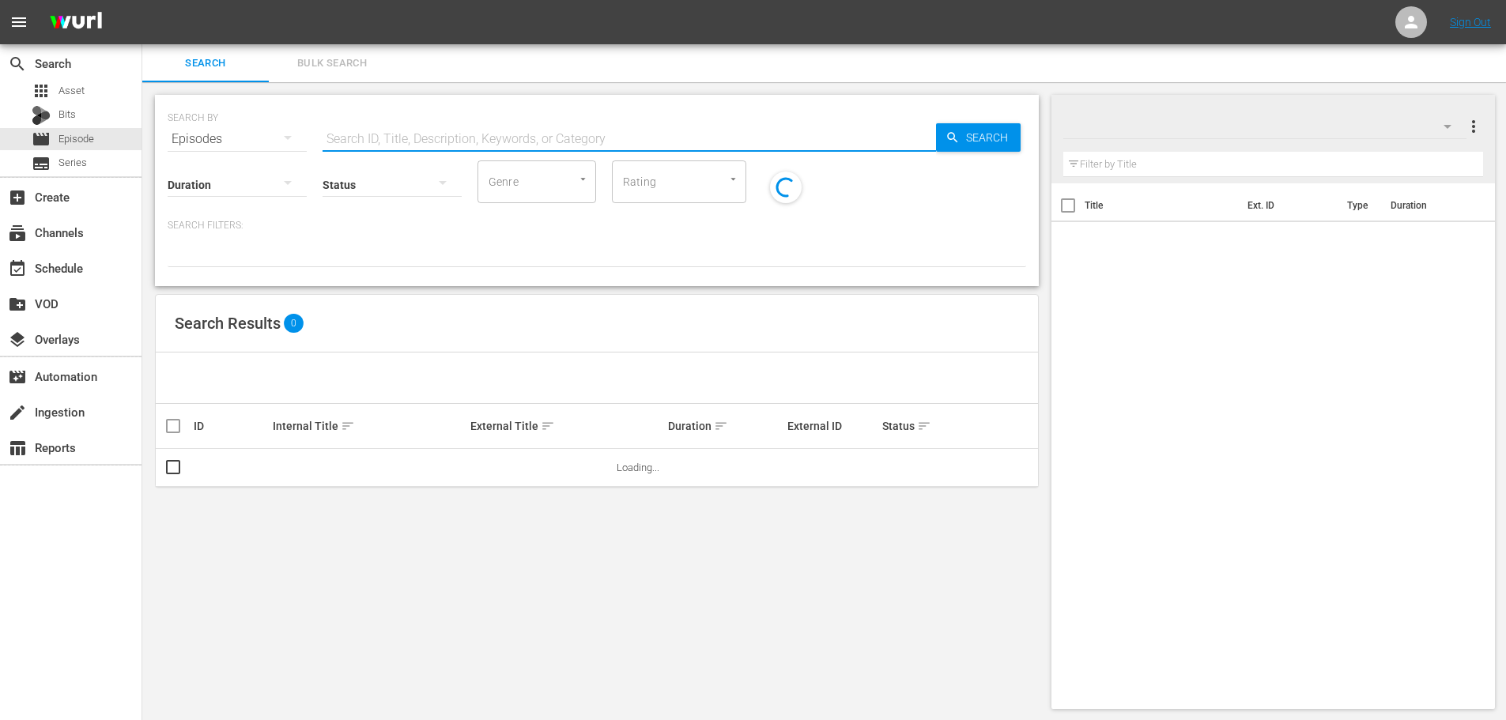
drag, startPoint x: 481, startPoint y: 134, endPoint x: 391, endPoint y: 175, distance: 98.7
click at [481, 139] on input "text" at bounding box center [630, 139] width 614 height 38
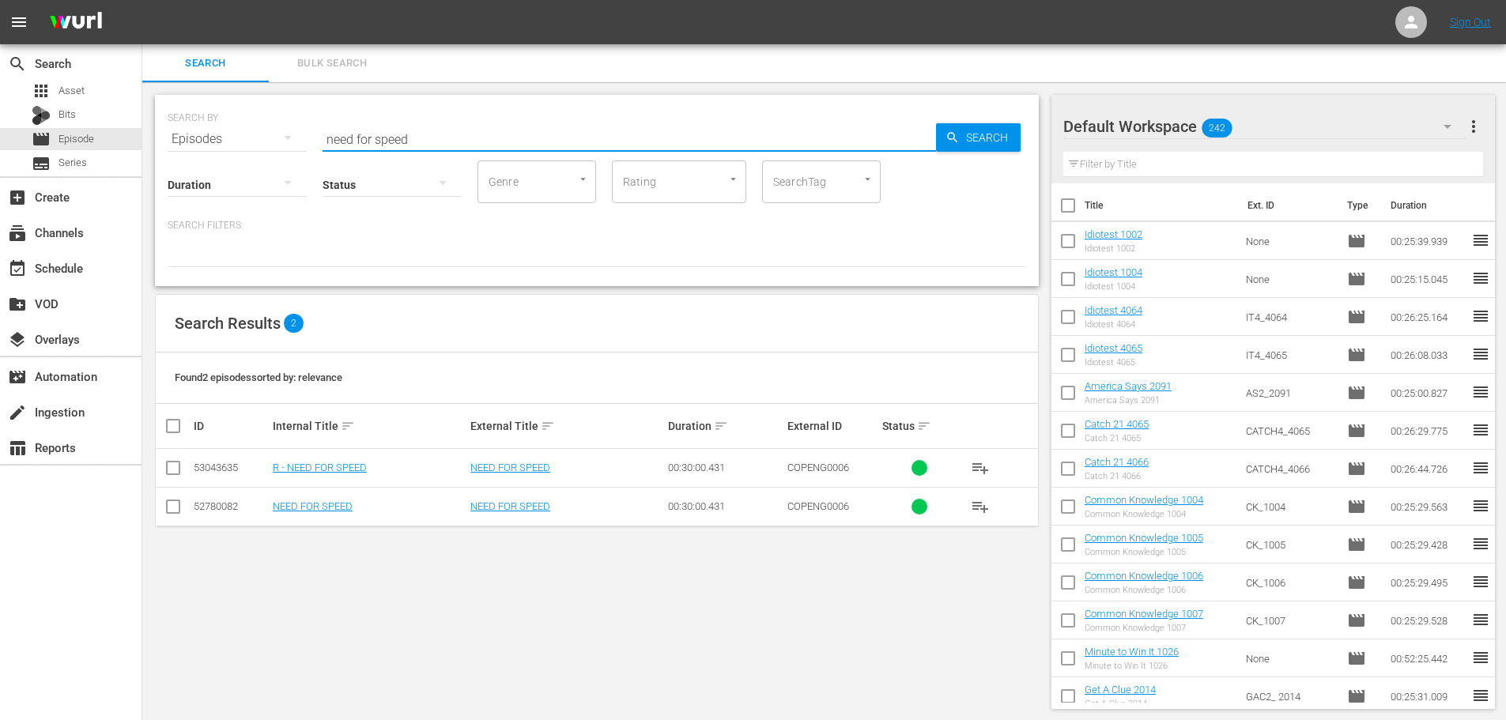
type input "need for speed"
click at [346, 460] on td "R - NEED FOR SPEED" at bounding box center [369, 468] width 198 height 39
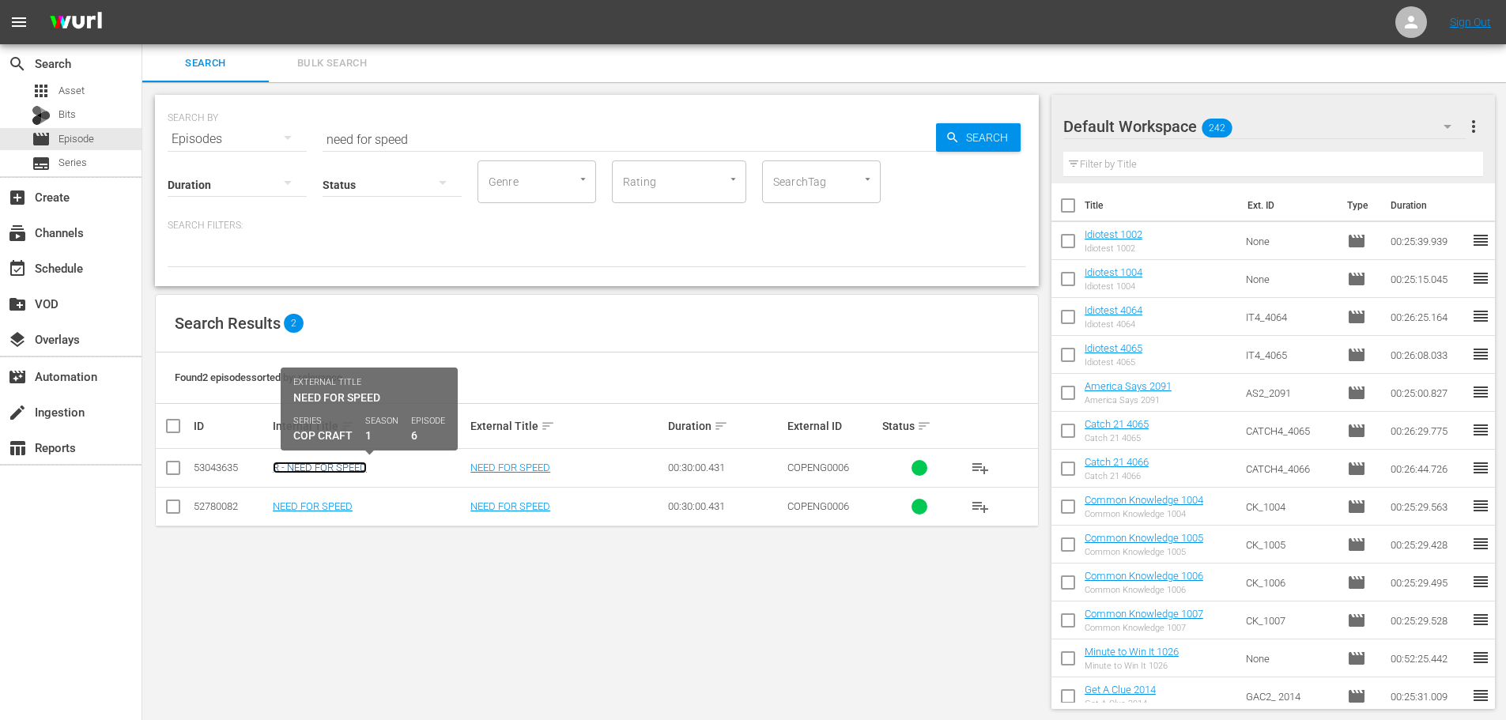
click at [347, 467] on link "R - NEED FOR SPEED" at bounding box center [320, 468] width 94 height 12
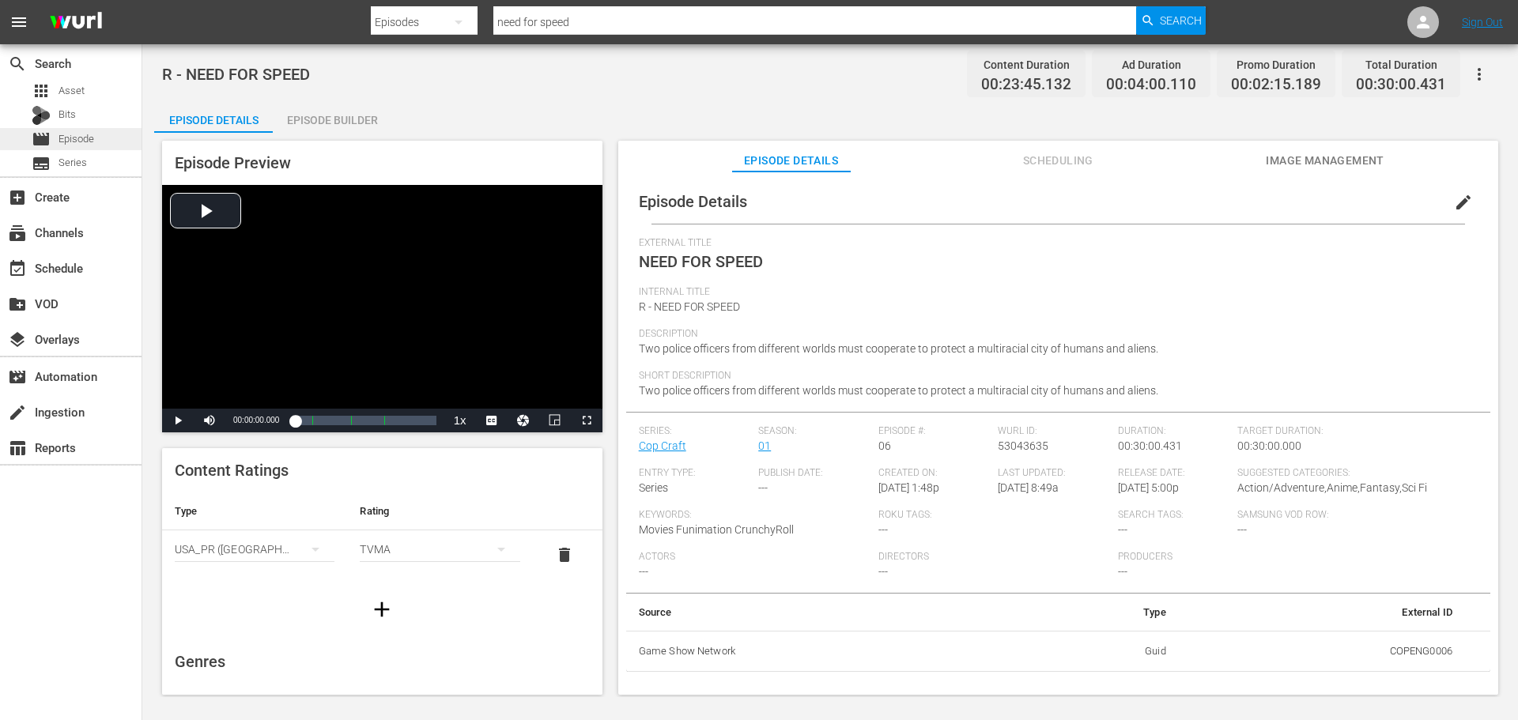
click at [78, 135] on span "Episode" at bounding box center [77, 139] width 36 height 16
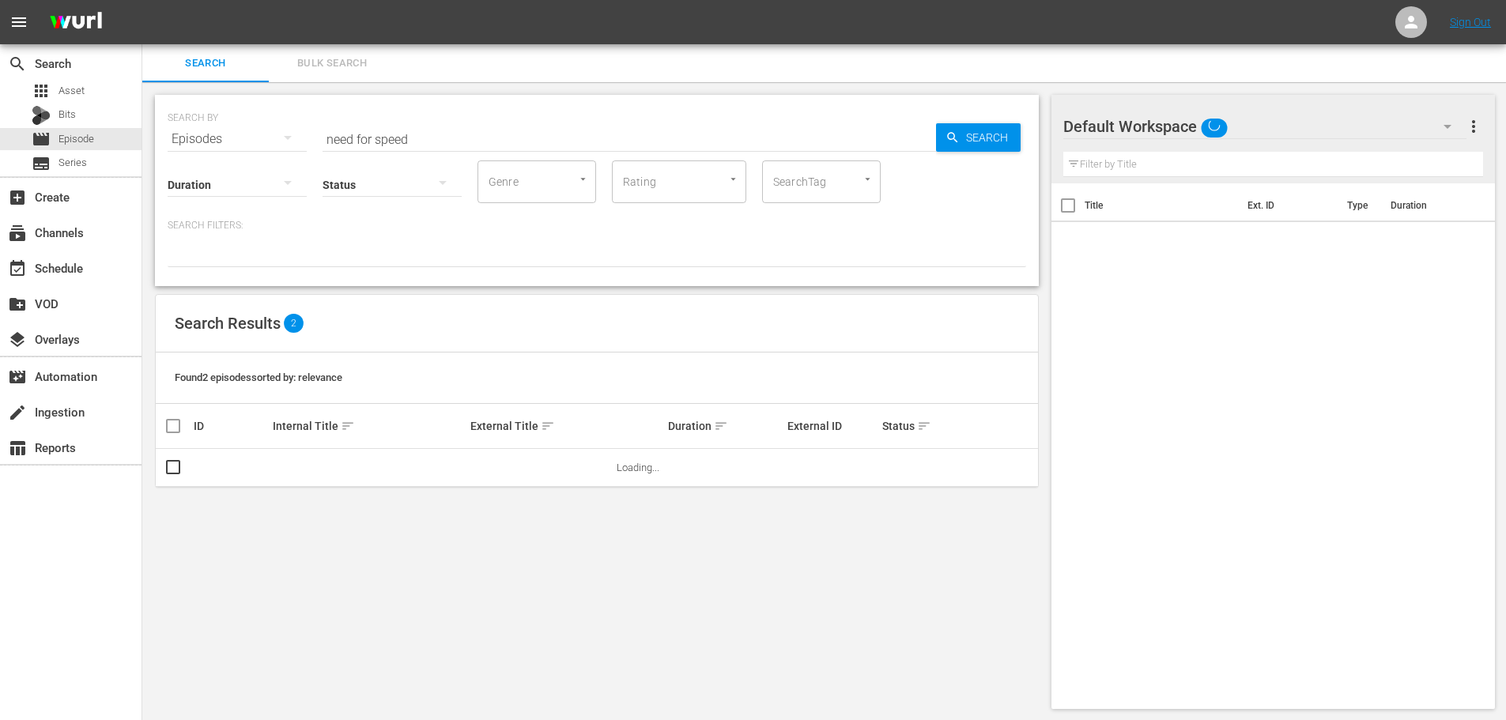
click at [477, 149] on input "need for speed" at bounding box center [630, 139] width 614 height 38
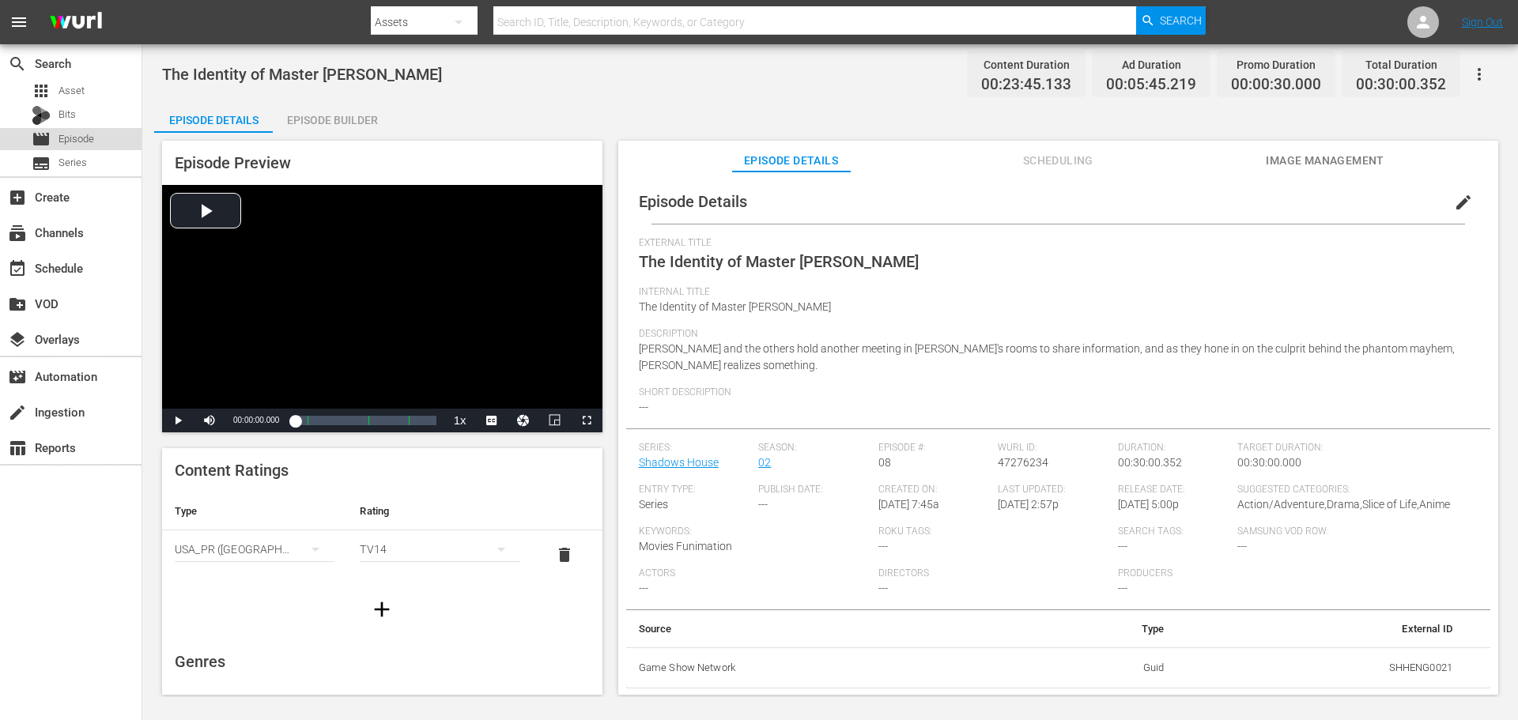
click at [60, 134] on span "Episode" at bounding box center [77, 139] width 36 height 16
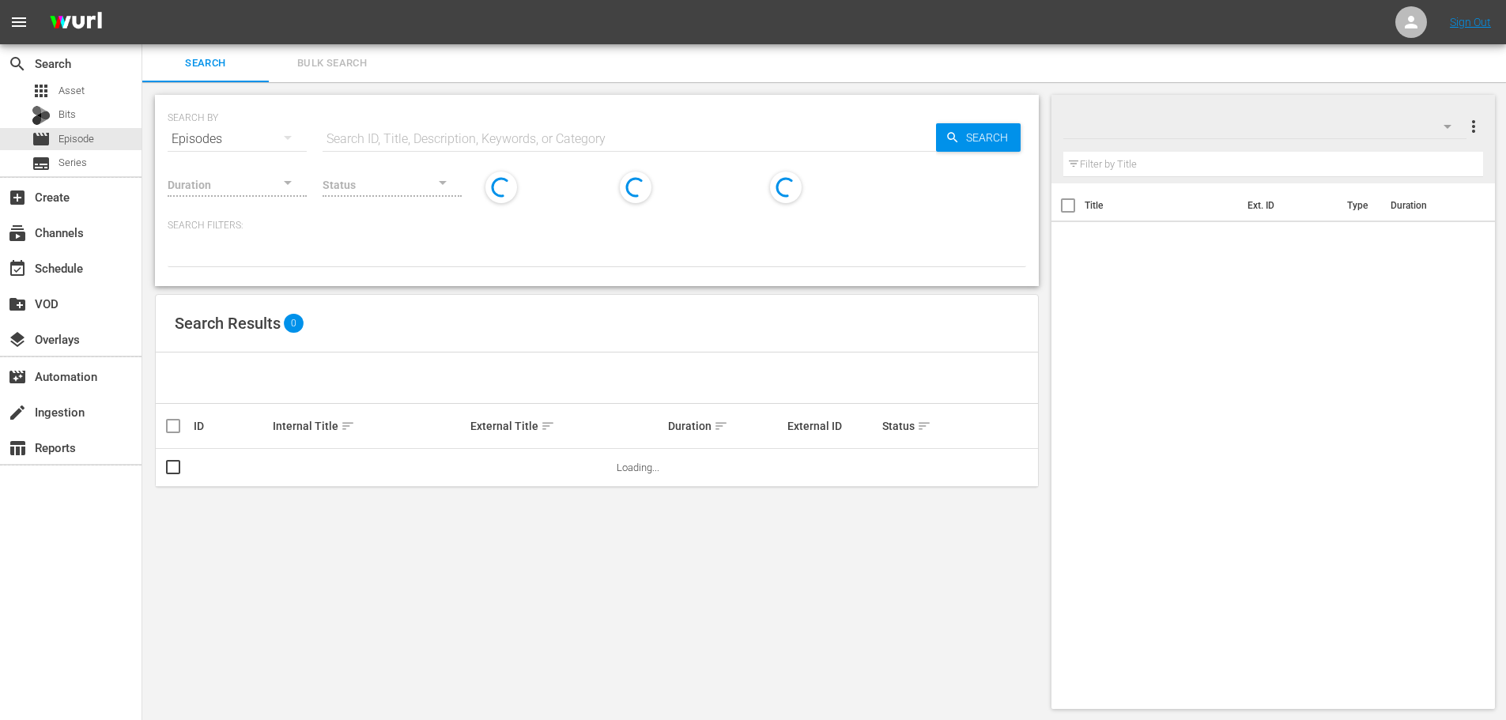
click at [512, 128] on input "text" at bounding box center [630, 139] width 614 height 38
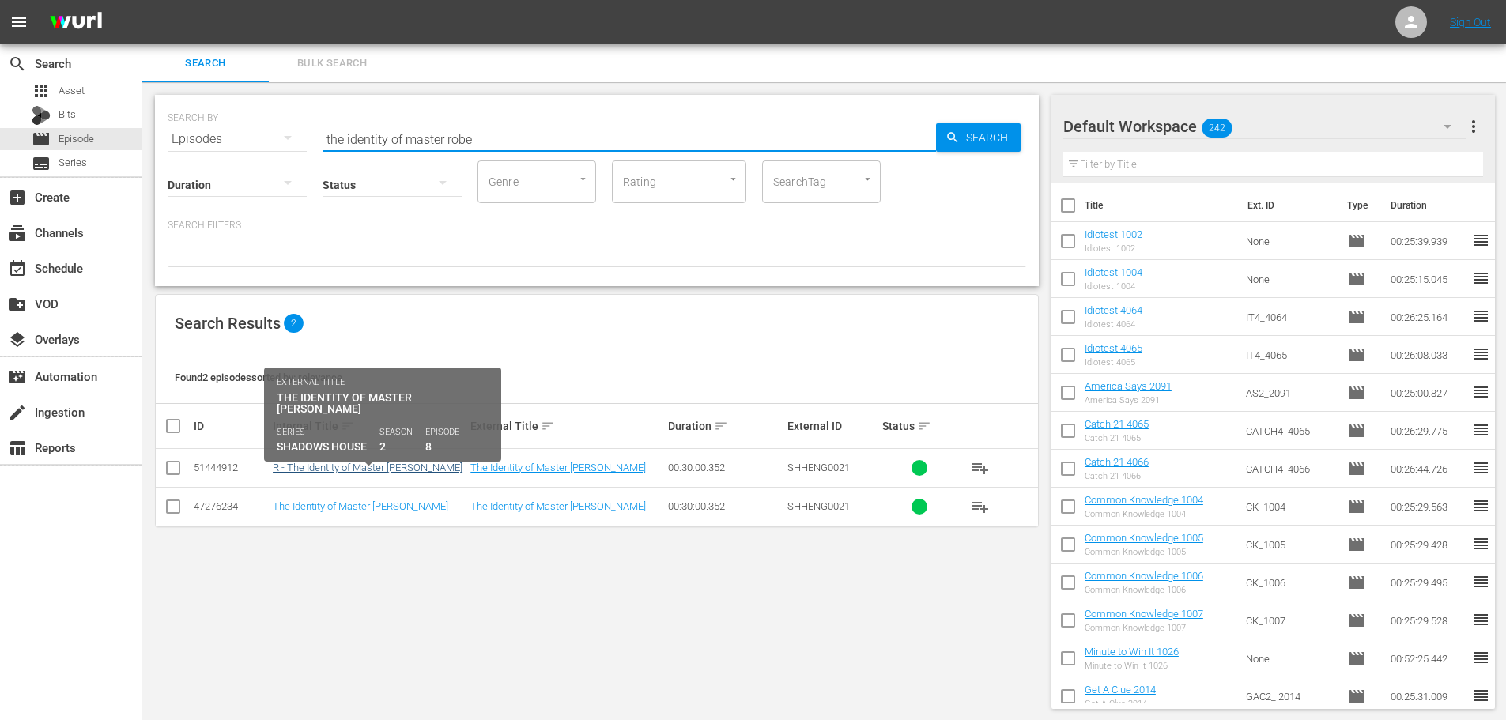
type input "the identity of master robe"
click at [342, 467] on link "R - The Identity of Master [PERSON_NAME]" at bounding box center [368, 468] width 190 height 12
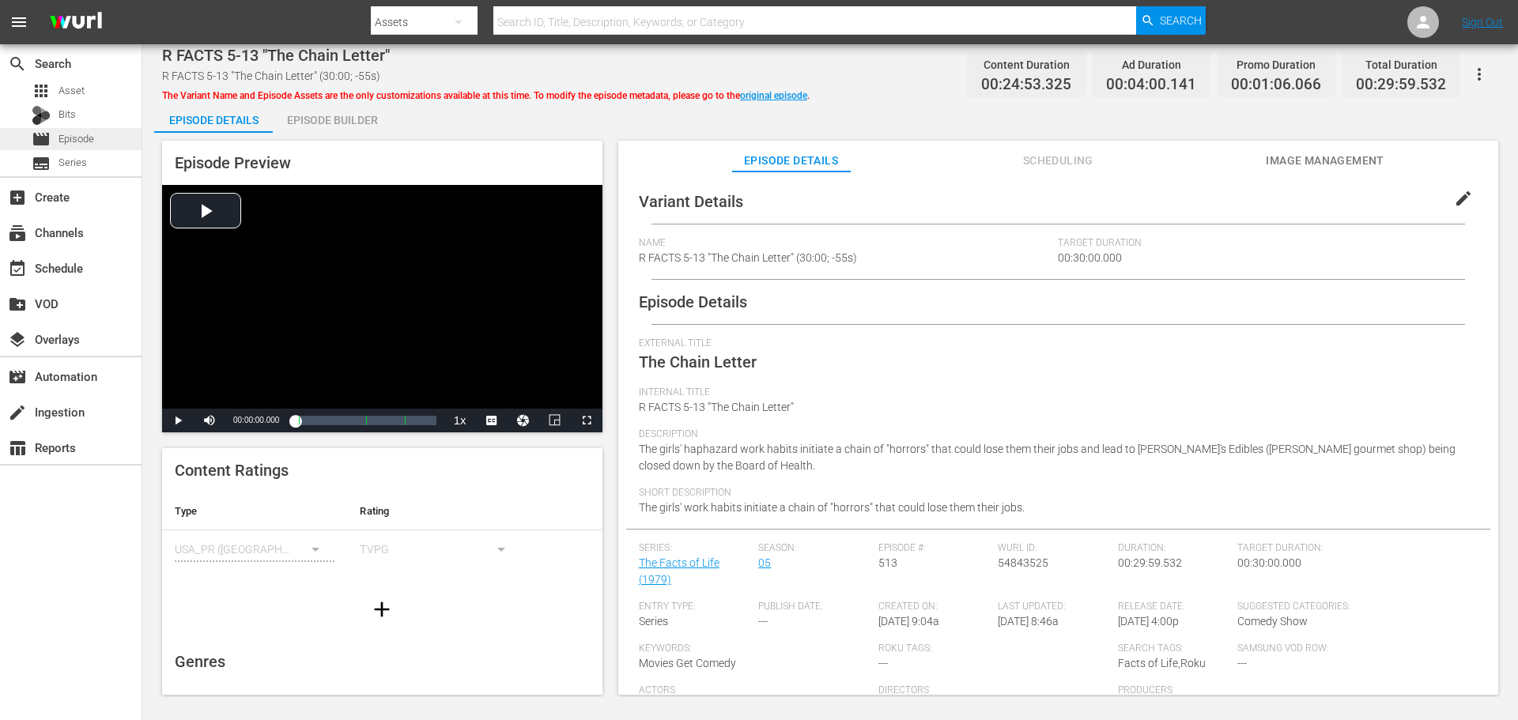
click at [56, 130] on div "movie Episode" at bounding box center [63, 139] width 62 height 22
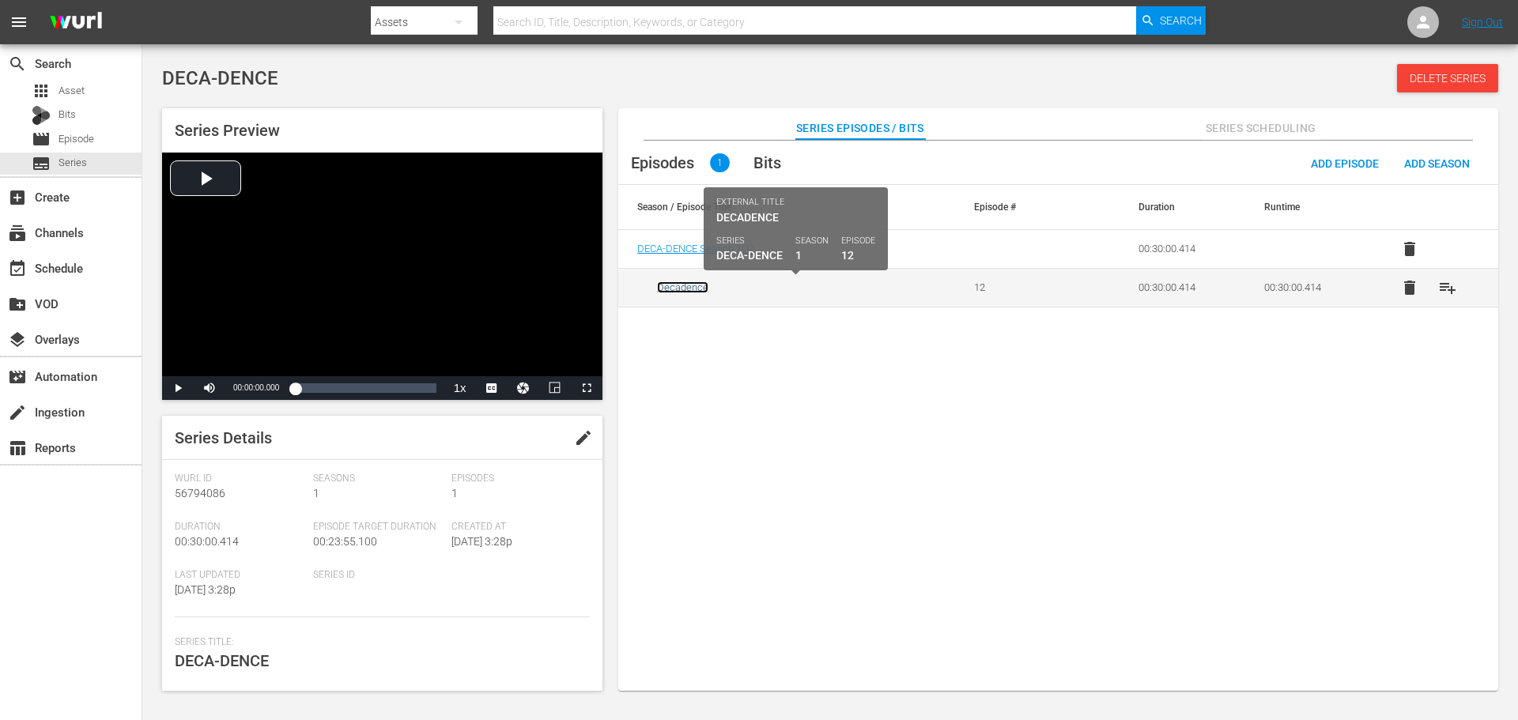
click at [676, 293] on link "Decadence" at bounding box center [682, 287] width 51 height 12
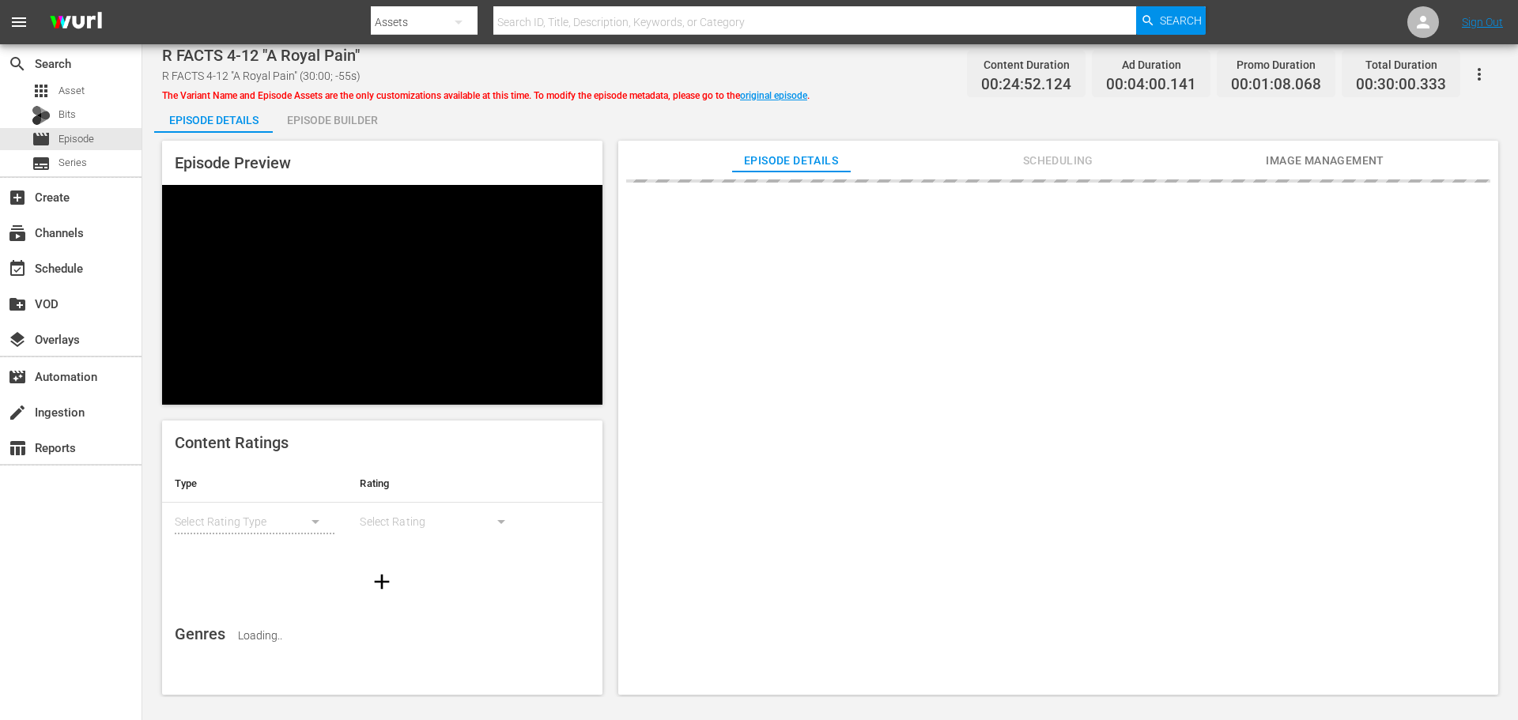
click at [325, 127] on div "Episode Builder" at bounding box center [332, 120] width 119 height 38
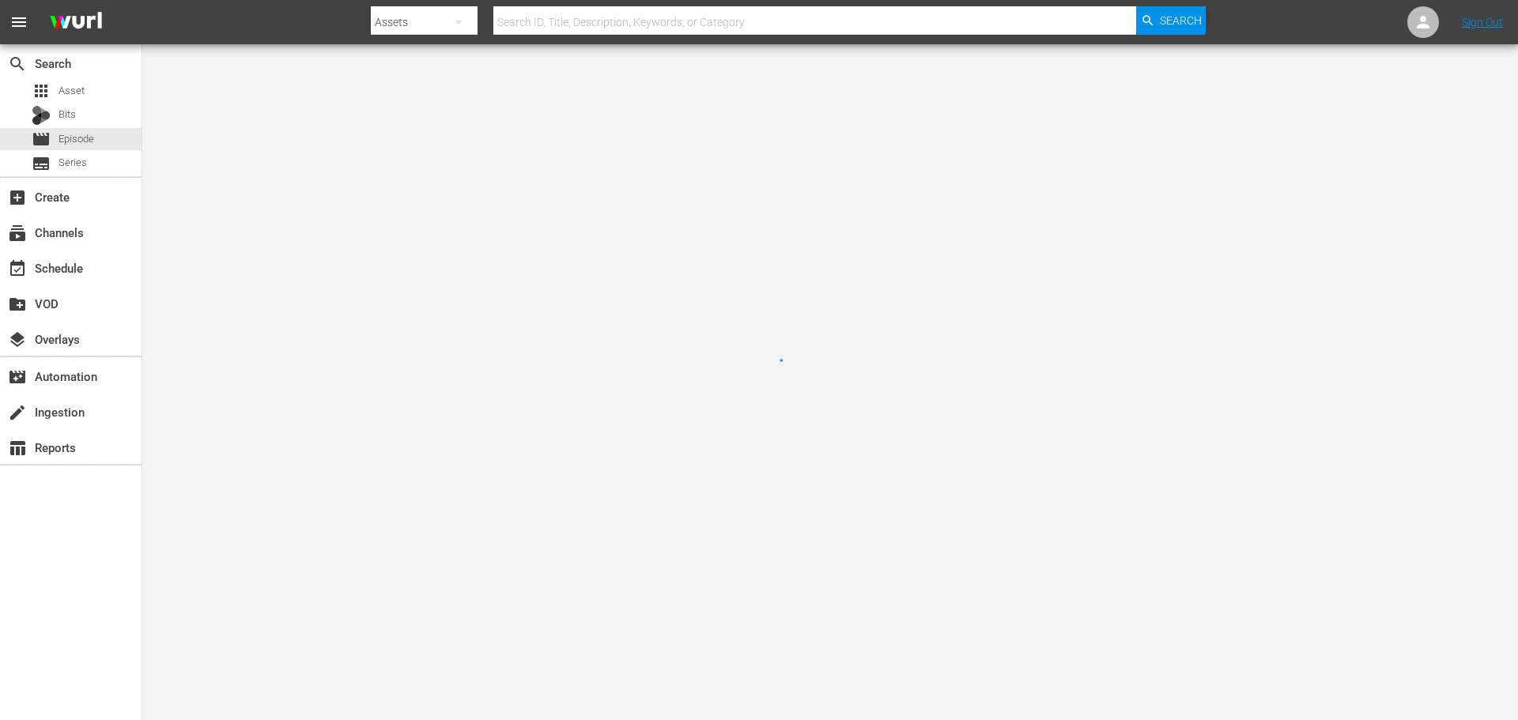
click at [176, 115] on div at bounding box center [759, 360] width 1518 height 720
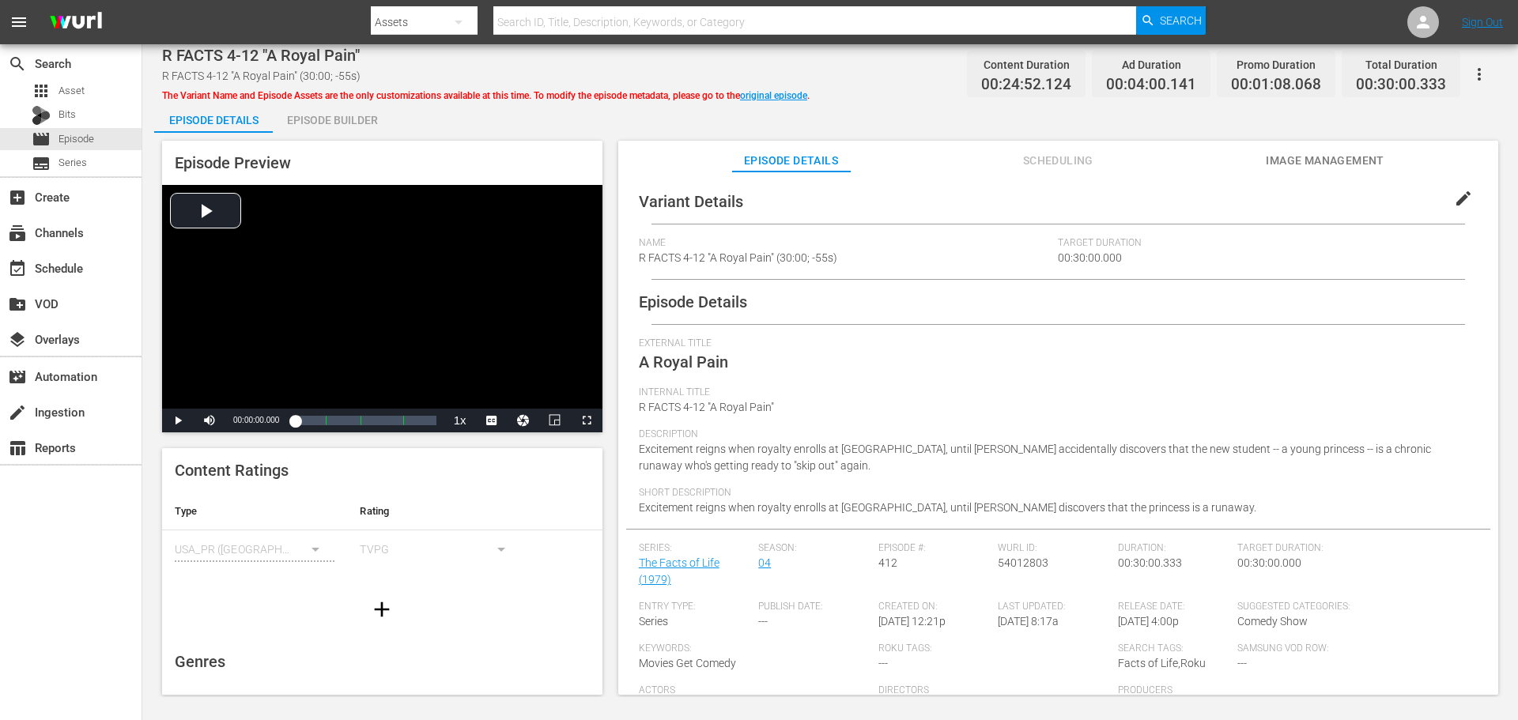
drag, startPoint x: 1451, startPoint y: 192, endPoint x: 1441, endPoint y: 229, distance: 38.6
click at [1454, 192] on span "edit" at bounding box center [1463, 198] width 19 height 19
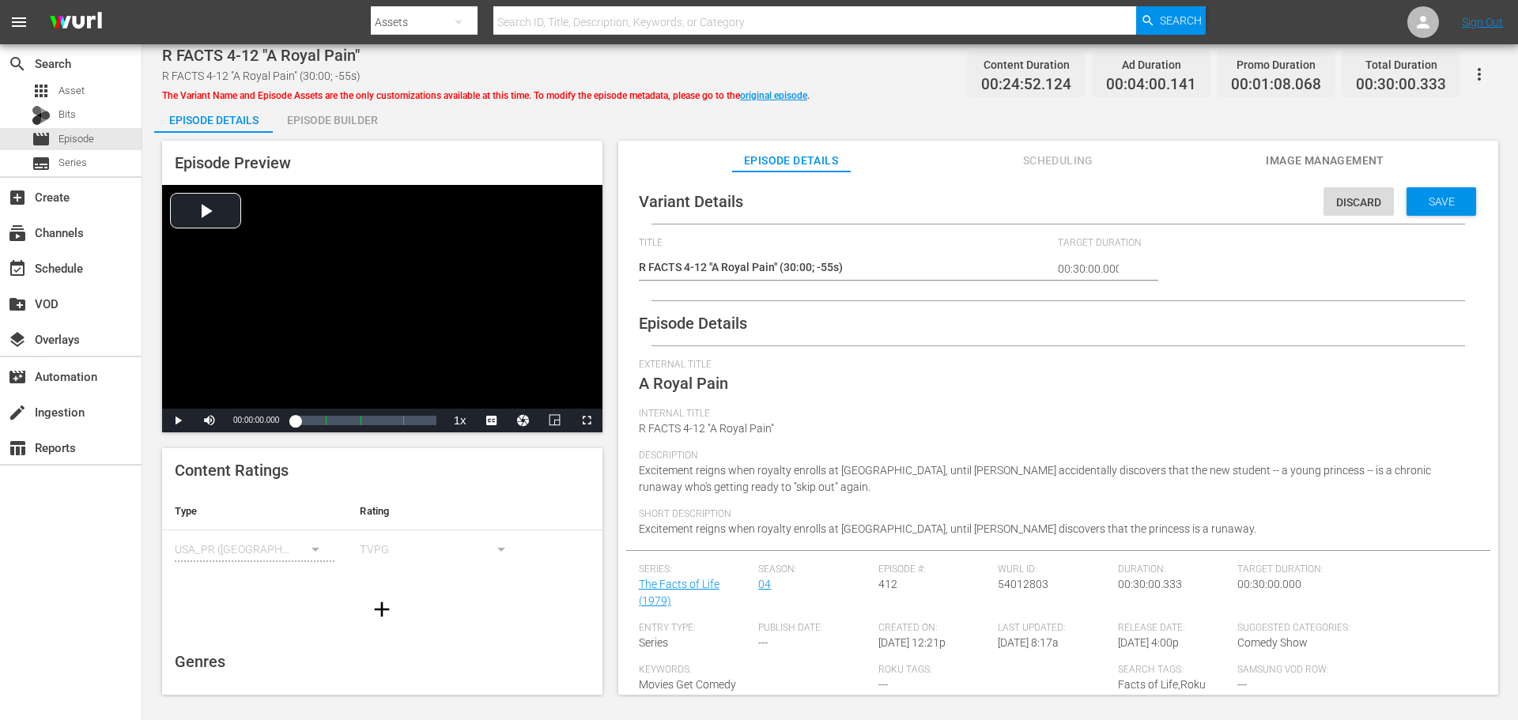
drag, startPoint x: 1181, startPoint y: 462, endPoint x: 1156, endPoint y: 471, distance: 26.3
click at [1166, 467] on div "Description Excitement reigns when royalty enrolls at [GEOGRAPHIC_DATA], until …" at bounding box center [1058, 479] width 839 height 59
drag, startPoint x: 1172, startPoint y: 467, endPoint x: 1163, endPoint y: 467, distance: 8.7
click at [1168, 467] on span "Excitement reigns when royalty enrolls at [GEOGRAPHIC_DATA], until [PERSON_NAME…" at bounding box center [1035, 478] width 792 height 29
click at [1160, 466] on span "Excitement reigns when royalty enrolls at [GEOGRAPHIC_DATA], until [PERSON_NAME…" at bounding box center [1035, 478] width 792 height 29
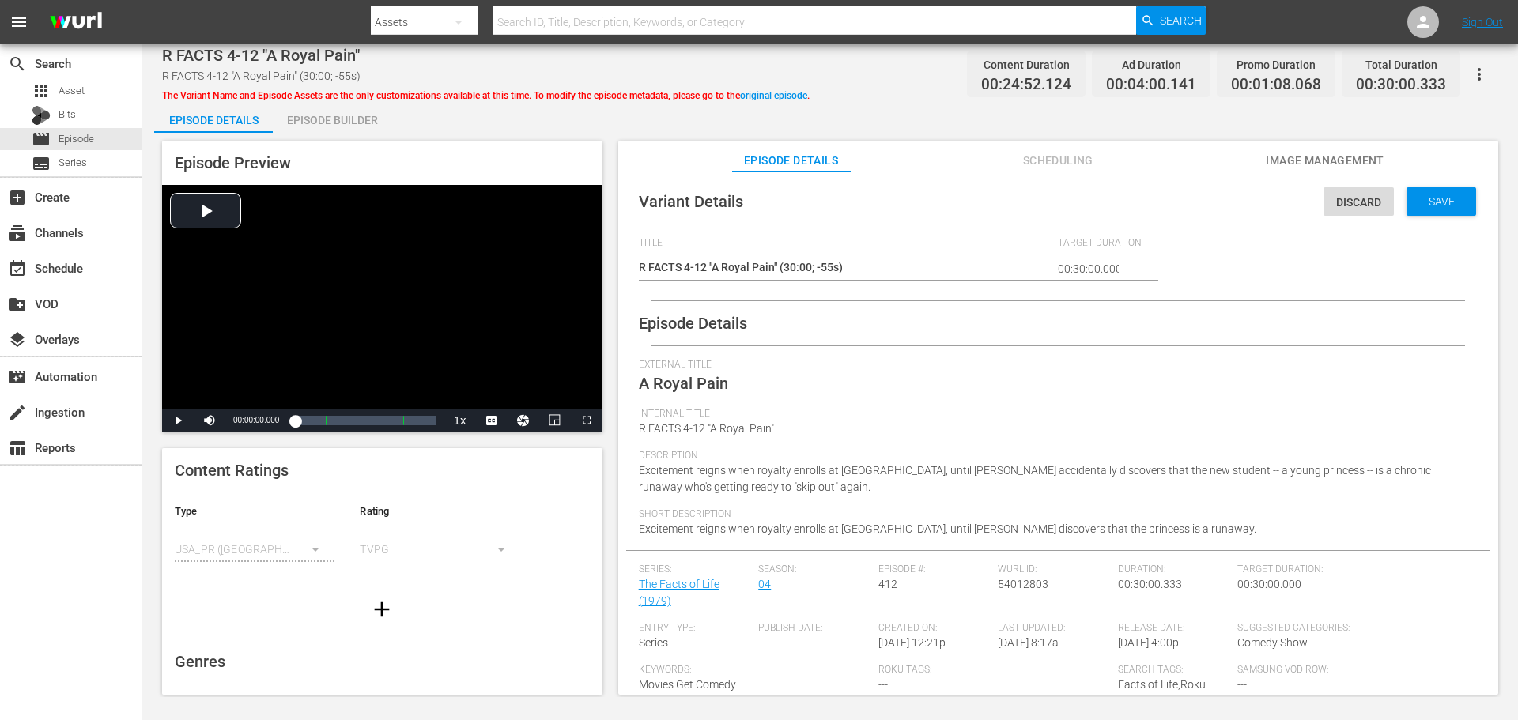
drag, startPoint x: 1161, startPoint y: 470, endPoint x: 1184, endPoint y: 474, distance: 23.9
click at [1161, 472] on span "Excitement reigns when royalty enrolls at [GEOGRAPHIC_DATA], until [PERSON_NAME…" at bounding box center [1035, 478] width 792 height 29
click at [1252, 464] on span "Excitement reigns when royalty enrolls at [GEOGRAPHIC_DATA], until [PERSON_NAME…" at bounding box center [1035, 478] width 792 height 29
click at [1252, 469] on span "Excitement reigns when royalty enrolls at [GEOGRAPHIC_DATA], until [PERSON_NAME…" at bounding box center [1035, 478] width 792 height 29
click at [1203, 483] on div "Description Excitement reigns when royalty enrolls at [GEOGRAPHIC_DATA], until …" at bounding box center [1058, 479] width 839 height 59
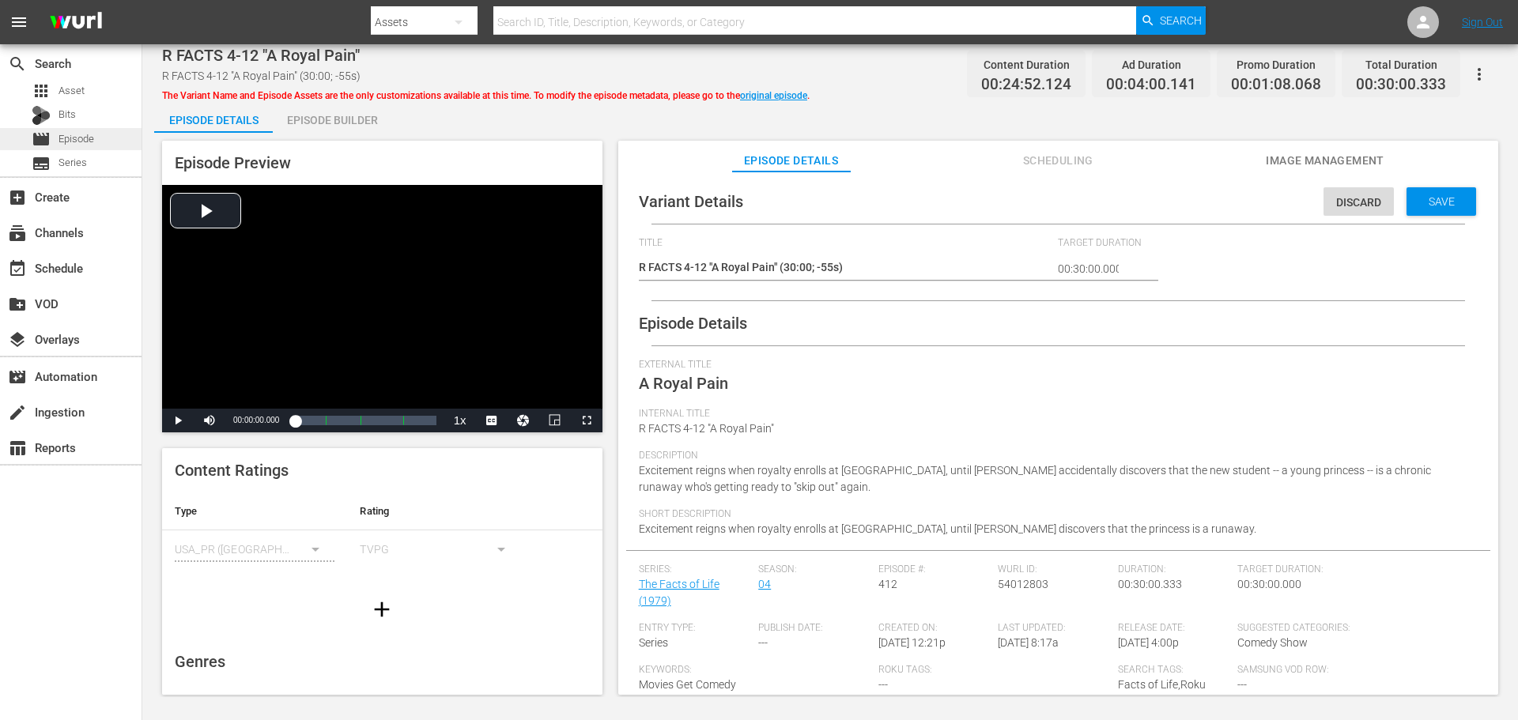
click at [102, 138] on div "movie Episode" at bounding box center [71, 139] width 142 height 22
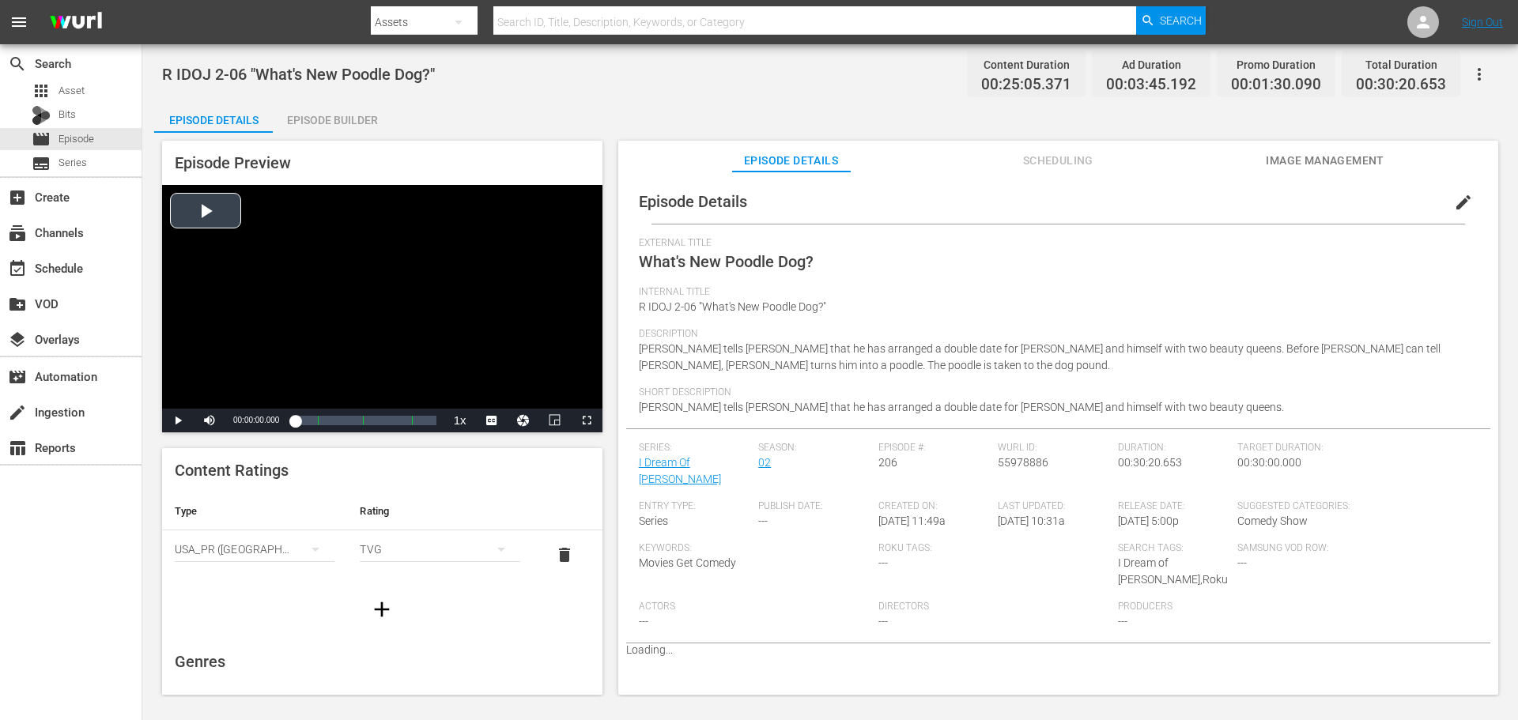
click at [361, 278] on div "Video Player" at bounding box center [382, 297] width 440 height 224
click at [587, 421] on span "Video Player" at bounding box center [587, 421] width 0 height 0
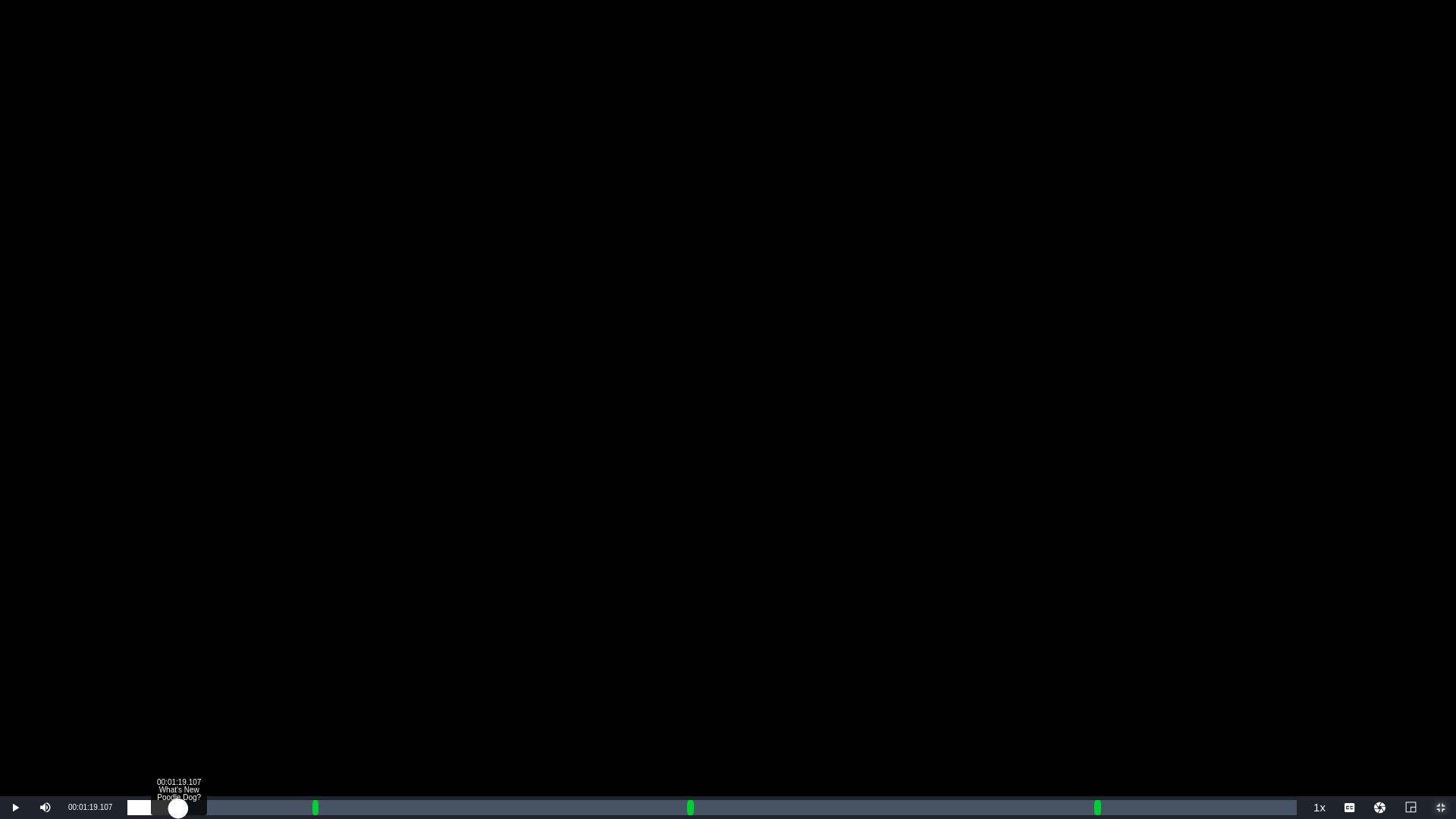
click at [178, 690] on div "Loaded : 1.20% 00:01:19.107 What's New Poodle Dog? (1/4) 00:00:07.970" at bounding box center [712, 807] width 1169 height 15
click at [179, 690] on div "00:01:21.557" at bounding box center [153, 807] width 53 height 15
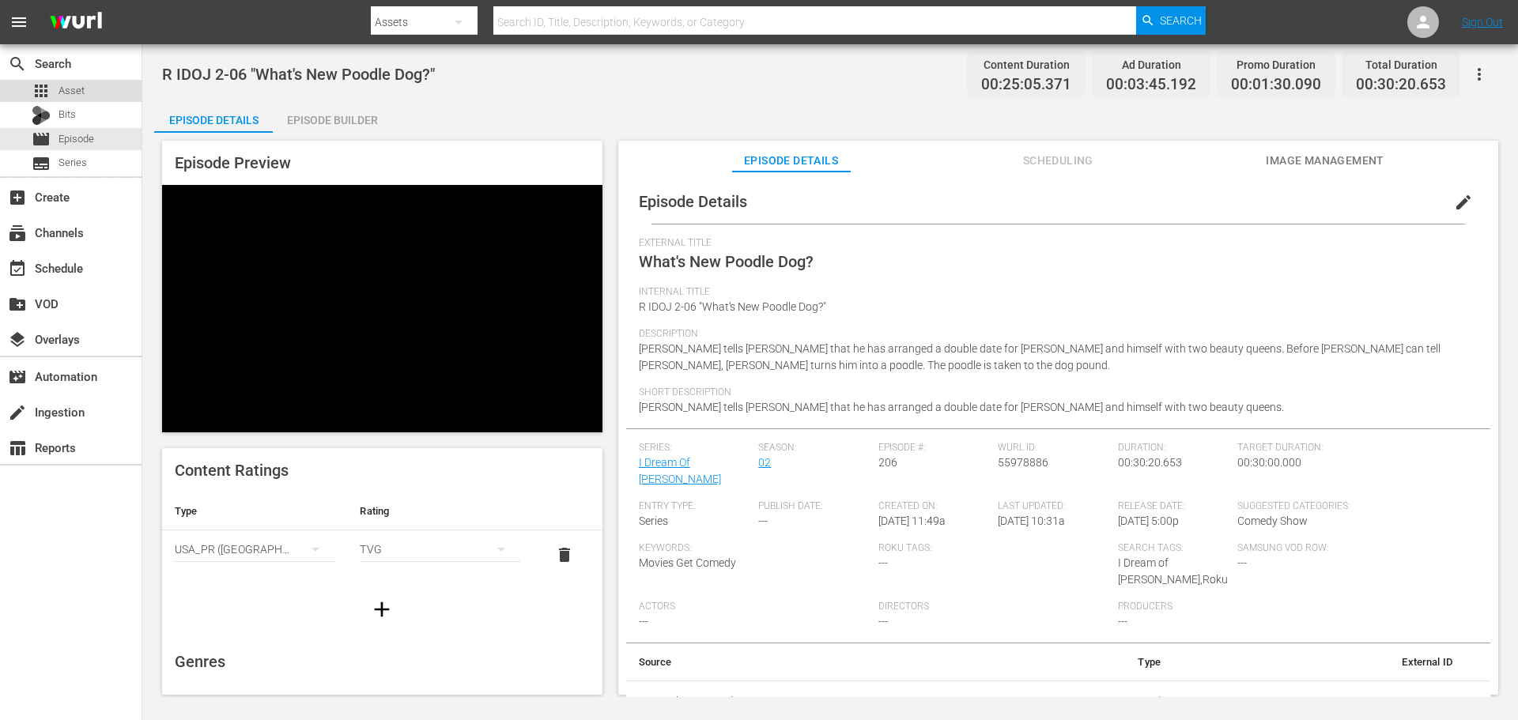
click at [89, 81] on div "apps Asset" at bounding box center [71, 91] width 142 height 22
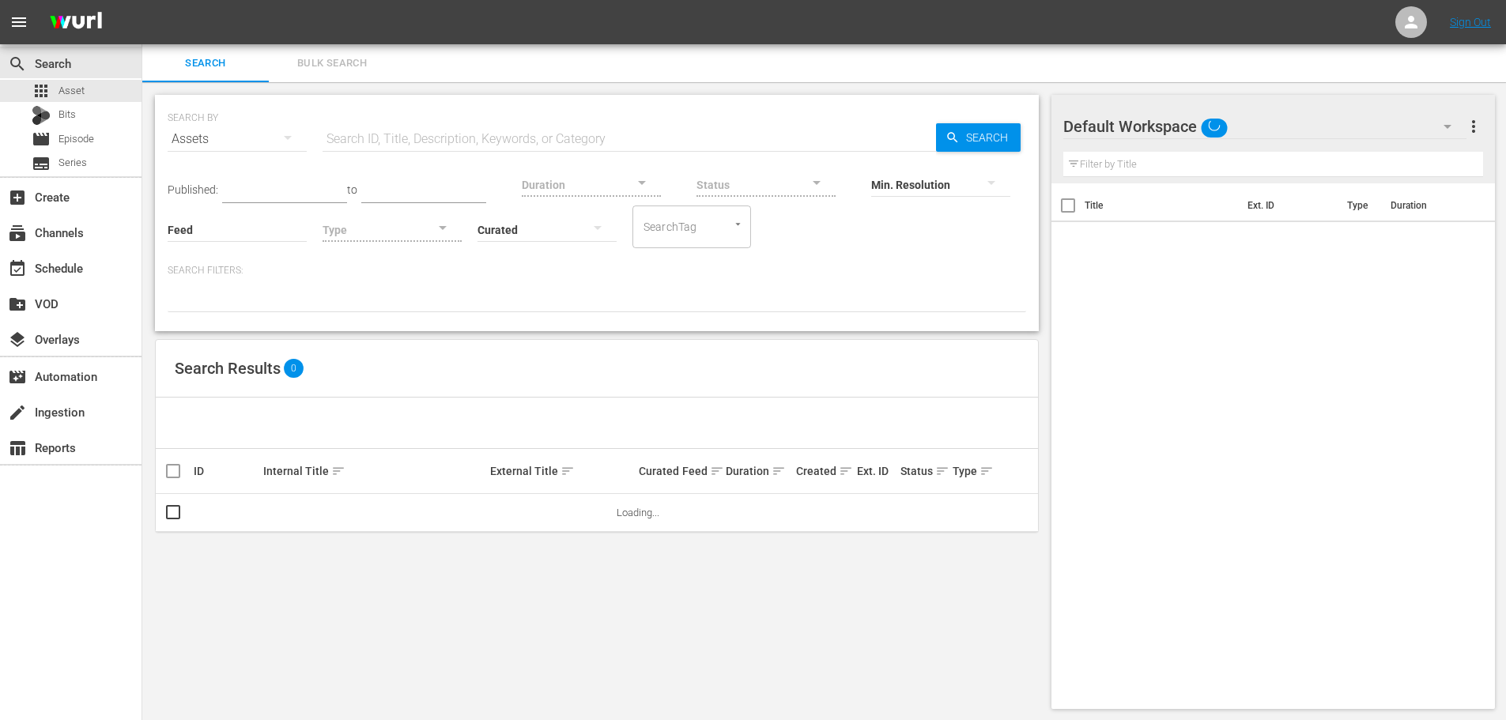
click at [410, 130] on input "text" at bounding box center [630, 139] width 614 height 38
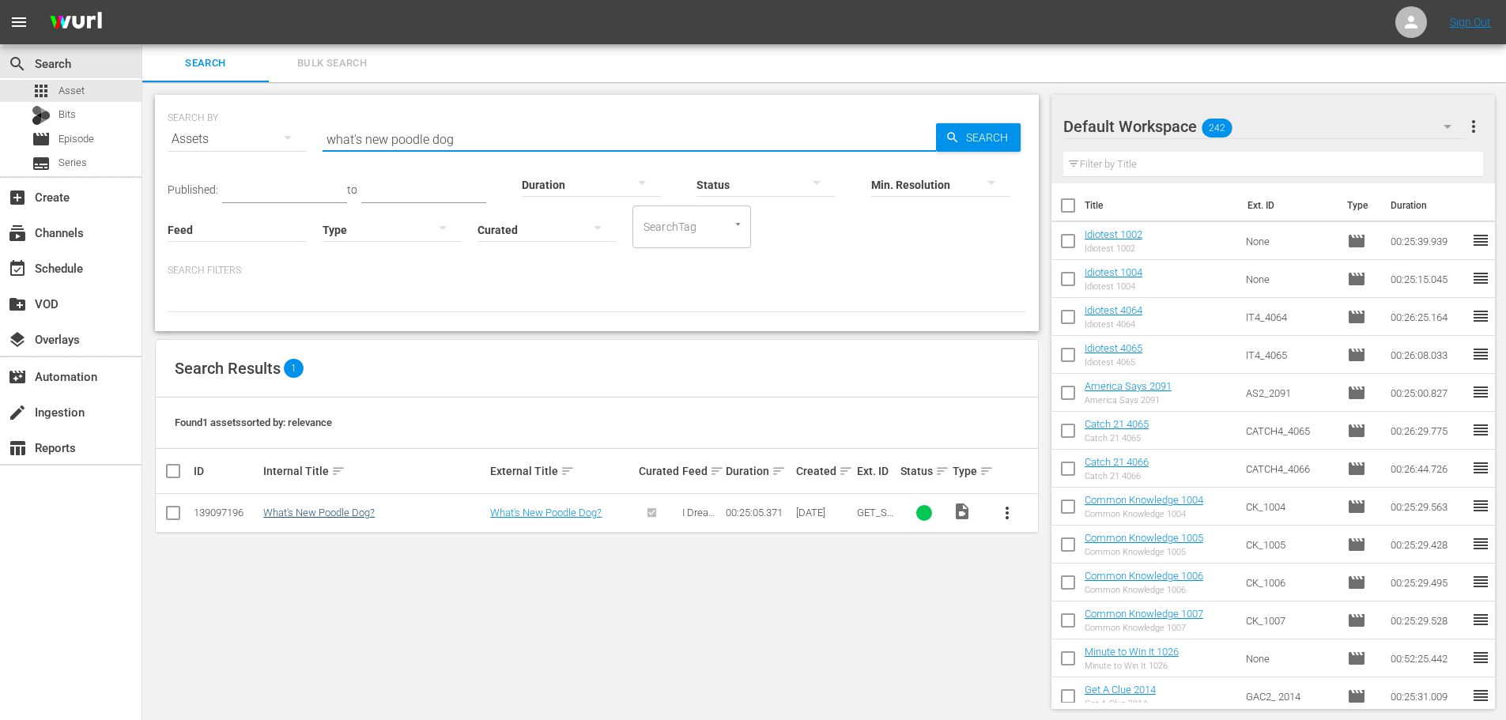
type input "what's new poodle dog"
click at [336, 509] on link "What's New Poodle Dog?" at bounding box center [318, 513] width 111 height 12
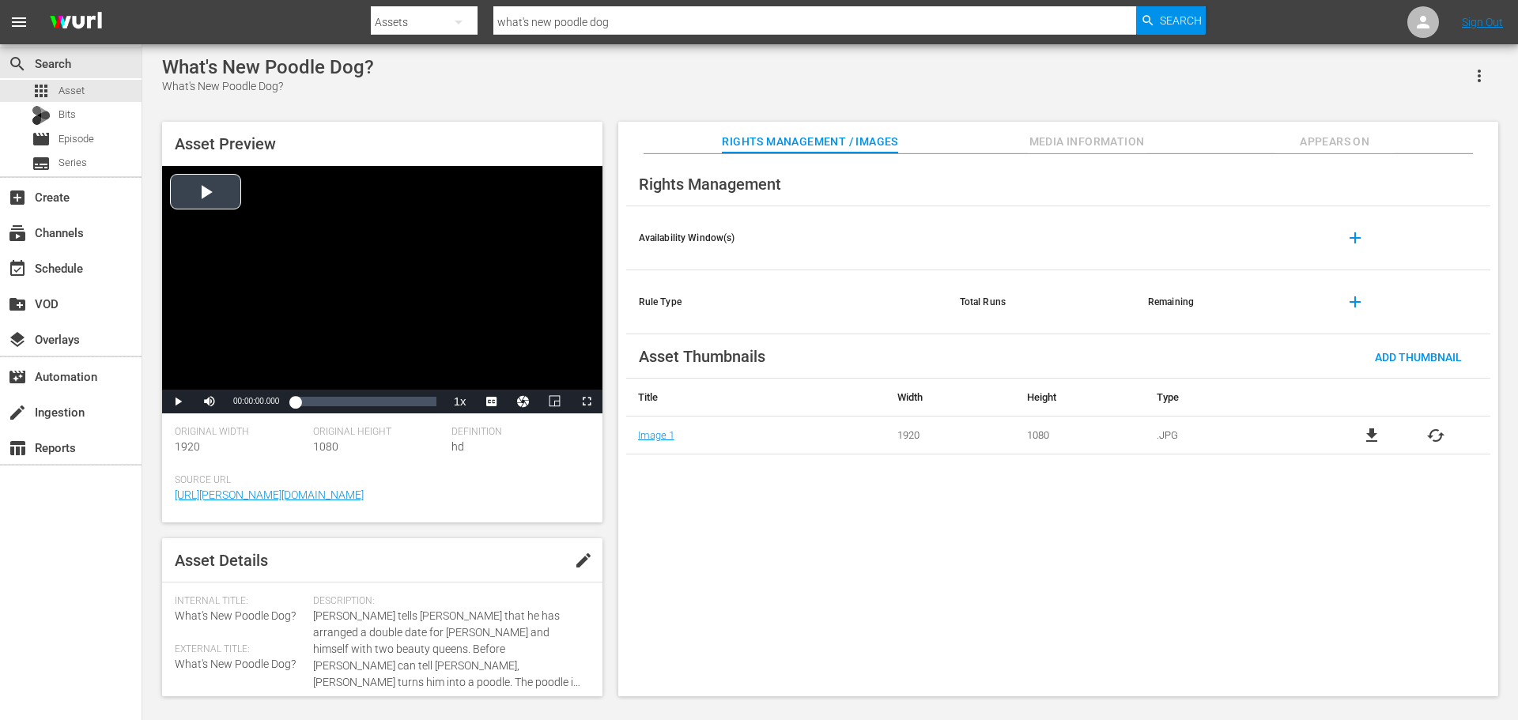
drag, startPoint x: 388, startPoint y: 282, endPoint x: 321, endPoint y: 373, distance: 113.1
click at [390, 284] on div "Video Player" at bounding box center [382, 278] width 440 height 224
click at [295, 402] on div "00:00:01.957" at bounding box center [295, 402] width 0 height 16
click at [295, 402] on div "00:01:16.354" at bounding box center [298, 402] width 7 height 16
click at [295, 402] on div "00:00:00.264" at bounding box center [295, 402] width 0 height 16
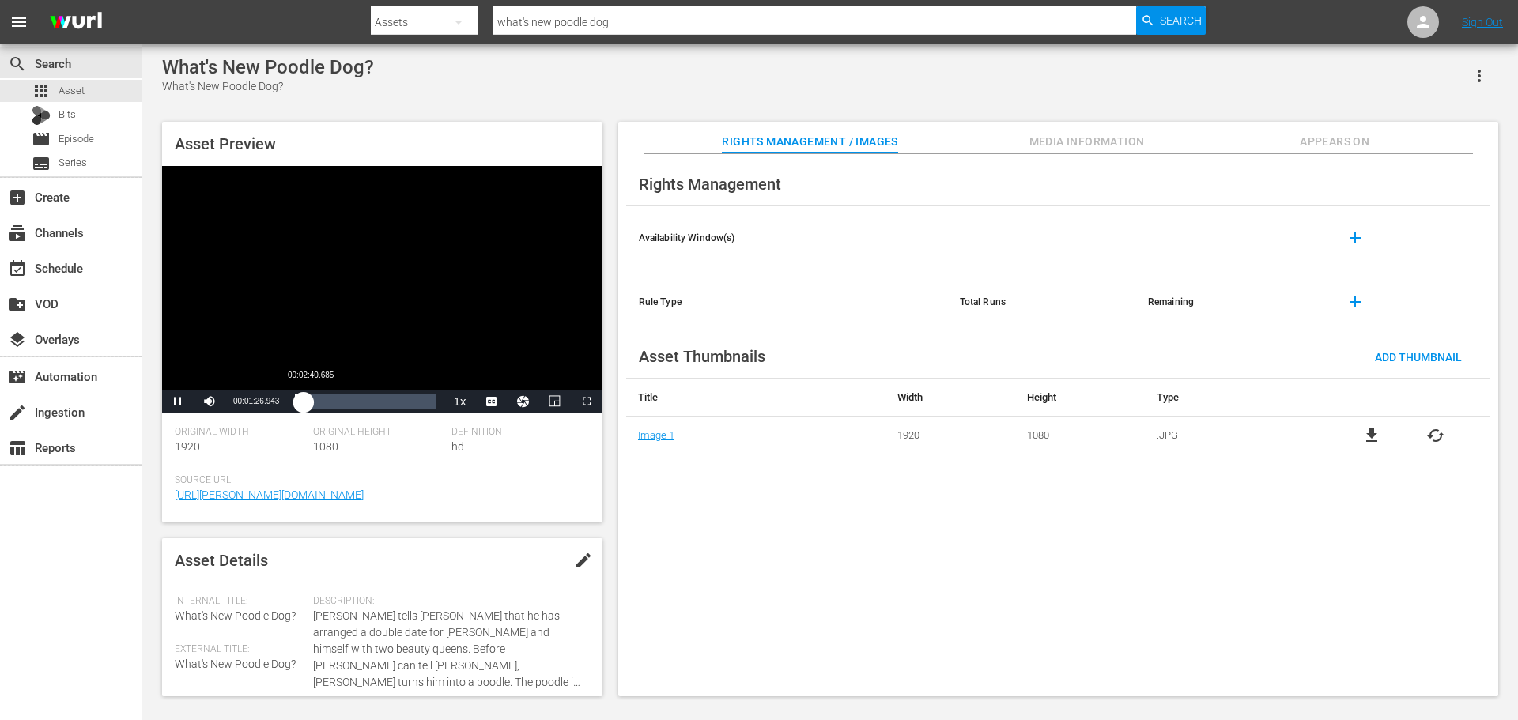
click at [303, 405] on div "00:01:27.007" at bounding box center [299, 402] width 8 height 16
click at [305, 405] on div "00:02:40.685" at bounding box center [302, 402] width 15 height 16
click at [368, 304] on div "Video Player" at bounding box center [382, 278] width 440 height 224
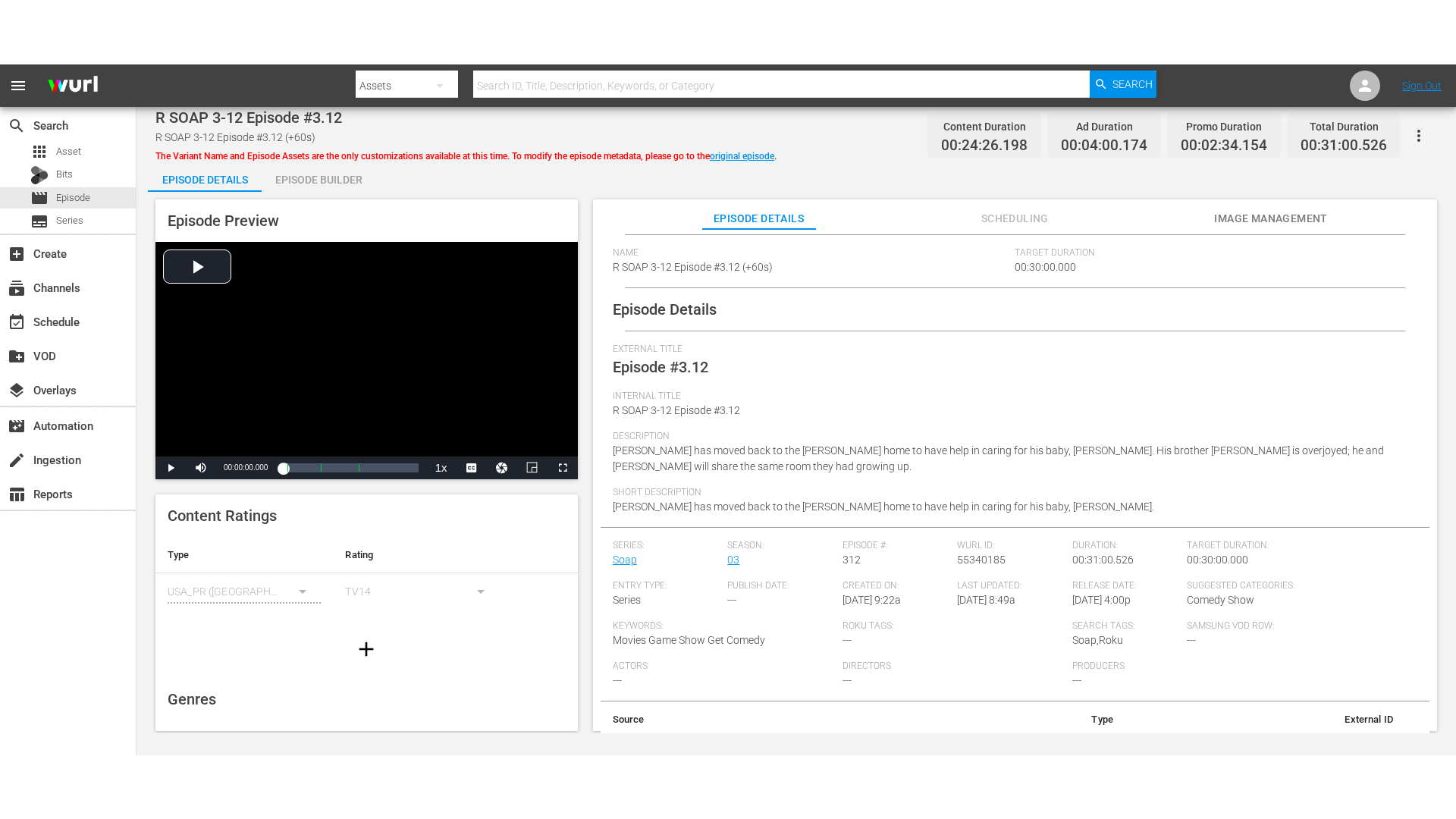
scroll to position [83, 0]
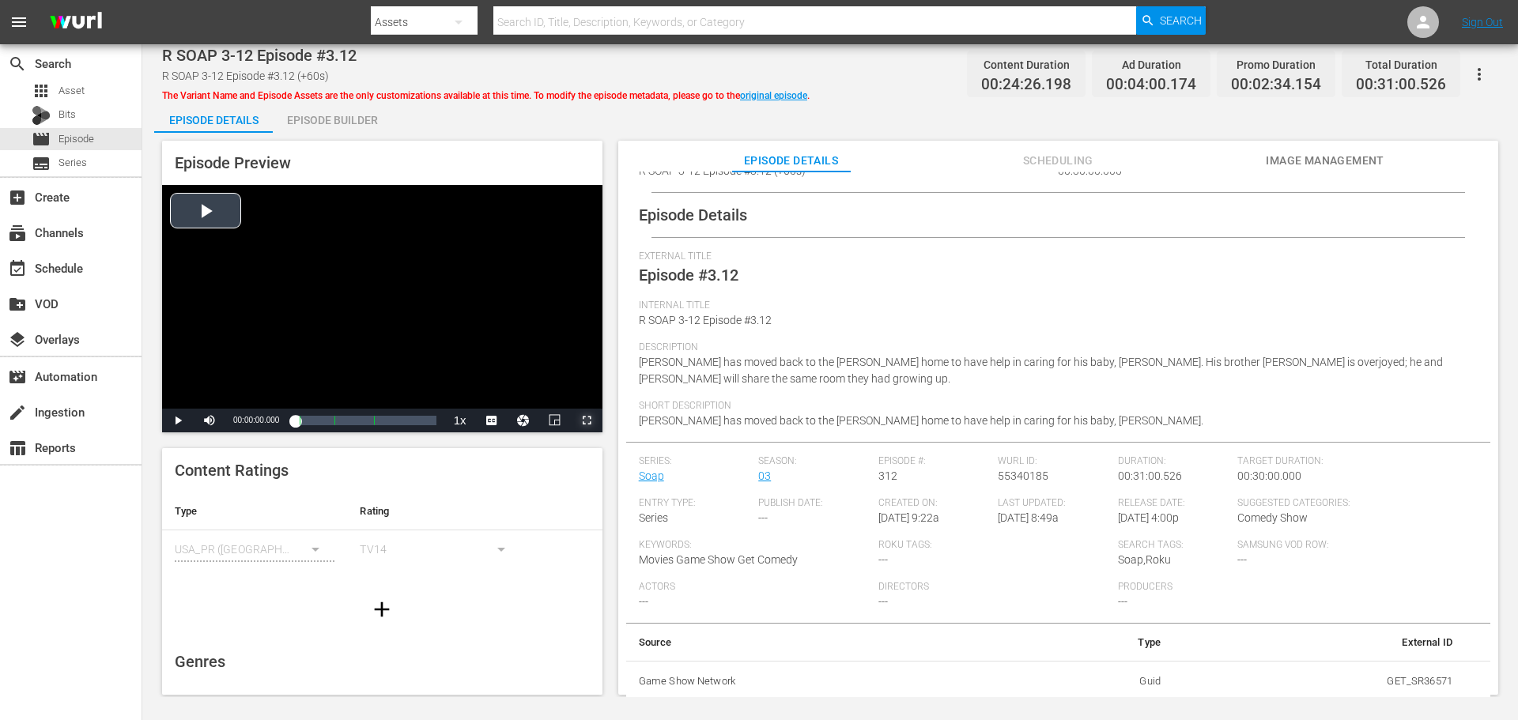
click at [587, 421] on span "Video Player" at bounding box center [587, 421] width 0 height 0
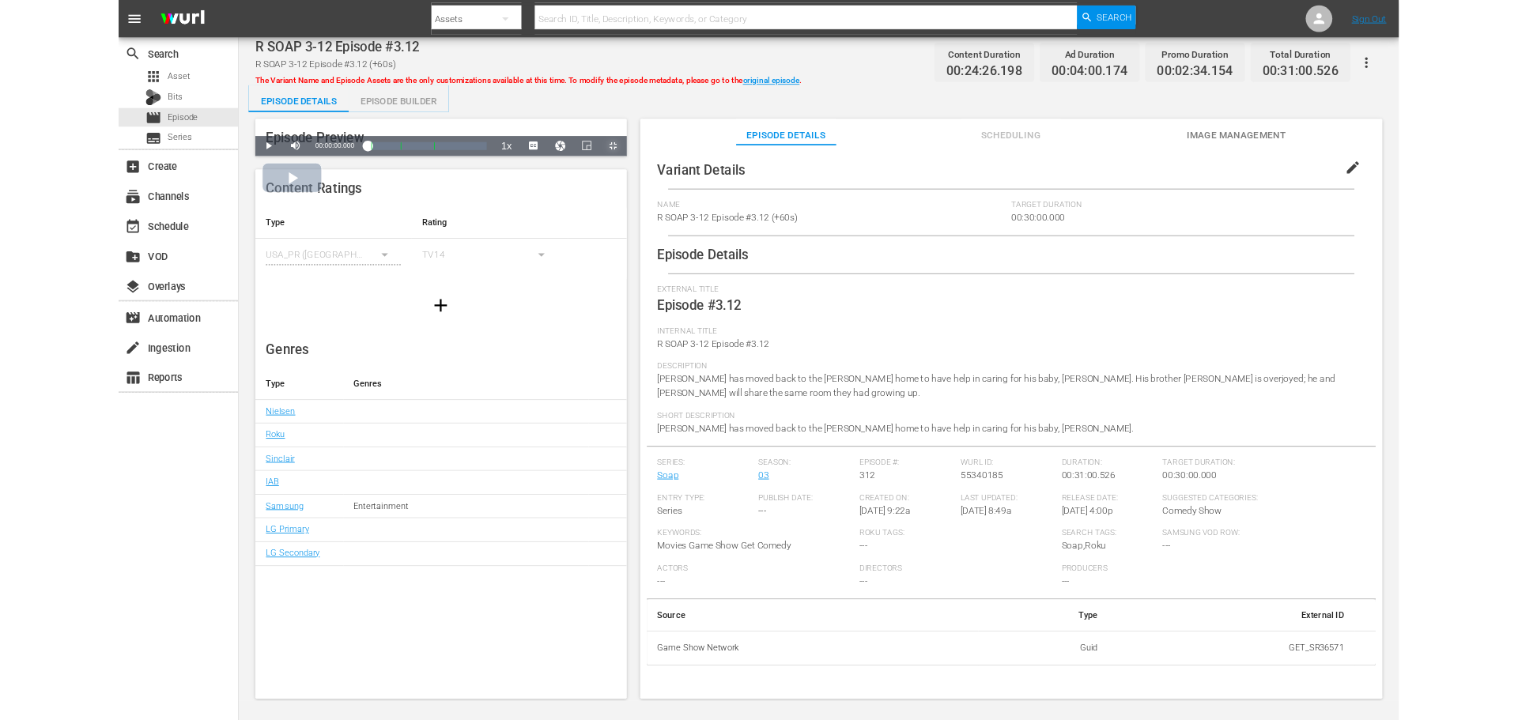
scroll to position [0, 0]
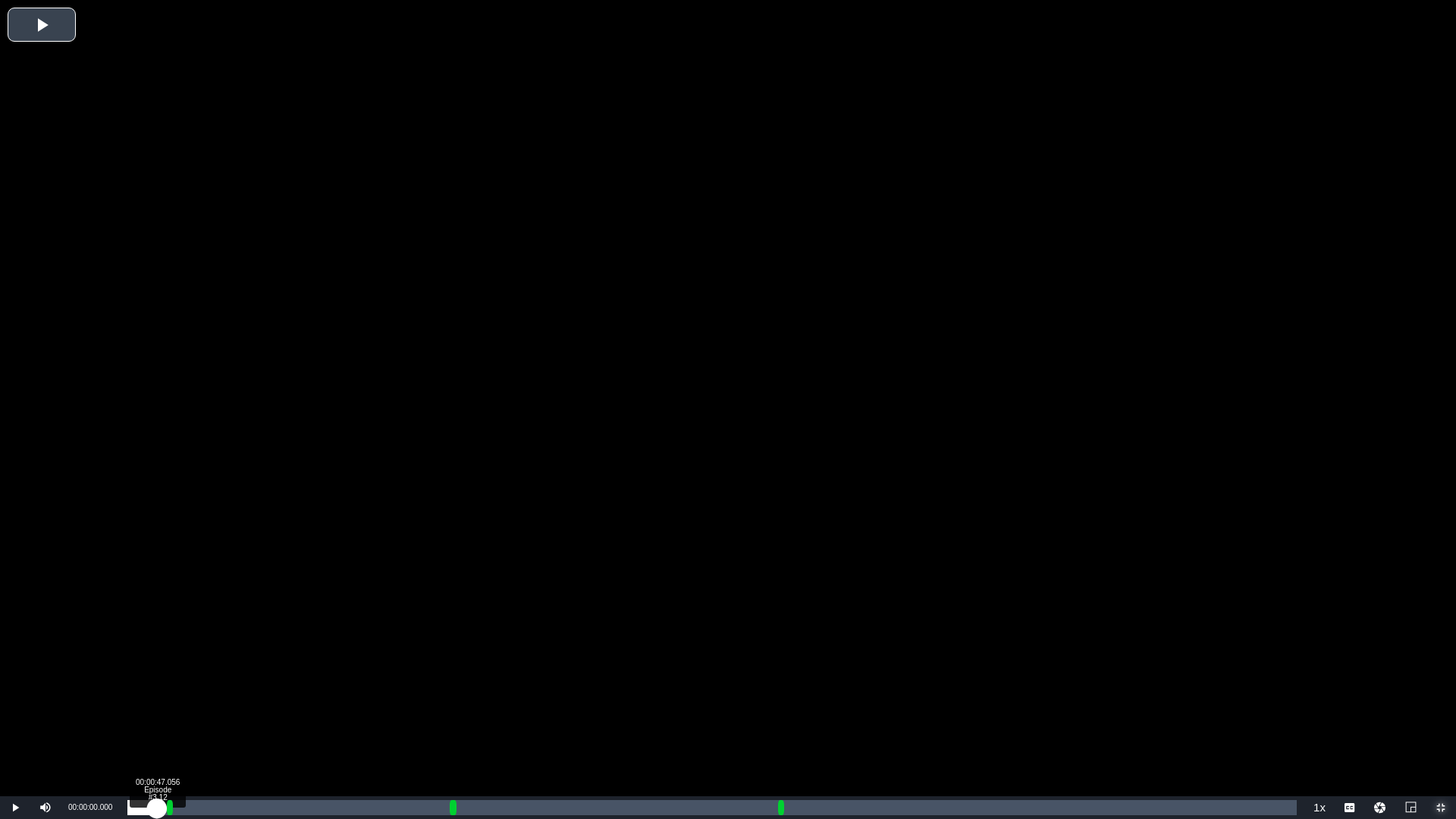
click at [157, 690] on div "Loaded : 0.41% 00:00:47.056 Episode #3.12 00:00:00.000 [GEOGRAPHIC_DATA] 2: 00:…" at bounding box center [712, 807] width 1169 height 15
click at [154, 690] on div "00:00:47.056" at bounding box center [141, 807] width 27 height 15
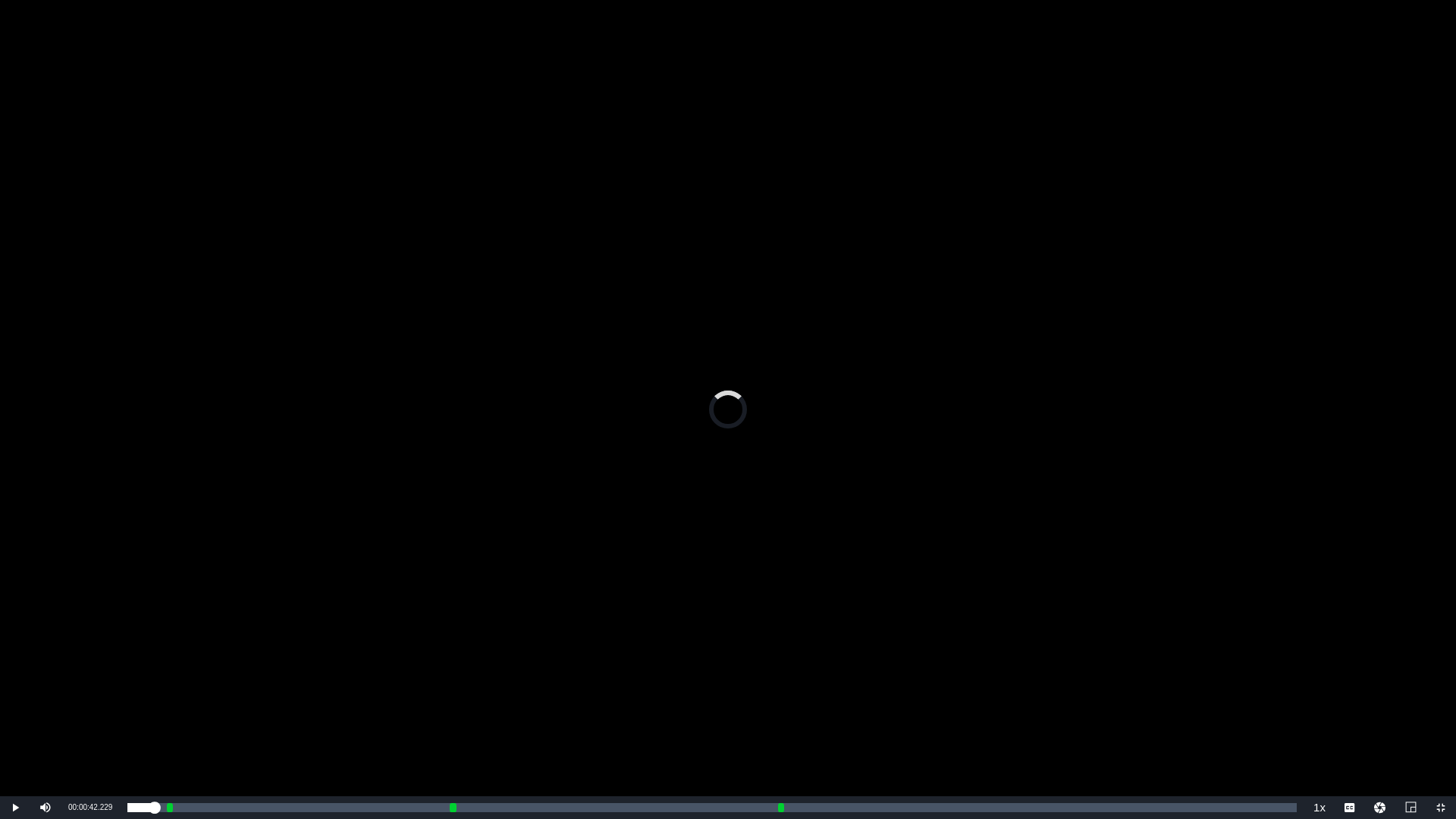
drag, startPoint x: 176, startPoint y: 531, endPoint x: 176, endPoint y: 546, distance: 15.0
click at [176, 546] on div "Video Player" at bounding box center [728, 398] width 1456 height 796
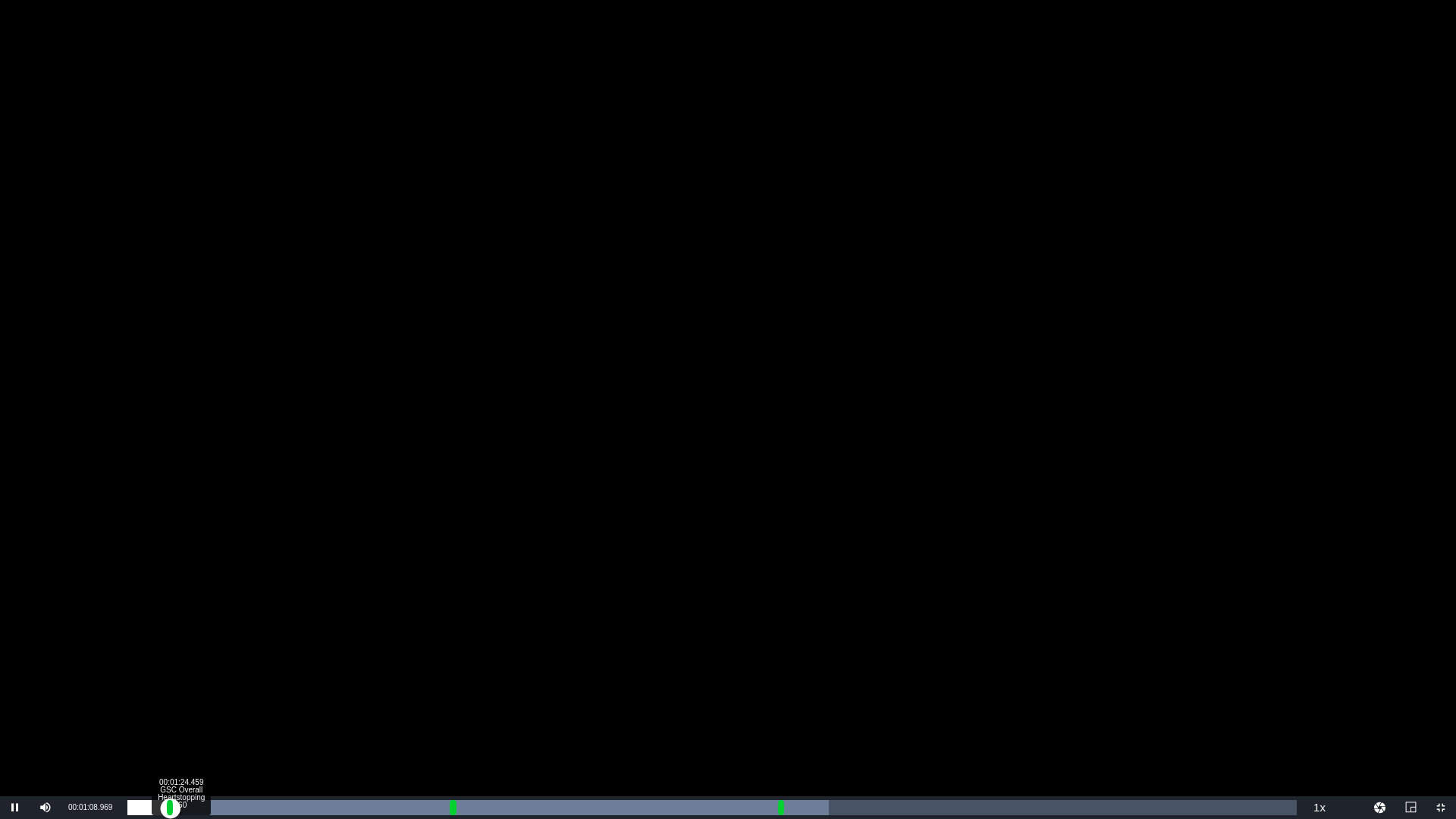
click at [171, 690] on div "00:00:07.118" at bounding box center [149, 807] width 43 height 15
click at [245, 690] on div "Loaded : 89.94% 00:03:05.811 GETC Brand "Doorbell" 1:00 00:00:28.866 [GEOGRAPHI…" at bounding box center [712, 807] width 1169 height 15
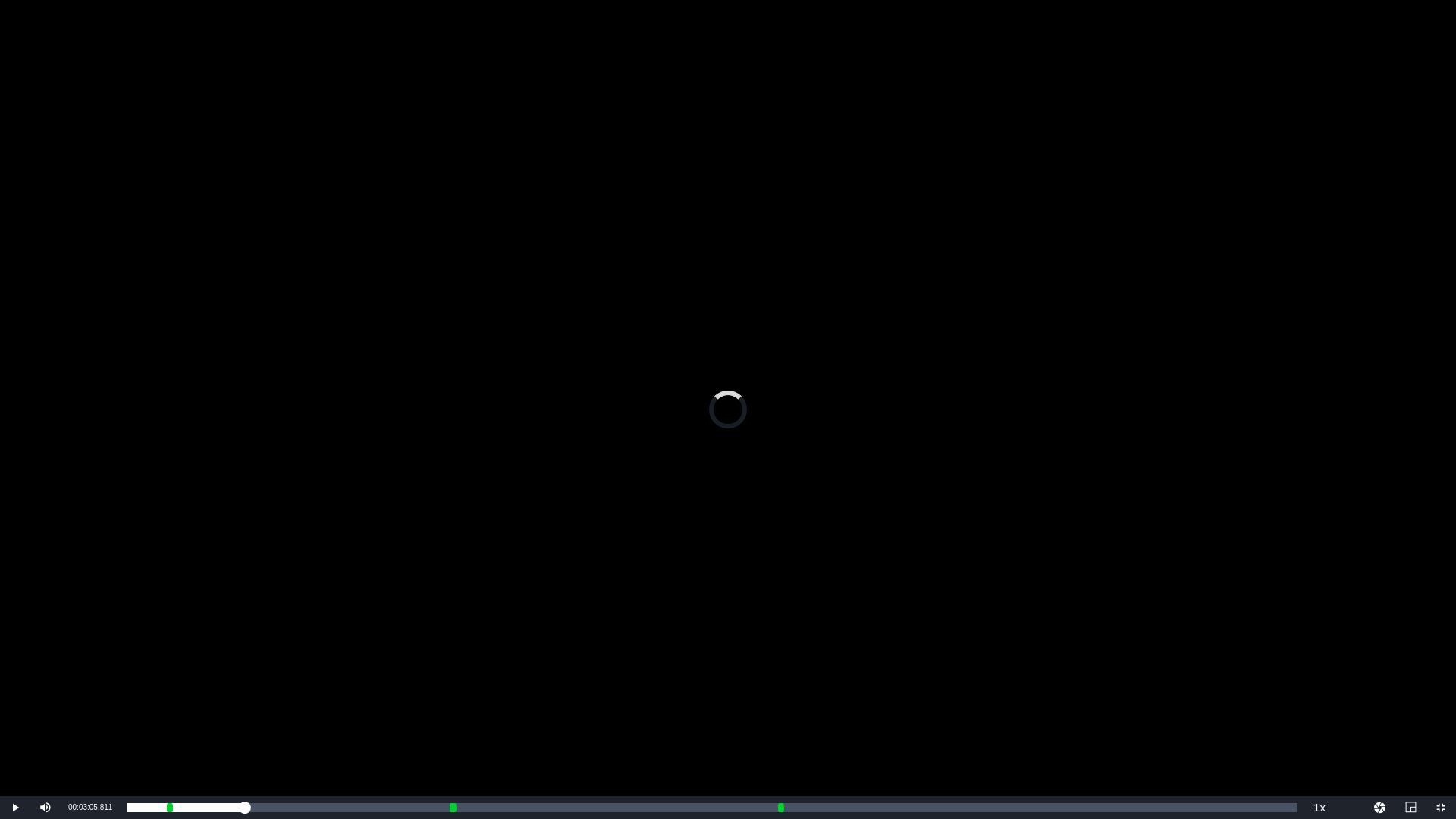
drag, startPoint x: 176, startPoint y: 491, endPoint x: 237, endPoint y: 555, distance: 88.4
click at [177, 492] on div "Video Player" at bounding box center [728, 398] width 1456 height 796
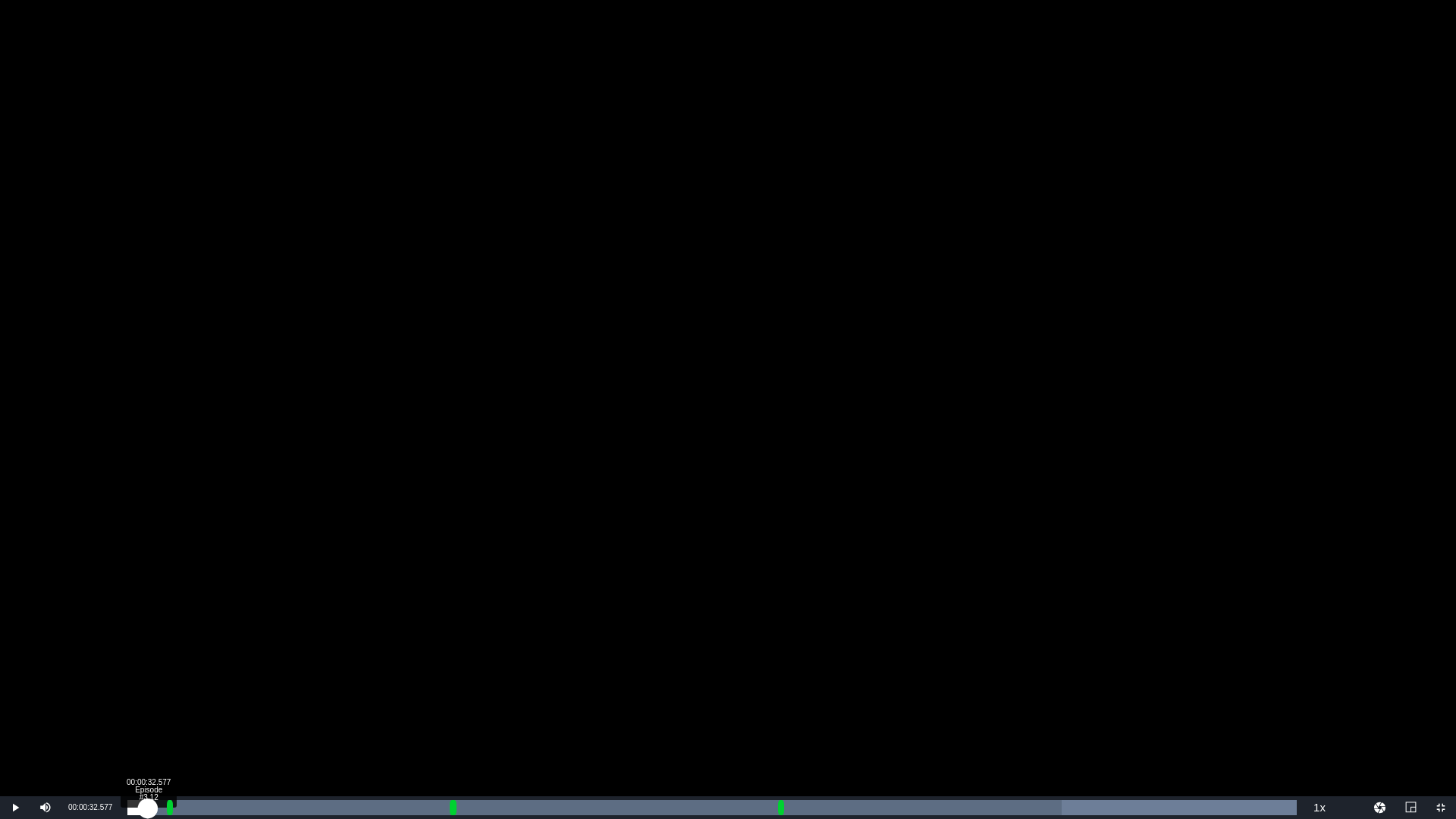
click at [148, 690] on div "Loaded : 100.00% 00:00:32.577 Episode #3.12 00:00:54.859 [GEOGRAPHIC_DATA] 1: 0…" at bounding box center [712, 807] width 1169 height 15
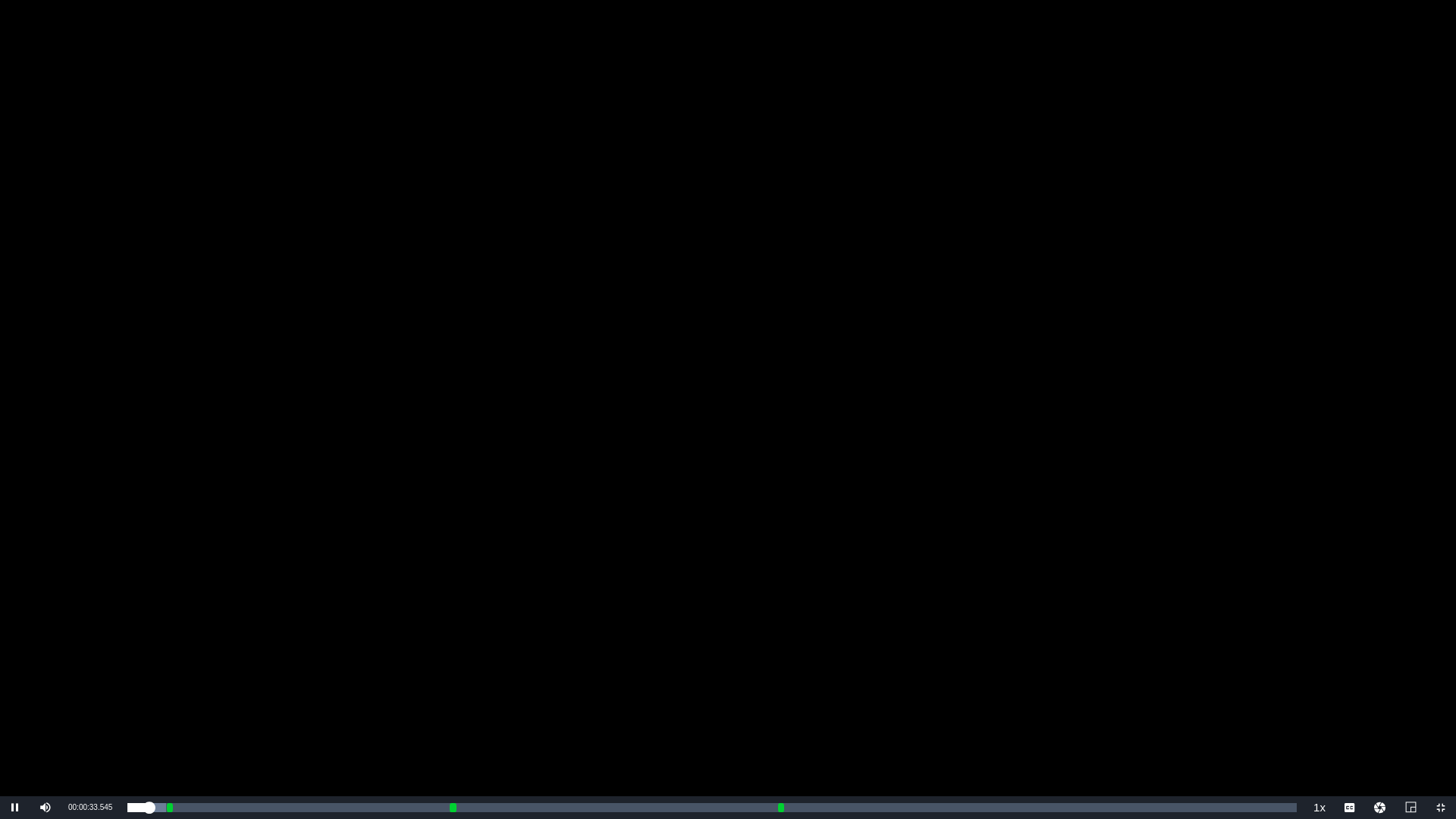
click at [567, 144] on div "Video Player" at bounding box center [728, 398] width 1456 height 796
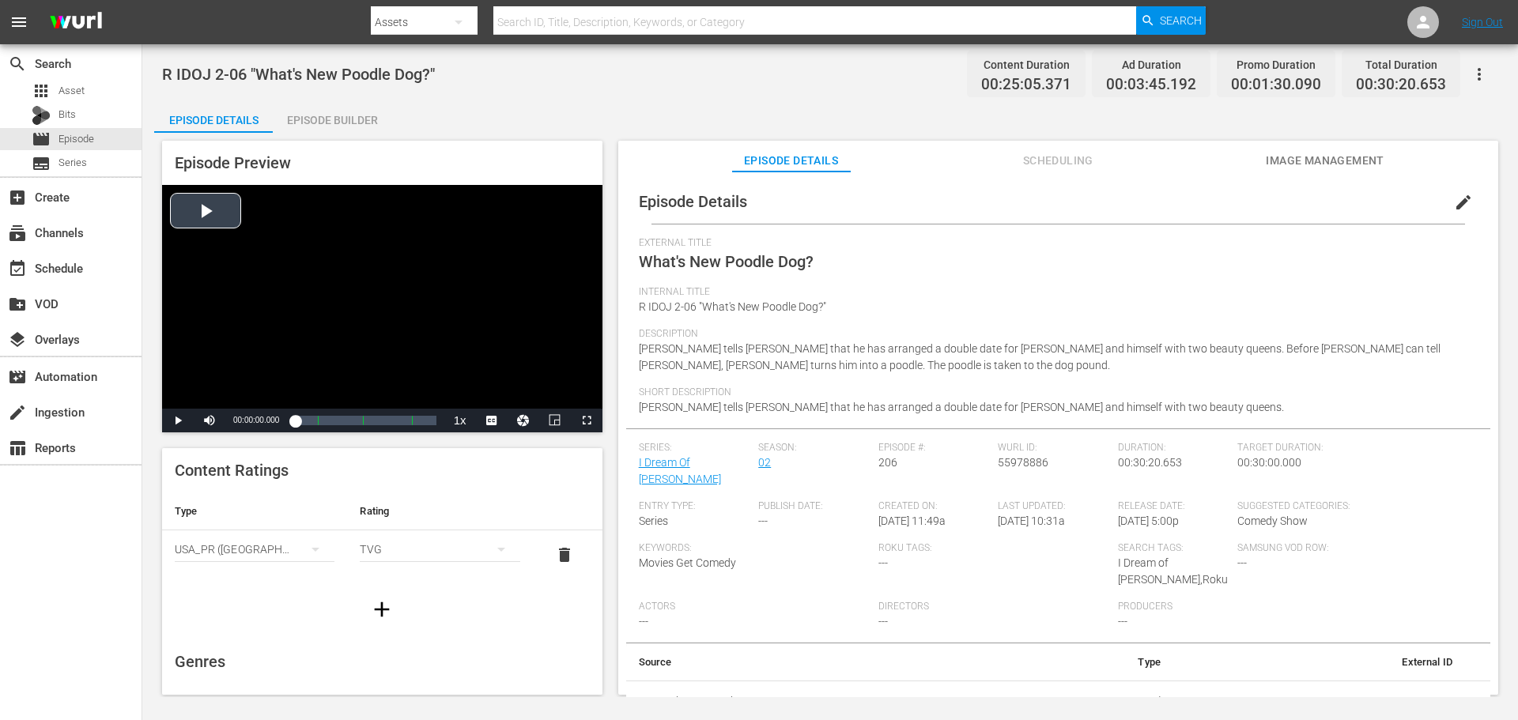
click at [408, 289] on div "Video Player" at bounding box center [382, 297] width 440 height 224
click at [587, 421] on span "Video Player" at bounding box center [587, 421] width 0 height 0
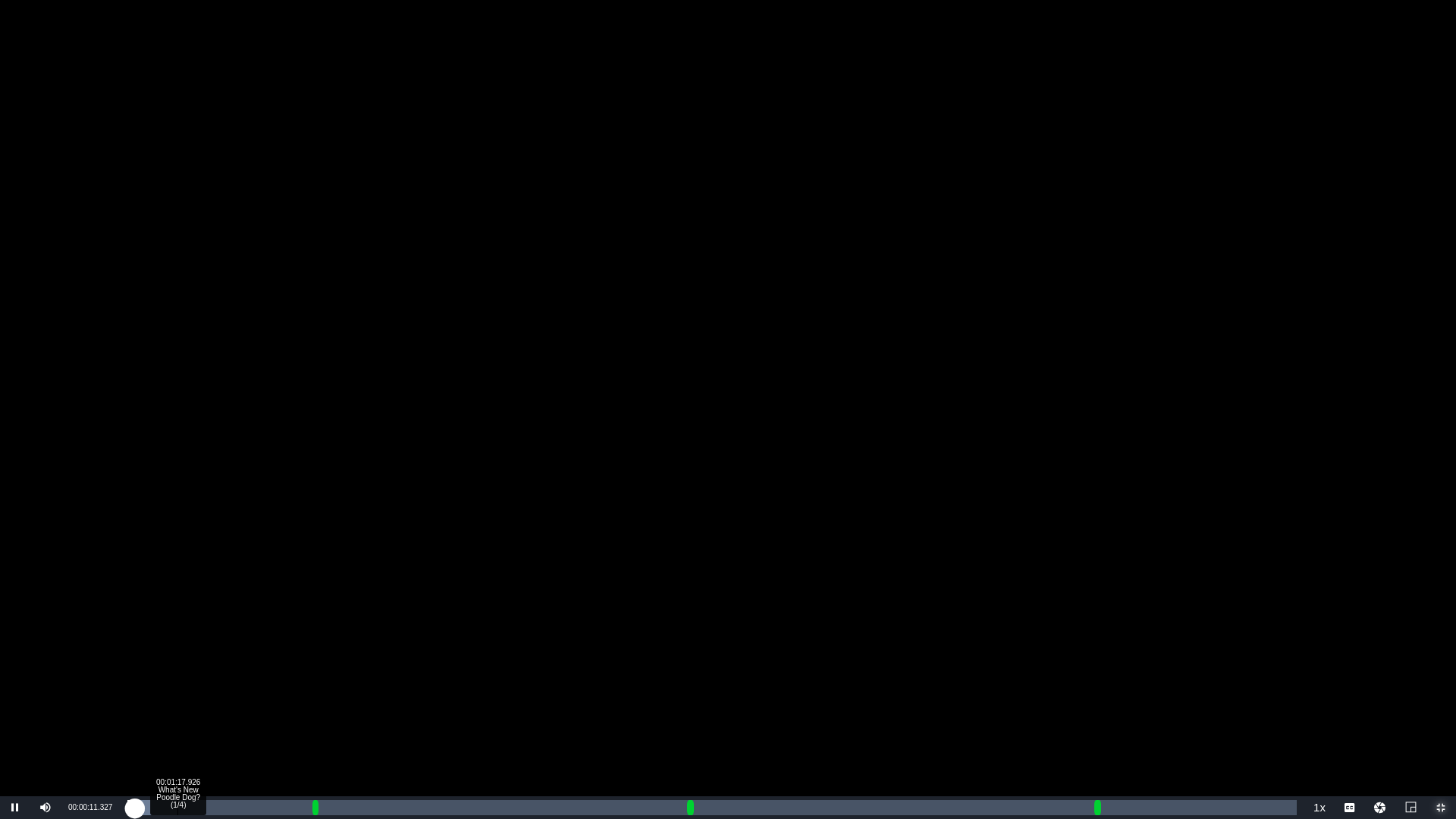
click at [177, 690] on div "Loaded : 1.99% 00:01:17.926 What's New Poodle Dog? (1/4) 00:00:11.367 Cue Point…" at bounding box center [712, 807] width 1169 height 15
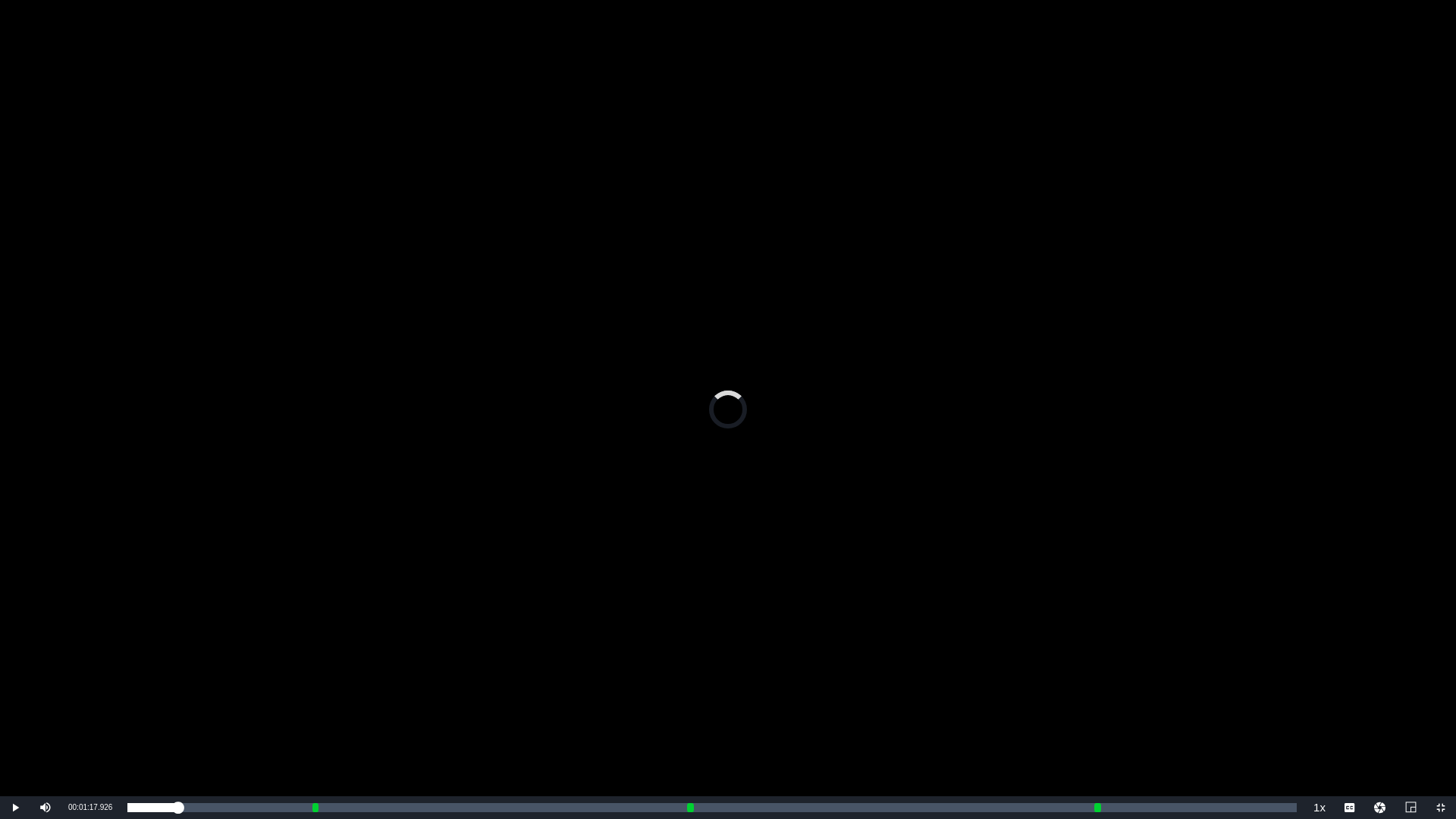
drag, startPoint x: 153, startPoint y: 620, endPoint x: 158, endPoint y: 632, distance: 13.0
click at [158, 632] on div "Video Player" at bounding box center [728, 398] width 1456 height 796
click at [691, 455] on div "Video Player" at bounding box center [728, 398] width 1456 height 796
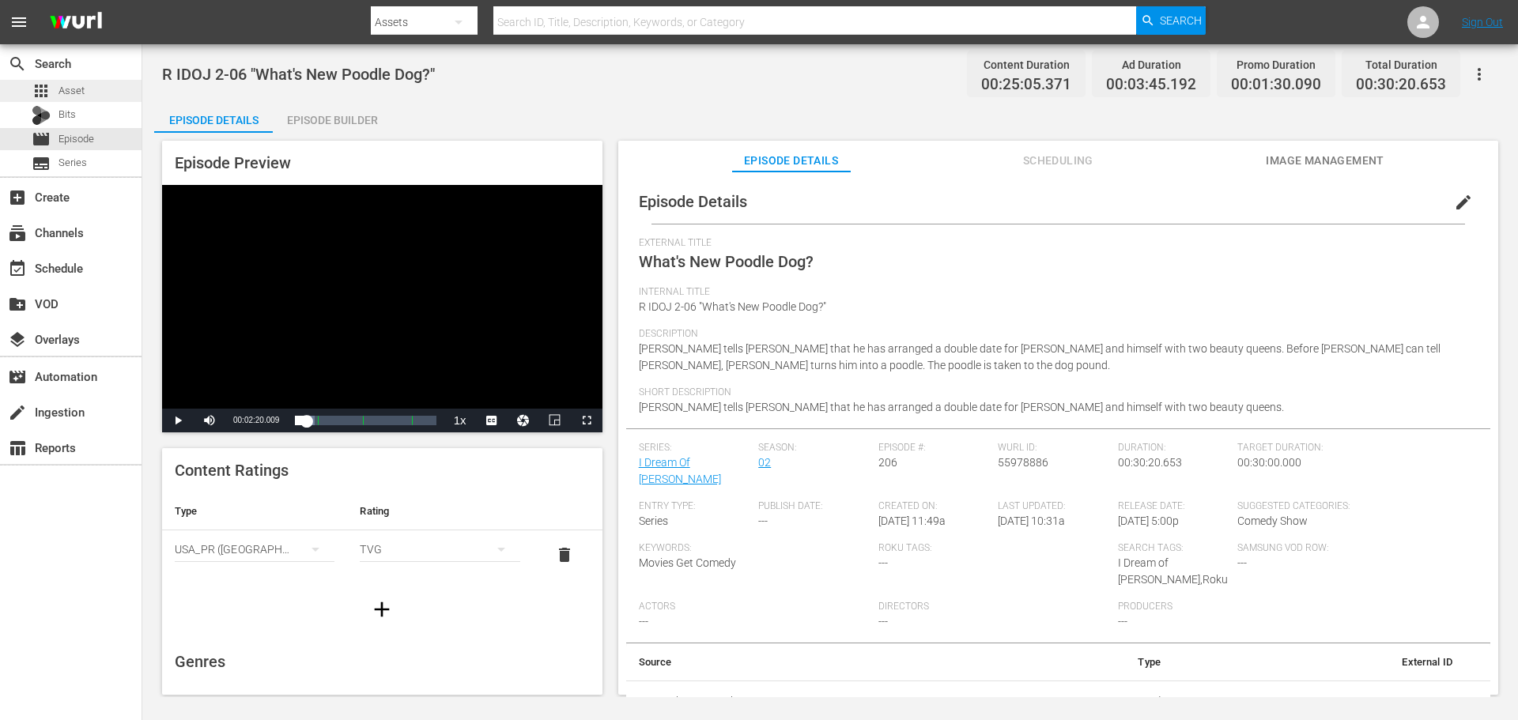
click at [114, 97] on div "apps Asset" at bounding box center [71, 91] width 142 height 22
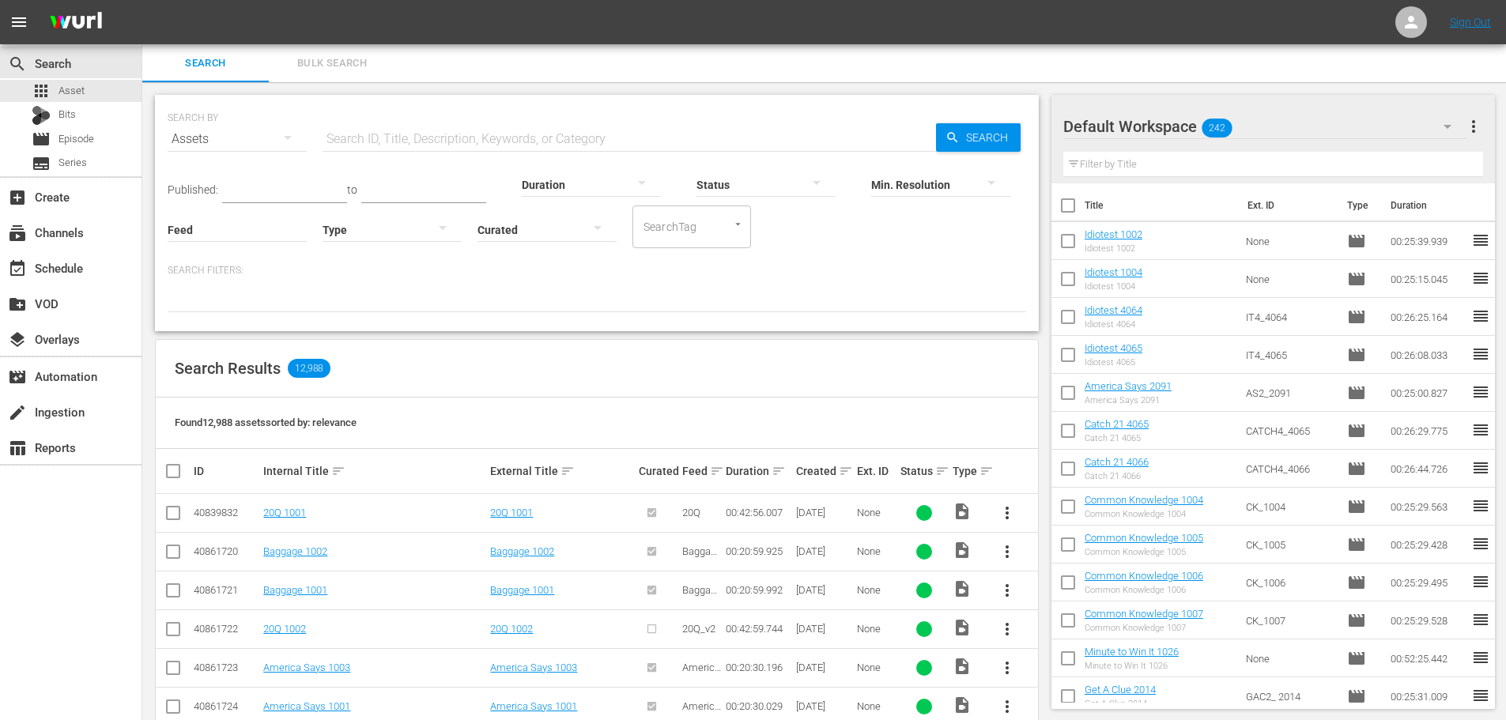
click at [363, 229] on div at bounding box center [392, 229] width 139 height 44
click at [365, 218] on div "Video" at bounding box center [392, 227] width 139 height 25
drag, startPoint x: 243, startPoint y: 304, endPoint x: 265, endPoint y: 293, distance: 24.8
click at [243, 304] on icon at bounding box center [246, 298] width 21 height 21
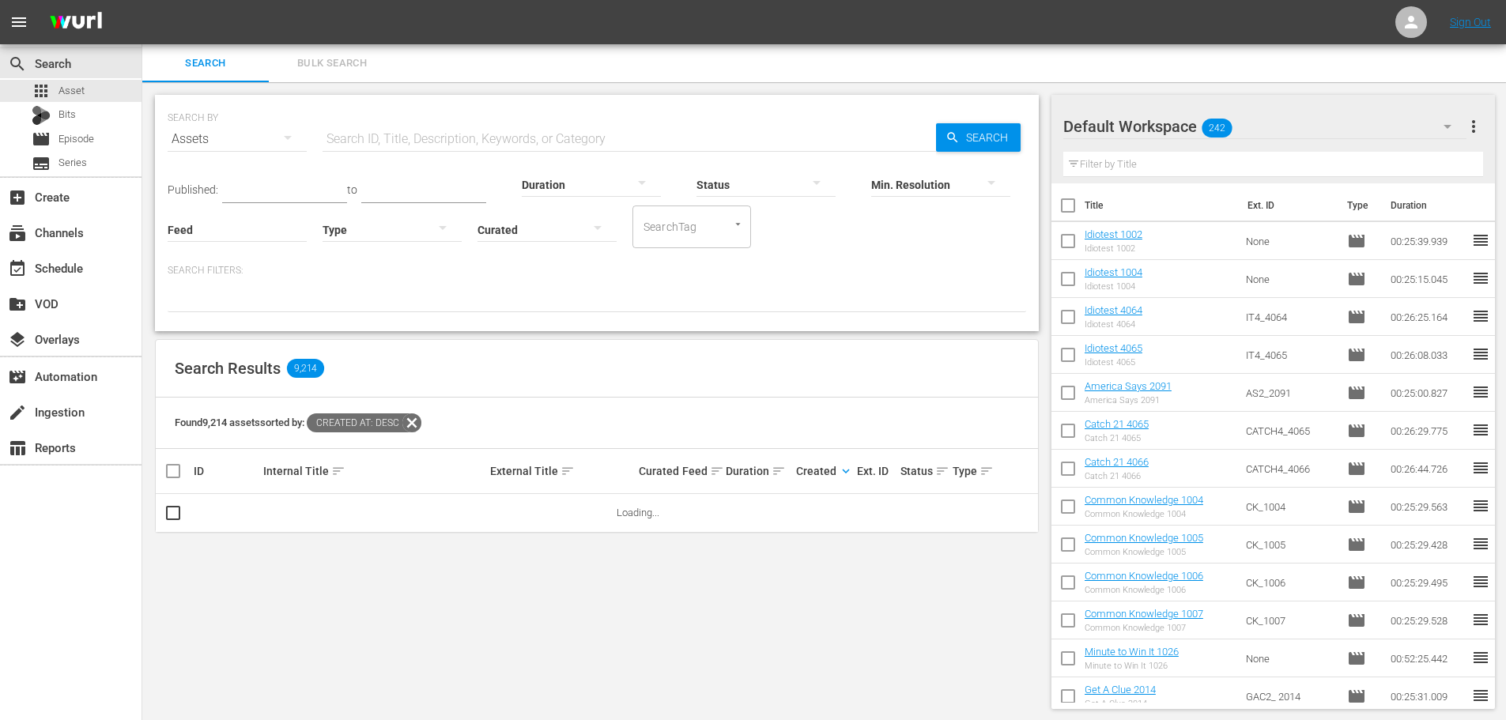
click at [402, 140] on input "text" at bounding box center [630, 139] width 614 height 38
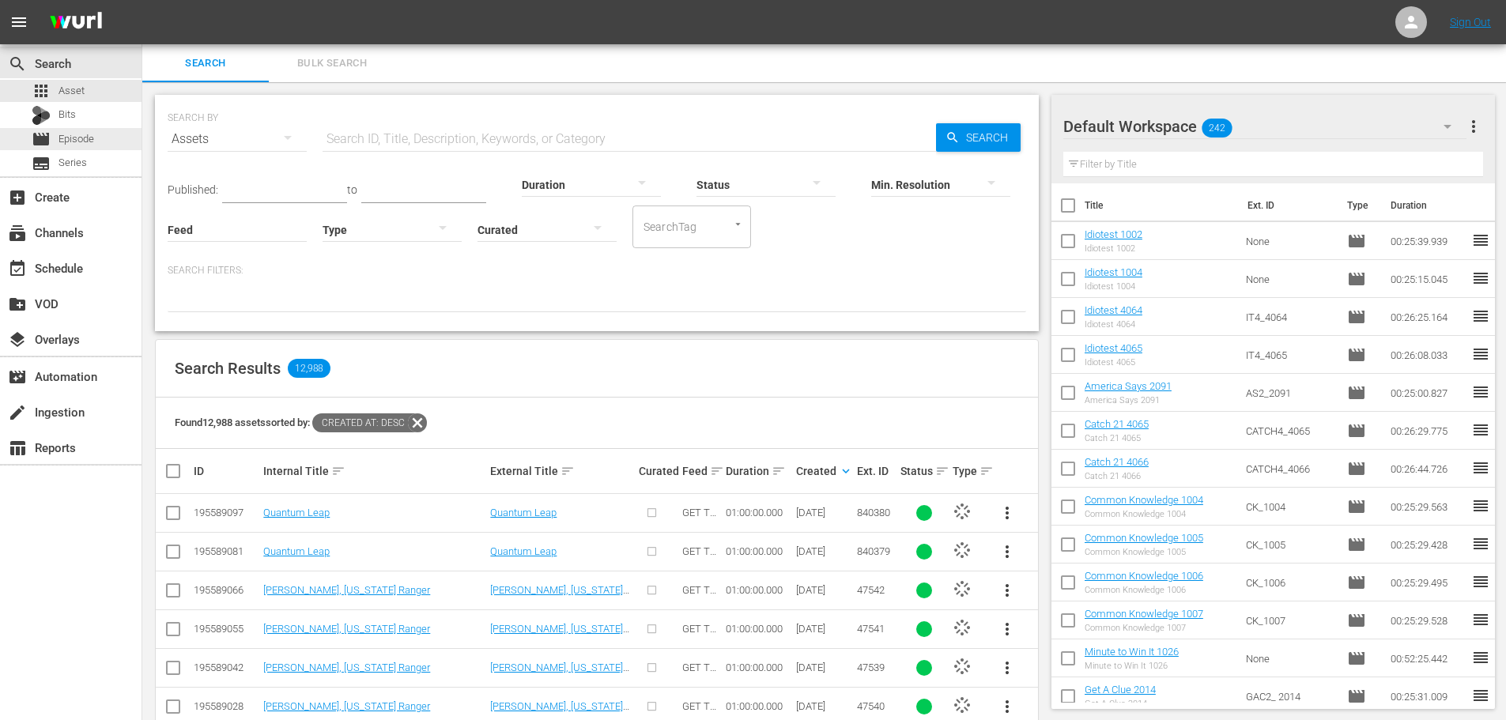
drag, startPoint x: 85, startPoint y: 149, endPoint x: 446, endPoint y: 24, distance: 382.3
click at [85, 149] on div "movie Episode" at bounding box center [63, 139] width 62 height 22
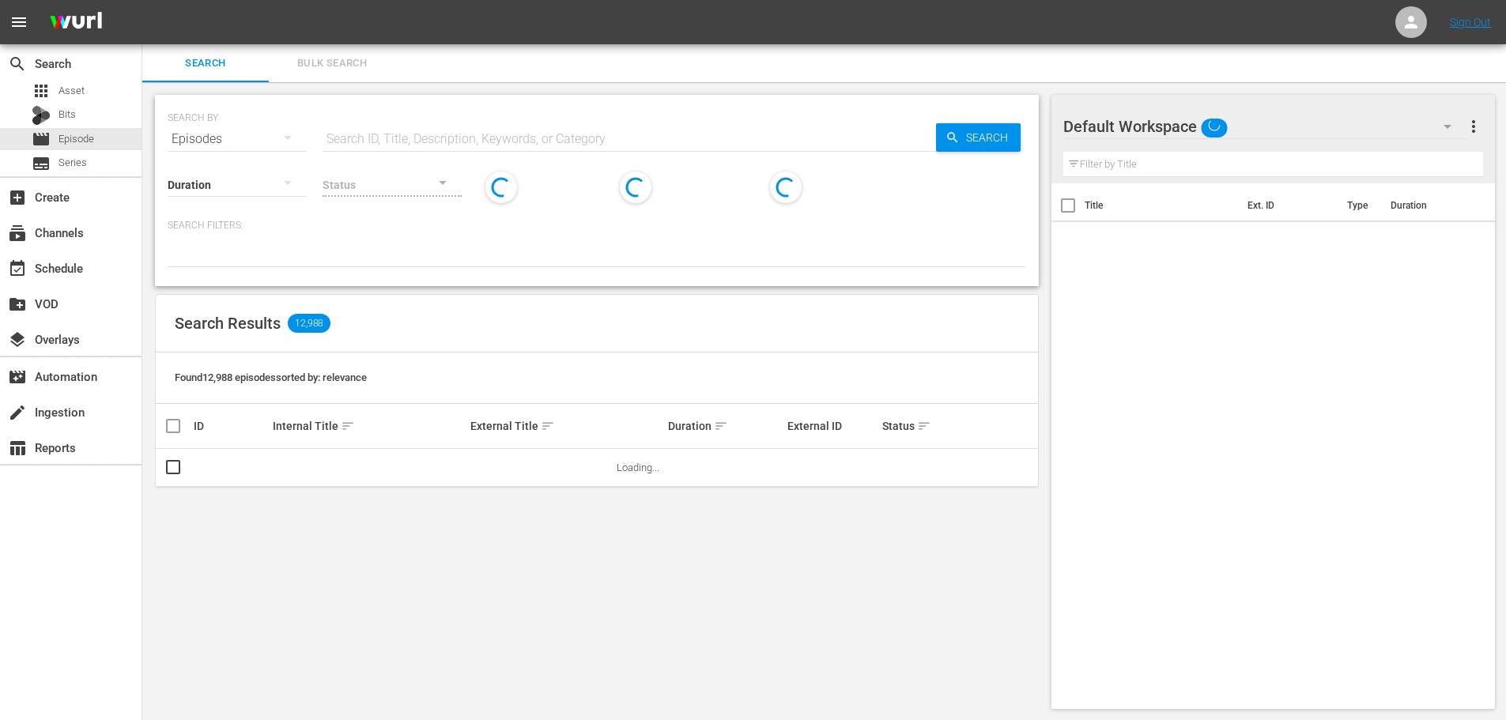
click at [499, 143] on input "text" at bounding box center [630, 139] width 614 height 38
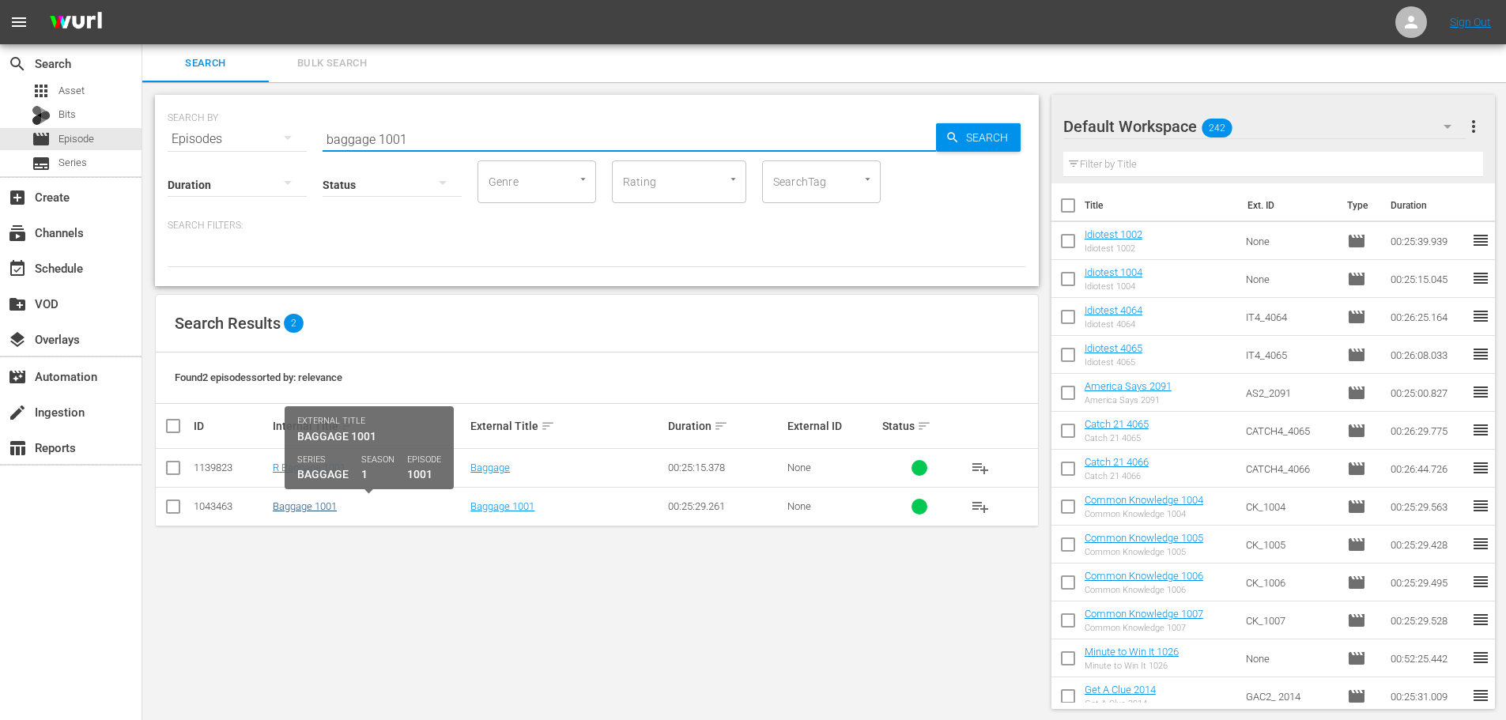
type input "baggage 1001"
click at [294, 505] on link "Baggage 1001" at bounding box center [305, 507] width 64 height 12
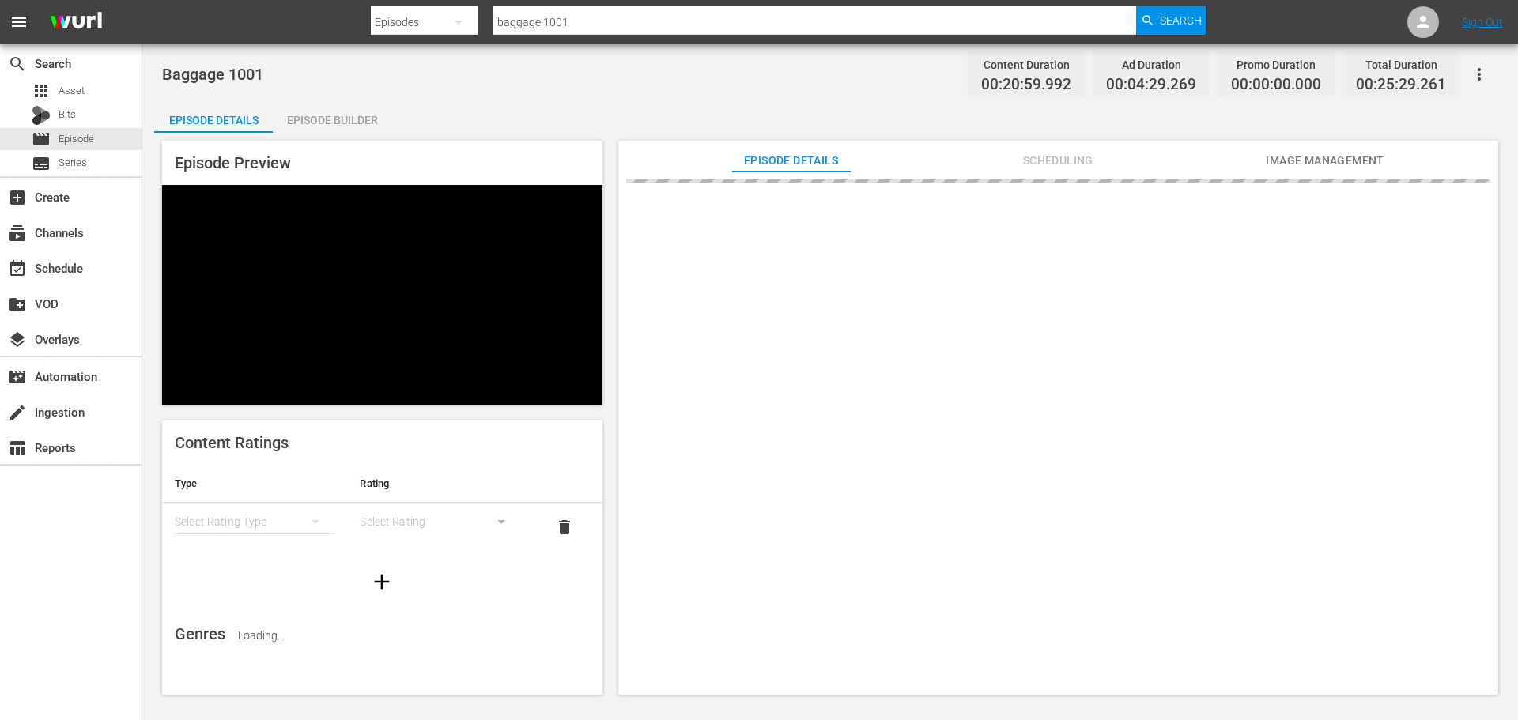
click at [1056, 178] on div at bounding box center [1058, 441] width 880 height 538
click at [1049, 165] on span "Scheduling" at bounding box center [1058, 161] width 119 height 20
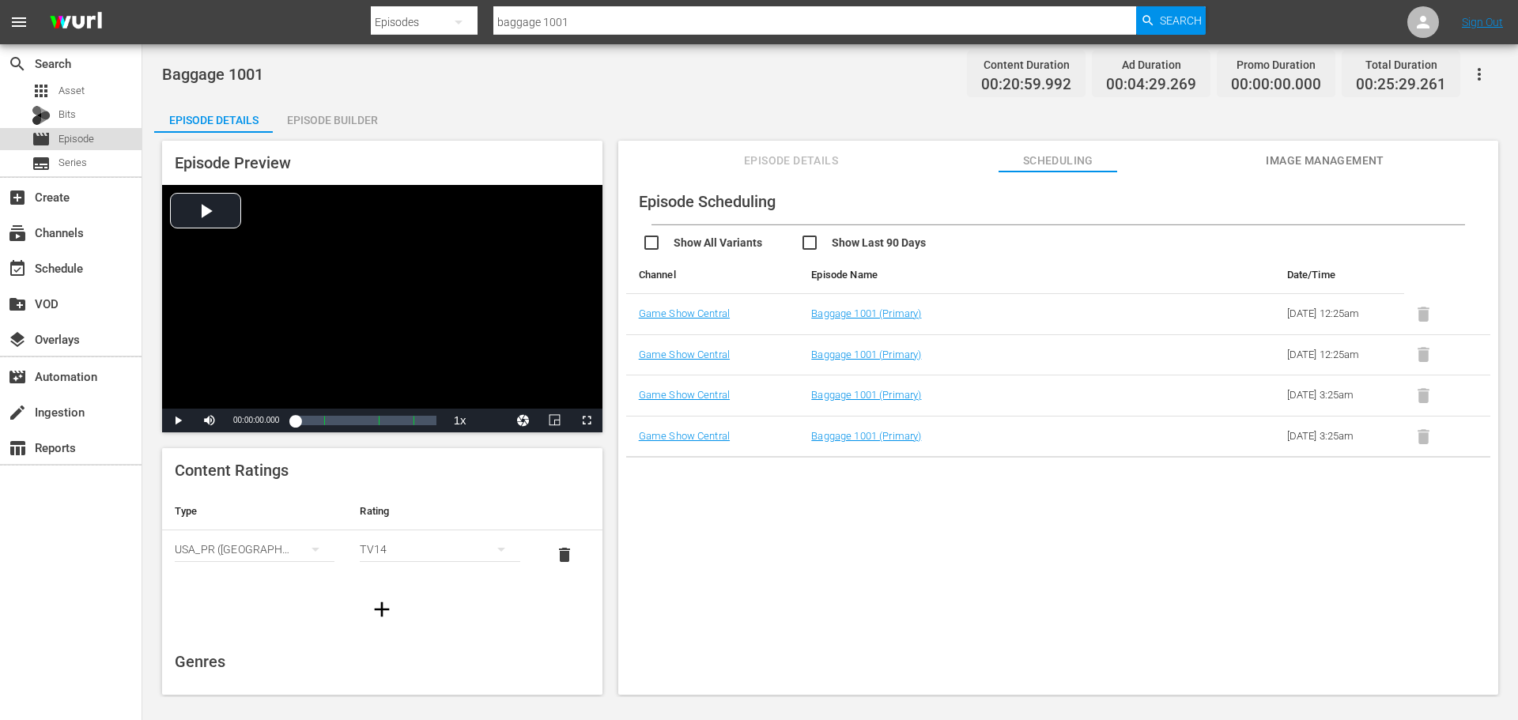
click at [95, 134] on div "movie Episode" at bounding box center [71, 139] width 142 height 22
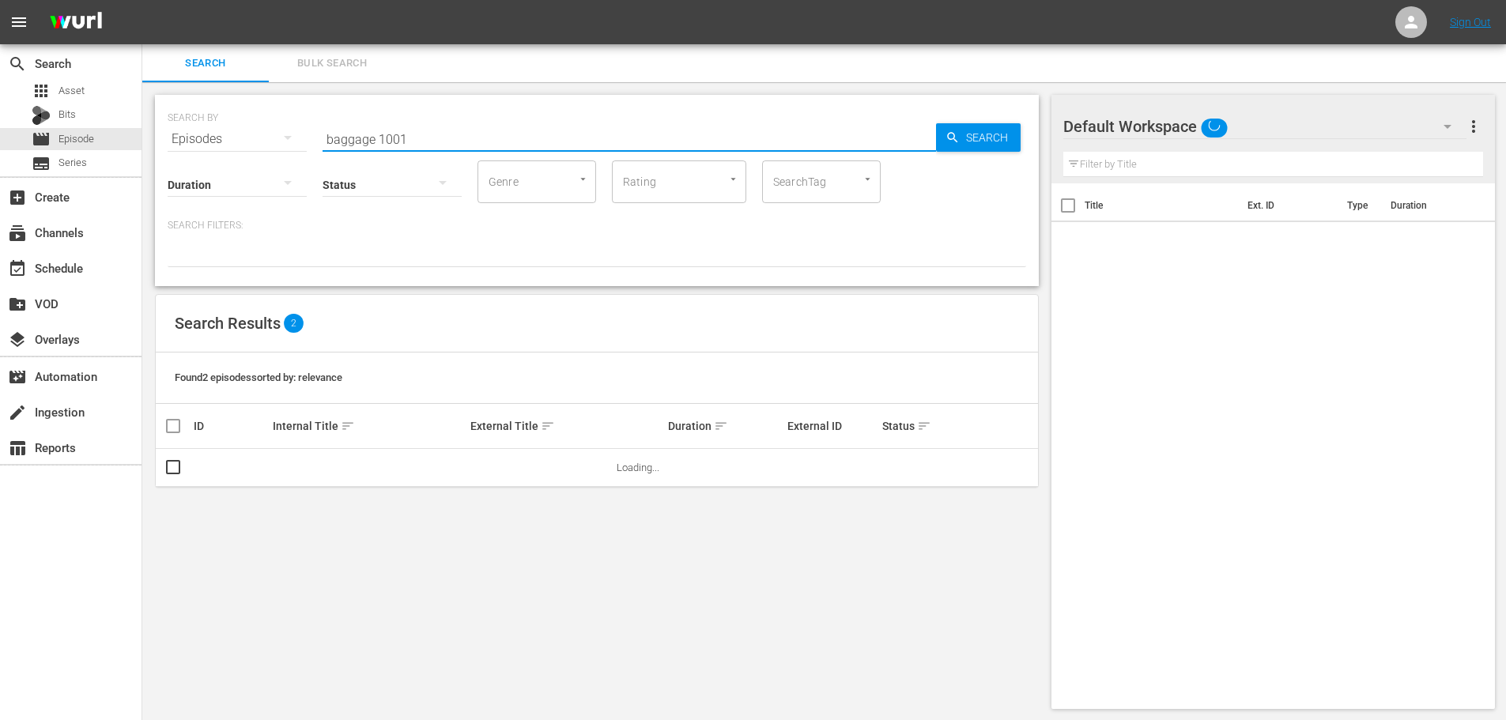
drag, startPoint x: 511, startPoint y: 130, endPoint x: 485, endPoint y: 137, distance: 26.1
click at [485, 133] on input "baggage 1001" at bounding box center [630, 139] width 614 height 38
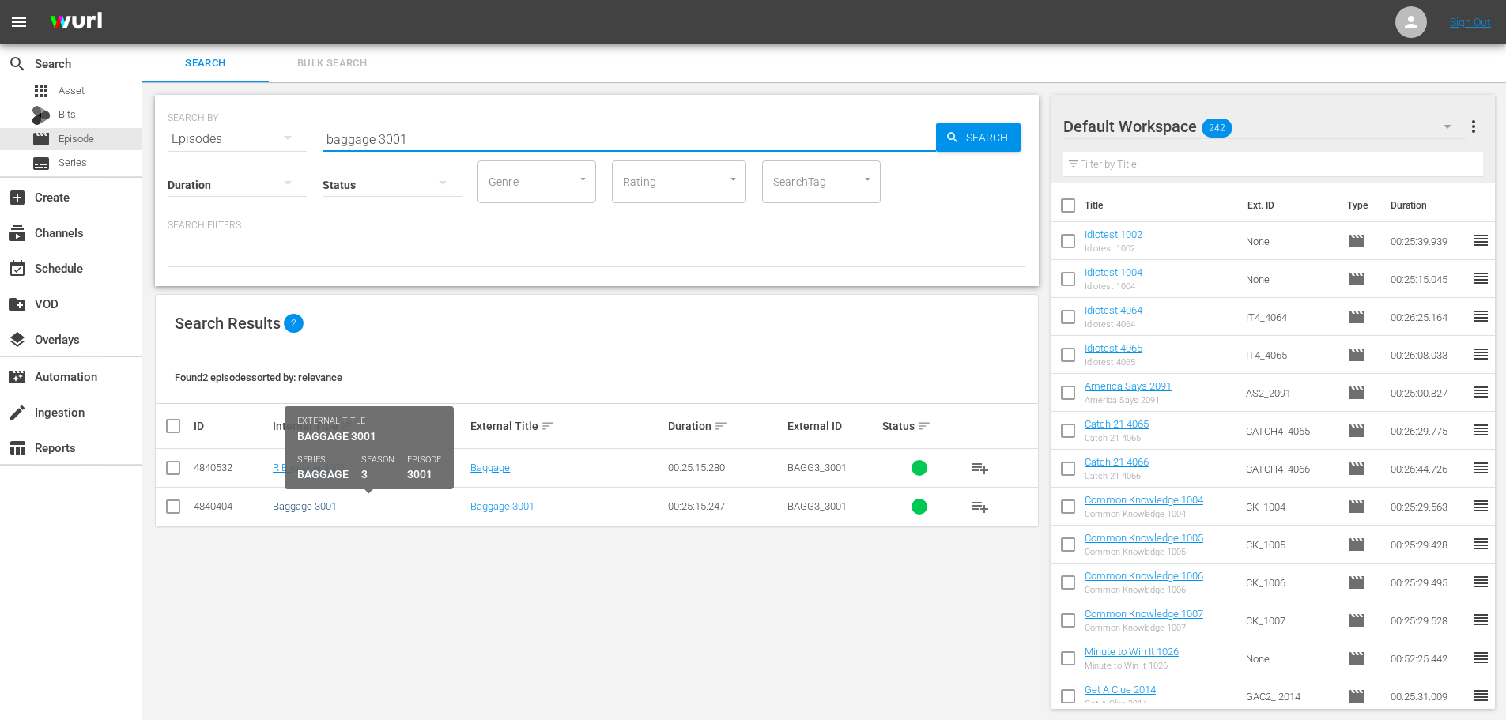
type input "baggage 3001"
click at [334, 505] on link "Baggage 3001" at bounding box center [305, 507] width 64 height 12
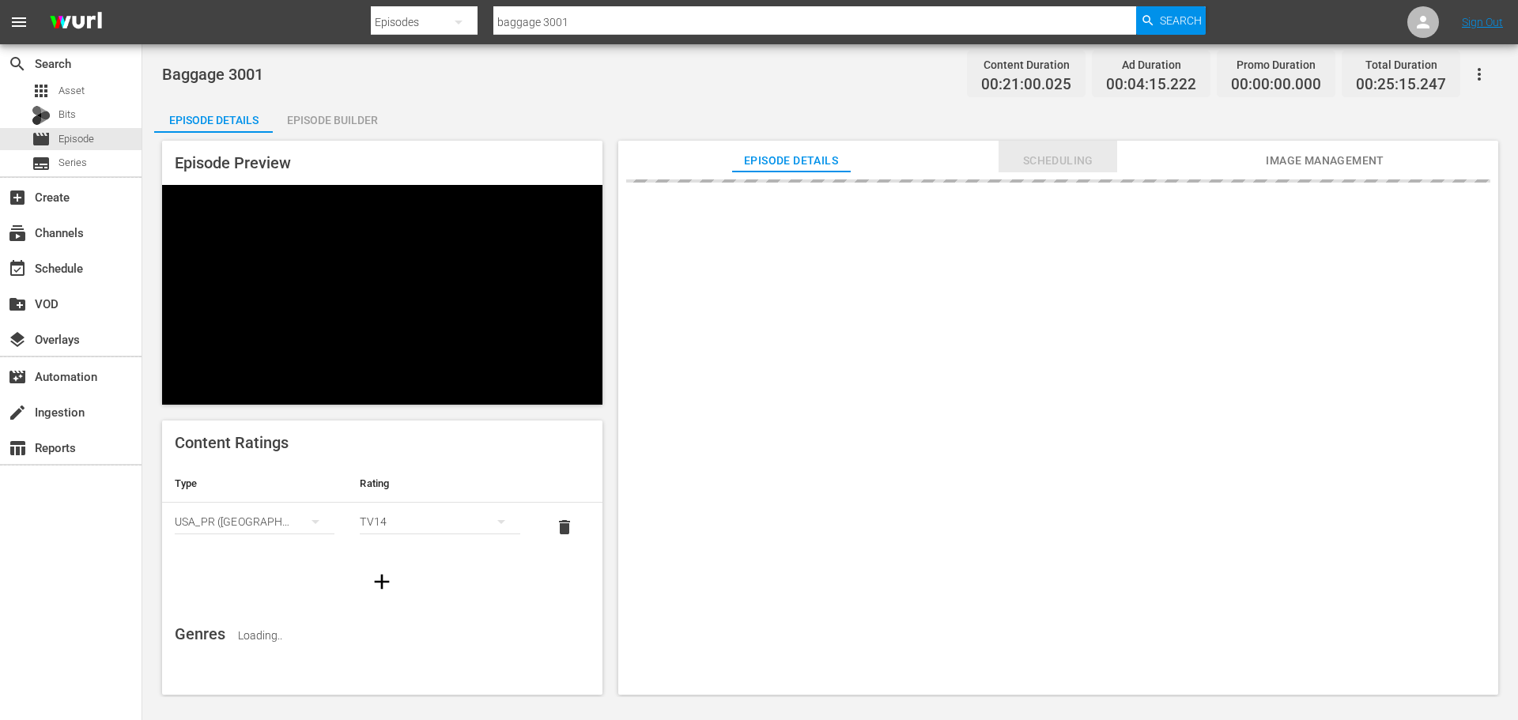
click at [1063, 147] on button "Scheduling" at bounding box center [1058, 157] width 119 height 32
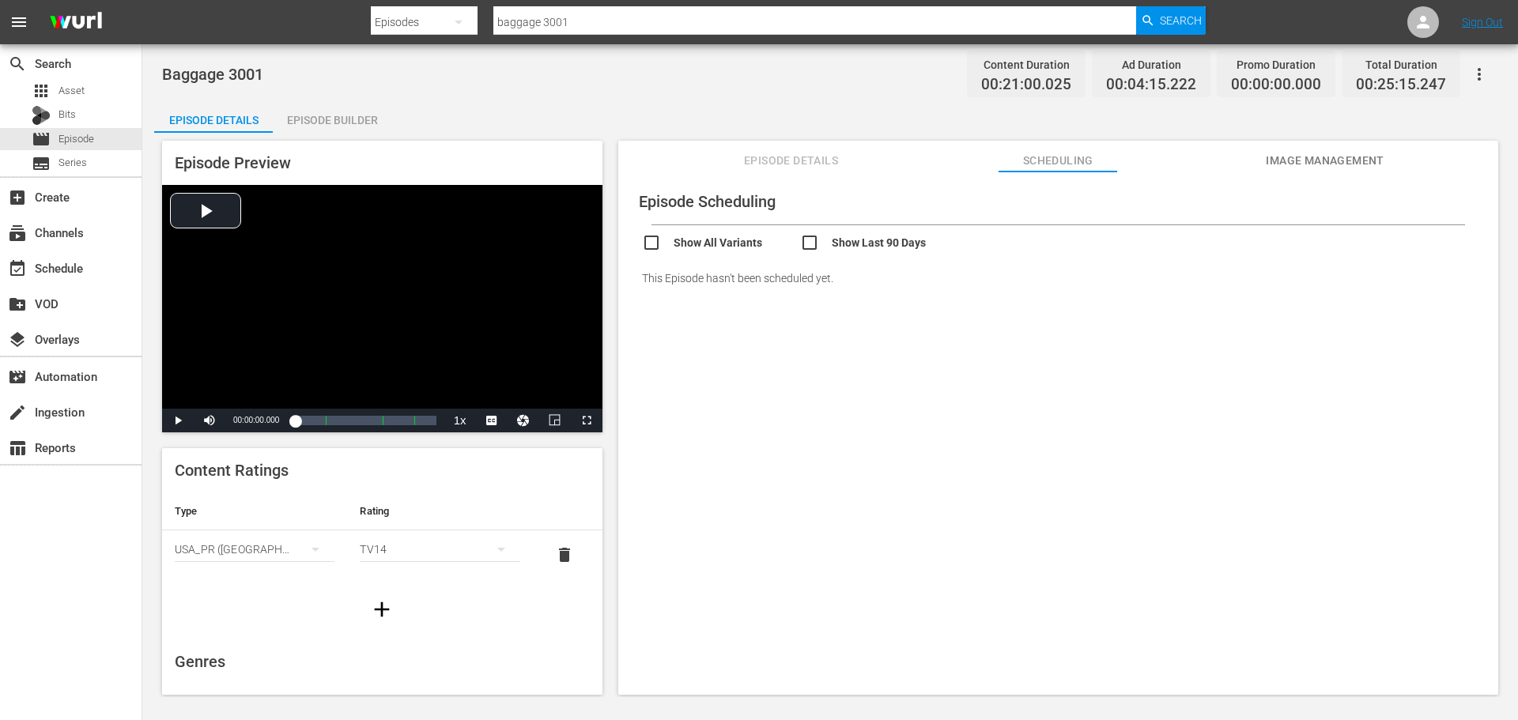
click at [340, 115] on div "Episode Builder" at bounding box center [332, 120] width 119 height 38
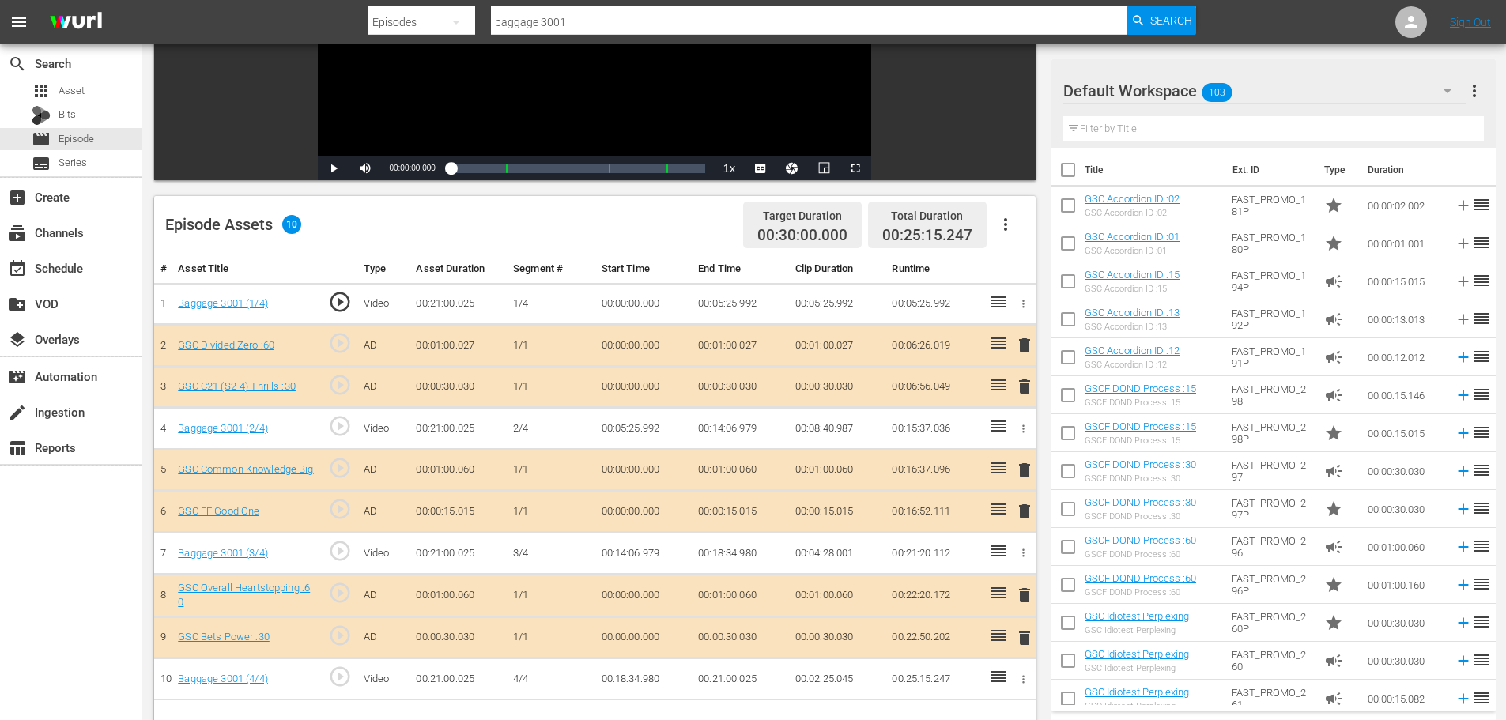
scroll to position [412, 0]
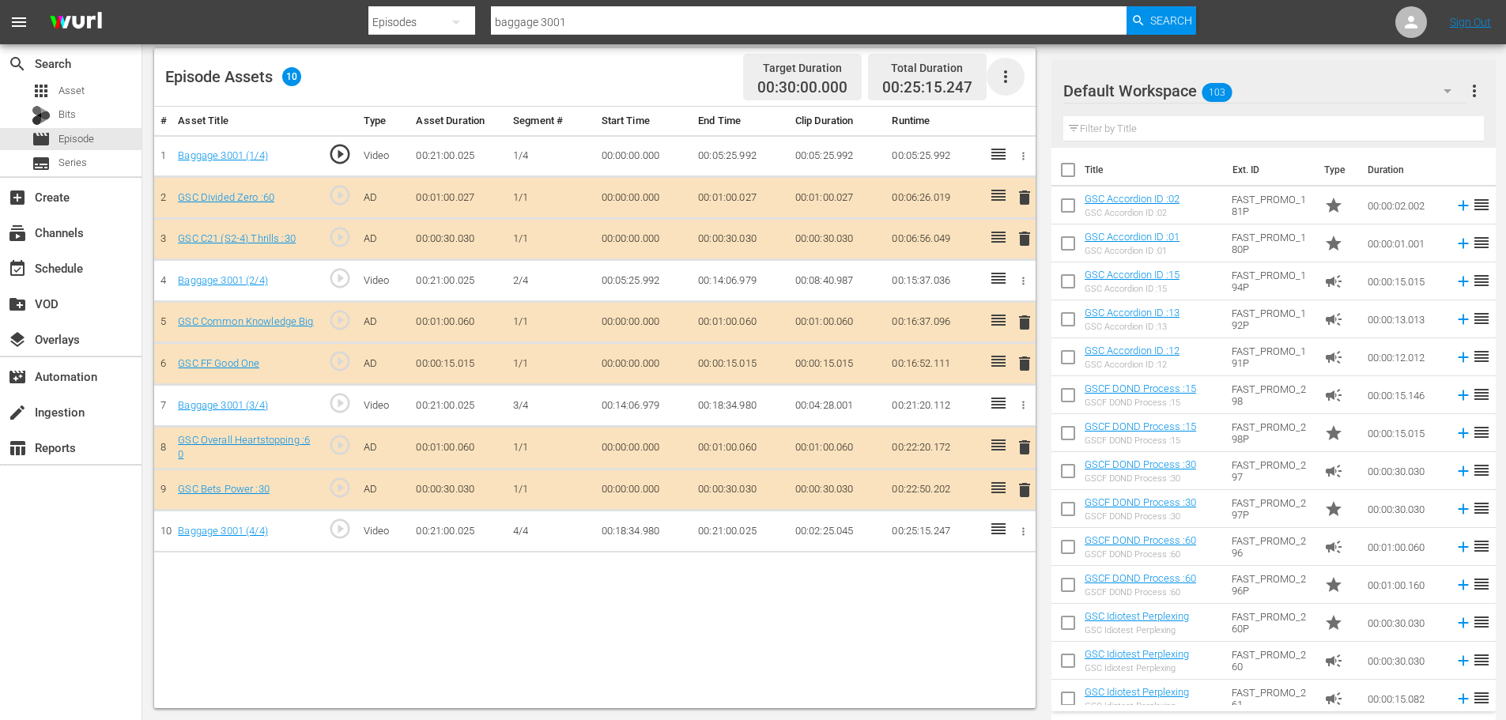
click at [1010, 68] on icon "button" at bounding box center [1005, 76] width 19 height 19
click at [600, 70] on div "Episode Assets 10 Target Duration 00:30:00.000 Total Duration 00:25:15.247" at bounding box center [595, 77] width 882 height 59
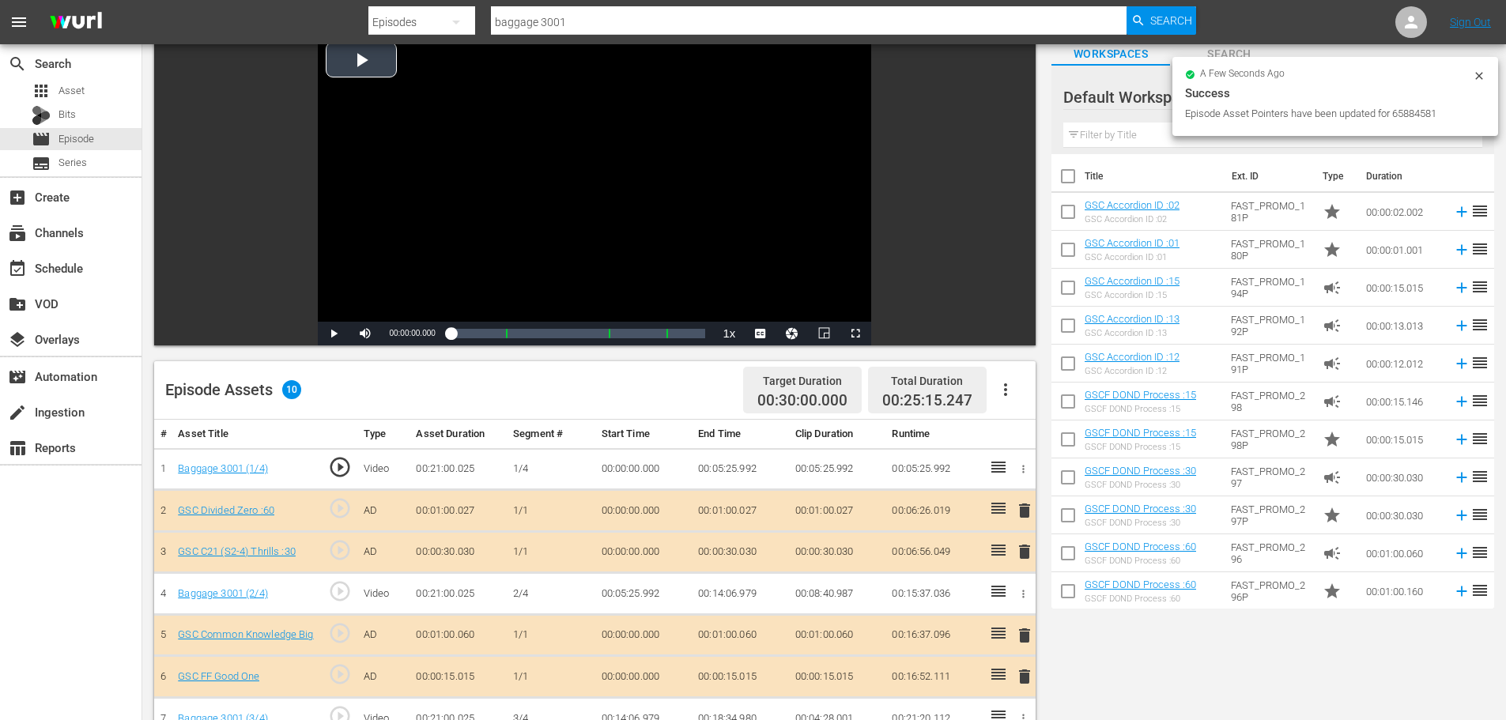
scroll to position [0, 0]
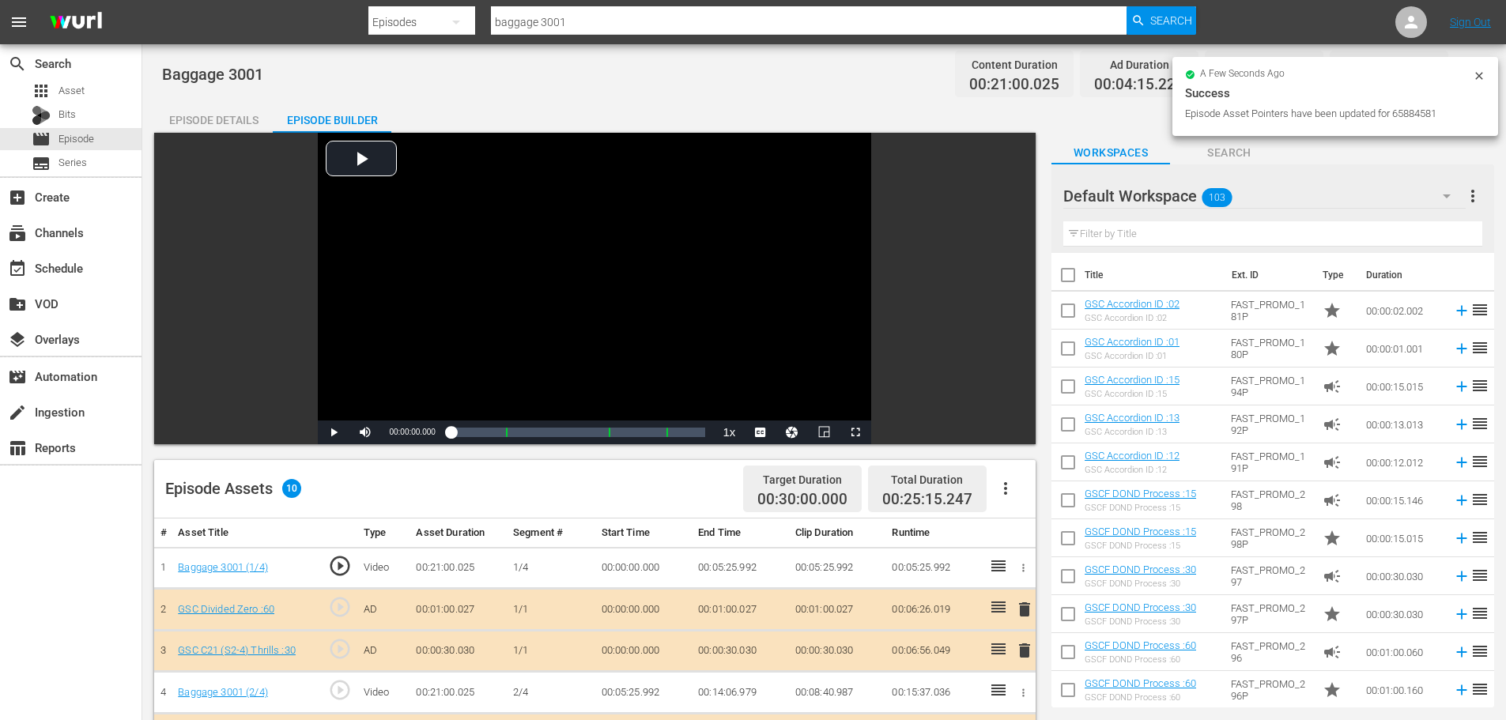
click at [501, 500] on div "Episode Assets 10 Target Duration 00:30:00.000 Total Duration 00:25:15.247" at bounding box center [595, 489] width 882 height 59
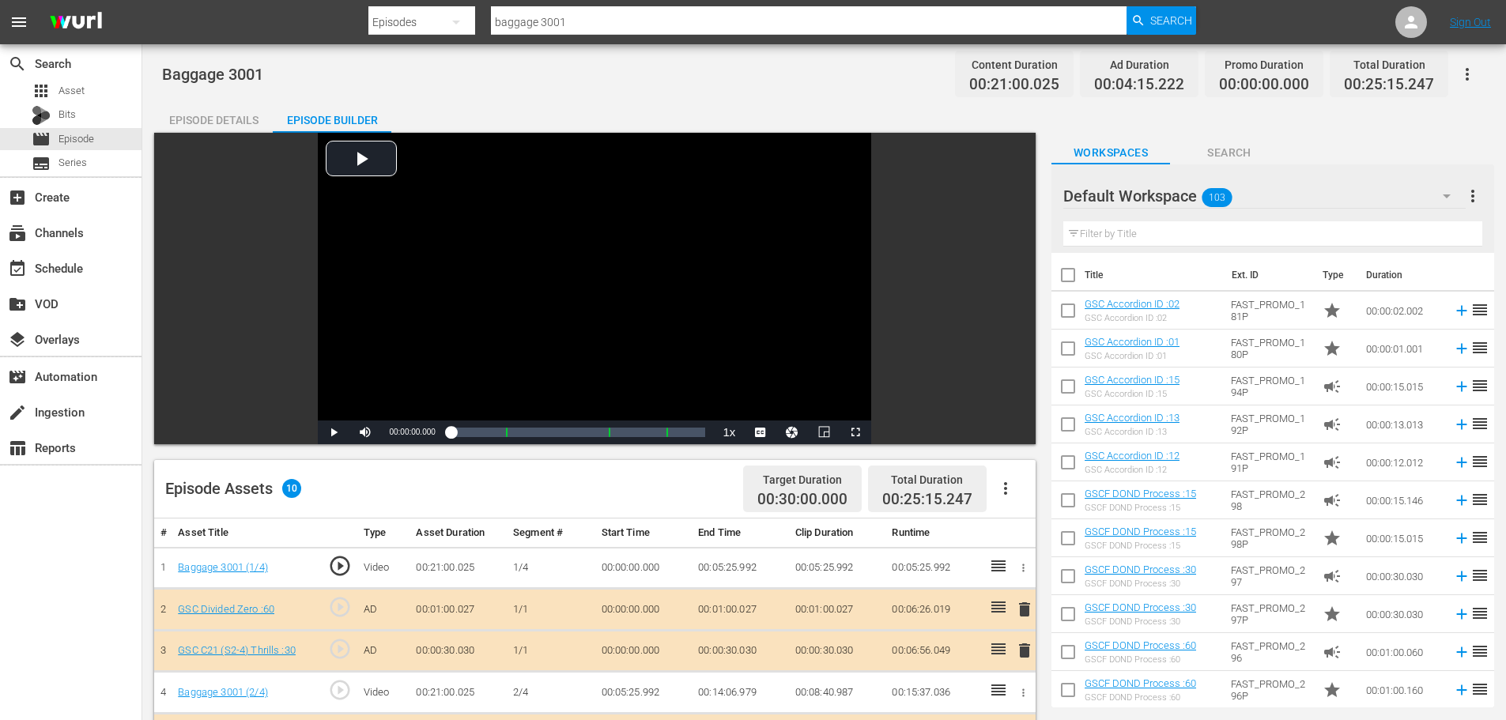
click at [1465, 84] on button "button" at bounding box center [1468, 74] width 38 height 38
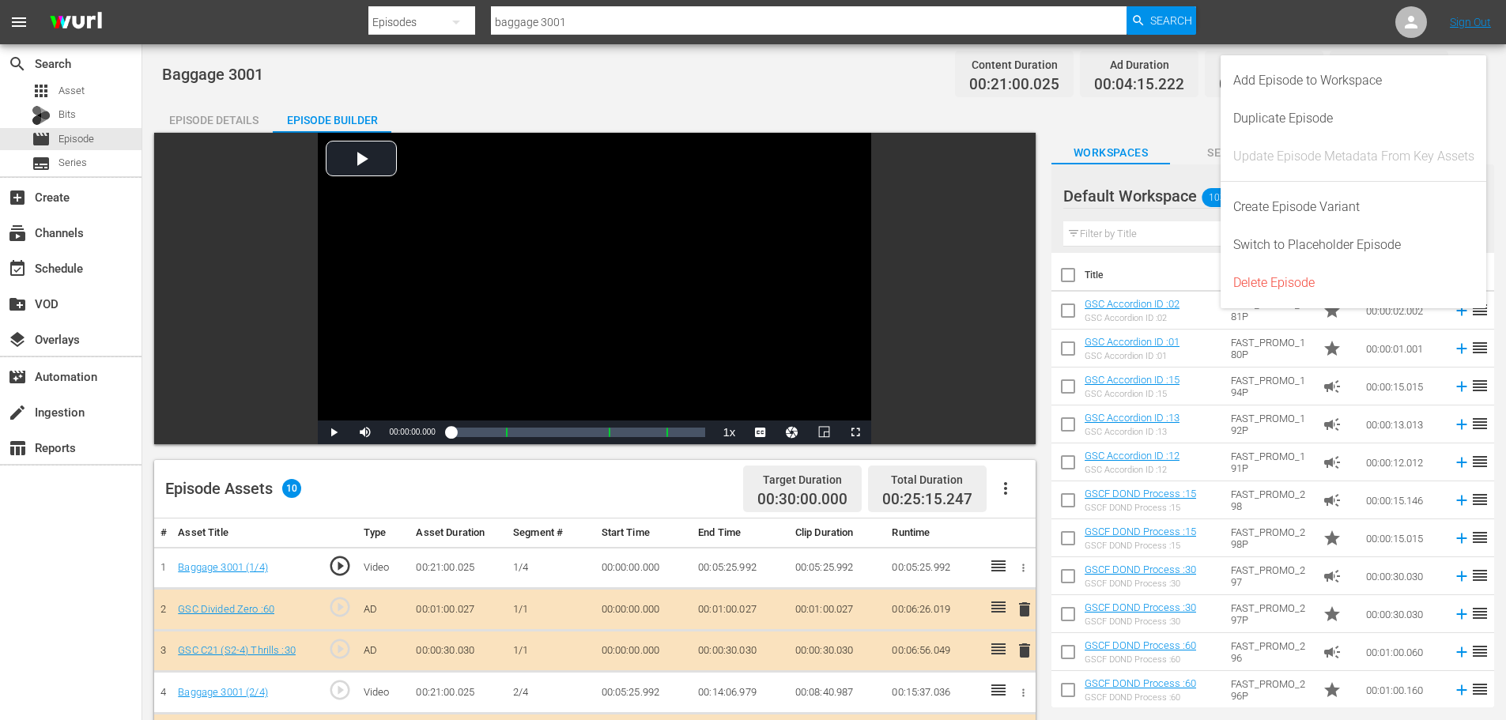
click at [890, 89] on div "Baggage 3001 Content Duration 00:21:00.025 Ad Duration 00:04:15.222 Promo Durat…" at bounding box center [824, 74] width 1324 height 36
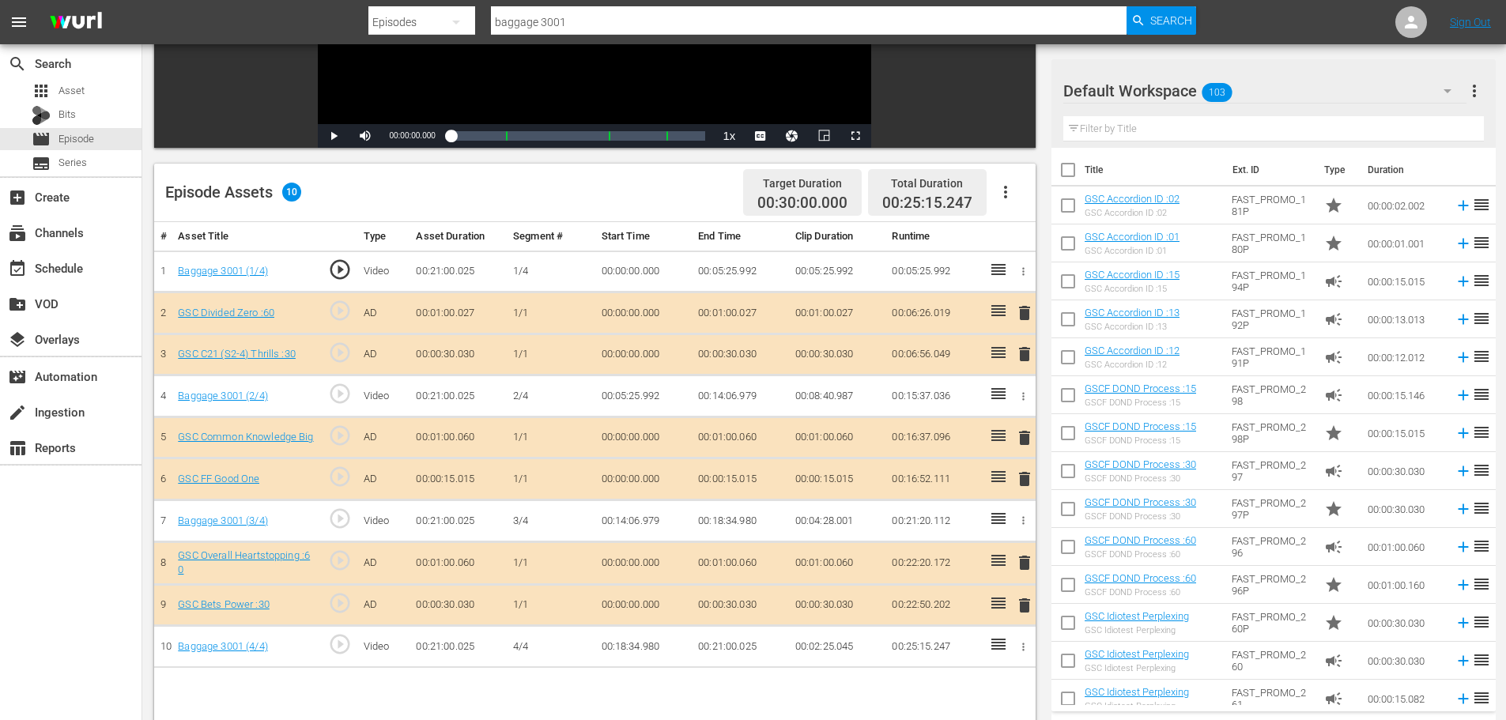
scroll to position [395, 0]
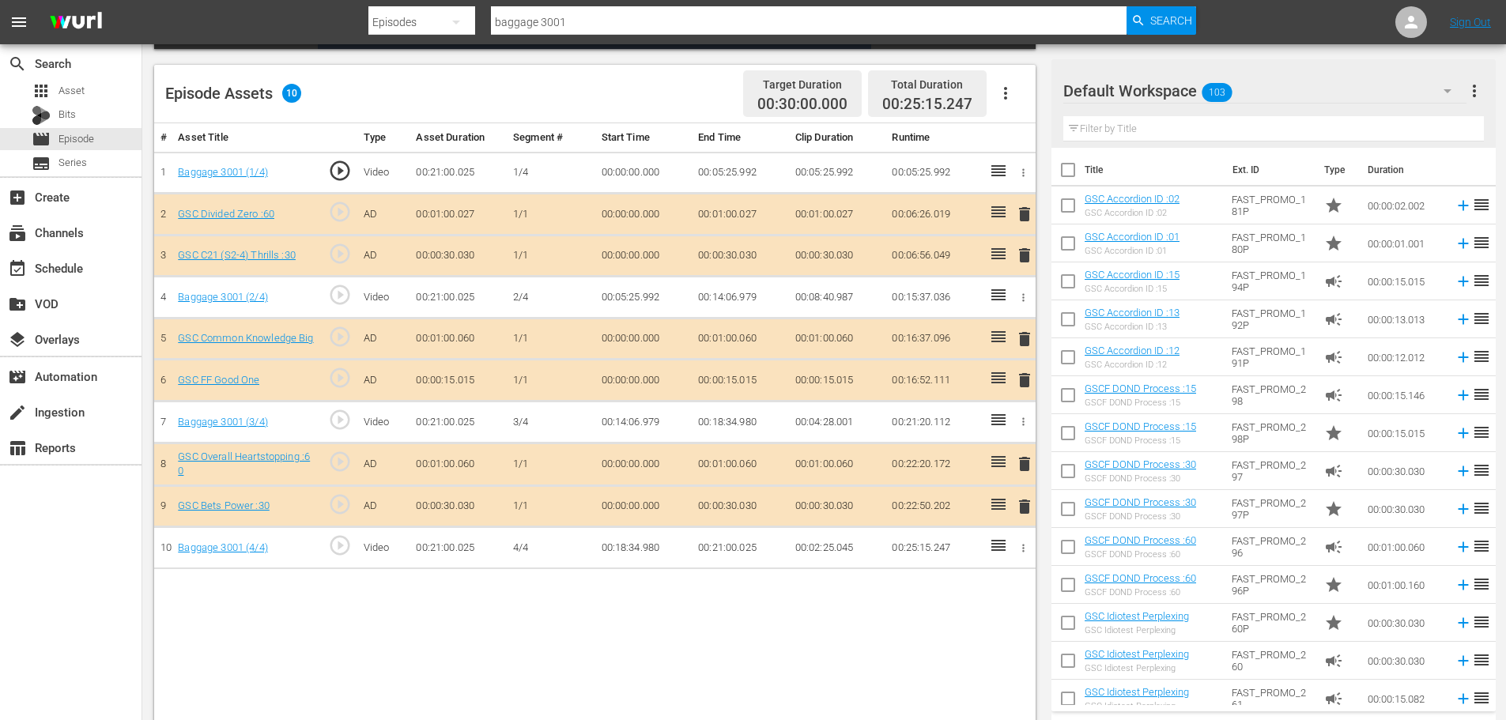
click at [1018, 165] on button "button" at bounding box center [1023, 172] width 17 height 17
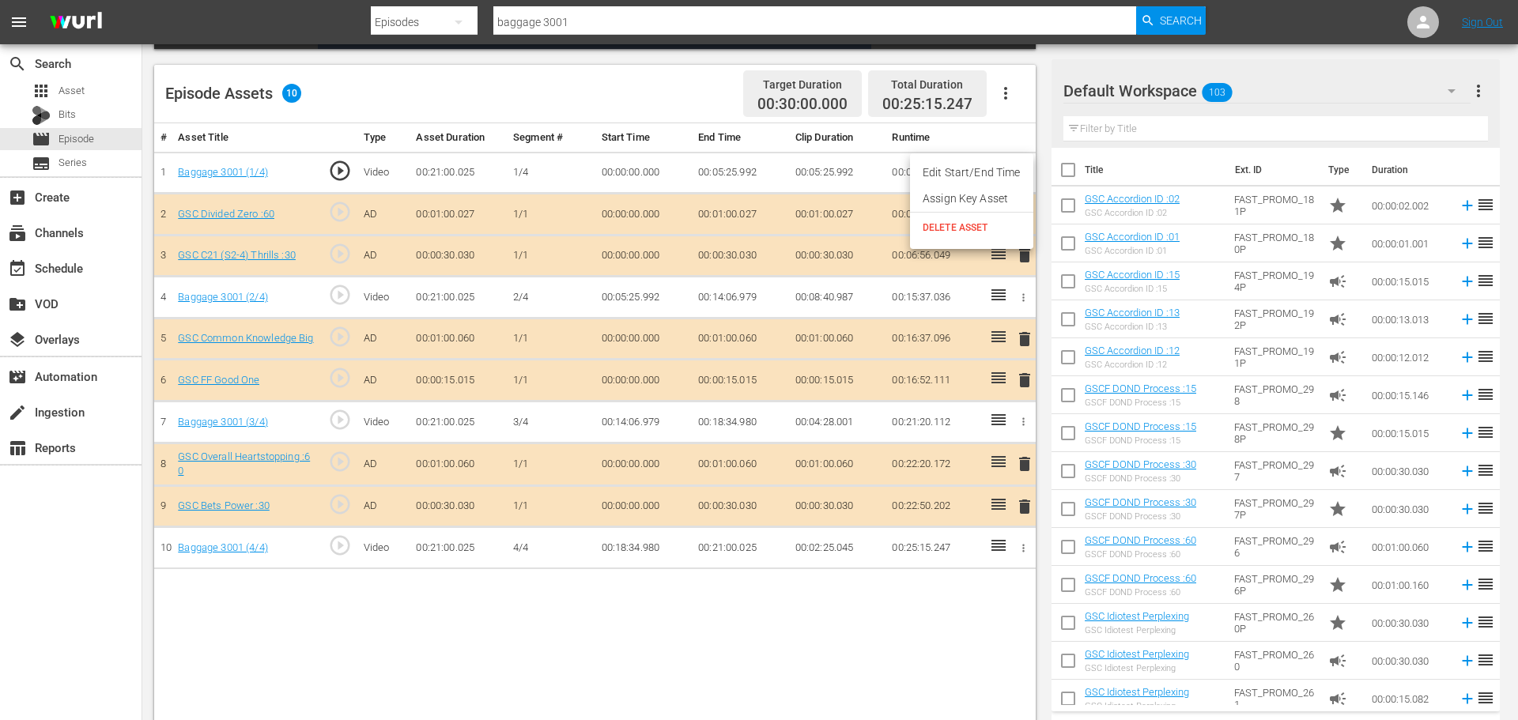
click at [1014, 91] on div at bounding box center [759, 360] width 1518 height 720
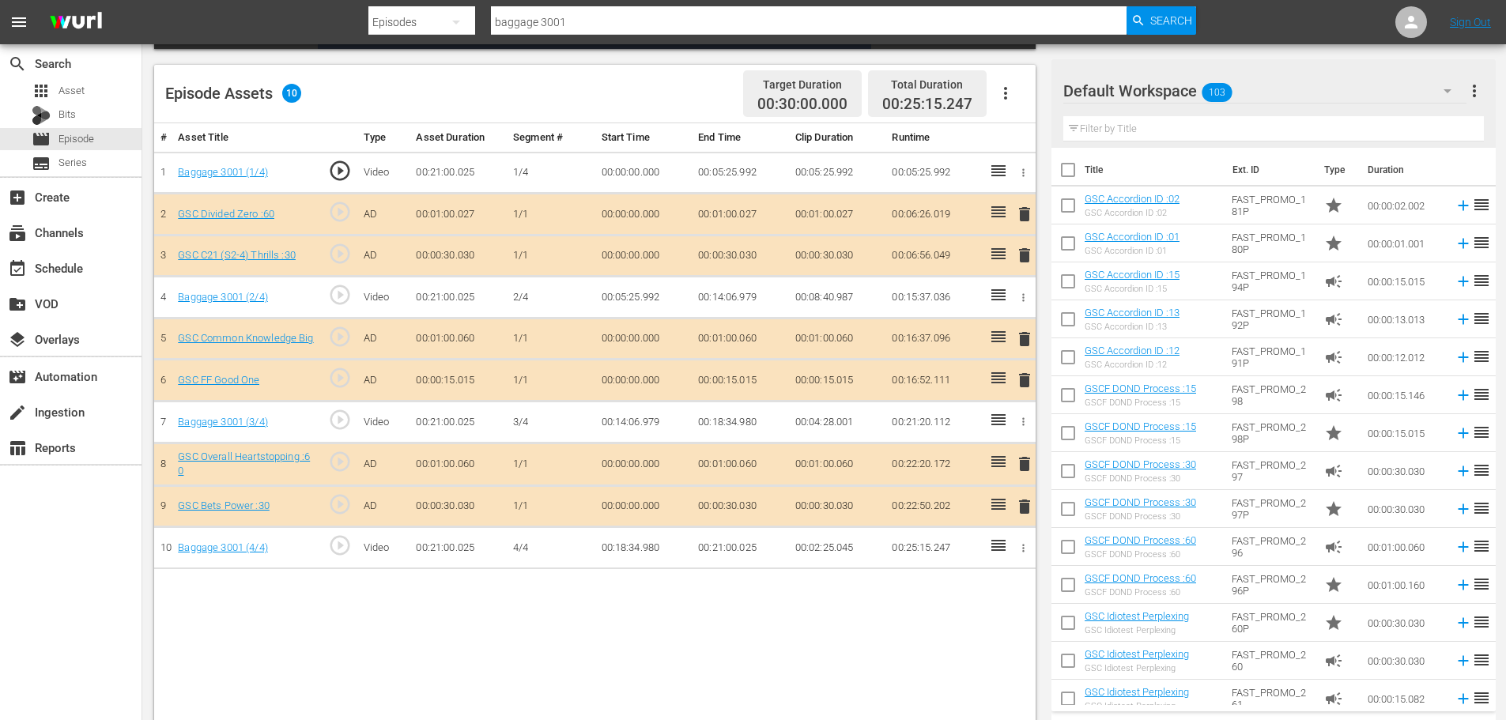
click at [1009, 93] on icon "button" at bounding box center [1005, 93] width 19 height 19
click at [697, 618] on div "# Asset Title Type Asset Duration Segment # Start Time End Time Clip Duration R…" at bounding box center [595, 424] width 882 height 602
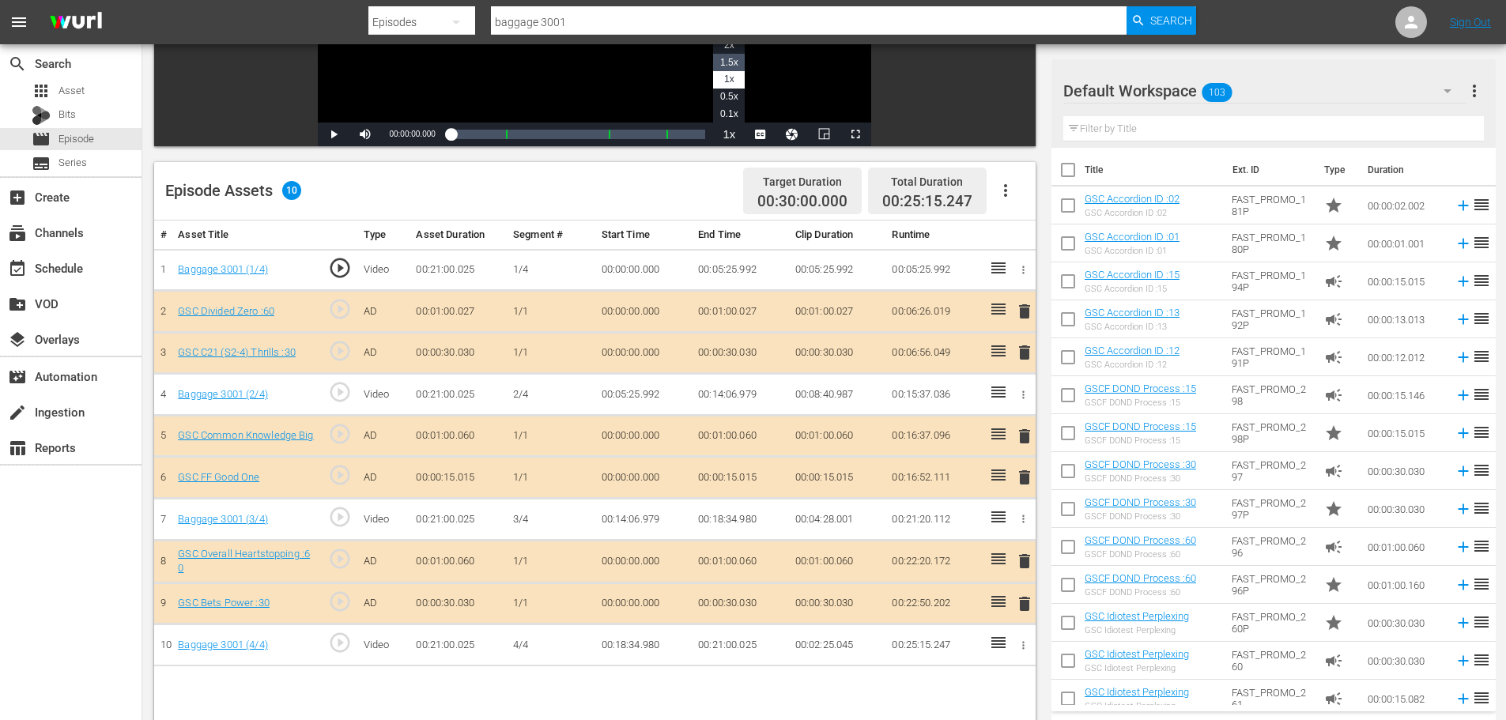
scroll to position [0, 0]
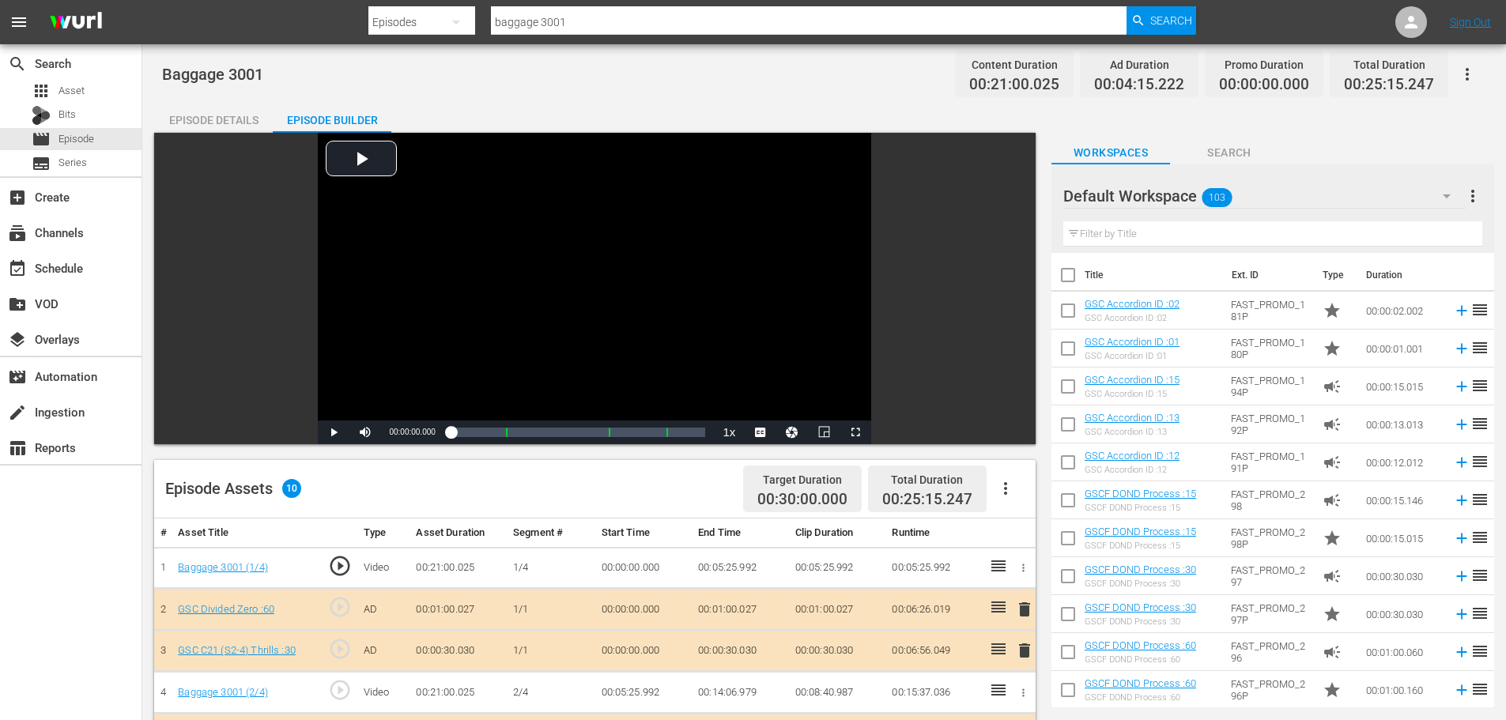
click at [1477, 74] on button "button" at bounding box center [1468, 74] width 38 height 38
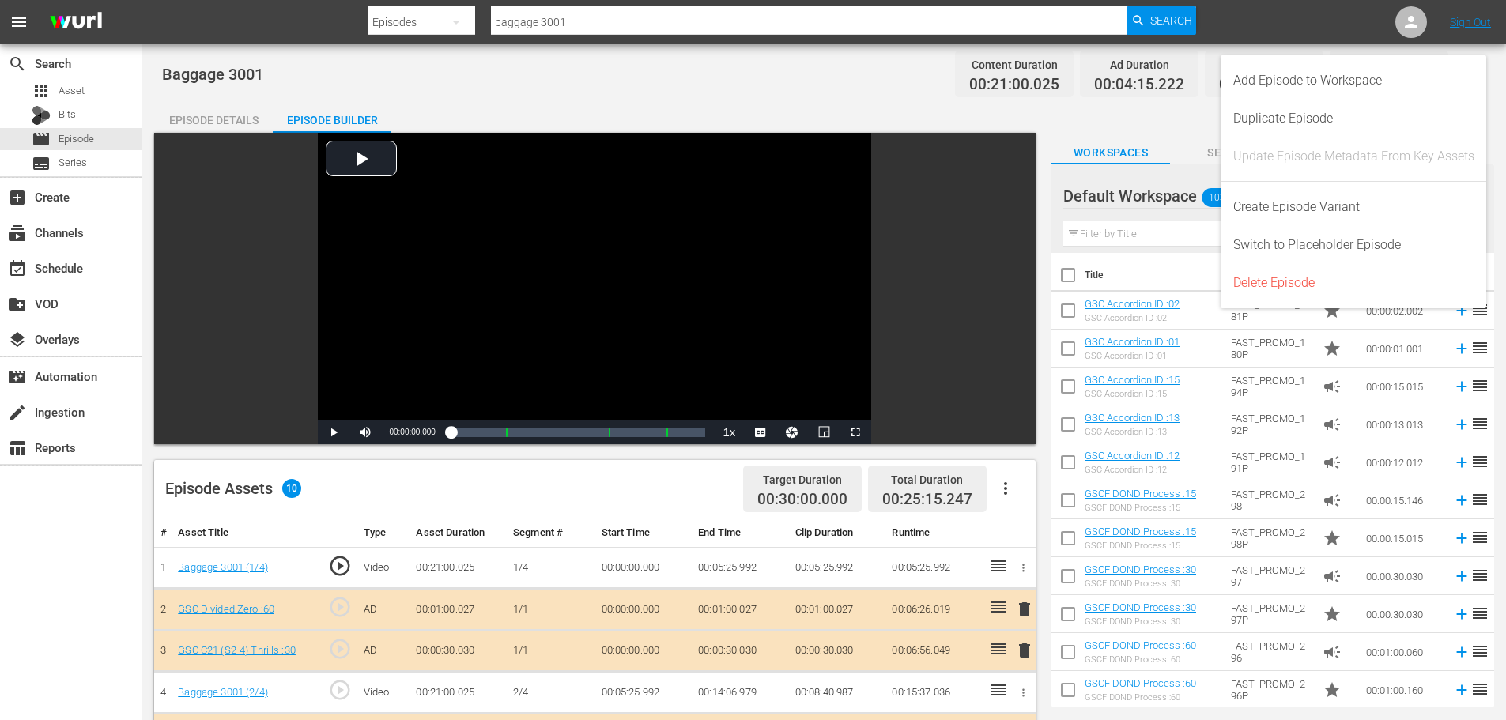
drag, startPoint x: 814, startPoint y: 104, endPoint x: 673, endPoint y: 115, distance: 141.2
click at [812, 104] on div "Episode Details Episode Builder Episode Preview Video Player is loading. Play V…" at bounding box center [824, 610] width 1340 height 1019
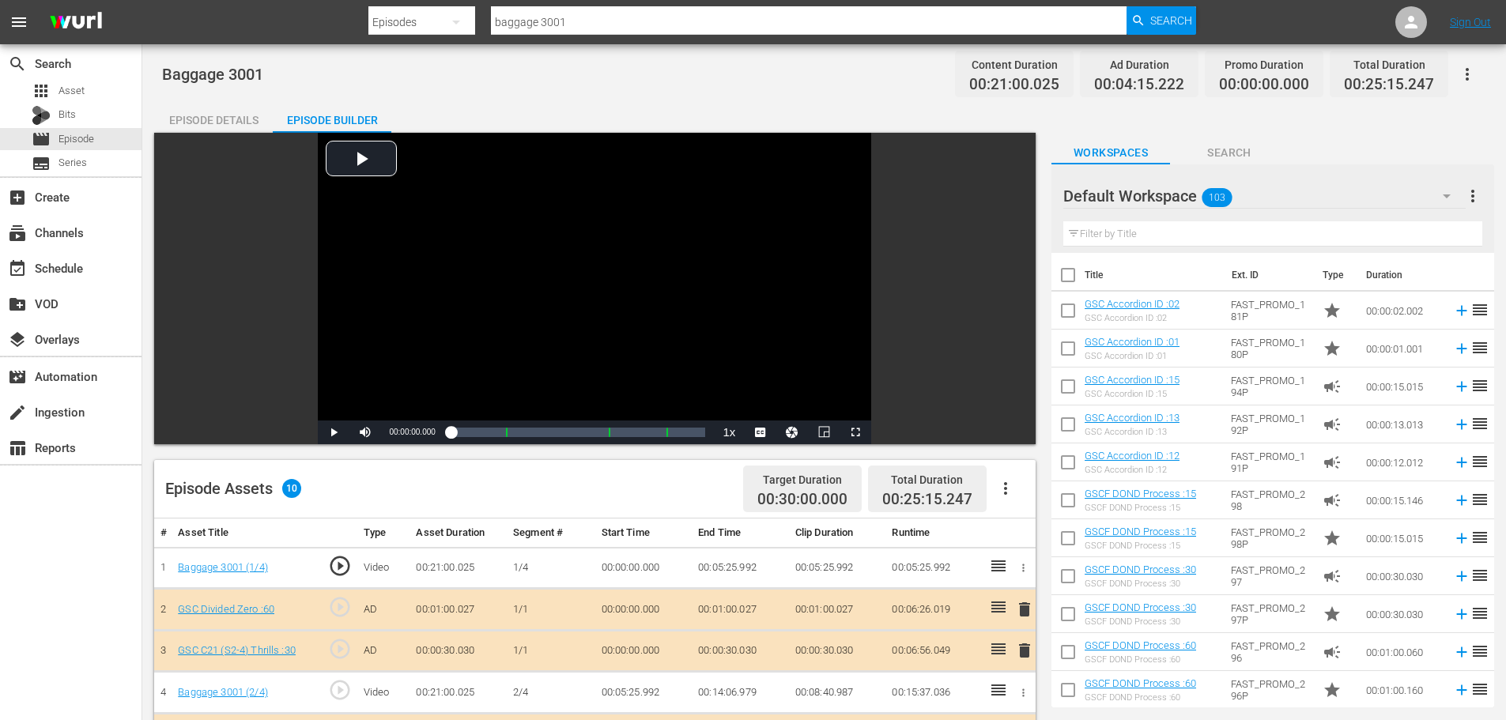
click at [1475, 204] on span "more_vert" at bounding box center [1473, 196] width 19 height 19
click at [723, 115] on div "Episode Details Episode Builder Episode Preview Video Player is loading. Play V…" at bounding box center [824, 610] width 1340 height 1019
click at [1023, 497] on button "button" at bounding box center [1006, 489] width 38 height 38
click at [520, 483] on div "Episode Assets 10 Target Duration 00:30:00.000 Total Duration 00:25:15.247" at bounding box center [595, 489] width 882 height 59
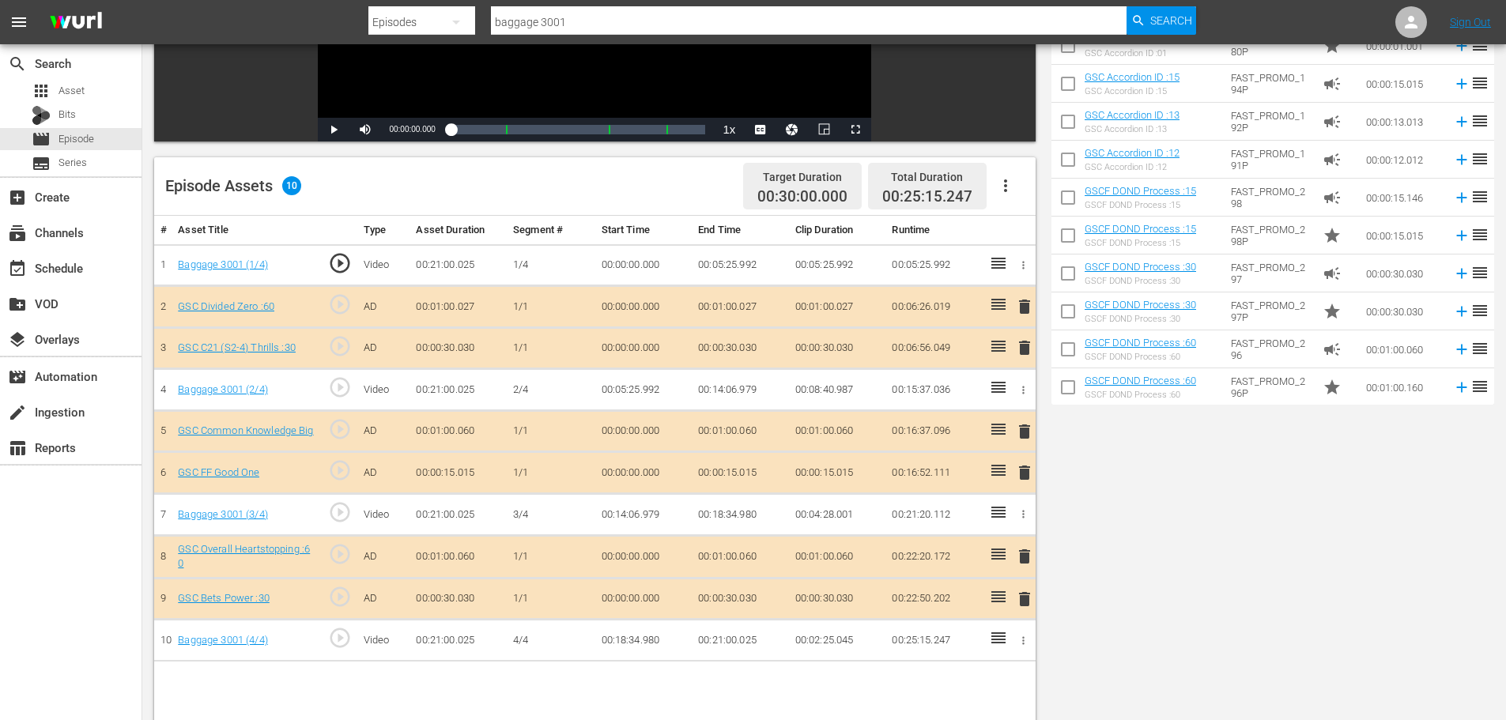
scroll to position [412, 0]
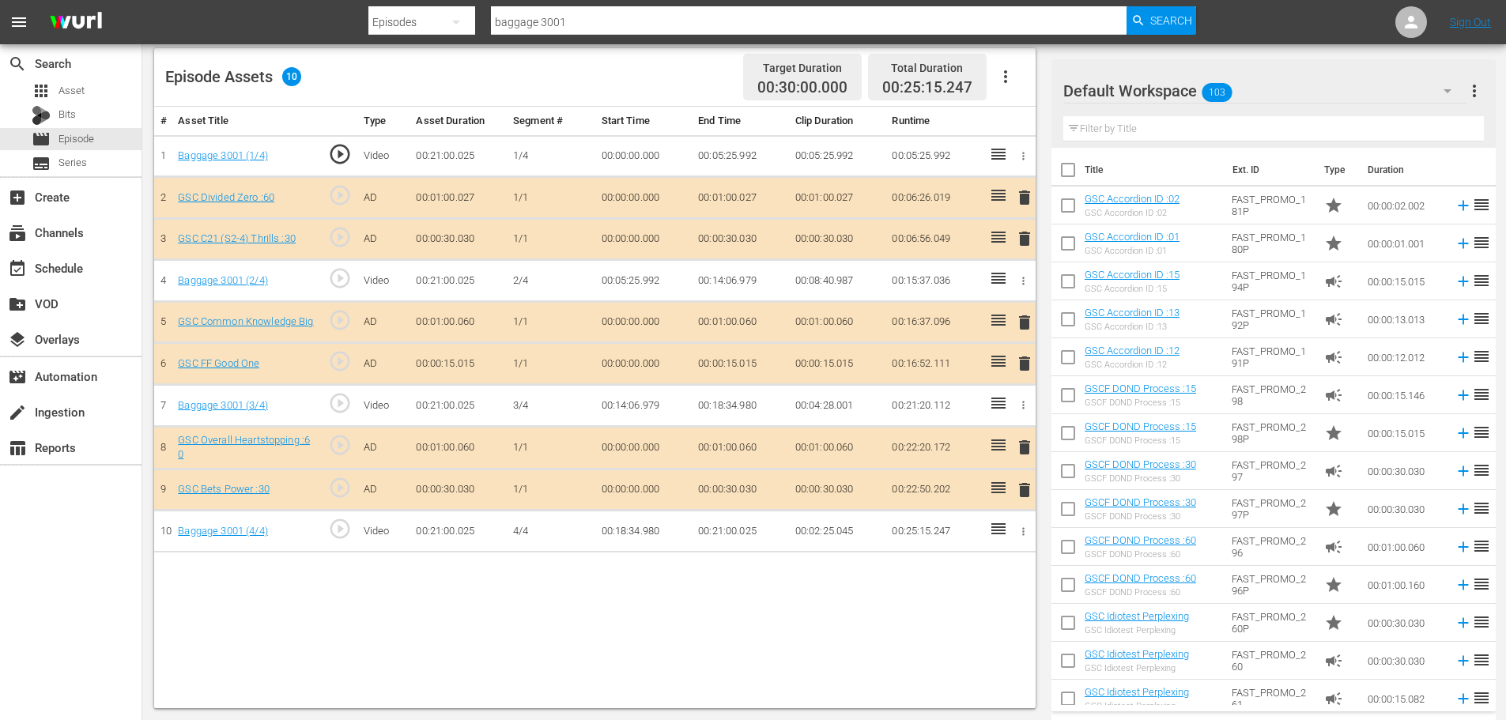
click at [1020, 538] on button "button" at bounding box center [1023, 531] width 17 height 17
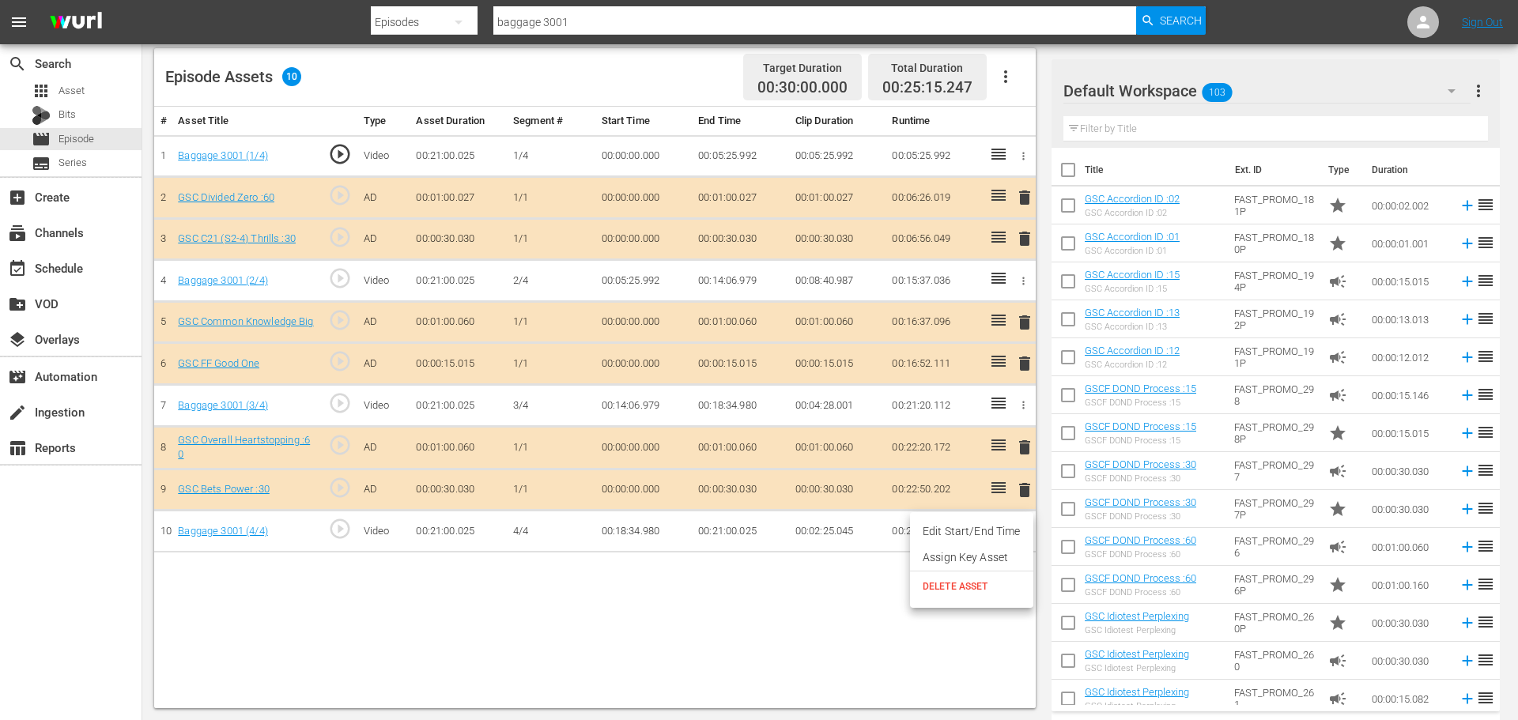
click at [480, 616] on div at bounding box center [759, 360] width 1518 height 720
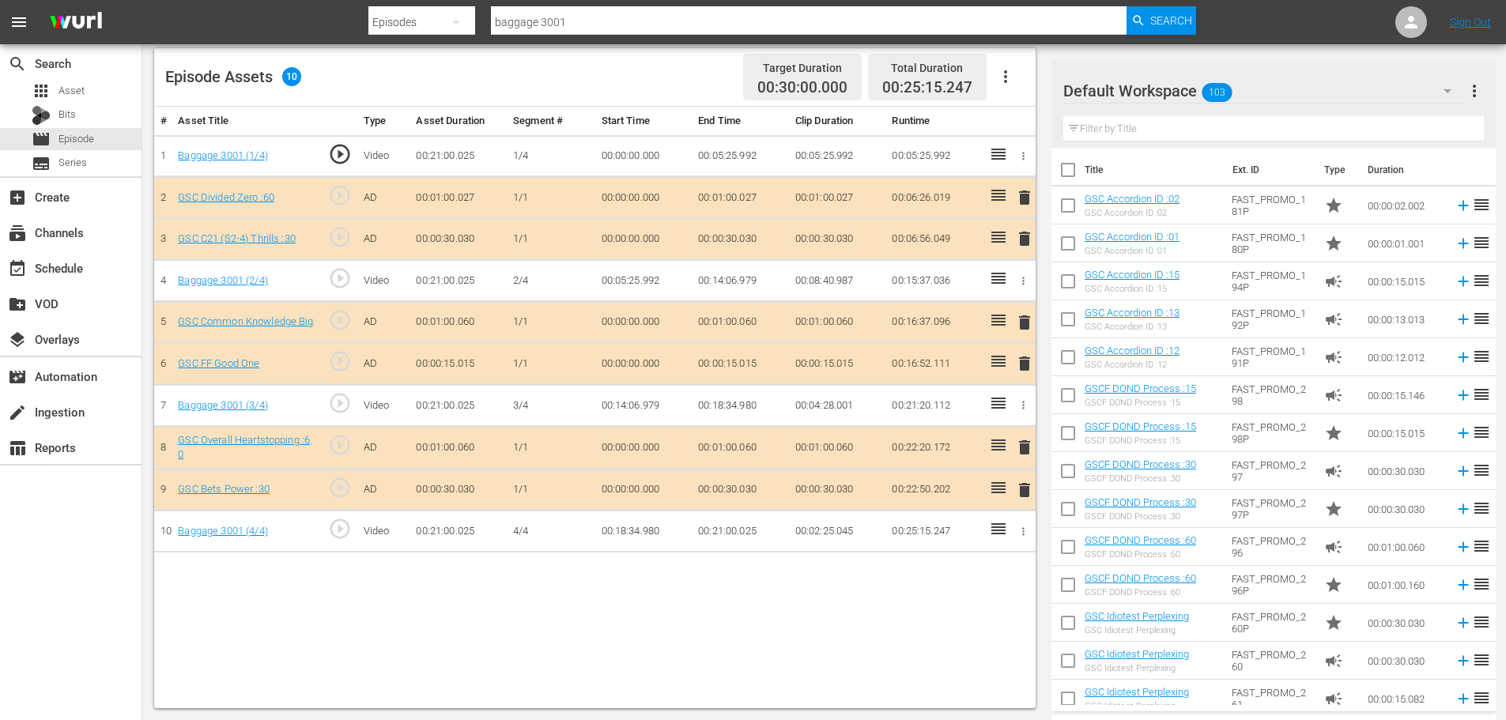
click at [1031, 525] on div at bounding box center [1023, 531] width 17 height 17
click at [1024, 535] on icon "button" at bounding box center [1024, 531] width 2 height 8
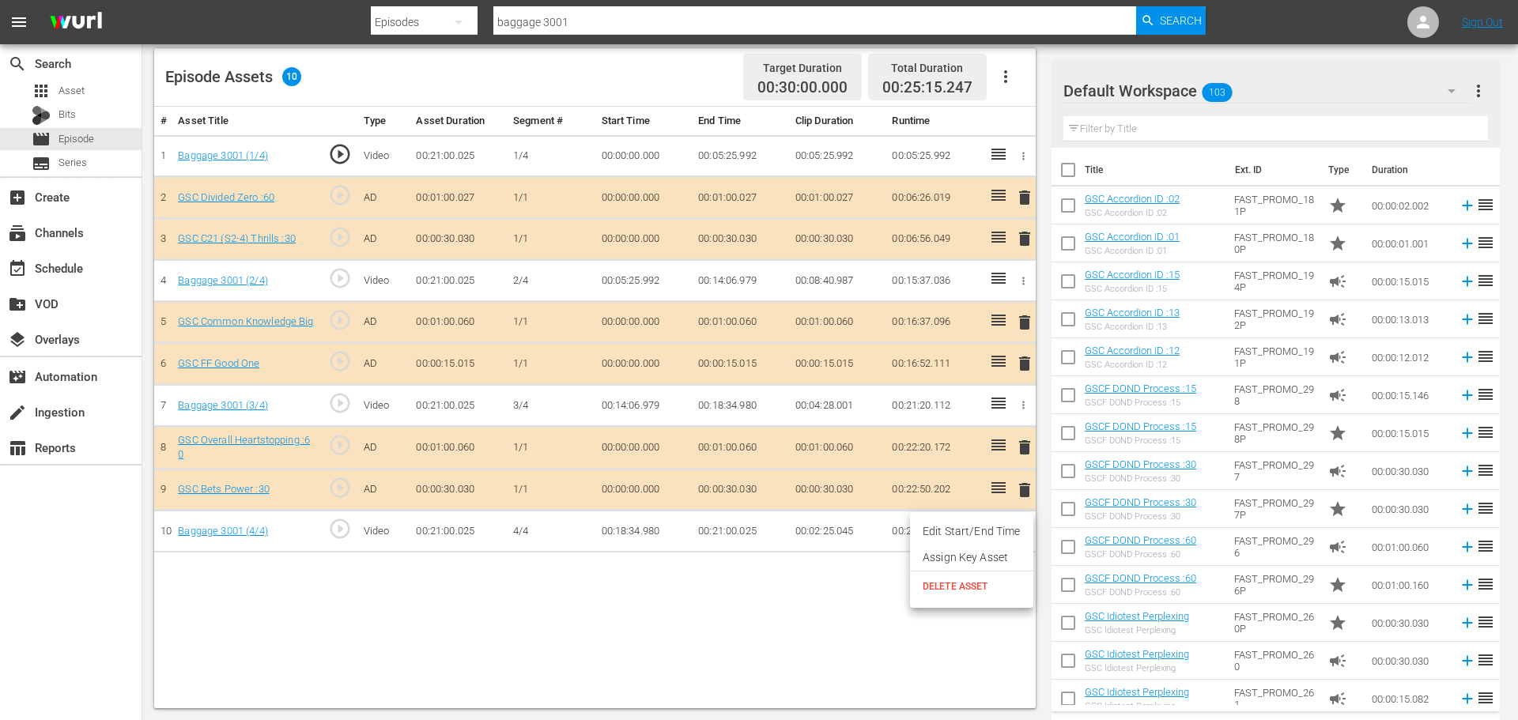
click at [728, 599] on div at bounding box center [759, 360] width 1518 height 720
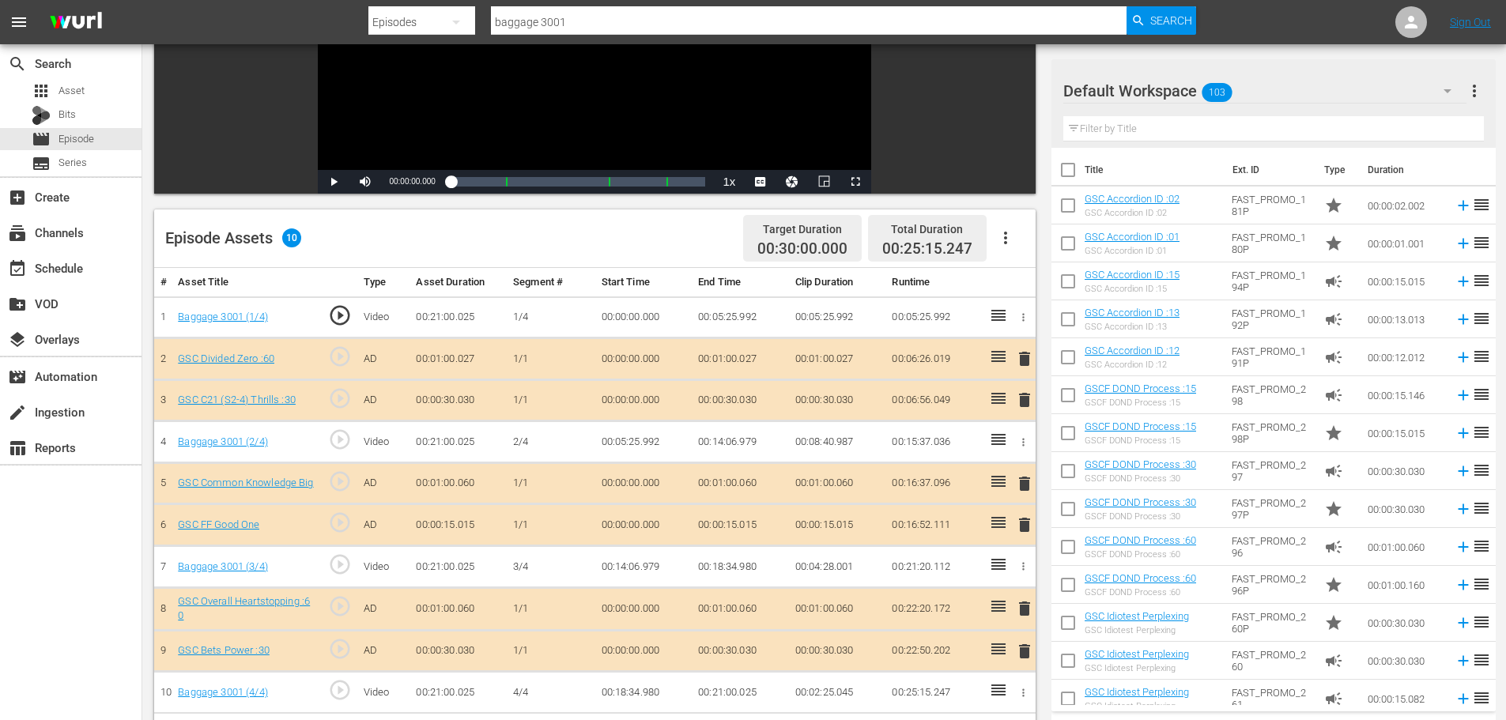
scroll to position [0, 0]
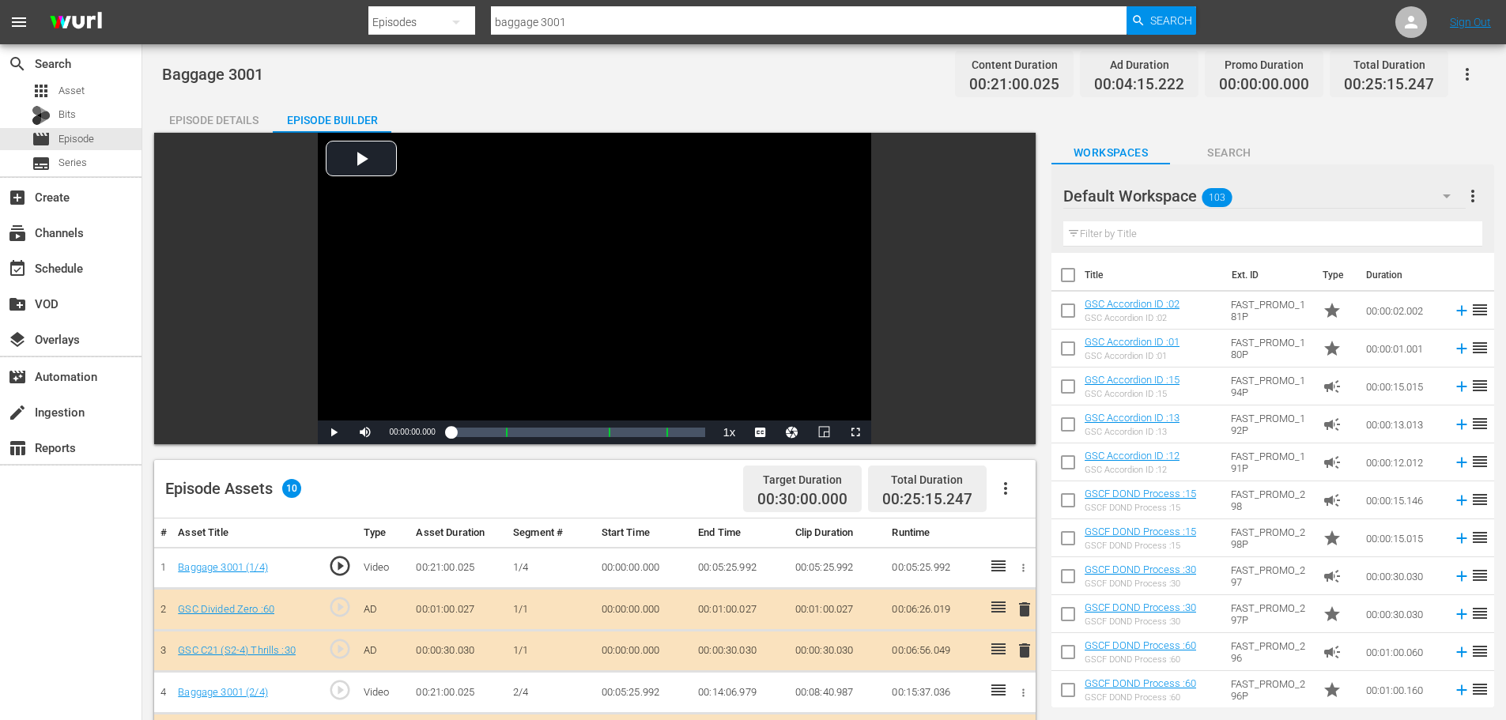
click at [1016, 493] on button "button" at bounding box center [1006, 489] width 38 height 38
click at [102, 229] on div "subscriptions Channels" at bounding box center [71, 232] width 142 height 32
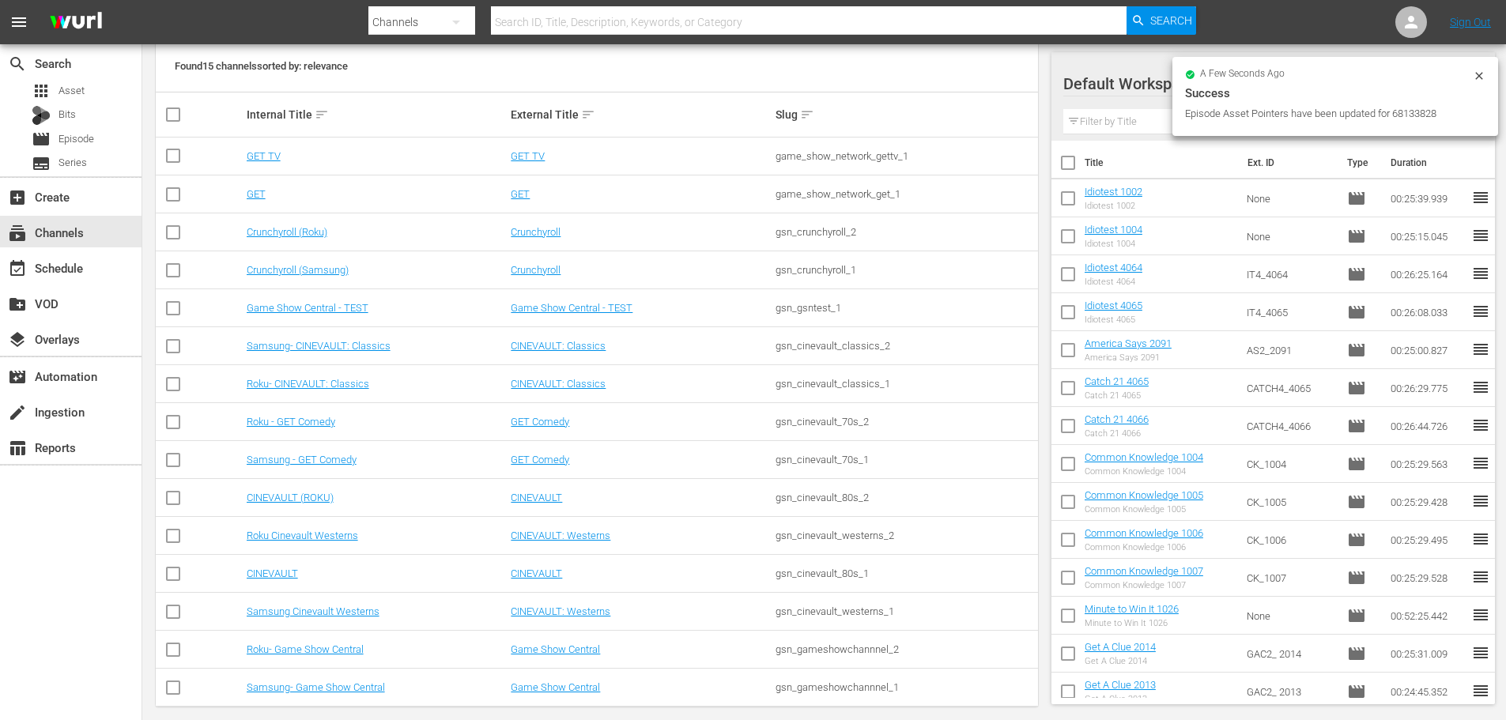
scroll to position [244, 0]
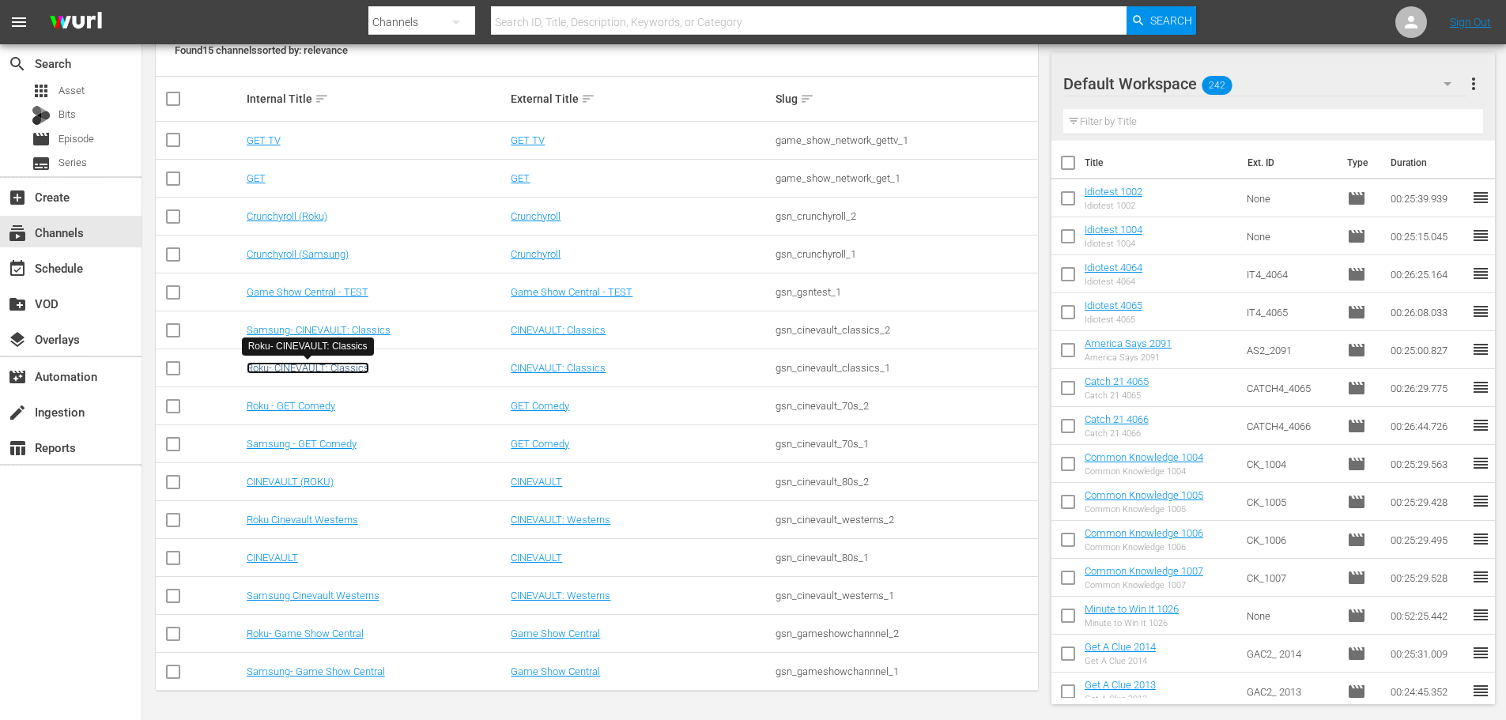
click at [328, 363] on link "Roku- CINEVAULT: Classics" at bounding box center [308, 368] width 123 height 12
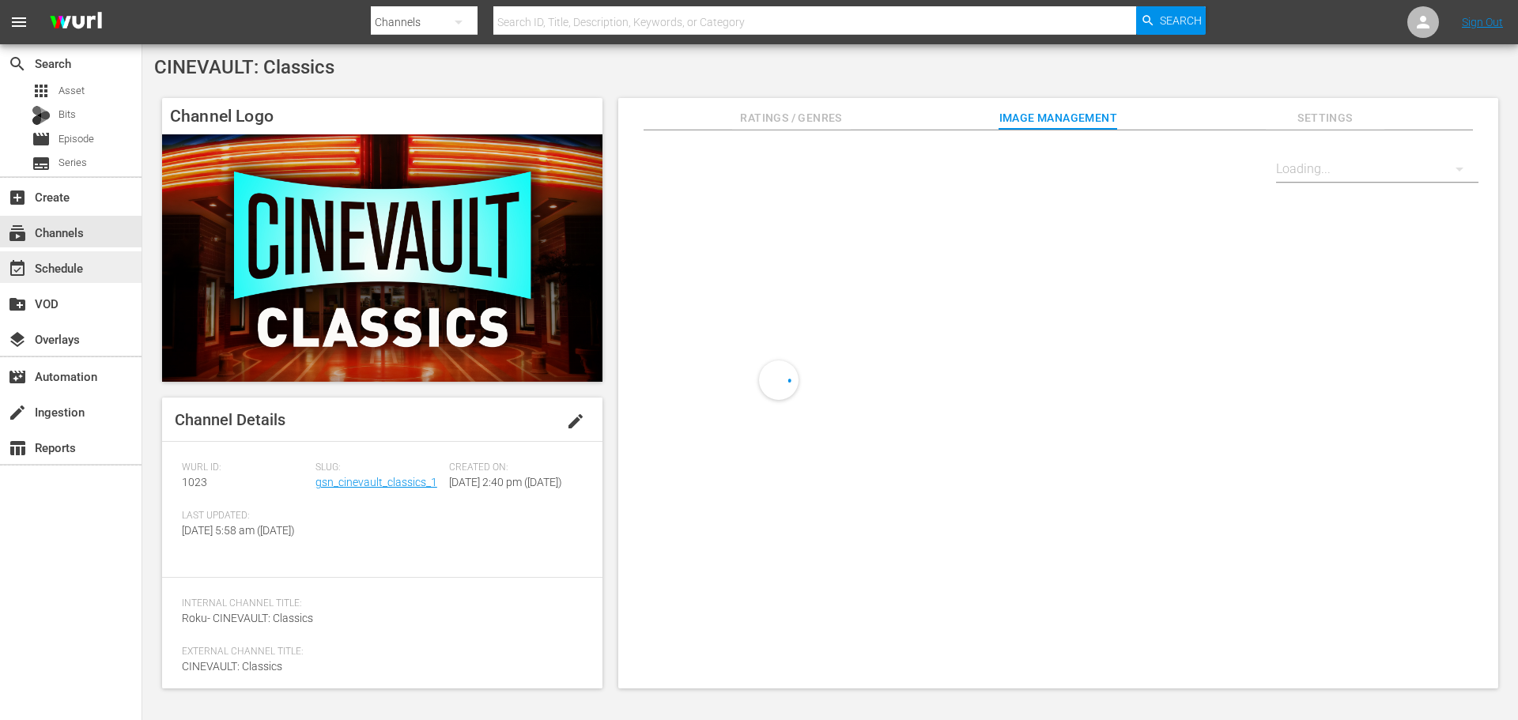
click at [120, 271] on div "event_available Schedule" at bounding box center [71, 267] width 142 height 32
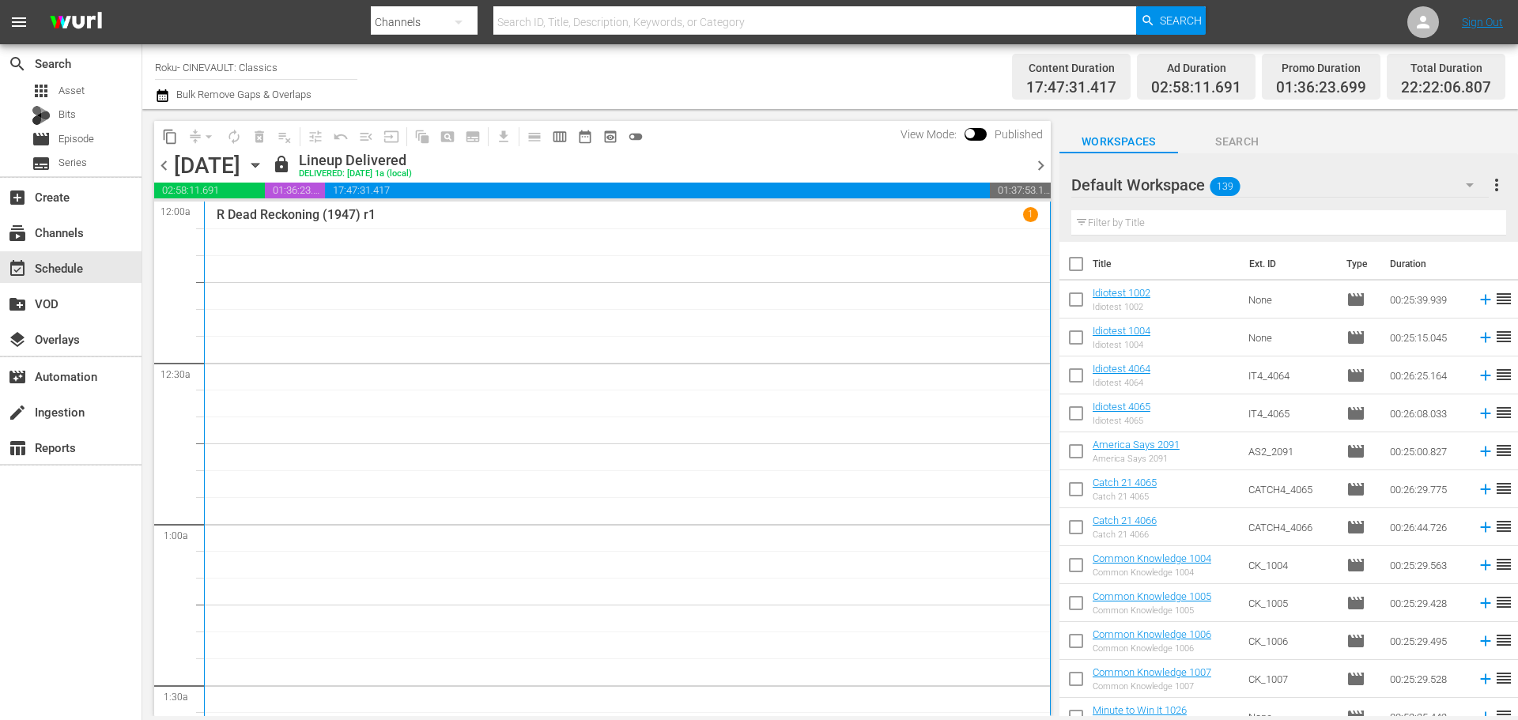
click at [441, 369] on div "R Dead Reckoning (1947) r1 1" at bounding box center [628, 523] width 822 height 633
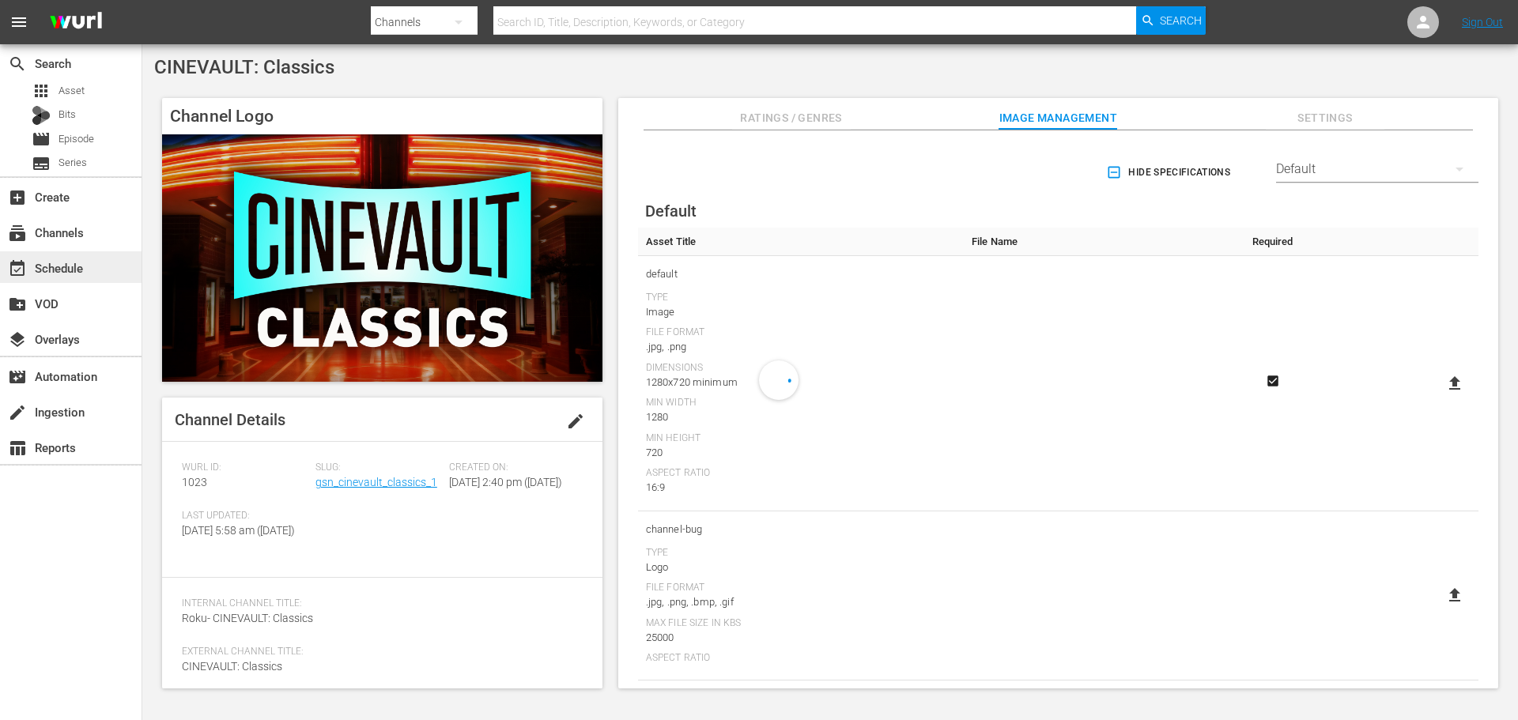
click at [39, 262] on div "event_available Schedule" at bounding box center [44, 266] width 89 height 14
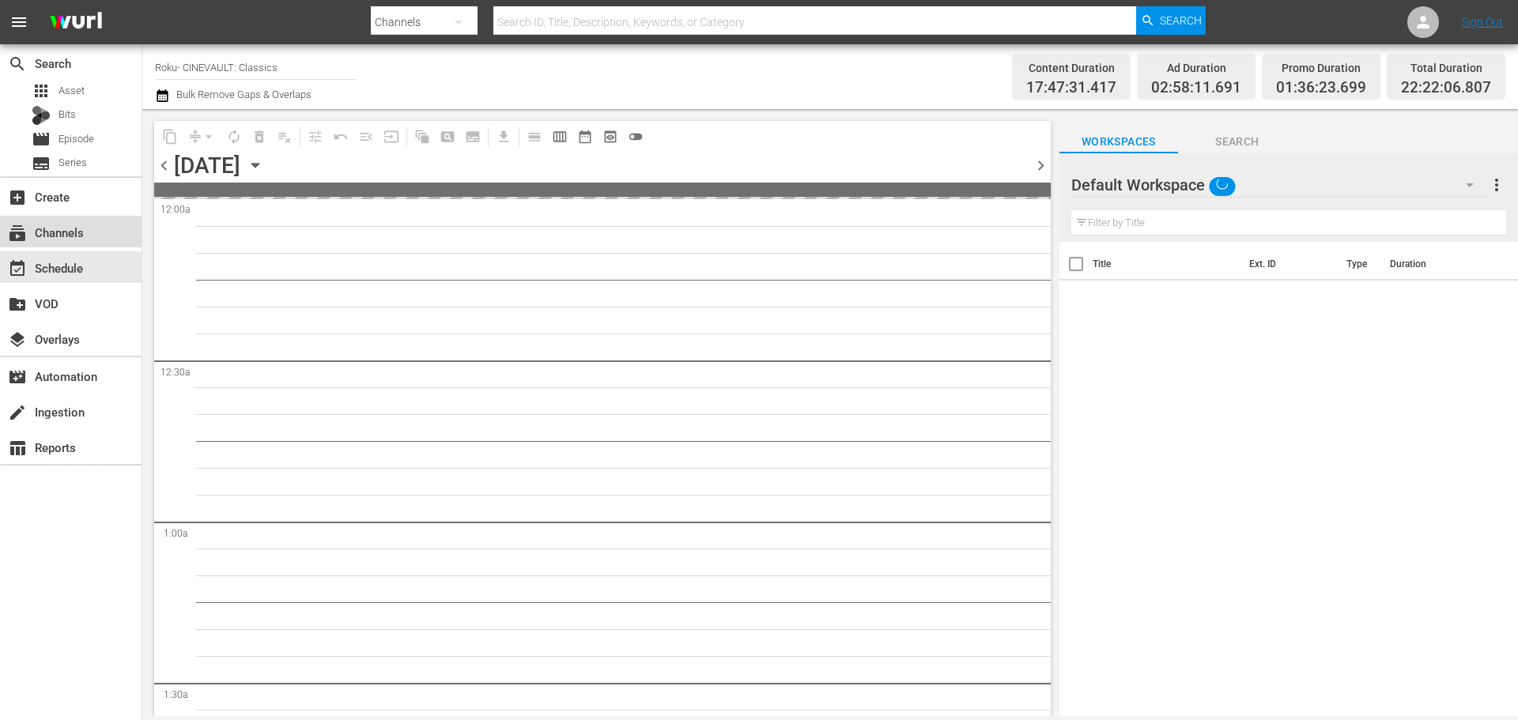
click at [95, 230] on div "subscriptions Channels" at bounding box center [71, 232] width 142 height 32
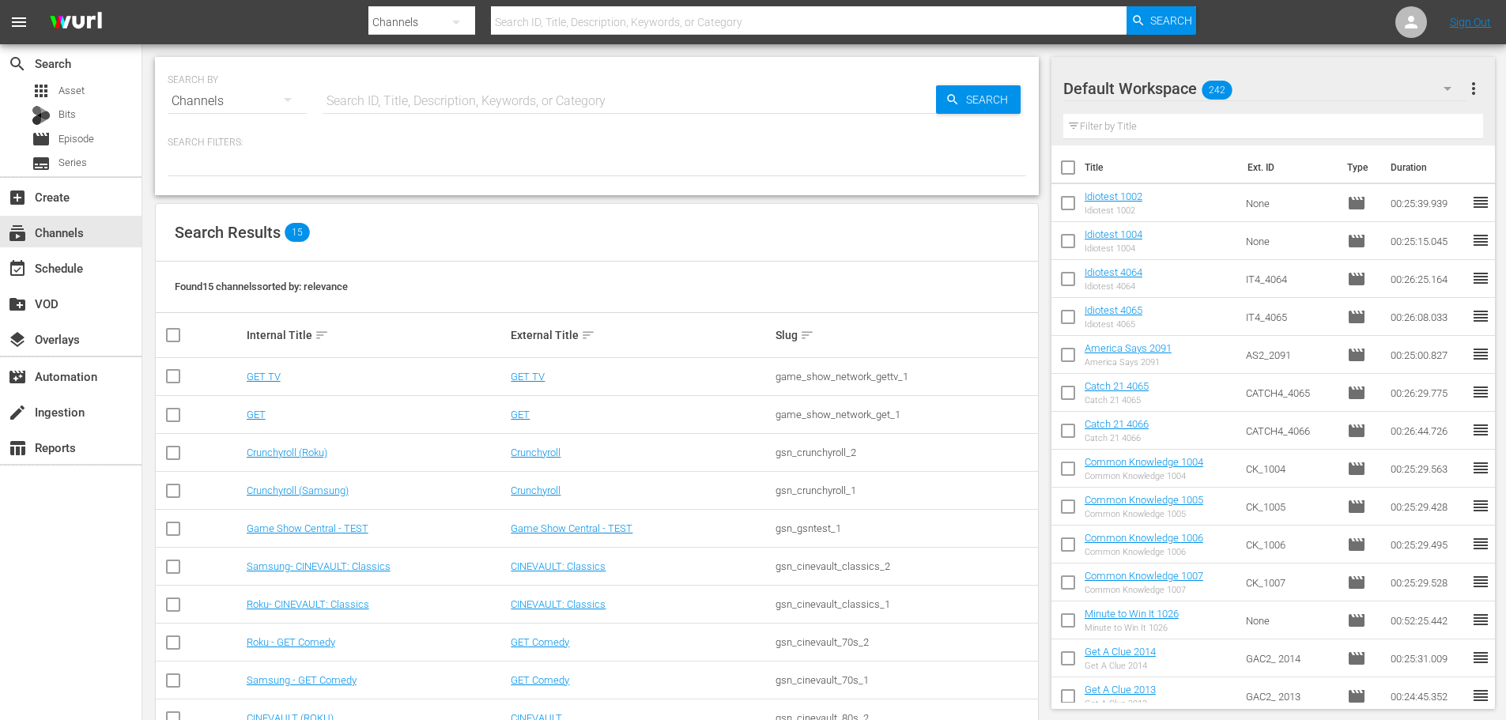
scroll to position [236, 0]
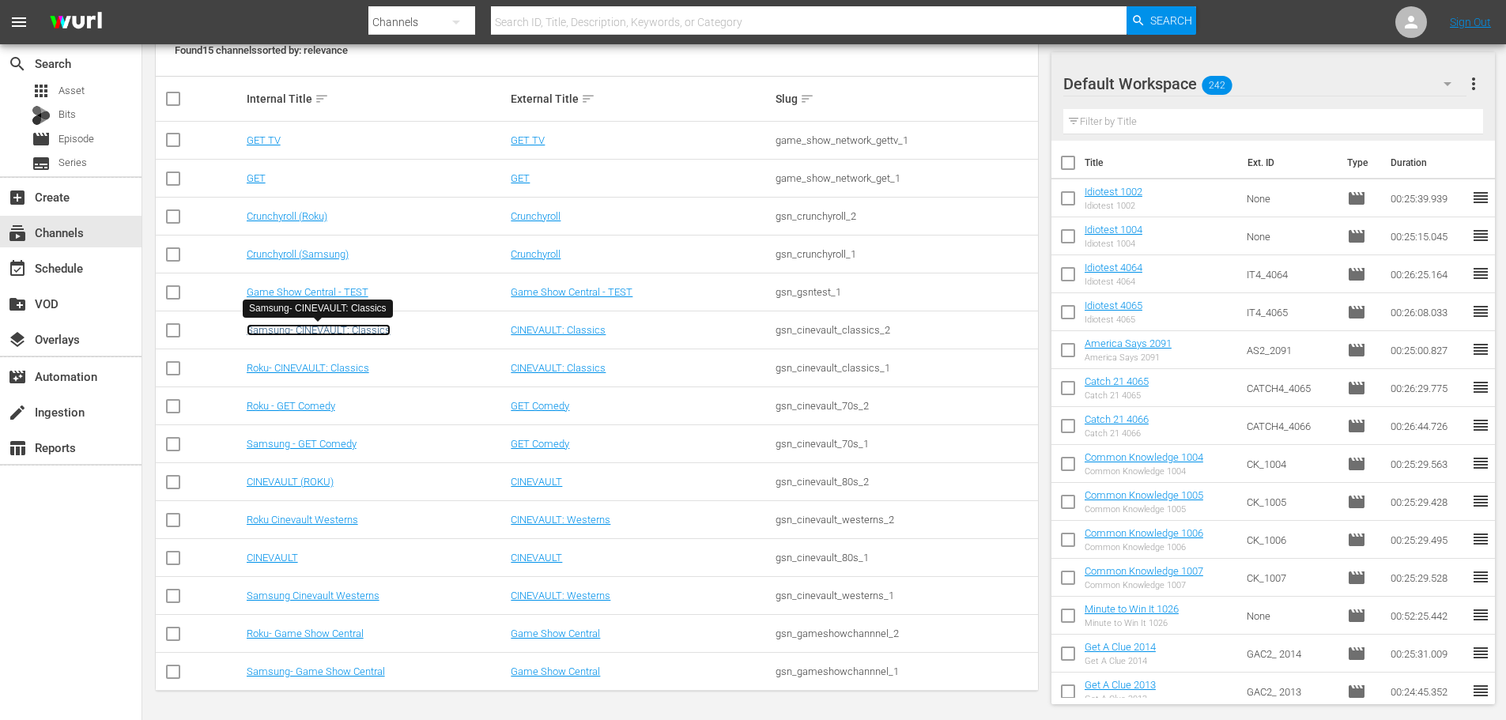
click at [352, 327] on link "Samsung- CINEVAULT: Classics" at bounding box center [319, 330] width 144 height 12
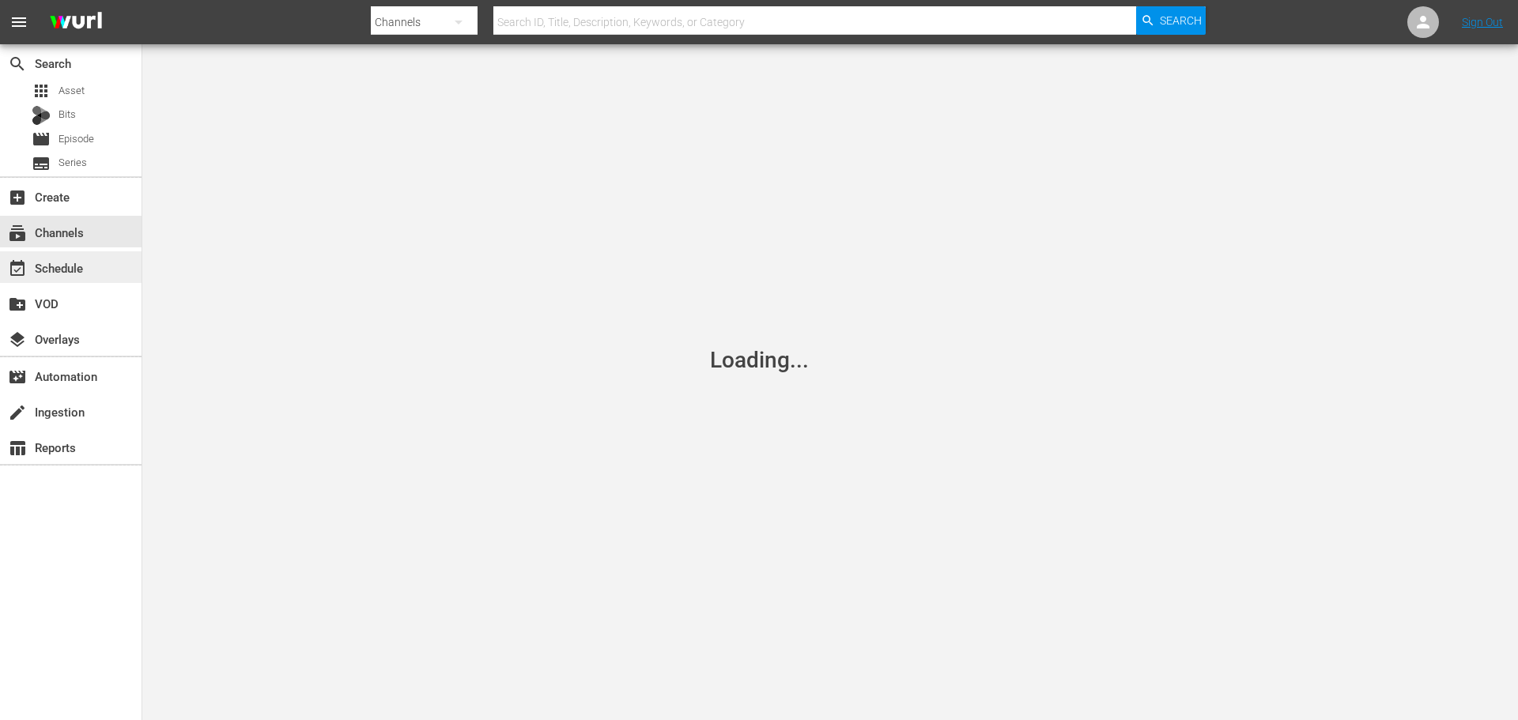
click at [110, 263] on div "event_available Schedule" at bounding box center [71, 267] width 142 height 32
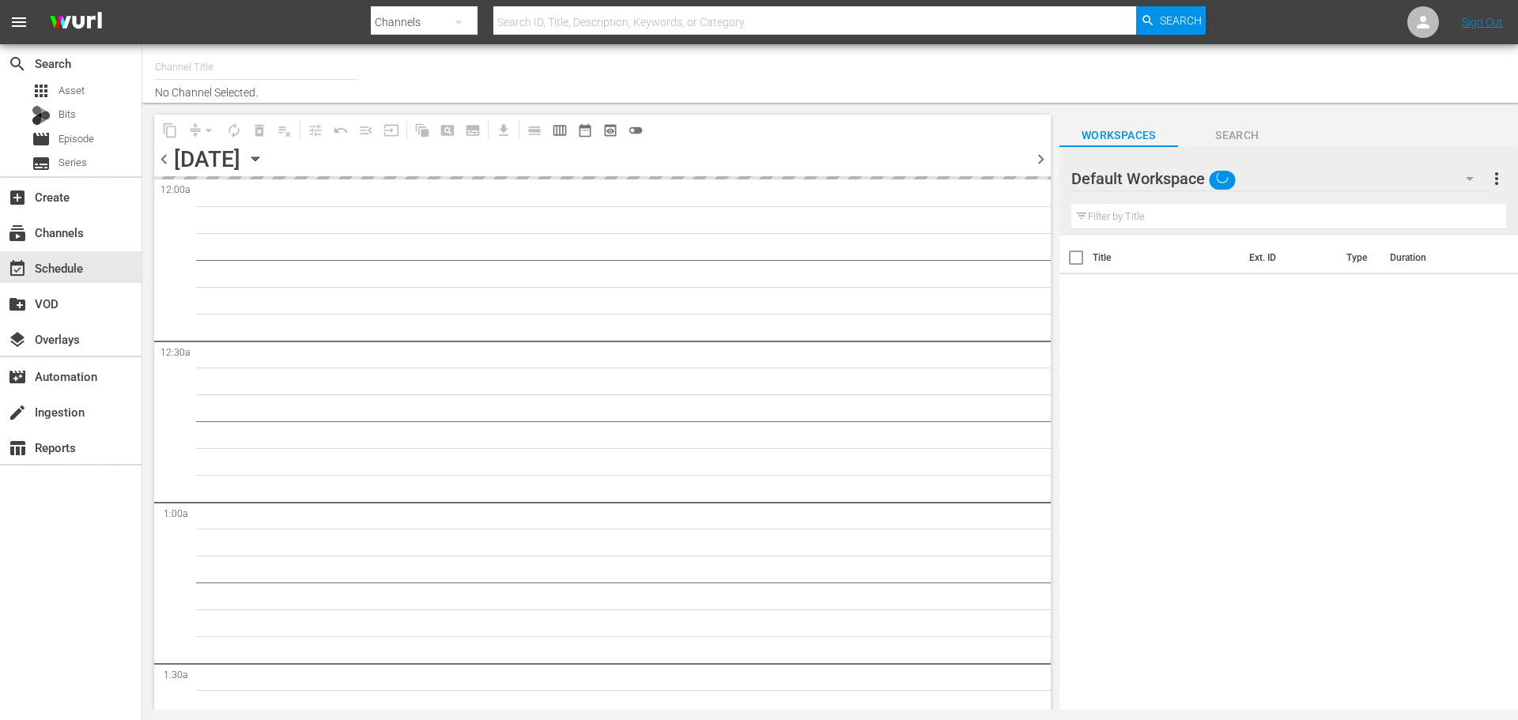
type input "Samsung- CINEVAULT: Classics (1043)"
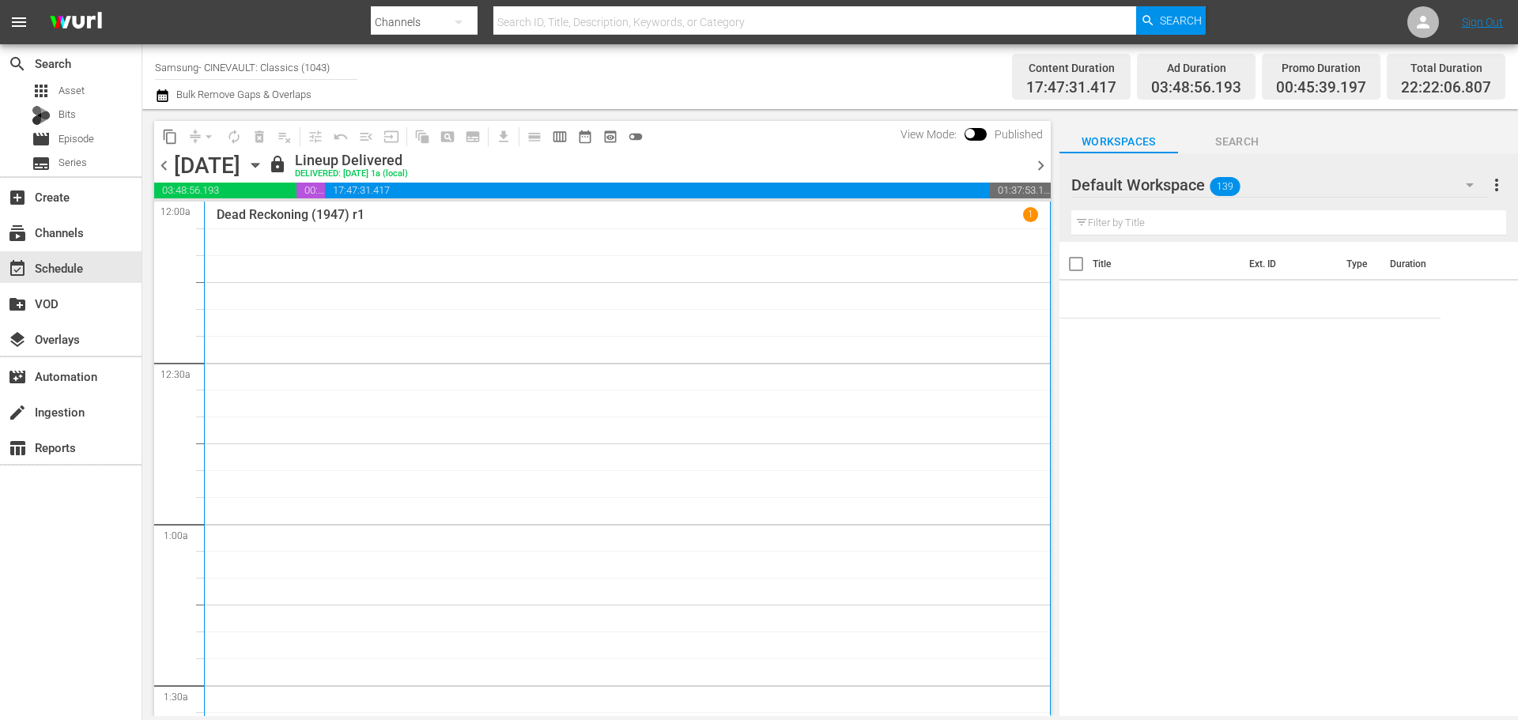
drag, startPoint x: 535, startPoint y: 484, endPoint x: 1052, endPoint y: 55, distance: 672.2
click at [540, 484] on div "Dead Reckoning (1947) r1 1" at bounding box center [628, 523] width 822 height 633
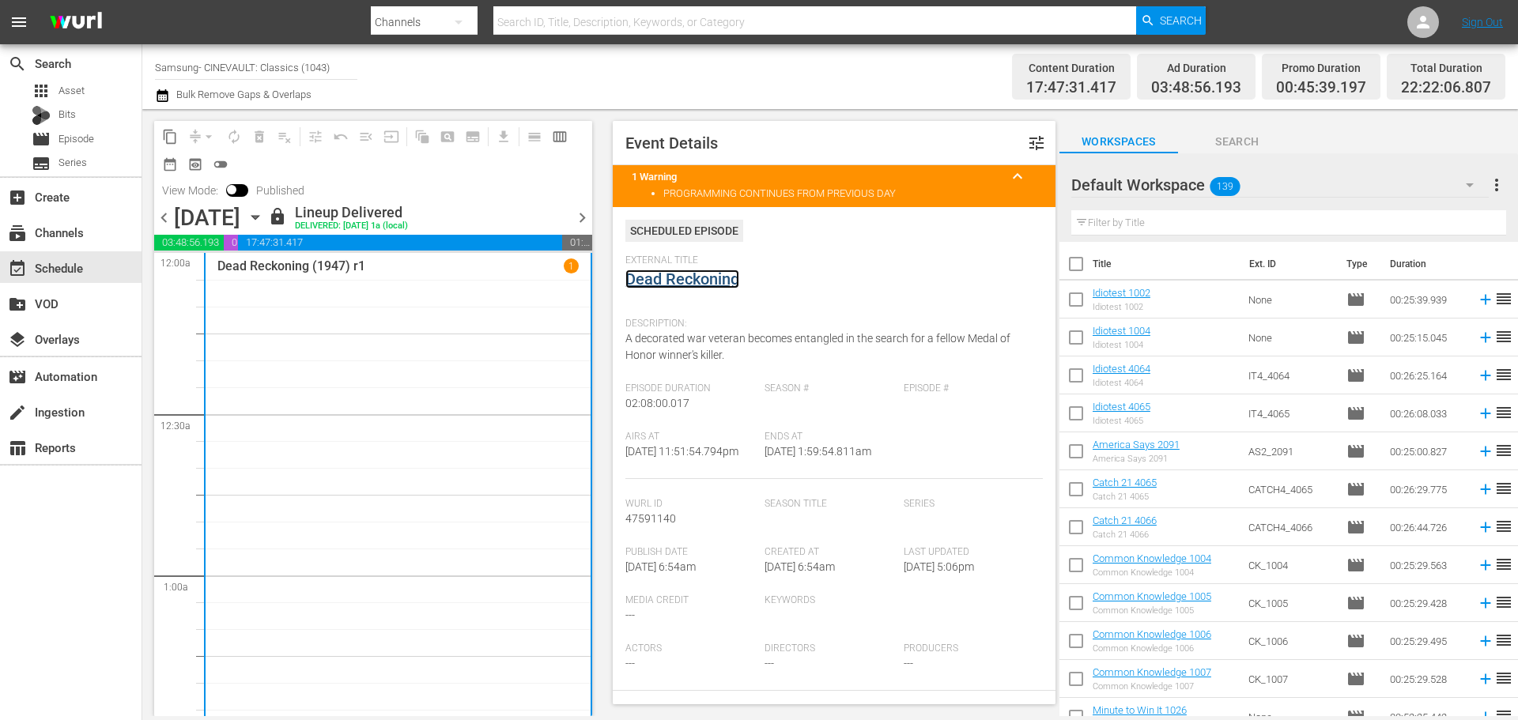
click at [676, 273] on link "Dead Reckoning" at bounding box center [682, 279] width 114 height 19
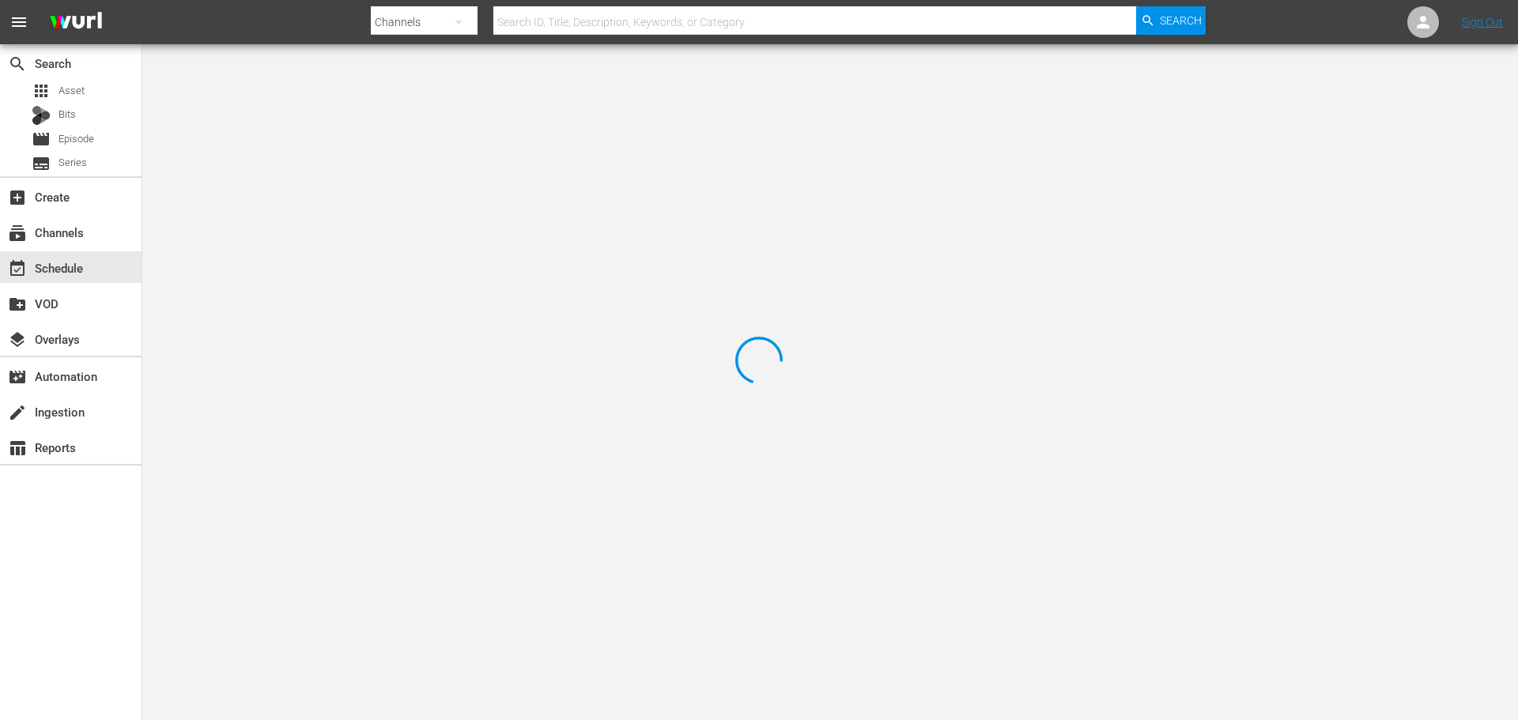
click at [351, 93] on div at bounding box center [759, 360] width 1518 height 720
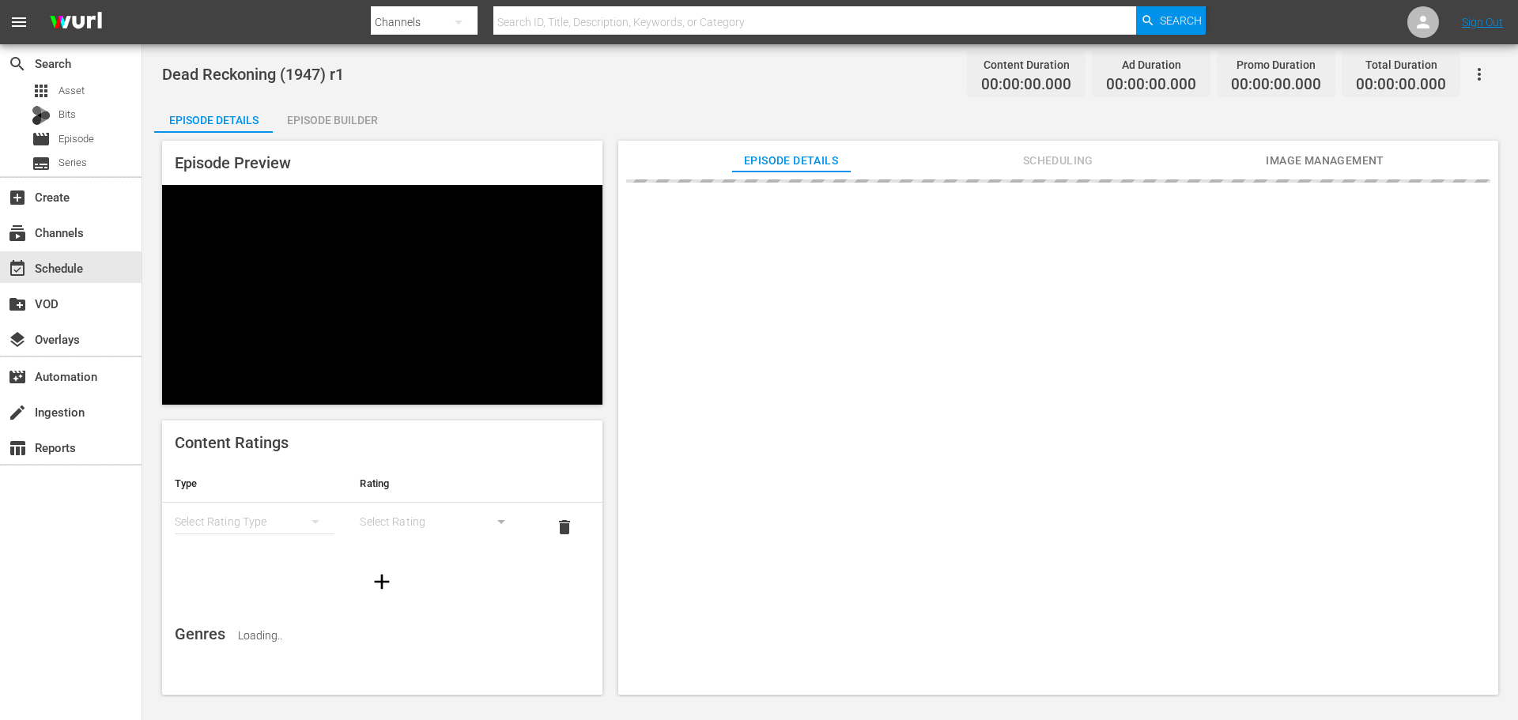
click at [352, 113] on div "Episode Builder" at bounding box center [332, 120] width 119 height 38
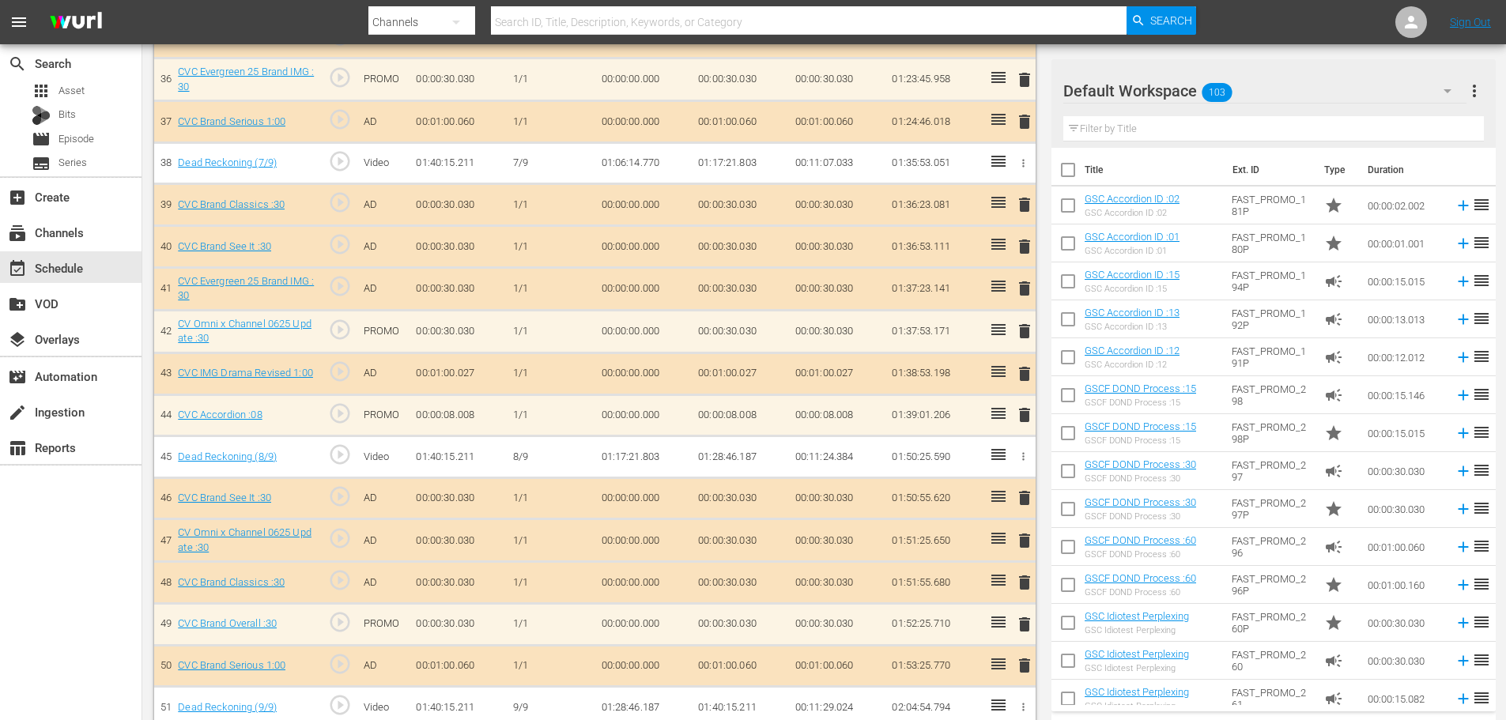
scroll to position [1959, 0]
